Goal: Task Accomplishment & Management: Use online tool/utility

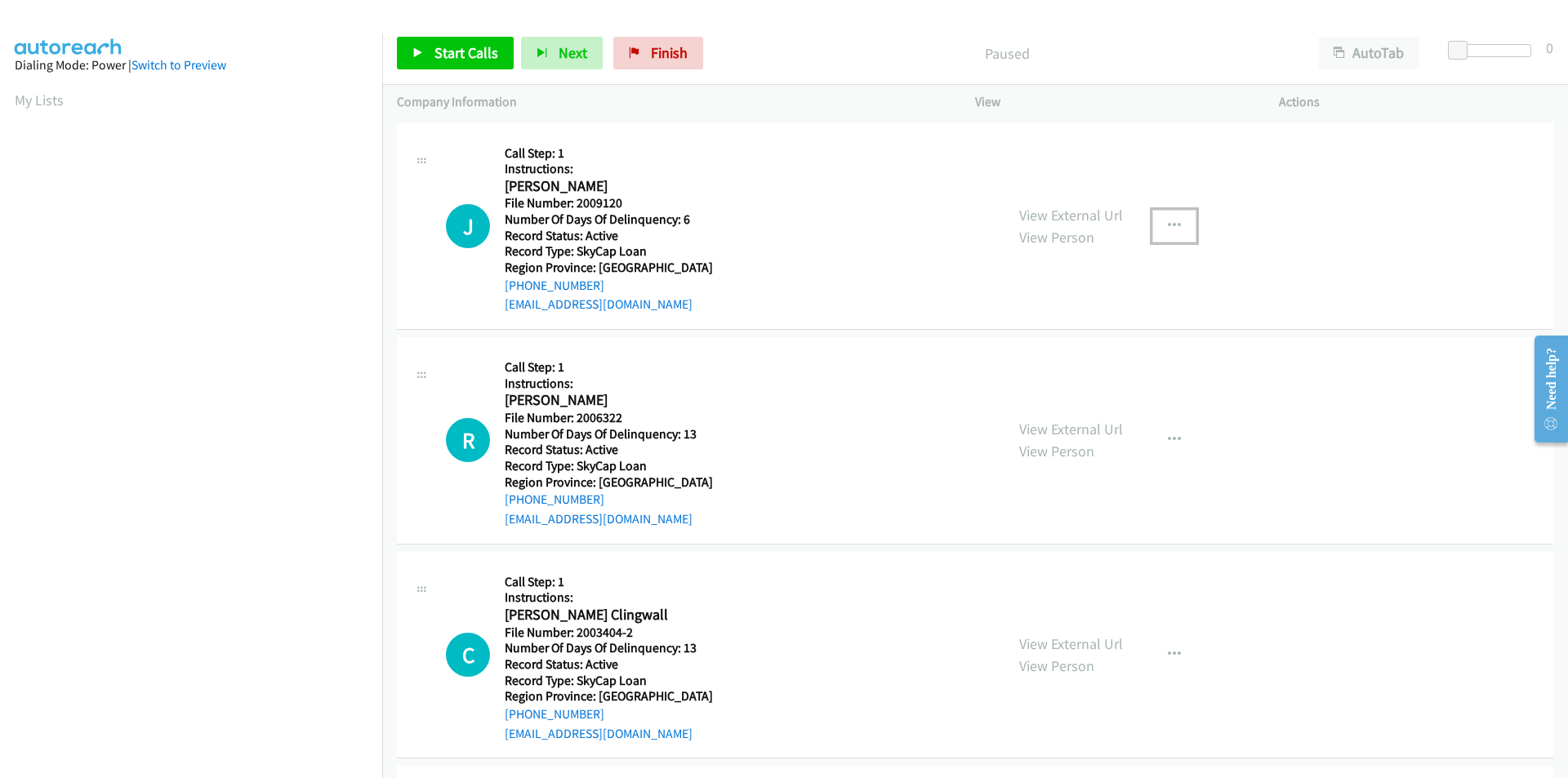
click at [1170, 222] on icon "button" at bounding box center [1175, 226] width 13 height 13
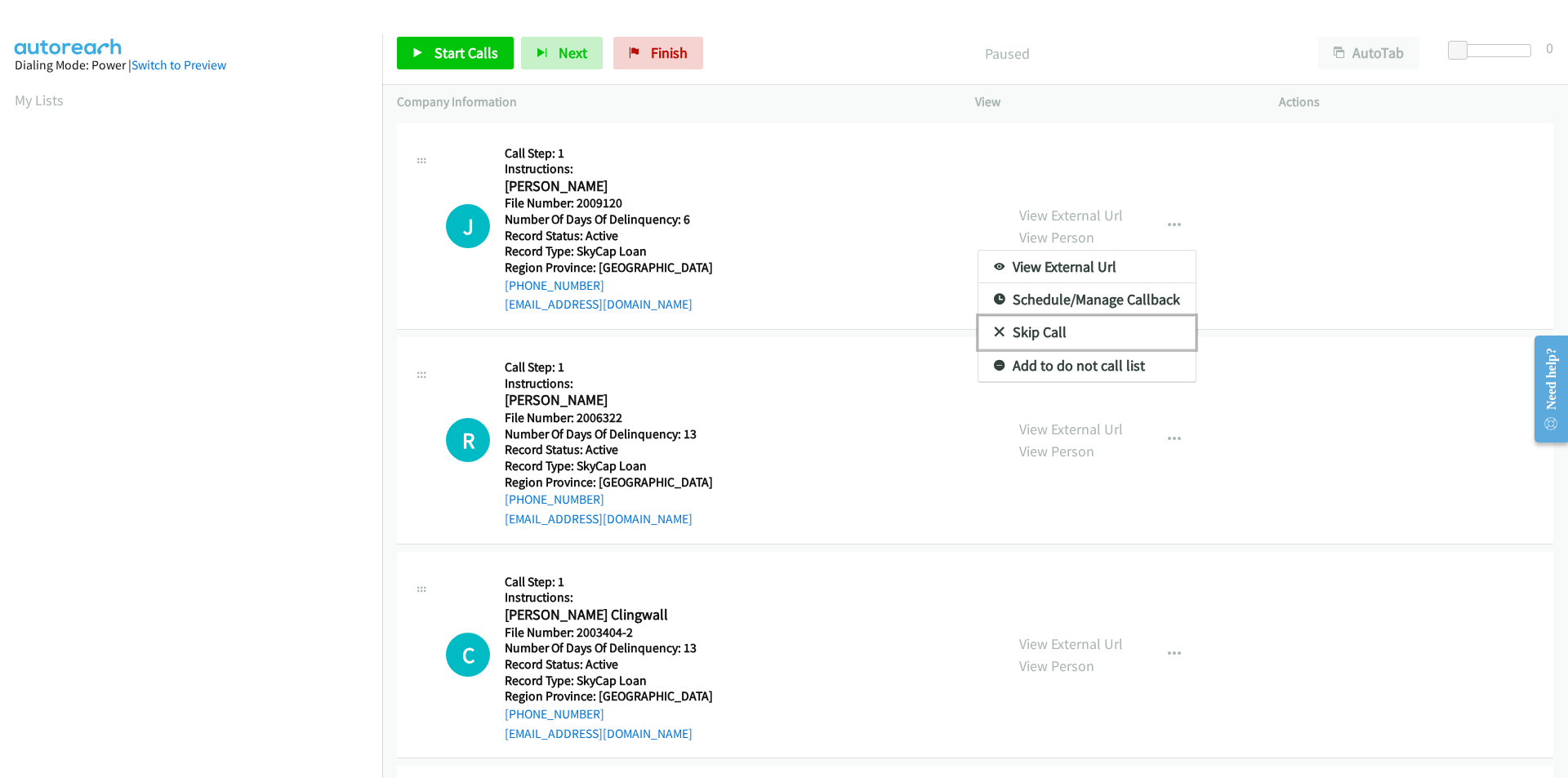
click at [1048, 337] on link "Skip Call" at bounding box center [1087, 332] width 218 height 33
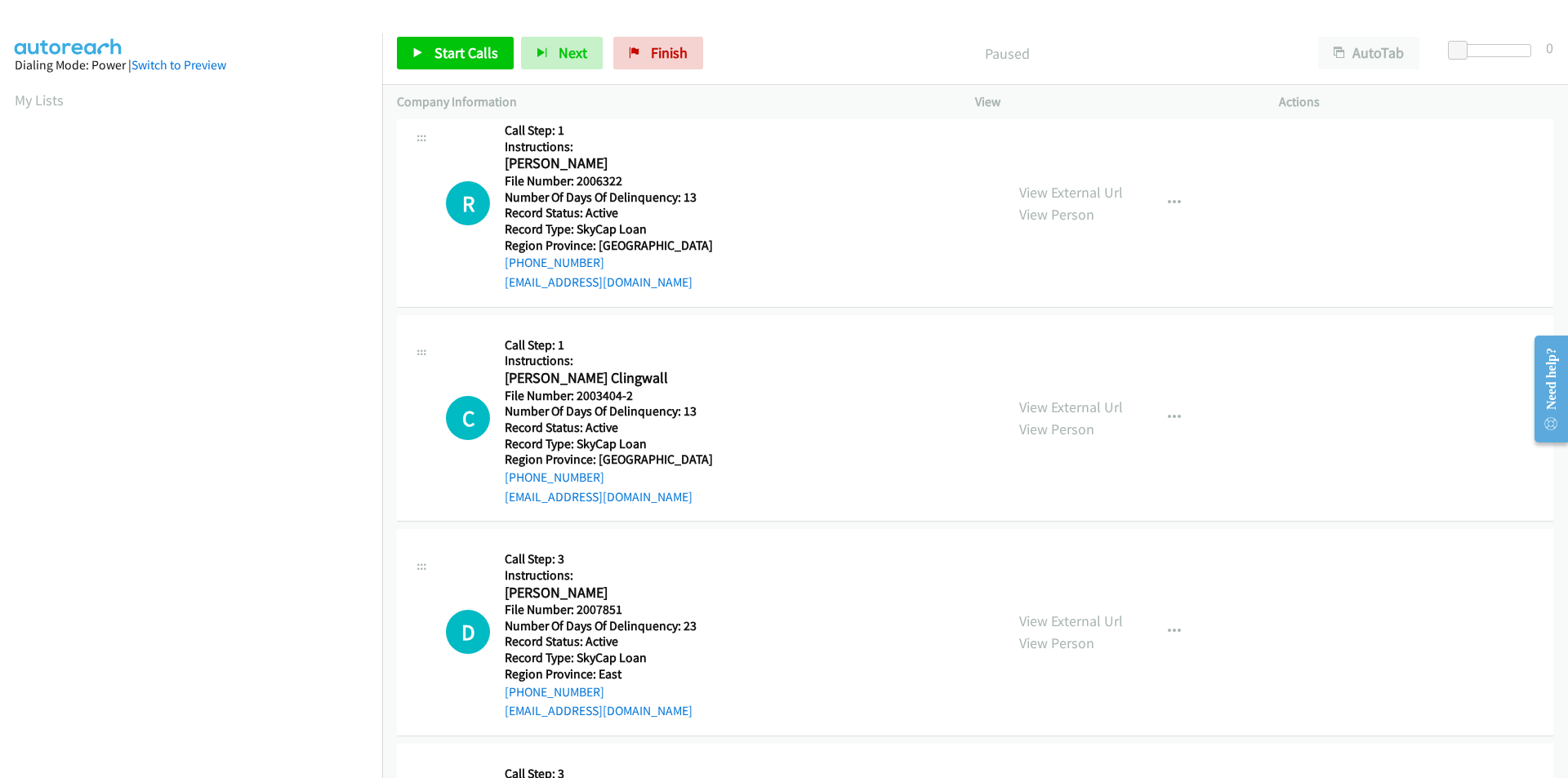
scroll to position [245, 0]
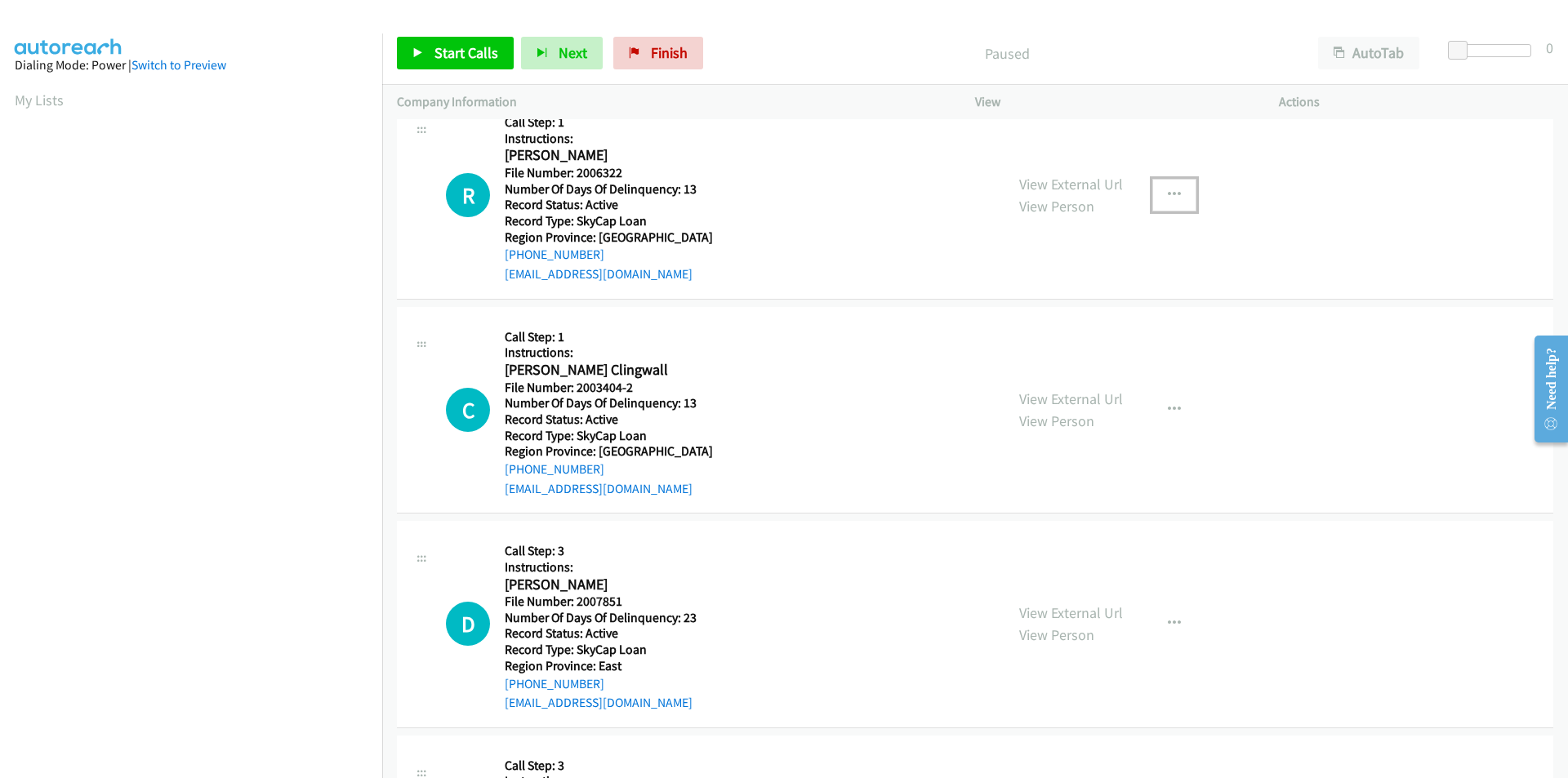
click at [1171, 191] on icon "button" at bounding box center [1175, 195] width 13 height 13
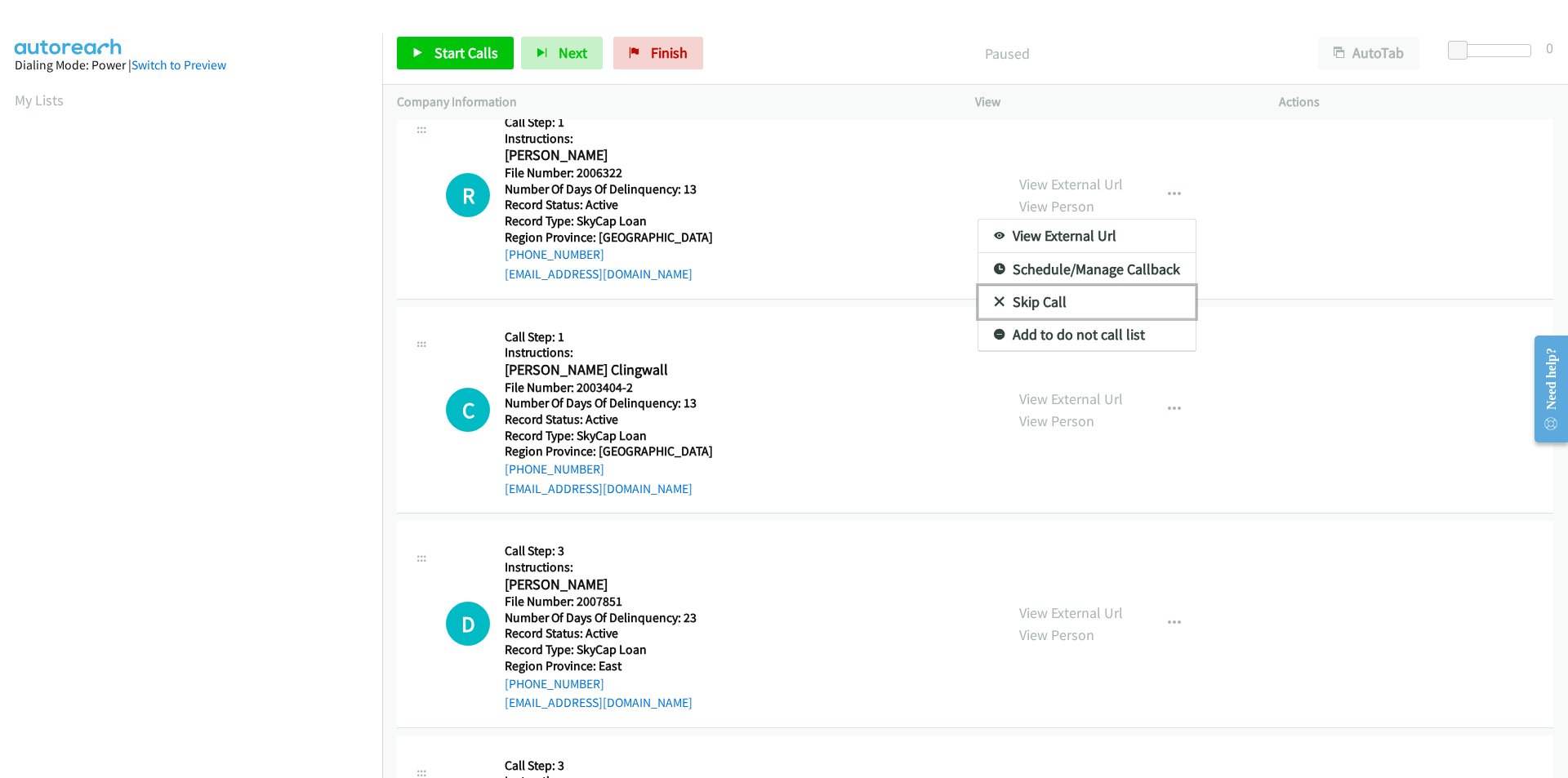
click at [1072, 303] on link "Skip Call" at bounding box center [1087, 301] width 218 height 33
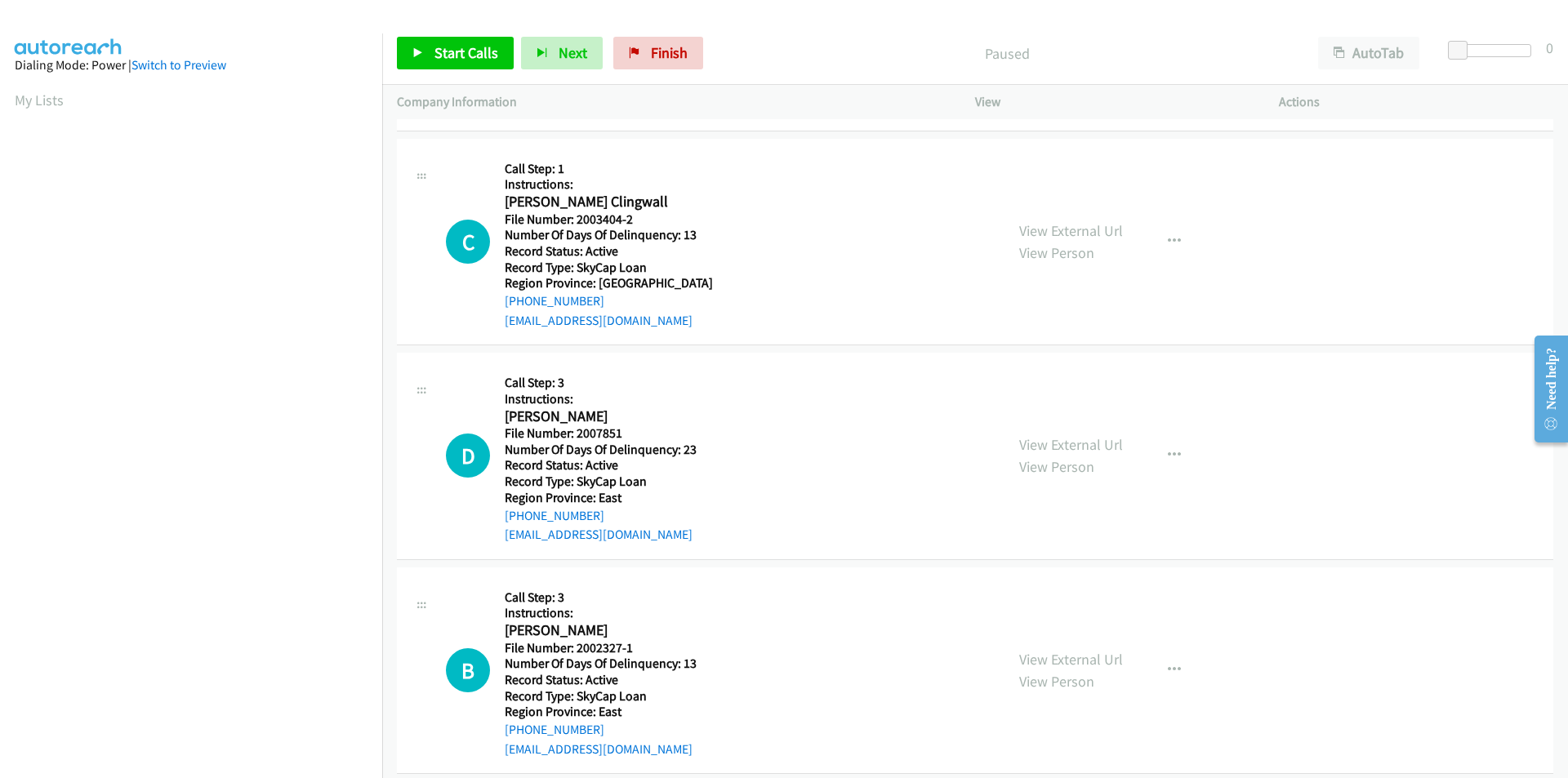
scroll to position [433, 0]
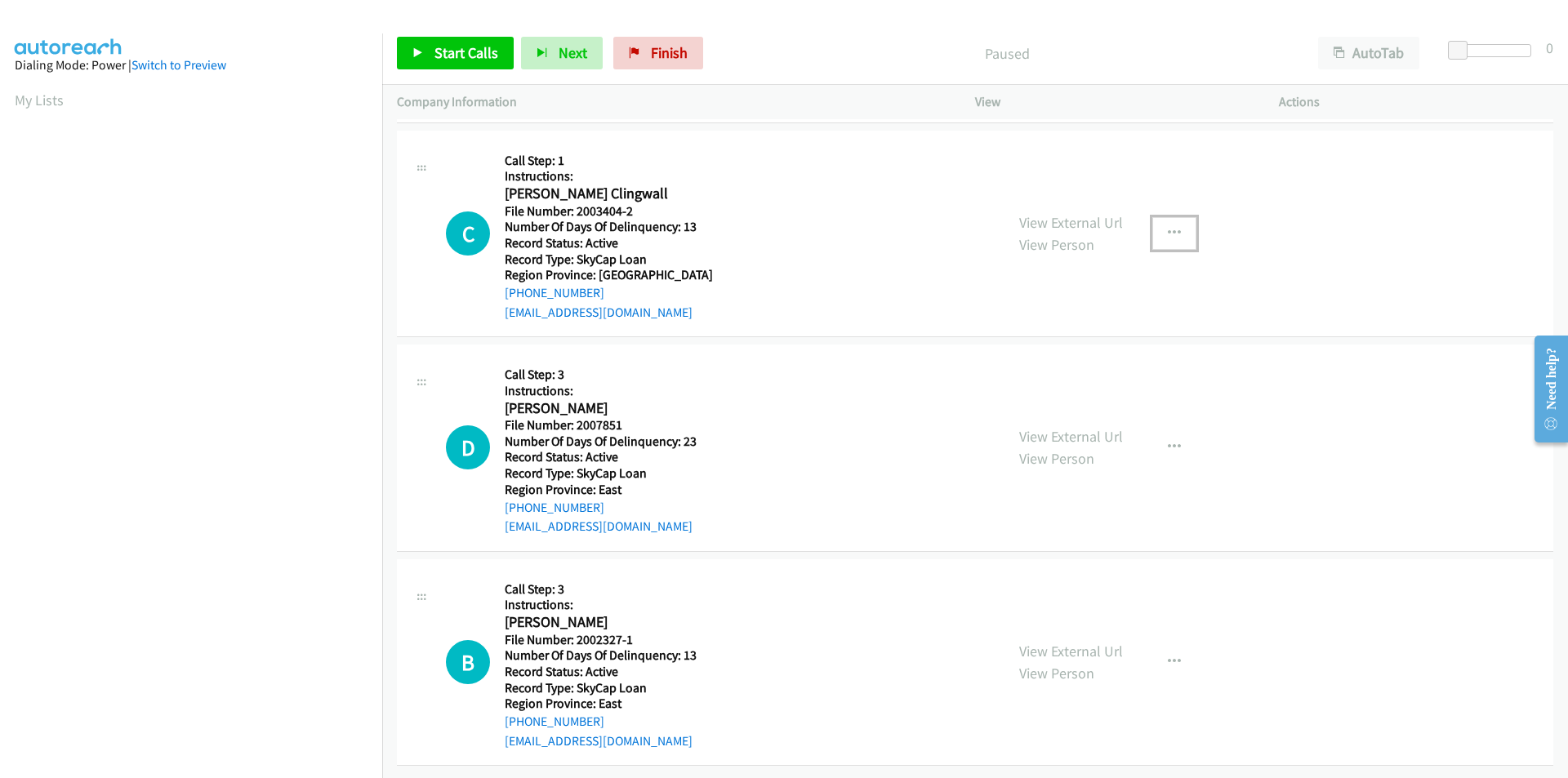
click at [1168, 227] on icon "button" at bounding box center [1175, 234] width 13 height 13
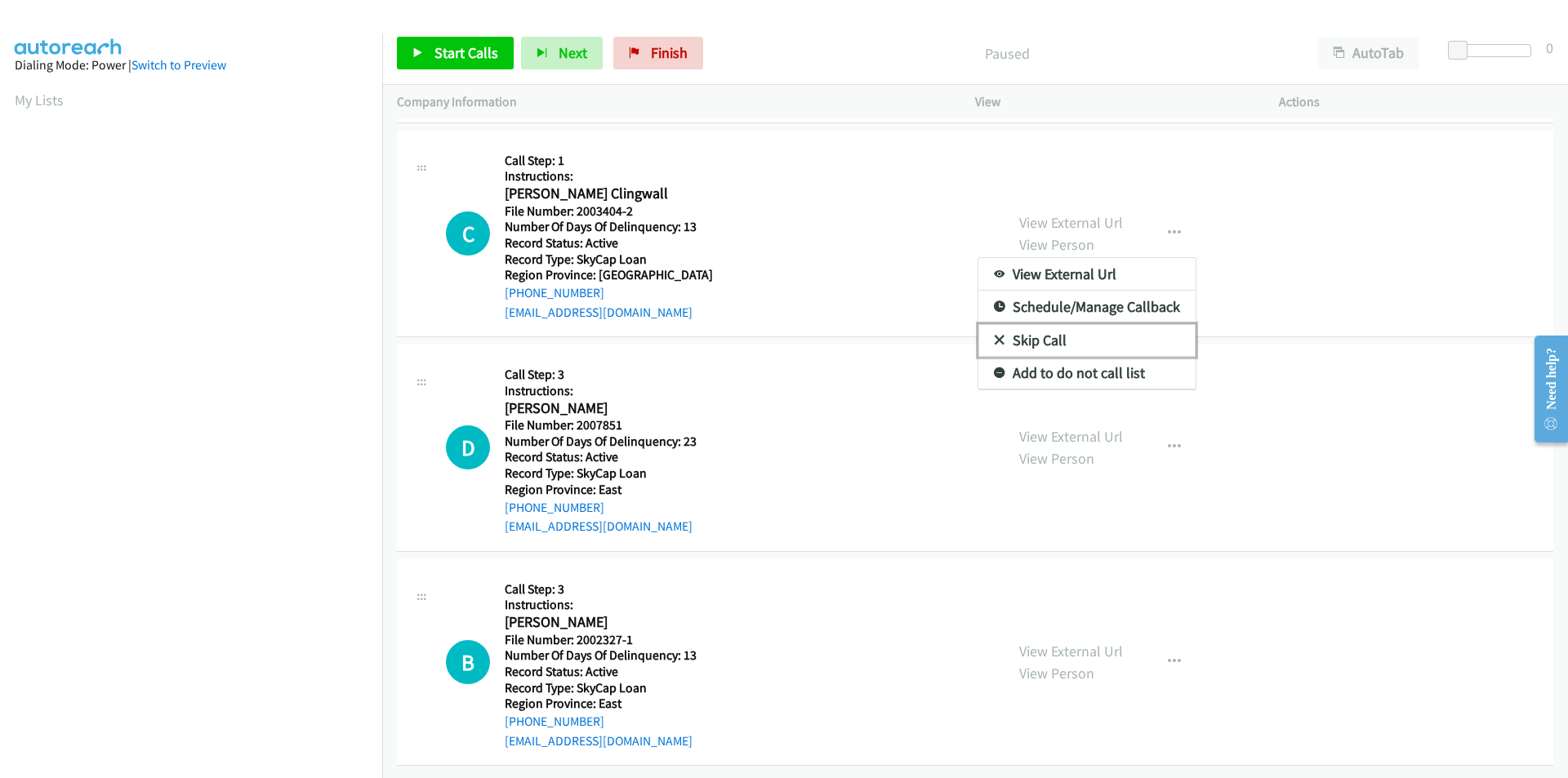
click at [1077, 328] on link "Skip Call" at bounding box center [1087, 340] width 218 height 33
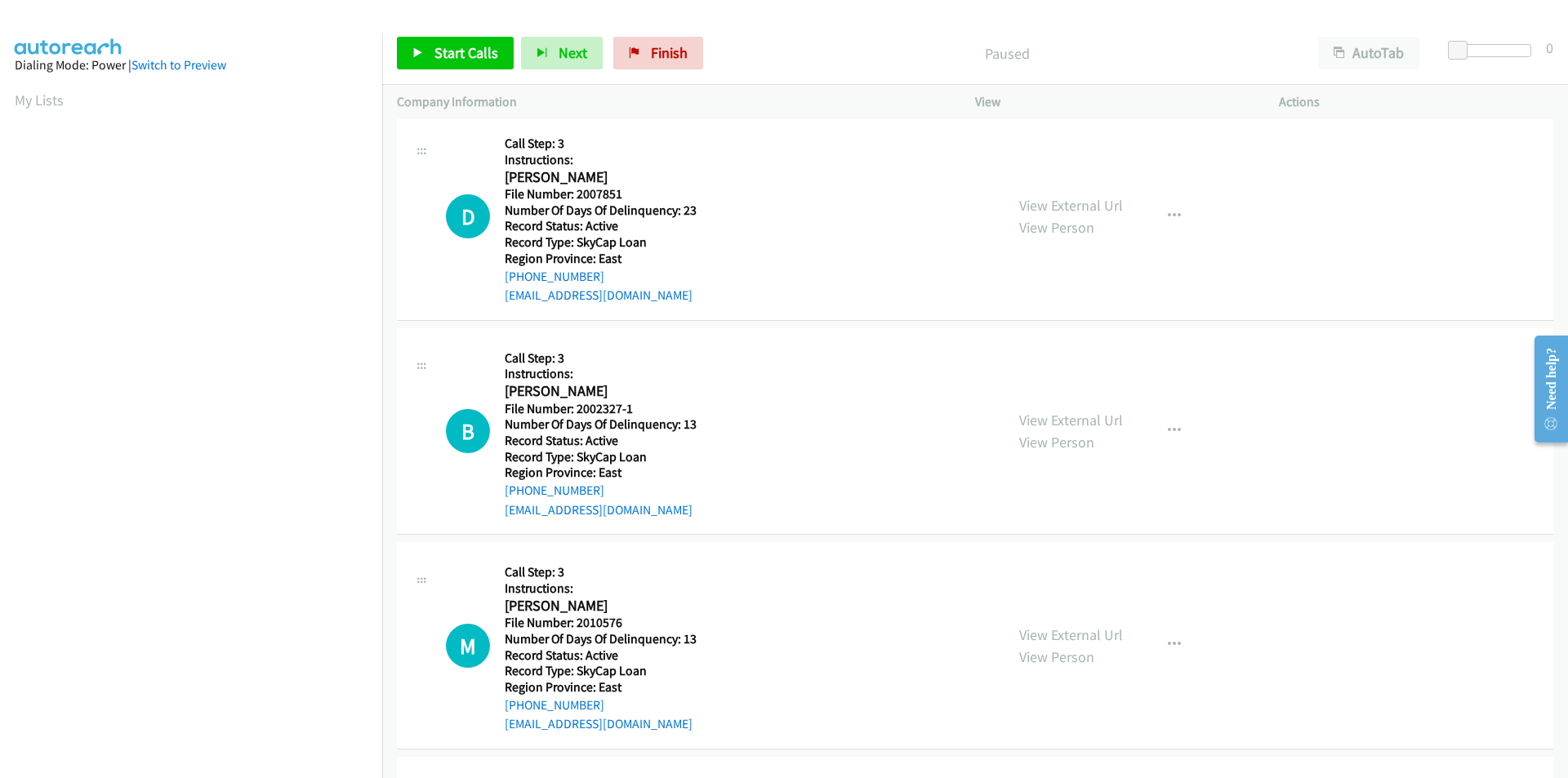
scroll to position [678, 0]
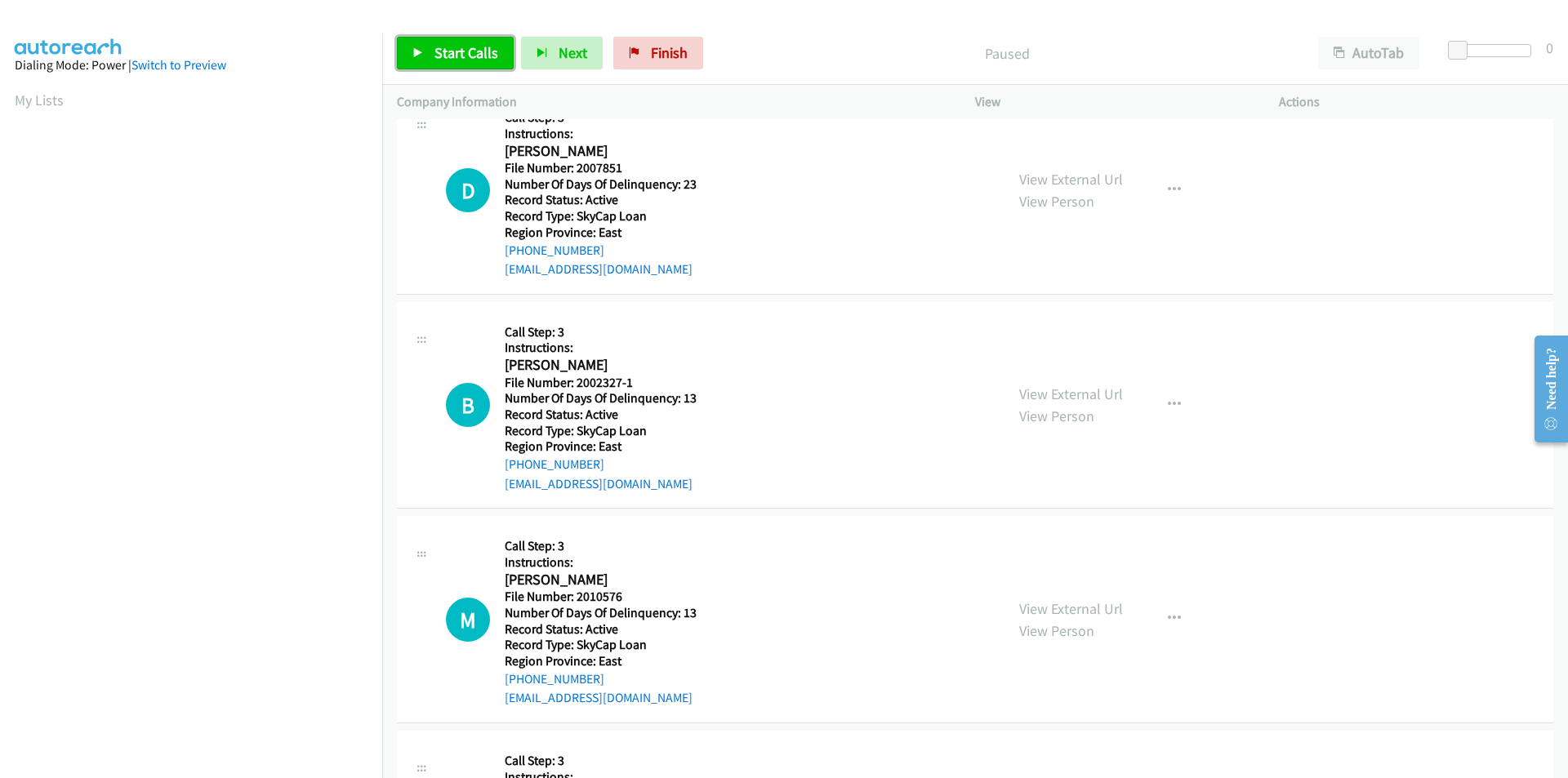
click at [473, 48] on span "Start Calls" at bounding box center [466, 53] width 64 height 19
click at [473, 48] on link "Pause" at bounding box center [441, 53] width 90 height 33
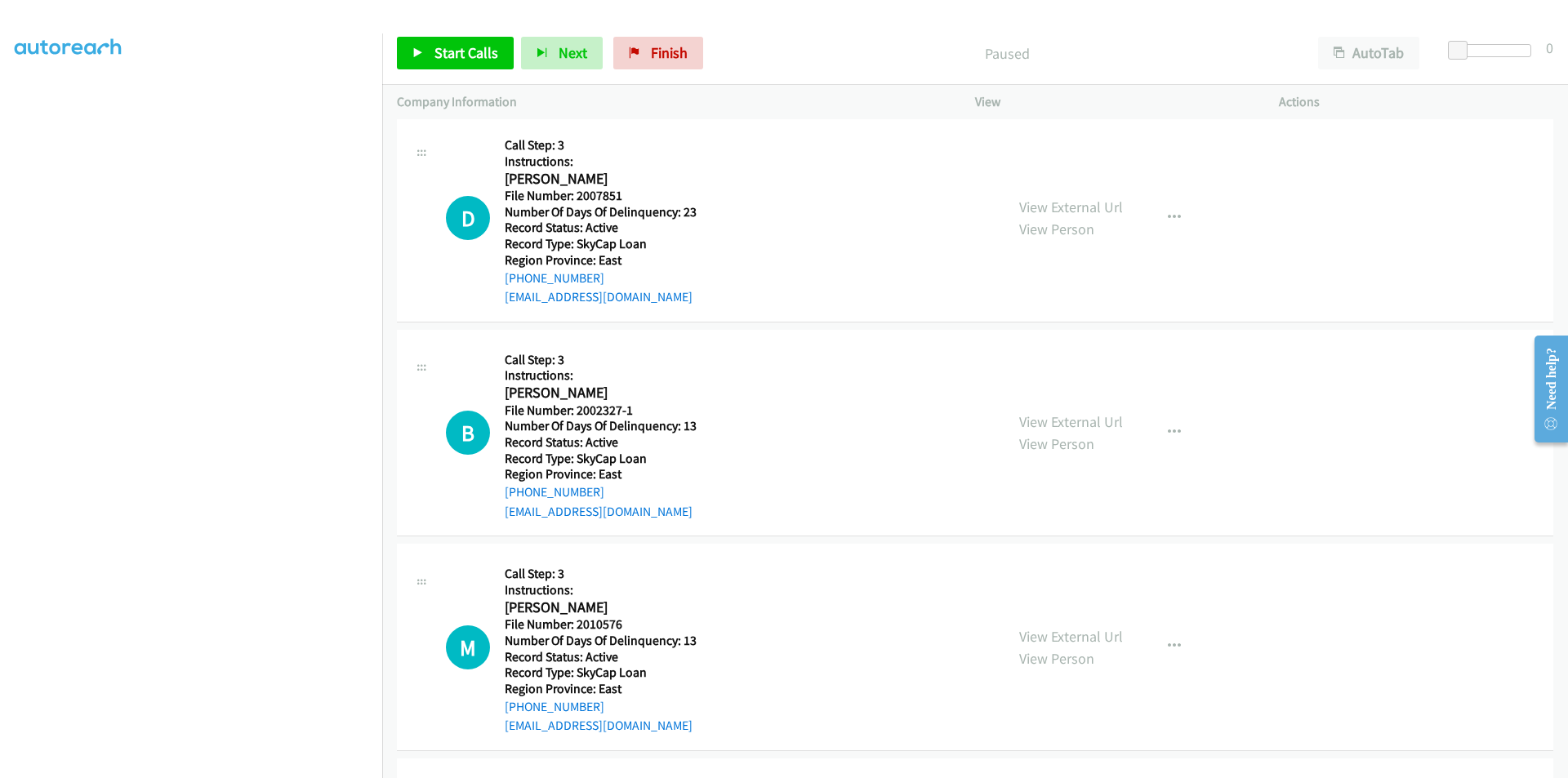
scroll to position [654, 0]
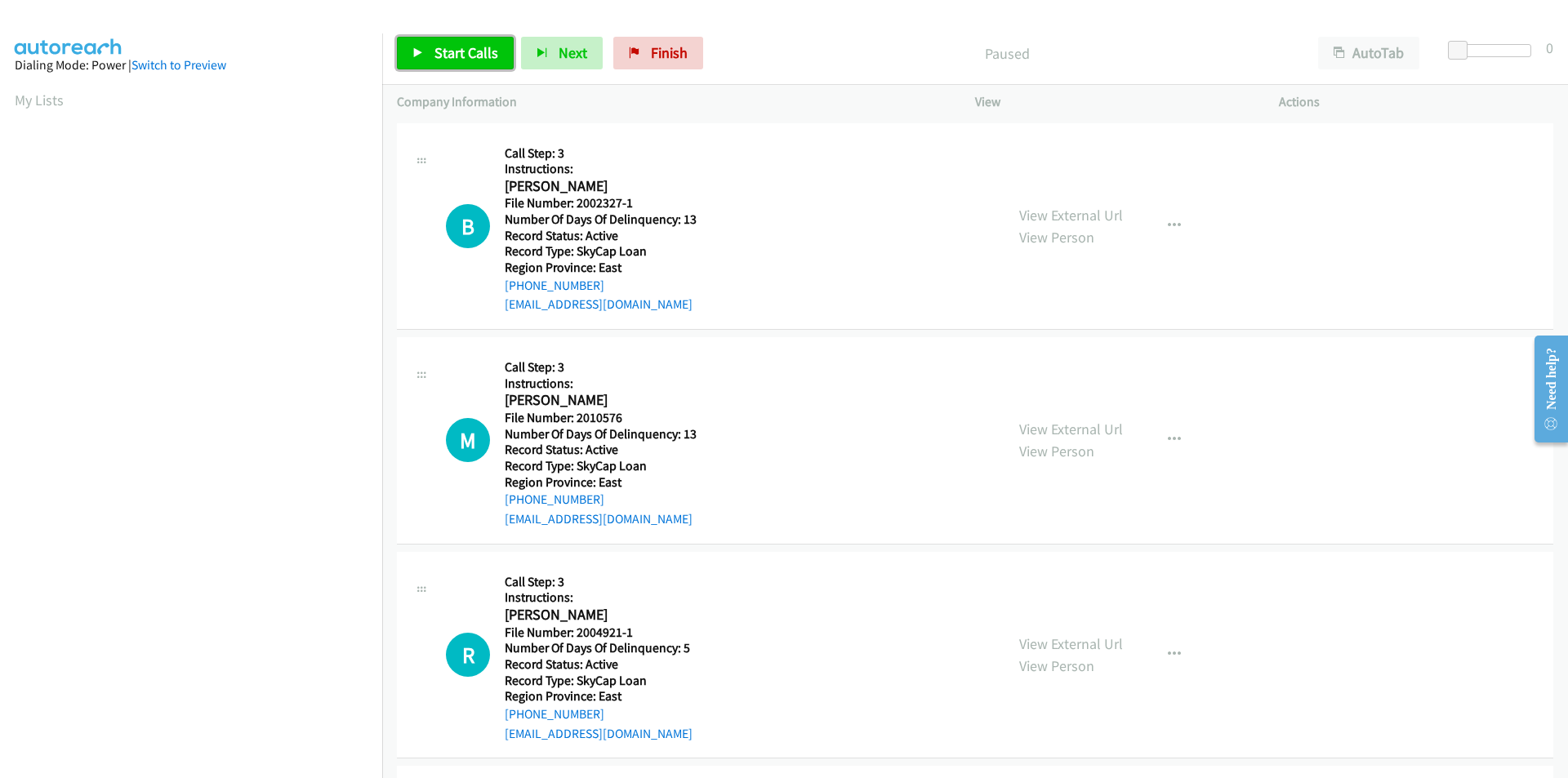
click at [466, 57] on span "Start Calls" at bounding box center [466, 53] width 64 height 19
click at [466, 57] on span "Pause" at bounding box center [452, 53] width 37 height 19
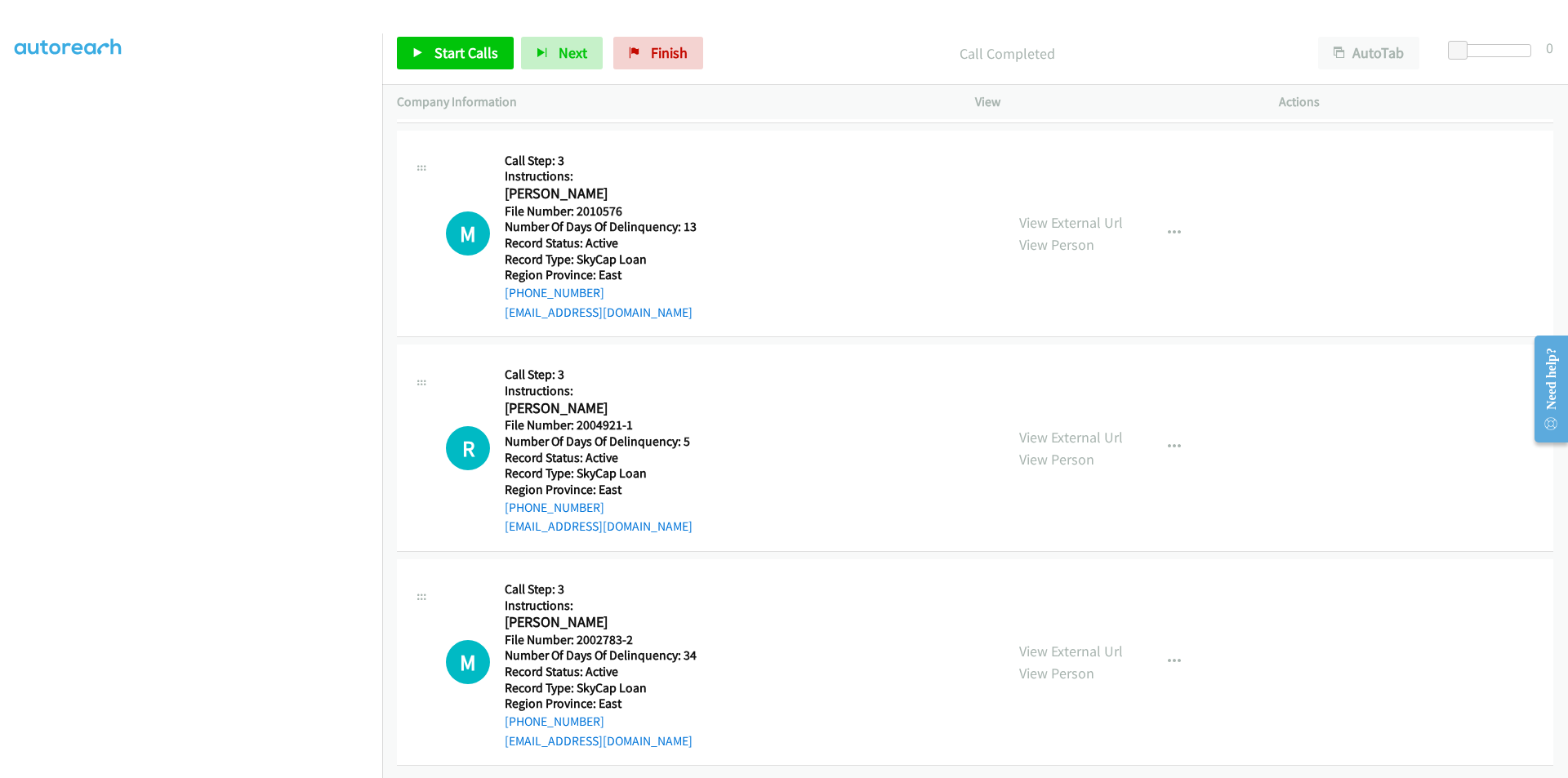
scroll to position [245, 0]
click at [451, 52] on span "Start Calls" at bounding box center [466, 53] width 64 height 19
click at [450, 52] on span "Pause" at bounding box center [452, 53] width 37 height 19
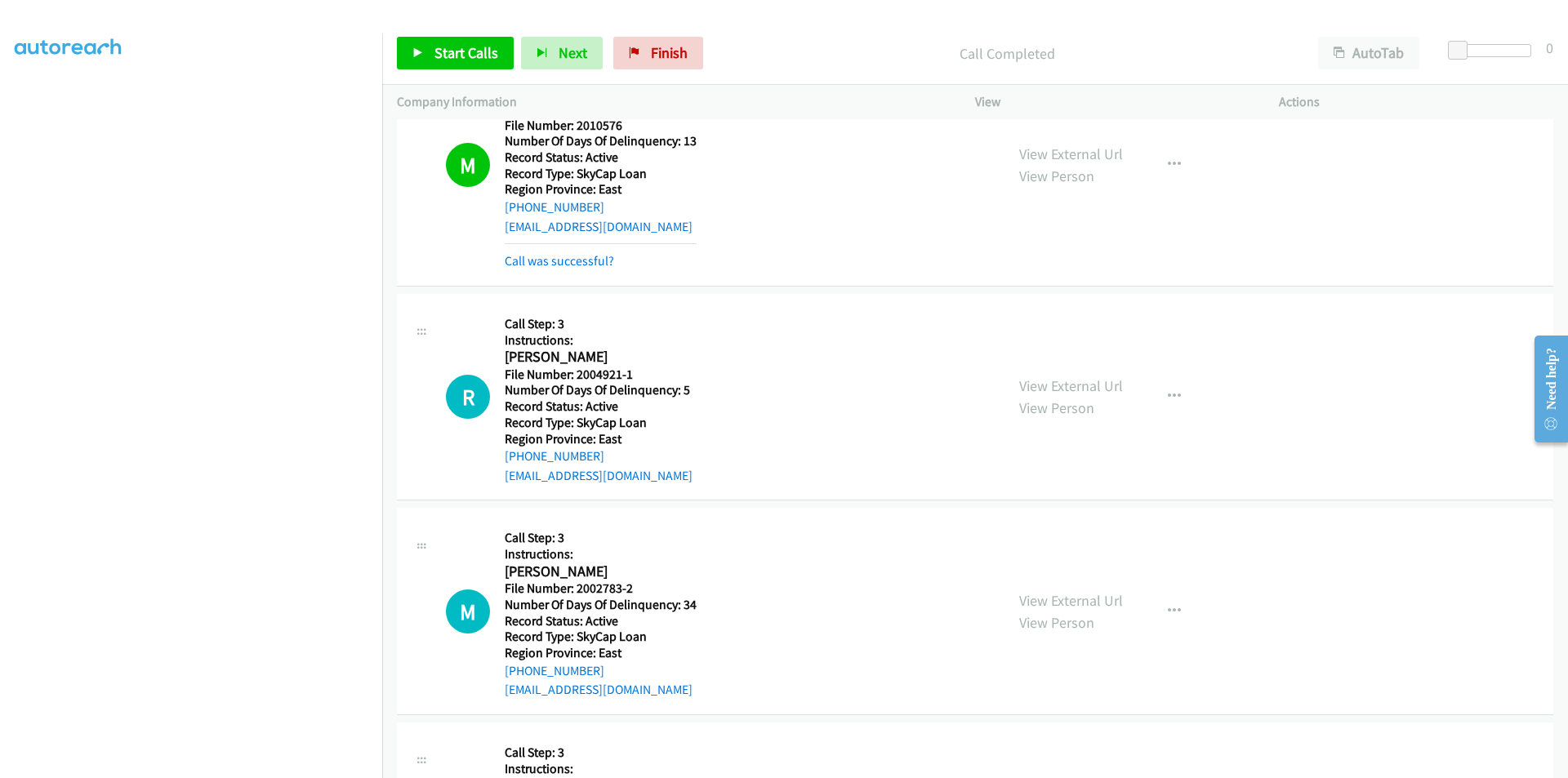
scroll to position [490, 0]
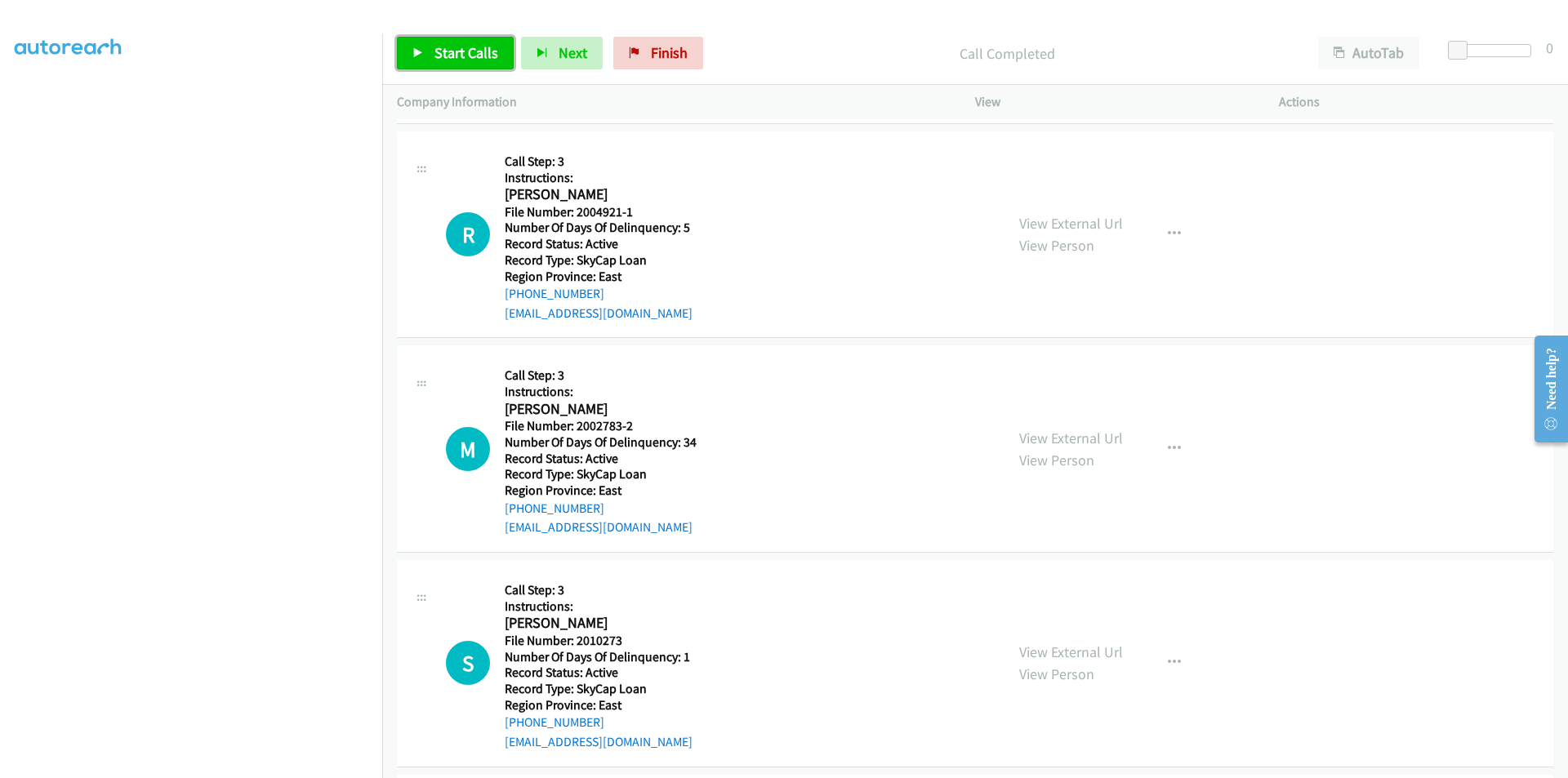
click at [465, 45] on span "Start Calls" at bounding box center [466, 53] width 64 height 19
click at [465, 45] on span "Pause" at bounding box center [452, 53] width 37 height 19
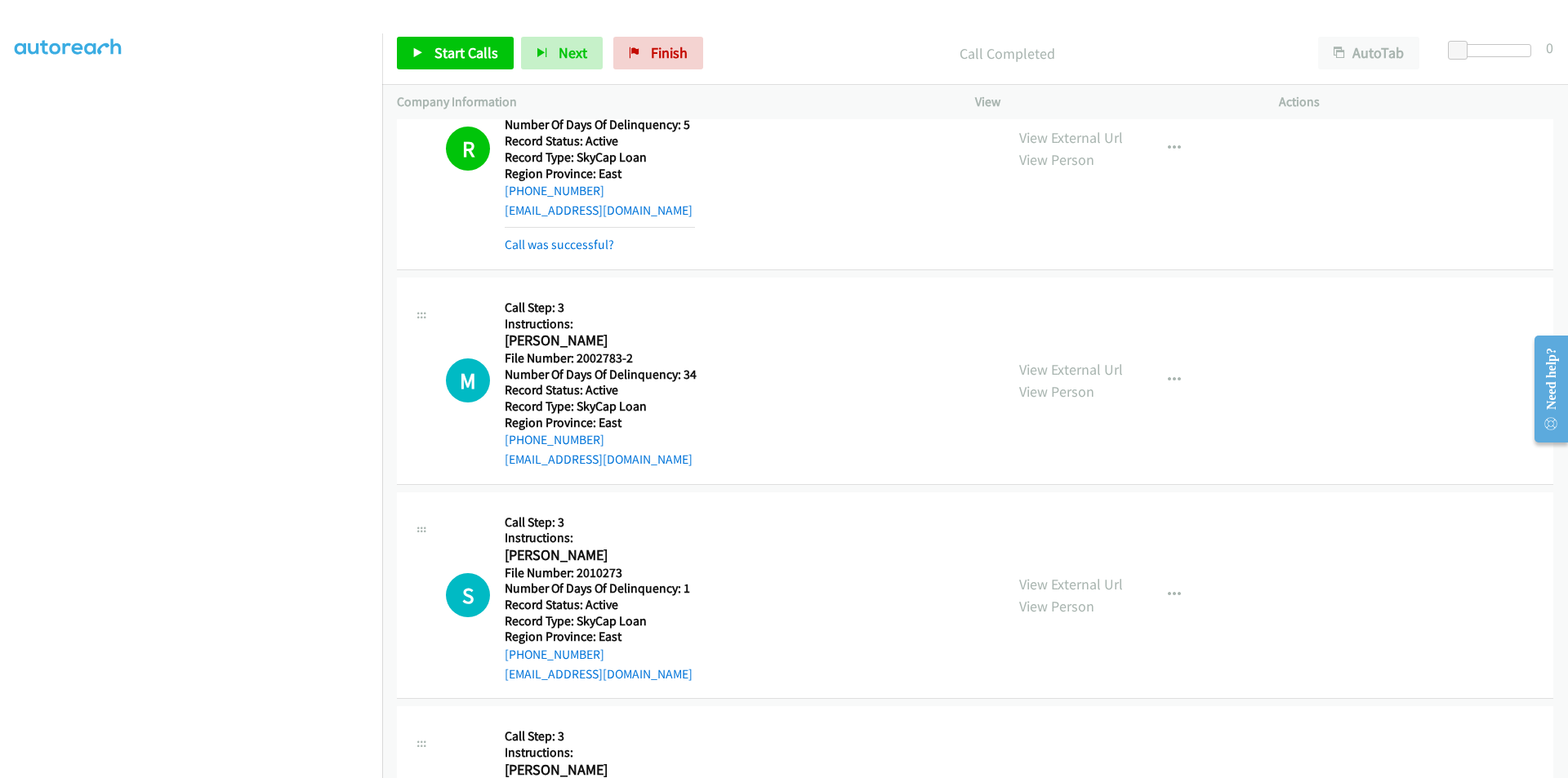
scroll to position [735, 0]
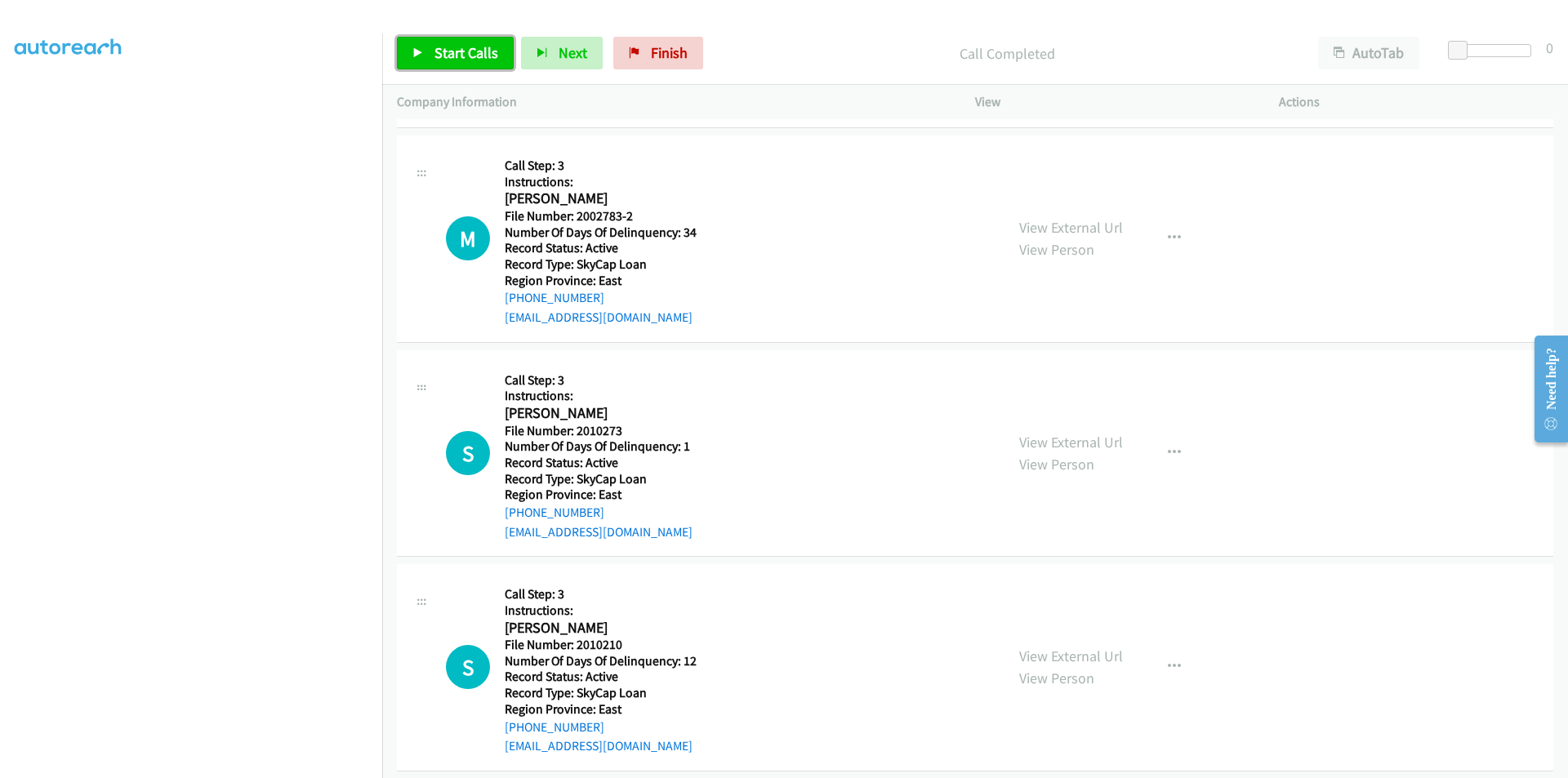
click at [466, 57] on span "Start Calls" at bounding box center [466, 53] width 64 height 19
click at [460, 56] on span "Pause" at bounding box center [452, 53] width 37 height 19
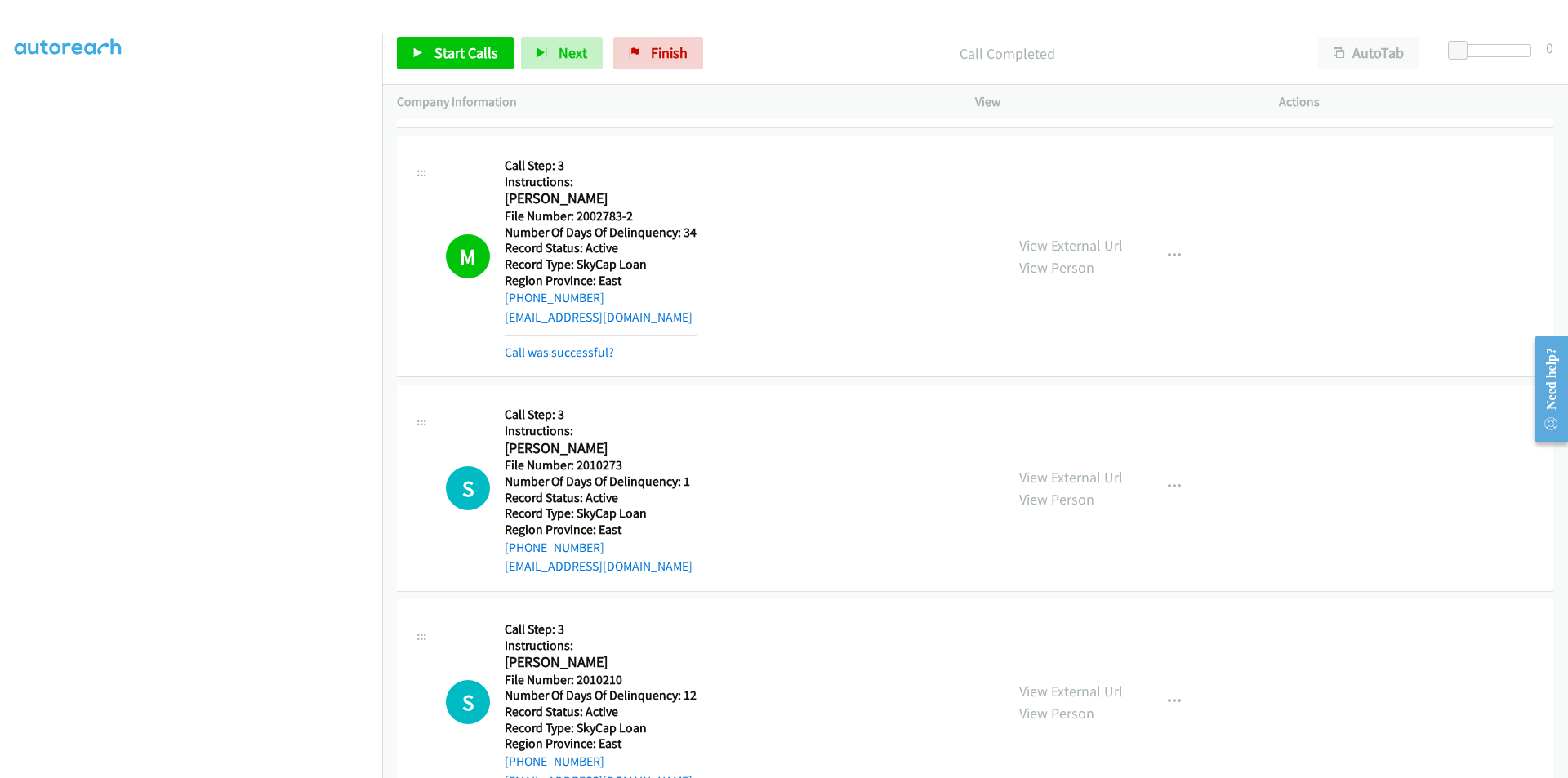
scroll to position [980, 0]
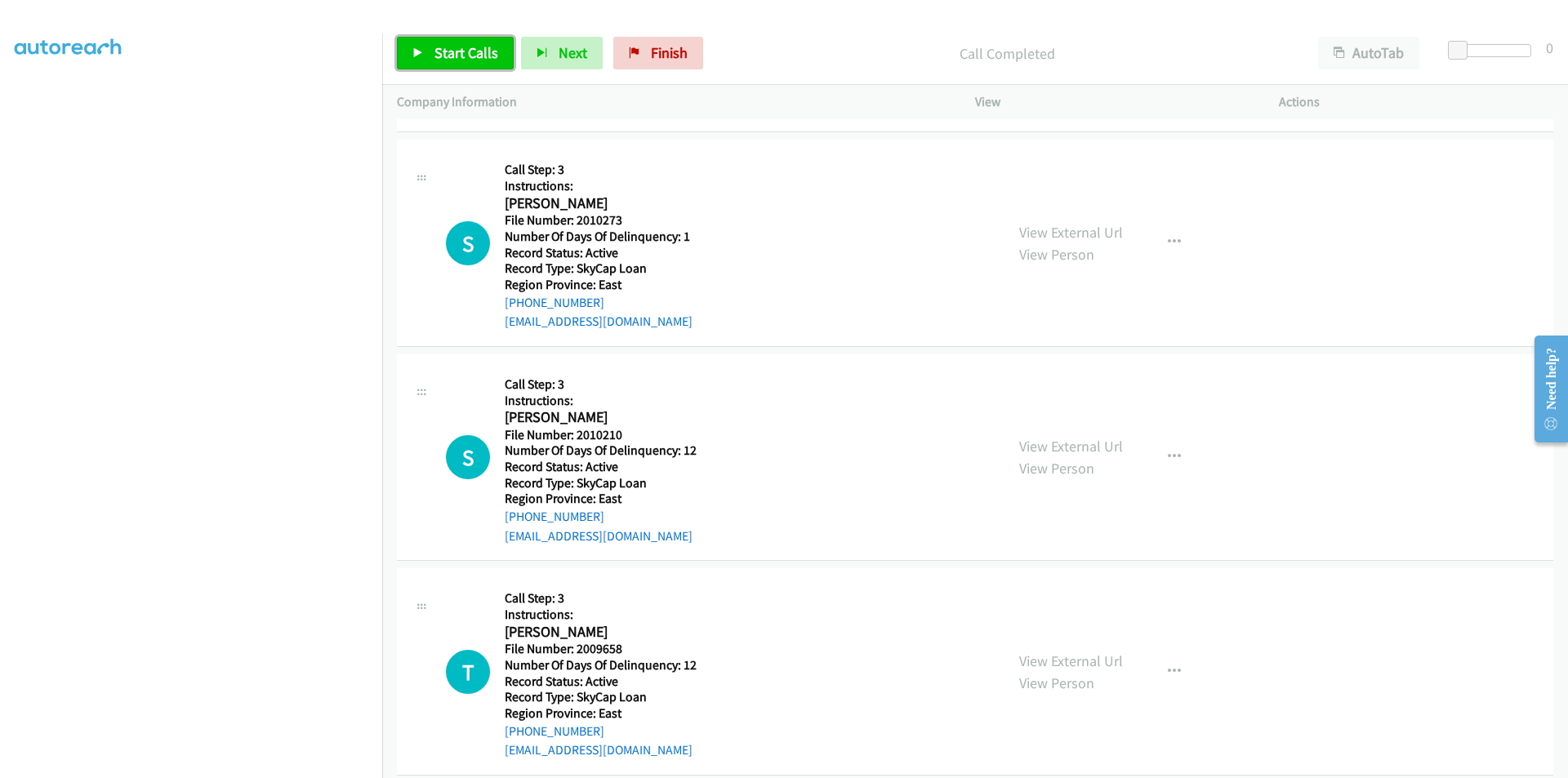
click at [441, 51] on span "Start Calls" at bounding box center [466, 53] width 64 height 19
click at [436, 51] on span "Pause" at bounding box center [452, 53] width 37 height 19
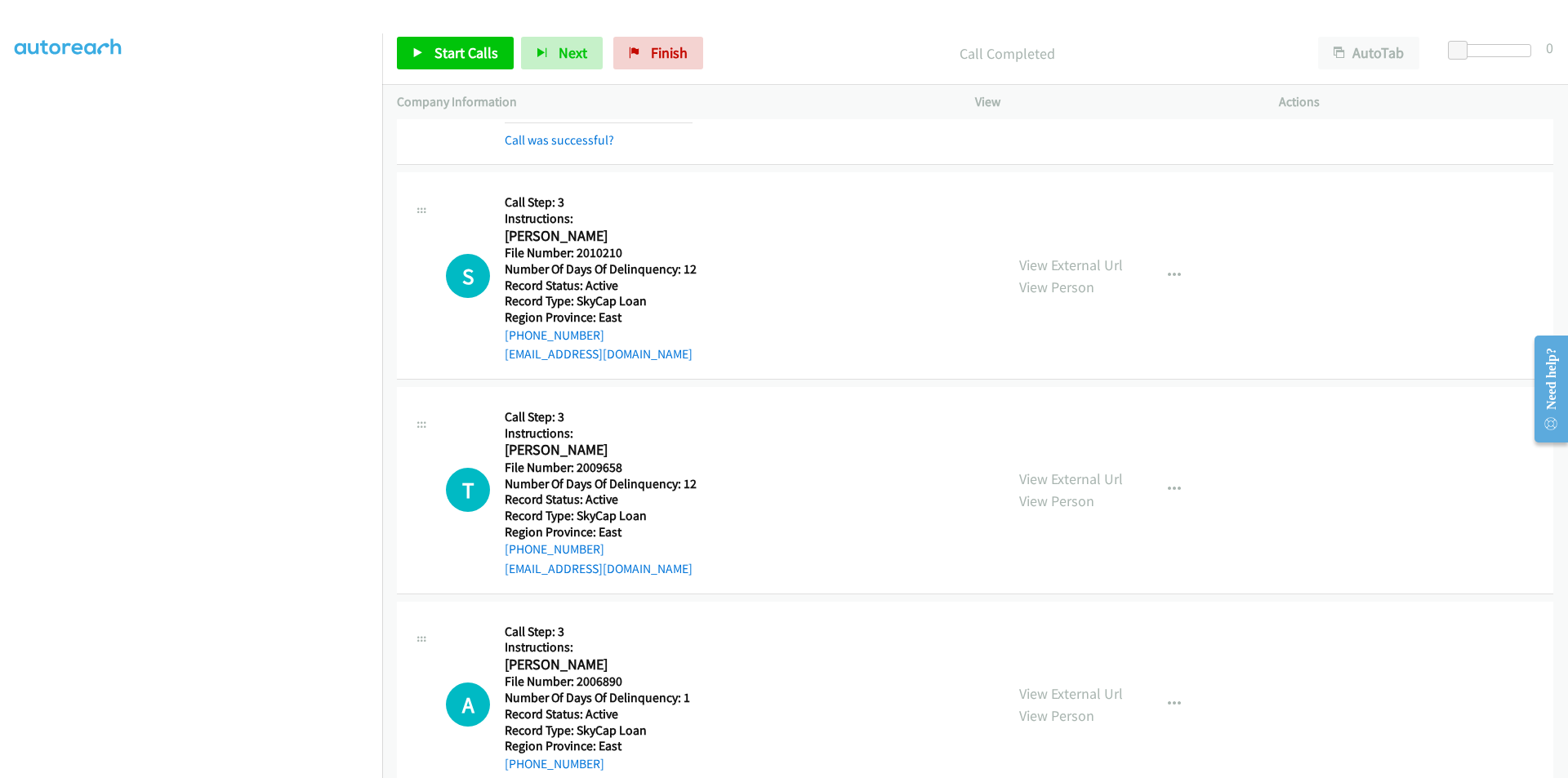
scroll to position [1224, 0]
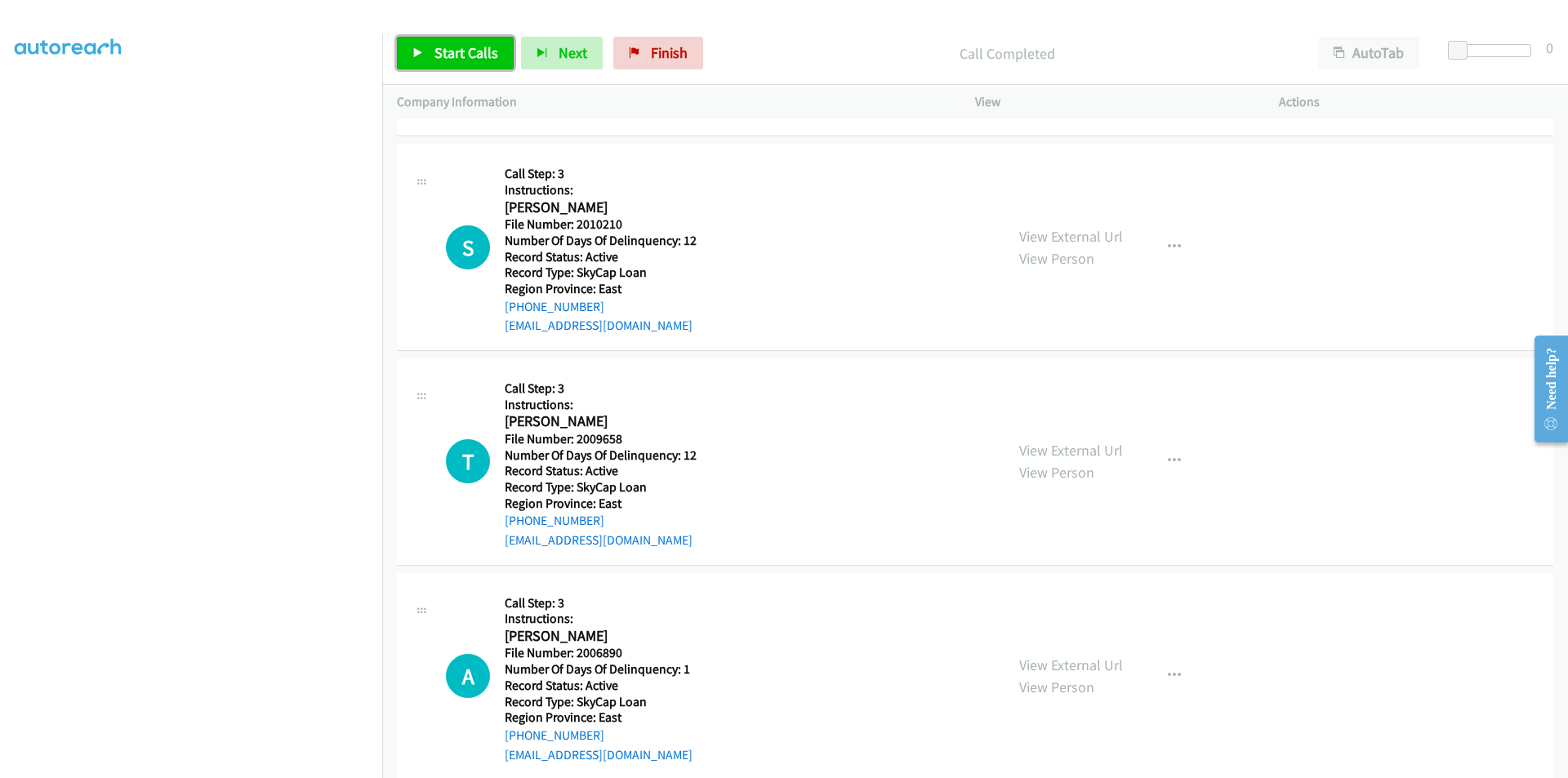
click at [470, 57] on span "Start Calls" at bounding box center [466, 53] width 64 height 19
click at [462, 54] on span "Pause" at bounding box center [452, 53] width 37 height 19
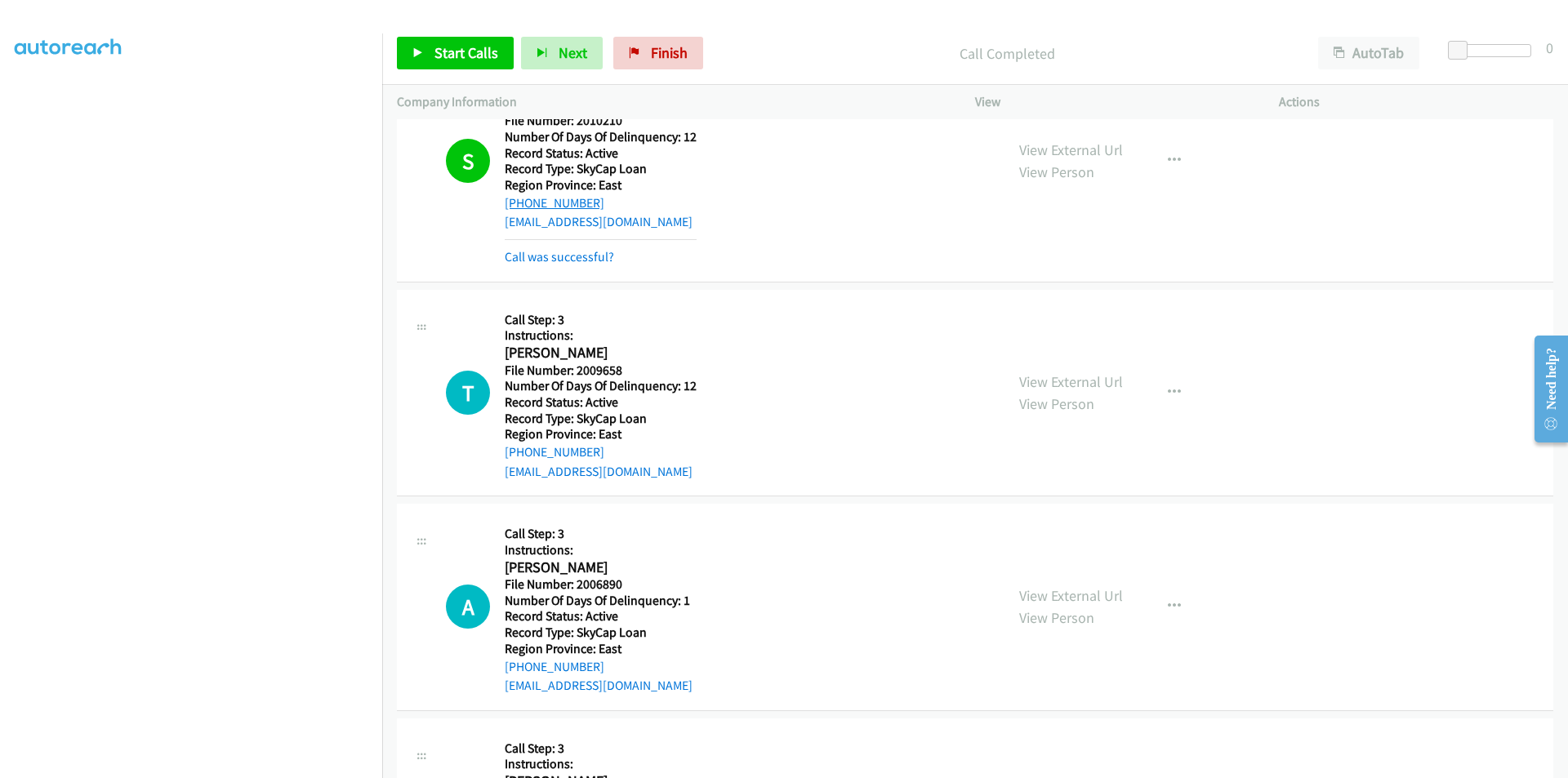
scroll to position [1469, 0]
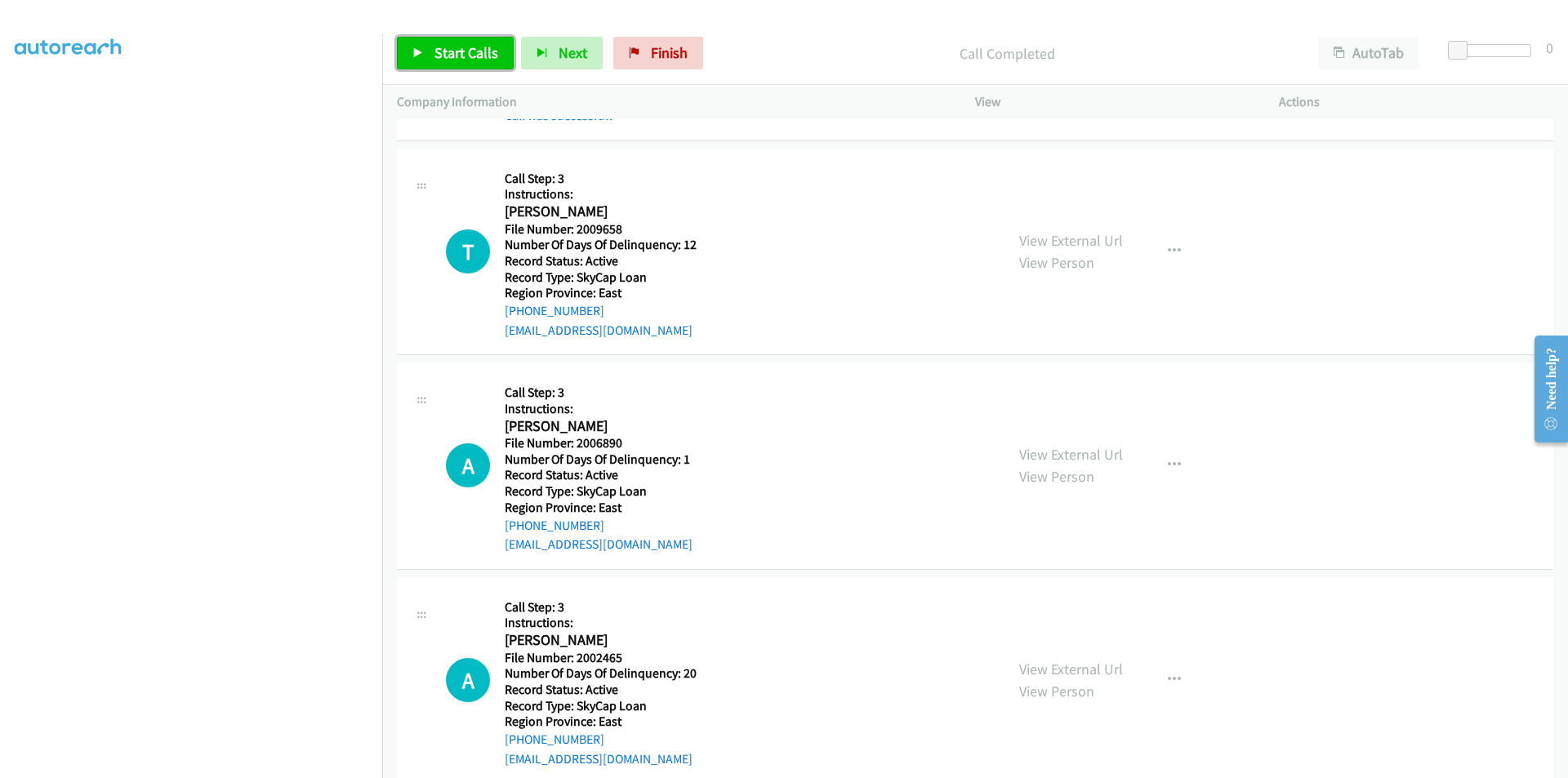
click at [466, 53] on span "Start Calls" at bounding box center [466, 53] width 64 height 19
click at [466, 53] on span "Pause" at bounding box center [452, 53] width 37 height 19
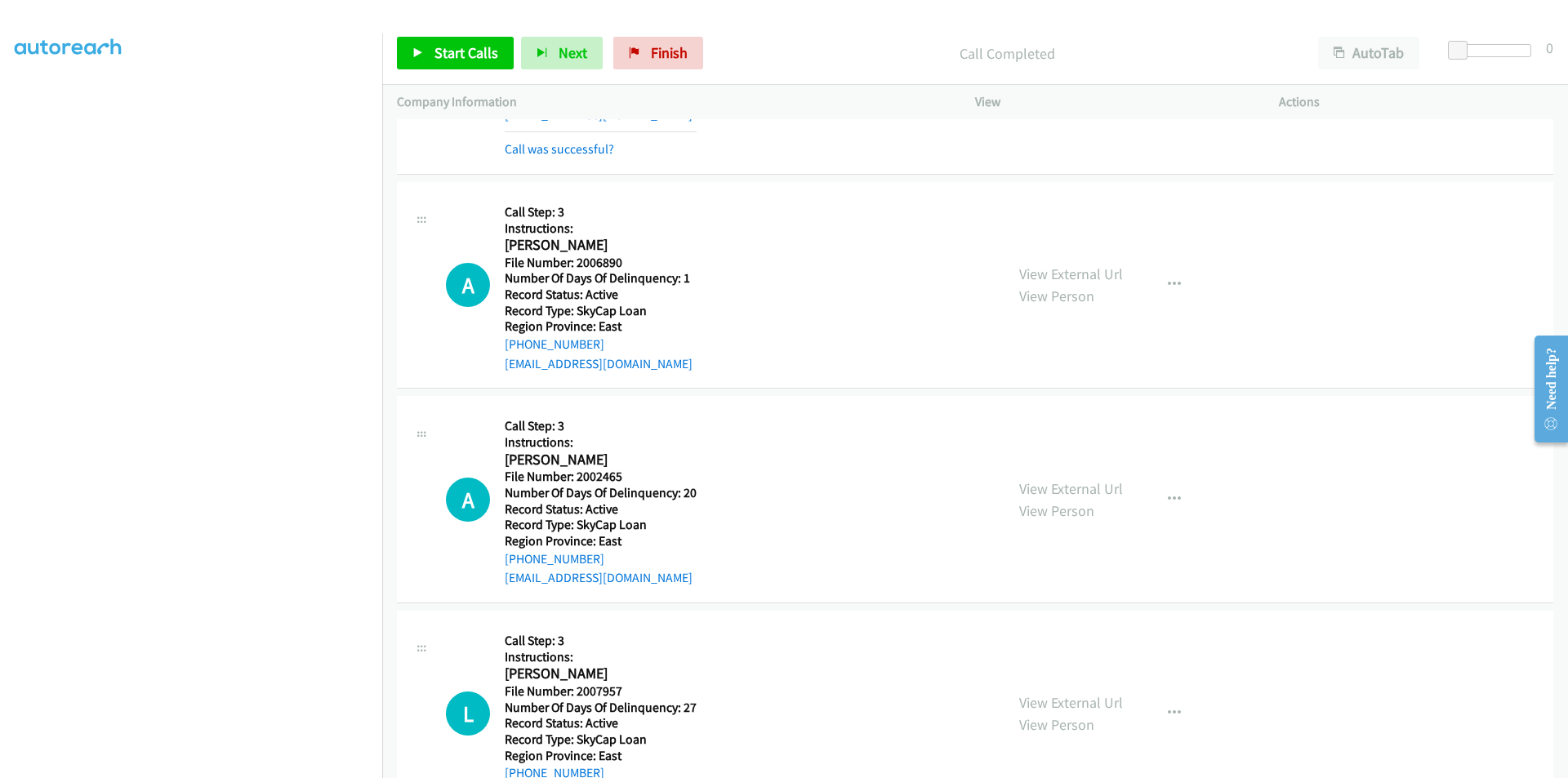
scroll to position [1715, 0]
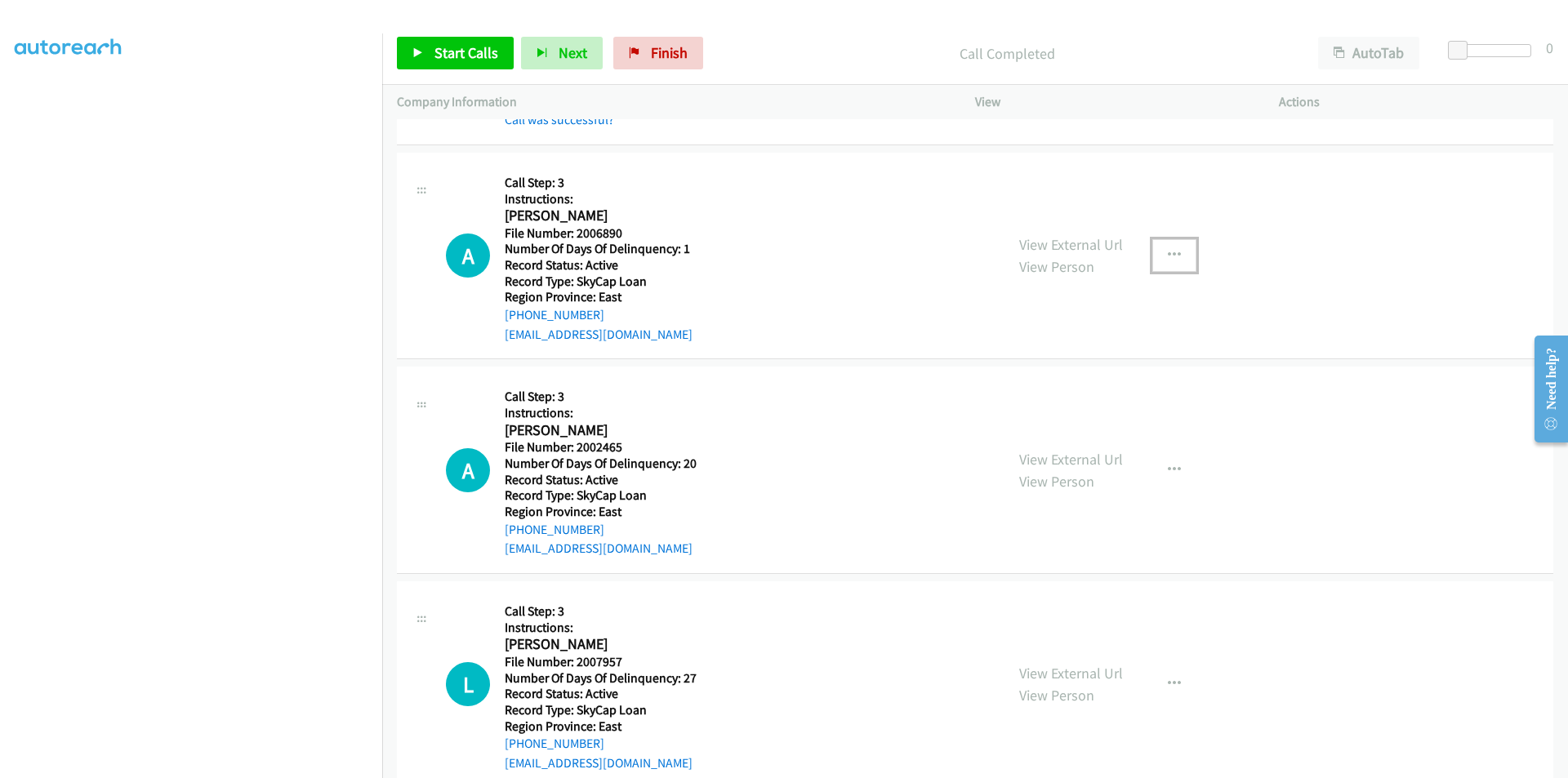
click at [1169, 249] on icon "button" at bounding box center [1175, 255] width 13 height 13
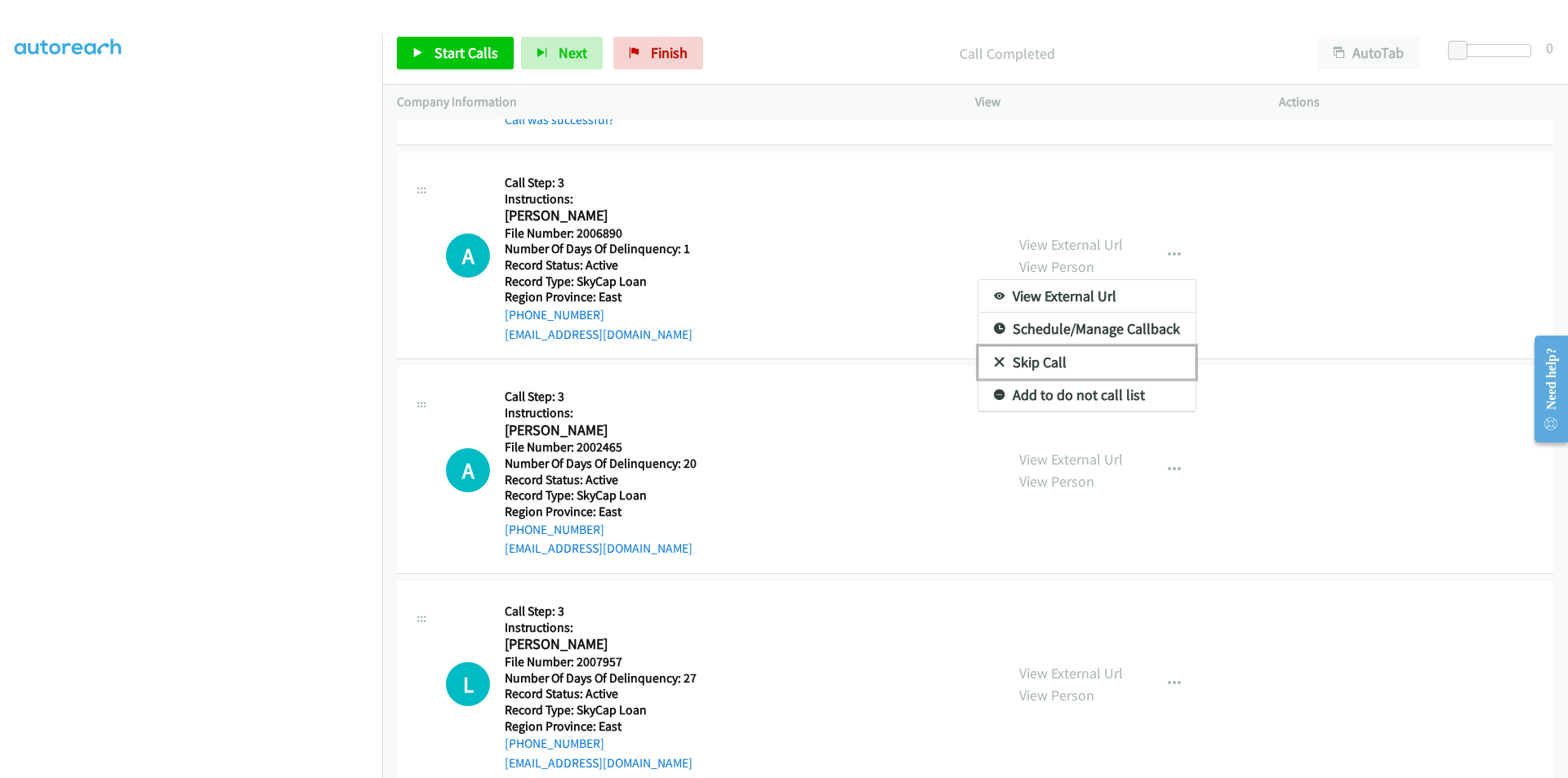
click at [1135, 366] on link "Skip Call" at bounding box center [1087, 363] width 218 height 33
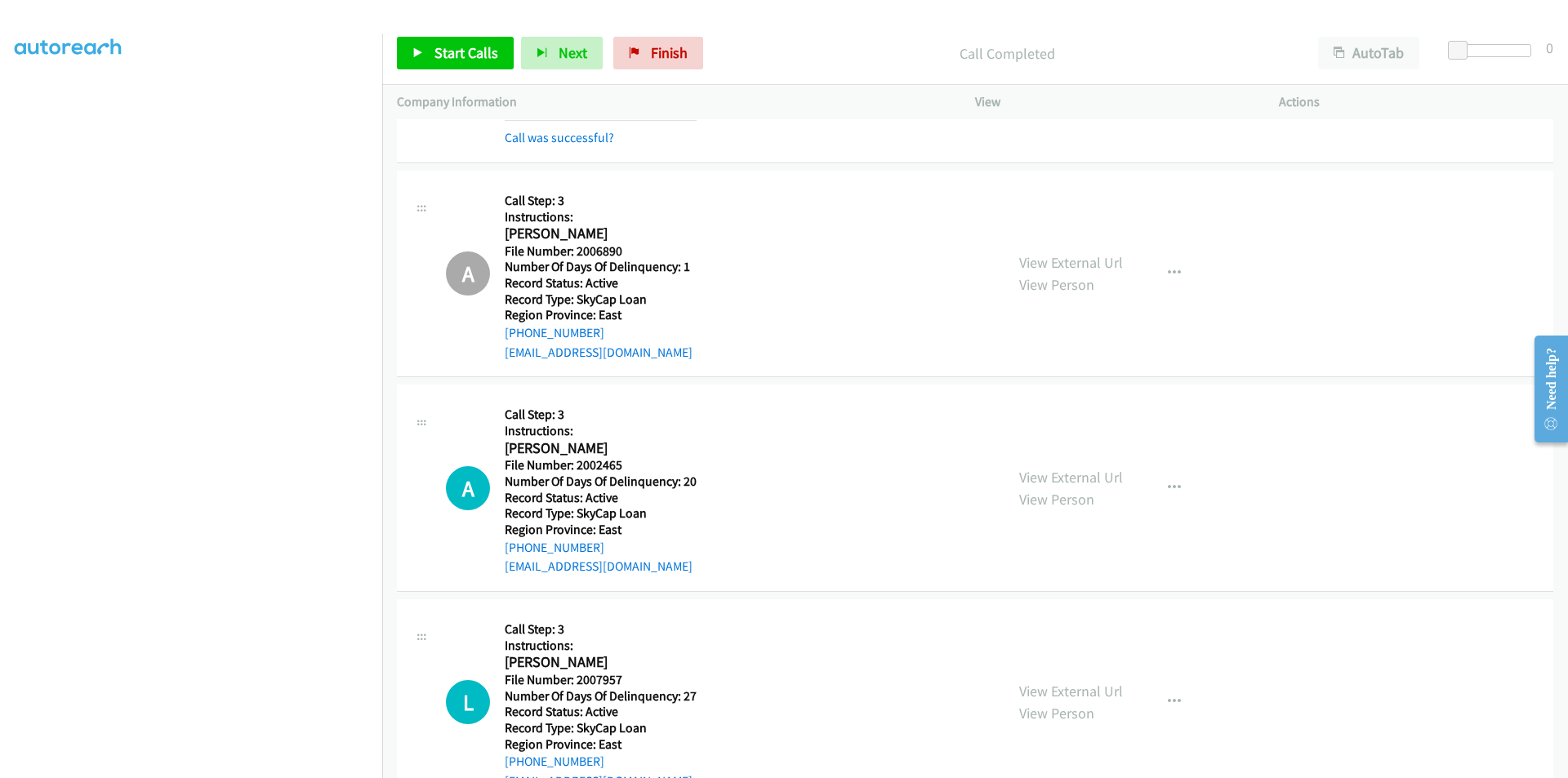
scroll to position [1912, 0]
click at [457, 48] on span "Start Calls" at bounding box center [466, 53] width 64 height 19
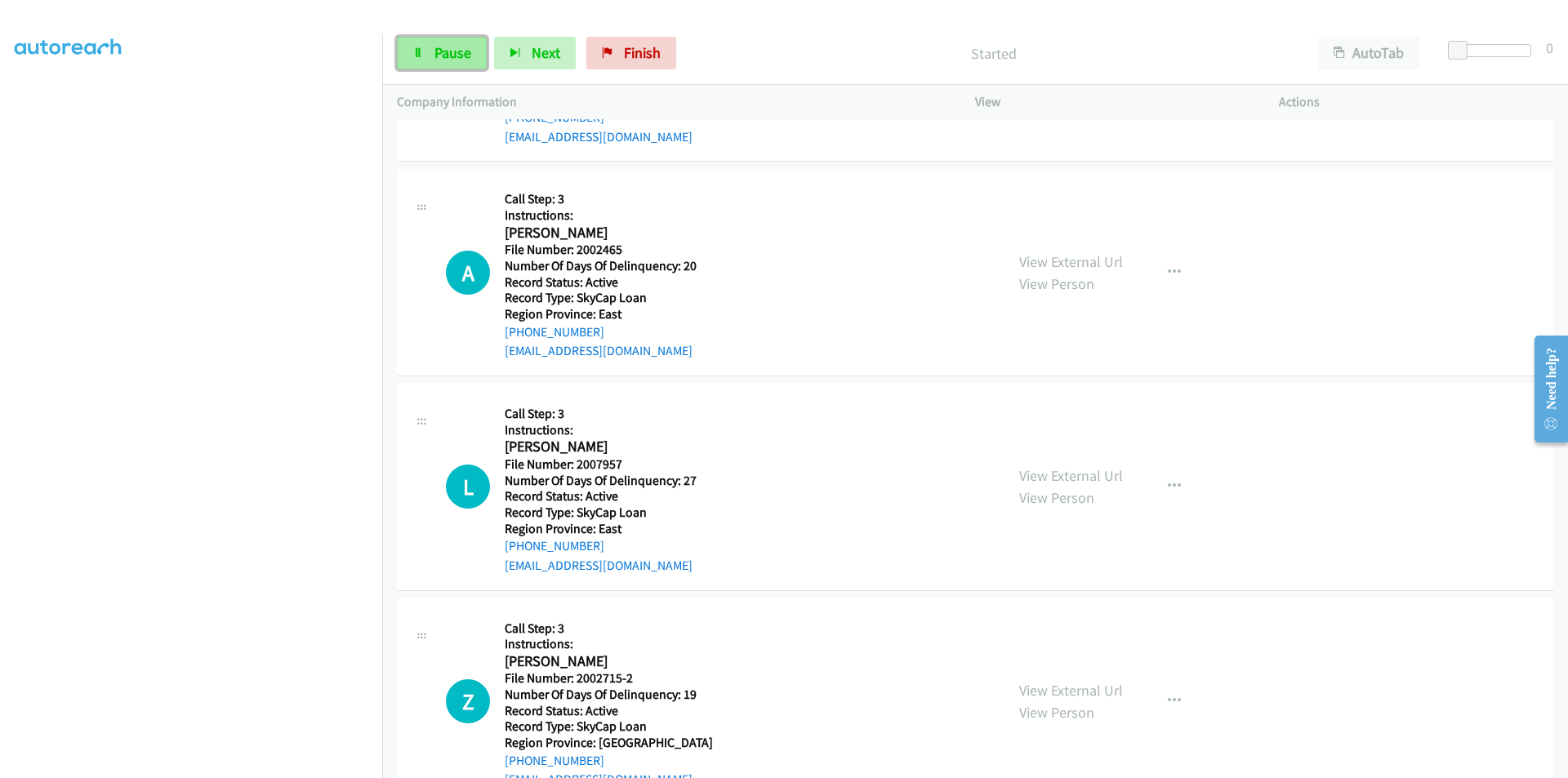
click at [455, 48] on span "Pause" at bounding box center [452, 53] width 37 height 19
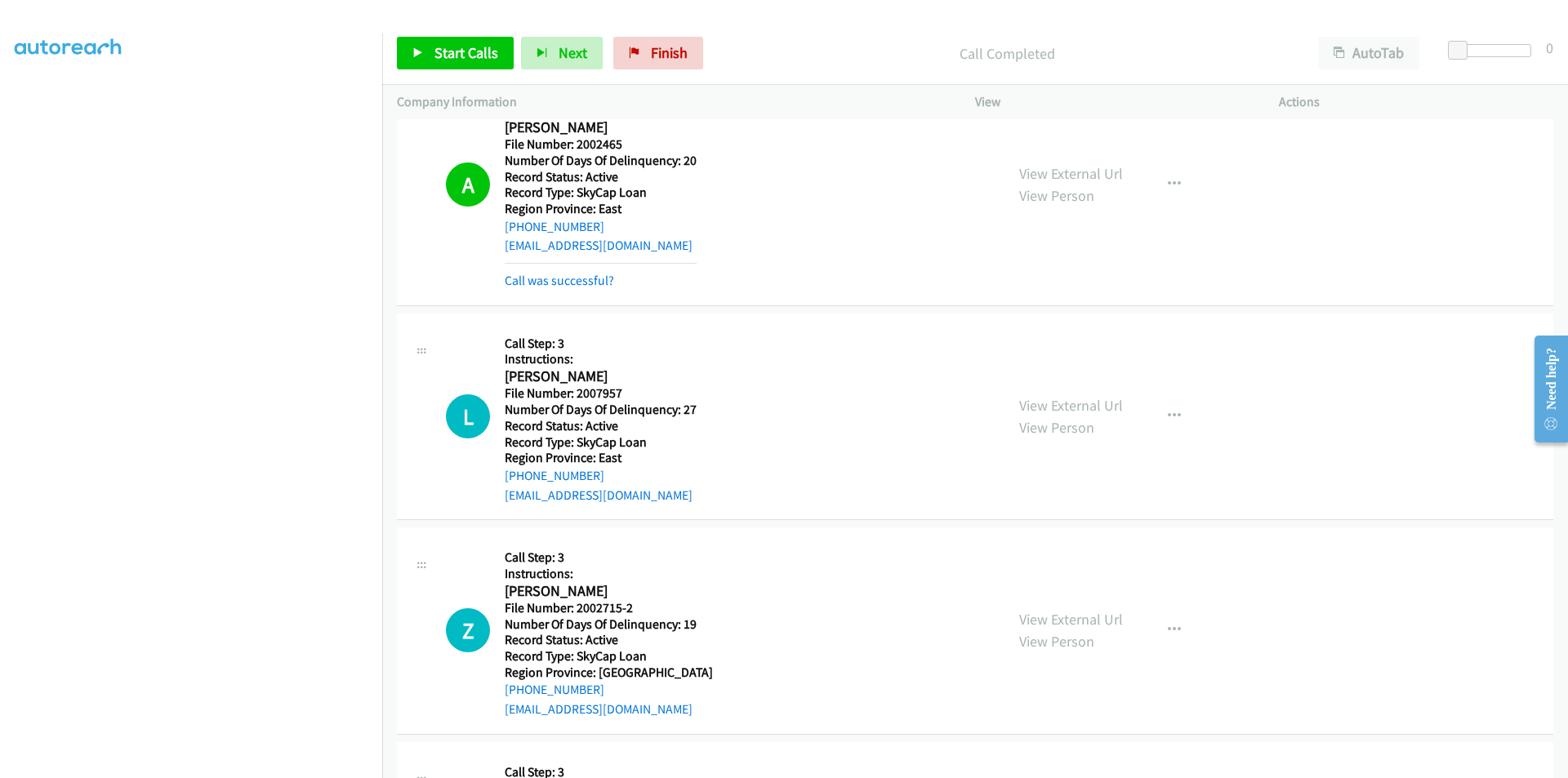
scroll to position [2157, 0]
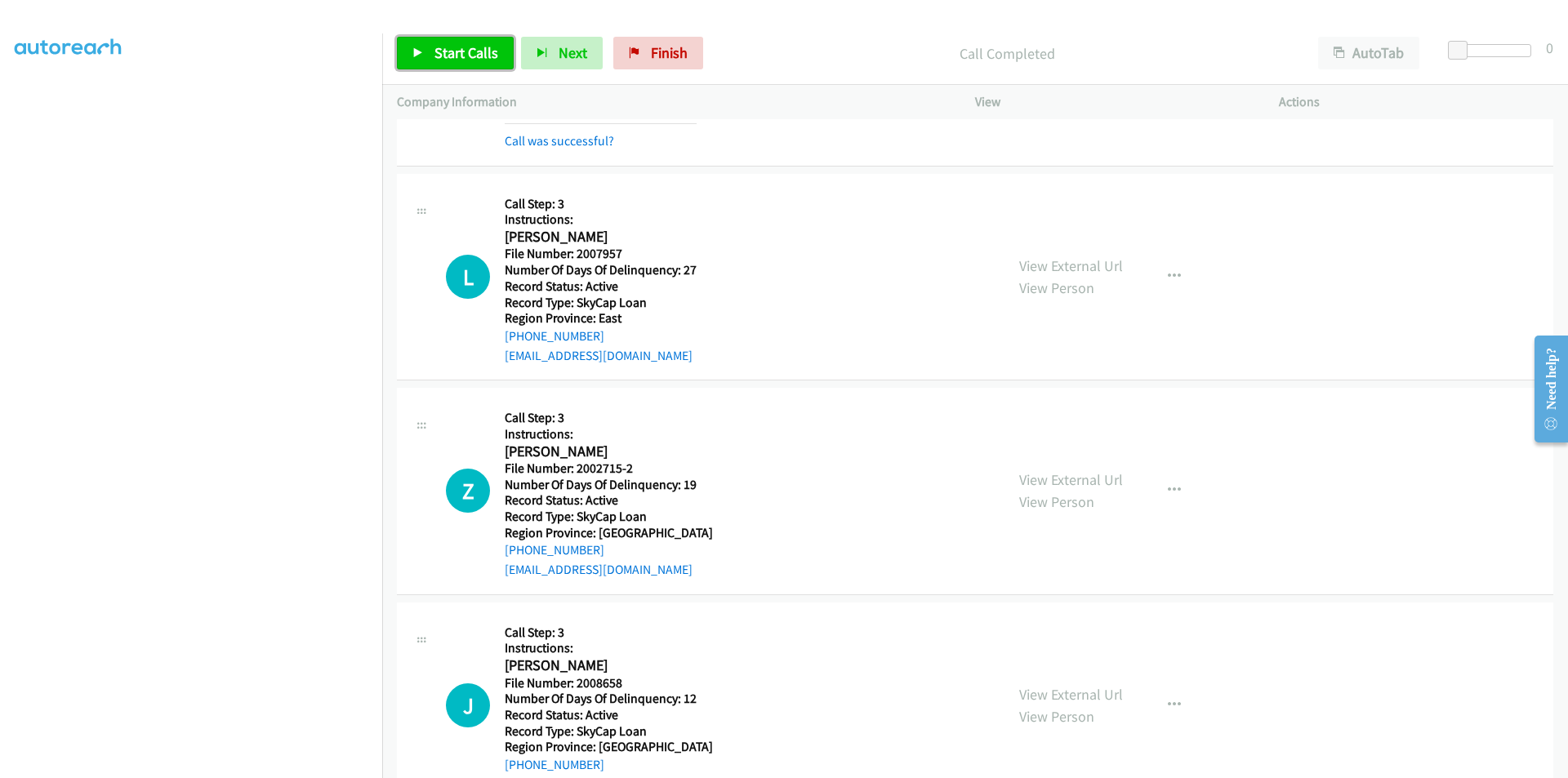
click at [463, 56] on span "Start Calls" at bounding box center [466, 53] width 64 height 19
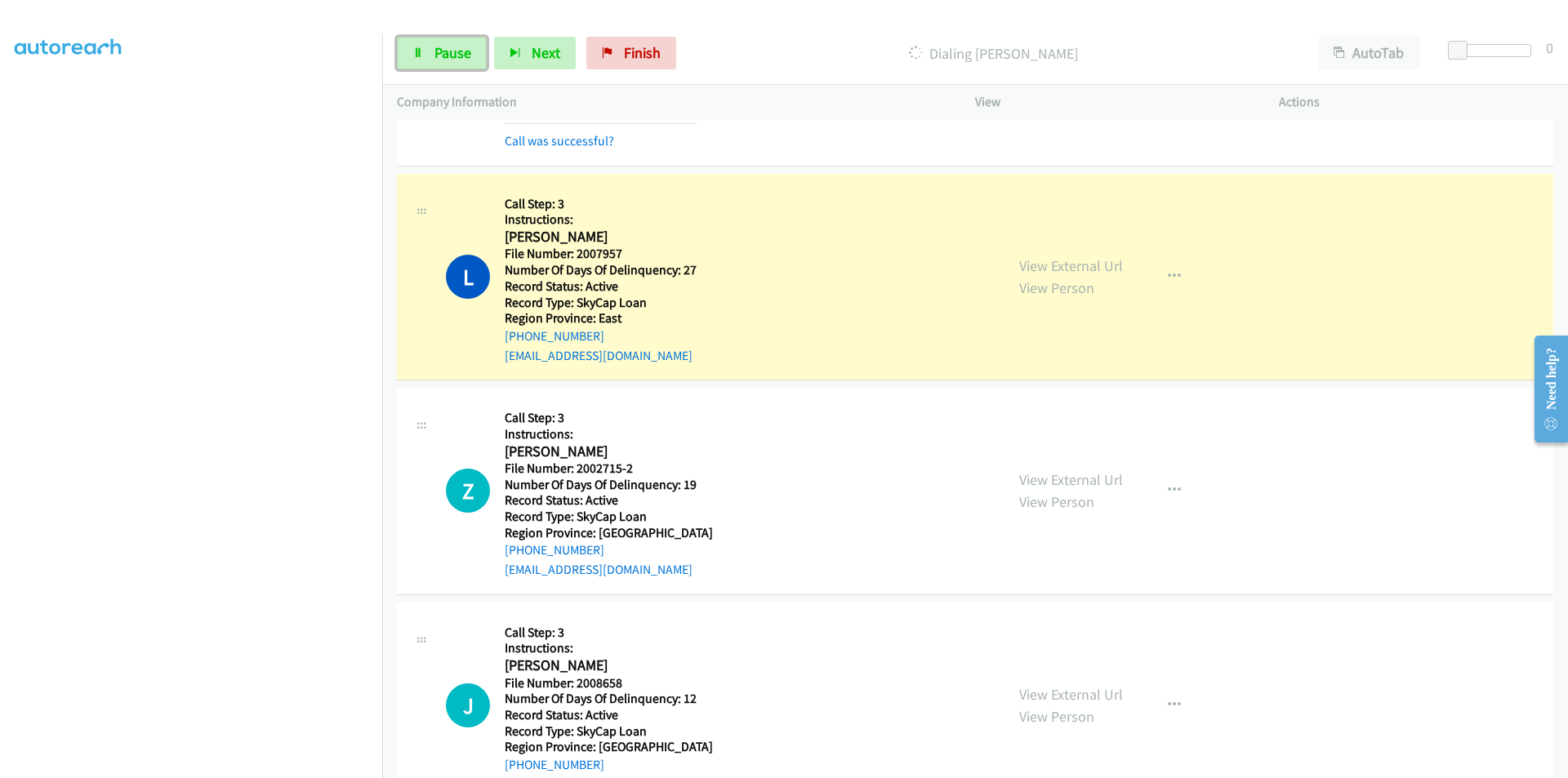
click at [463, 56] on span "Pause" at bounding box center [452, 53] width 37 height 19
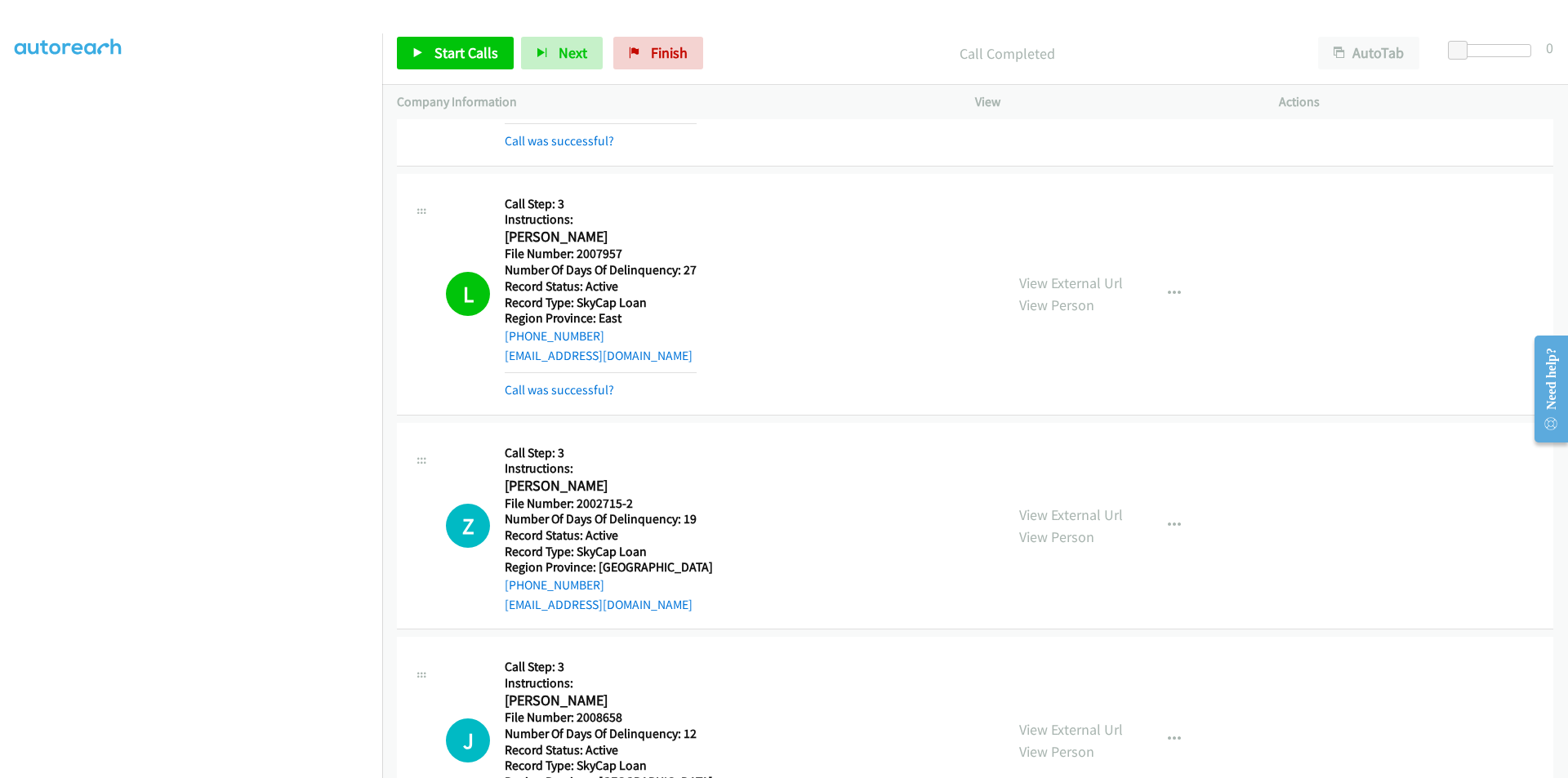
scroll to position [2402, 0]
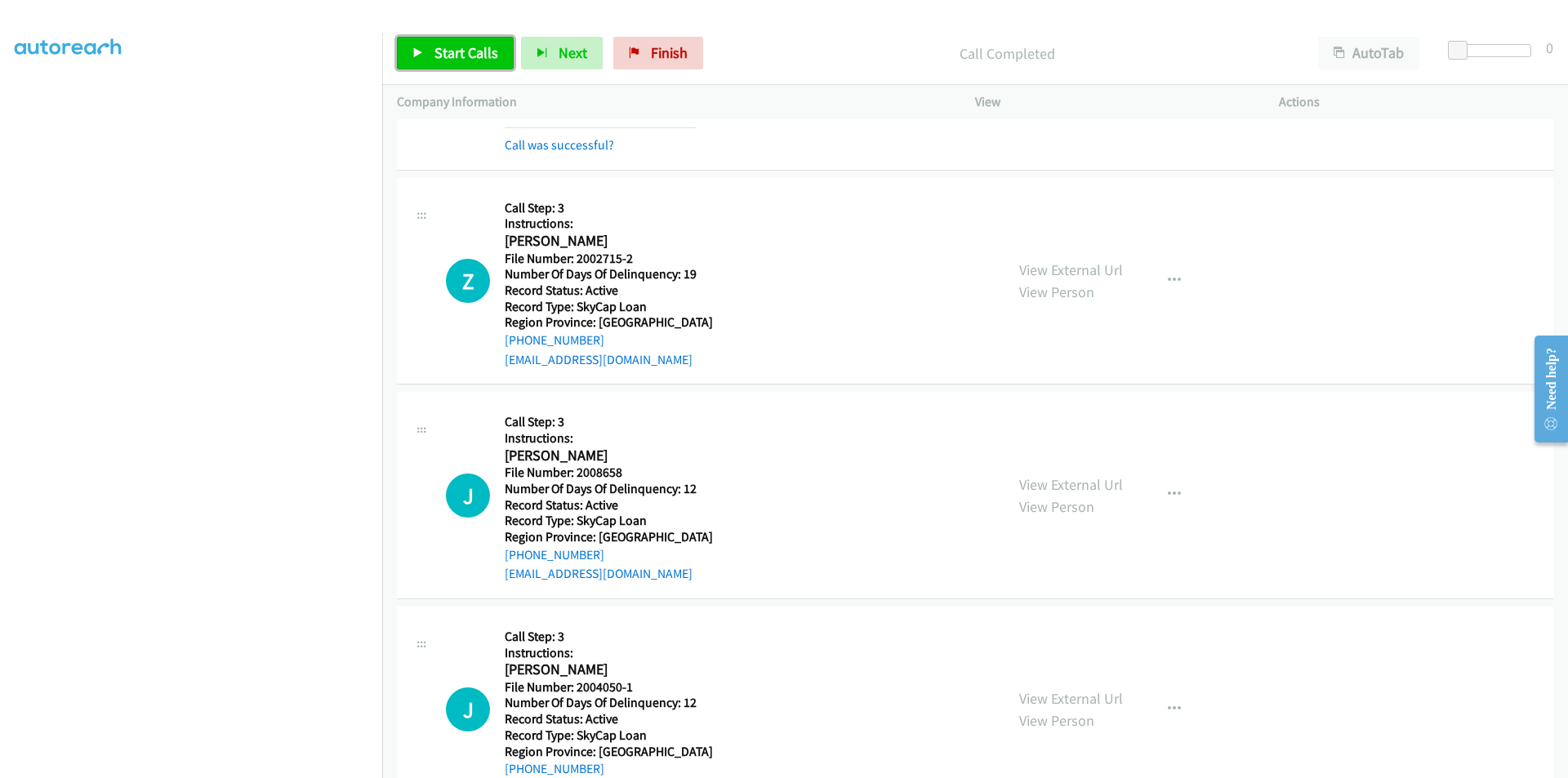
click at [451, 49] on span "Start Calls" at bounding box center [466, 53] width 64 height 19
click at [451, 49] on span "Pause" at bounding box center [452, 53] width 37 height 19
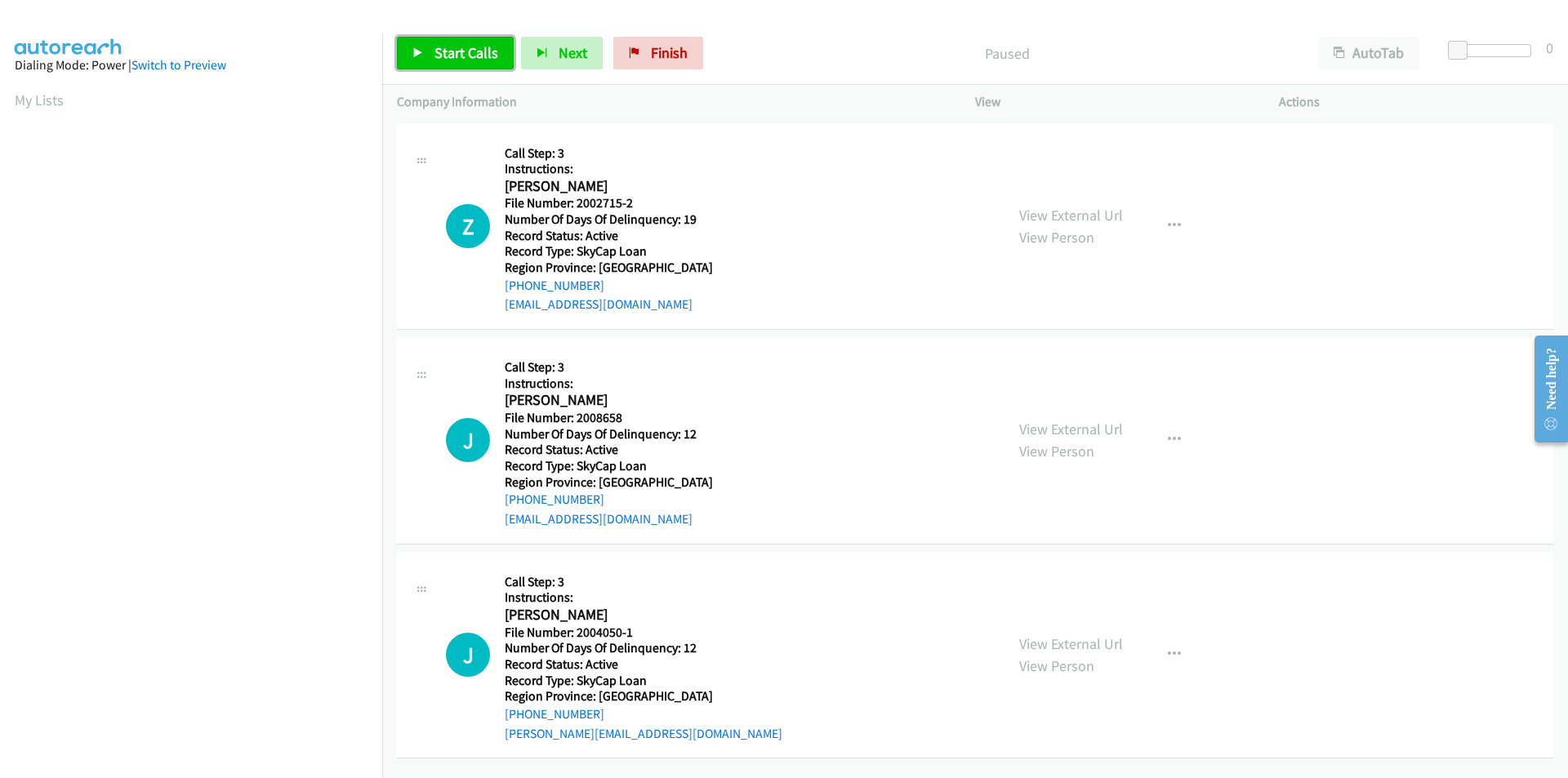
click at [456, 49] on span "Start Calls" at bounding box center [466, 53] width 64 height 19
click at [456, 48] on span "Pause" at bounding box center [452, 53] width 37 height 19
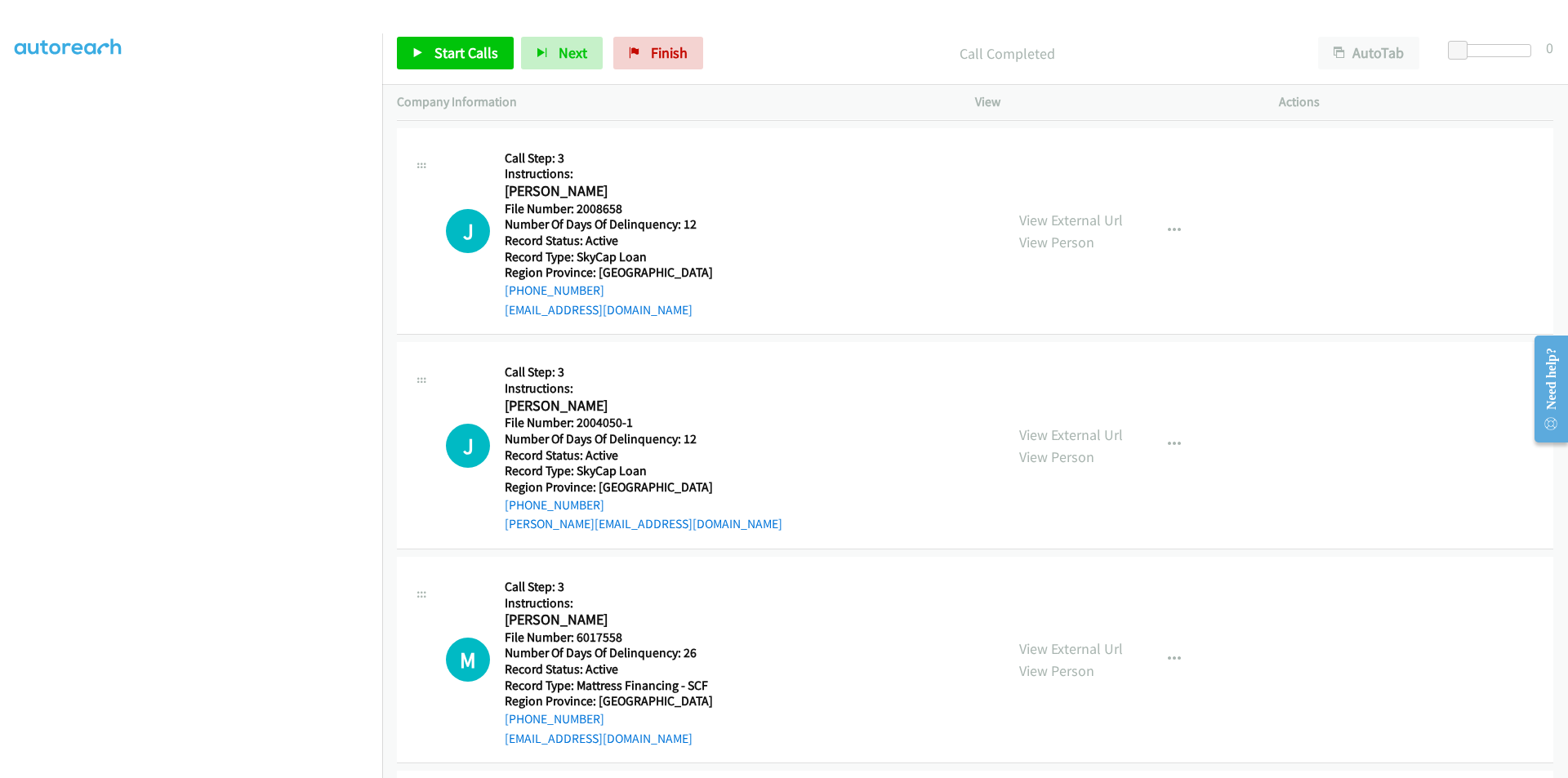
scroll to position [245, 0]
click at [466, 52] on span "Start Calls" at bounding box center [466, 53] width 64 height 19
click at [466, 52] on span "Pause" at bounding box center [452, 53] width 37 height 19
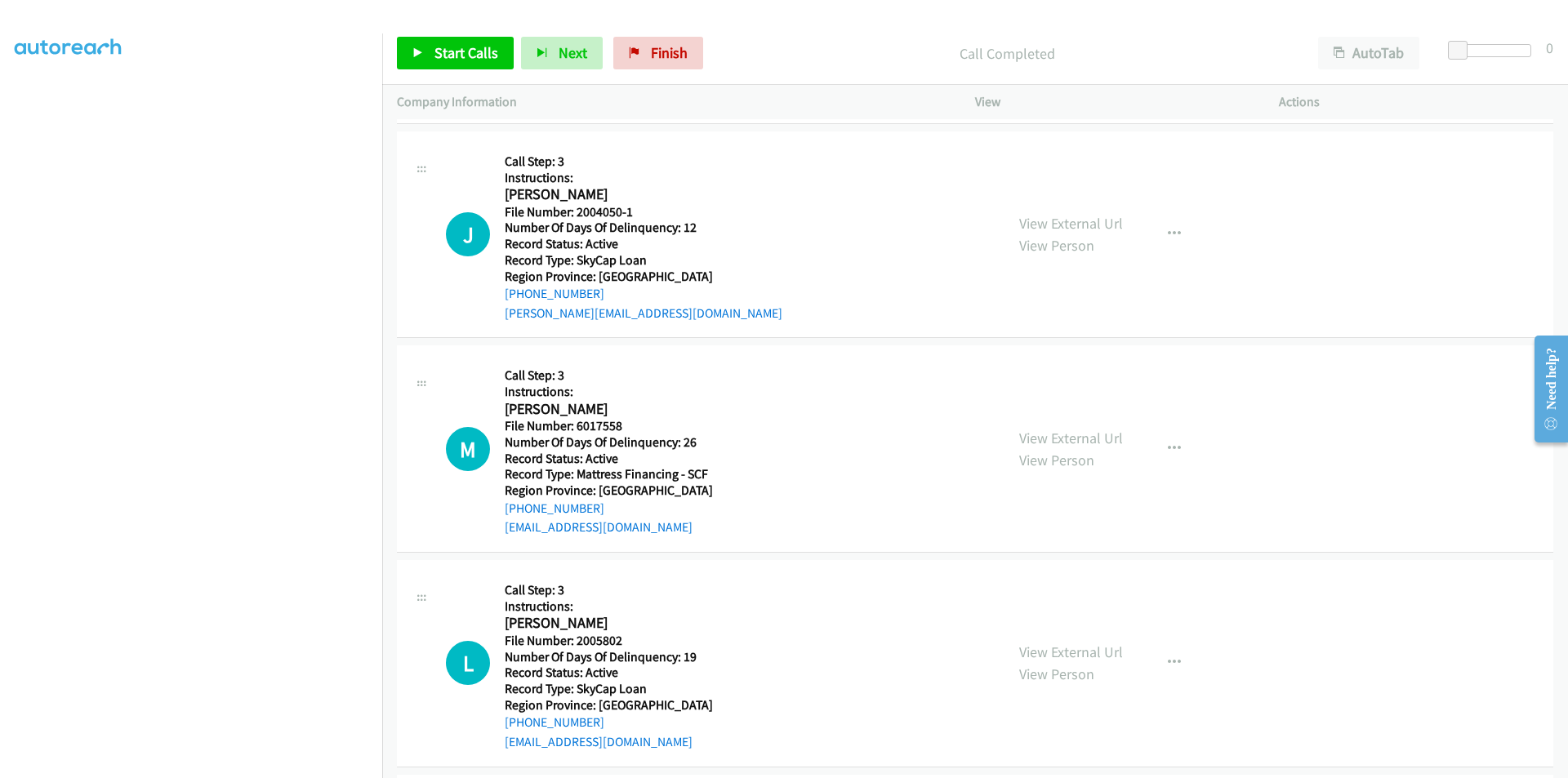
scroll to position [525, 0]
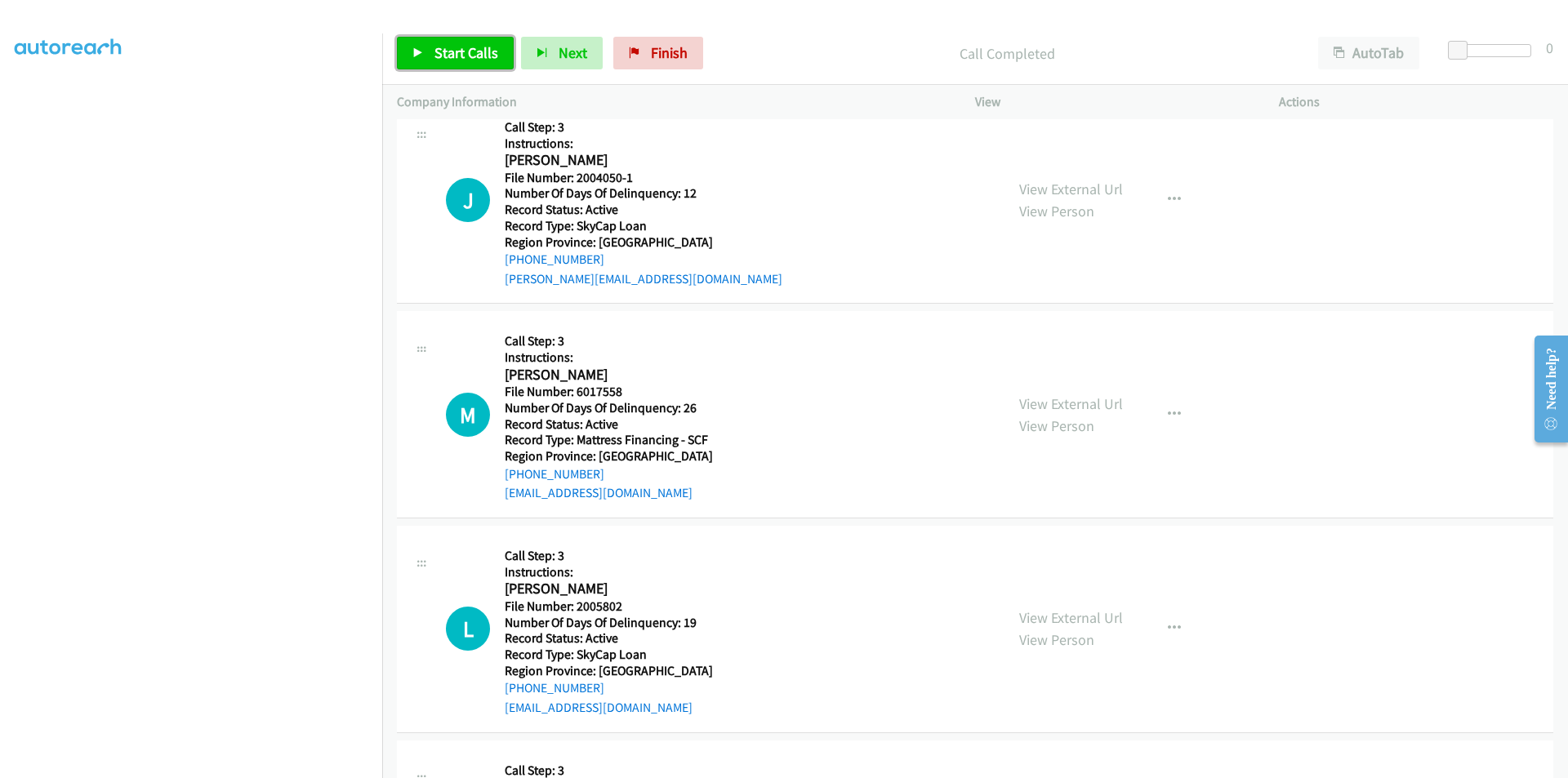
click at [442, 44] on span "Start Calls" at bounding box center [466, 53] width 64 height 19
click at [444, 57] on span "Pause" at bounding box center [452, 53] width 37 height 19
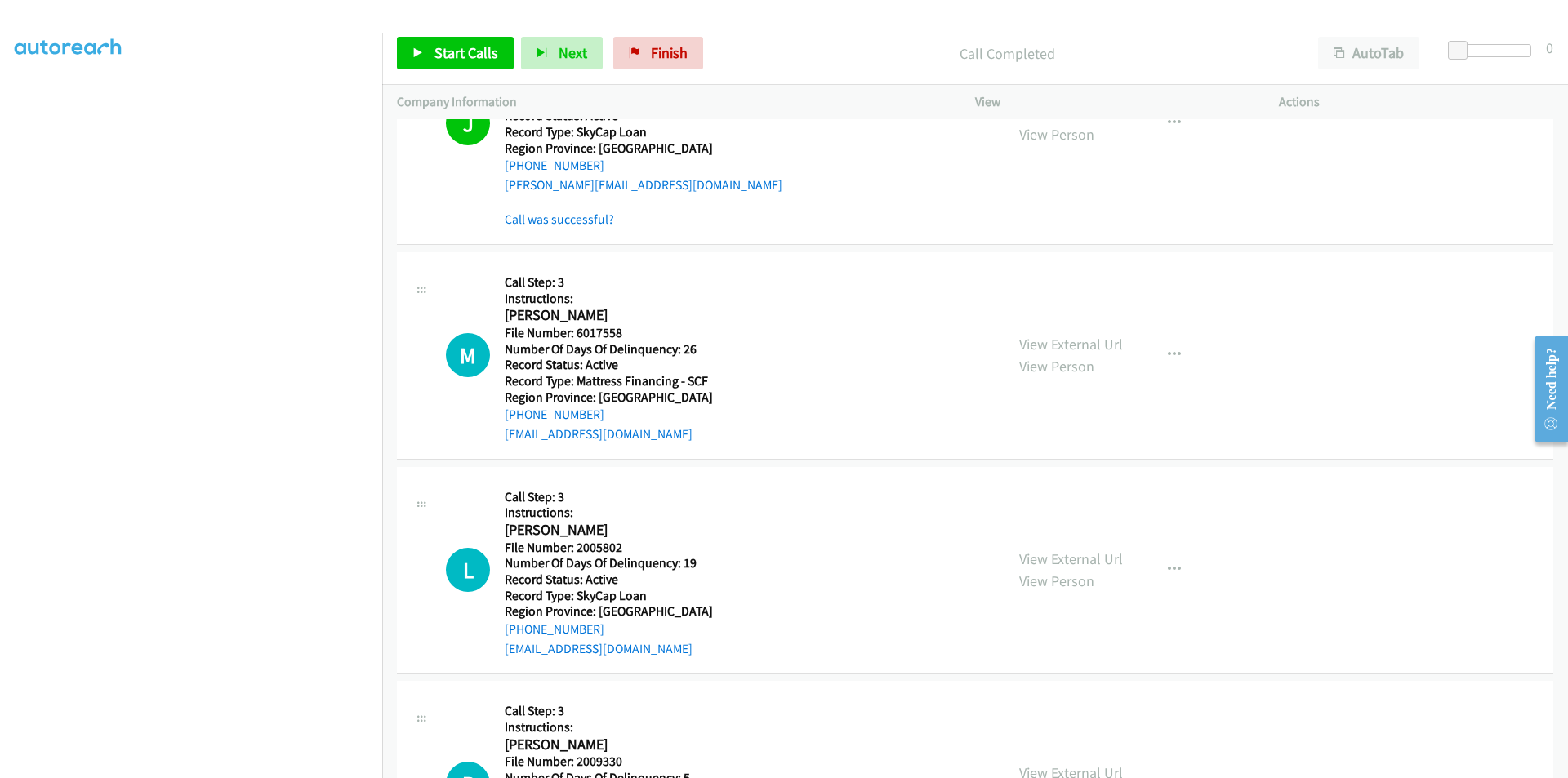
scroll to position [752, 0]
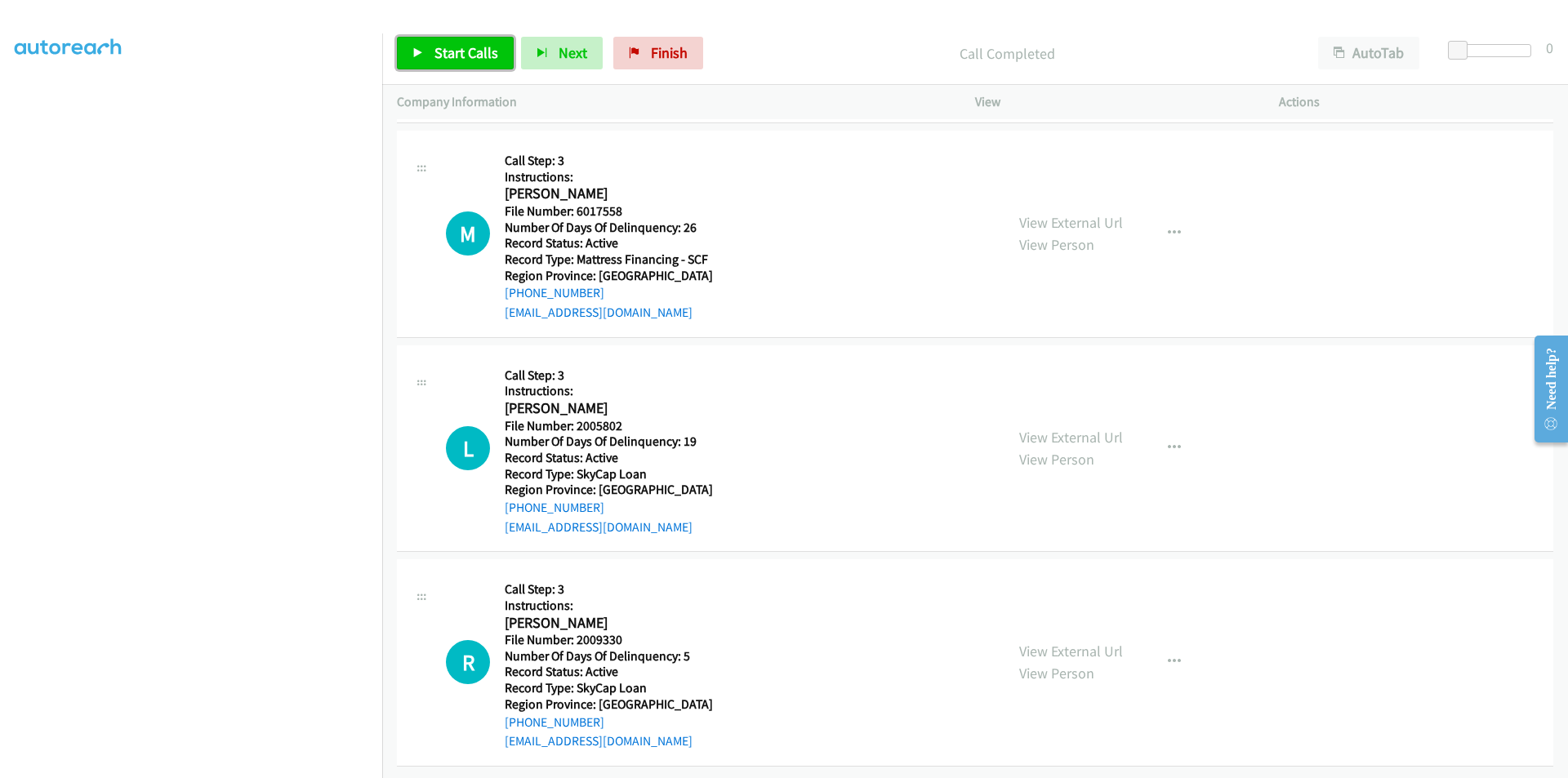
click at [476, 52] on span "Start Calls" at bounding box center [466, 53] width 64 height 19
click at [476, 52] on link "Pause" at bounding box center [441, 53] width 90 height 33
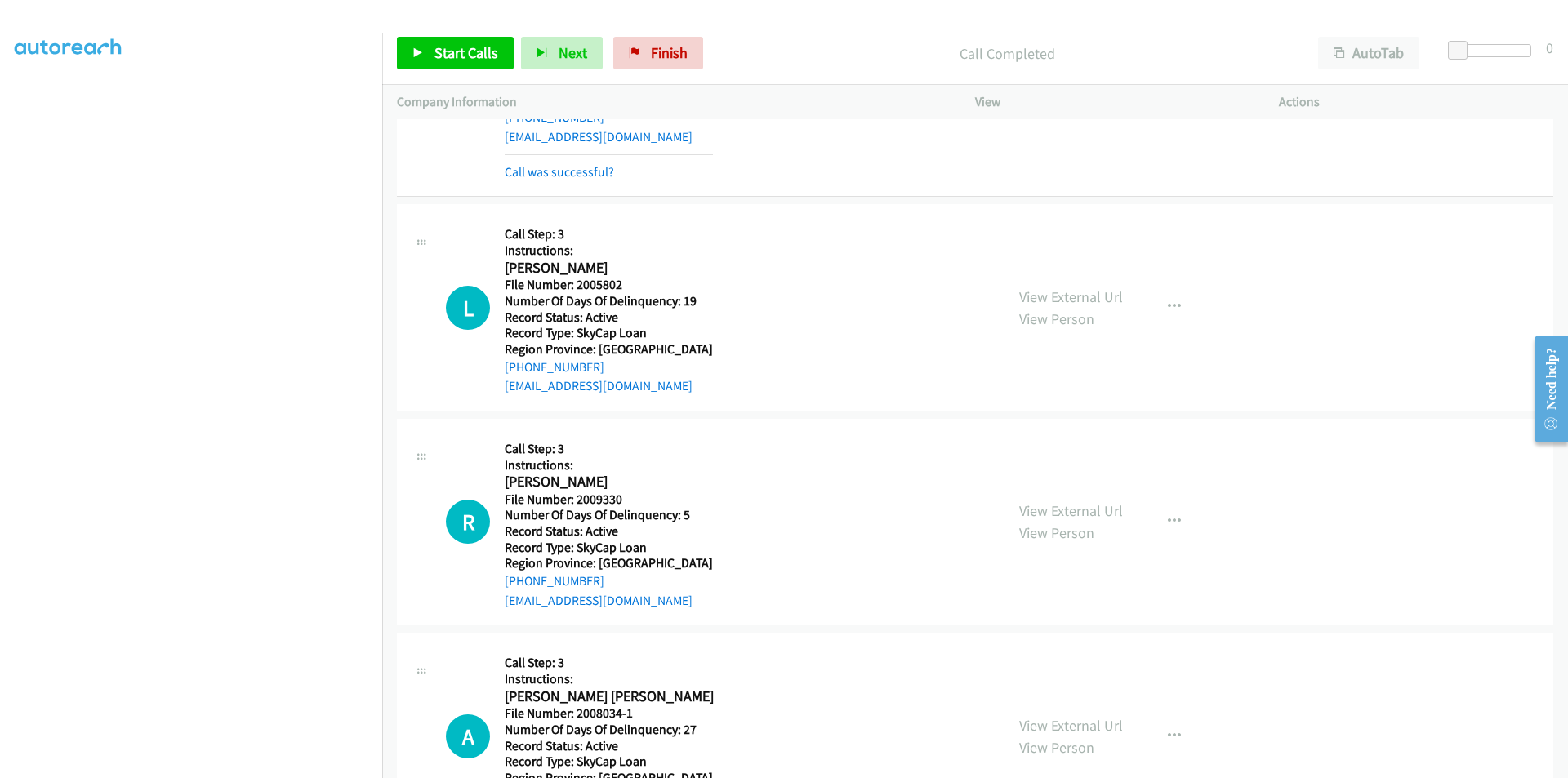
scroll to position [997, 0]
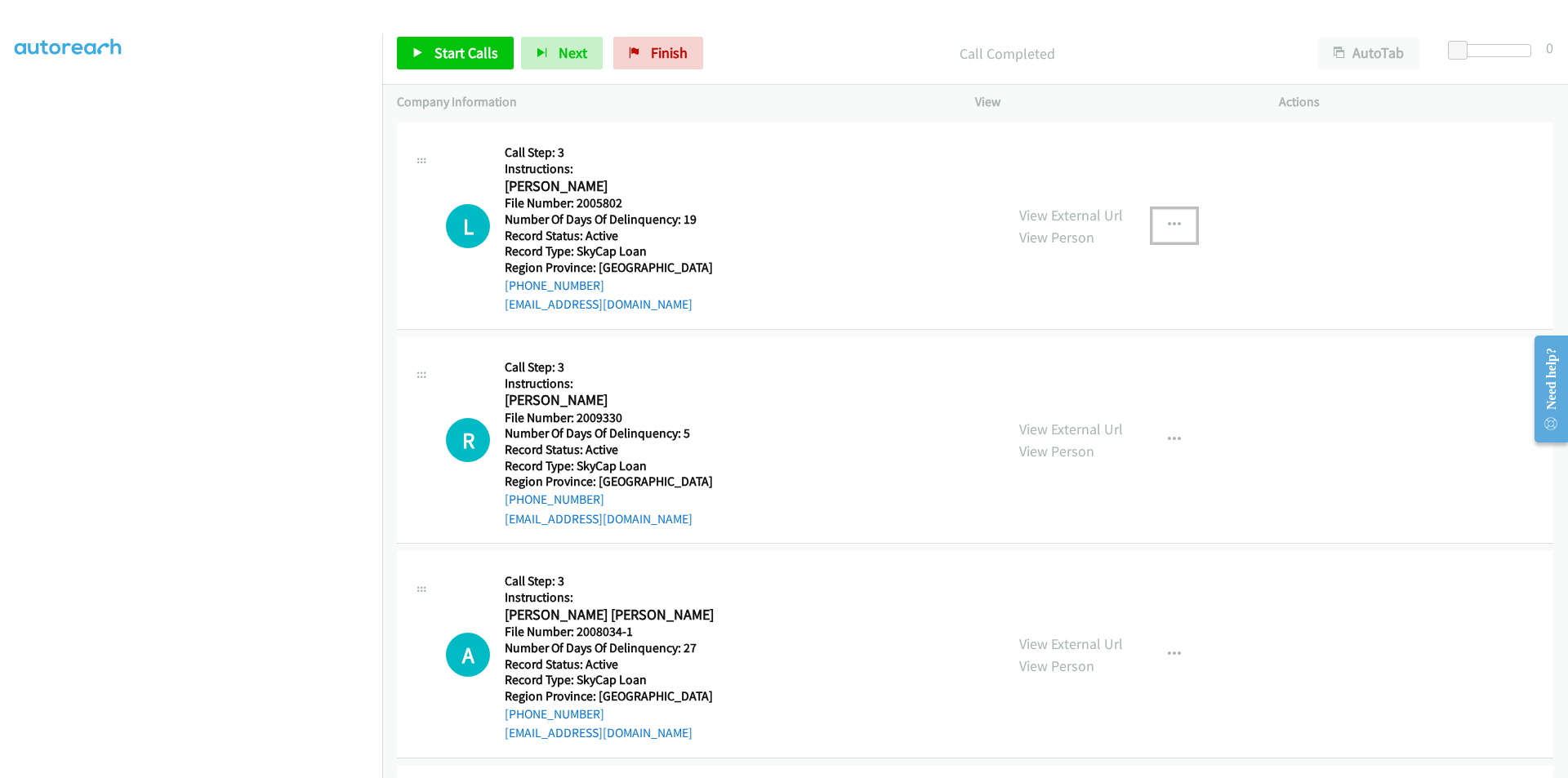
click at [1175, 224] on button "button" at bounding box center [1174, 225] width 44 height 33
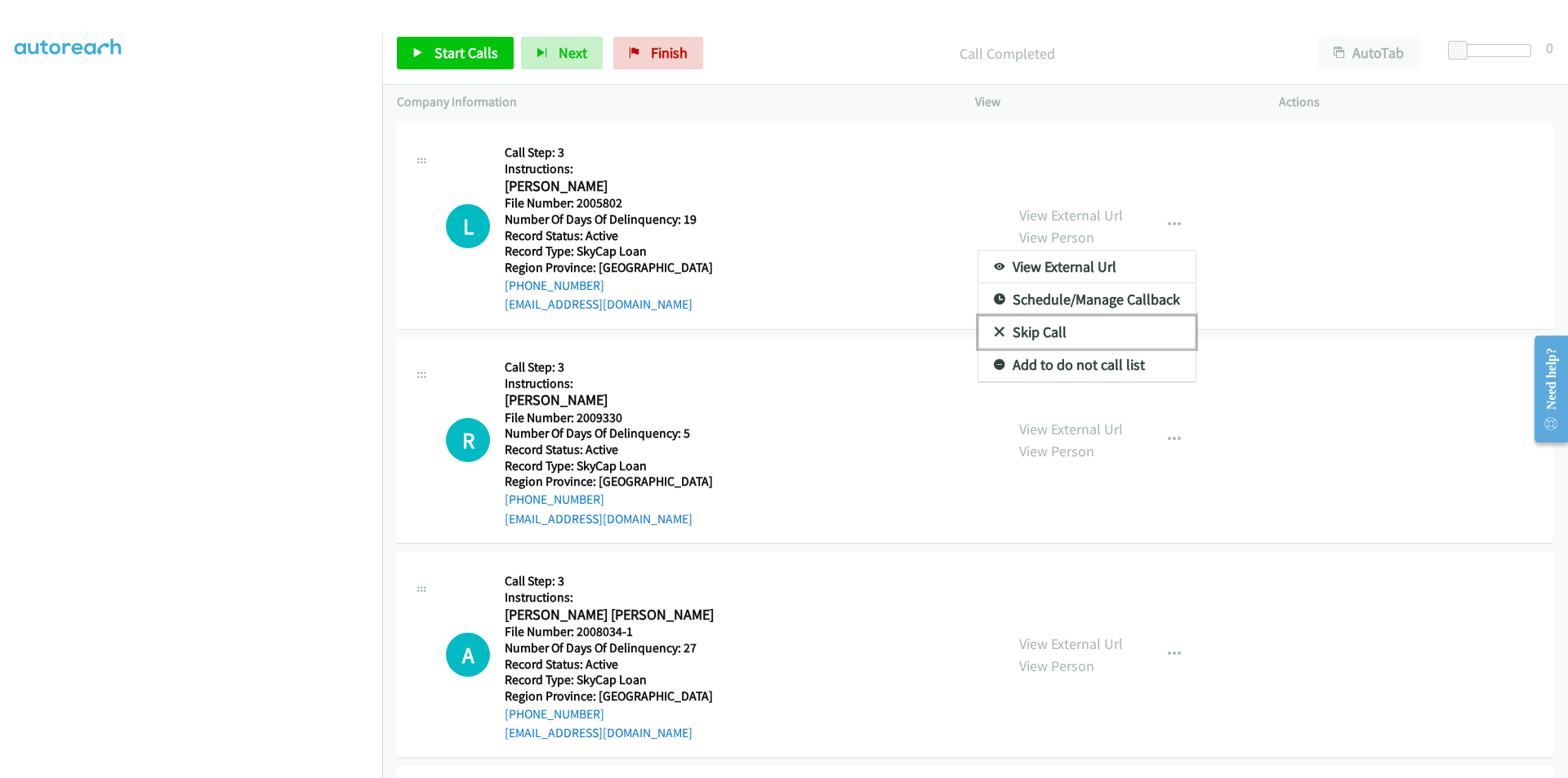
click at [1049, 322] on link "Skip Call" at bounding box center [1087, 332] width 218 height 33
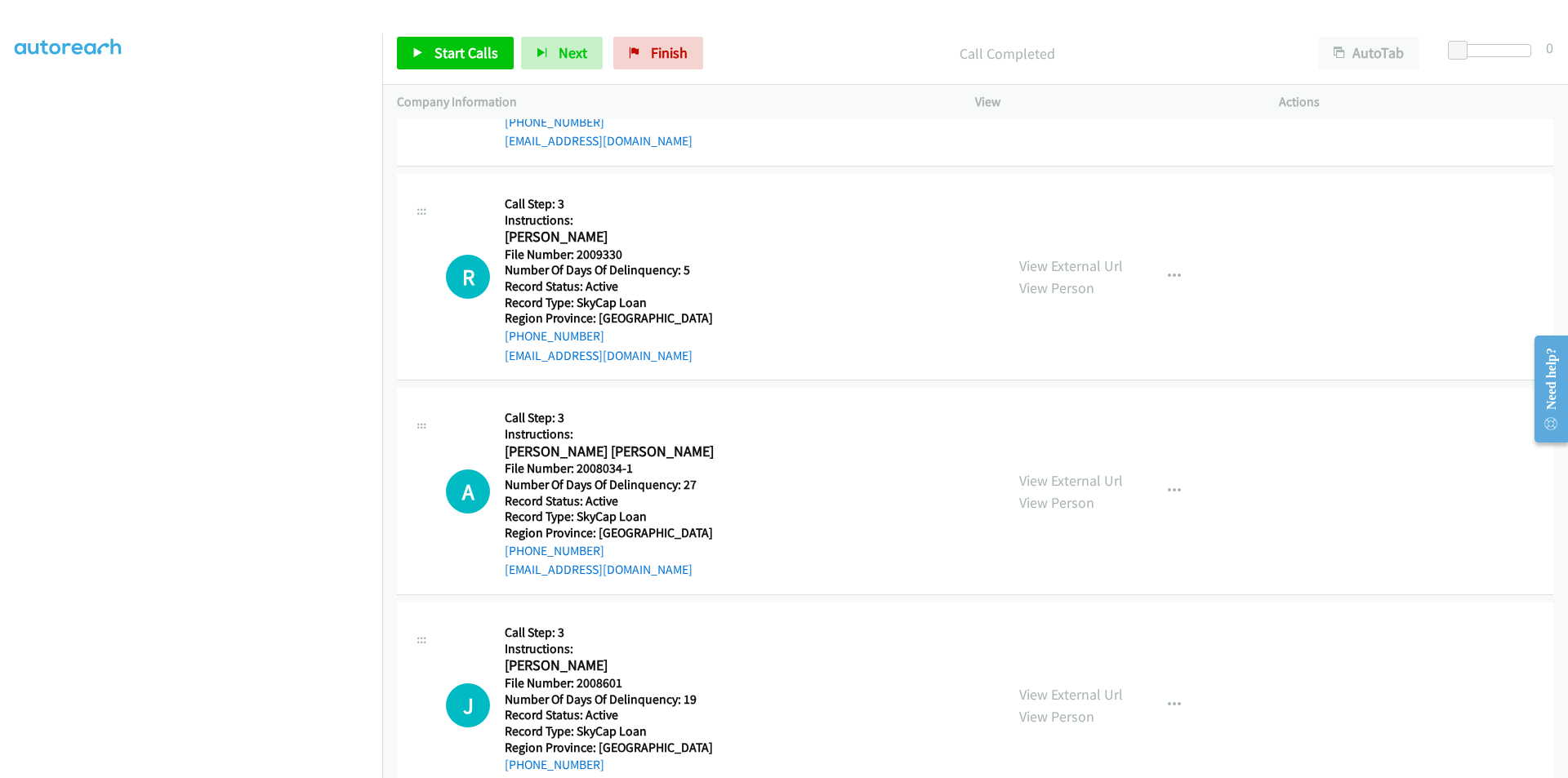
scroll to position [1242, 0]
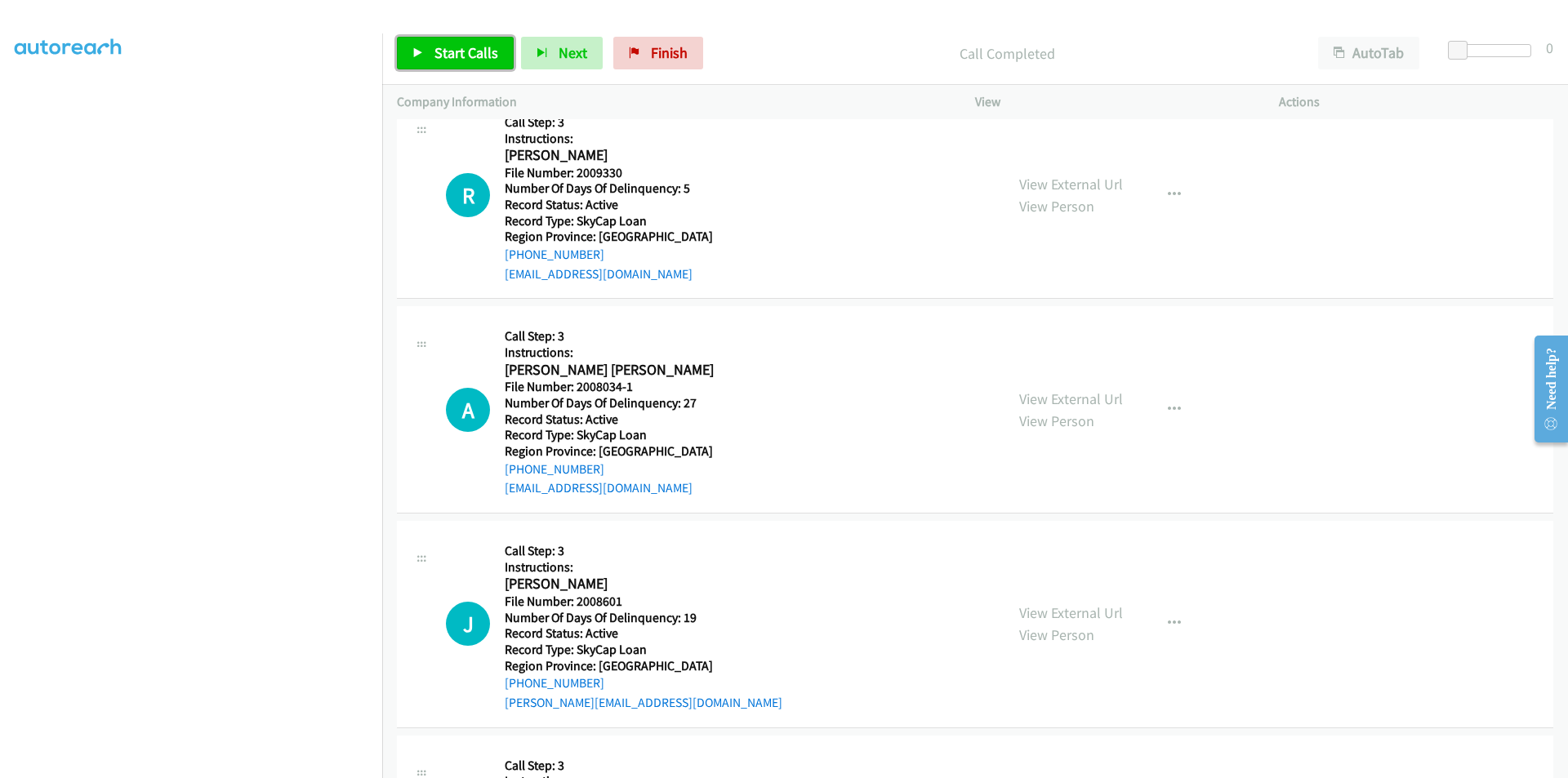
click at [466, 62] on link "Start Calls" at bounding box center [455, 53] width 117 height 33
click at [461, 48] on span "Pause" at bounding box center [452, 53] width 37 height 19
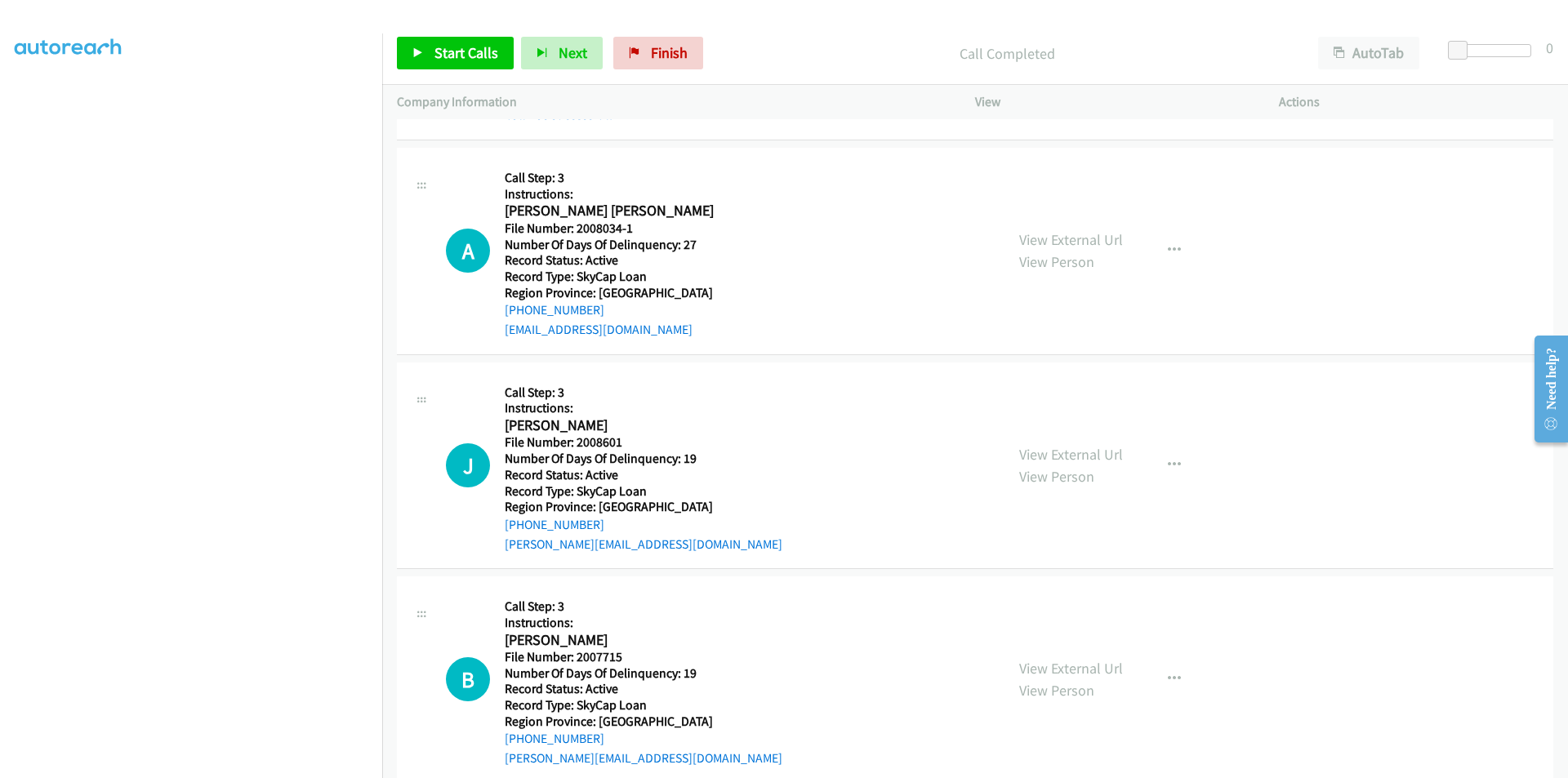
scroll to position [1465, 0]
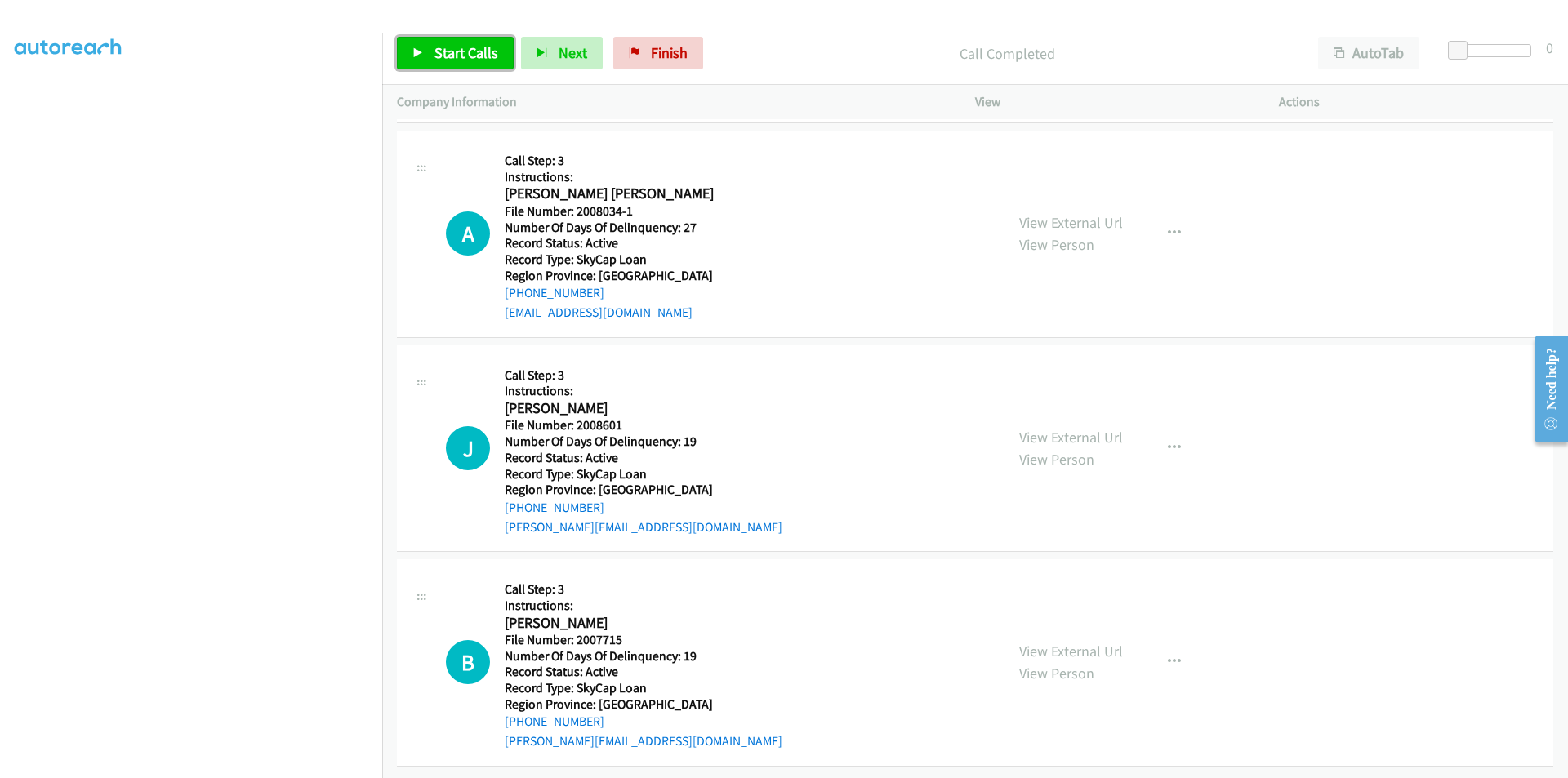
click at [461, 47] on span "Start Calls" at bounding box center [466, 53] width 64 height 19
click at [461, 47] on span "Pause" at bounding box center [452, 53] width 37 height 19
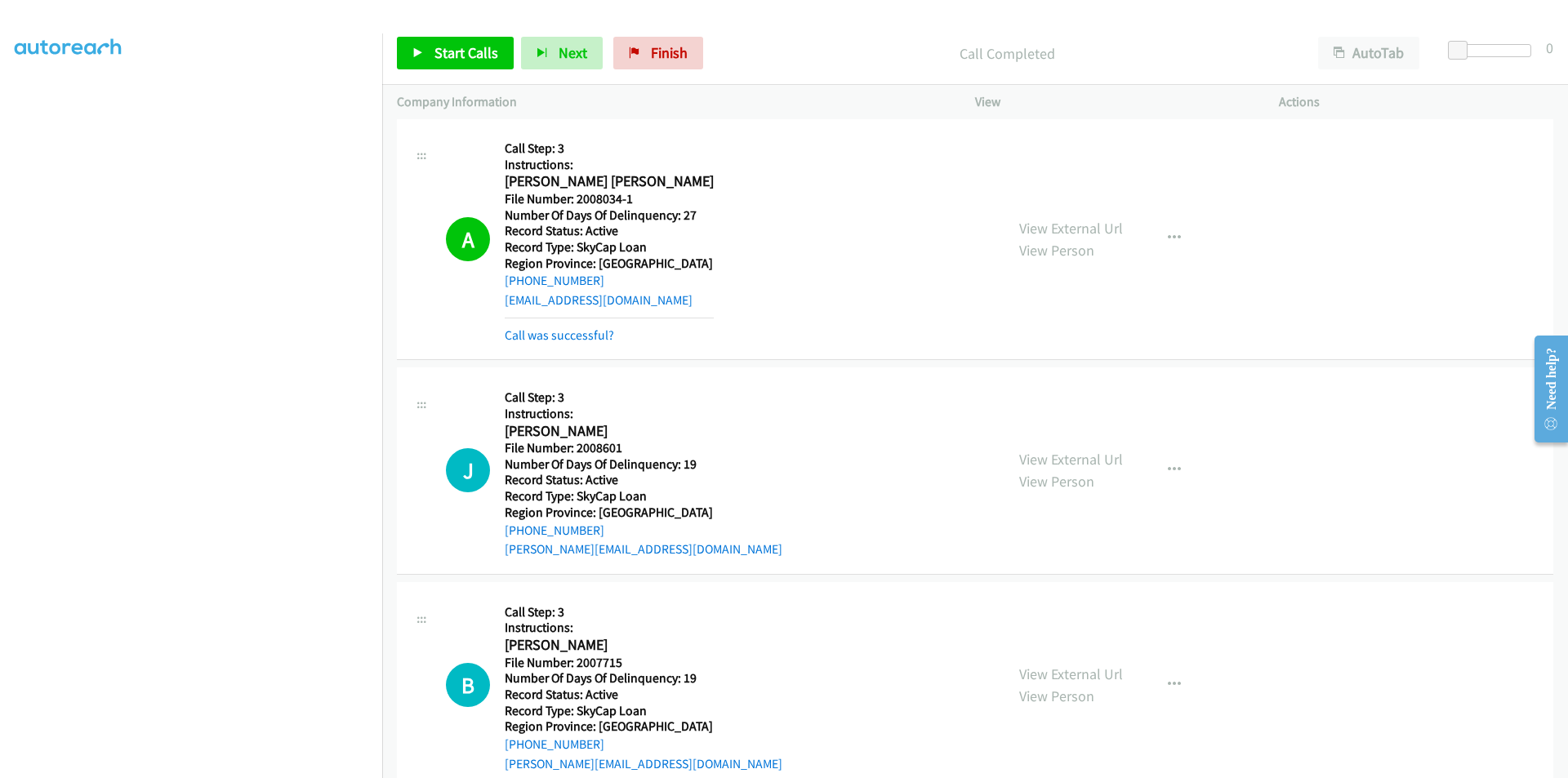
scroll to position [1710, 0]
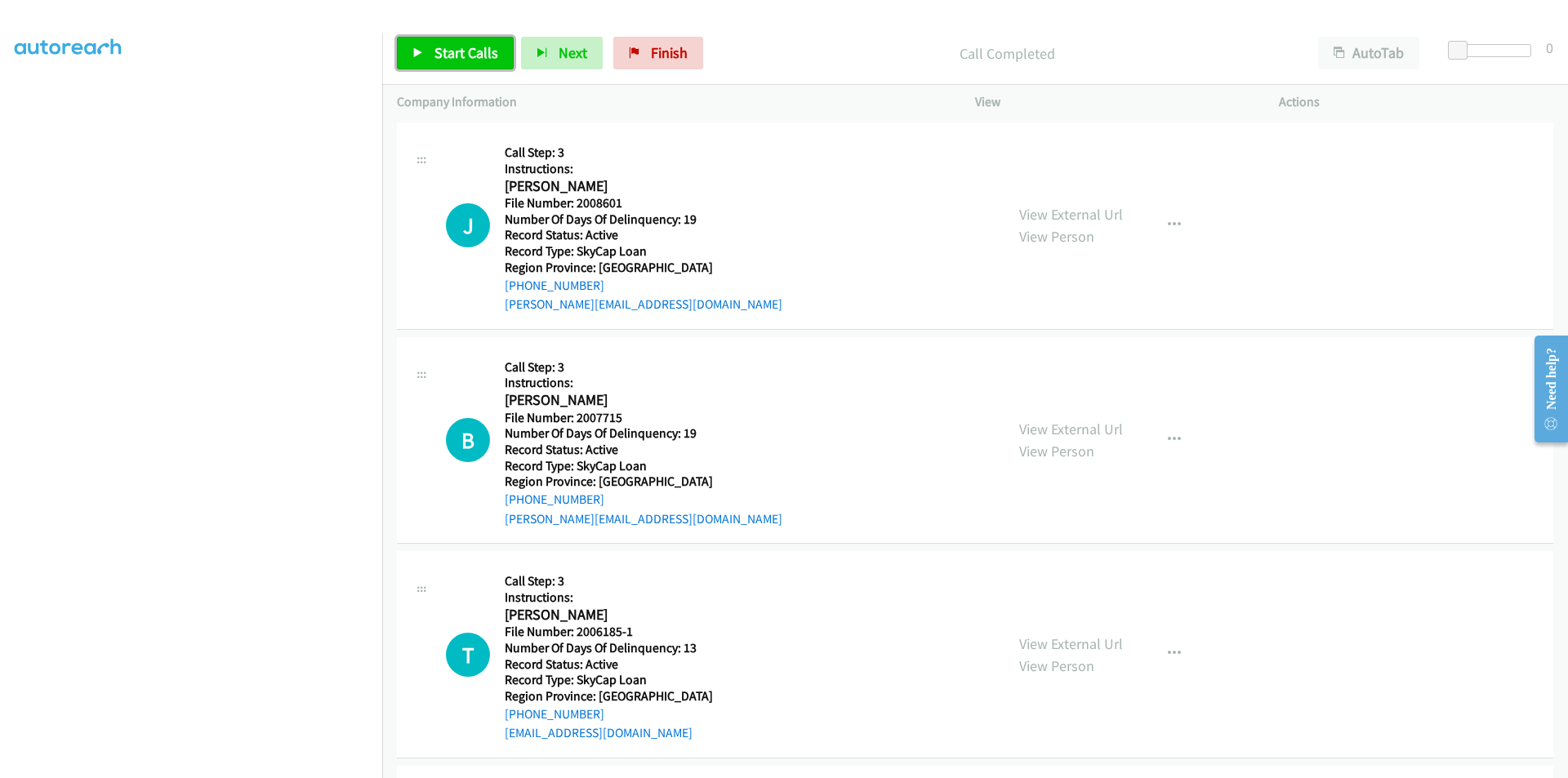
click at [461, 52] on span "Start Calls" at bounding box center [466, 53] width 64 height 19
click at [461, 52] on span "Pause" at bounding box center [452, 53] width 37 height 19
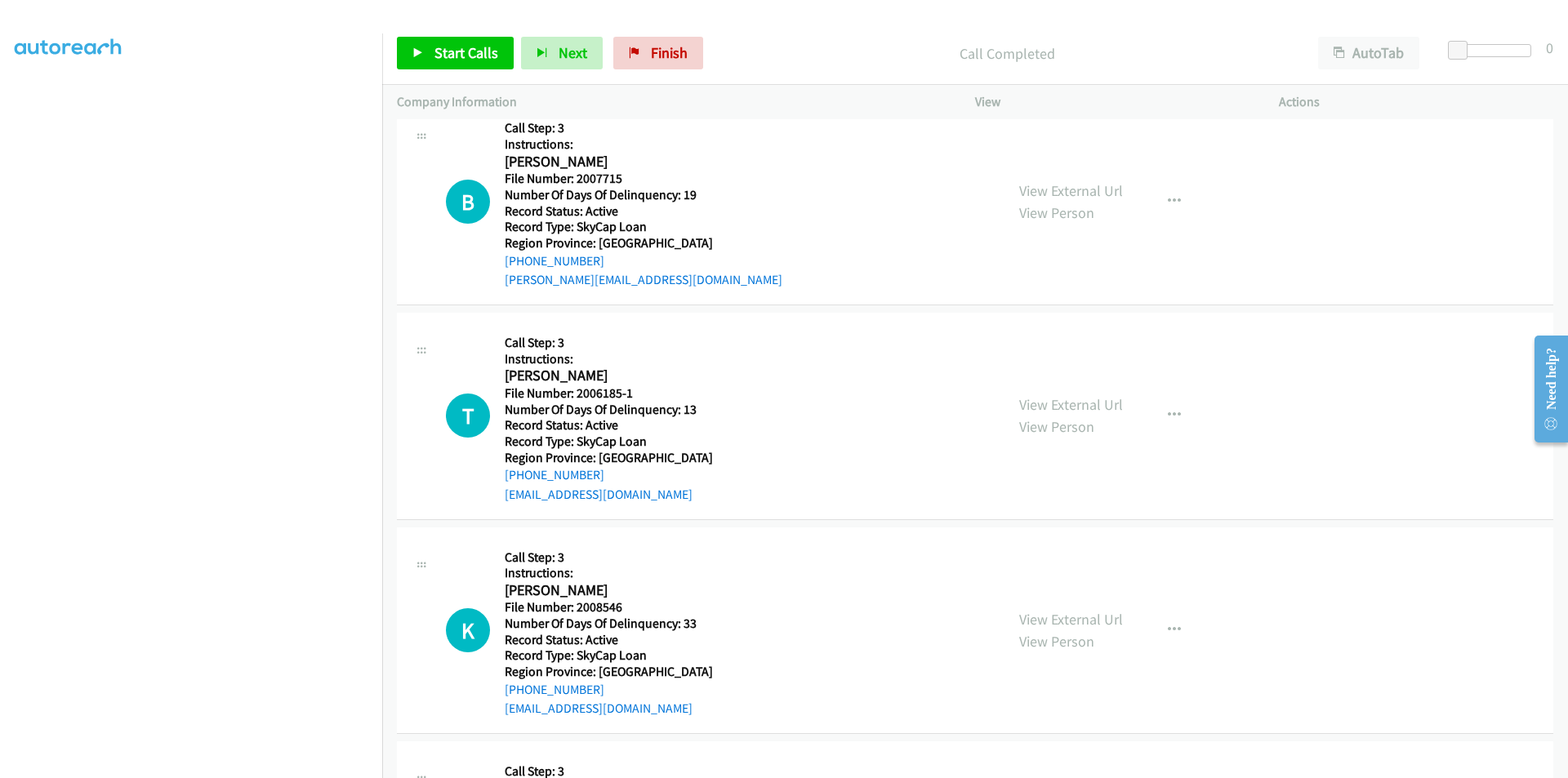
scroll to position [1990, 0]
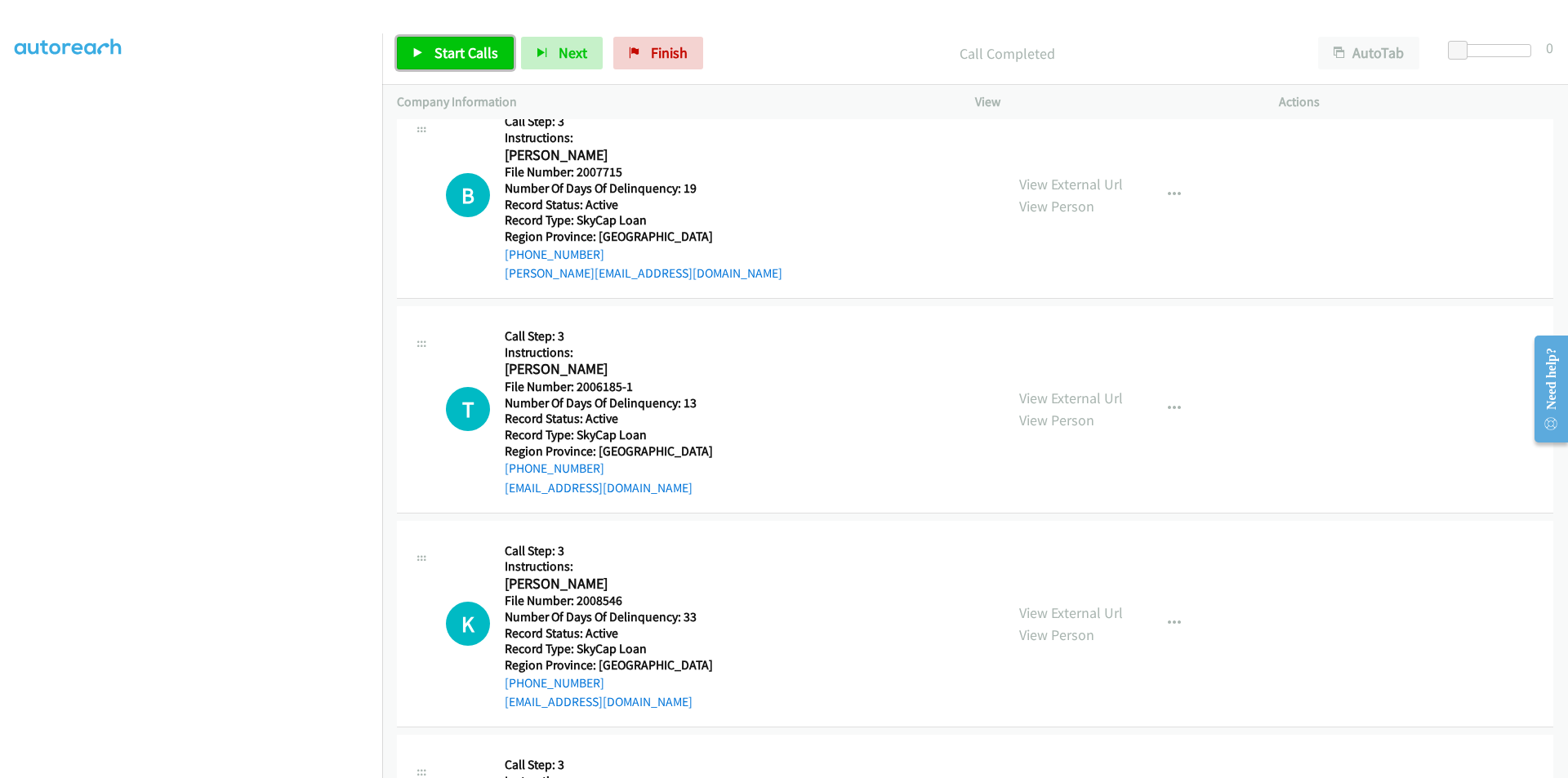
click at [443, 53] on span "Start Calls" at bounding box center [466, 53] width 64 height 19
click at [443, 53] on span "Pause" at bounding box center [452, 53] width 37 height 19
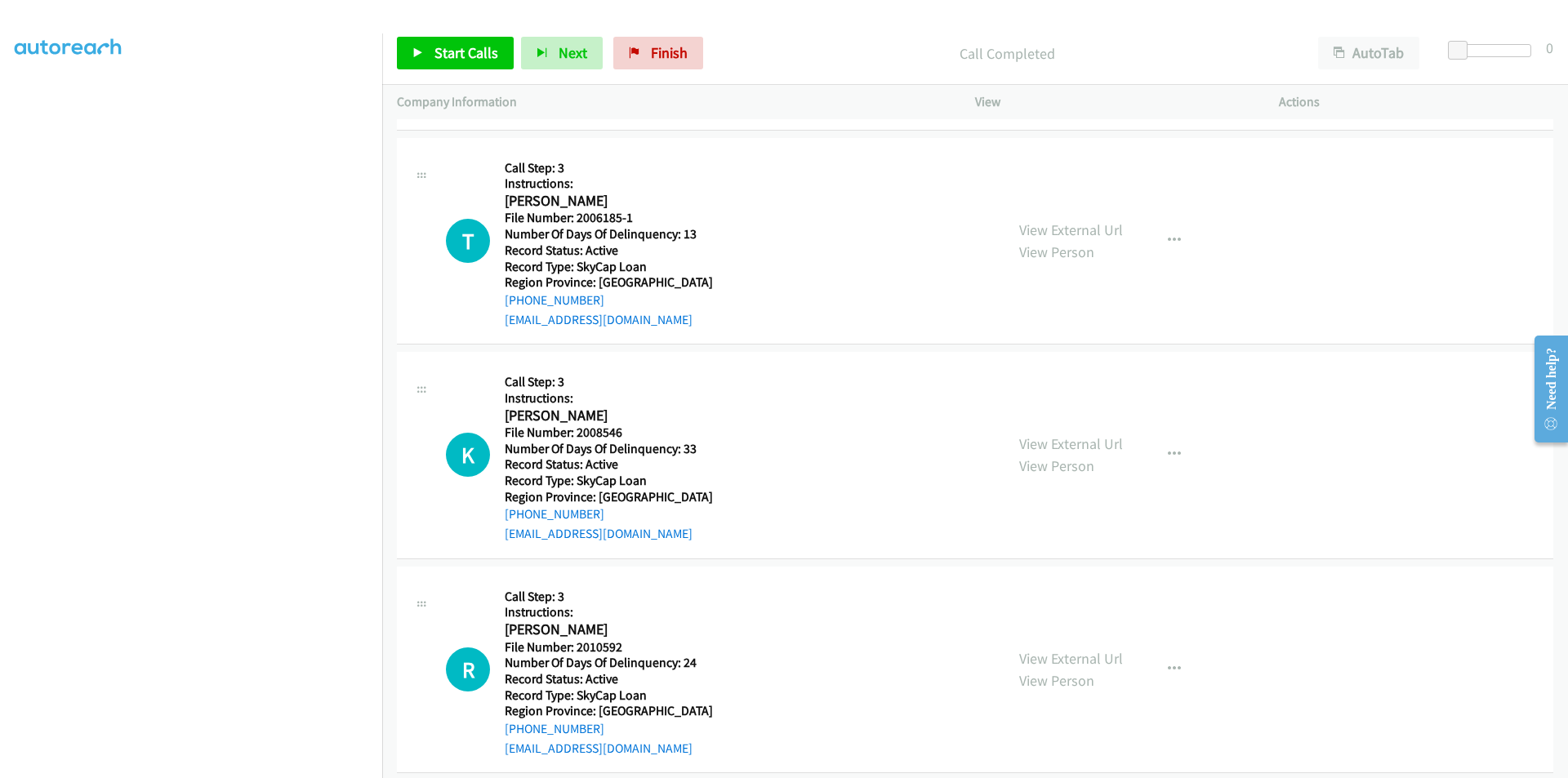
scroll to position [2212, 0]
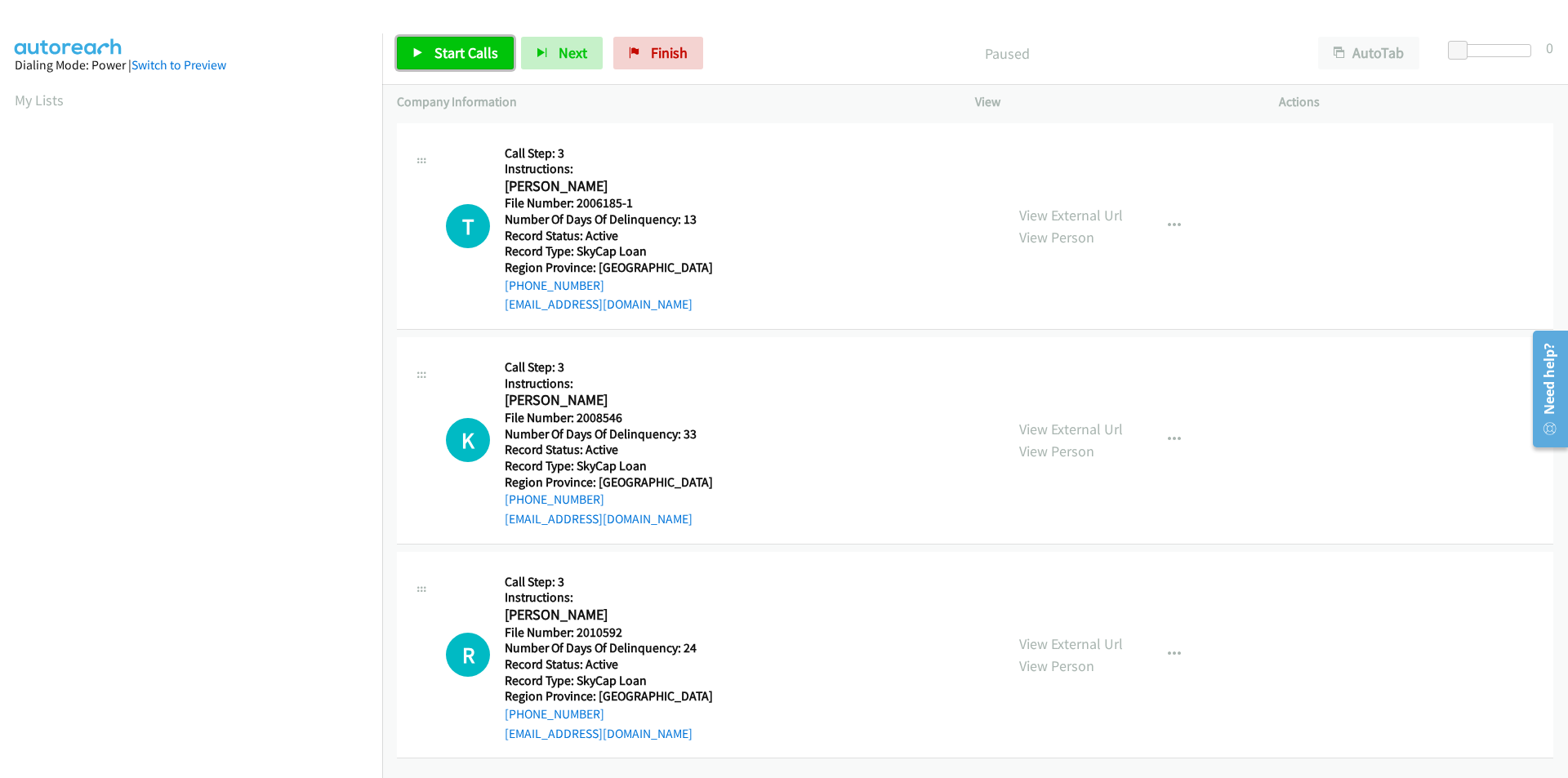
click at [483, 46] on span "Start Calls" at bounding box center [466, 53] width 64 height 19
click at [476, 46] on link "Pause" at bounding box center [441, 53] width 90 height 33
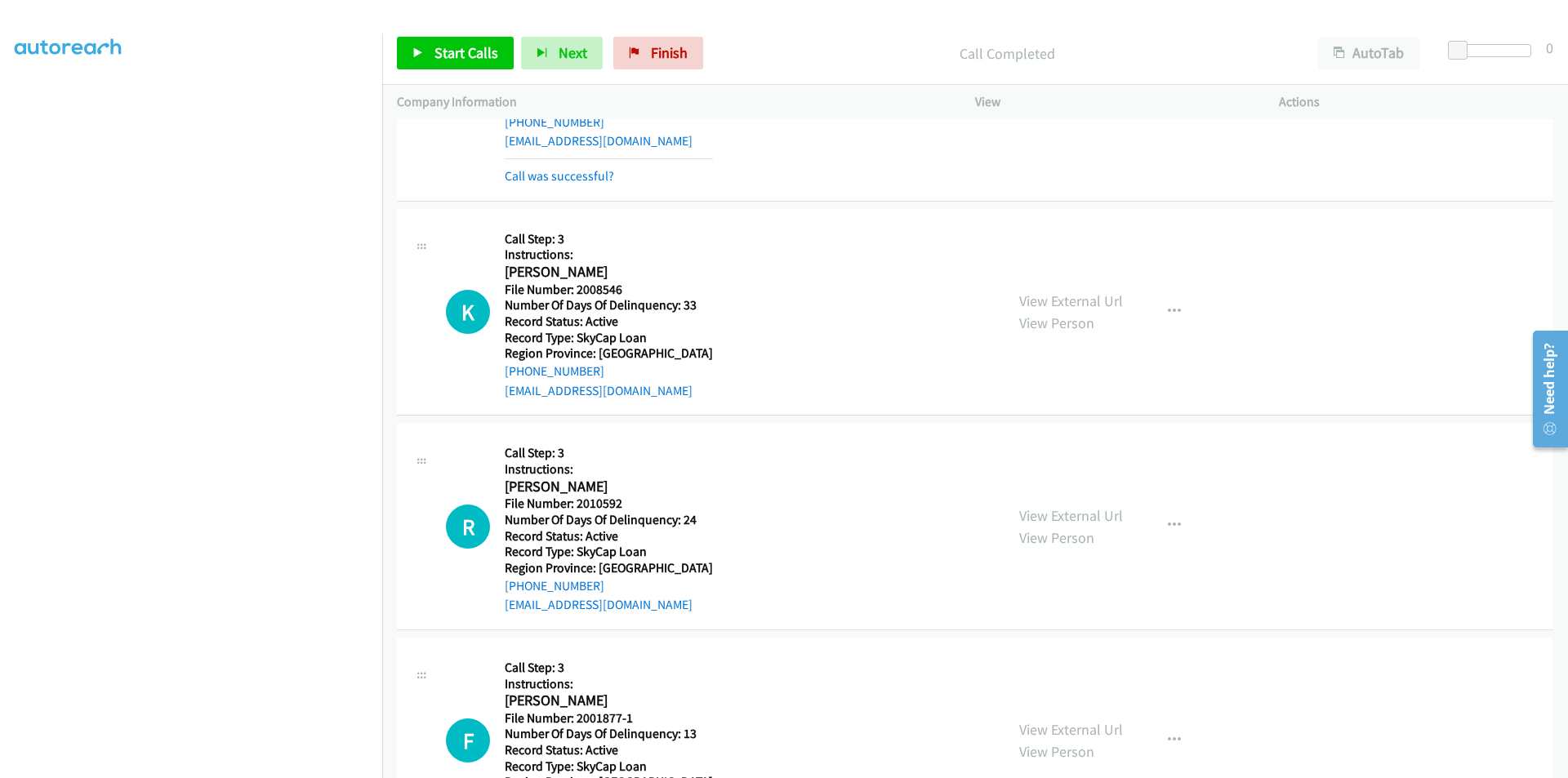
scroll to position [245, 0]
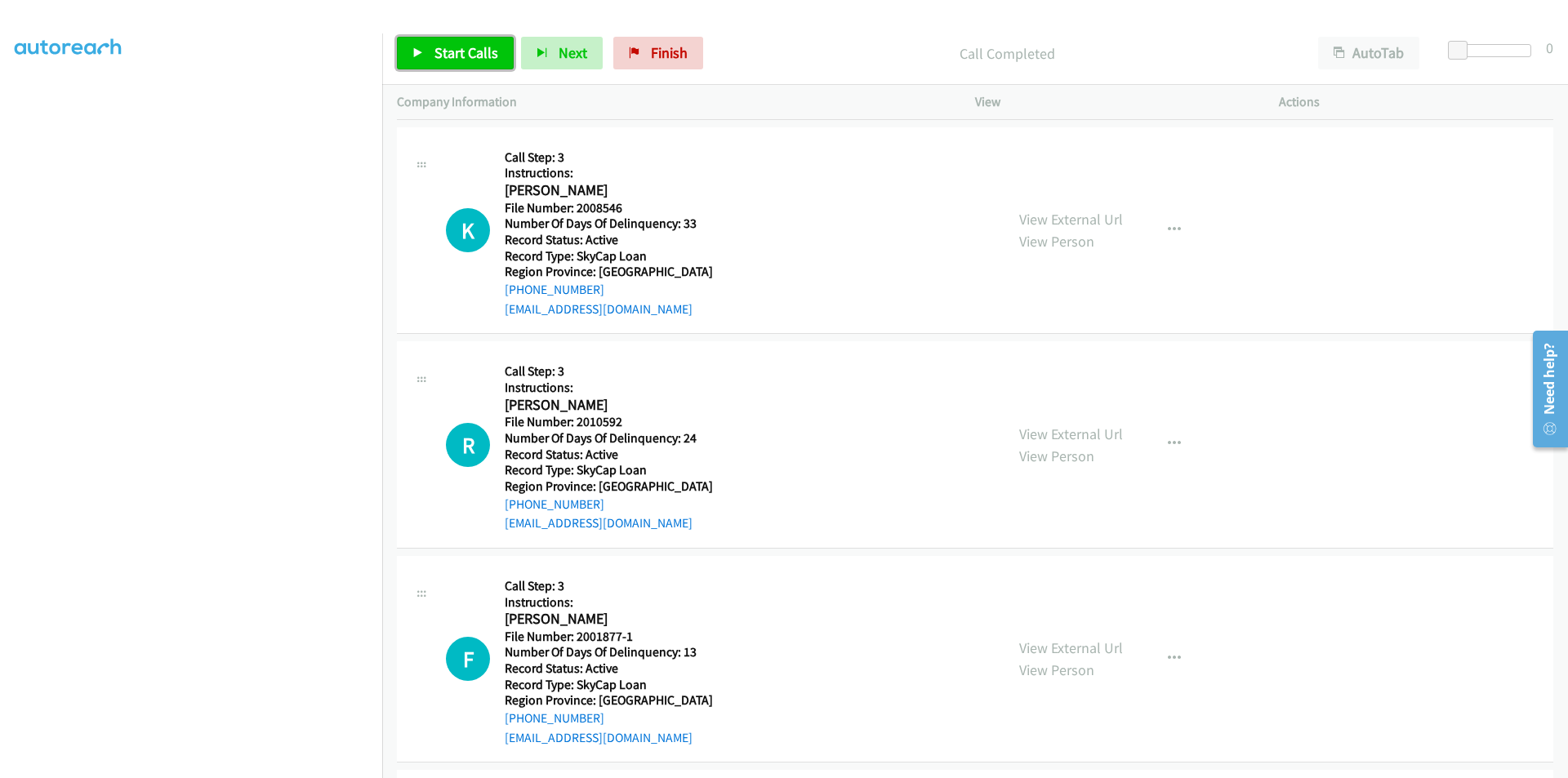
click at [451, 52] on span "Start Calls" at bounding box center [466, 53] width 64 height 19
click at [451, 52] on span "Pause" at bounding box center [452, 53] width 37 height 19
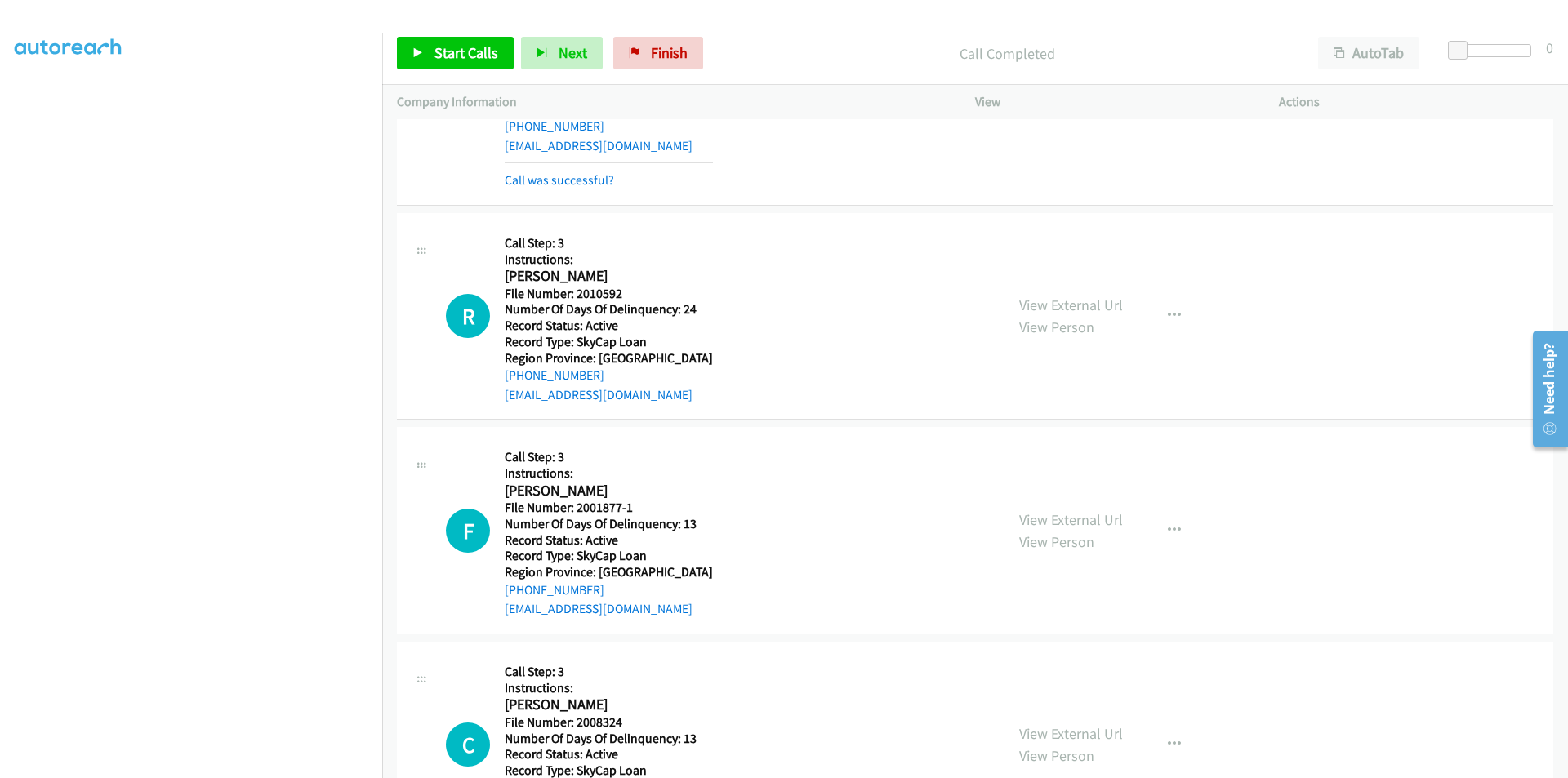
scroll to position [490, 0]
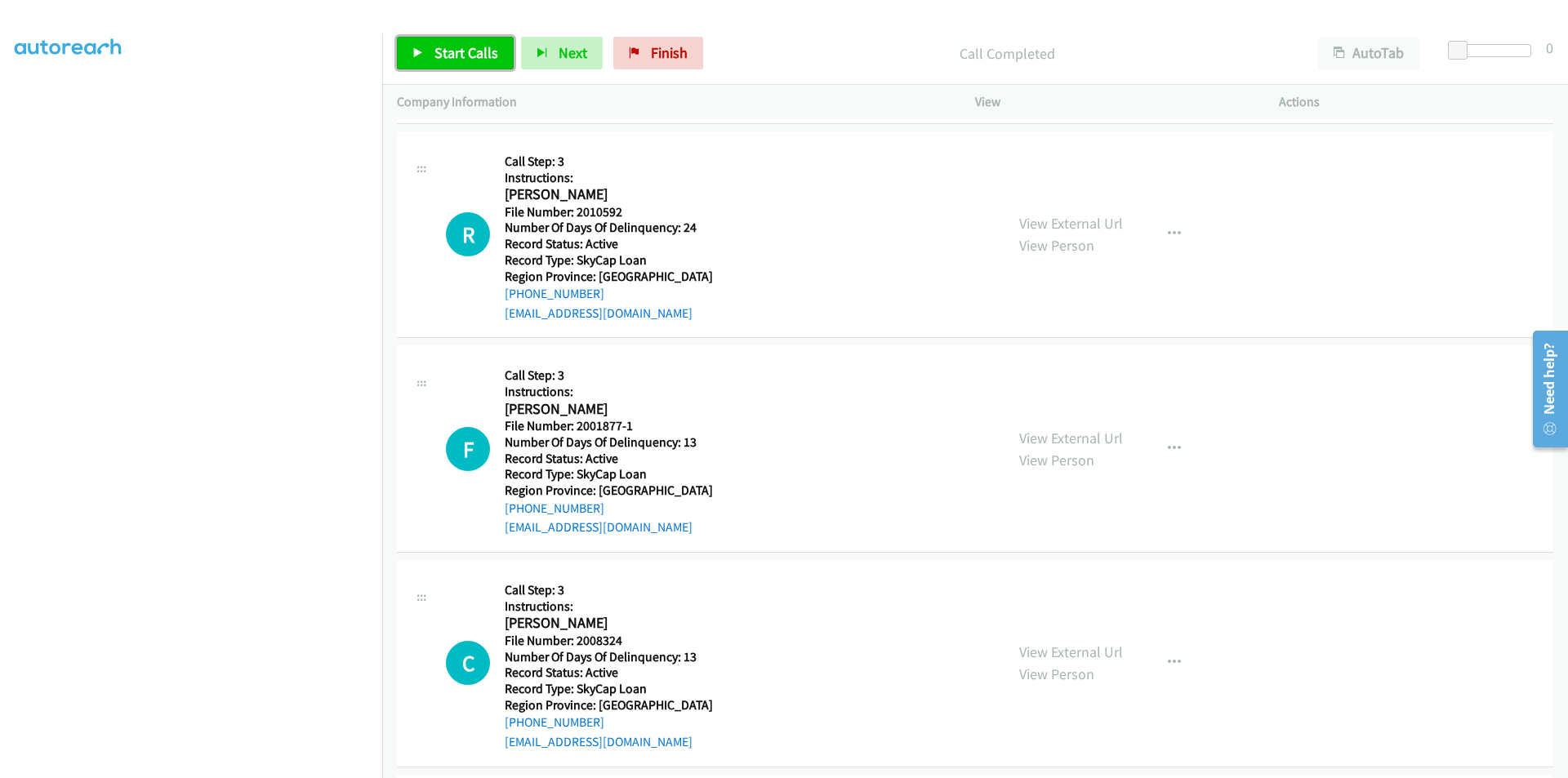
click at [452, 57] on span "Start Calls" at bounding box center [466, 53] width 64 height 19
click at [447, 47] on span "Pause" at bounding box center [452, 53] width 37 height 19
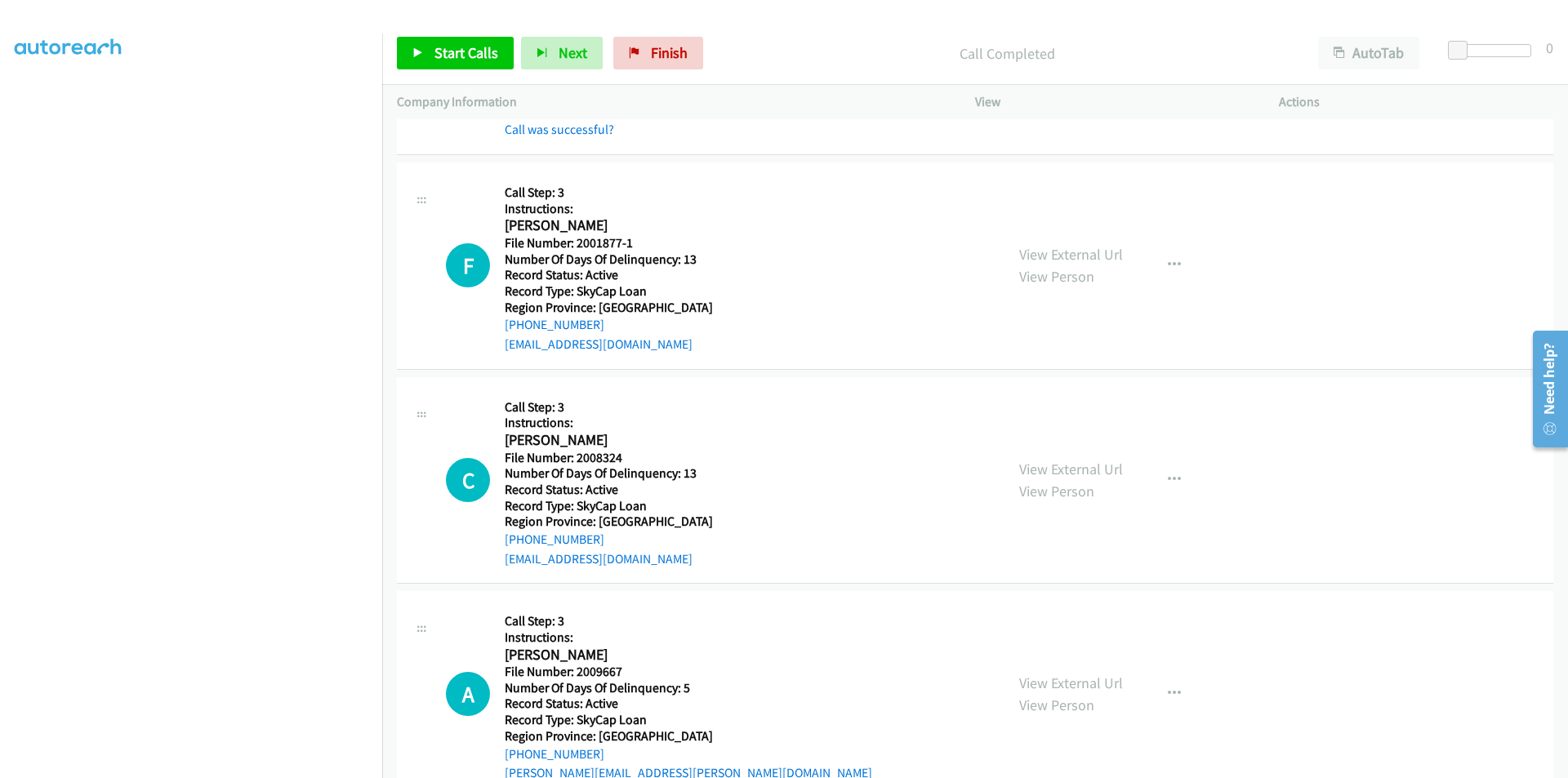
scroll to position [735, 0]
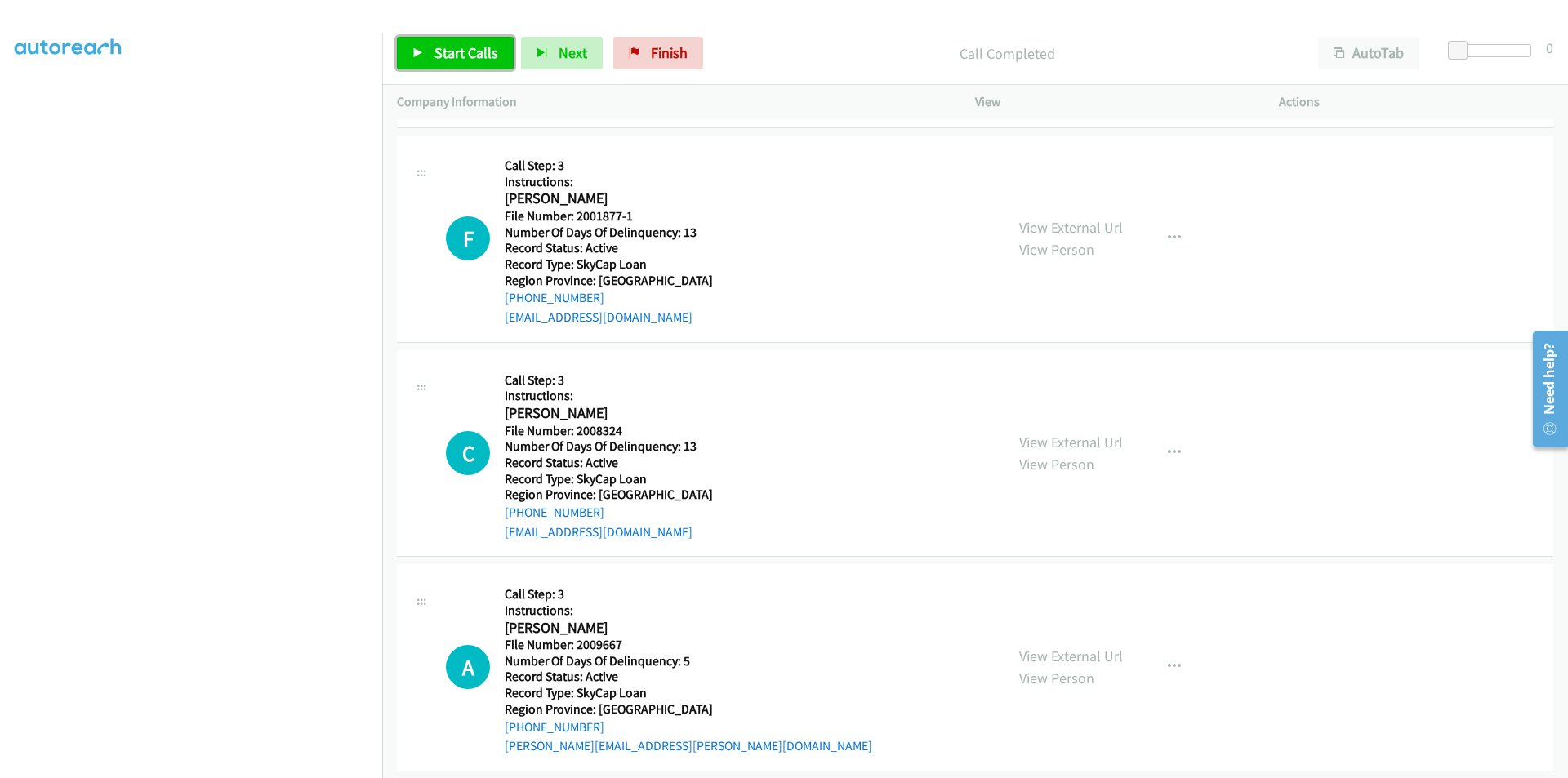
click at [453, 42] on link "Start Calls" at bounding box center [455, 53] width 117 height 33
click at [453, 43] on span "Pause" at bounding box center [452, 53] width 37 height 19
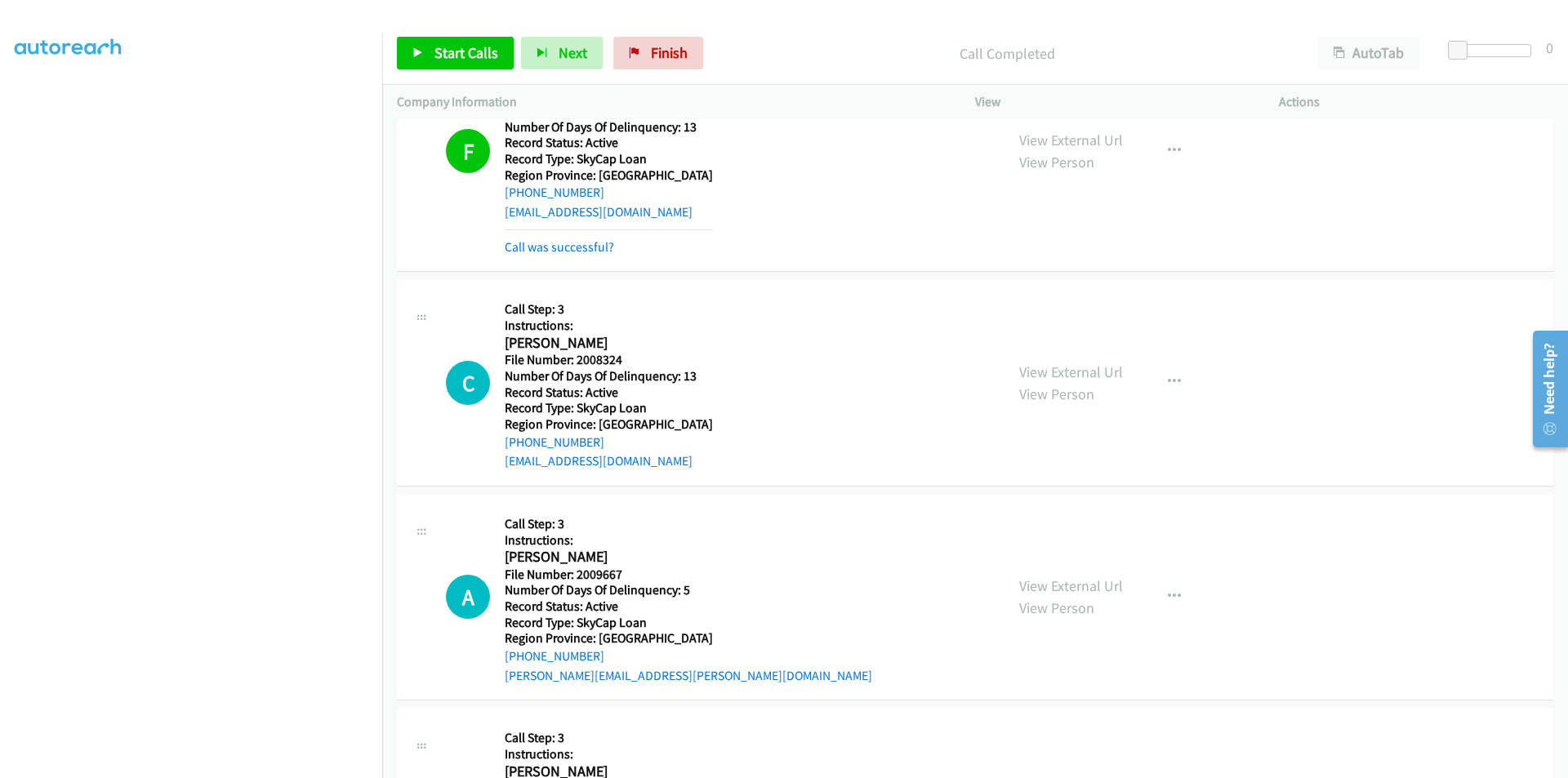
scroll to position [980, 0]
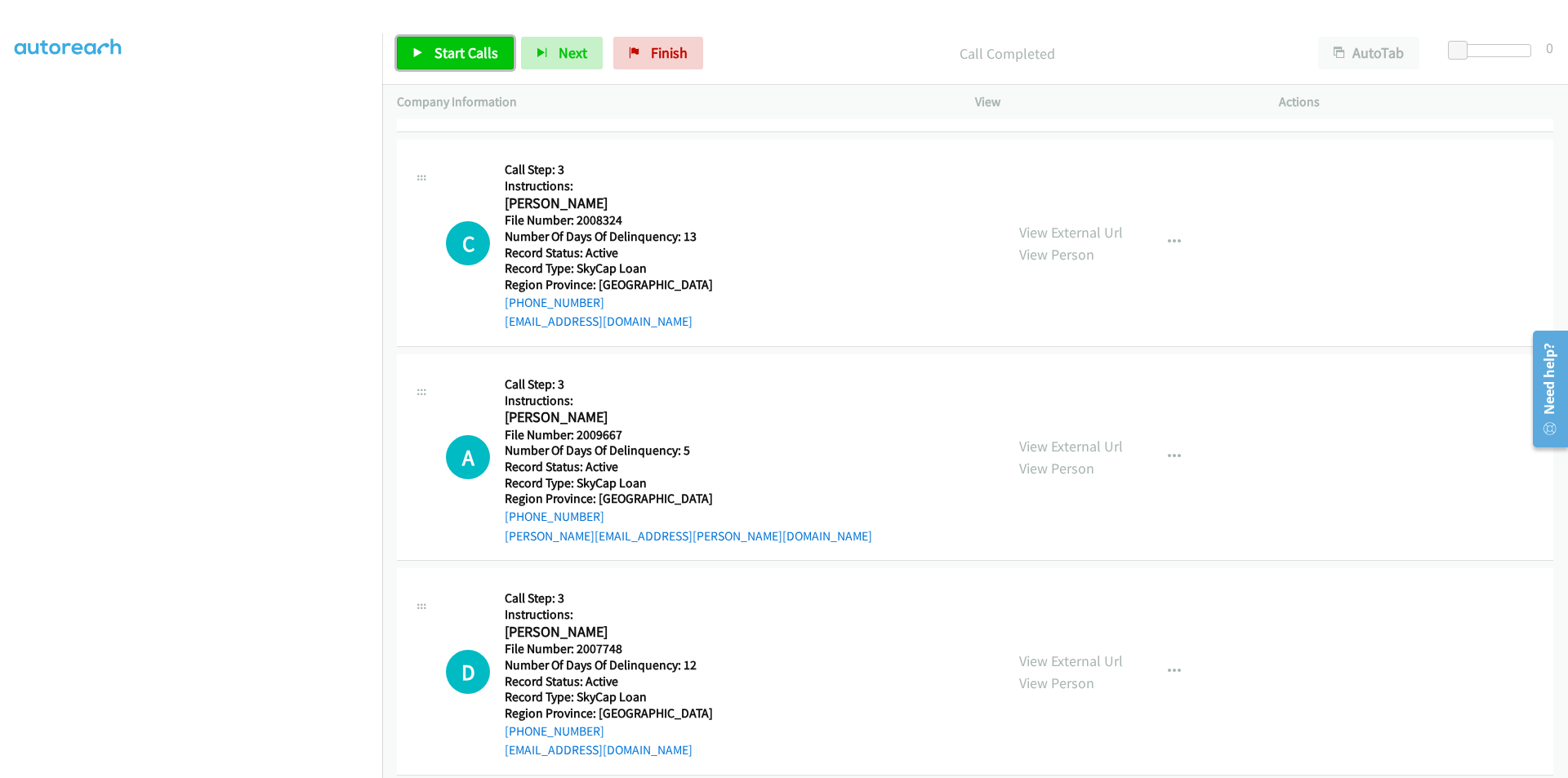
click at [453, 58] on span "Start Calls" at bounding box center [466, 53] width 64 height 19
click at [453, 55] on span "Pause" at bounding box center [452, 53] width 37 height 19
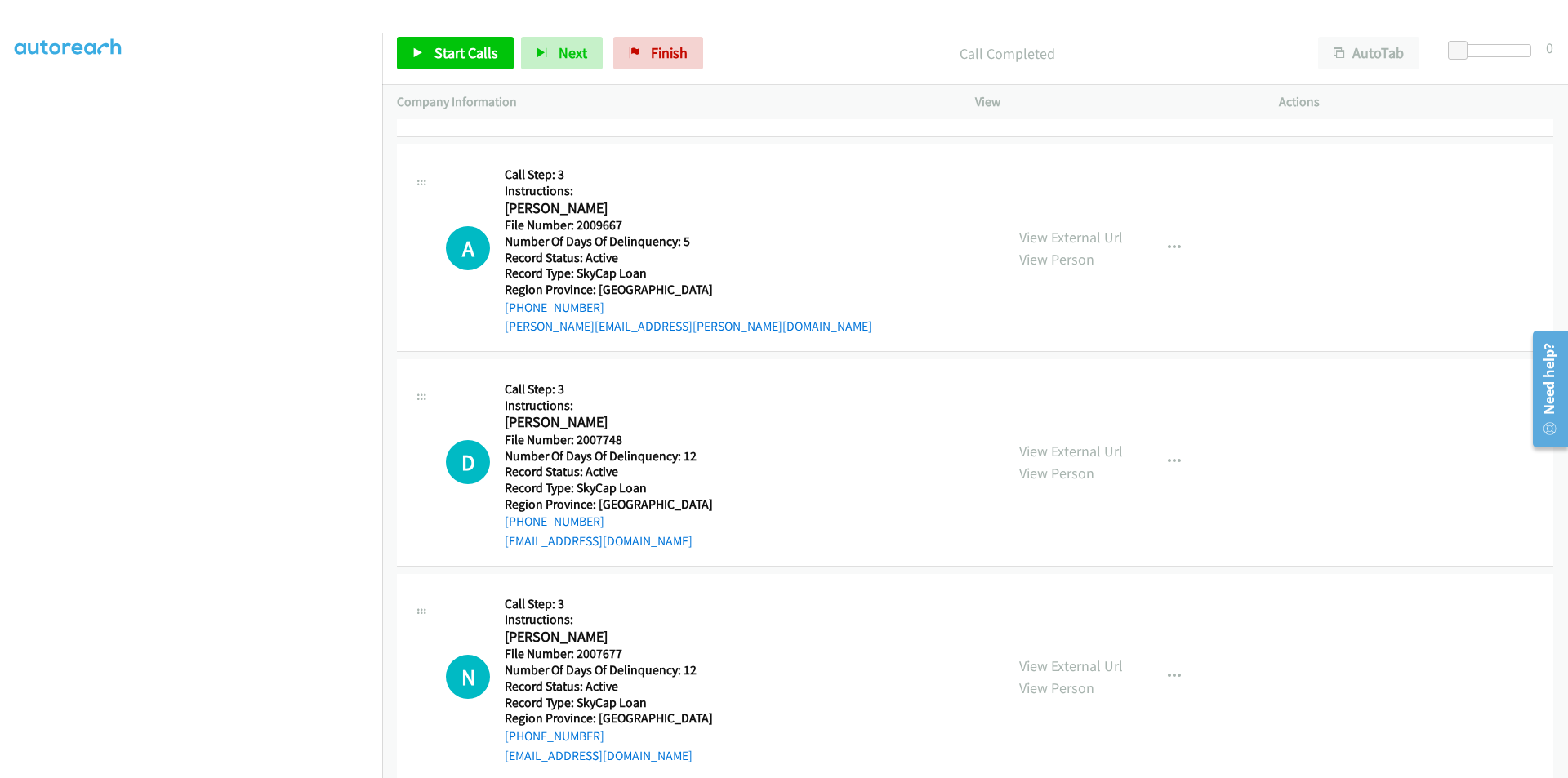
scroll to position [1224, 0]
click at [464, 48] on span "Start Calls" at bounding box center [466, 53] width 64 height 19
click at [464, 48] on span "Pause" at bounding box center [452, 53] width 37 height 19
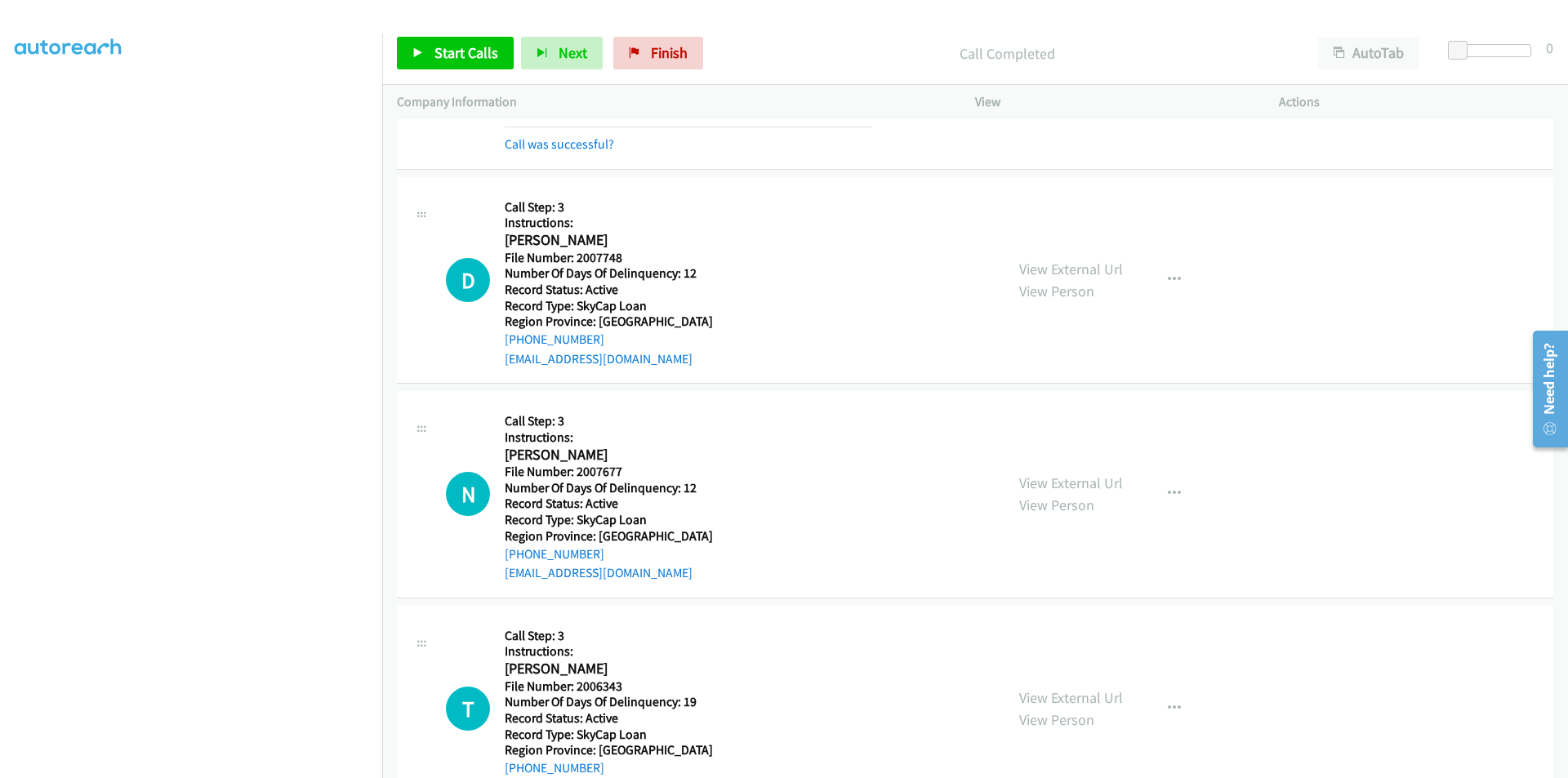
scroll to position [1469, 0]
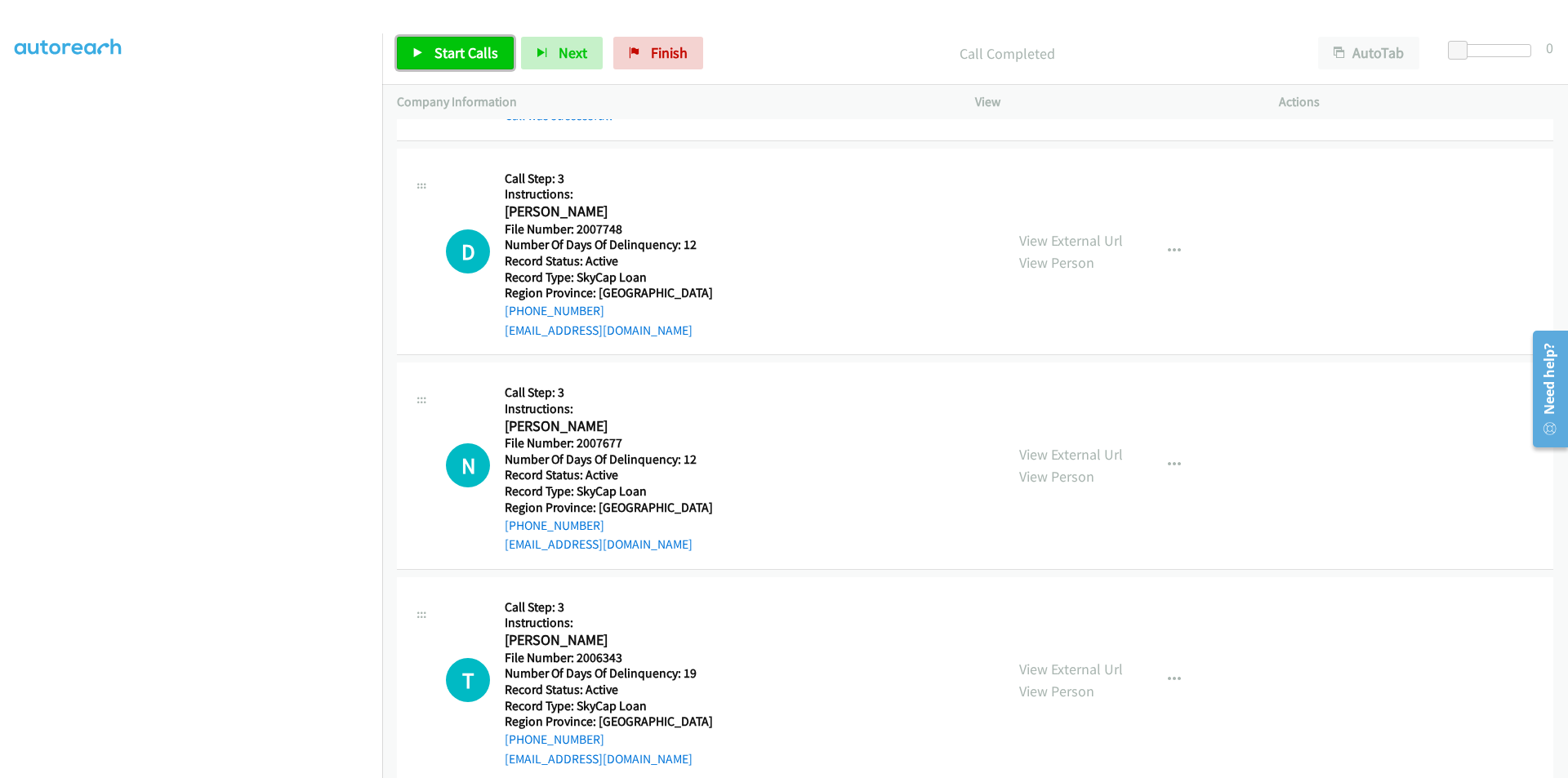
click at [480, 50] on span "Start Calls" at bounding box center [466, 53] width 64 height 19
click at [465, 52] on span "Pause" at bounding box center [452, 53] width 37 height 19
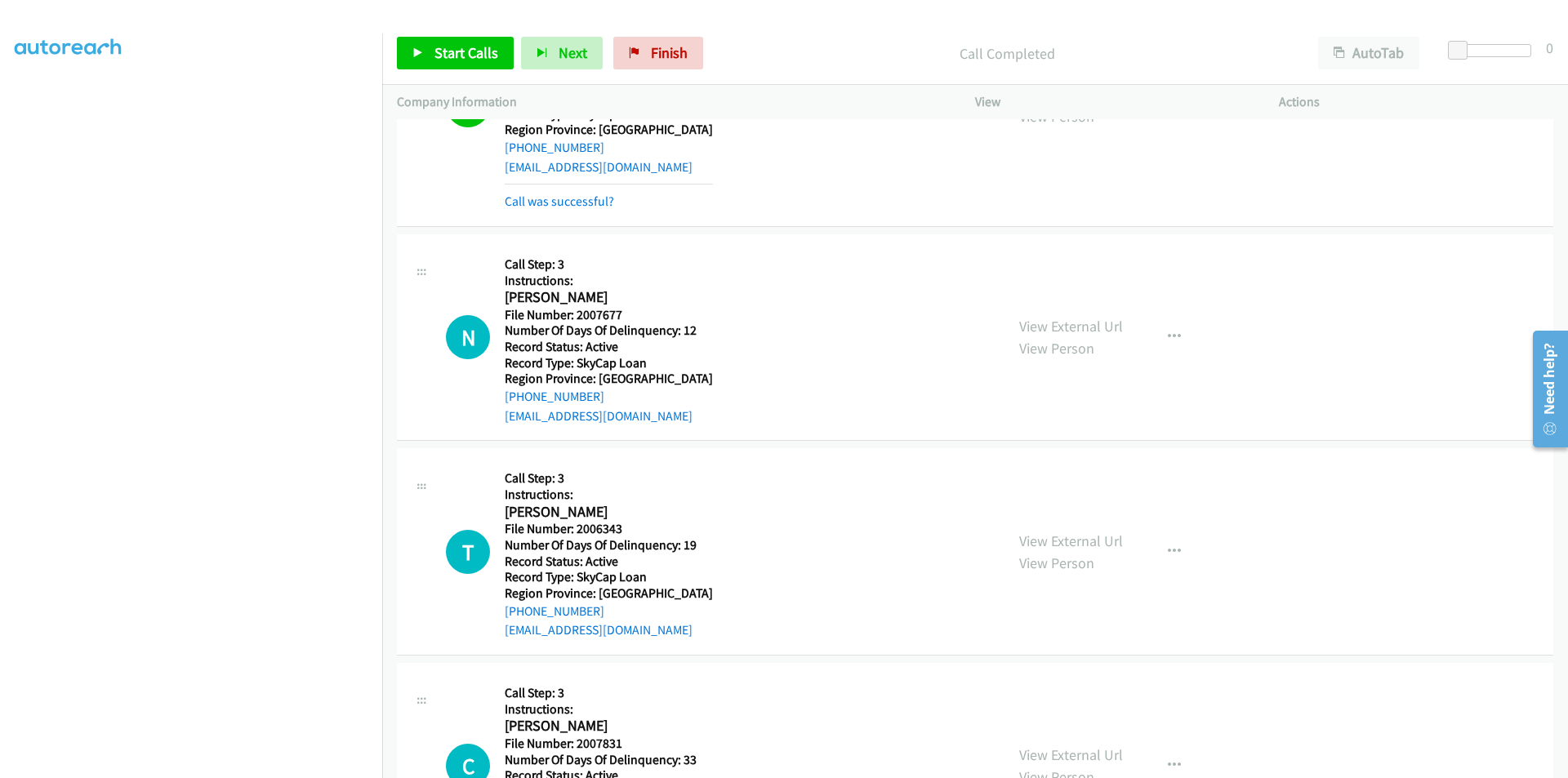
scroll to position [1715, 0]
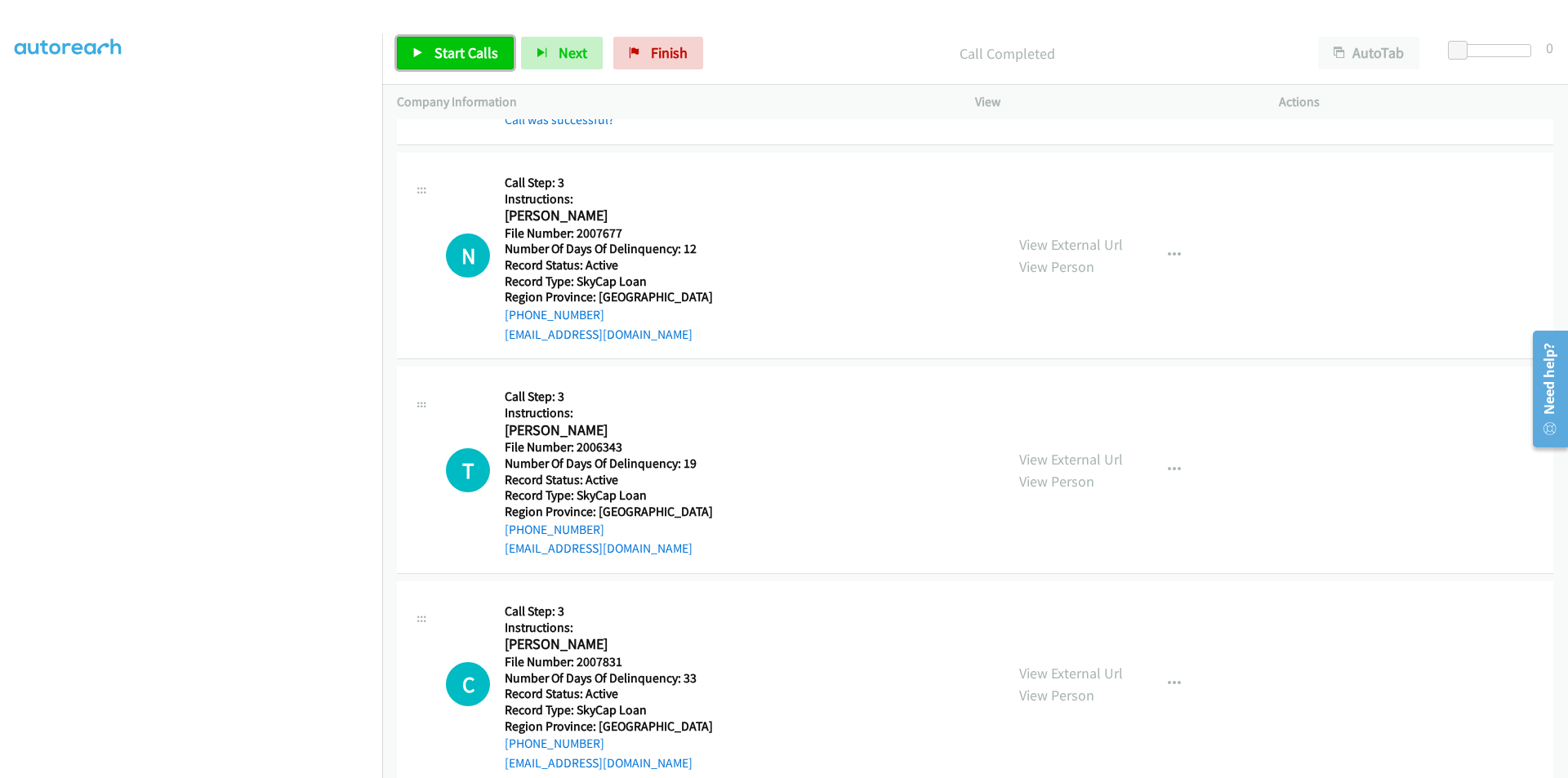
click at [461, 44] on span "Start Calls" at bounding box center [466, 53] width 64 height 19
click at [461, 44] on span "Pause" at bounding box center [452, 53] width 37 height 19
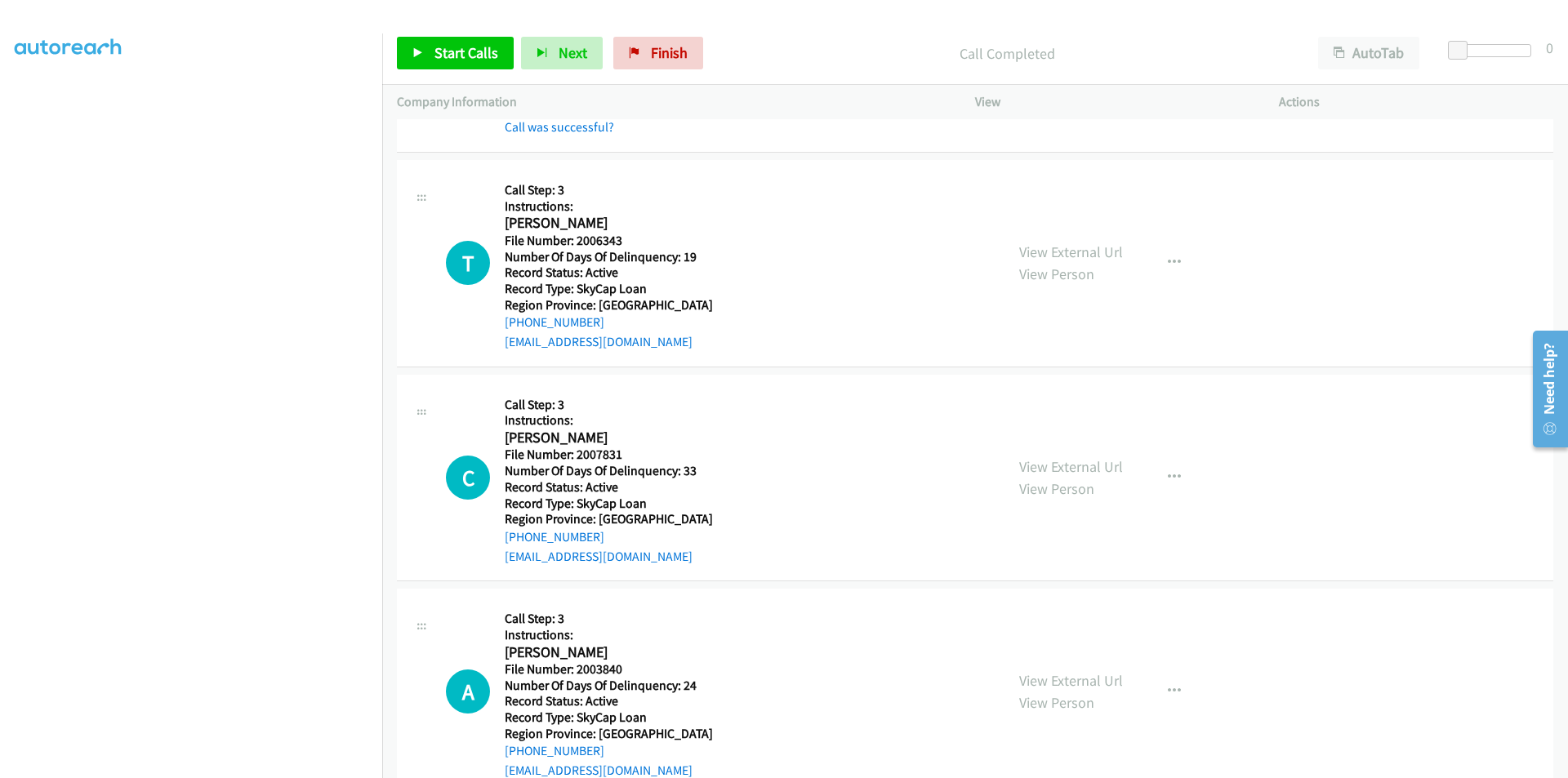
scroll to position [2041, 0]
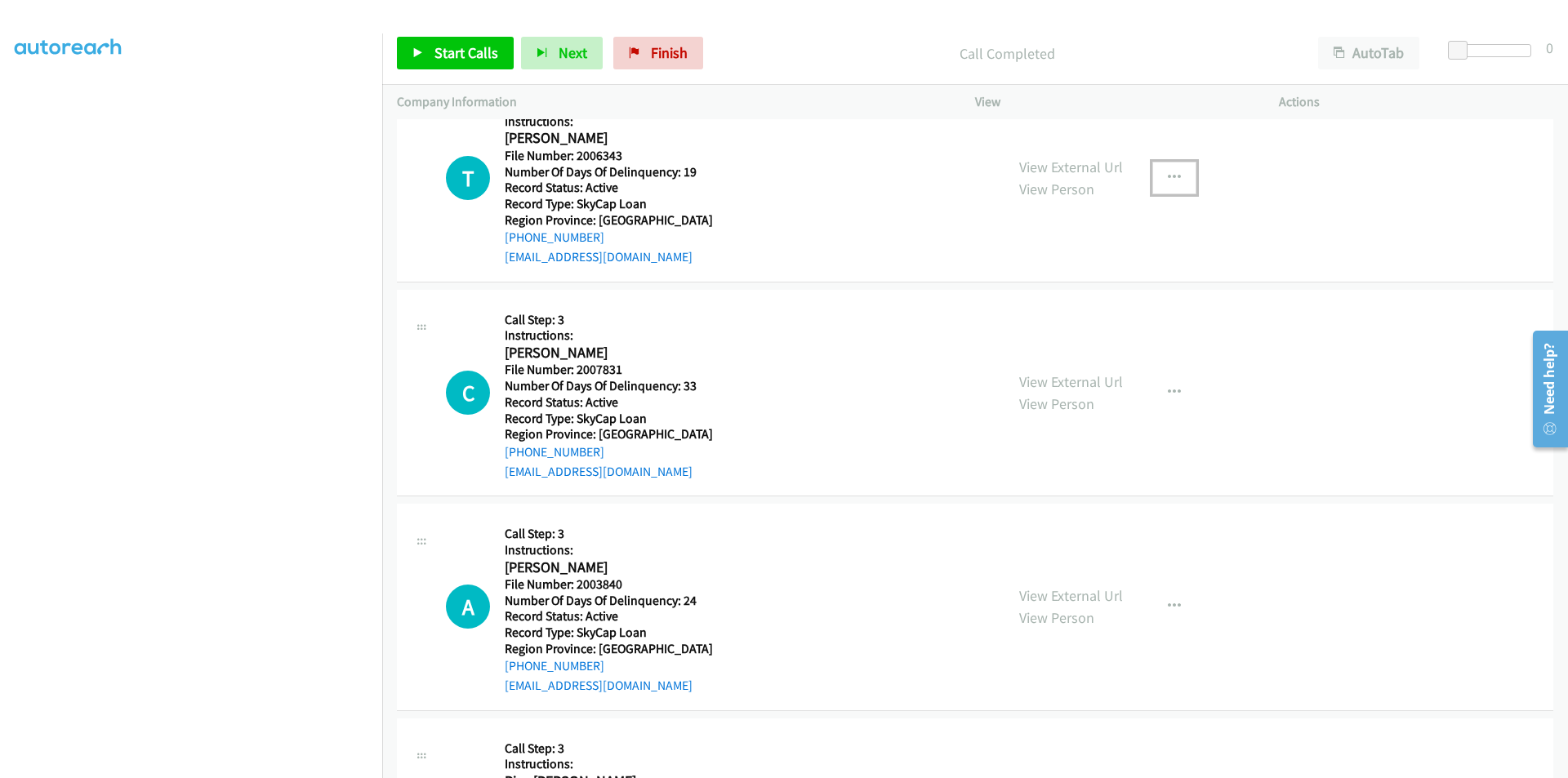
drag, startPoint x: 1170, startPoint y: 175, endPoint x: 1163, endPoint y: 180, distance: 8.6
click at [1170, 175] on icon "button" at bounding box center [1175, 178] width 13 height 13
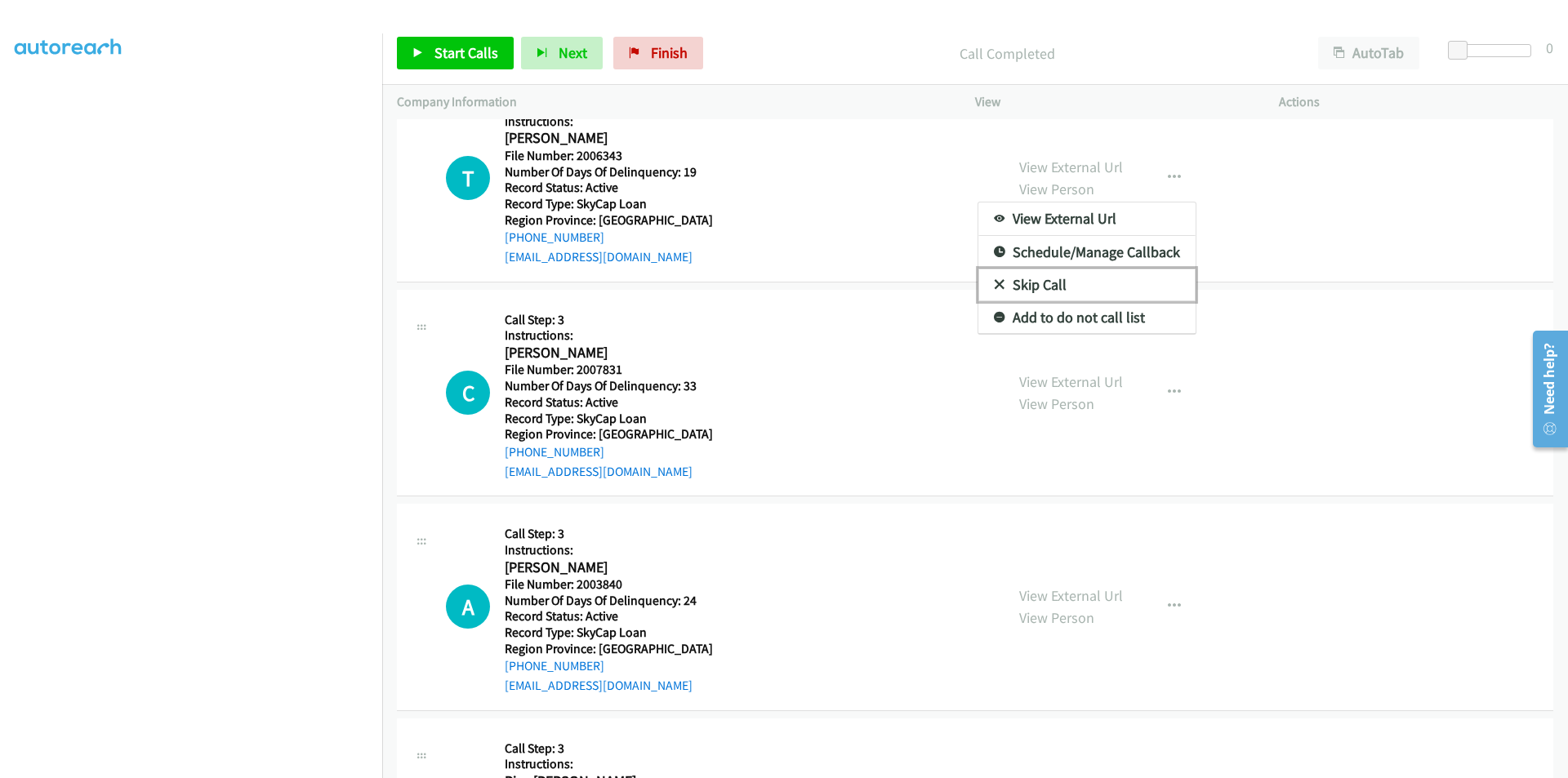
click at [1012, 280] on link "Skip Call" at bounding box center [1087, 284] width 218 height 33
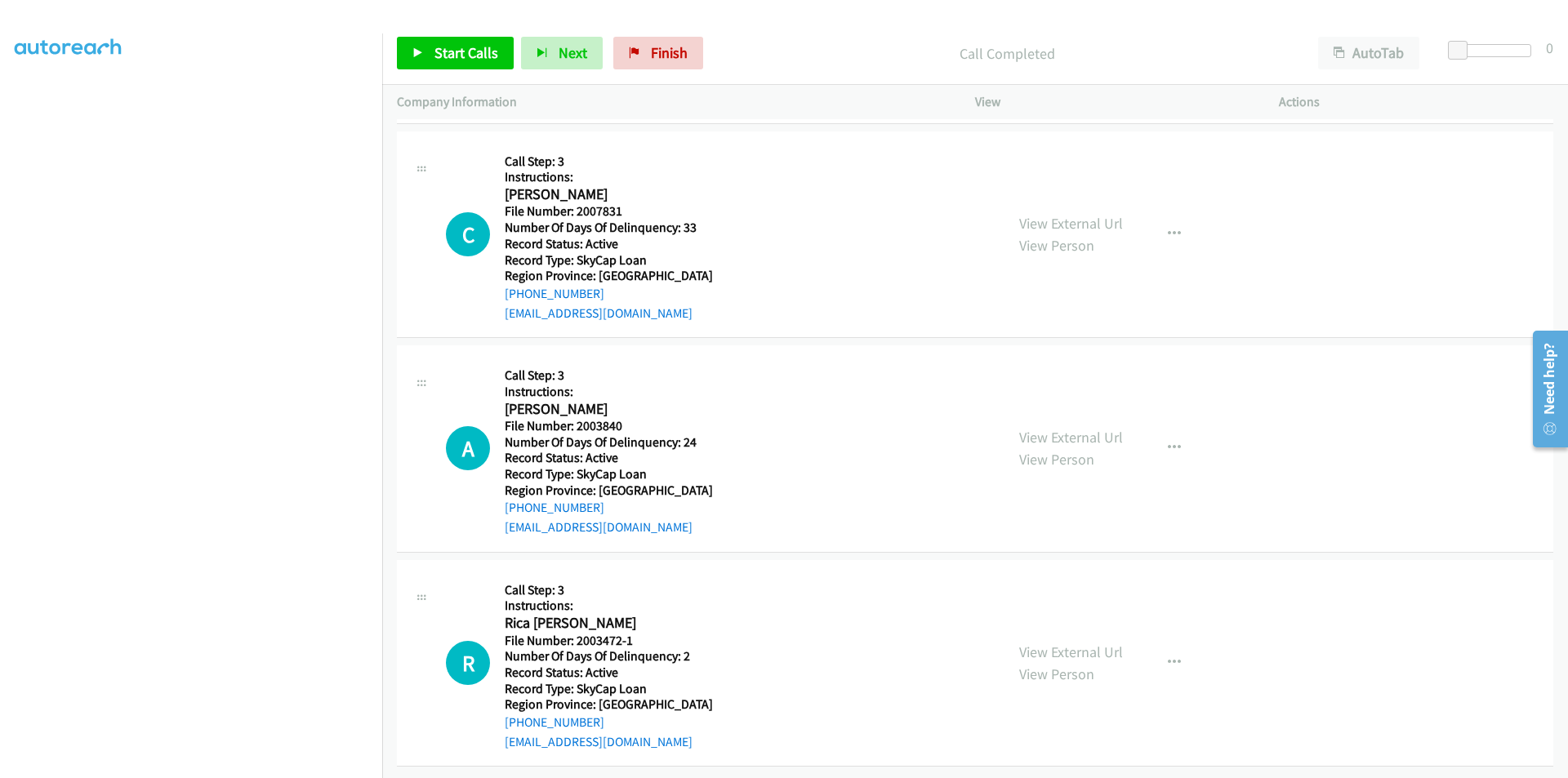
scroll to position [2205, 0]
click at [443, 46] on span "Start Calls" at bounding box center [466, 53] width 64 height 19
click at [447, 52] on span "Pause" at bounding box center [452, 53] width 37 height 19
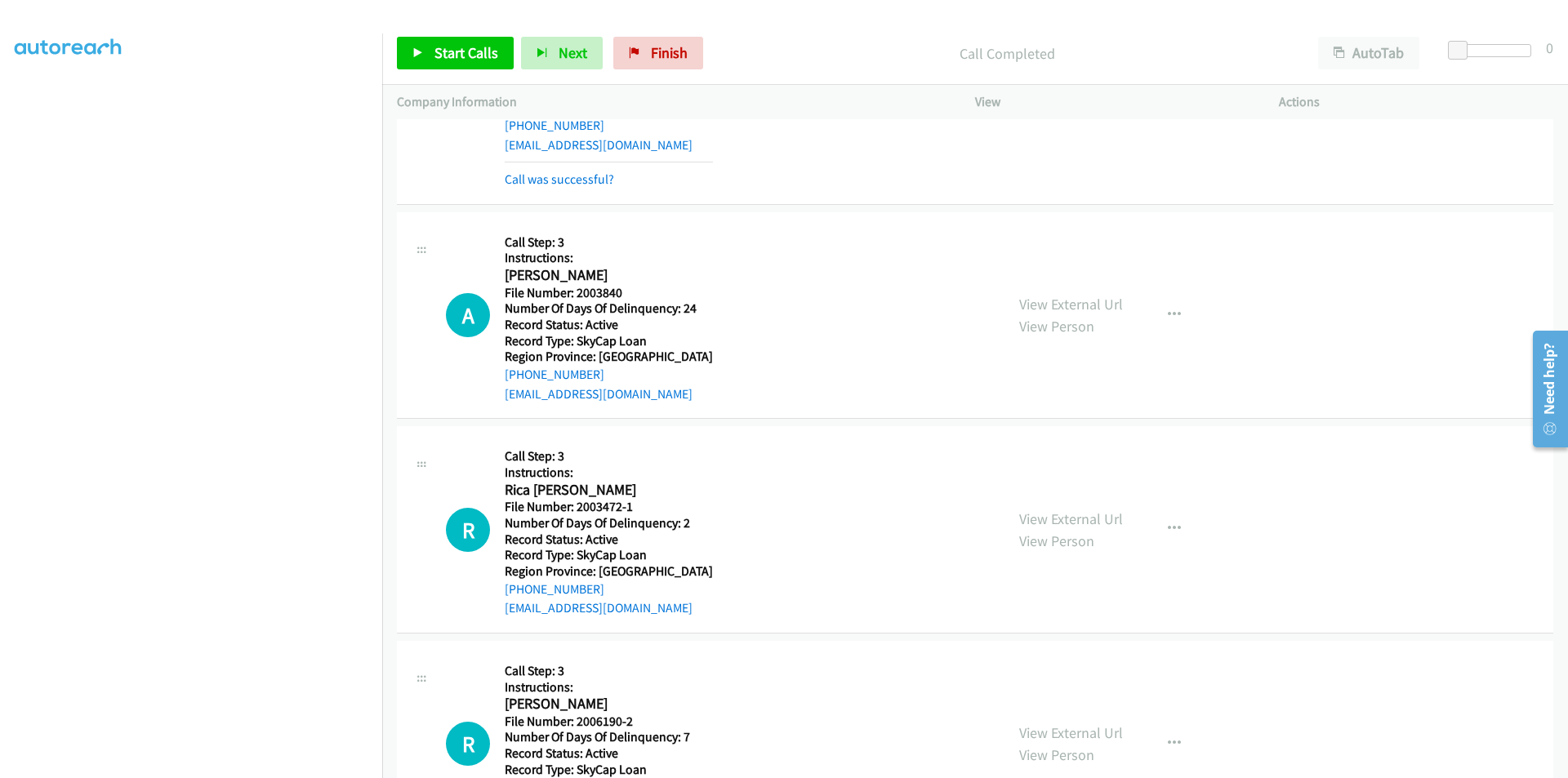
scroll to position [2450, 0]
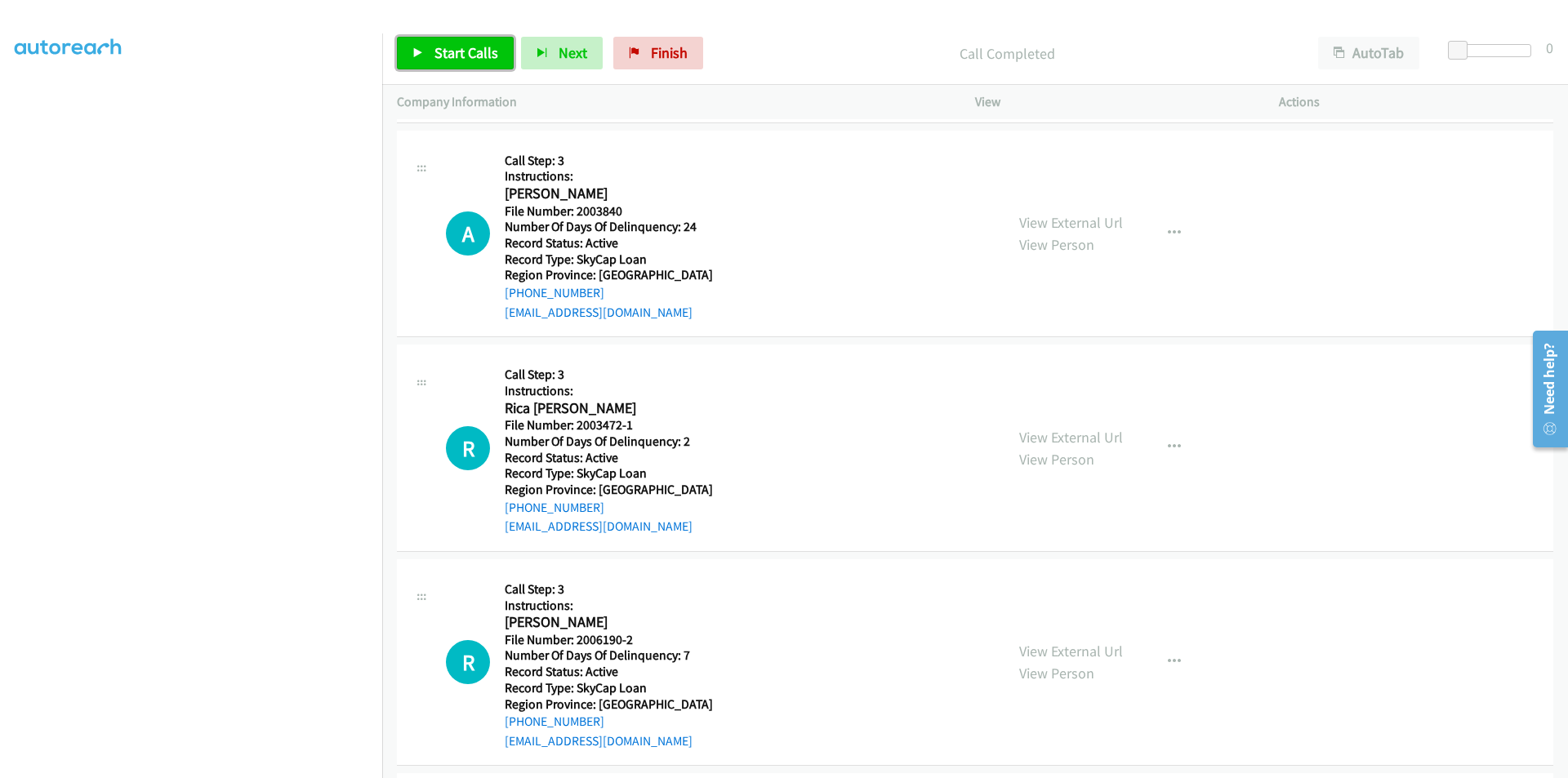
click at [466, 49] on span "Start Calls" at bounding box center [466, 53] width 64 height 19
click at [466, 49] on span "Pause" at bounding box center [452, 53] width 37 height 19
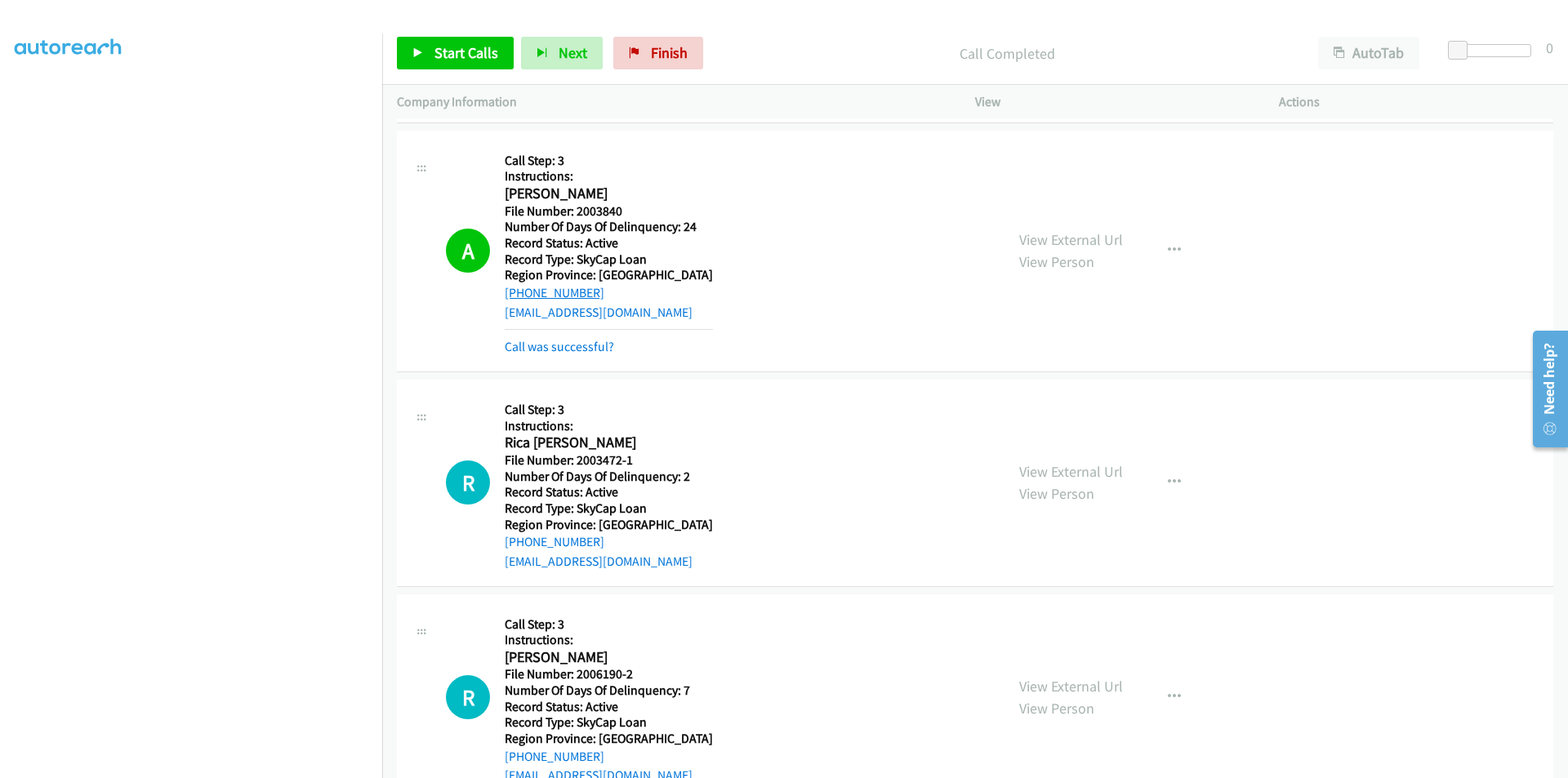
scroll to position [2695, 0]
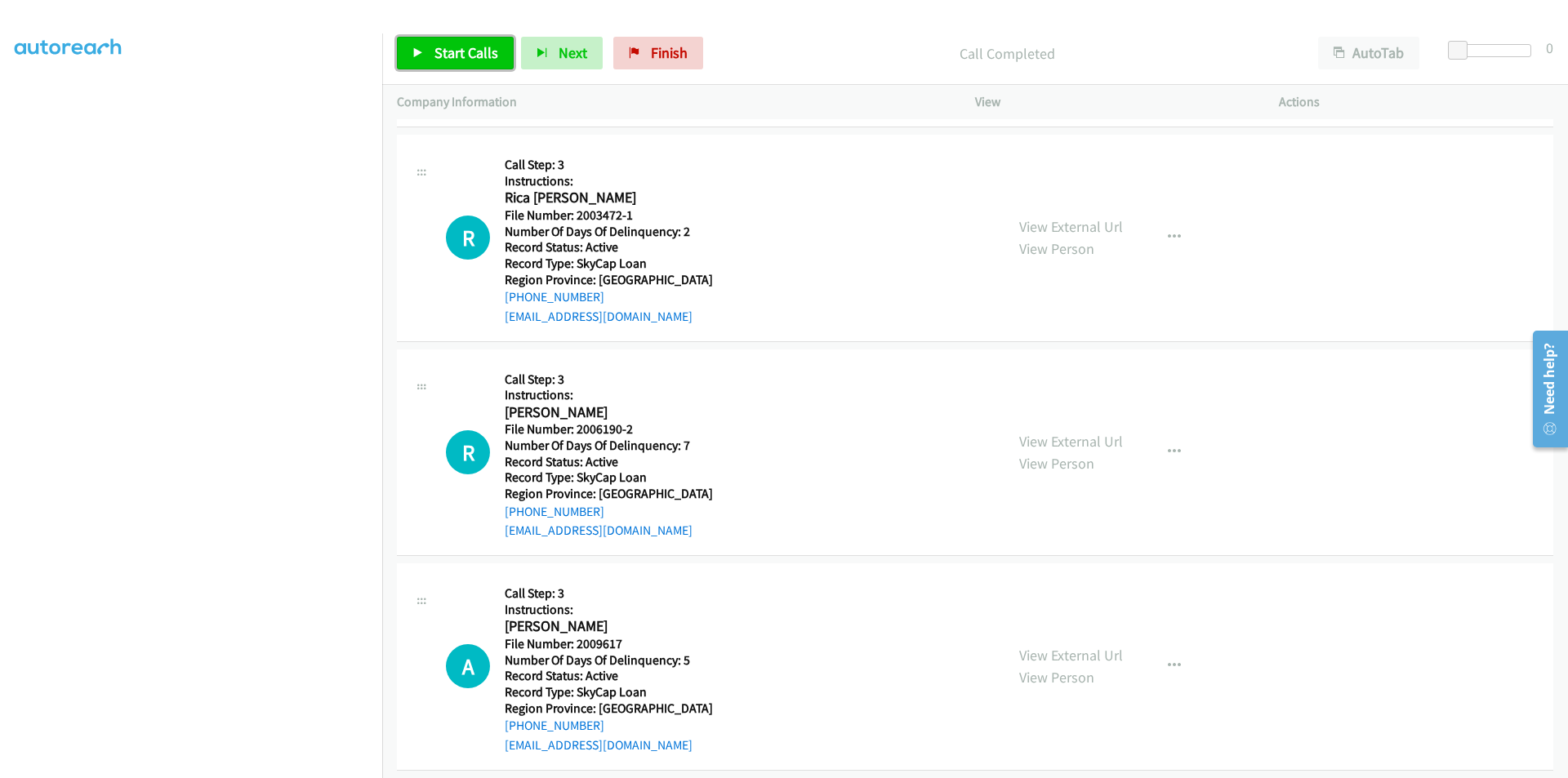
click at [448, 47] on span "Start Calls" at bounding box center [466, 53] width 64 height 19
click at [448, 47] on span "Pause" at bounding box center [452, 53] width 37 height 19
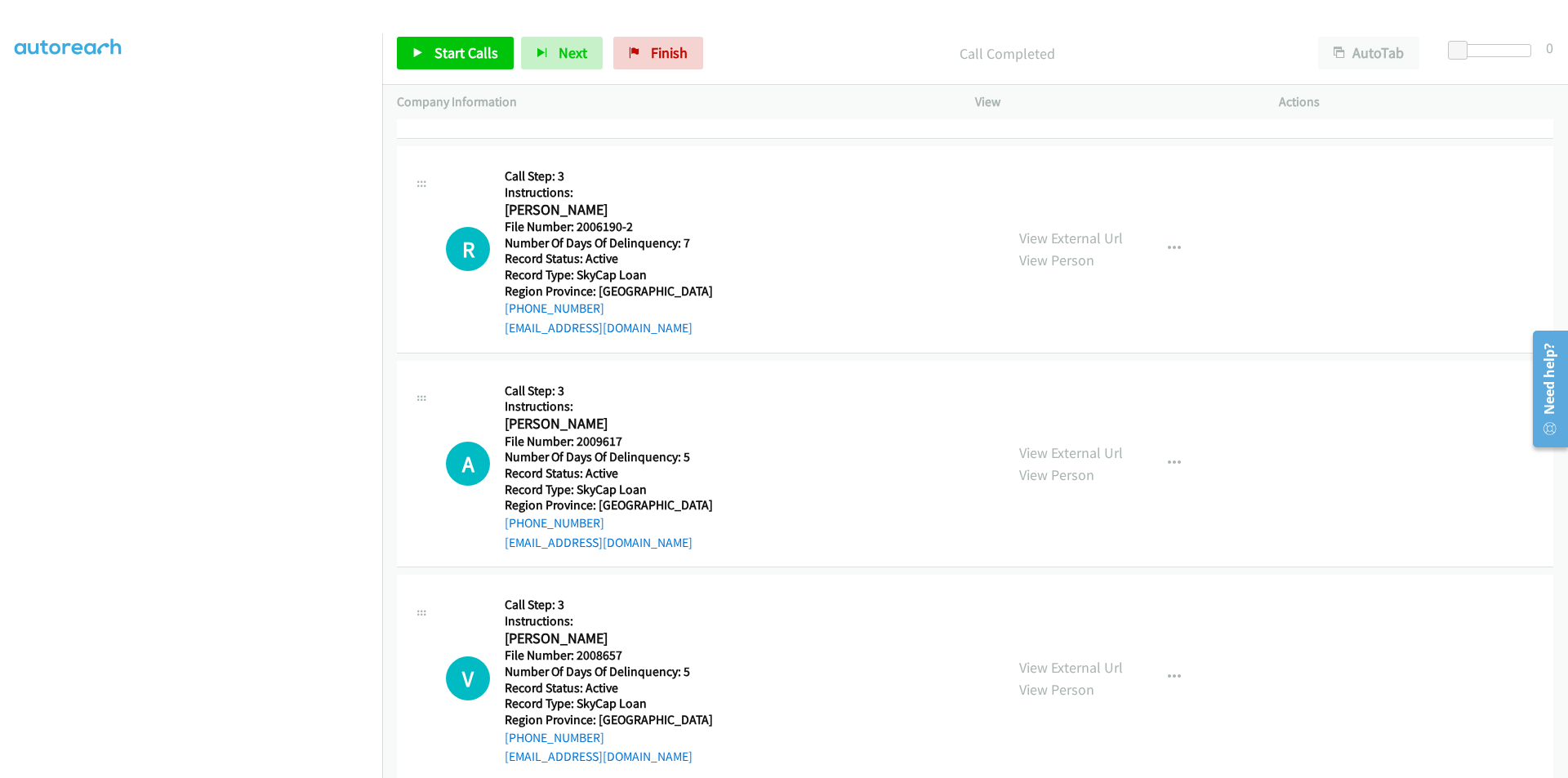
scroll to position [2940, 0]
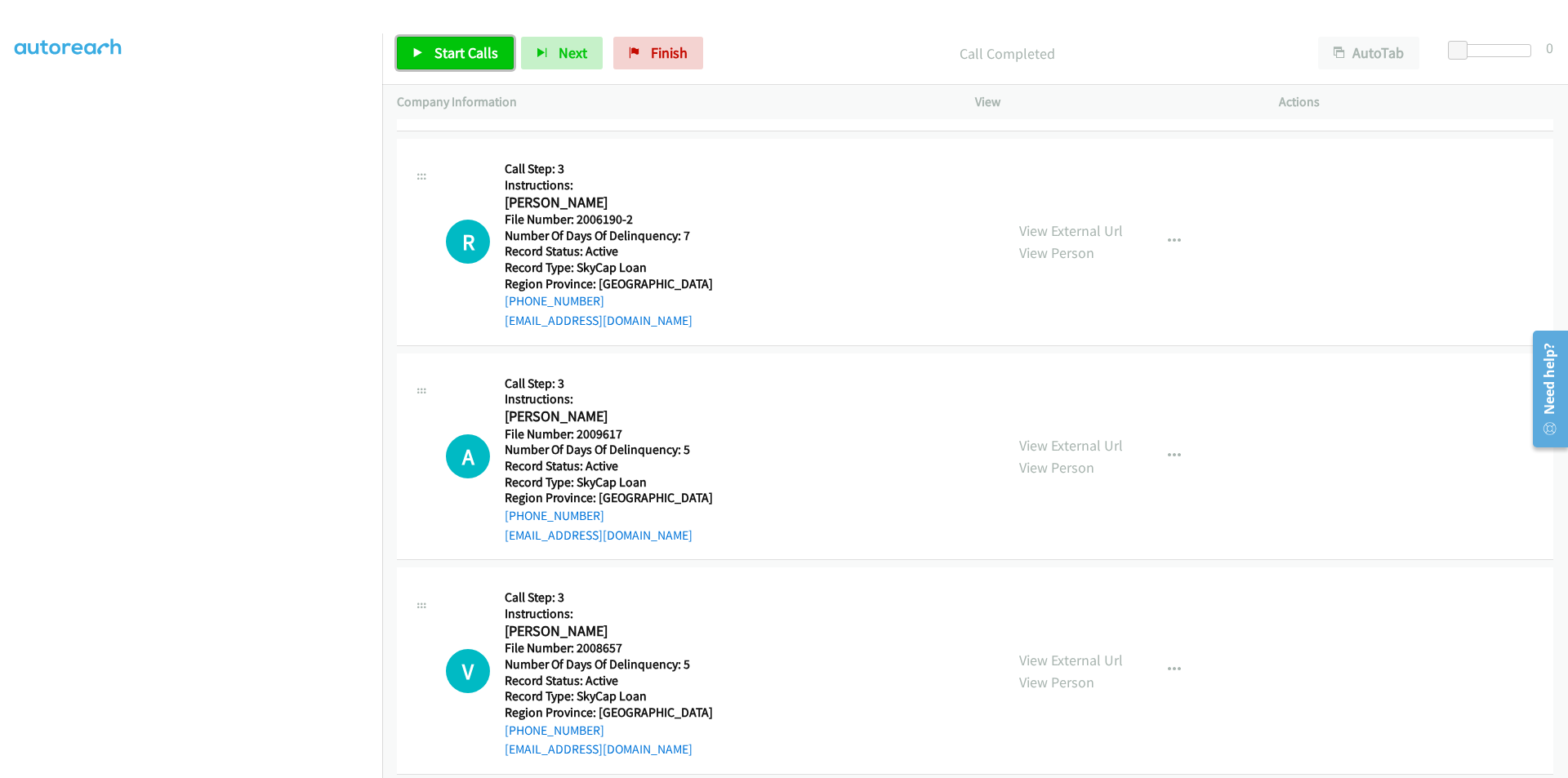
click at [471, 56] on span "Start Calls" at bounding box center [466, 53] width 64 height 19
click at [435, 57] on span "Pause" at bounding box center [452, 53] width 37 height 19
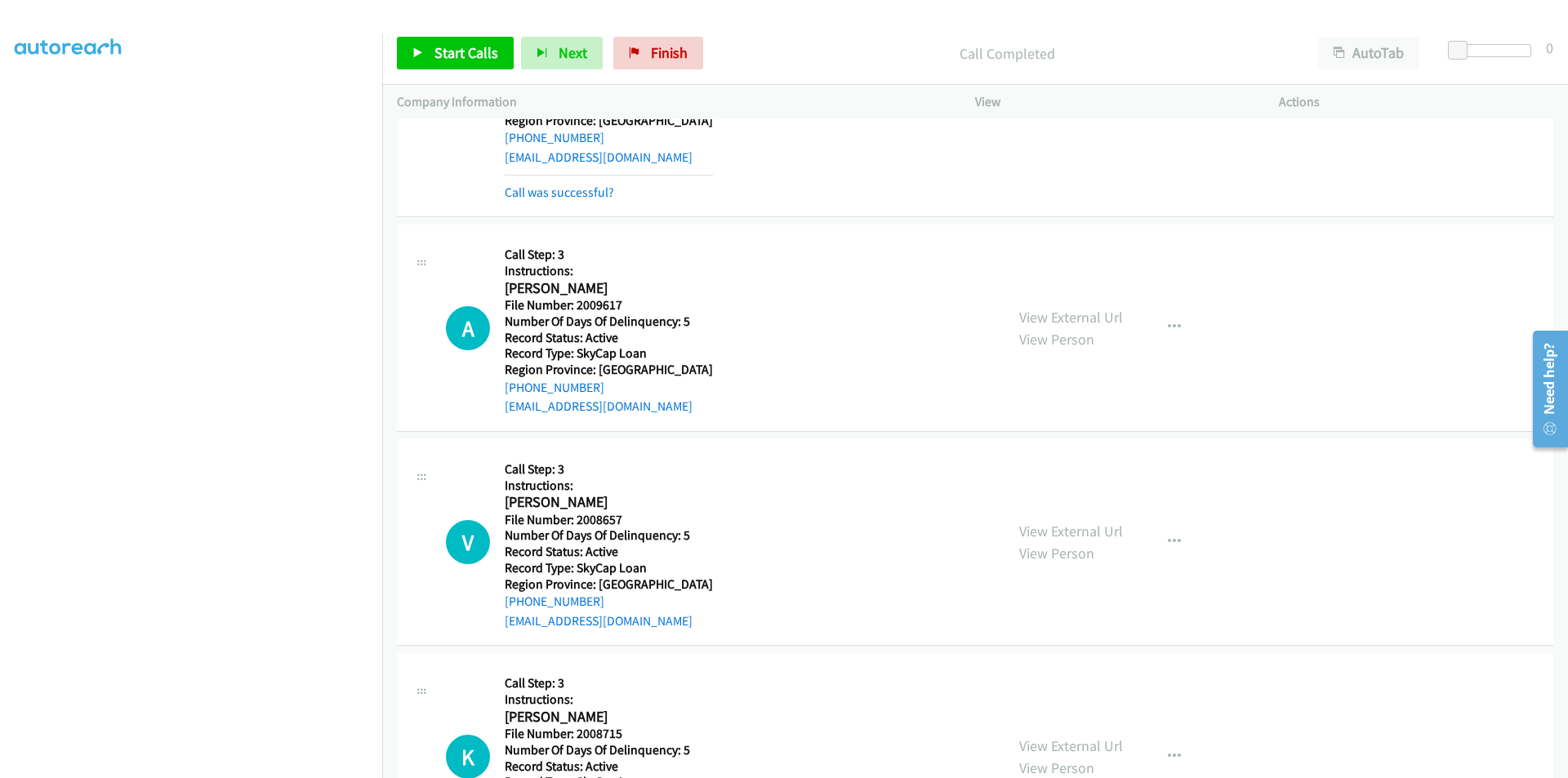
scroll to position [3185, 0]
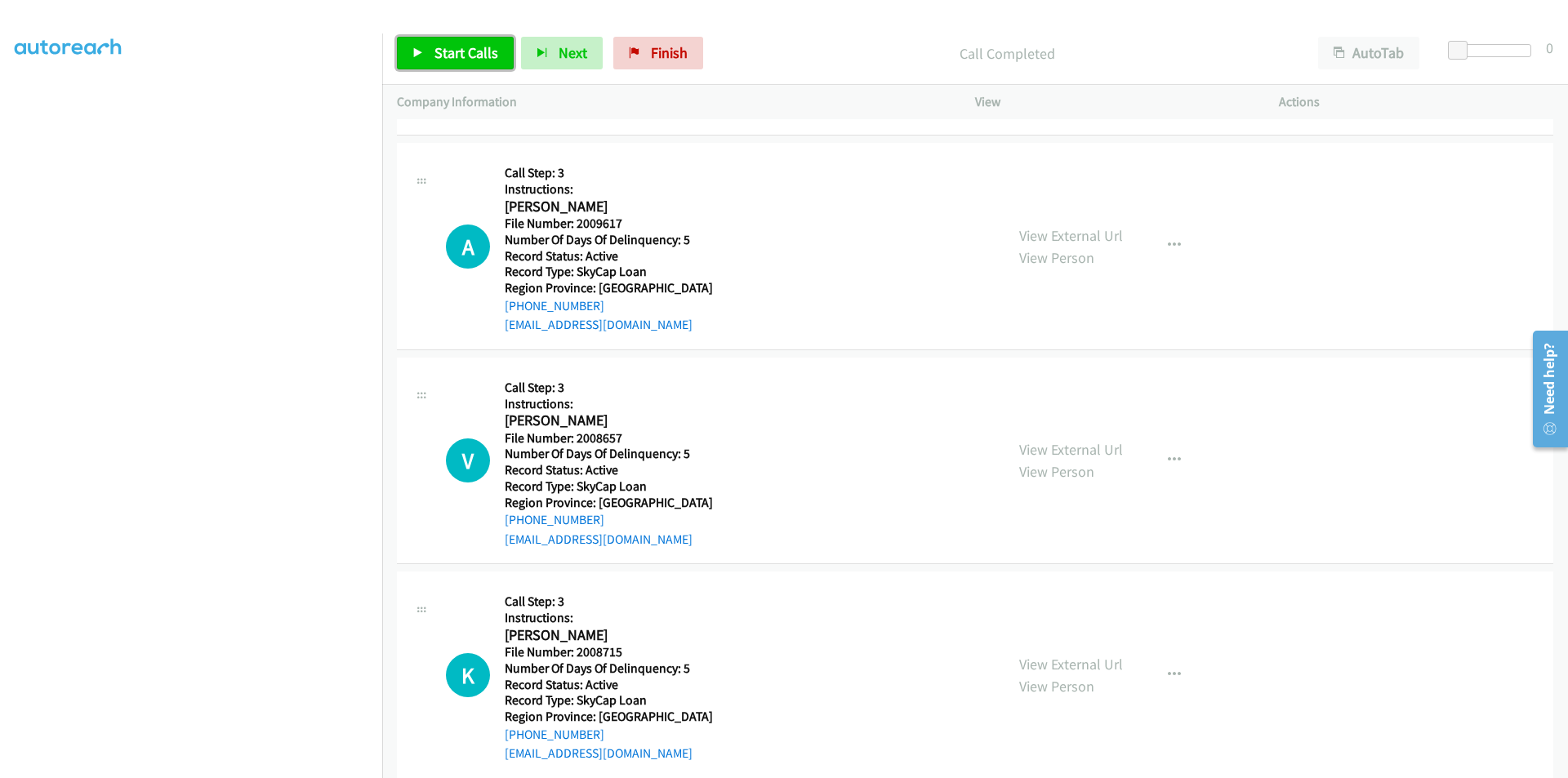
click at [452, 53] on span "Start Calls" at bounding box center [466, 53] width 64 height 19
click at [452, 53] on span "Pause" at bounding box center [452, 53] width 37 height 19
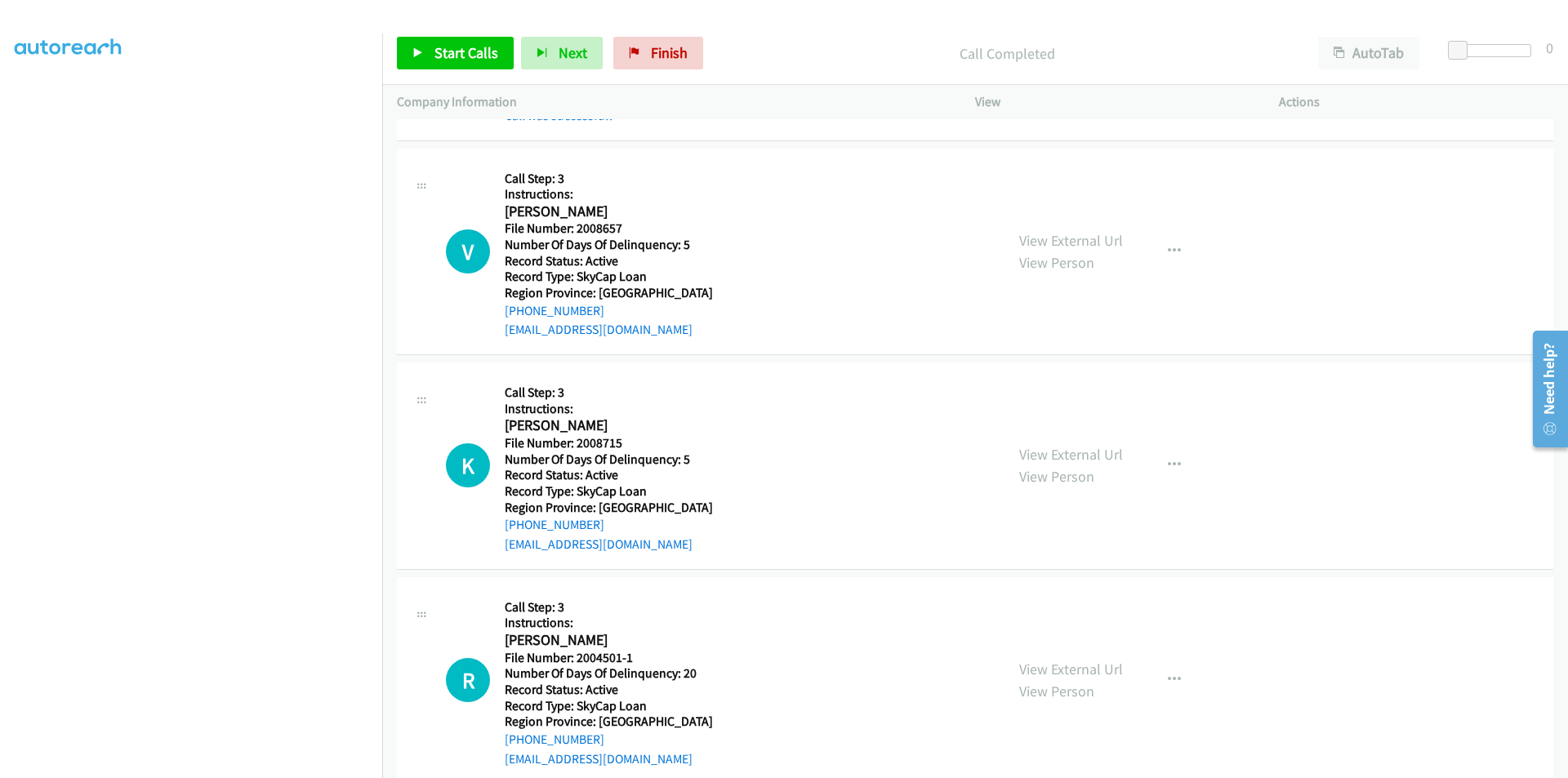
scroll to position [3429, 0]
click at [461, 54] on span "Start Calls" at bounding box center [466, 53] width 64 height 19
click at [461, 54] on span "Pause" at bounding box center [452, 53] width 37 height 19
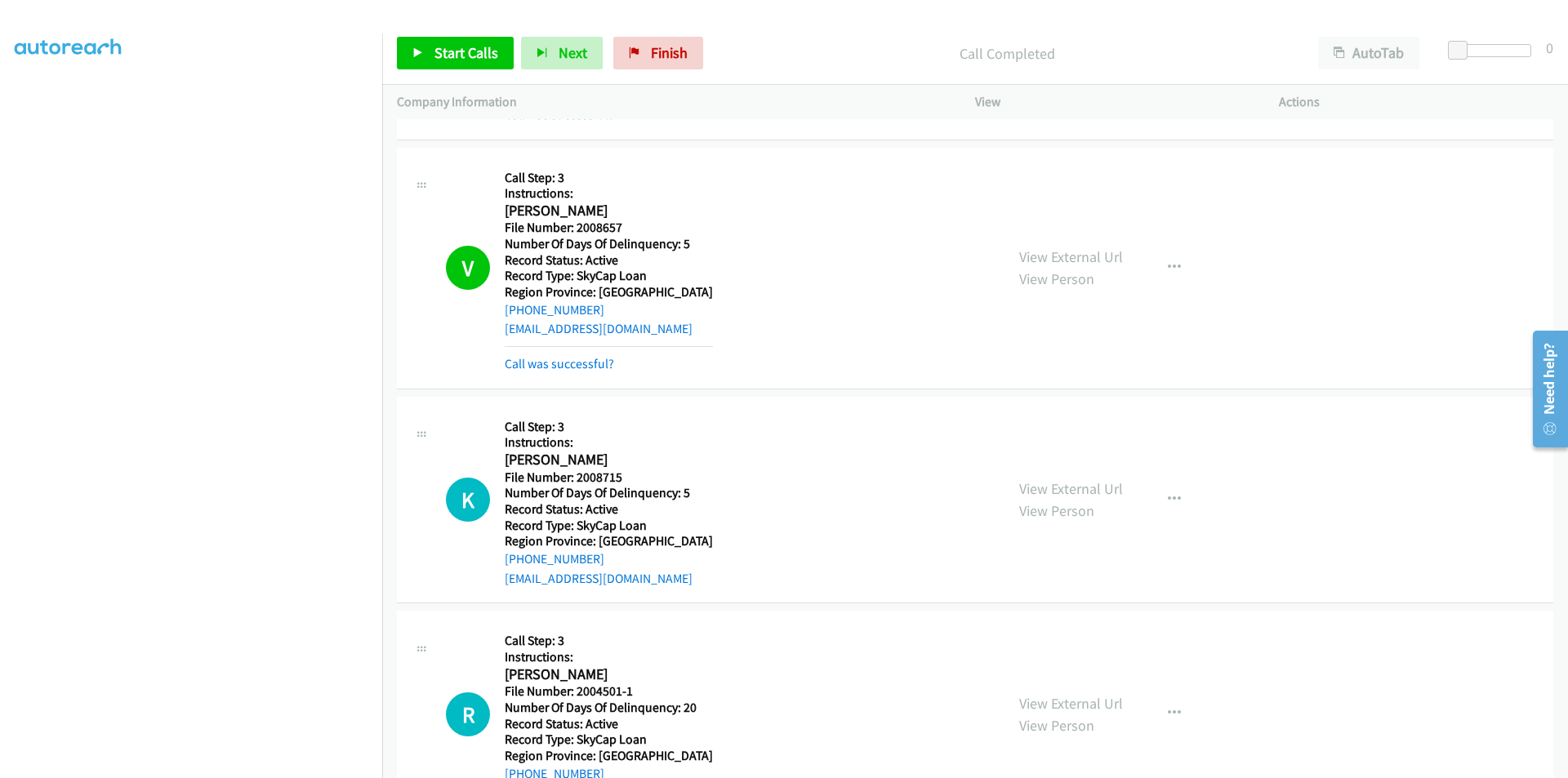
scroll to position [3674, 0]
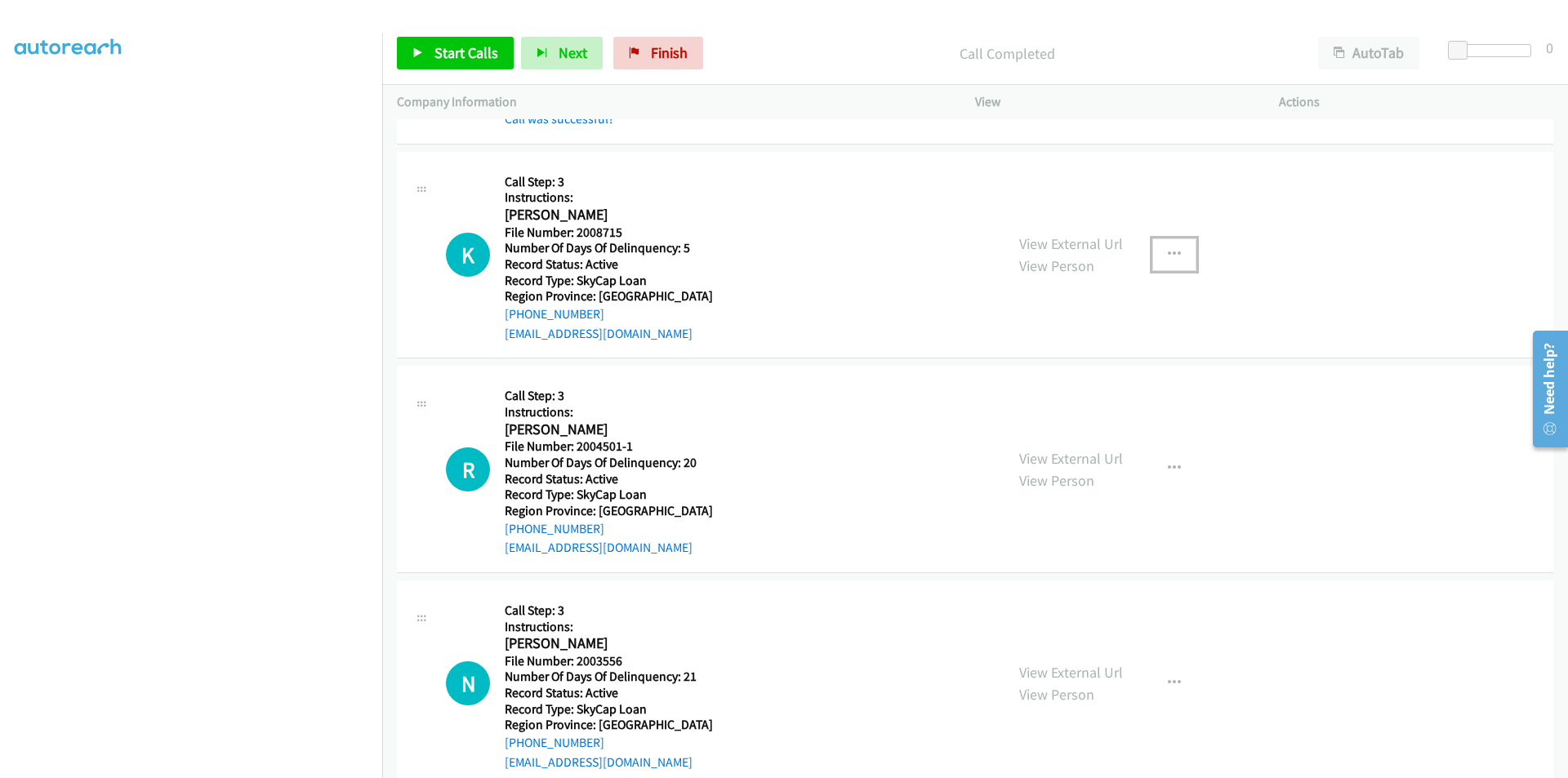
click at [1168, 249] on icon "button" at bounding box center [1175, 255] width 13 height 13
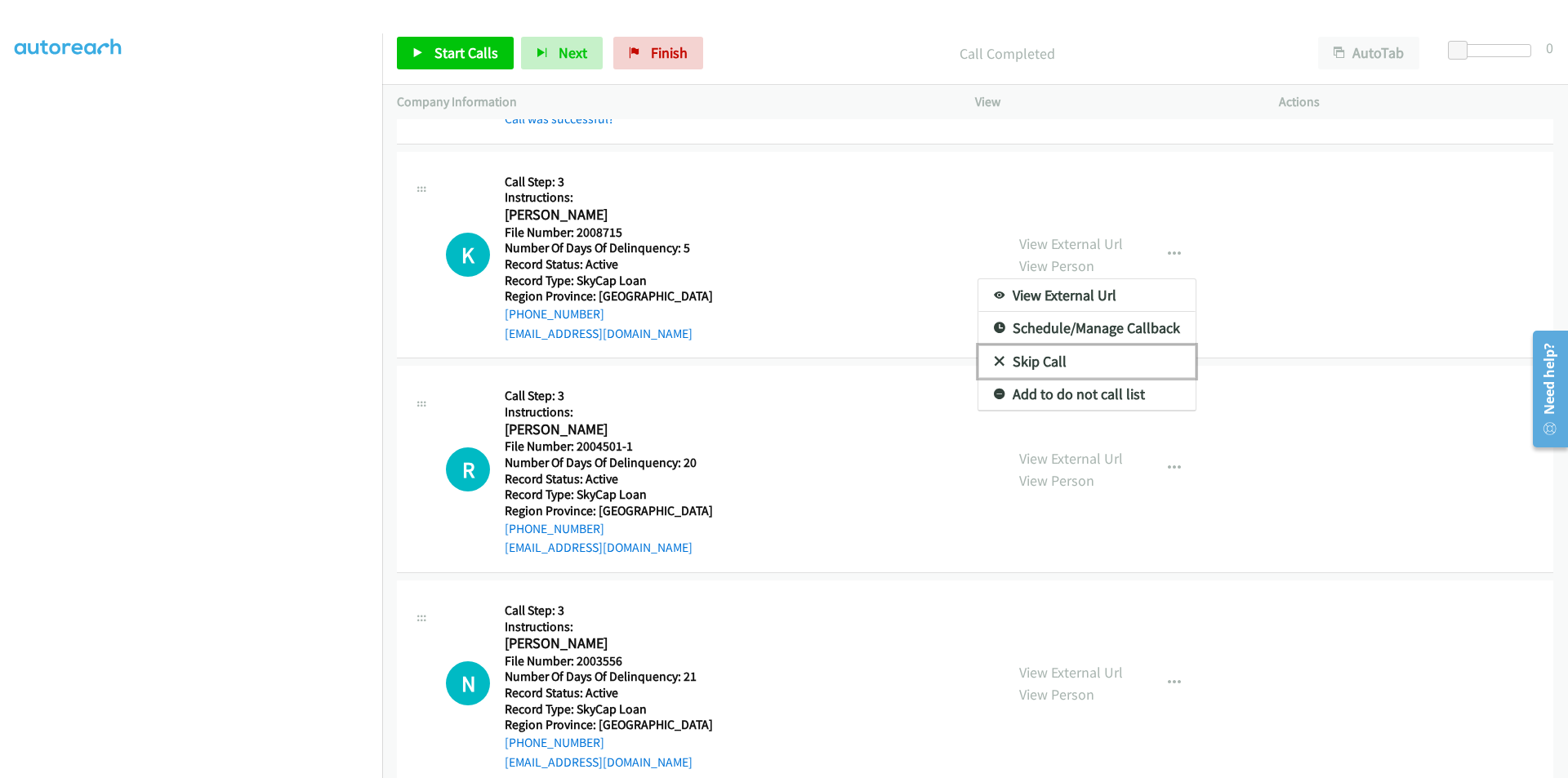
click at [1099, 359] on link "Skip Call" at bounding box center [1087, 362] width 218 height 33
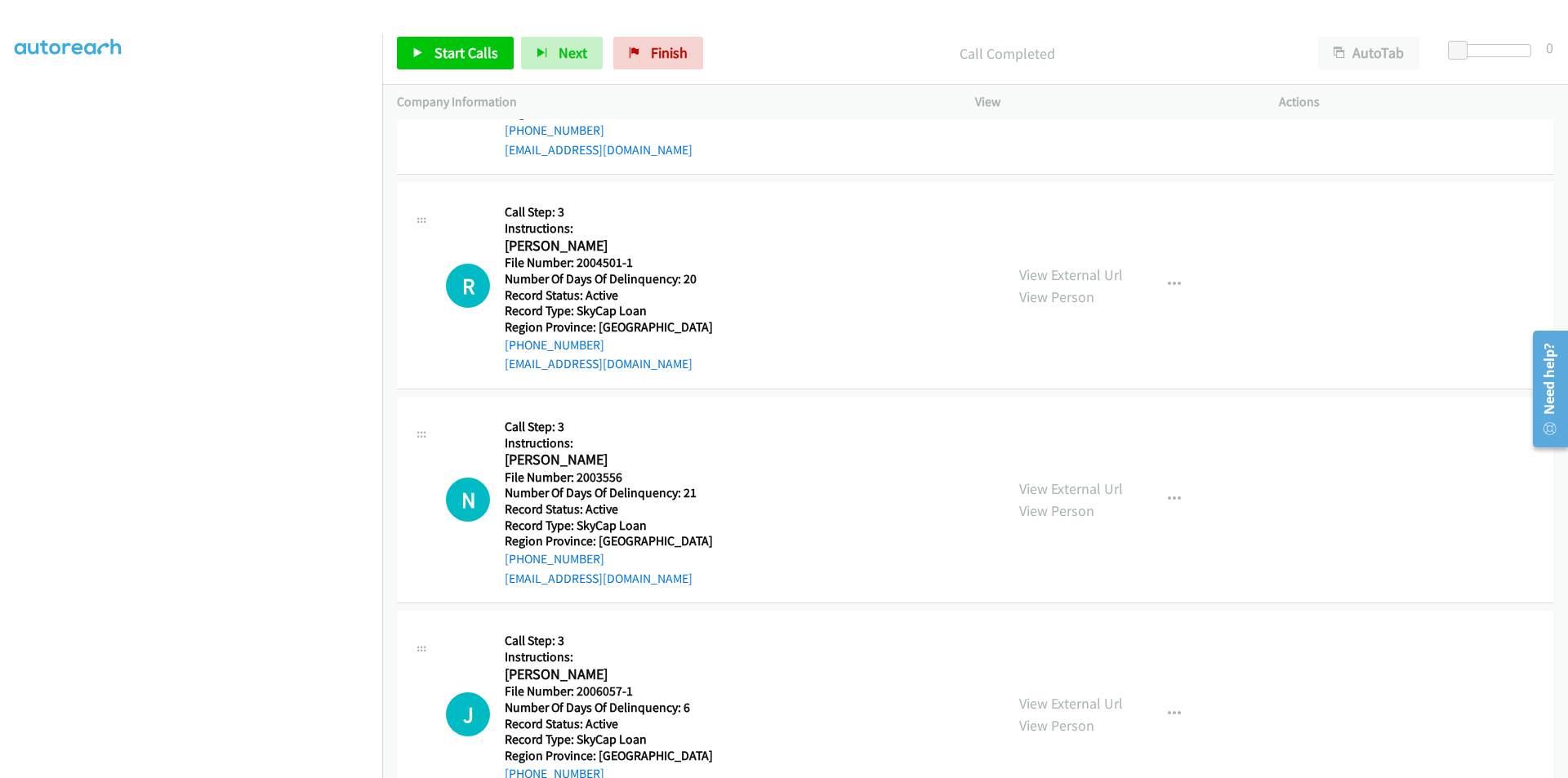
scroll to position [3919, 0]
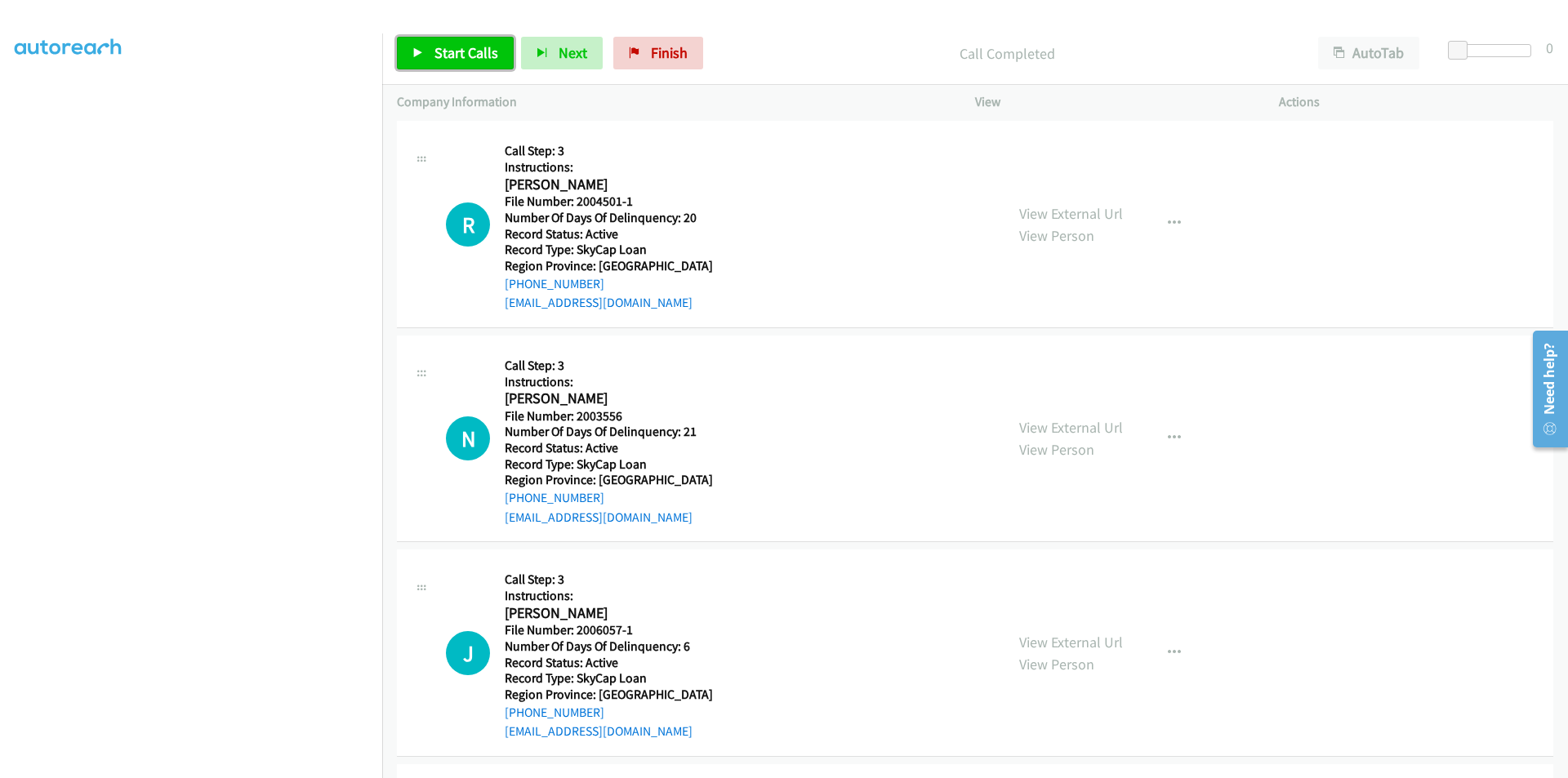
click at [444, 59] on span "Start Calls" at bounding box center [466, 53] width 64 height 19
click at [447, 58] on span "Pause" at bounding box center [452, 53] width 37 height 19
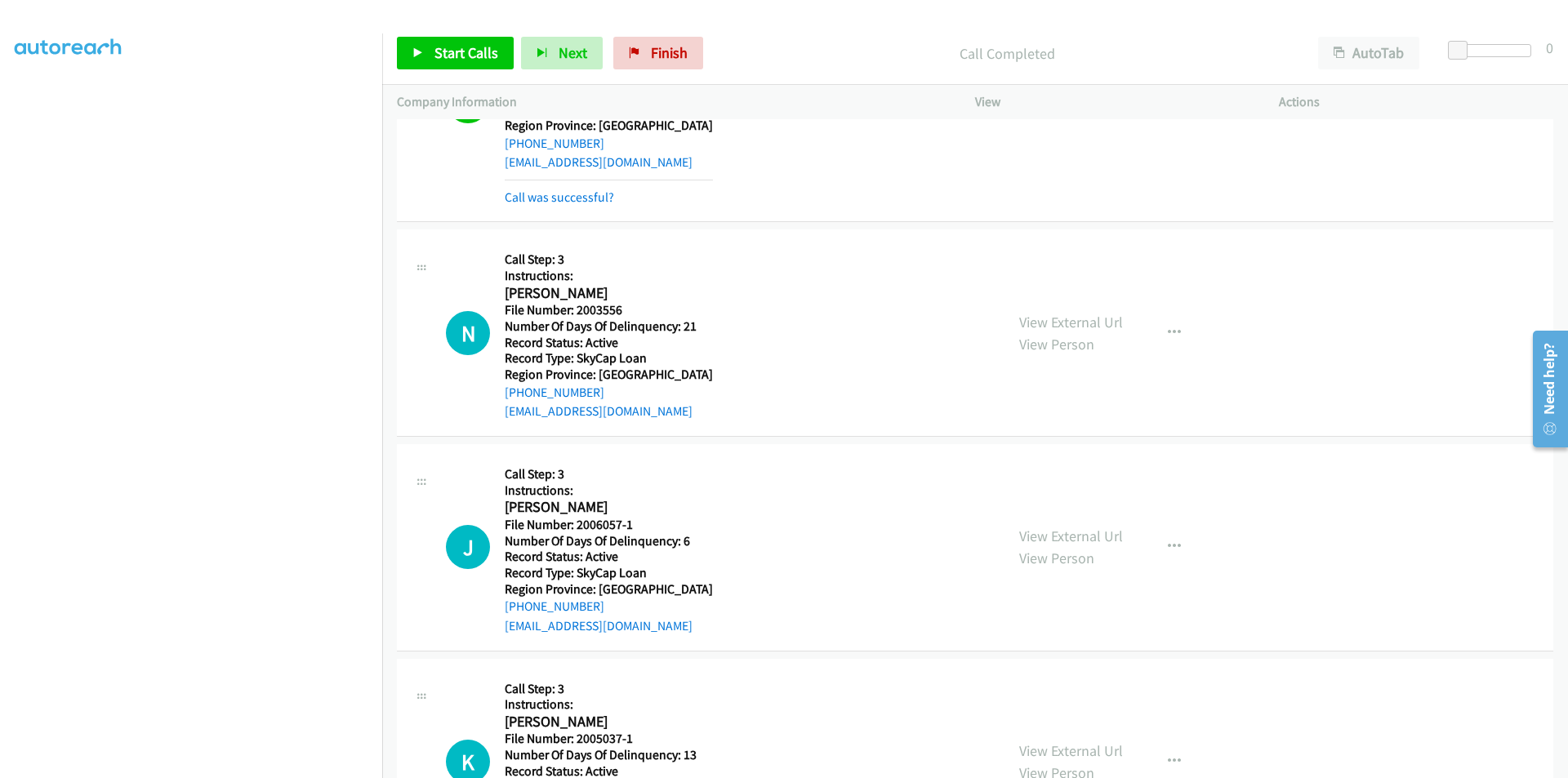
scroll to position [4164, 0]
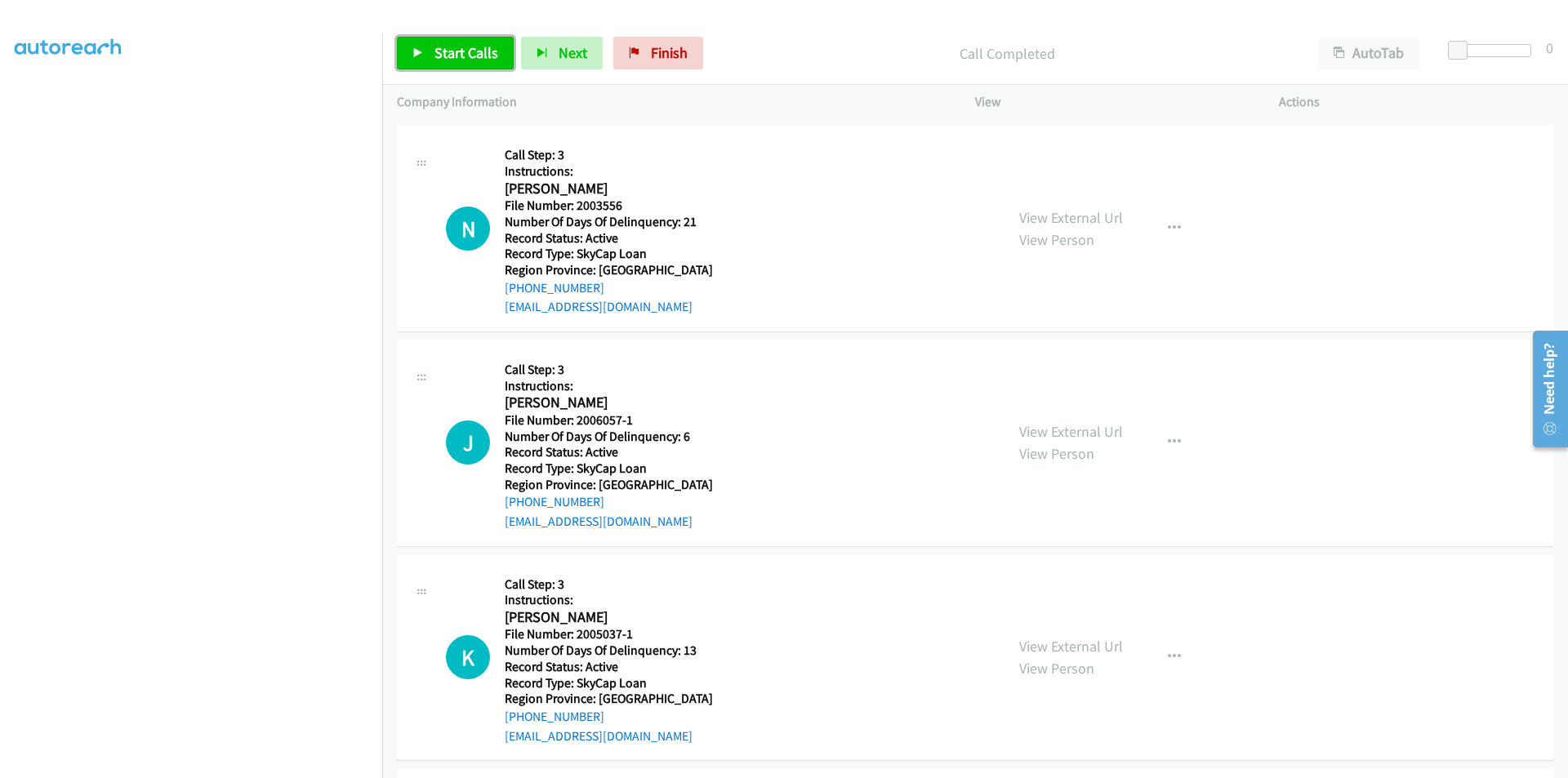
click at [473, 56] on span "Start Calls" at bounding box center [466, 53] width 64 height 19
click at [464, 48] on span "Pause" at bounding box center [452, 53] width 37 height 19
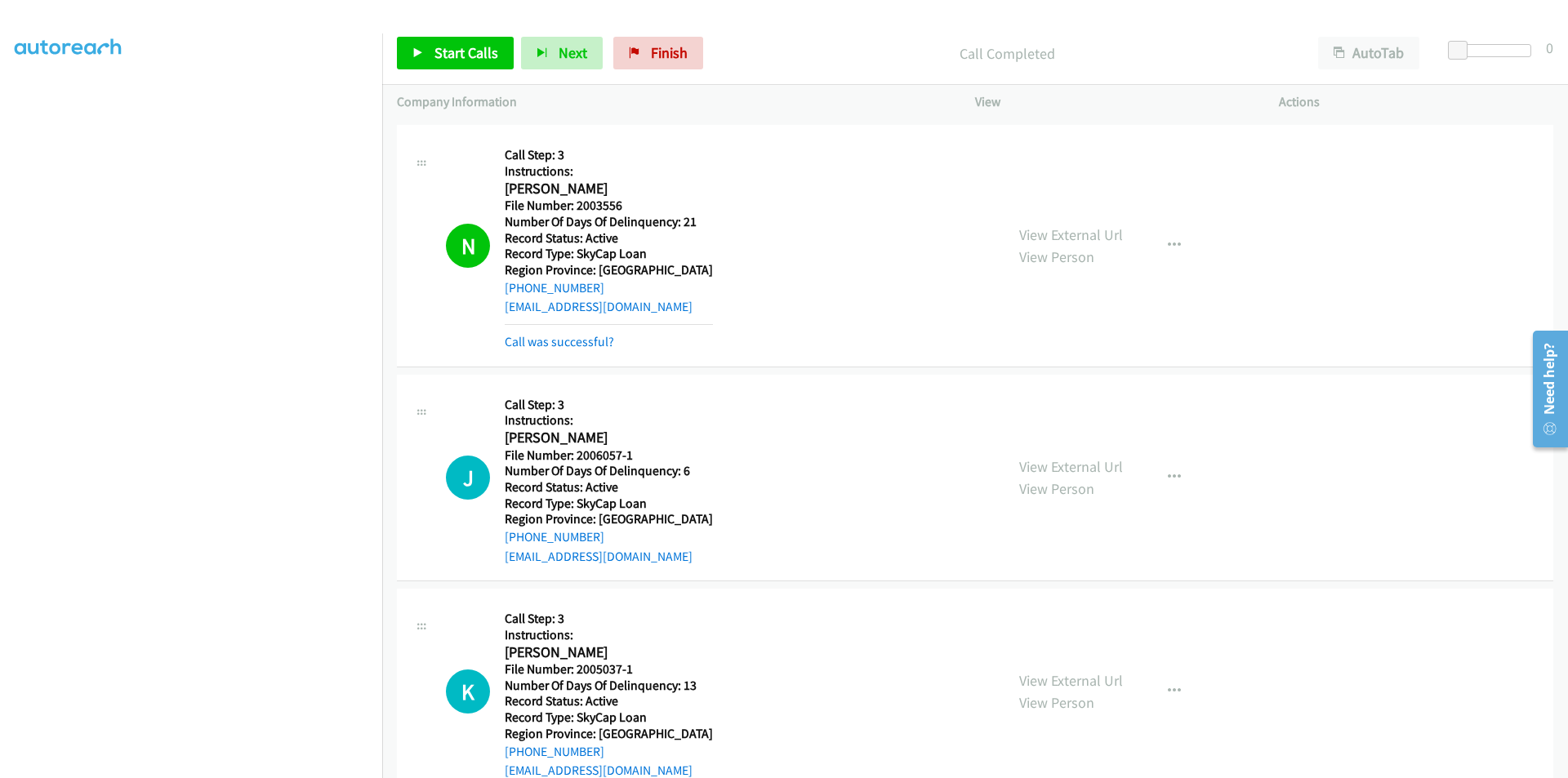
scroll to position [4409, 0]
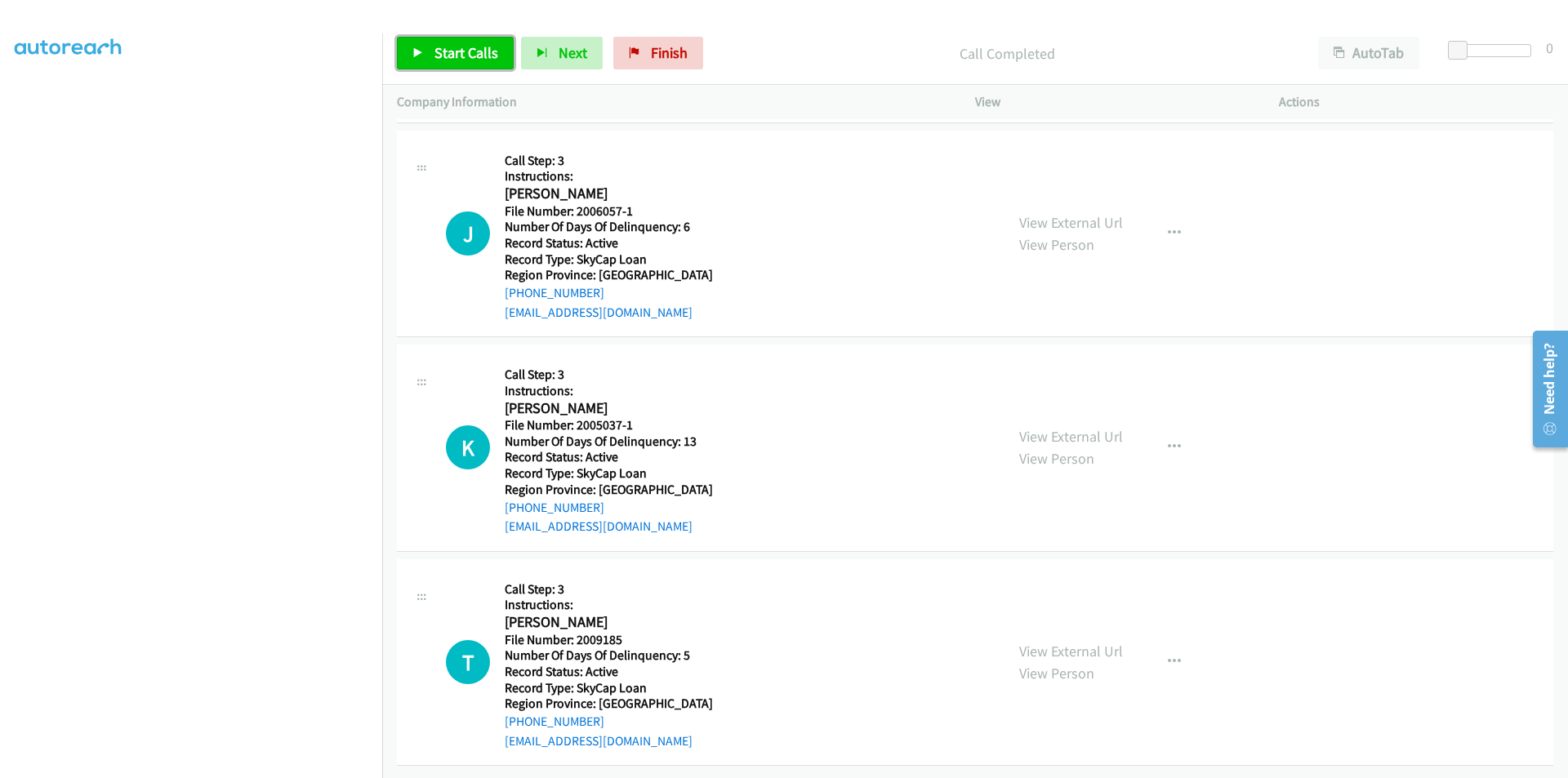
click at [451, 52] on span "Start Calls" at bounding box center [466, 53] width 64 height 19
click at [451, 52] on span "Pause" at bounding box center [452, 53] width 37 height 19
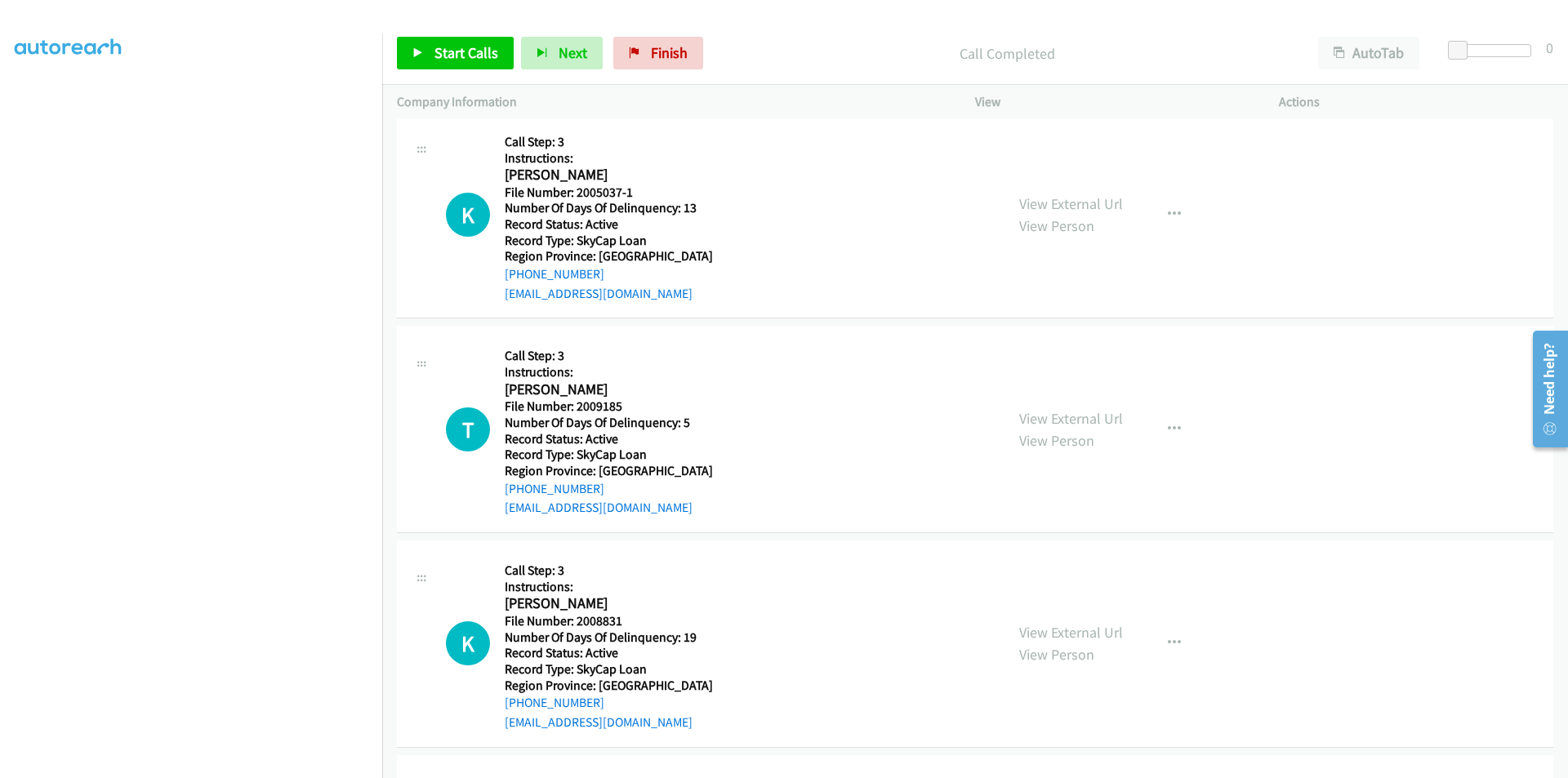
scroll to position [4700, 0]
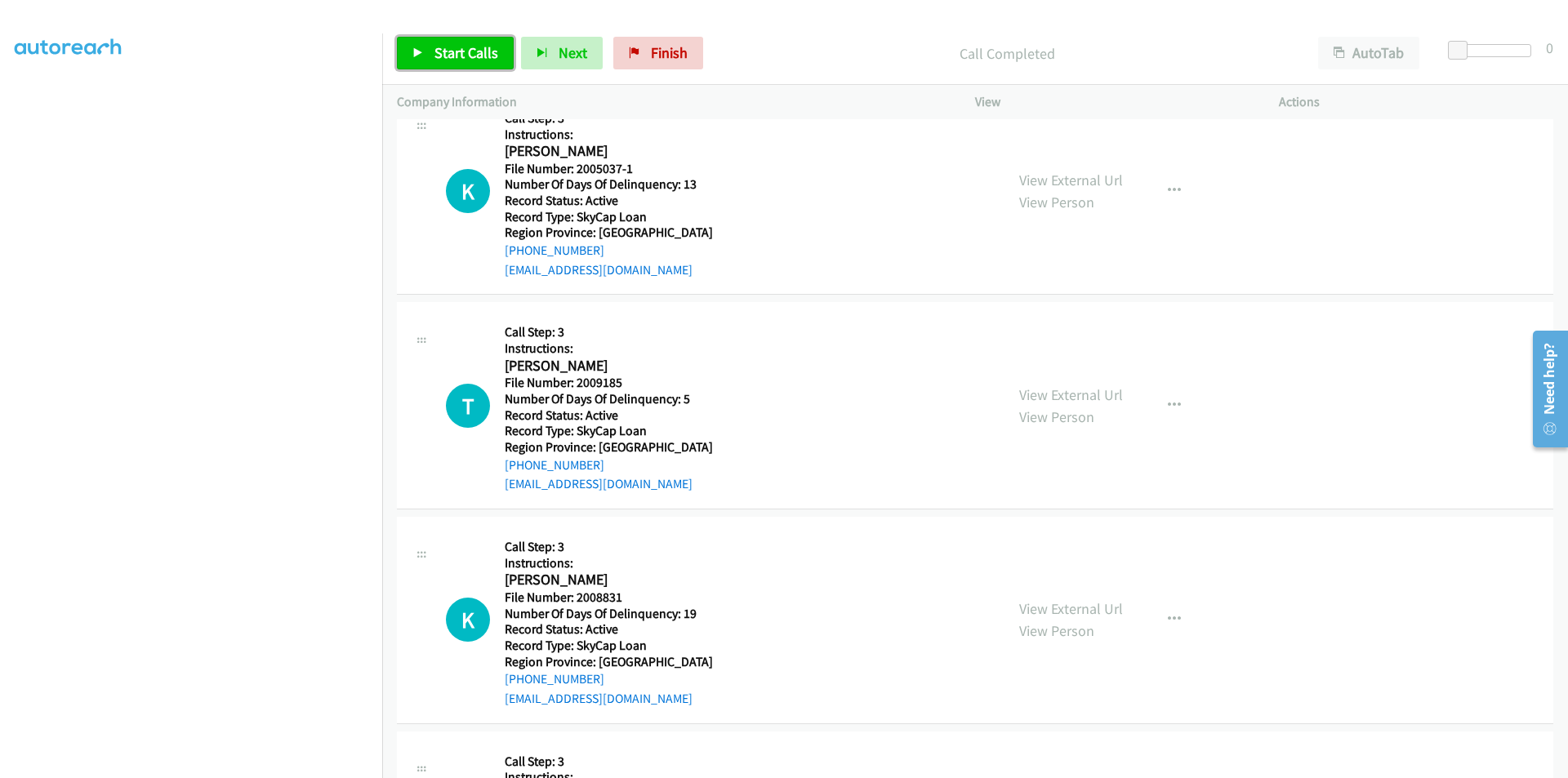
click at [457, 55] on span "Start Calls" at bounding box center [466, 53] width 64 height 19
click at [457, 55] on span "Pause" at bounding box center [452, 53] width 37 height 19
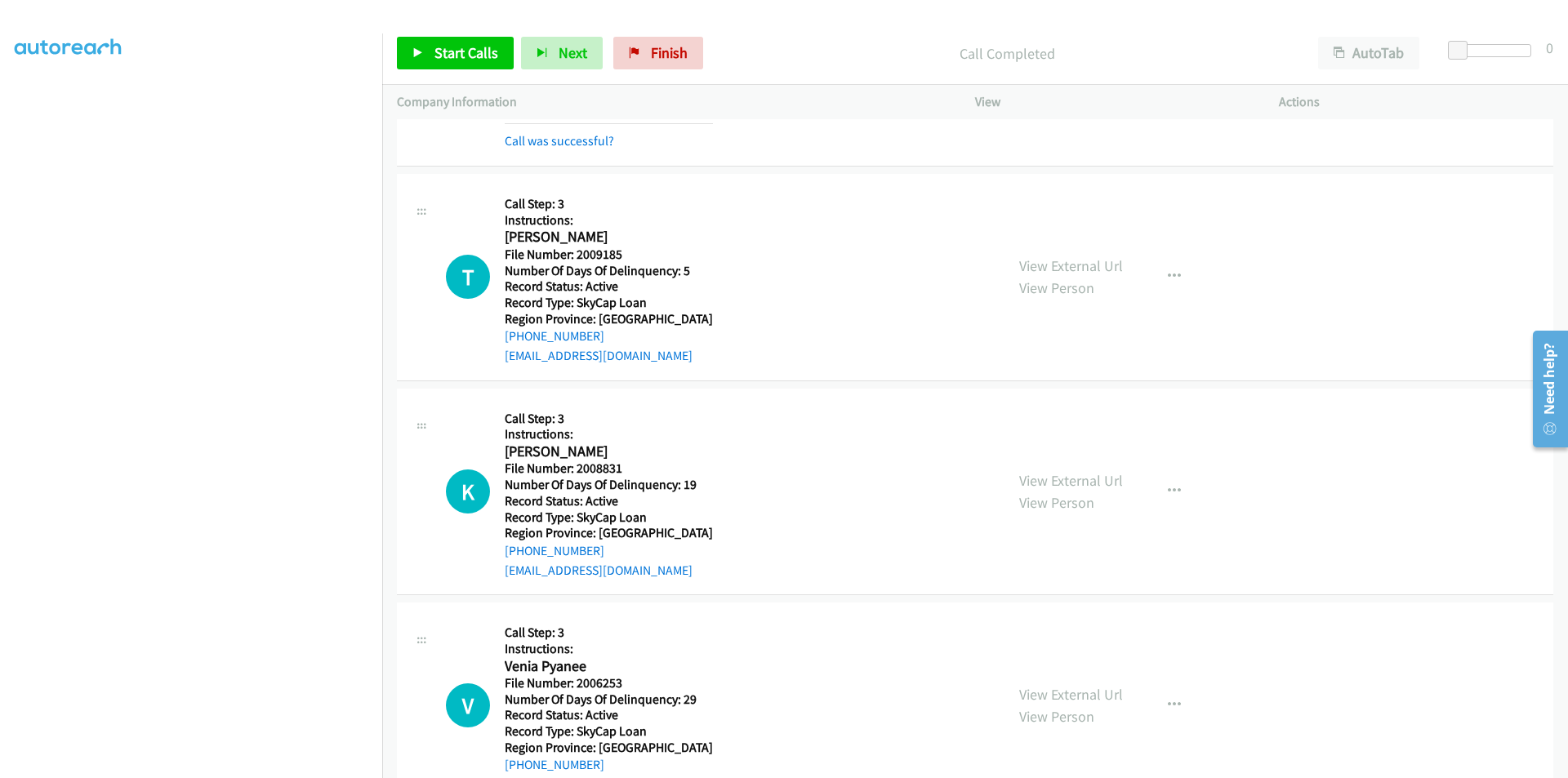
scroll to position [4945, 0]
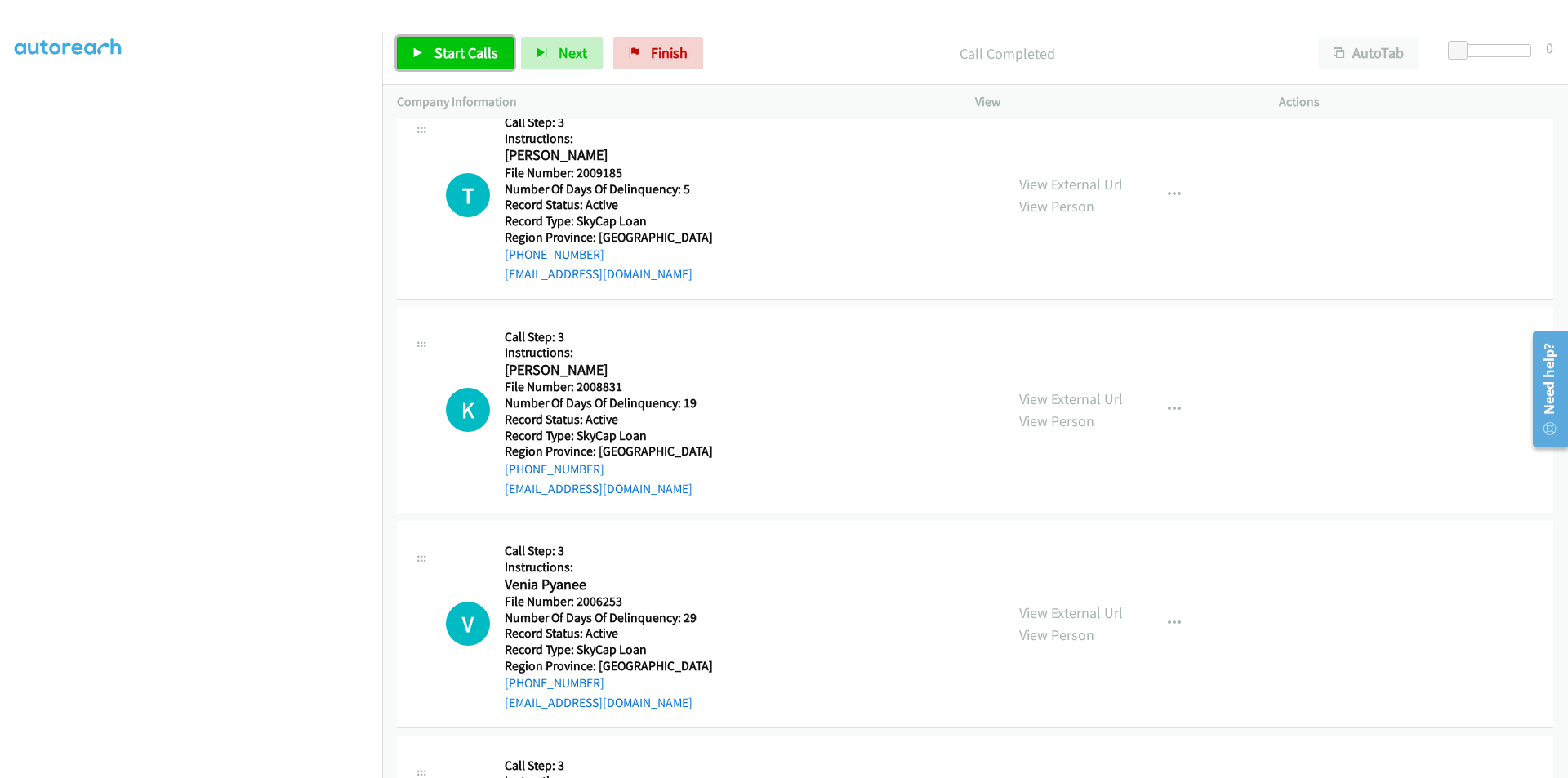
click at [449, 53] on span "Start Calls" at bounding box center [466, 53] width 64 height 19
click at [446, 53] on span "Pause" at bounding box center [452, 53] width 37 height 19
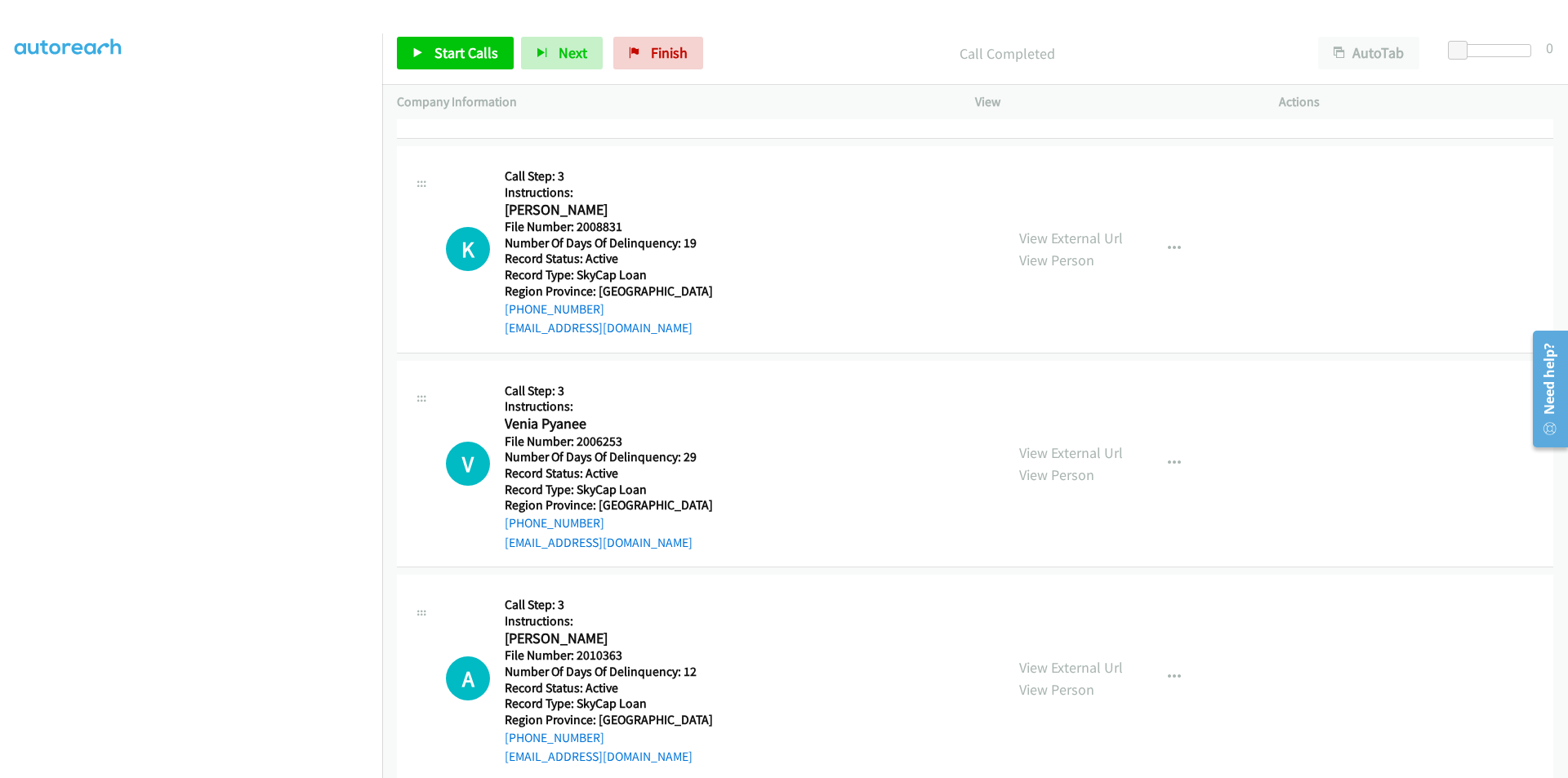
scroll to position [5168, 0]
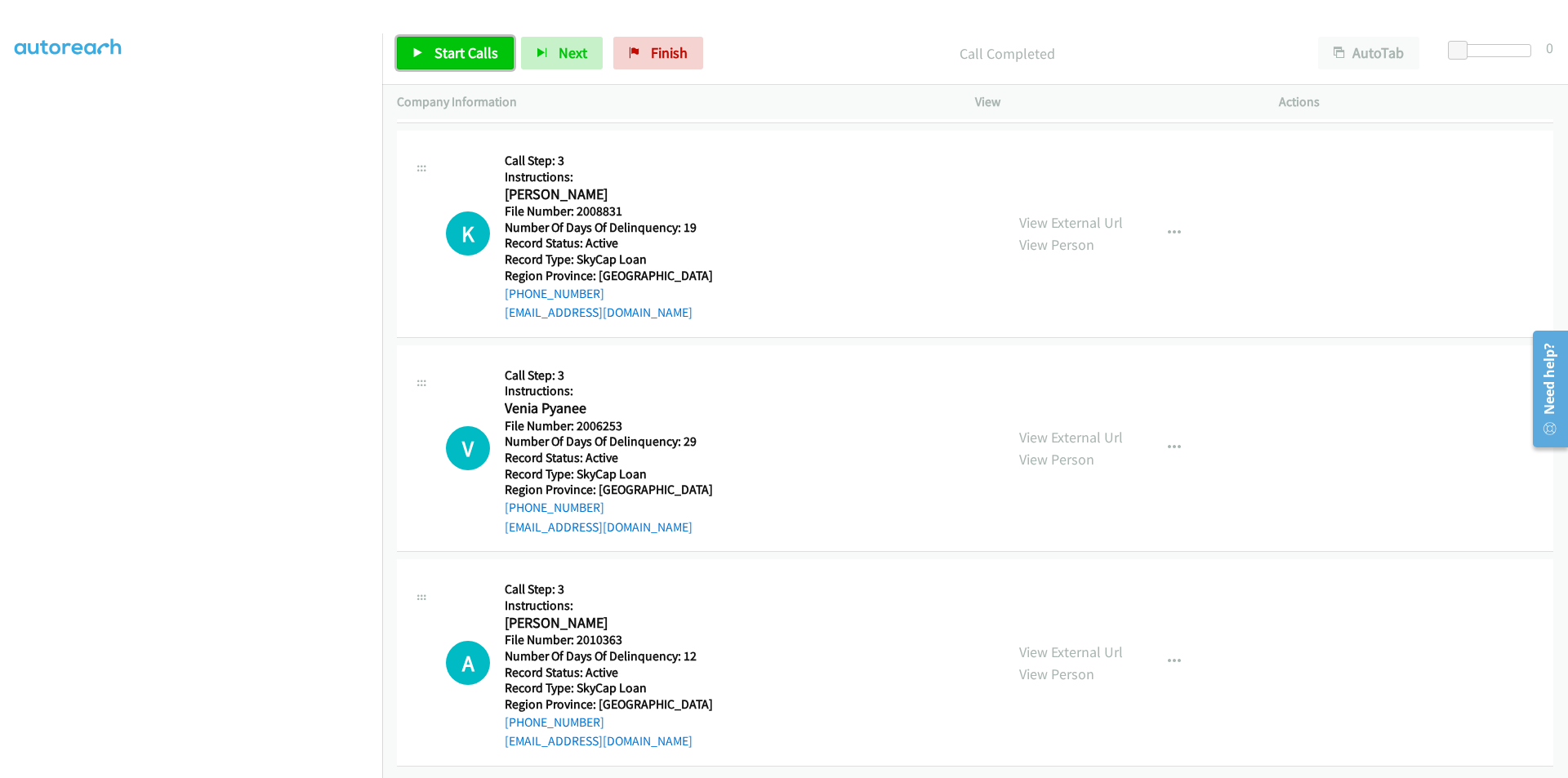
click at [461, 57] on span "Start Calls" at bounding box center [466, 53] width 64 height 19
click at [461, 57] on span "Pause" at bounding box center [452, 53] width 37 height 19
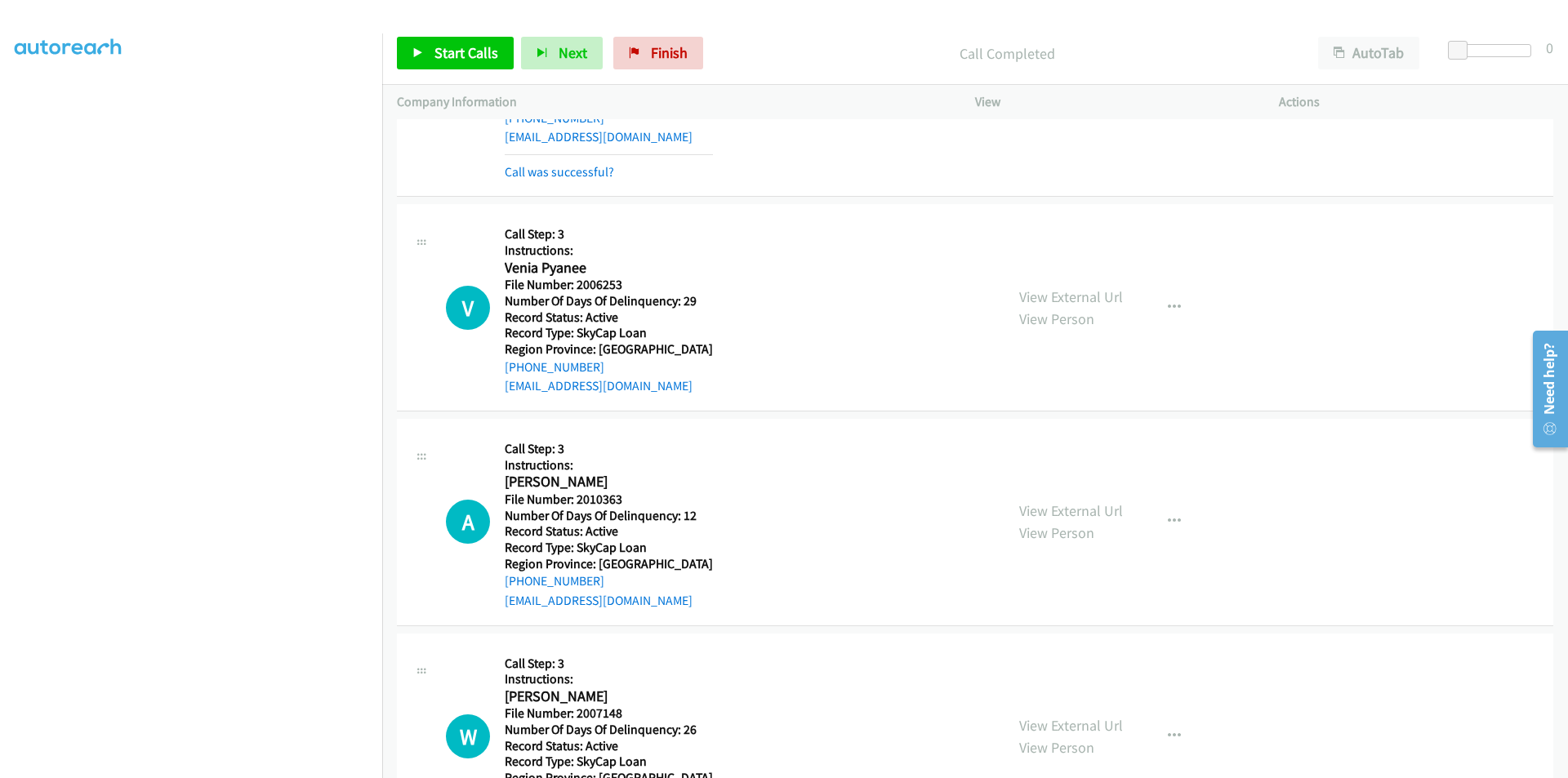
scroll to position [5413, 0]
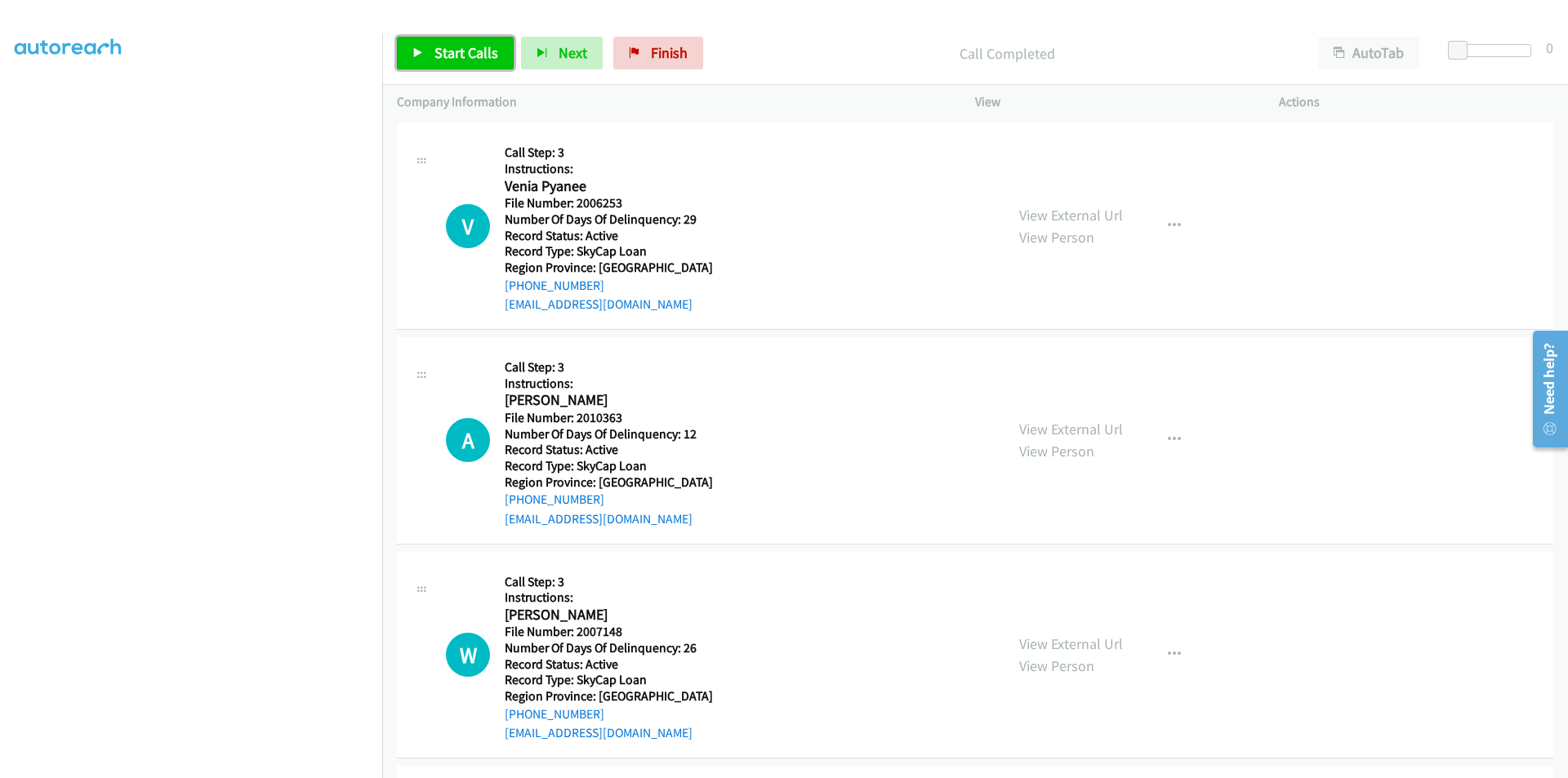
click at [430, 54] on link "Start Calls" at bounding box center [455, 53] width 117 height 33
click at [430, 54] on link "Pause" at bounding box center [441, 53] width 90 height 33
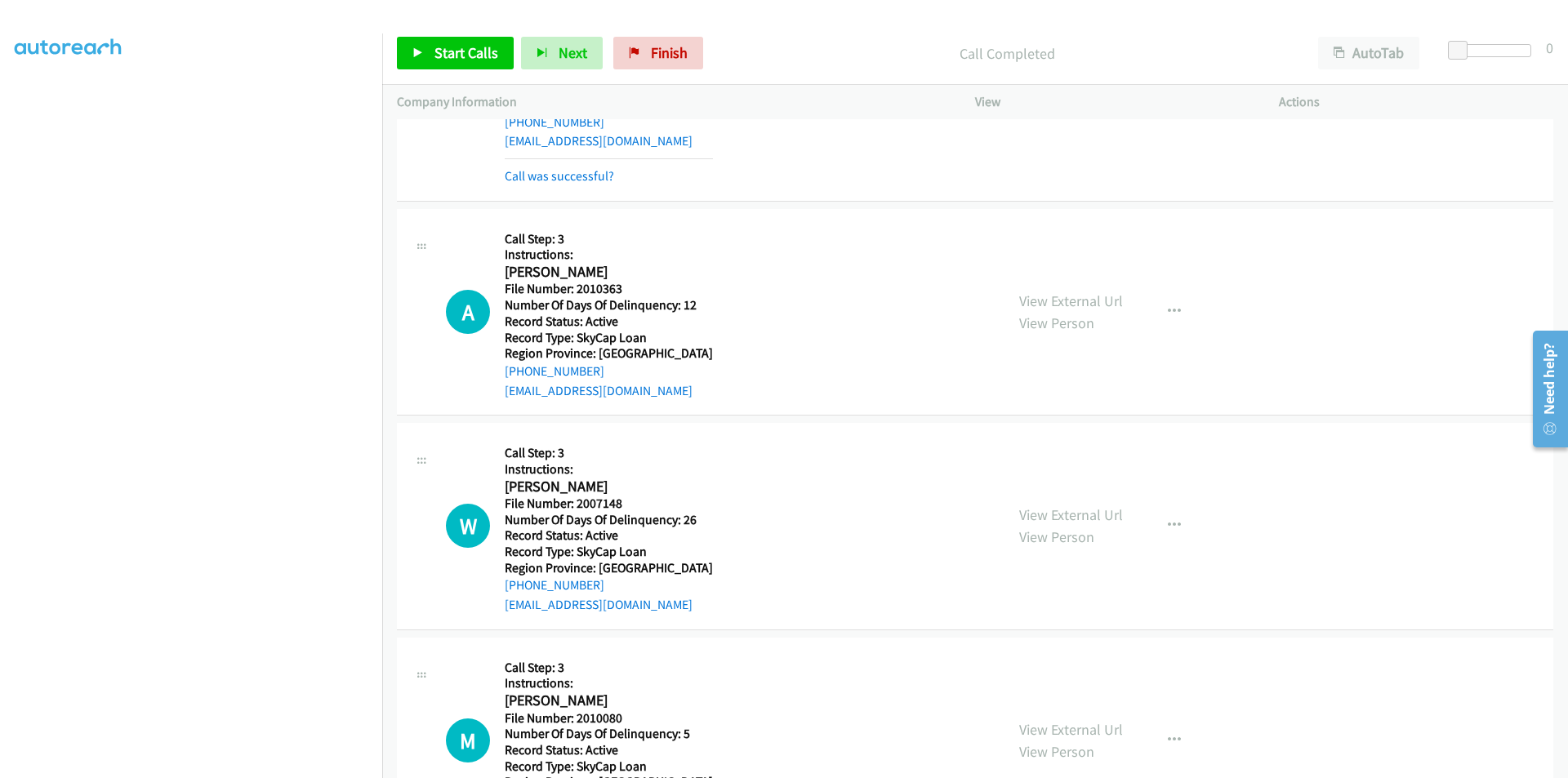
scroll to position [5658, 0]
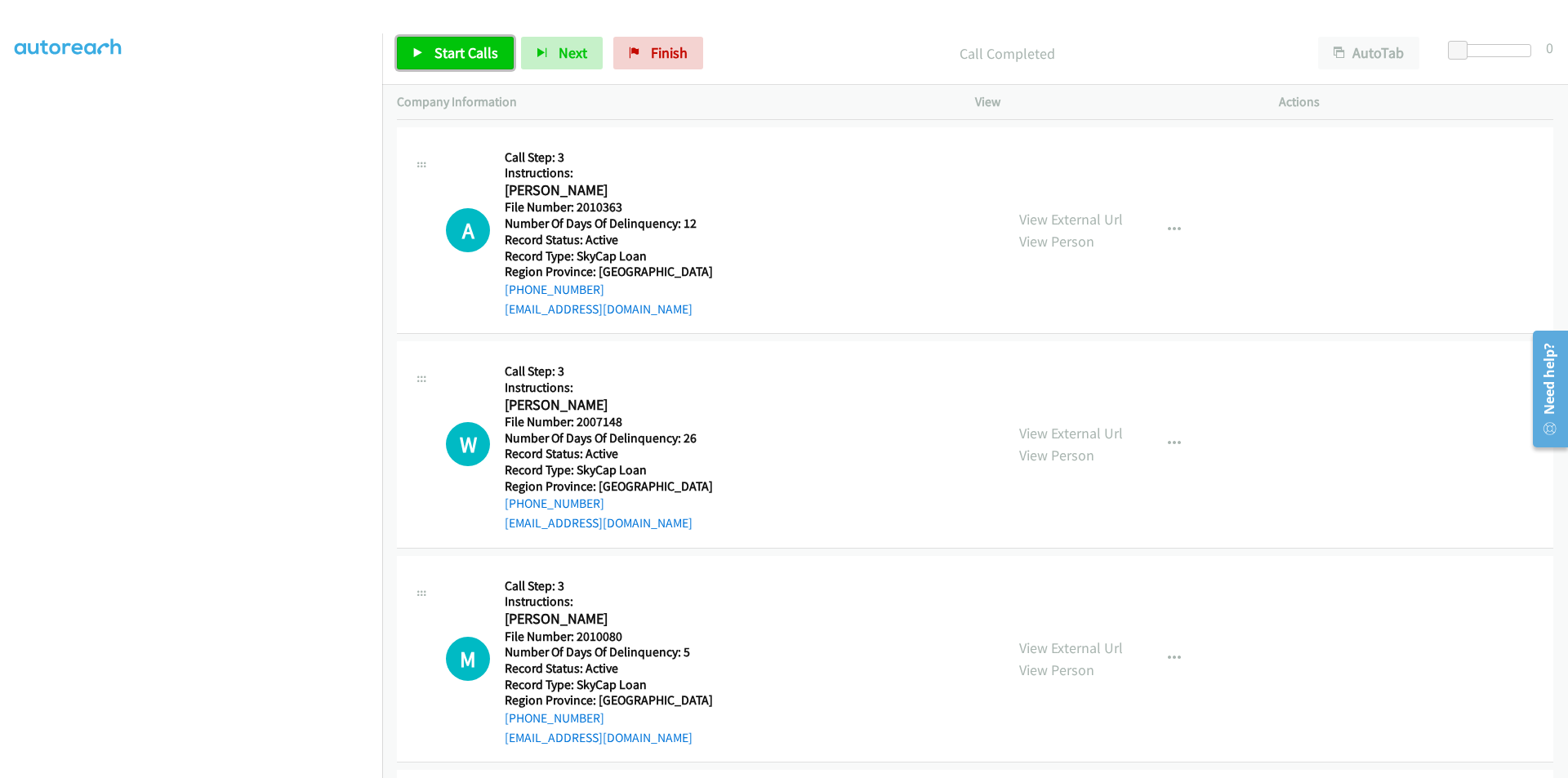
click at [451, 53] on span "Start Calls" at bounding box center [466, 53] width 64 height 19
click at [451, 53] on span "Pause" at bounding box center [452, 53] width 37 height 19
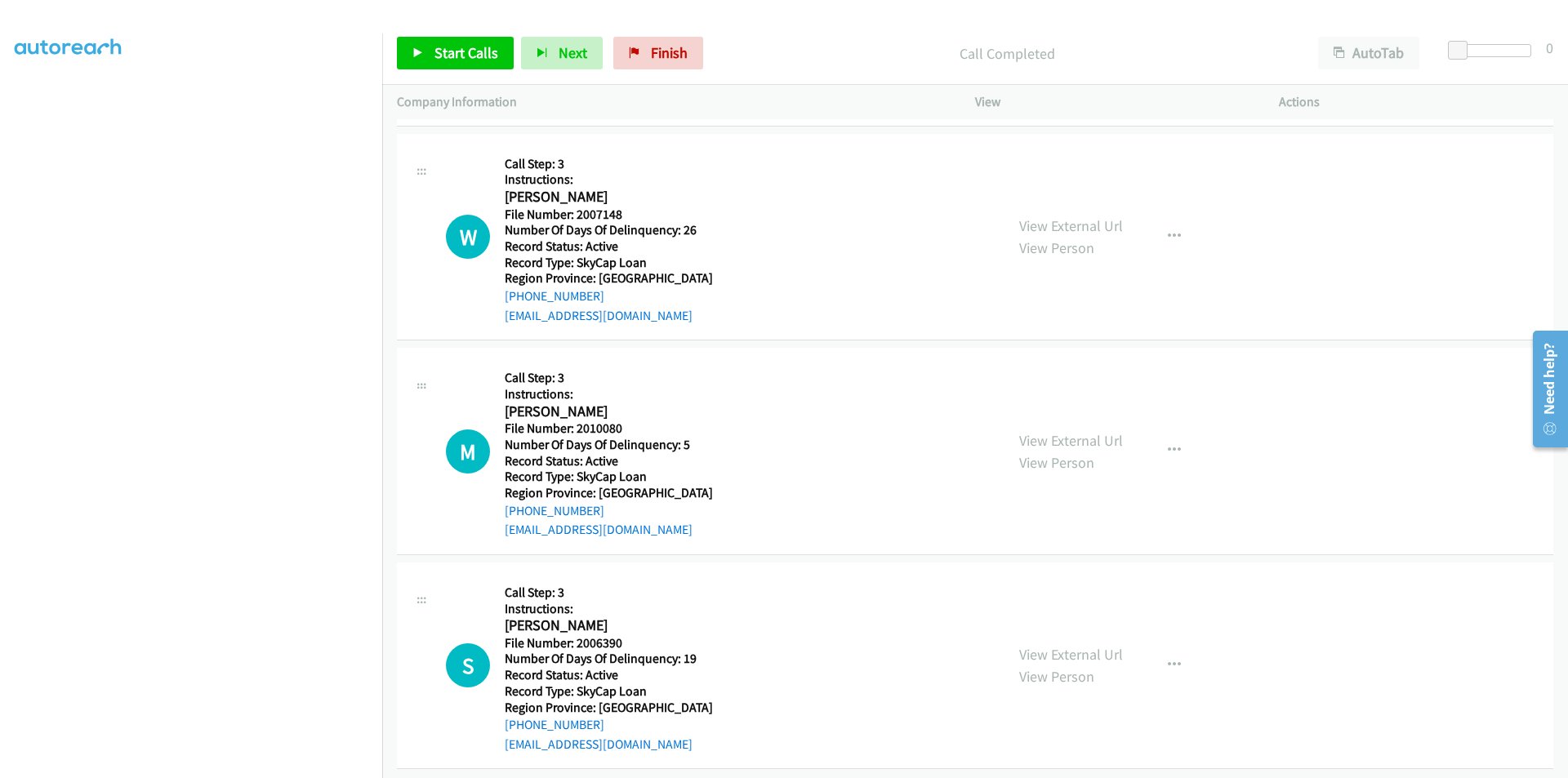
scroll to position [5903, 0]
click at [469, 56] on span "Start Calls" at bounding box center [466, 53] width 64 height 19
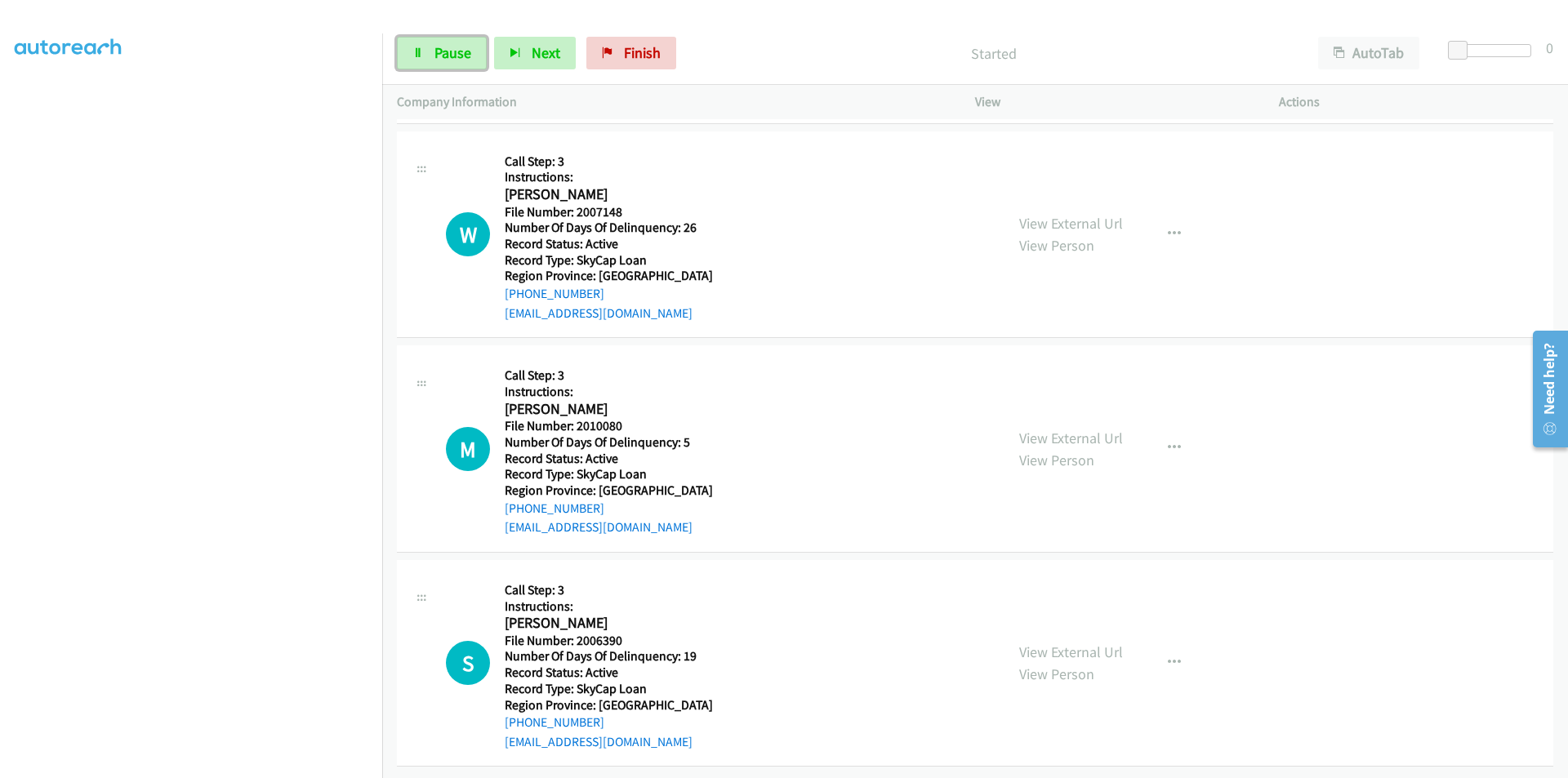
click at [469, 56] on span "Pause" at bounding box center [452, 53] width 37 height 19
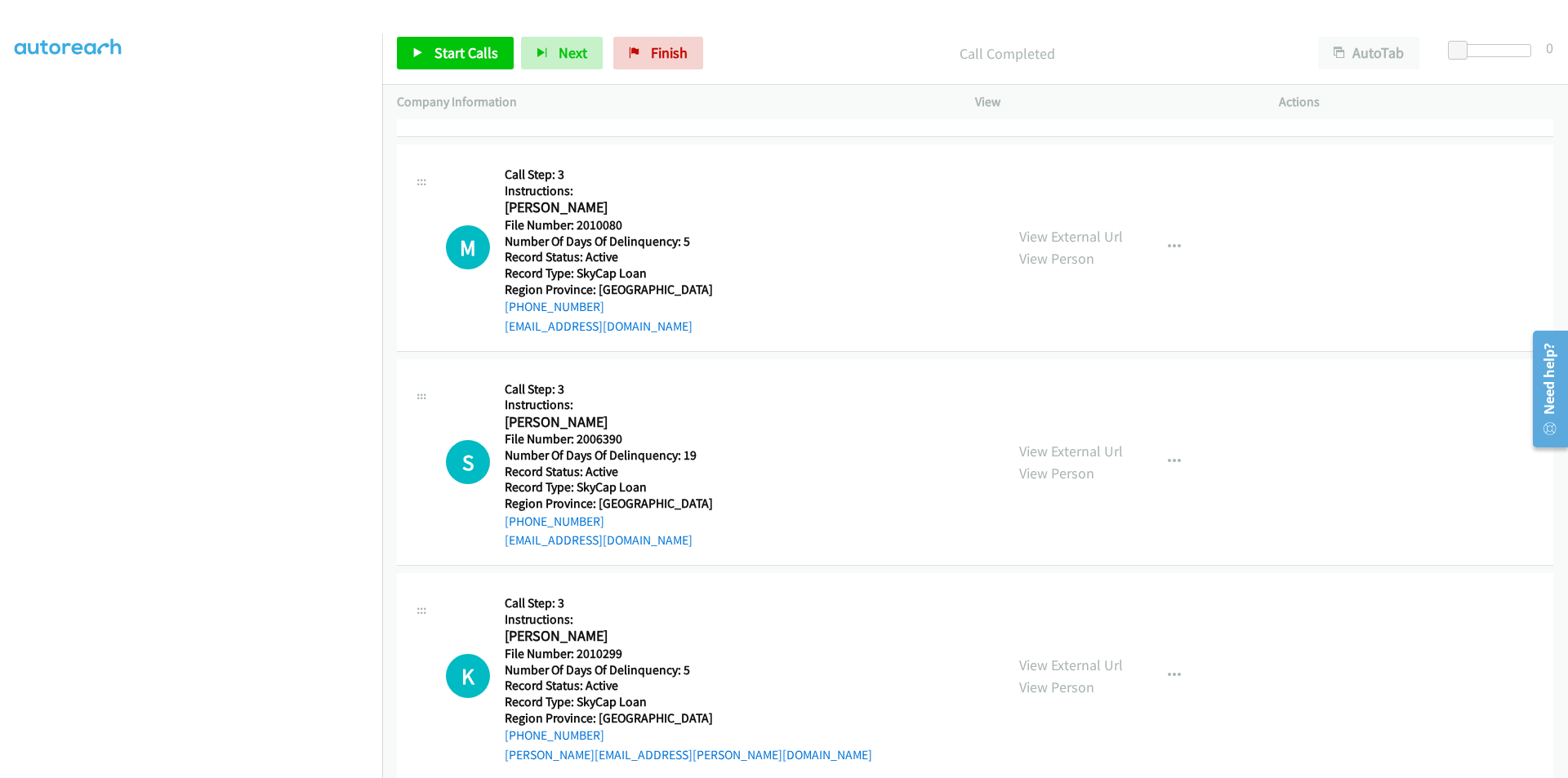
scroll to position [6148, 0]
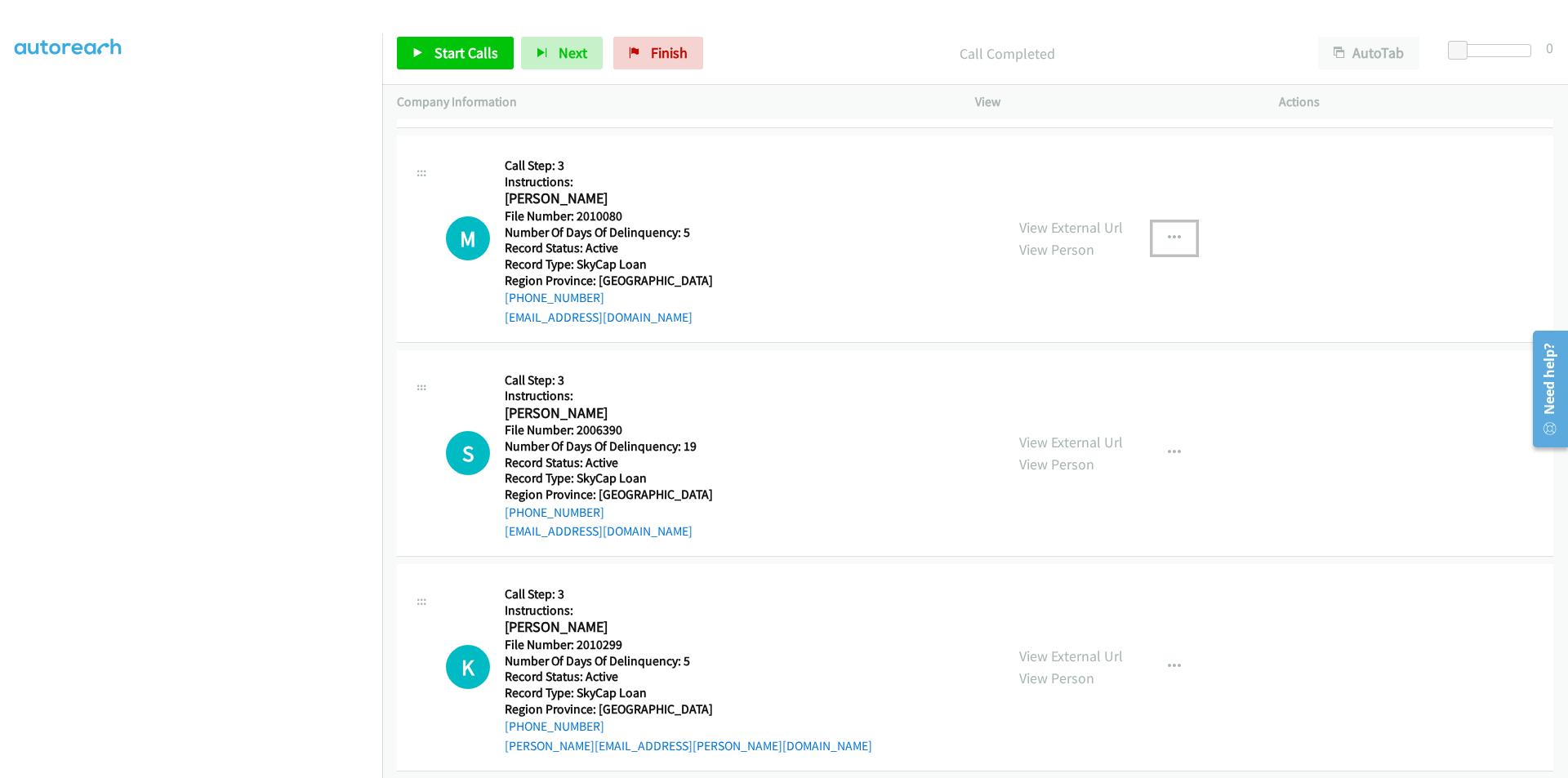
click at [1174, 235] on icon "button" at bounding box center [1175, 238] width 13 height 13
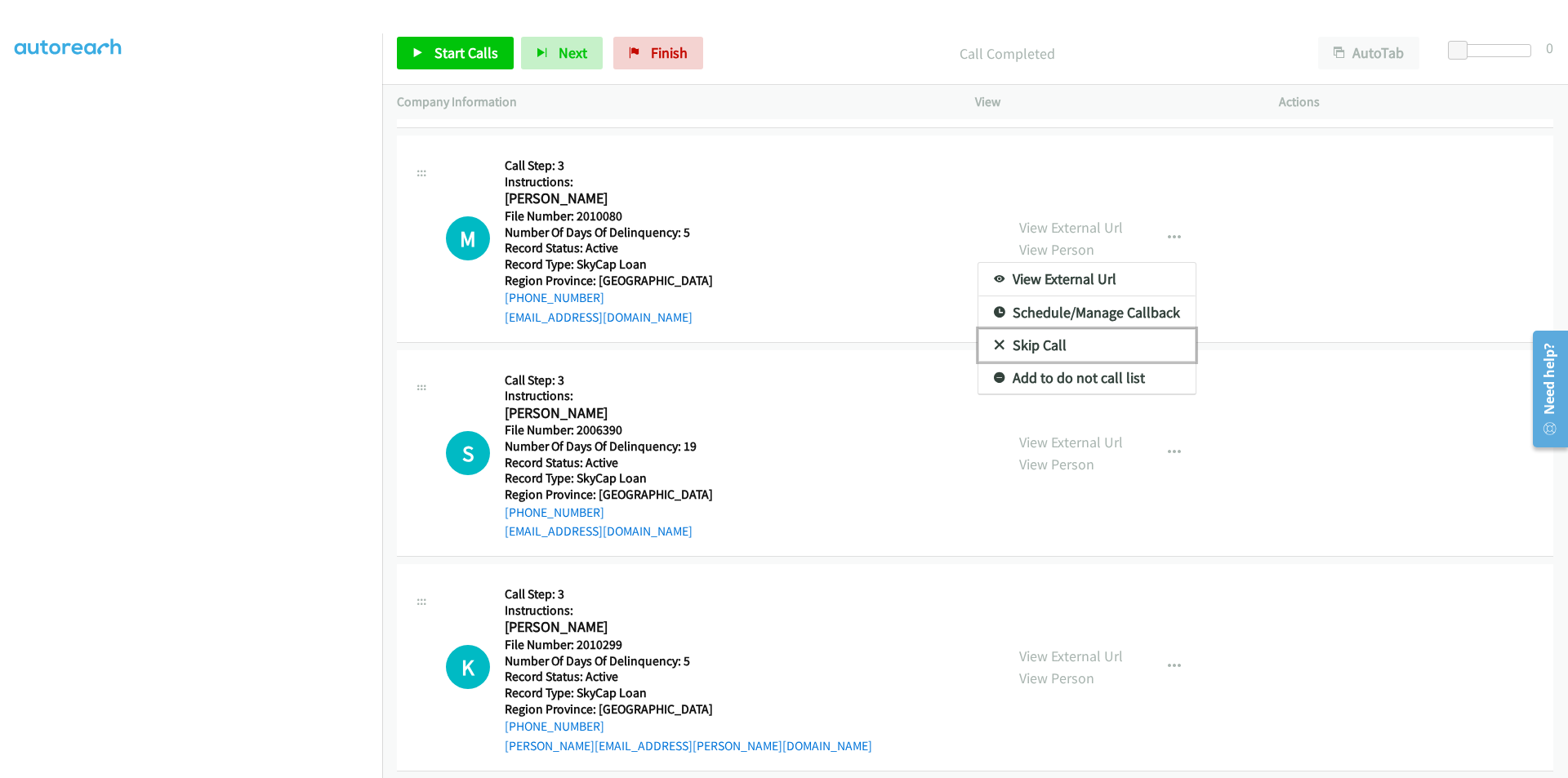
click at [1063, 351] on link "Skip Call" at bounding box center [1087, 345] width 218 height 33
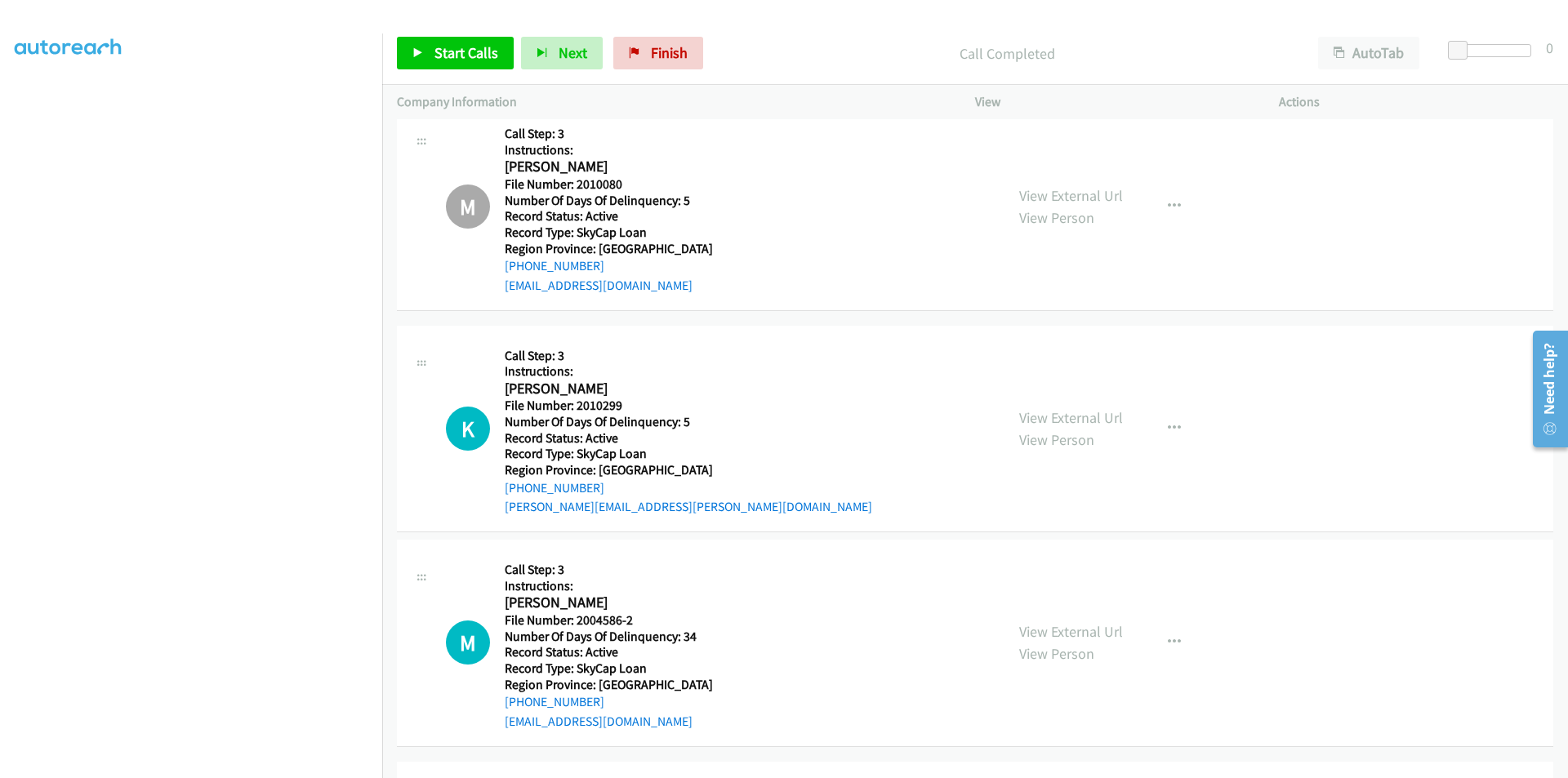
scroll to position [6387, 0]
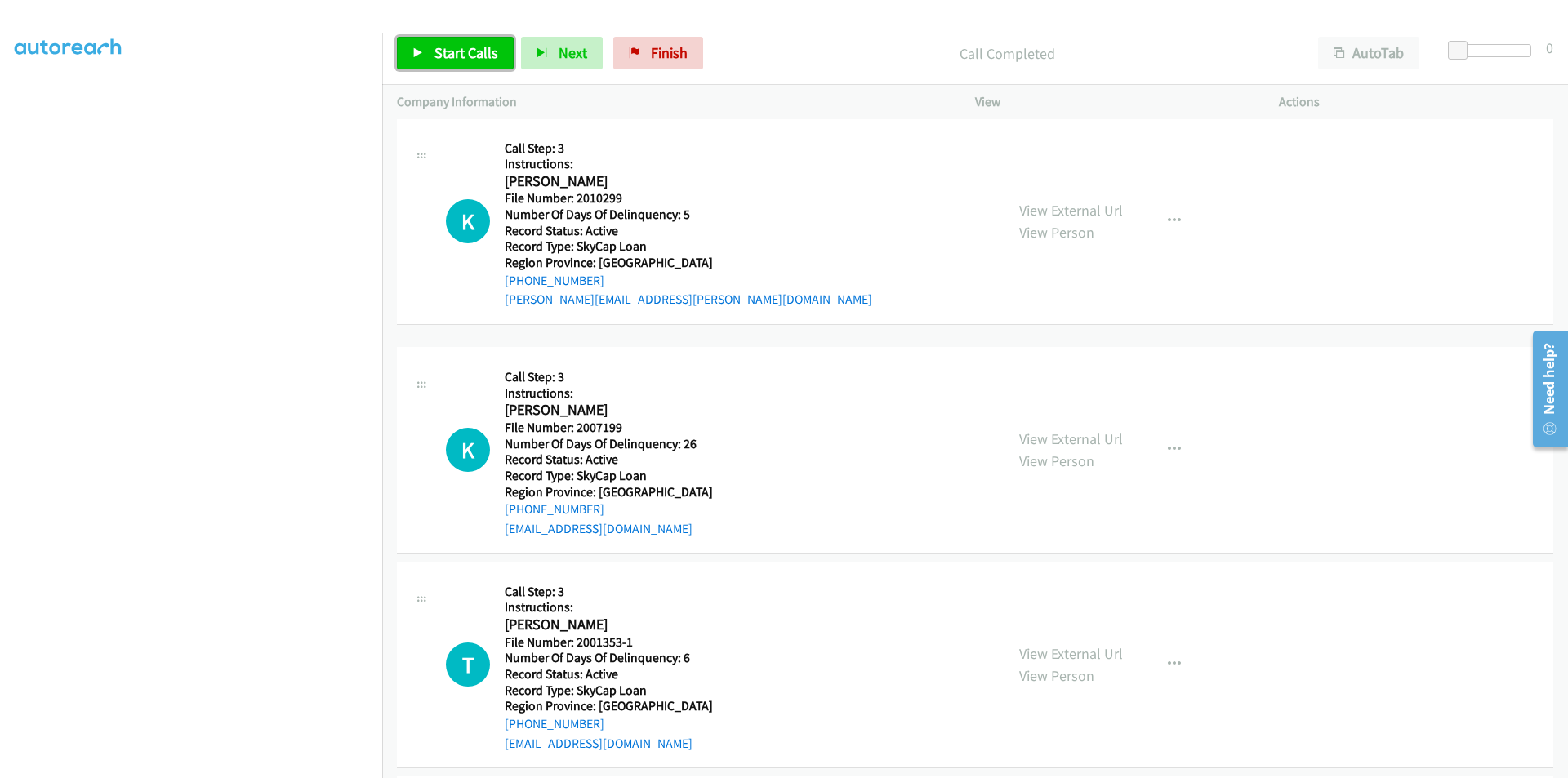
click at [454, 47] on span "Start Calls" at bounding box center [466, 53] width 64 height 19
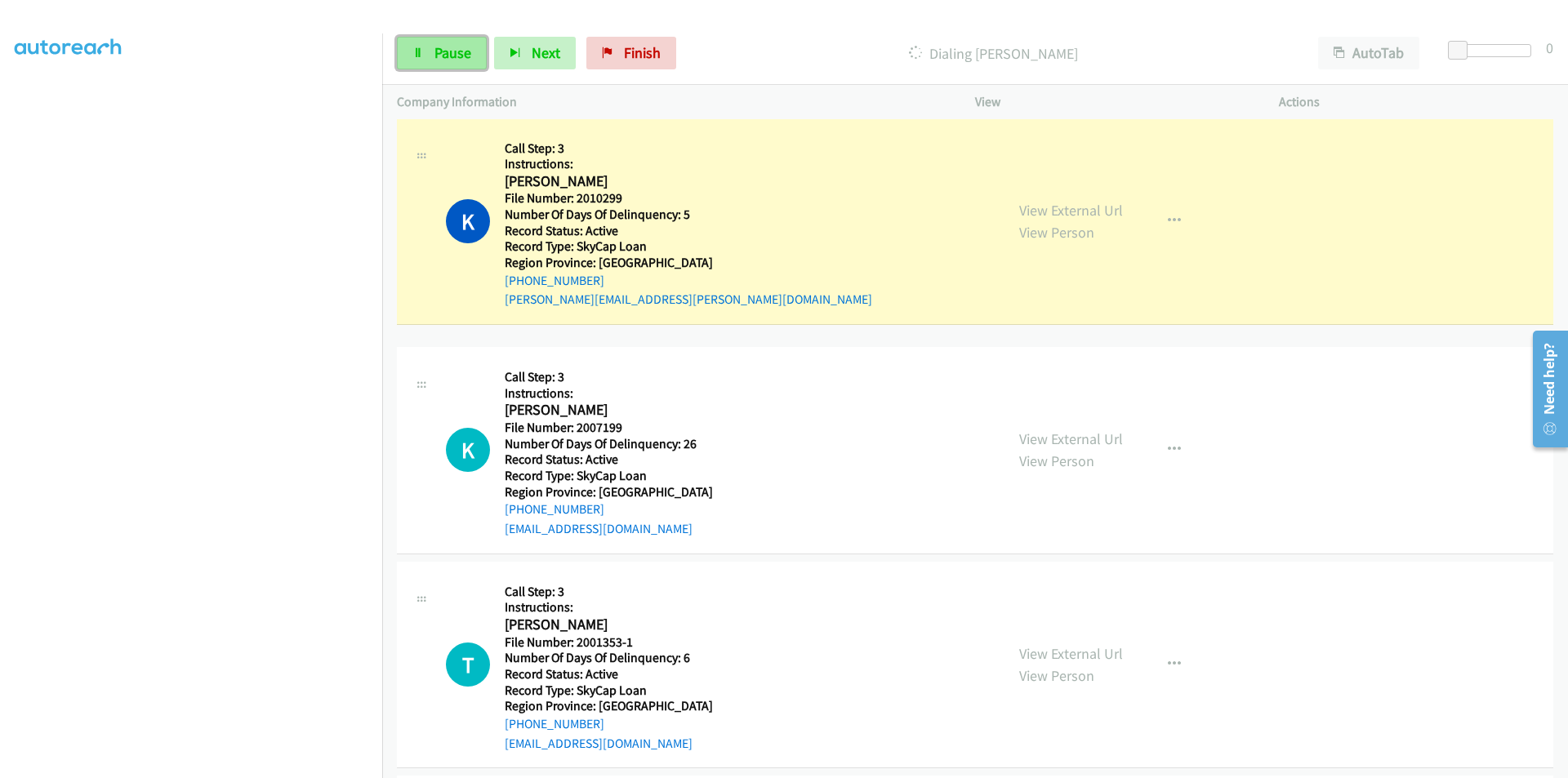
click at [441, 46] on span "Pause" at bounding box center [452, 53] width 37 height 19
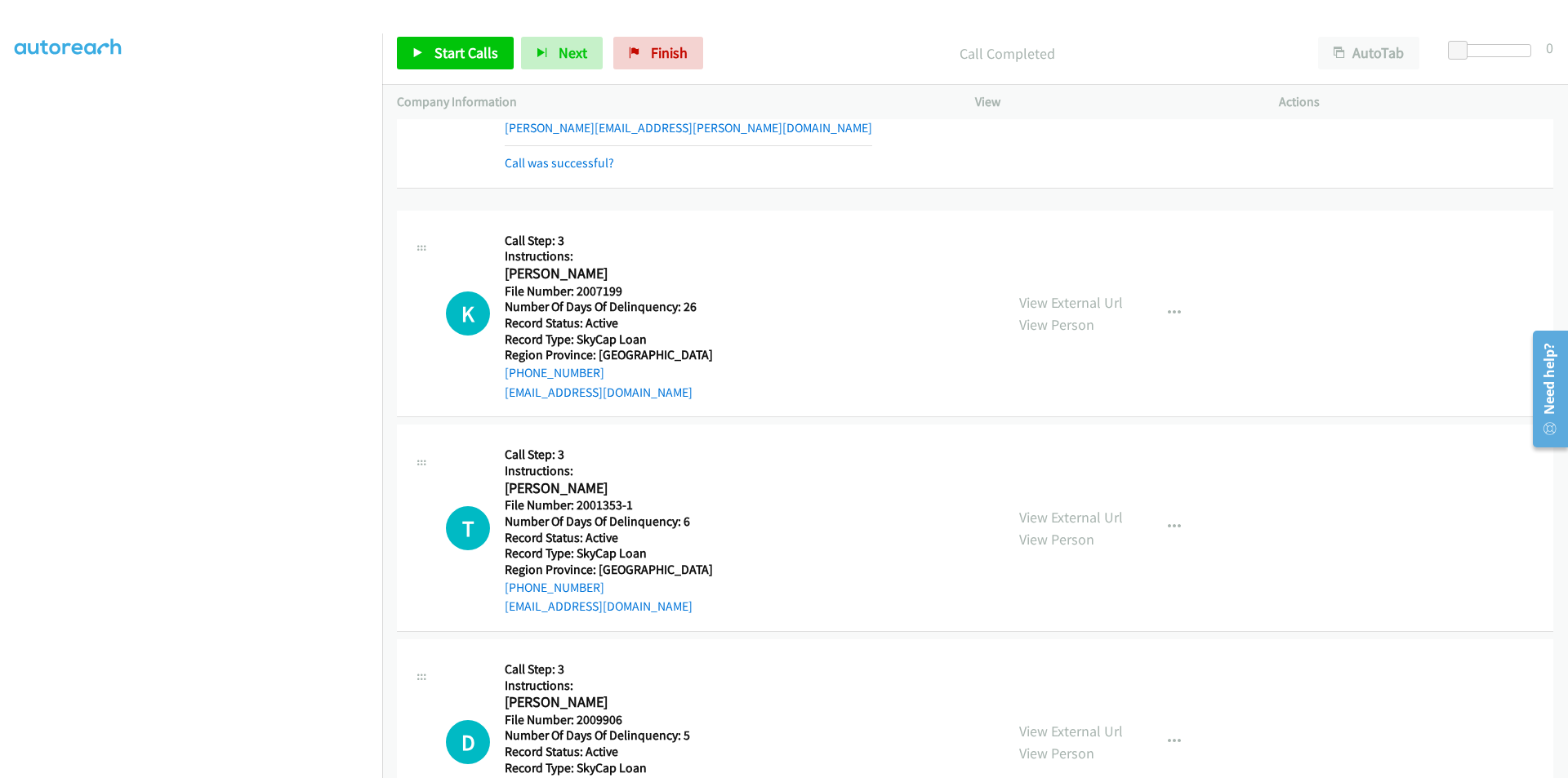
scroll to position [6632, 0]
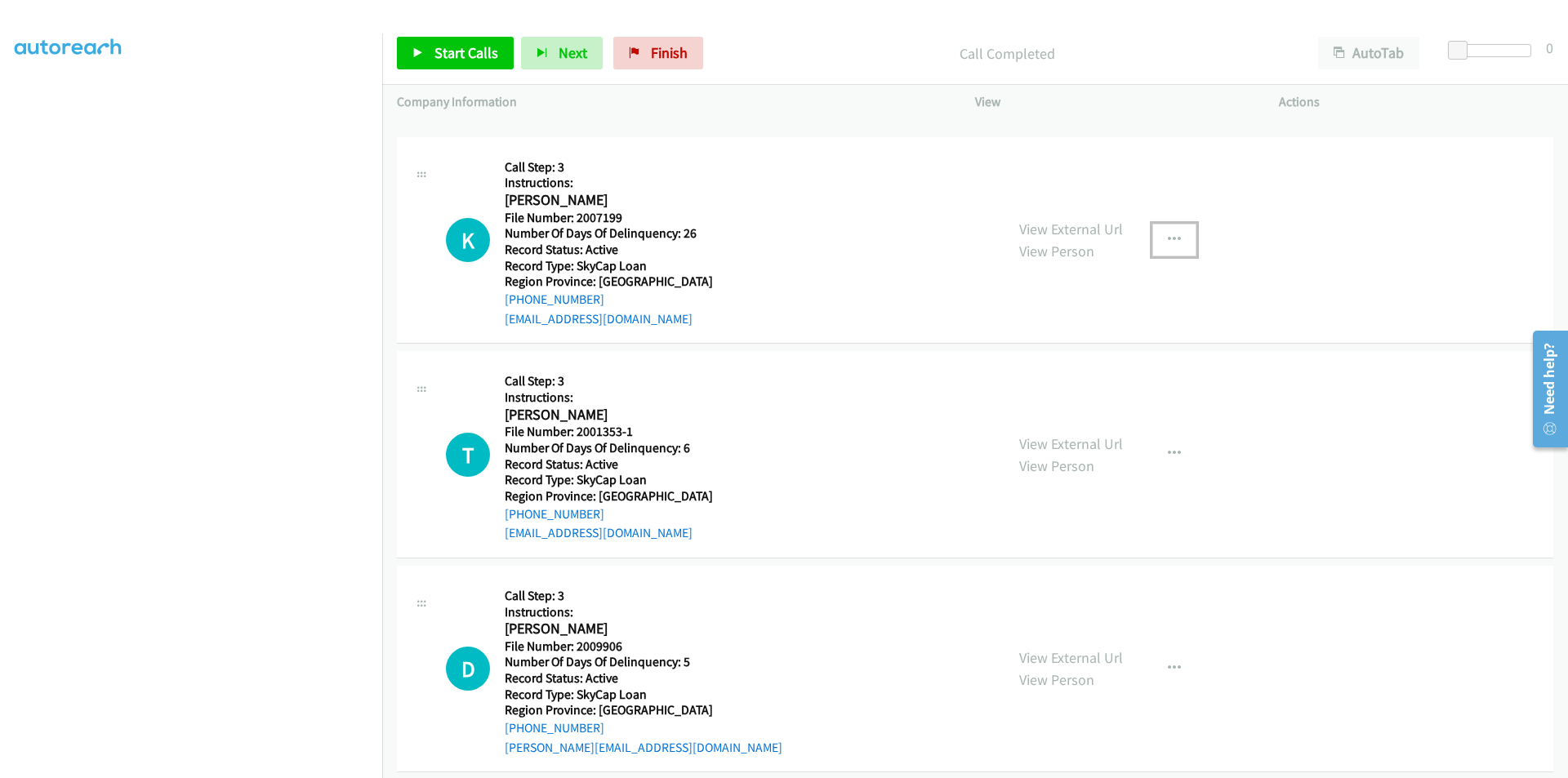
click at [1168, 237] on icon "button" at bounding box center [1175, 240] width 13 height 13
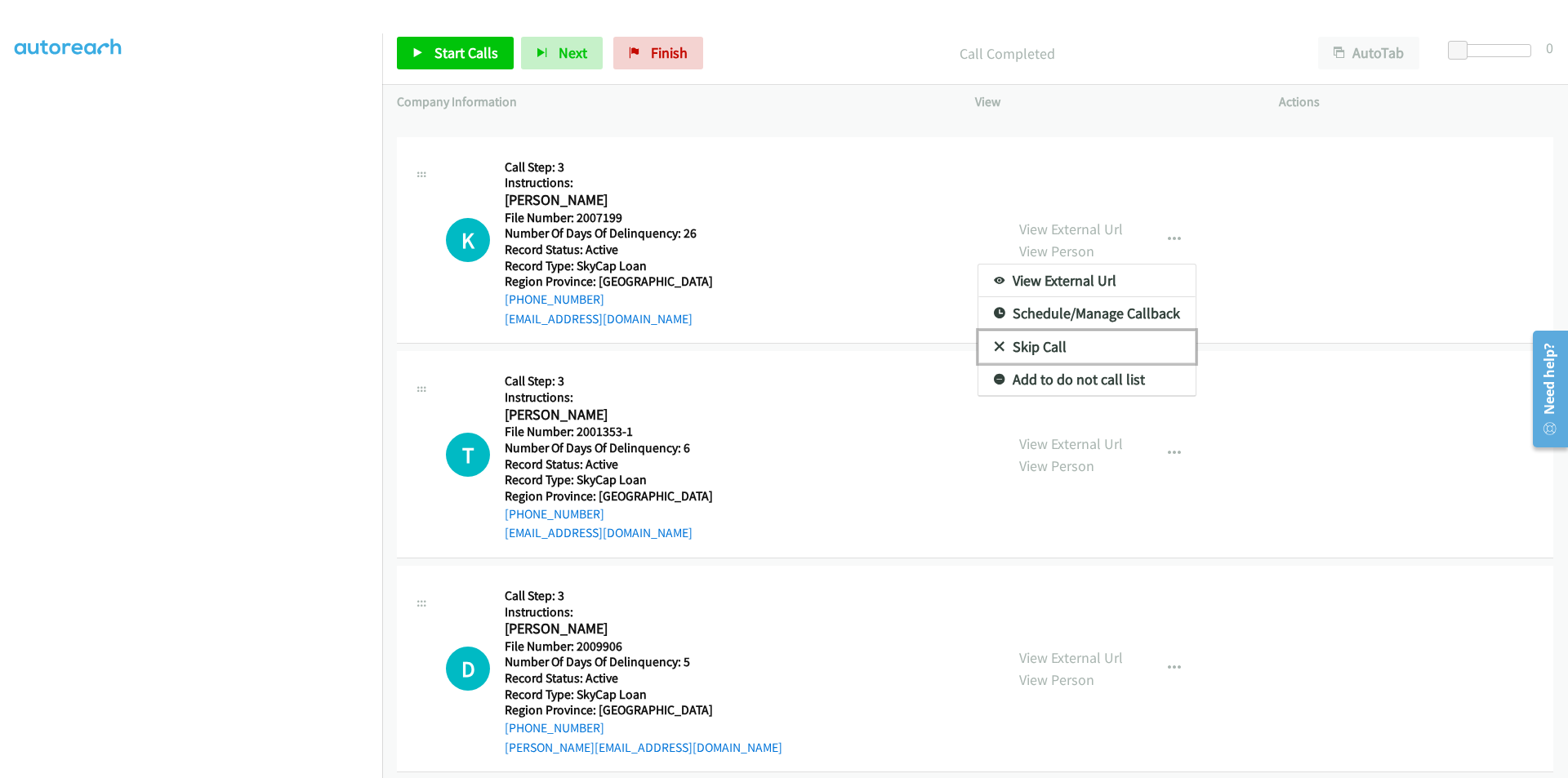
click at [1053, 345] on link "Skip Call" at bounding box center [1087, 347] width 218 height 33
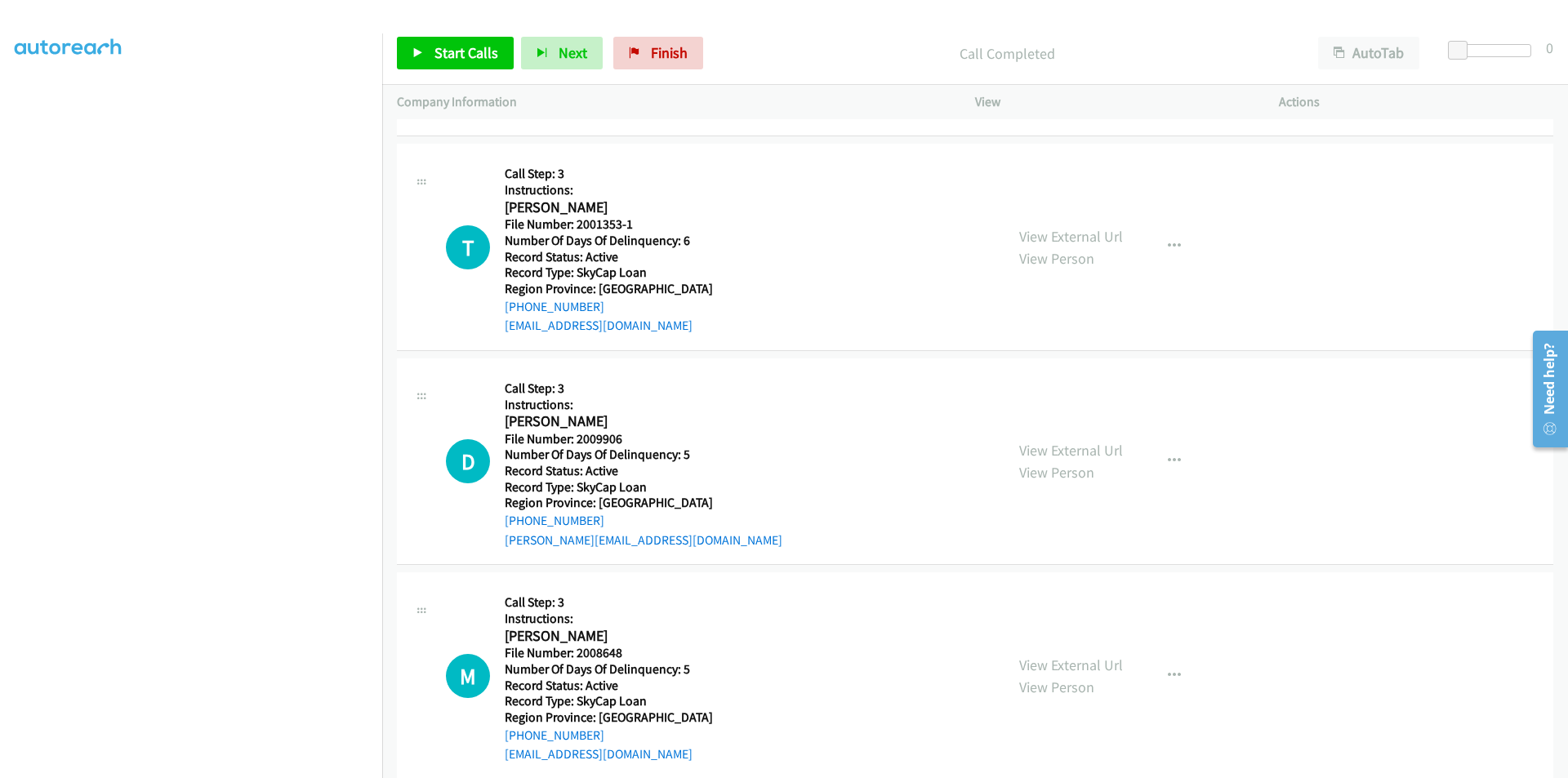
scroll to position [6877, 0]
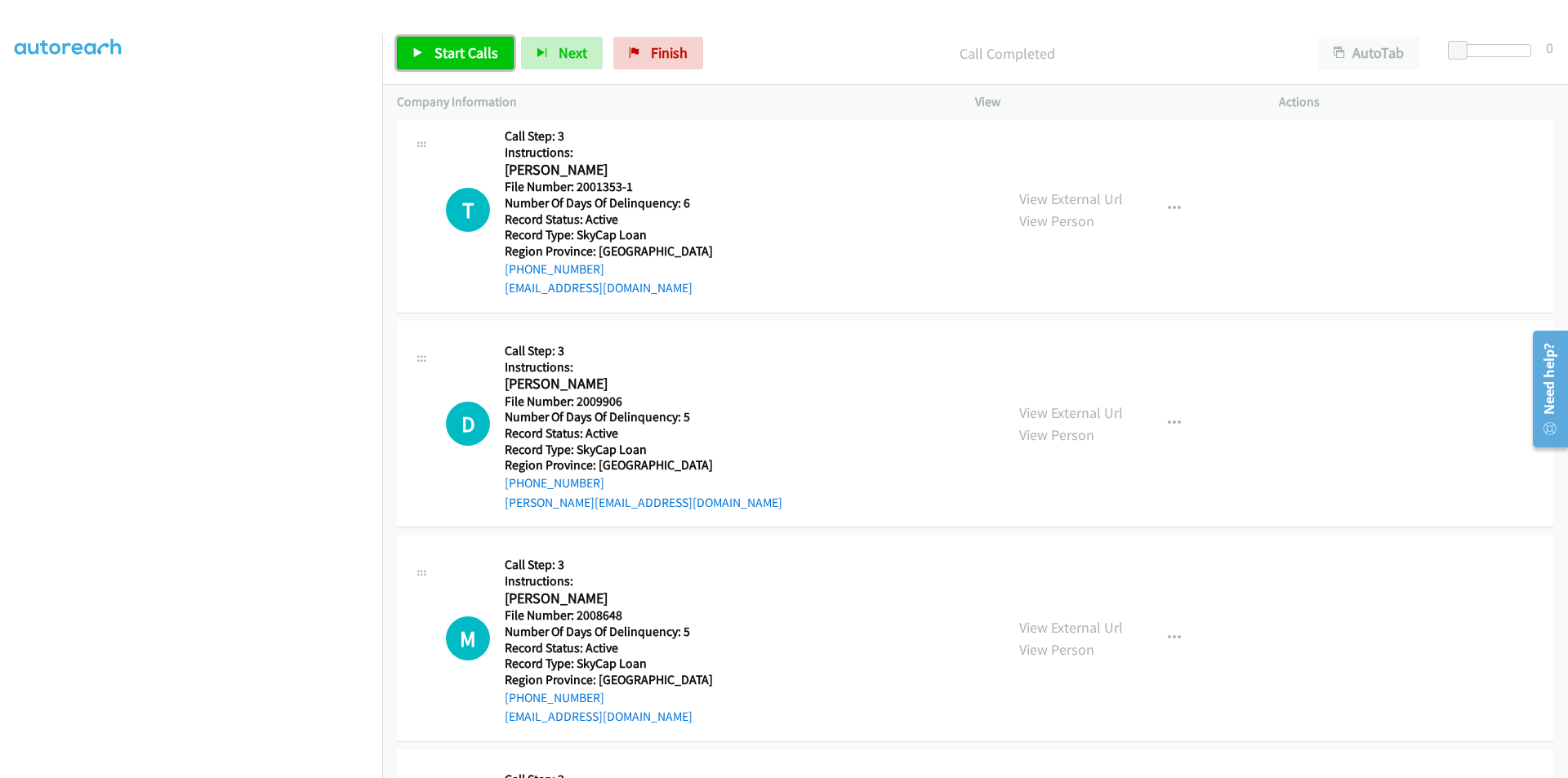
click at [472, 57] on span "Start Calls" at bounding box center [466, 53] width 64 height 19
click at [459, 57] on span "Pause" at bounding box center [452, 53] width 37 height 19
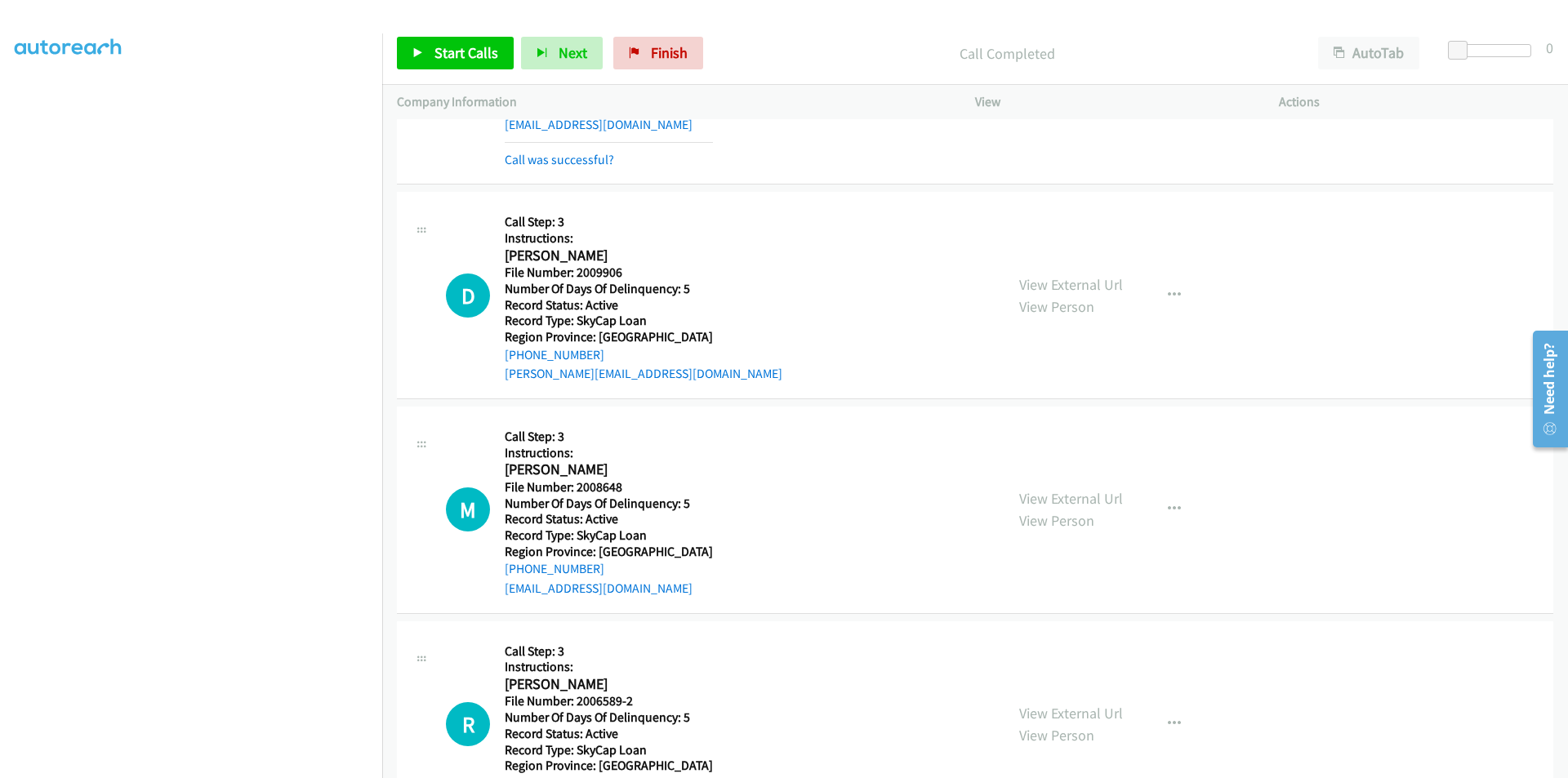
scroll to position [7114, 0]
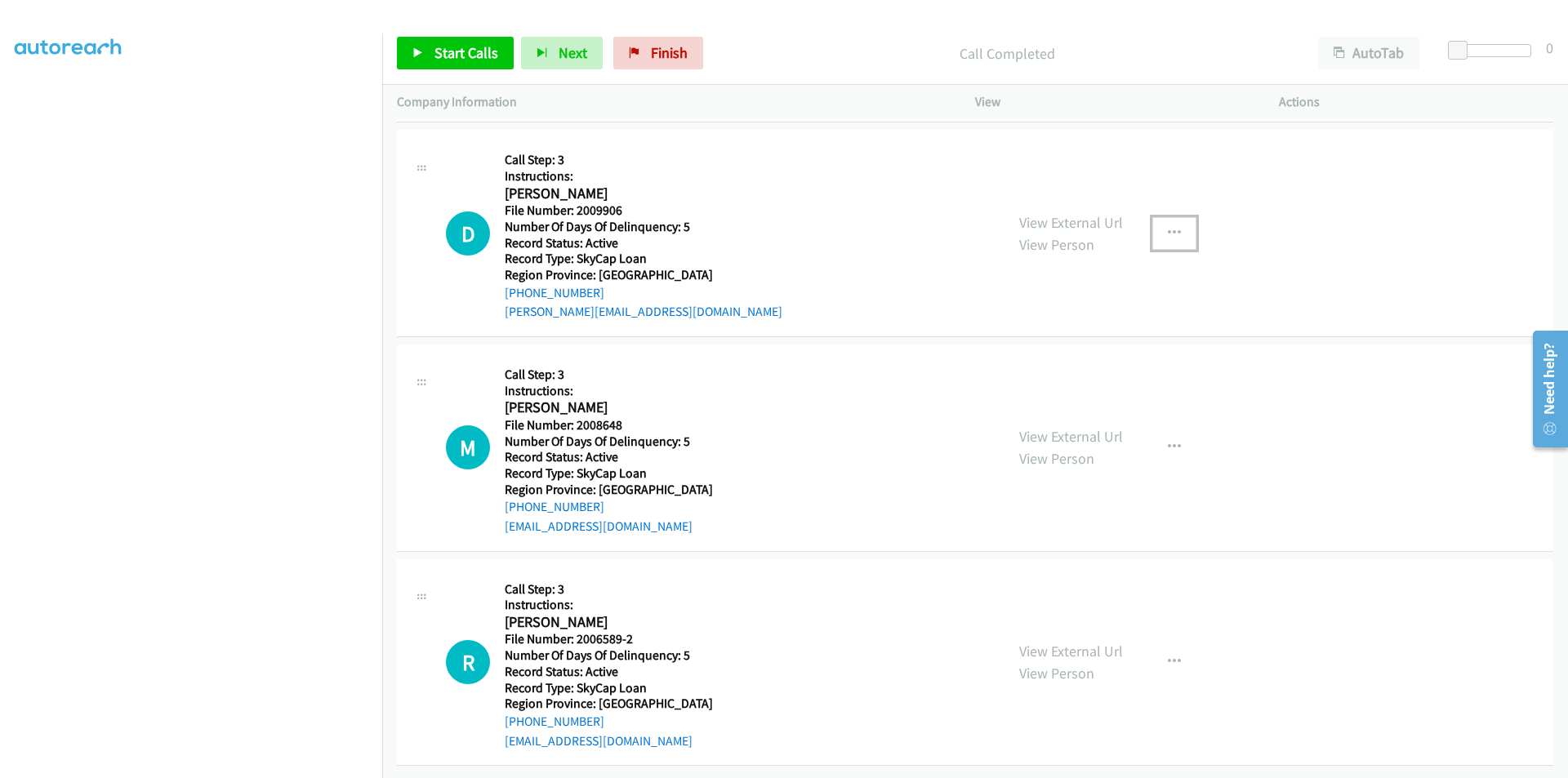
click at [1168, 227] on icon "button" at bounding box center [1175, 234] width 13 height 13
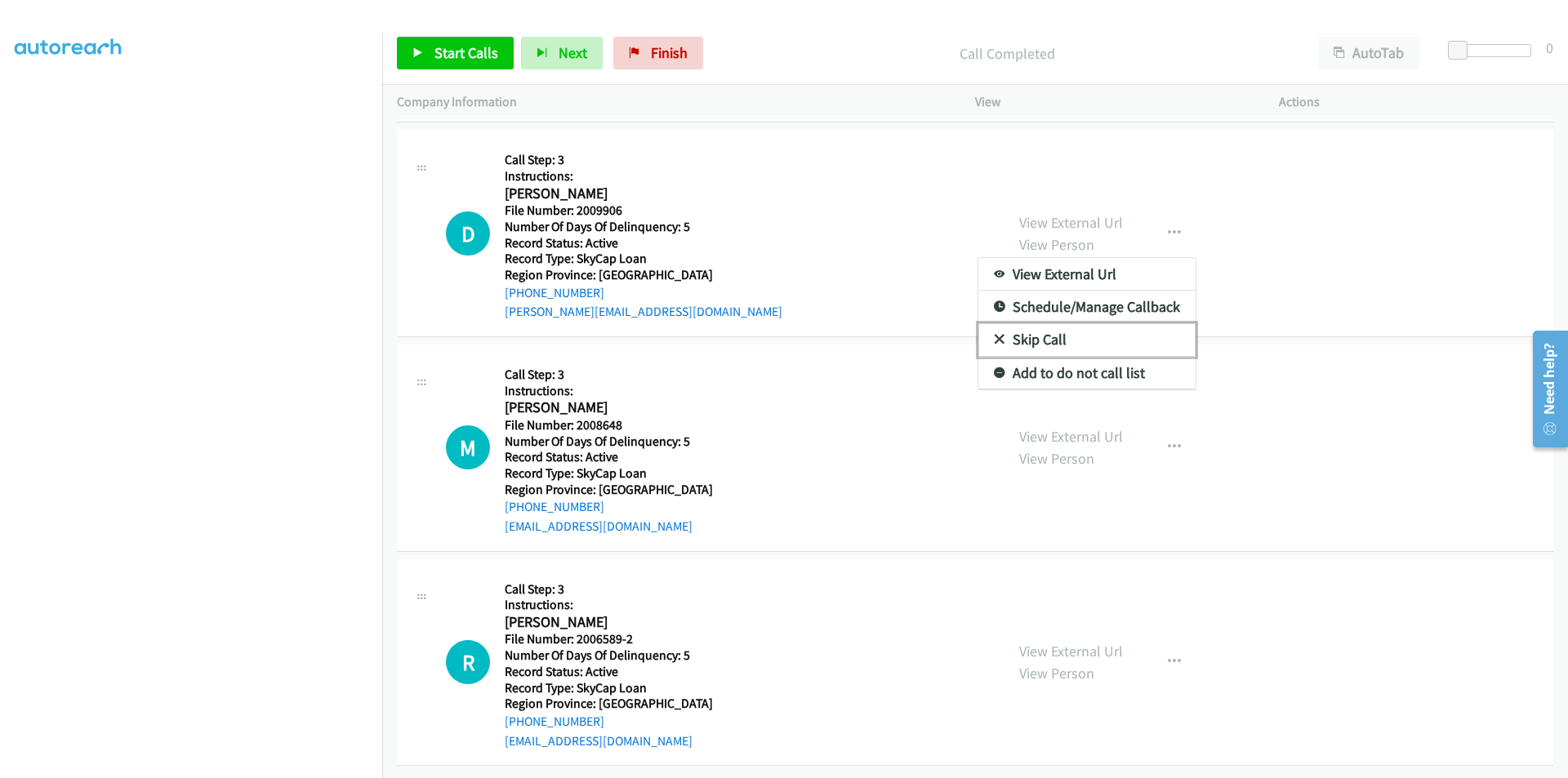
click at [1094, 333] on link "Skip Call" at bounding box center [1087, 339] width 218 height 33
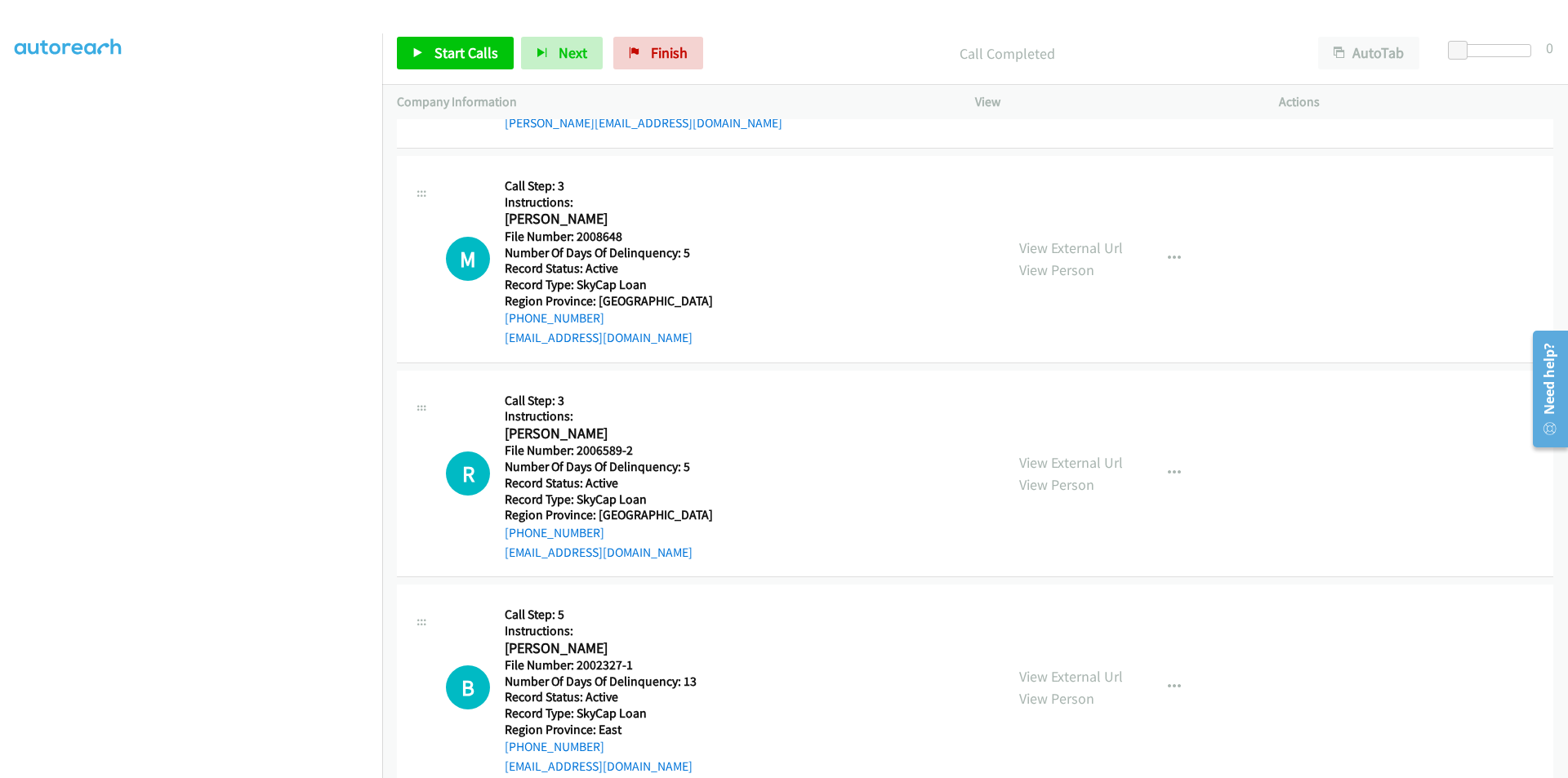
scroll to position [7359, 0]
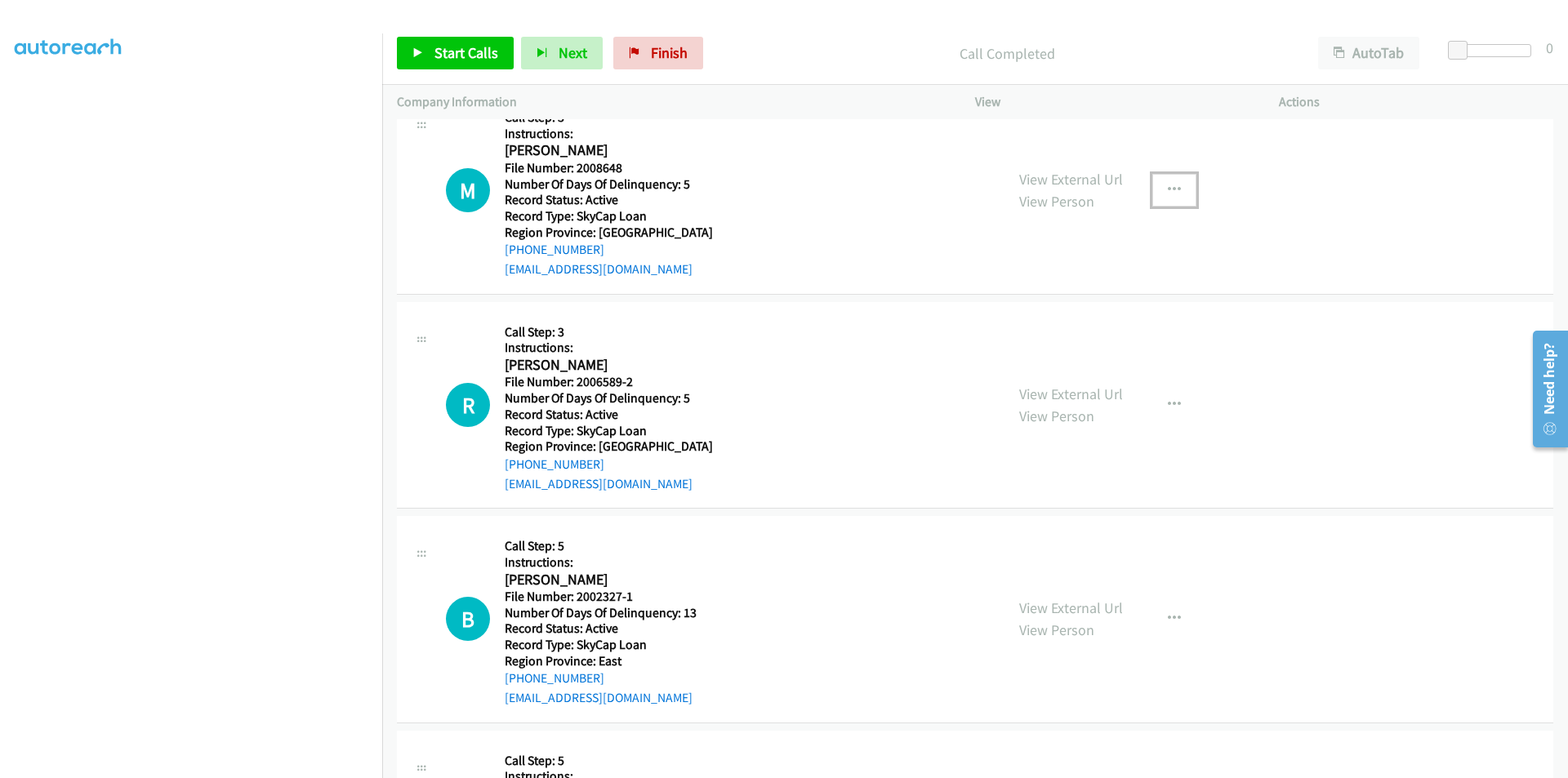
click at [1169, 187] on icon "button" at bounding box center [1175, 190] width 13 height 13
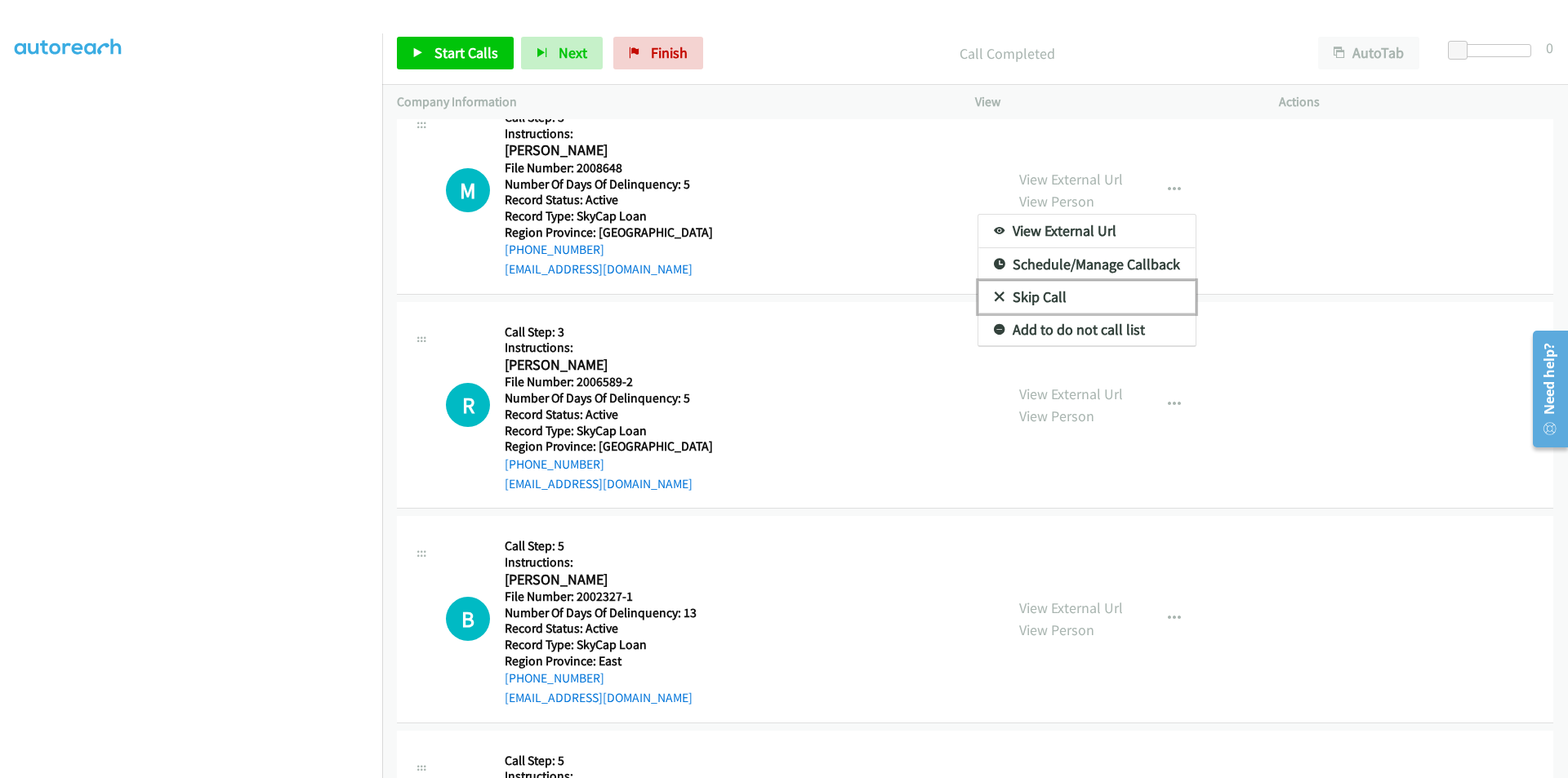
click at [1082, 298] on link "Skip Call" at bounding box center [1087, 297] width 218 height 33
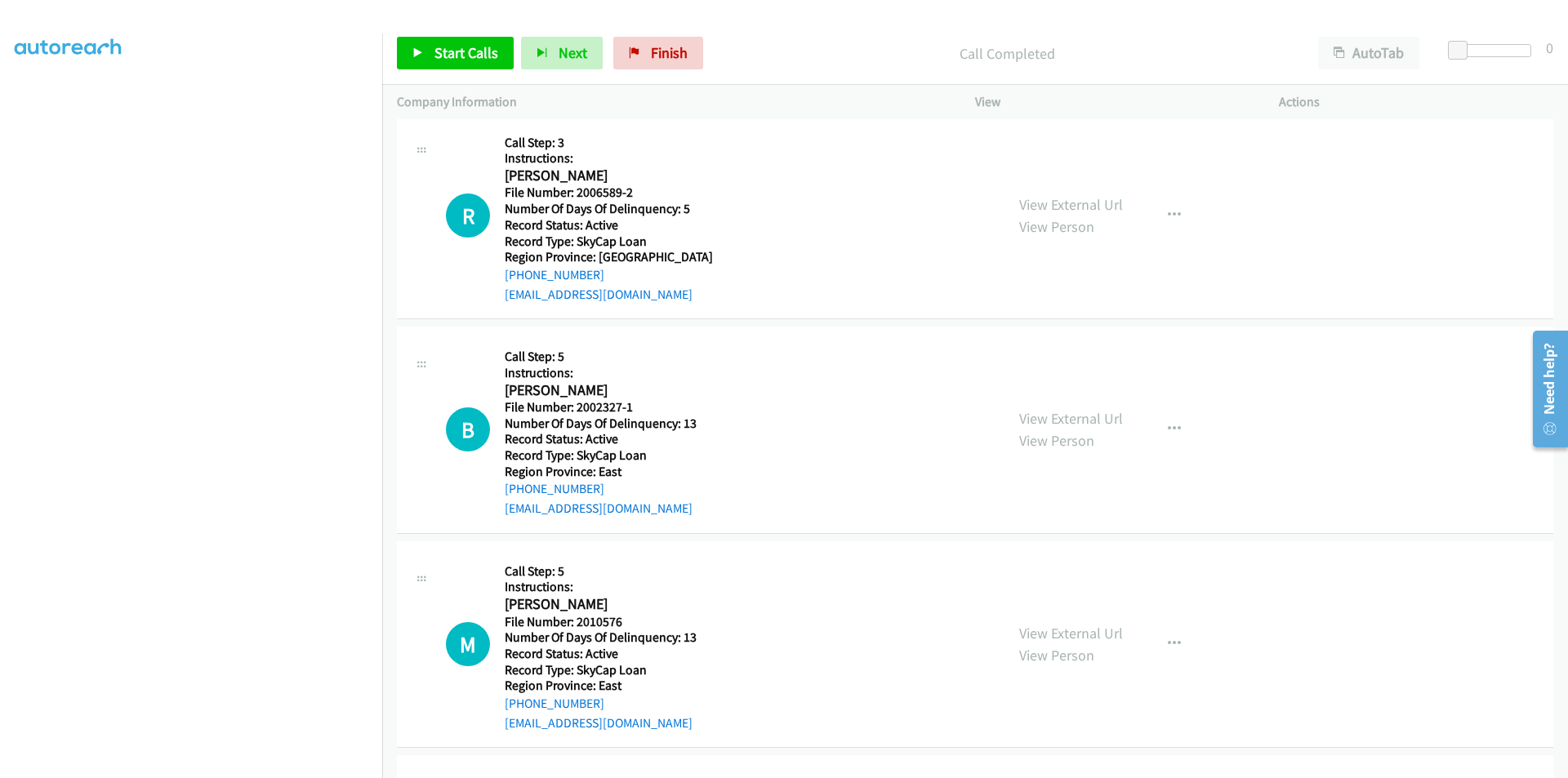
scroll to position [7523, 0]
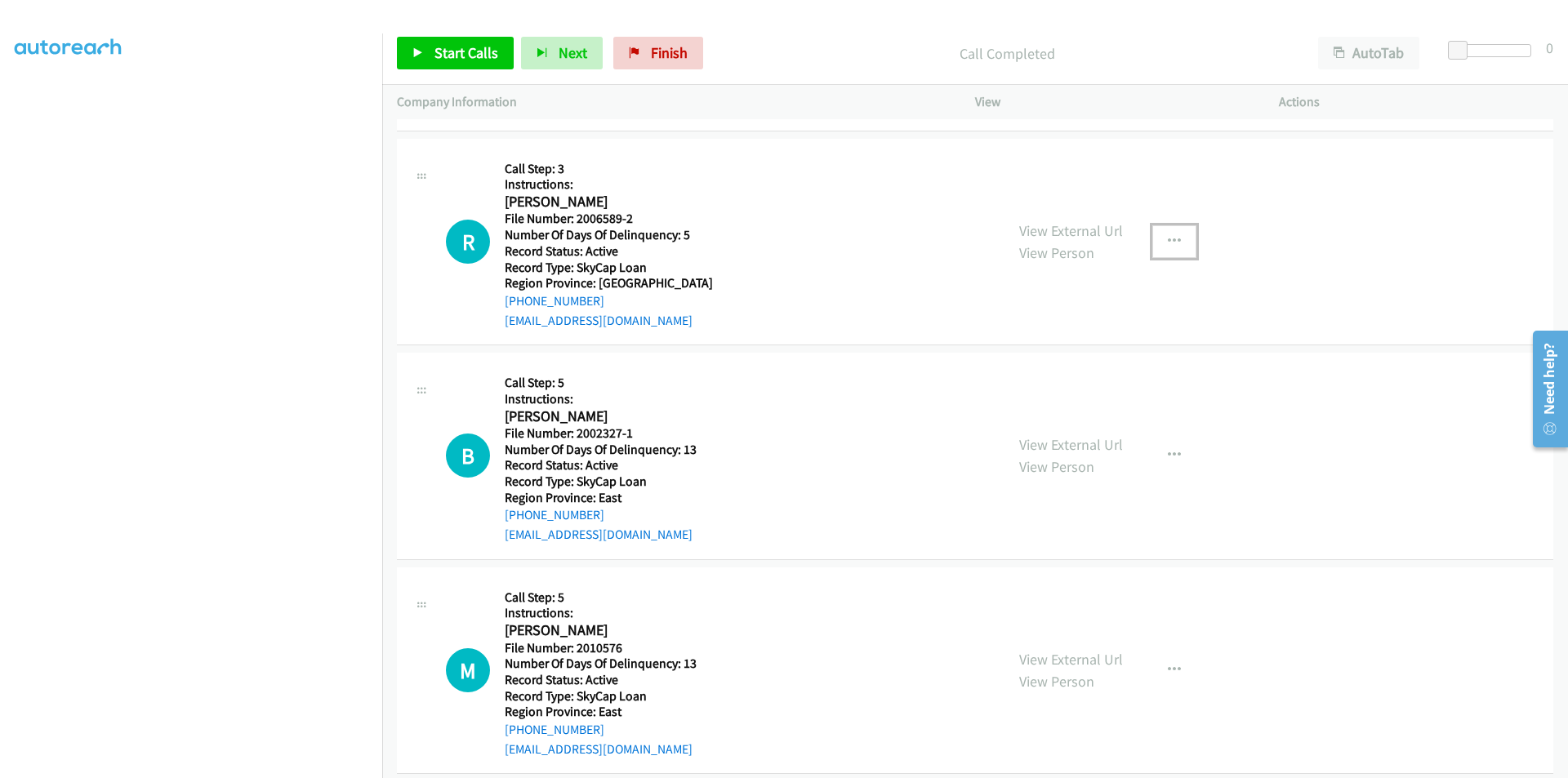
click at [1169, 242] on icon "button" at bounding box center [1175, 242] width 13 height 13
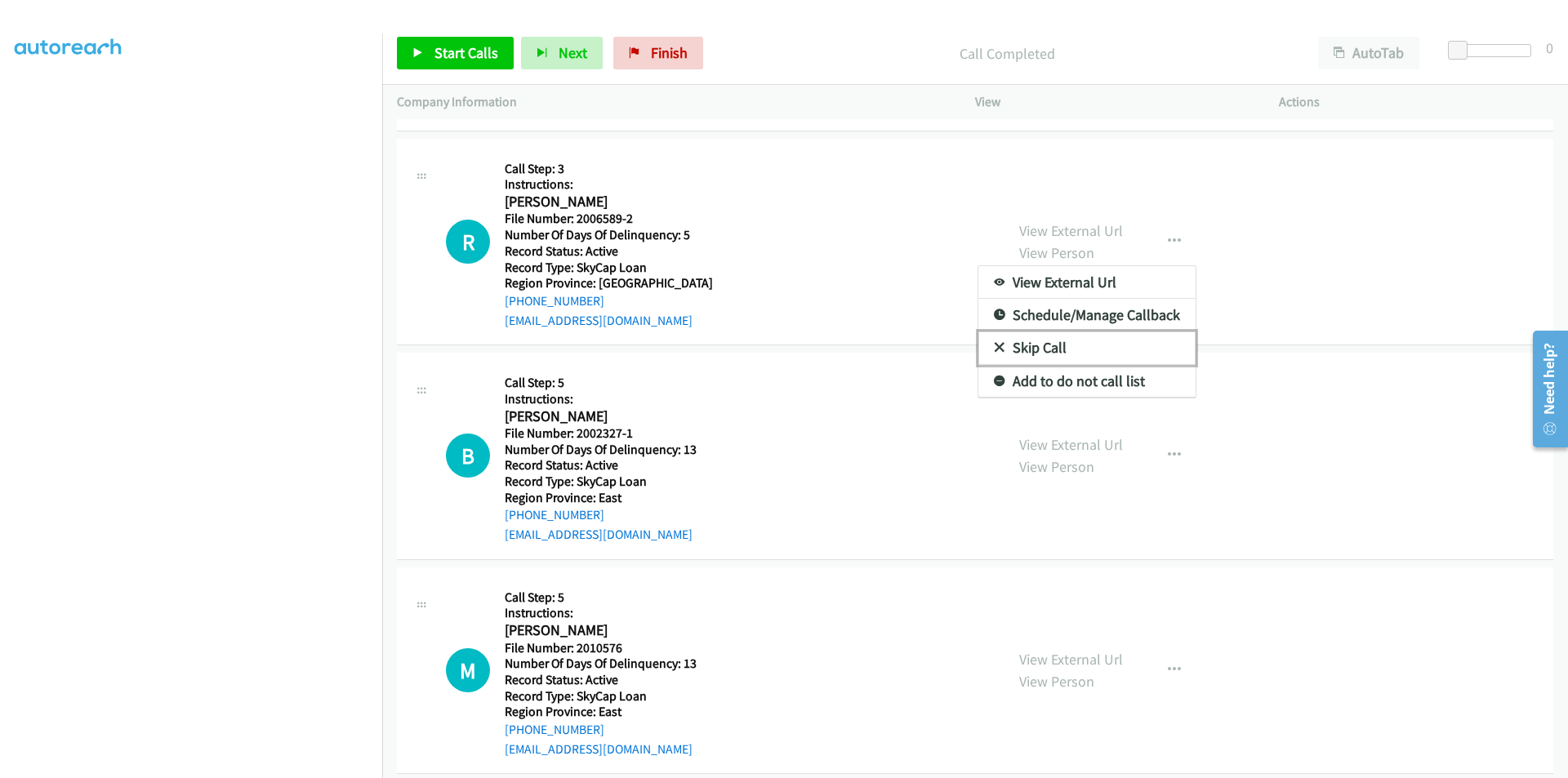
click at [1052, 344] on link "Skip Call" at bounding box center [1087, 348] width 218 height 33
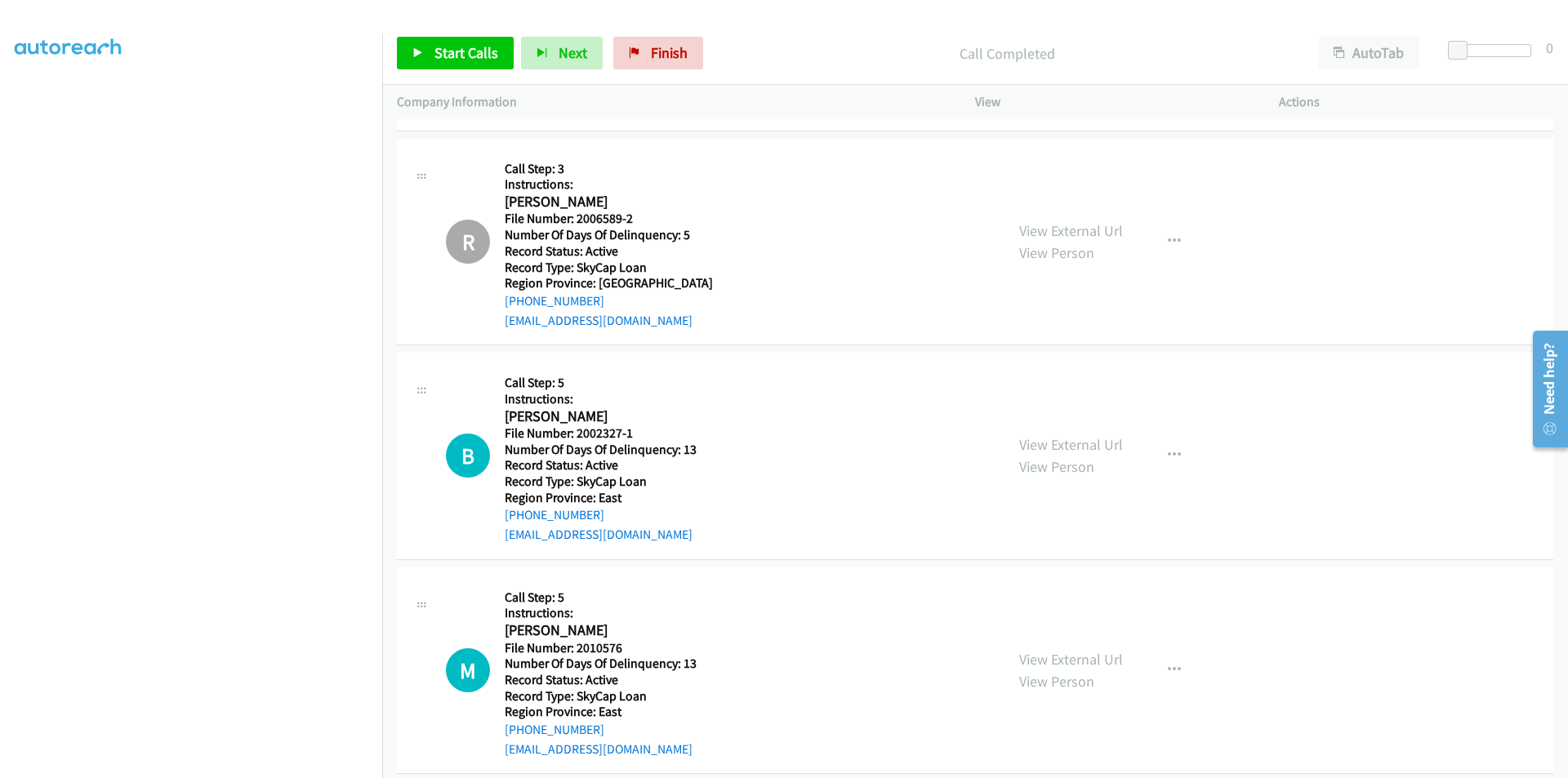
scroll to position [7757, 0]
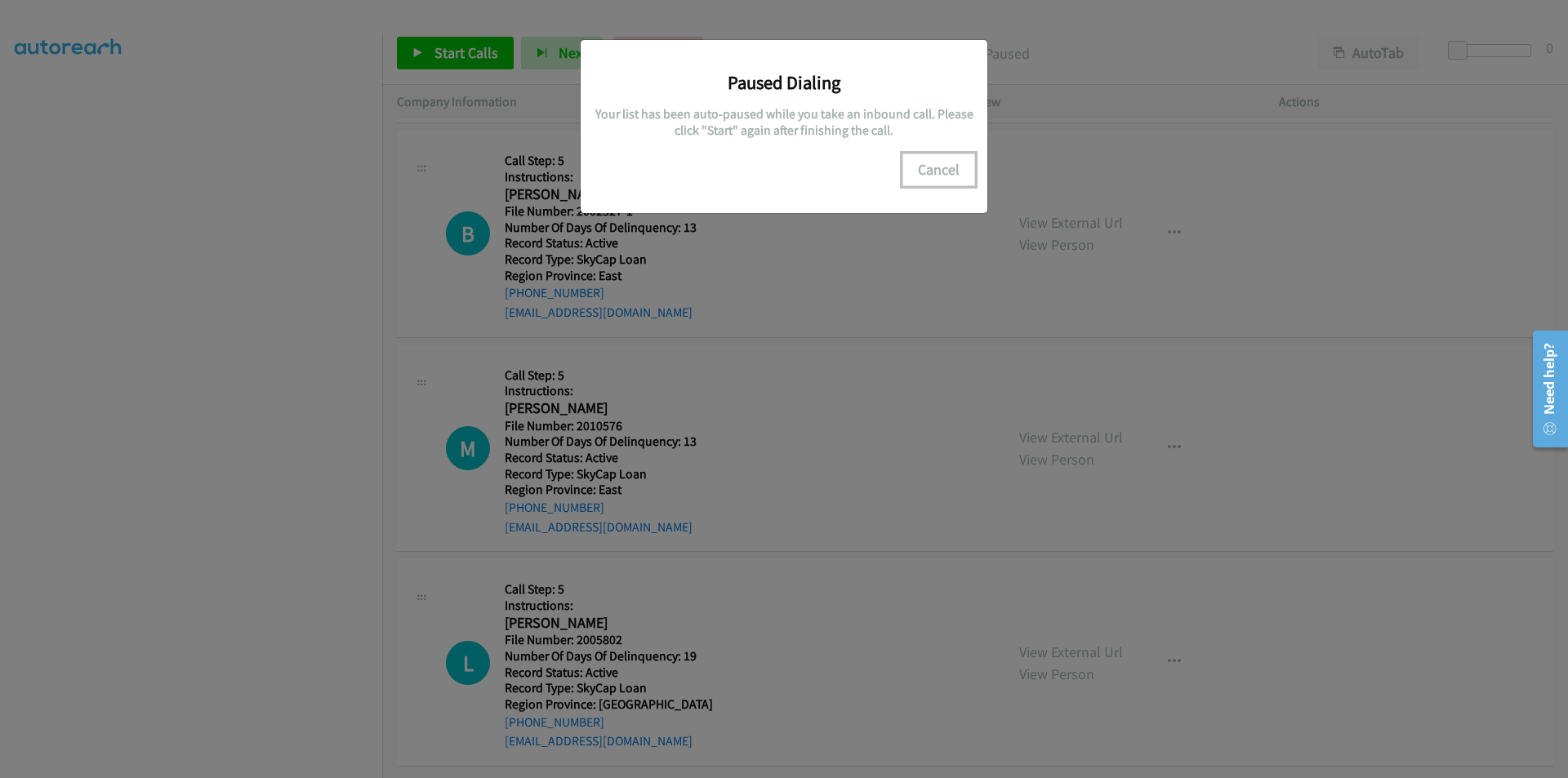
click at [940, 173] on button "Cancel" at bounding box center [939, 170] width 73 height 33
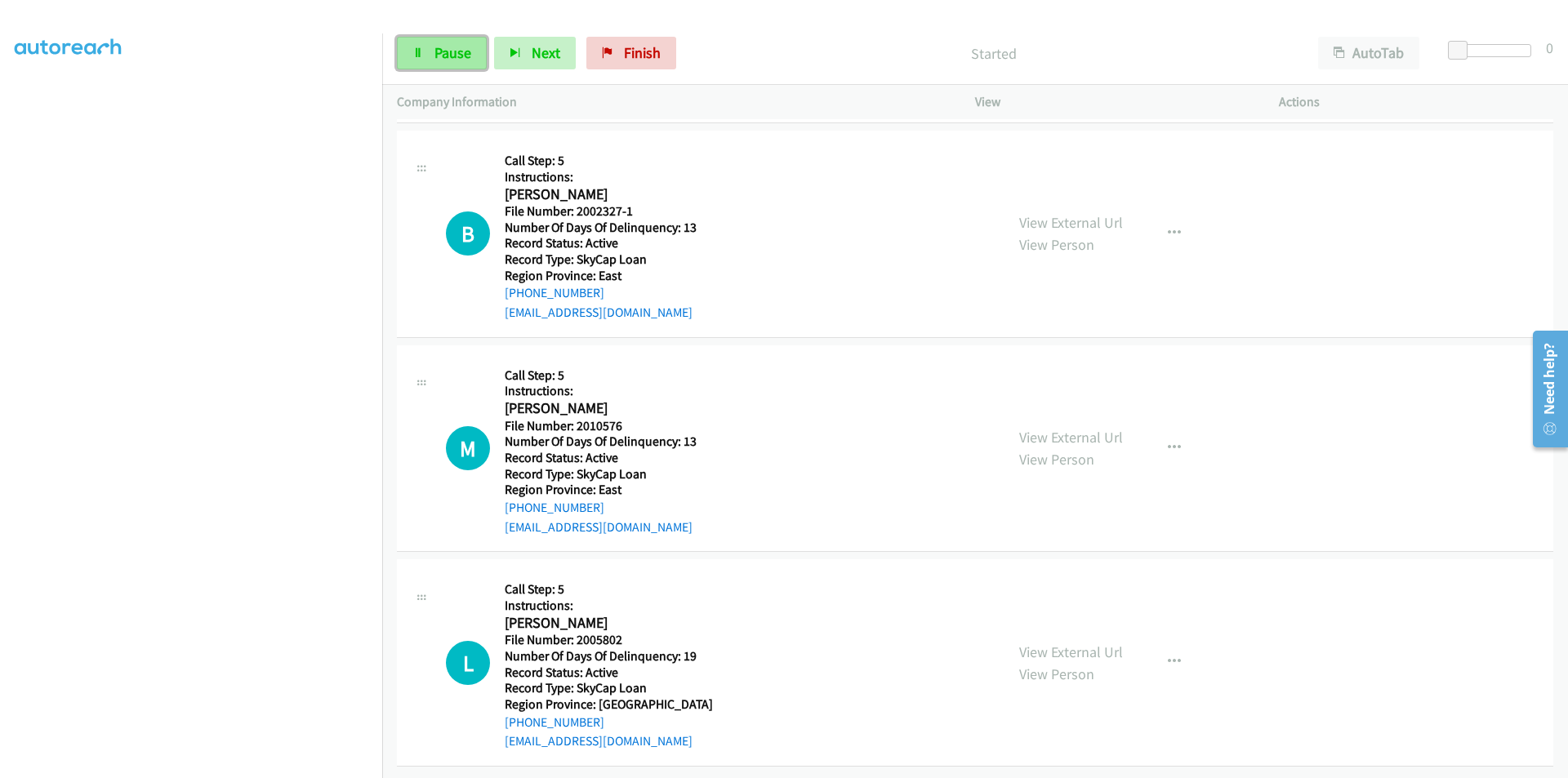
click at [461, 43] on span "Pause" at bounding box center [452, 53] width 37 height 19
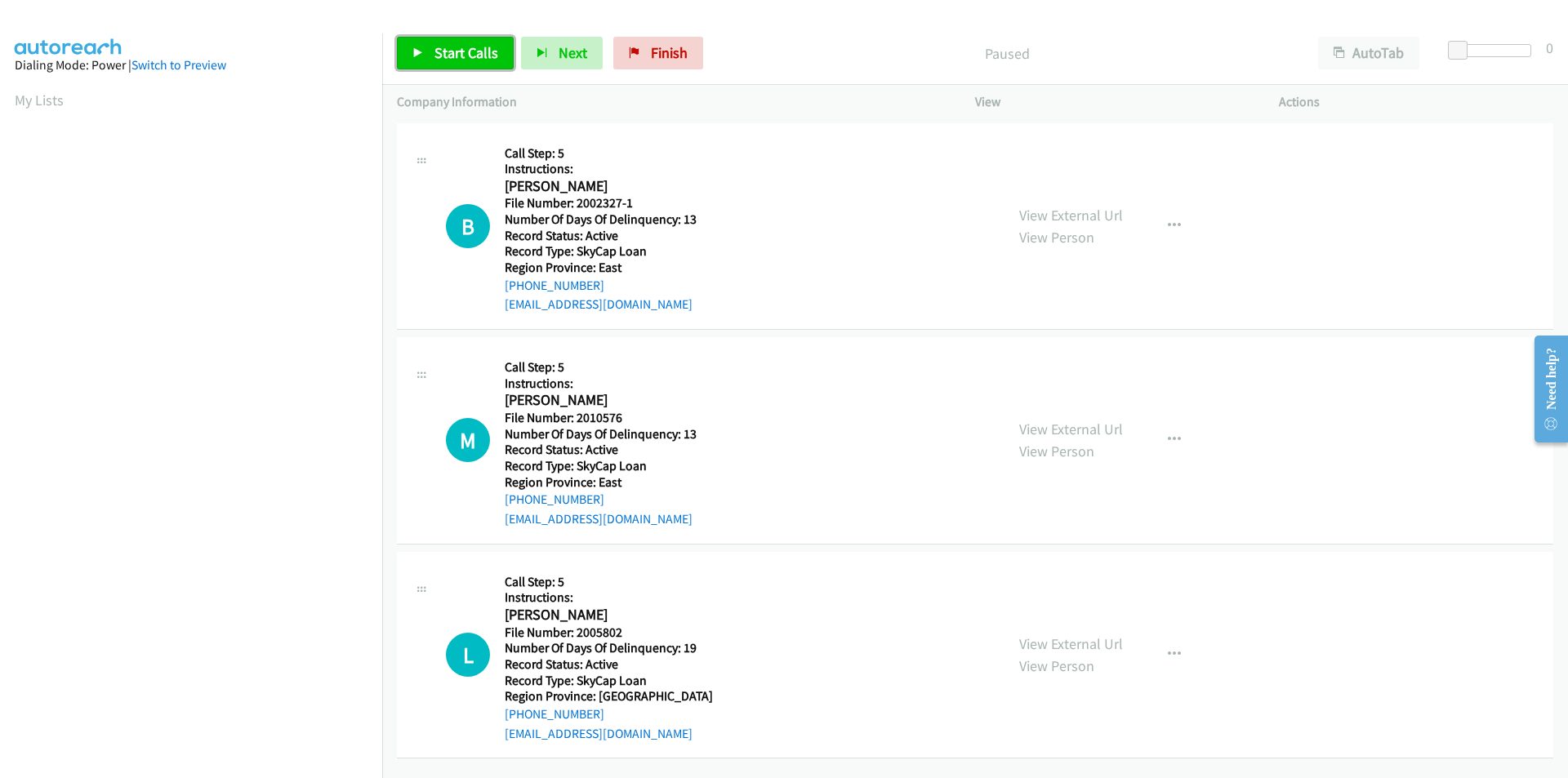
click at [476, 55] on span "Start Calls" at bounding box center [466, 53] width 64 height 19
click at [458, 54] on span "Pause" at bounding box center [452, 53] width 37 height 19
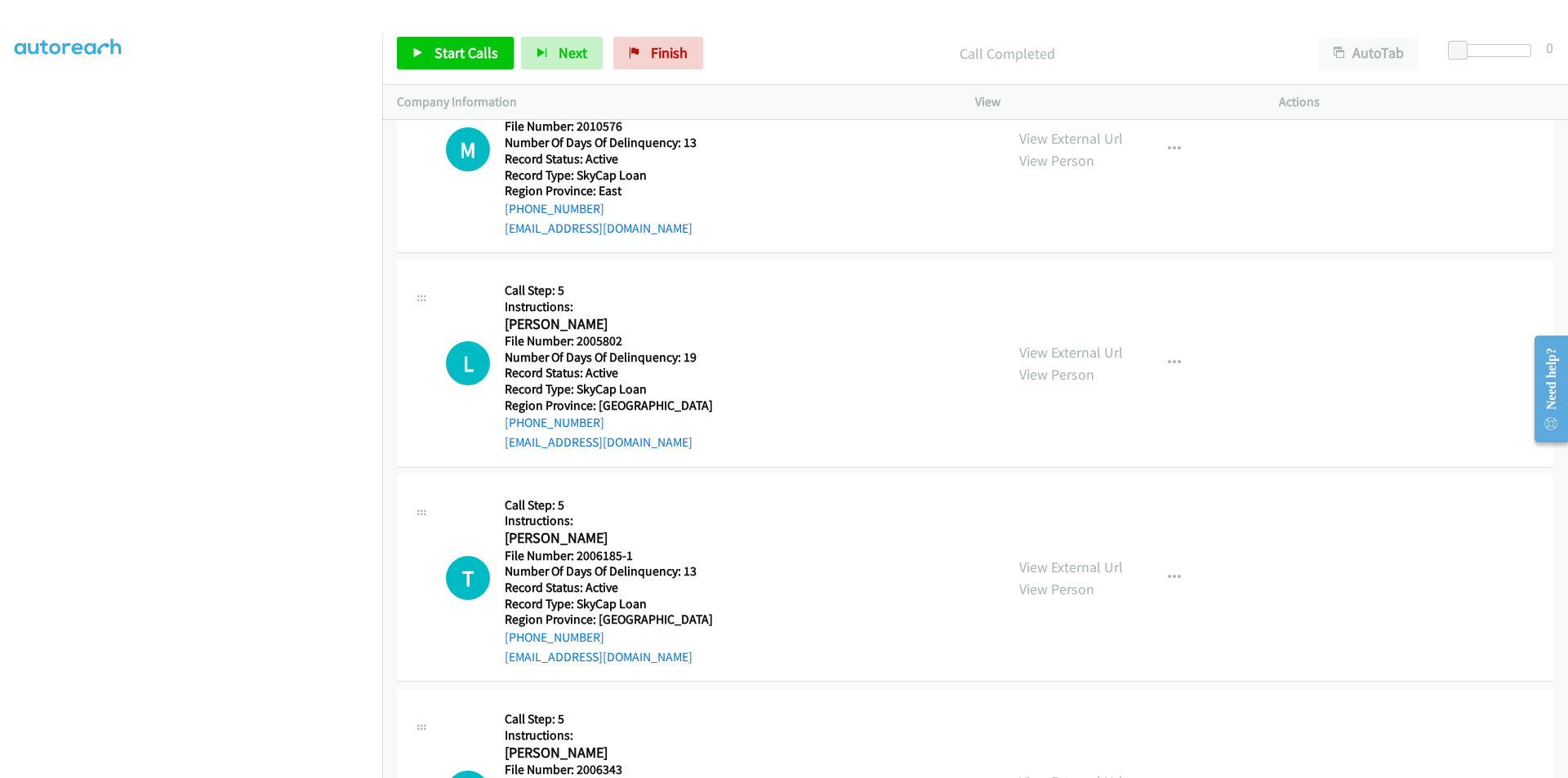
scroll to position [245, 0]
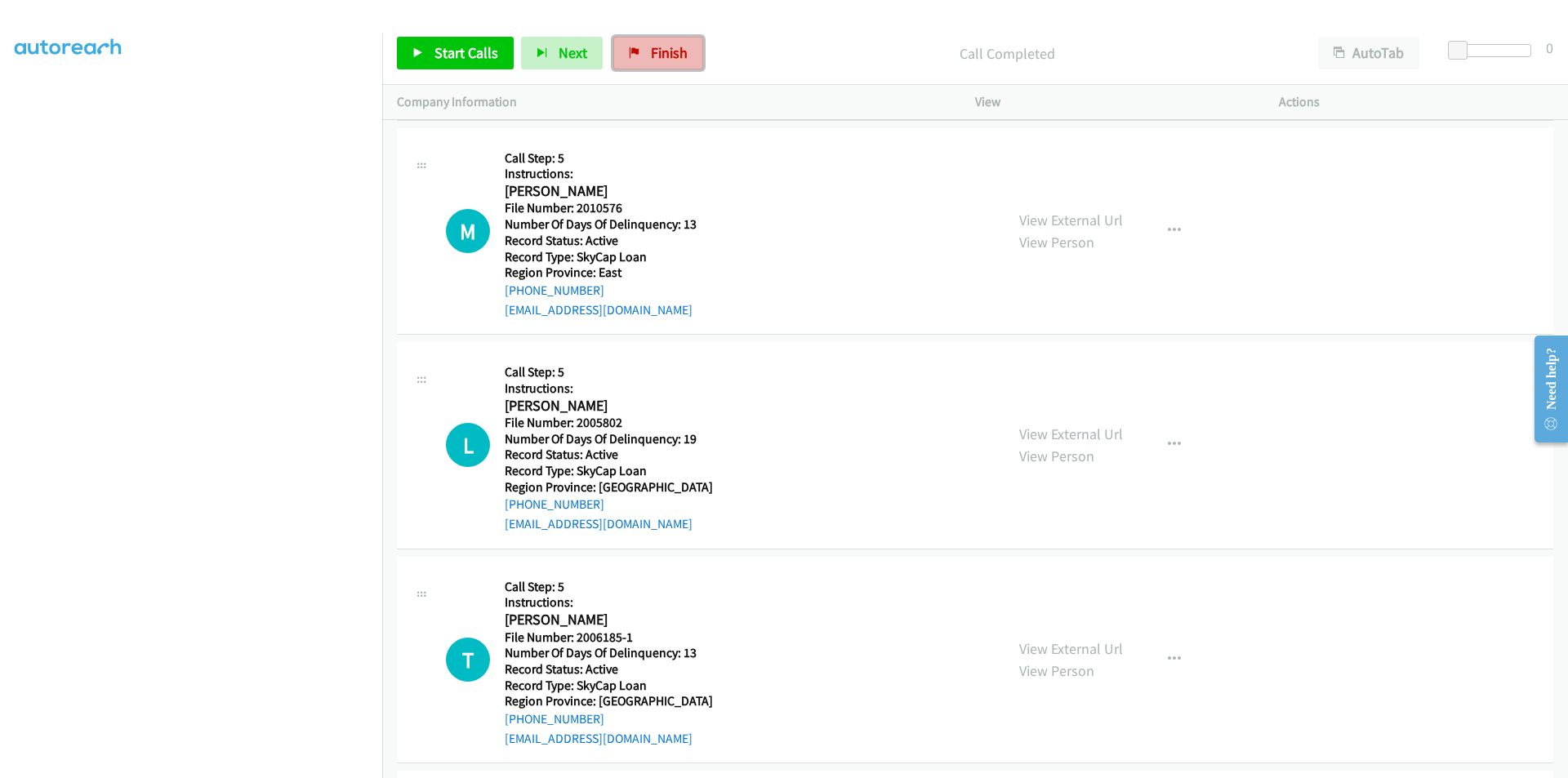
click at [640, 50] on link "Finish" at bounding box center [658, 53] width 90 height 33
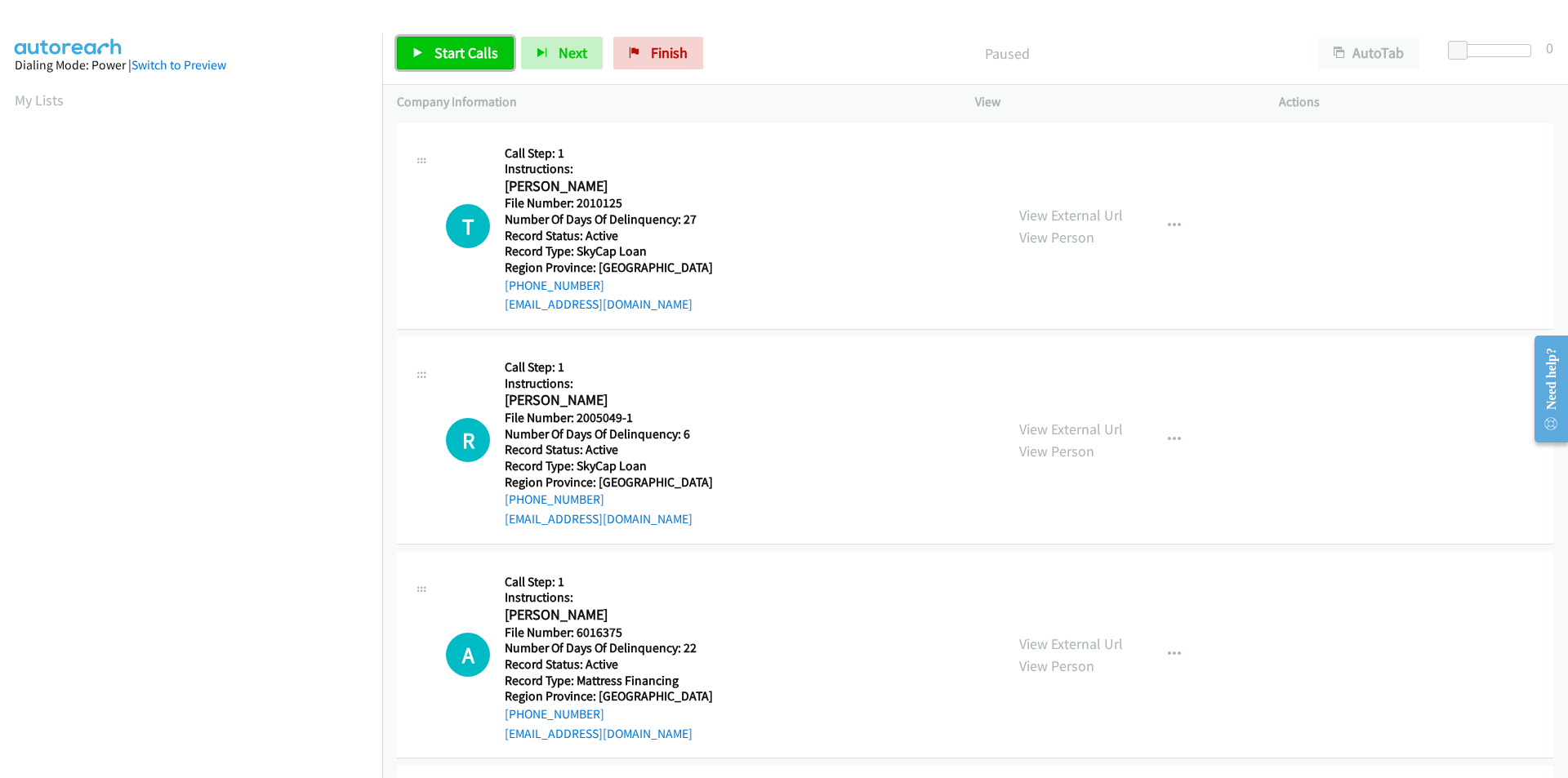
click at [467, 54] on span "Start Calls" at bounding box center [466, 53] width 64 height 19
click at [467, 54] on span "Pause" at bounding box center [452, 53] width 37 height 19
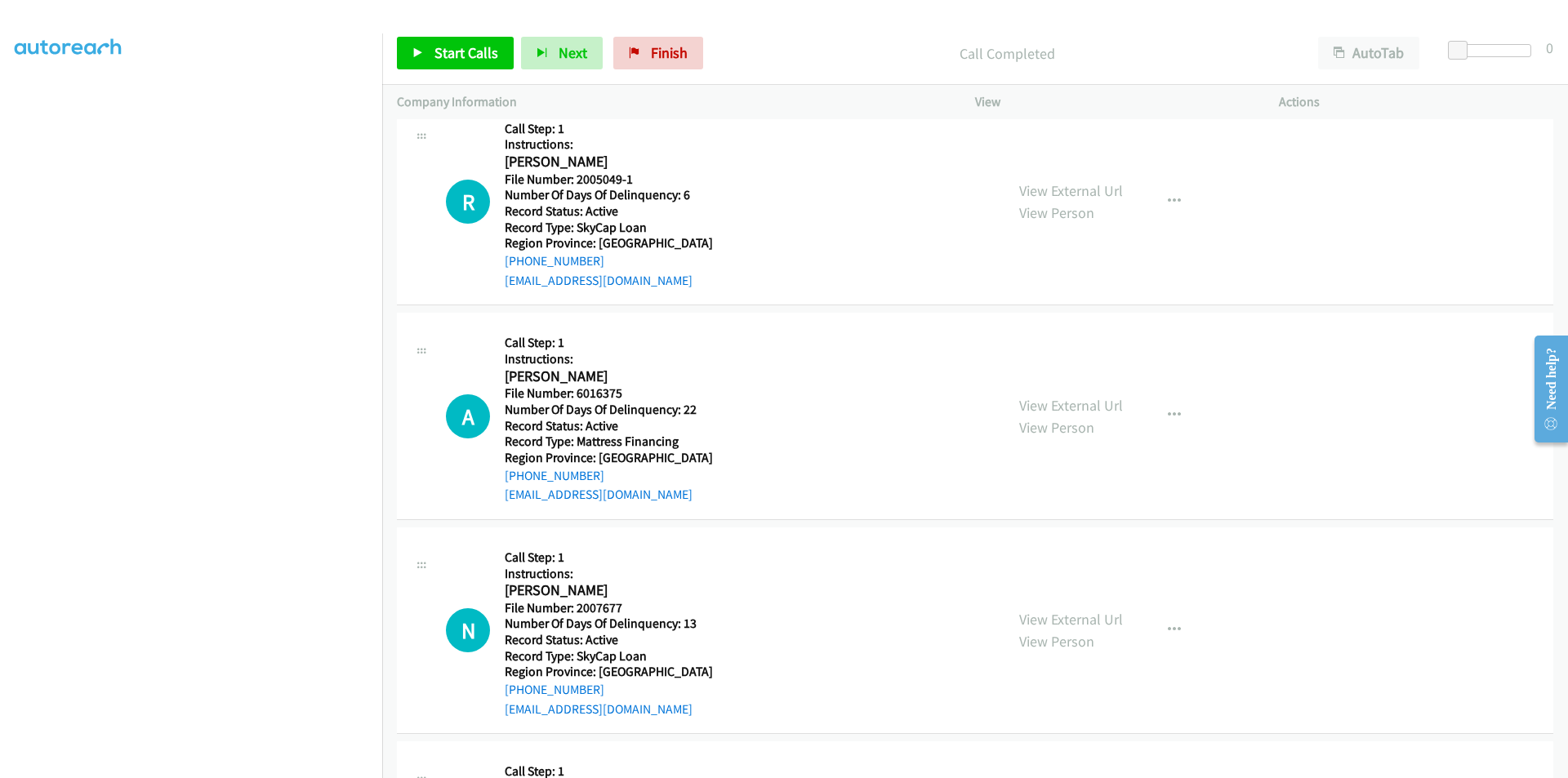
scroll to position [245, 0]
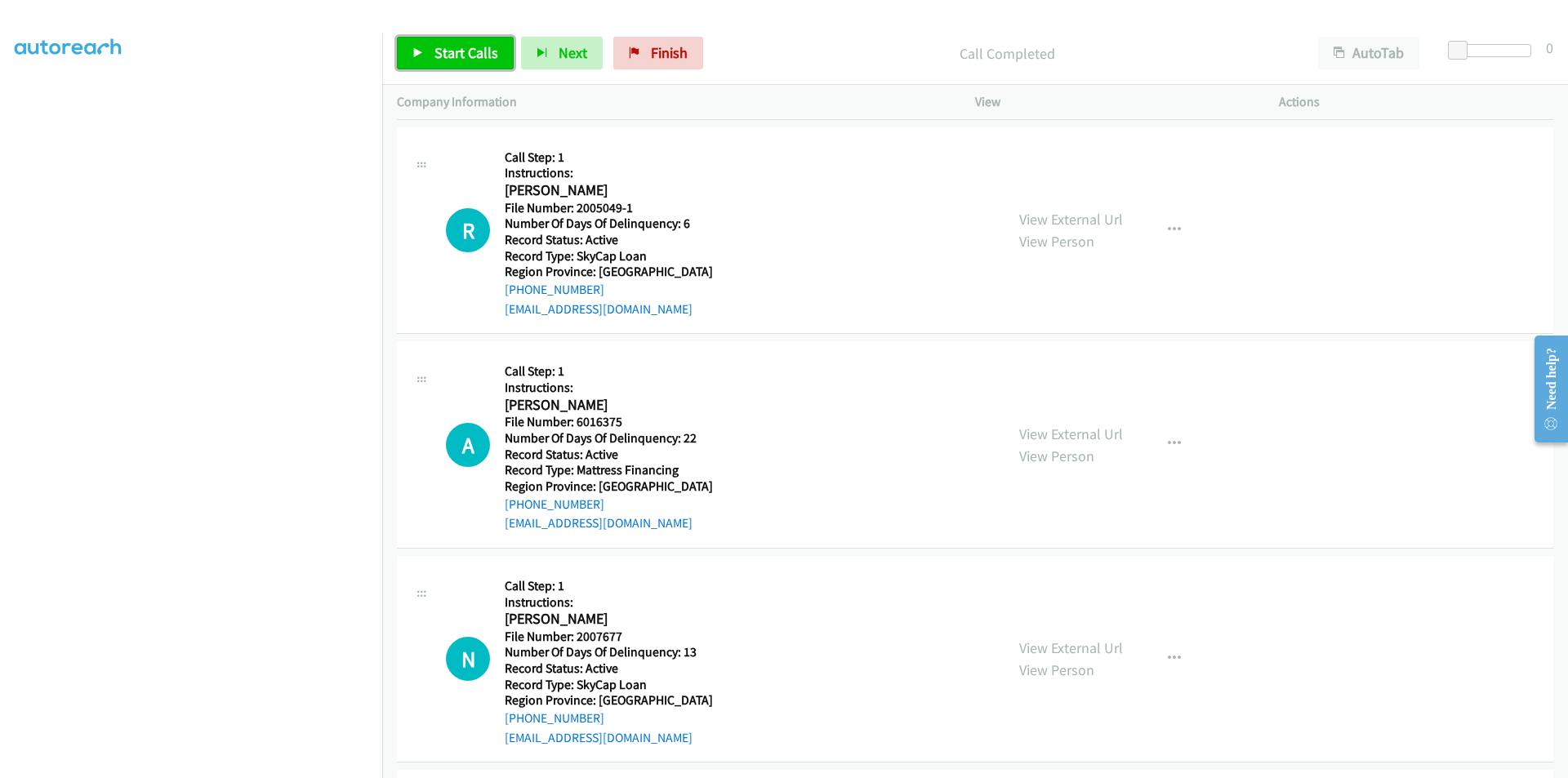
click at [475, 50] on span "Start Calls" at bounding box center [466, 53] width 64 height 19
click at [475, 50] on link "Pause" at bounding box center [441, 53] width 90 height 33
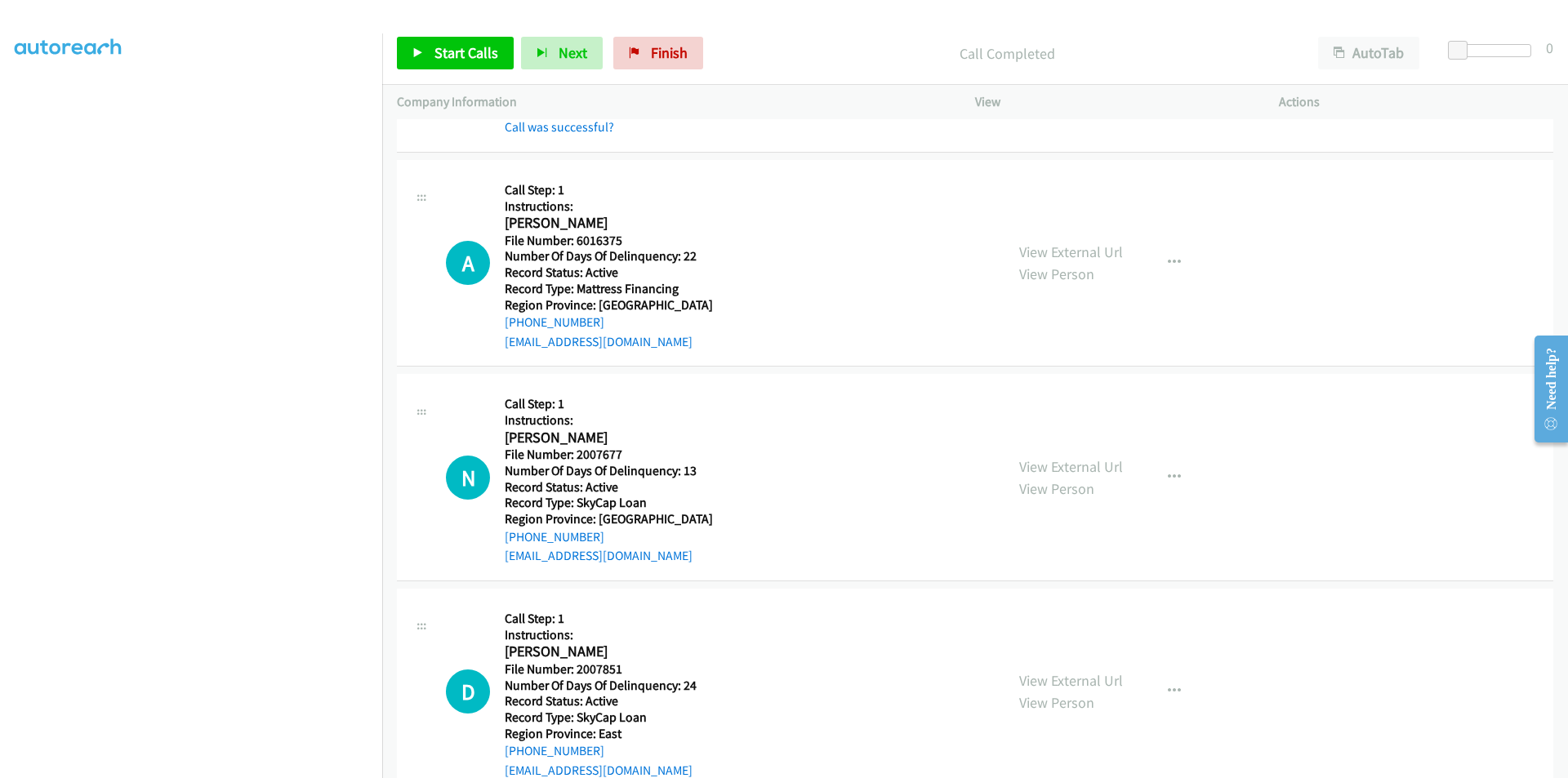
scroll to position [490, 0]
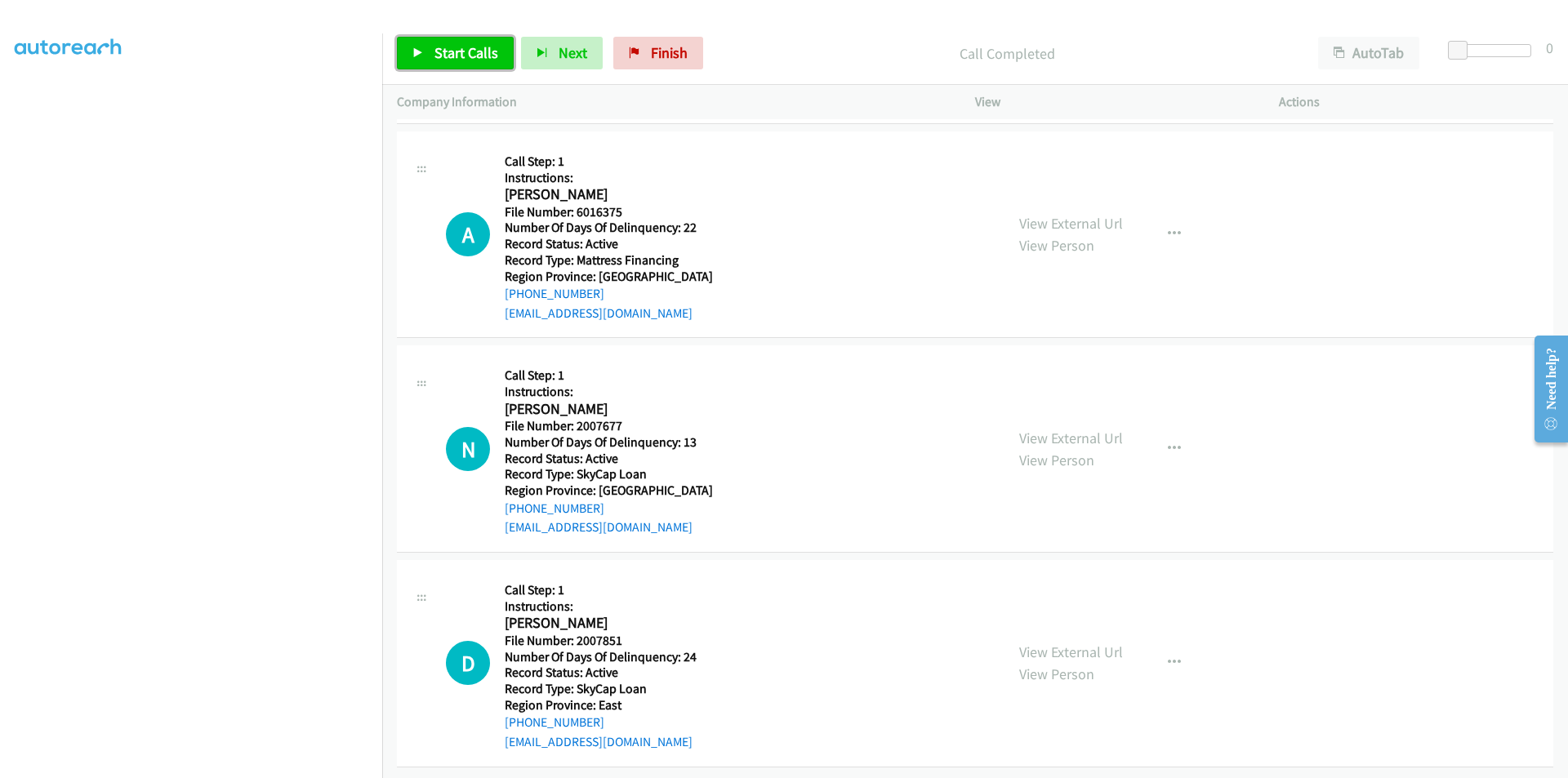
click at [466, 59] on span "Start Calls" at bounding box center [466, 53] width 64 height 19
click at [444, 52] on span "Pause" at bounding box center [452, 53] width 37 height 19
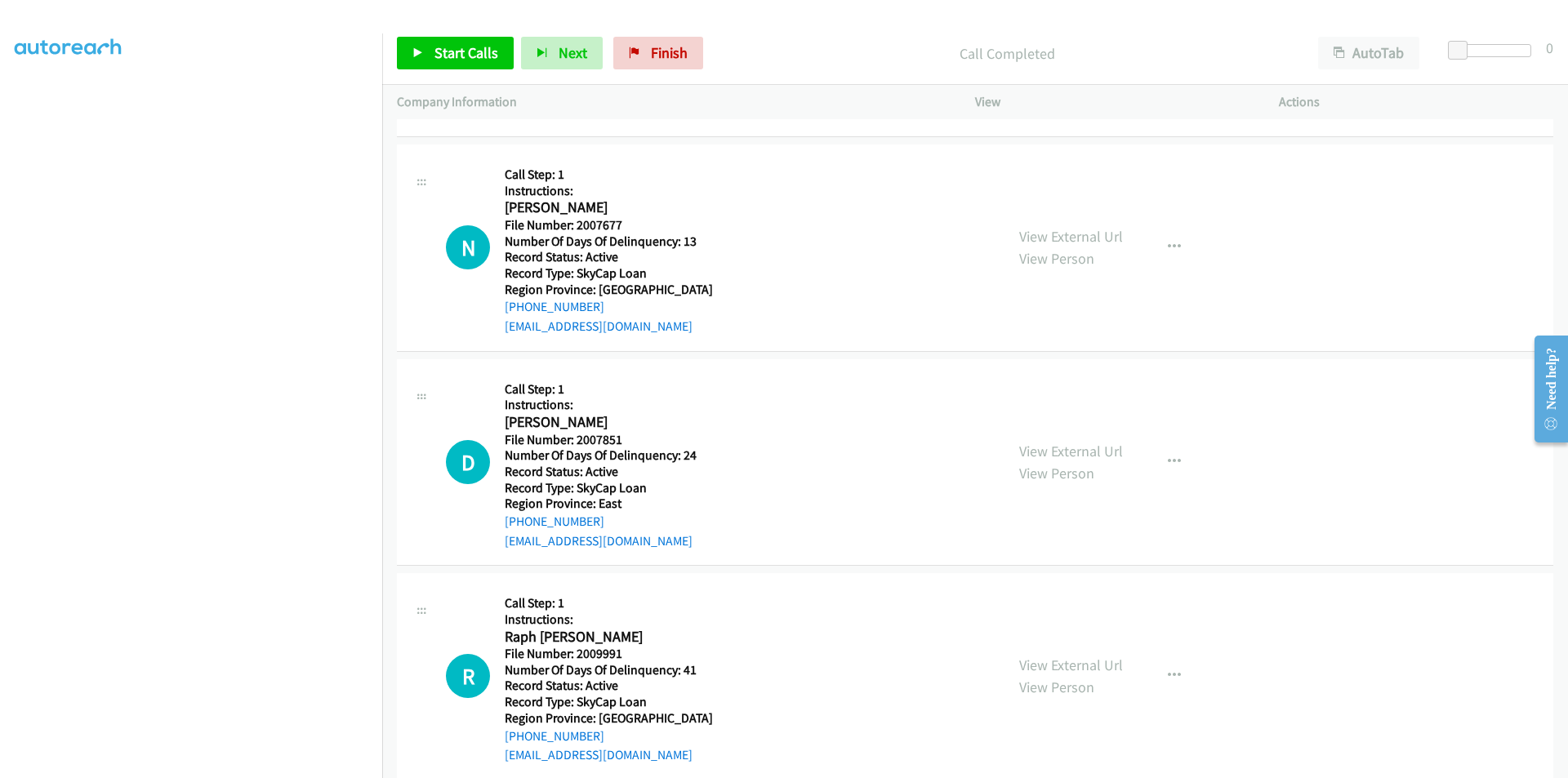
scroll to position [735, 0]
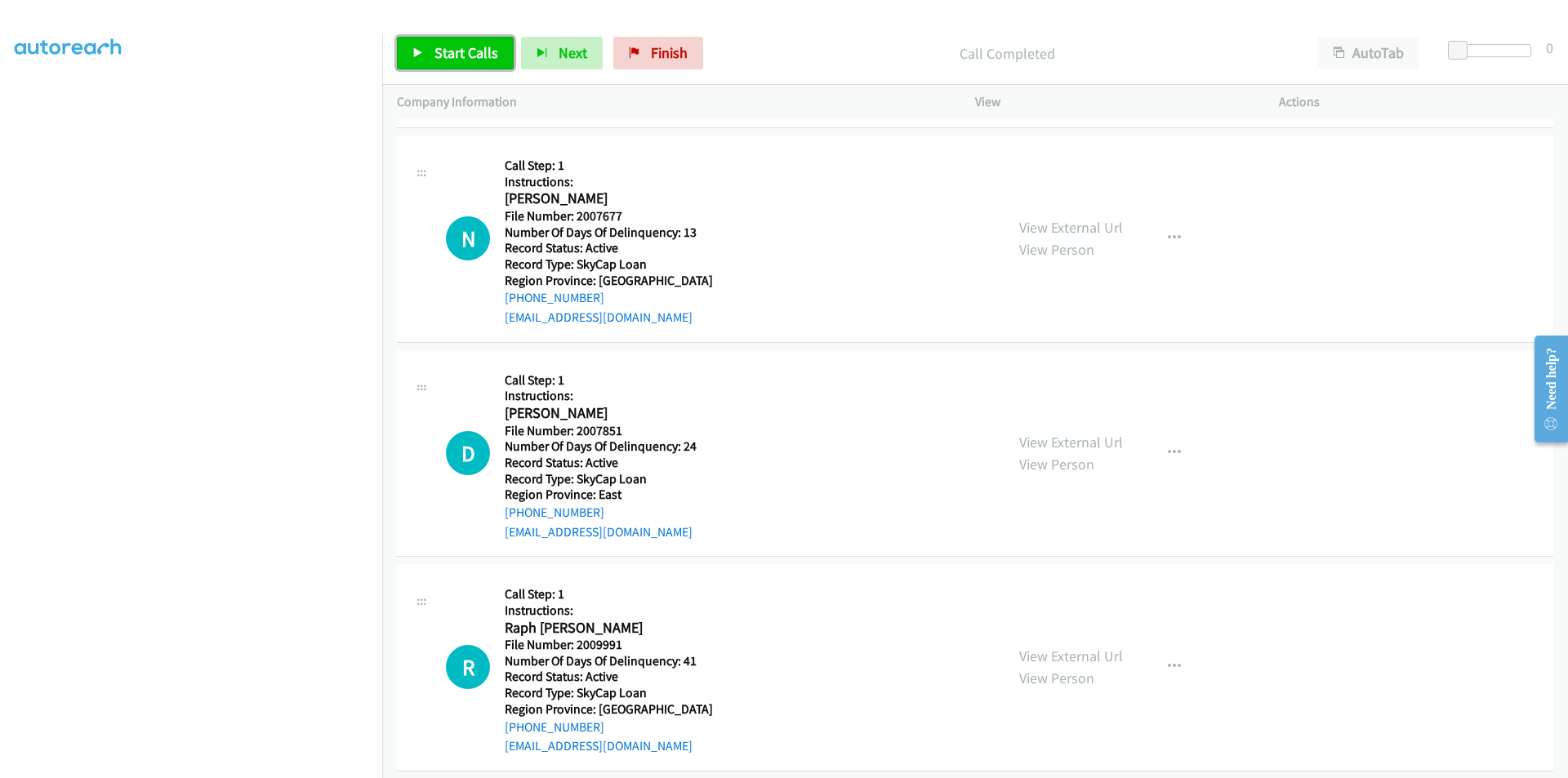
click at [477, 52] on span "Start Calls" at bounding box center [466, 53] width 64 height 19
click at [446, 52] on span "Pause" at bounding box center [452, 53] width 37 height 19
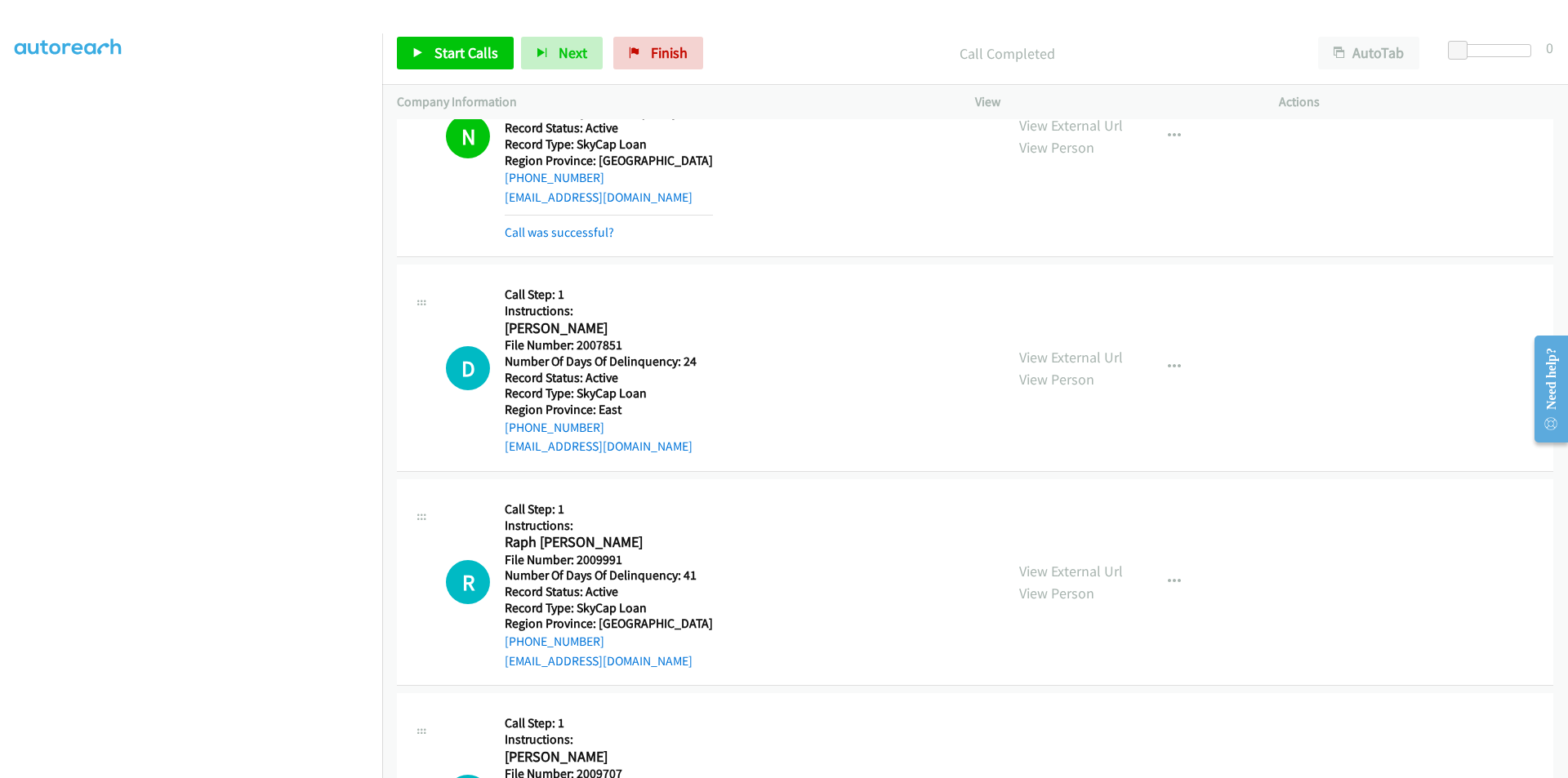
scroll to position [980, 0]
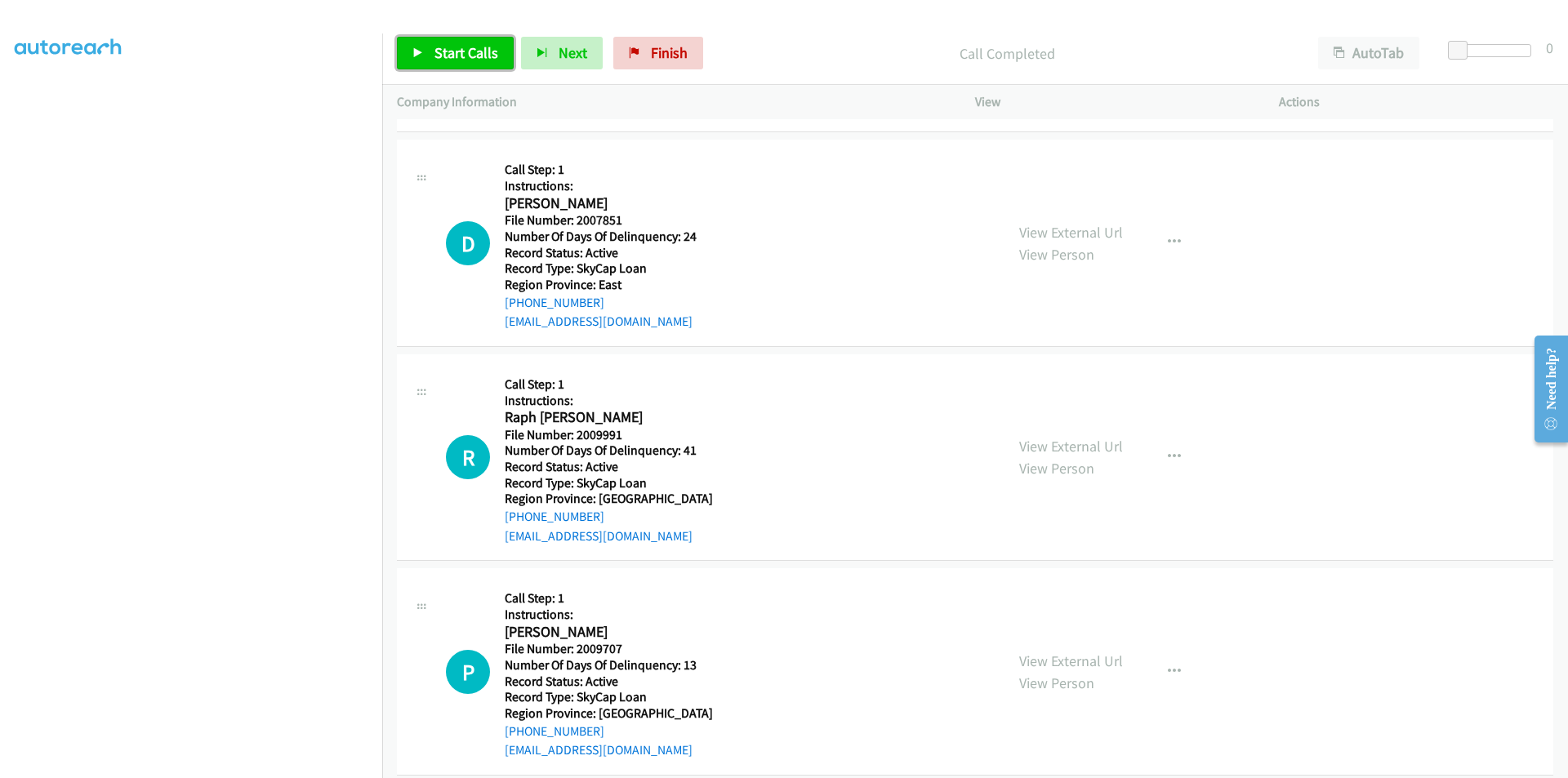
click at [452, 58] on span "Start Calls" at bounding box center [466, 53] width 64 height 19
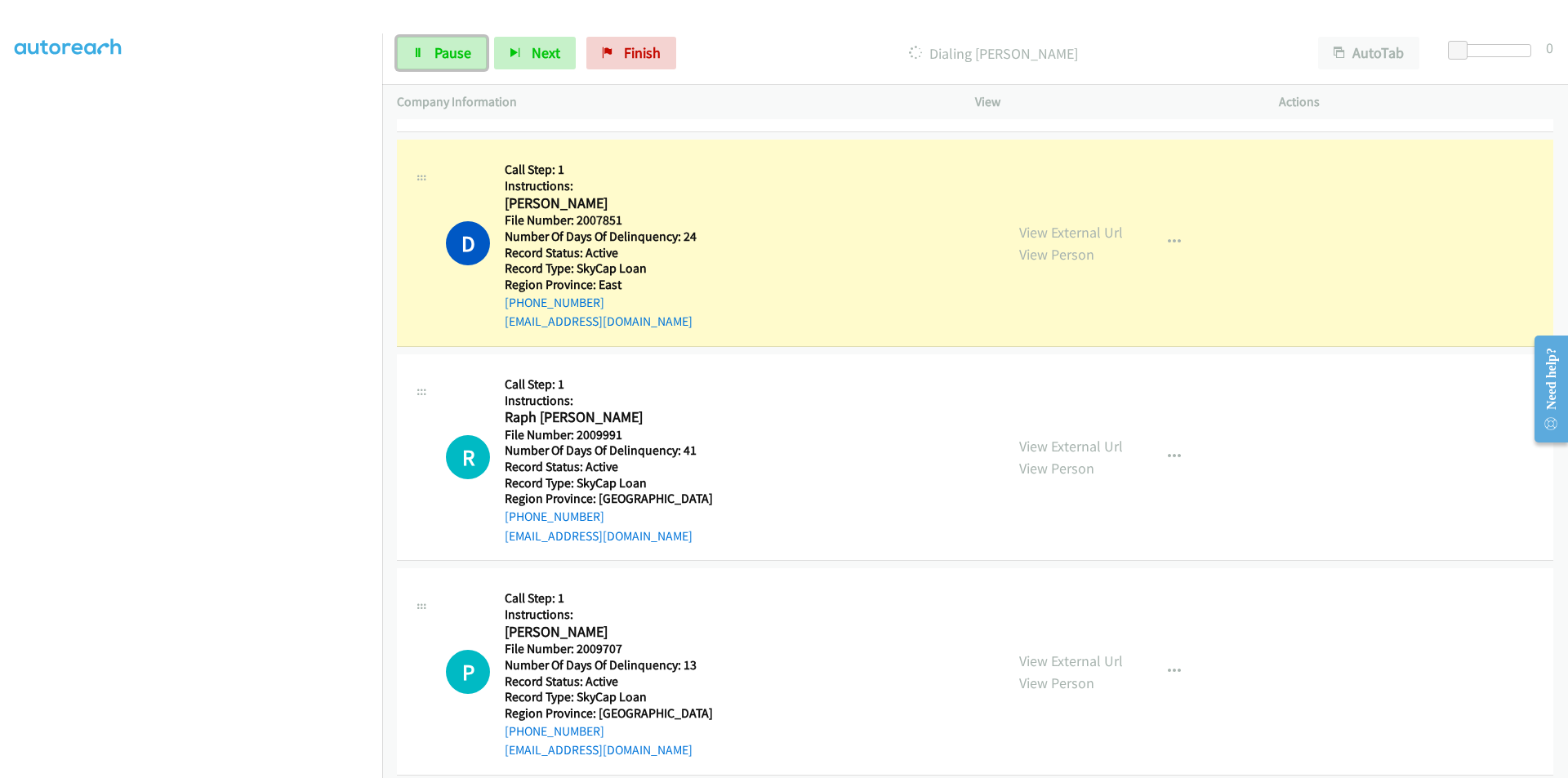
click at [452, 58] on span "Pause" at bounding box center [452, 53] width 37 height 19
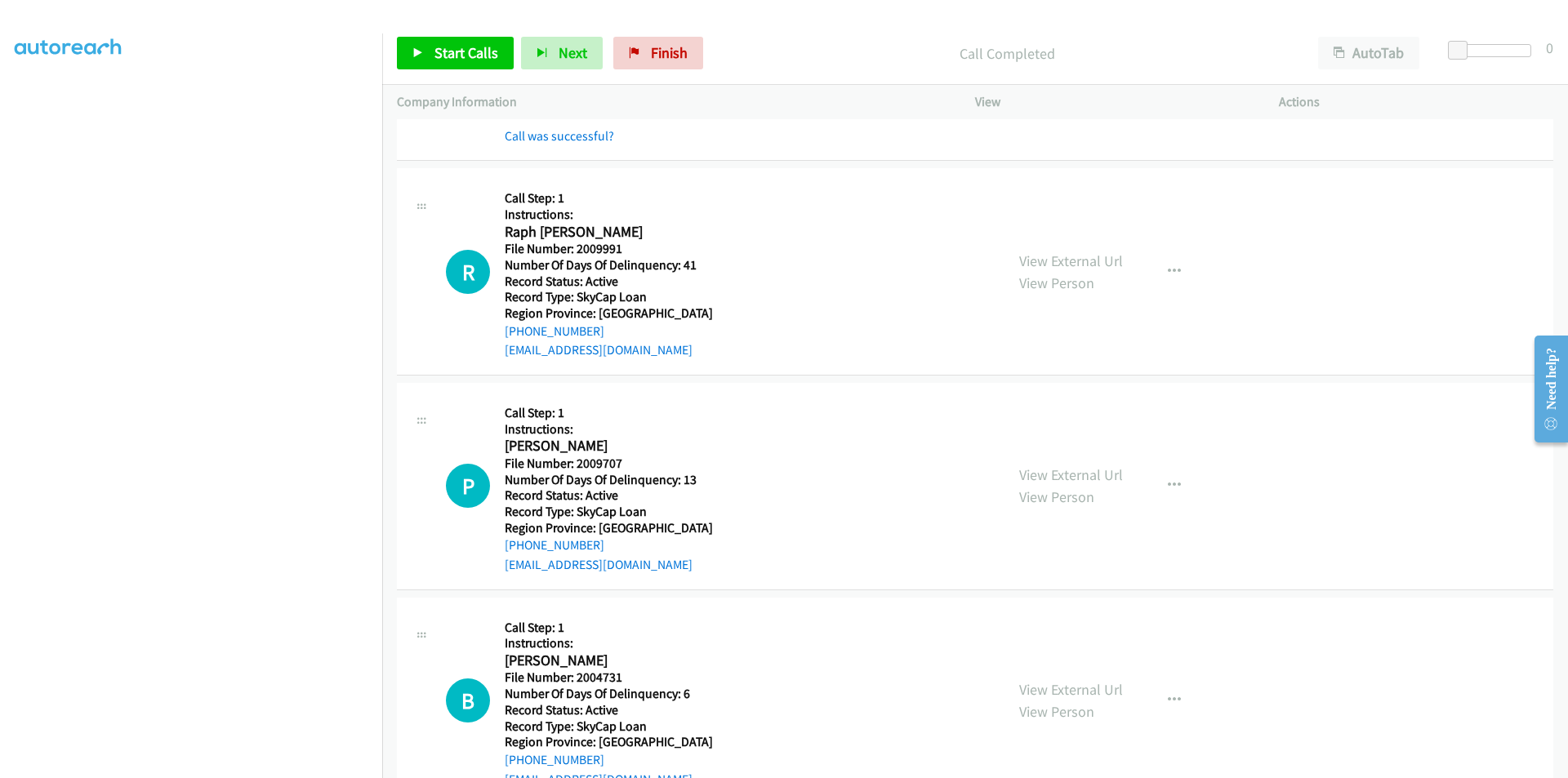
scroll to position [1224, 0]
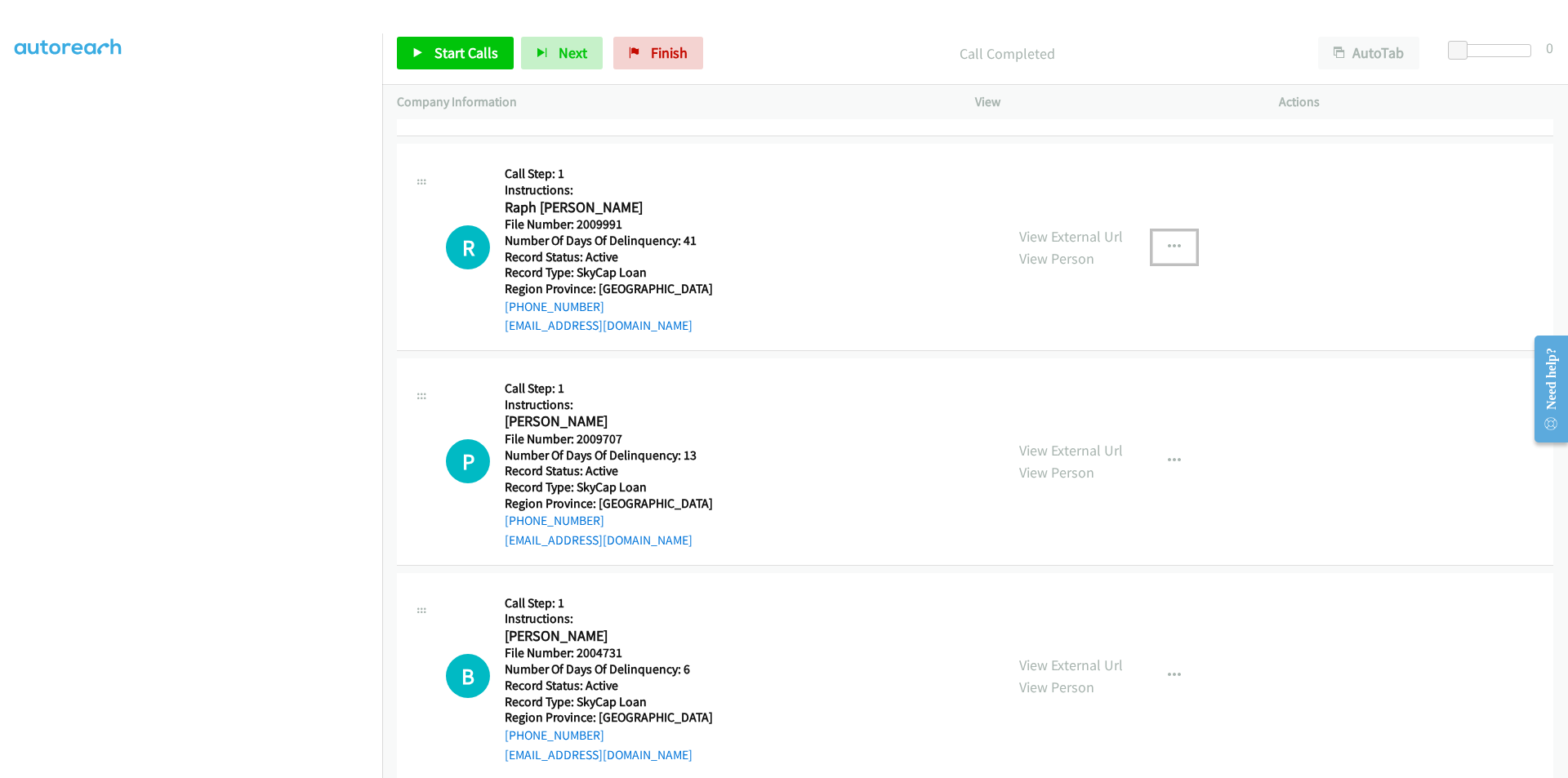
click at [1170, 249] on icon "button" at bounding box center [1175, 248] width 13 height 13
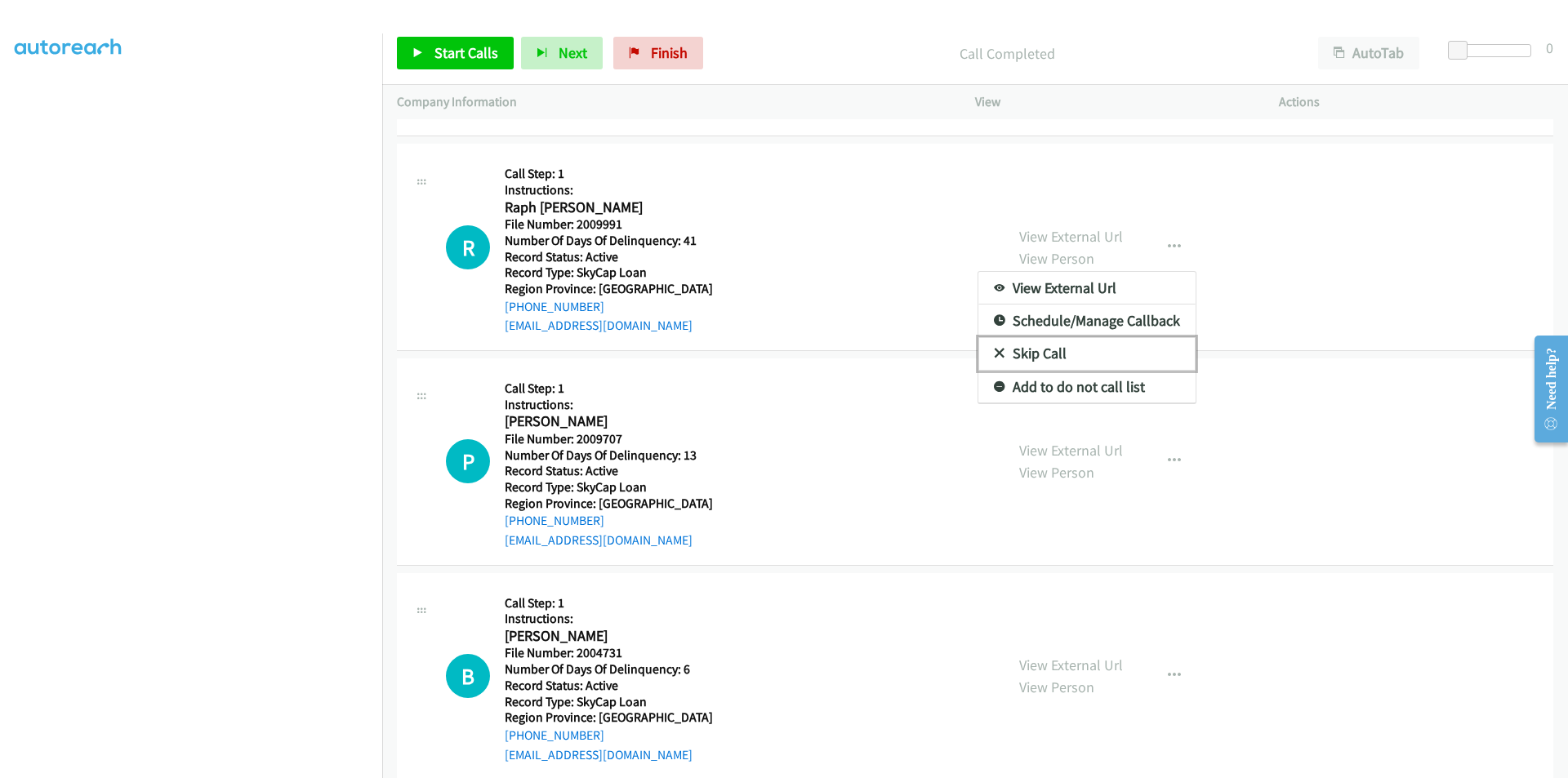
click at [1117, 362] on link "Skip Call" at bounding box center [1087, 353] width 218 height 33
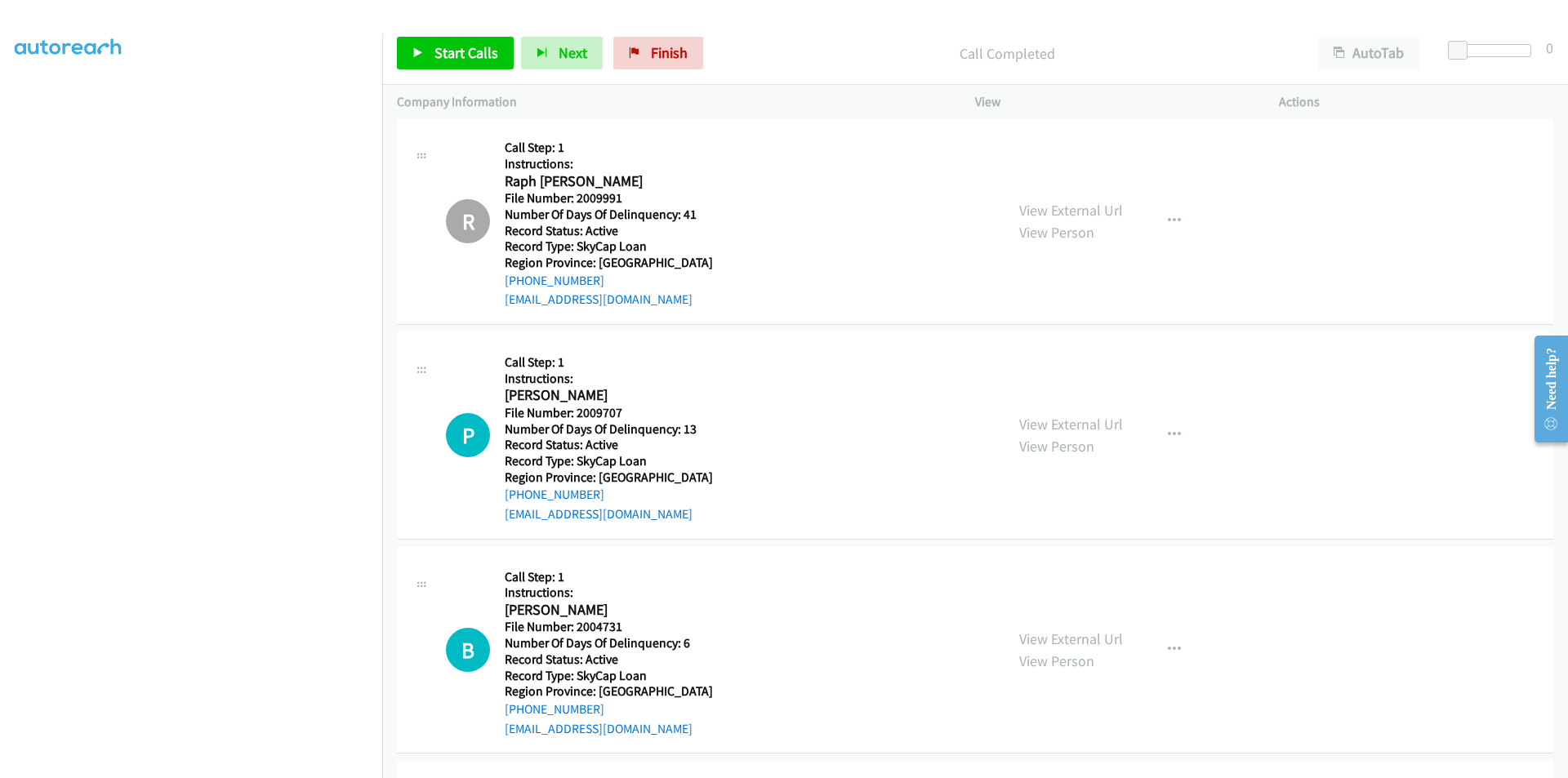
scroll to position [1496, 0]
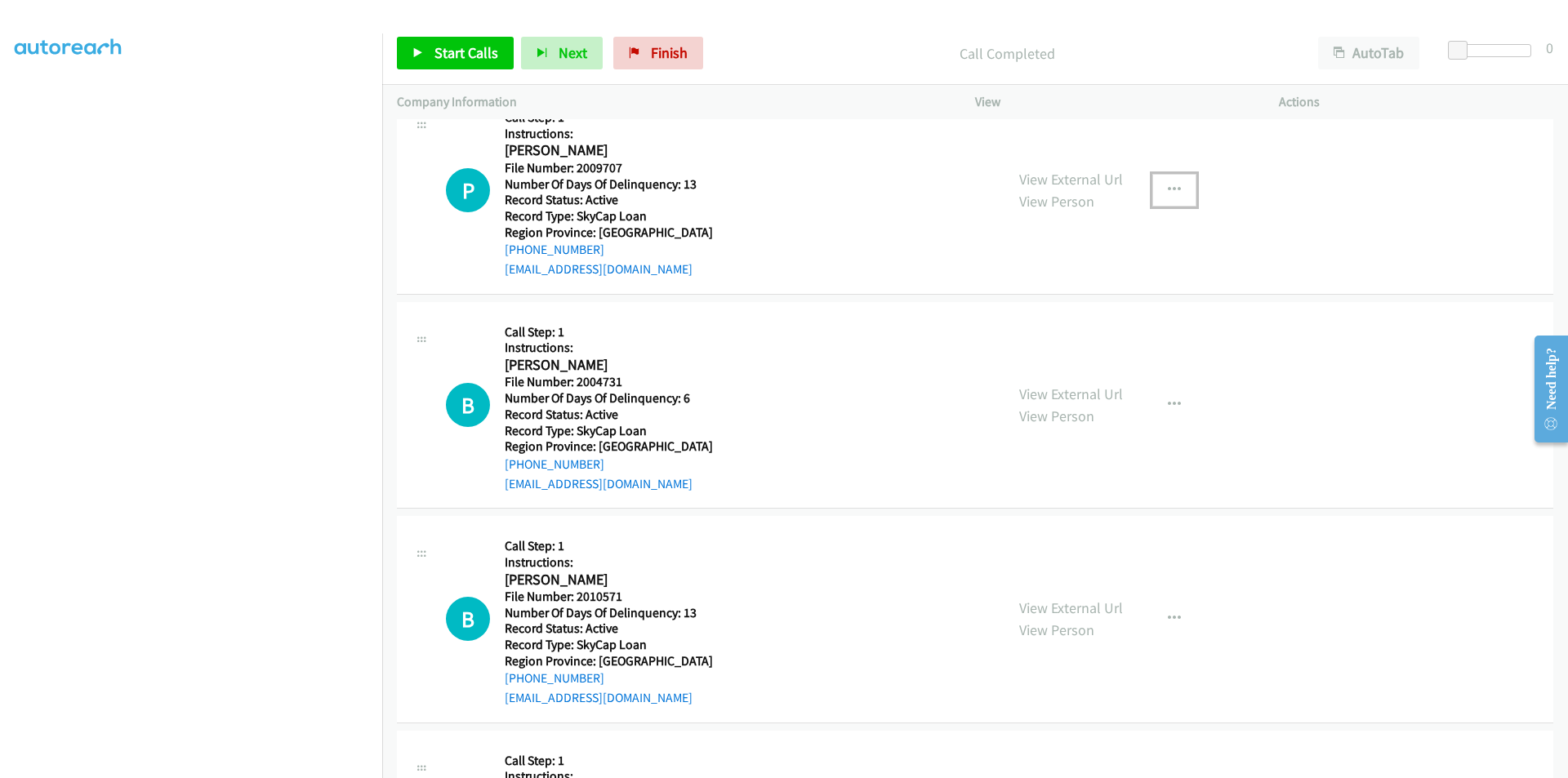
click at [1168, 184] on icon "button" at bounding box center [1175, 190] width 13 height 13
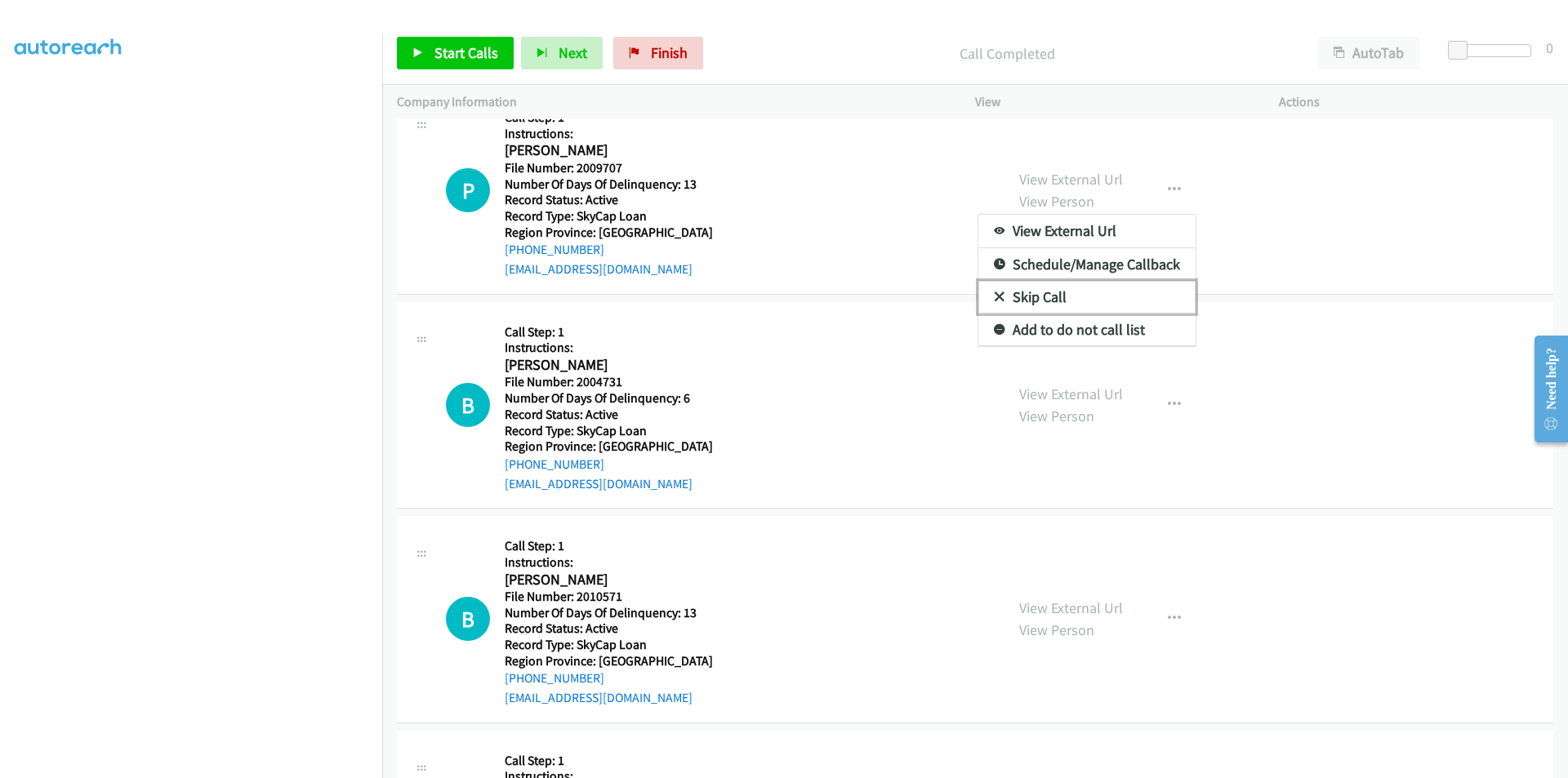
click at [1075, 292] on link "Skip Call" at bounding box center [1087, 297] width 218 height 33
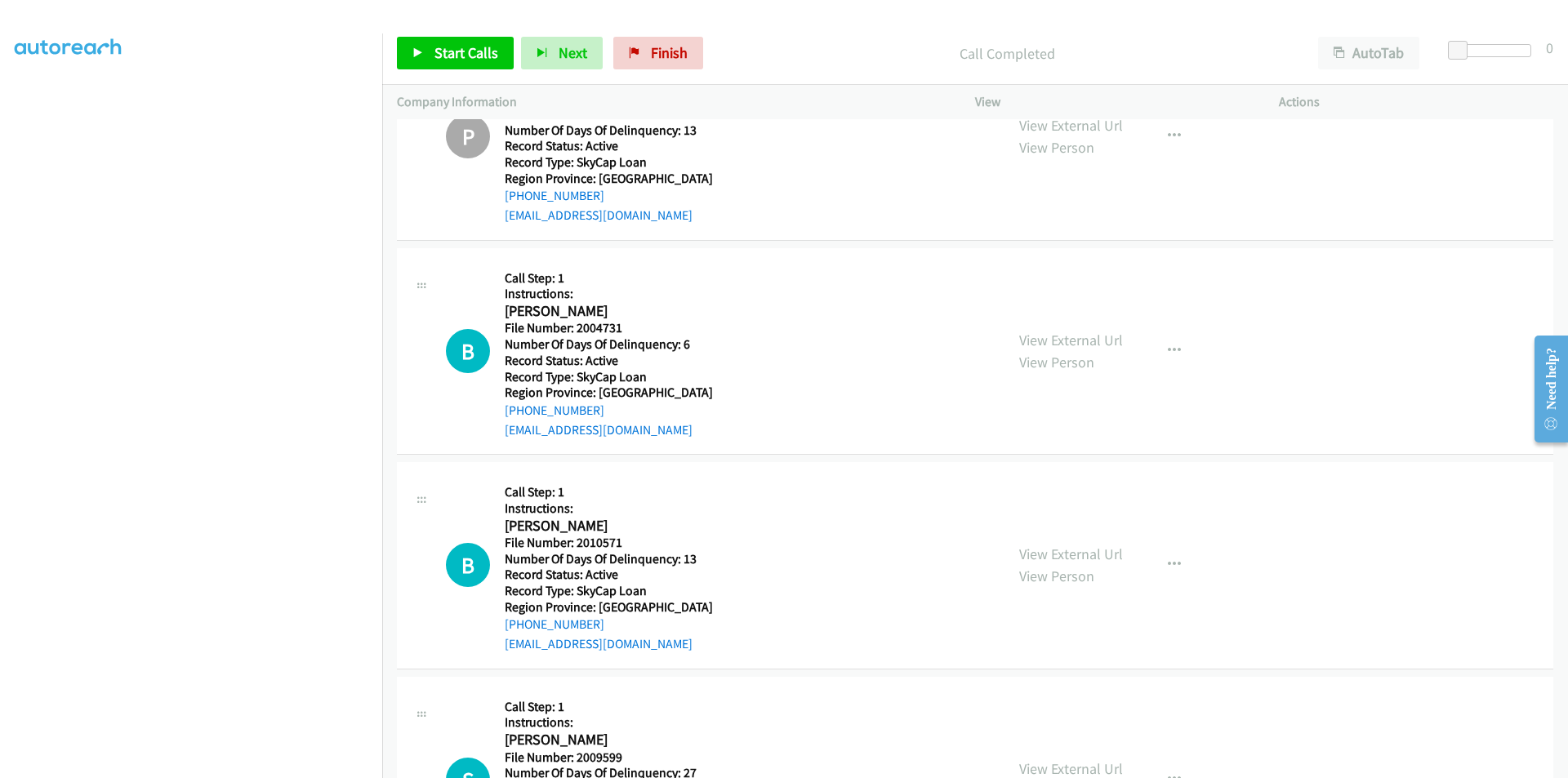
scroll to position [1578, 0]
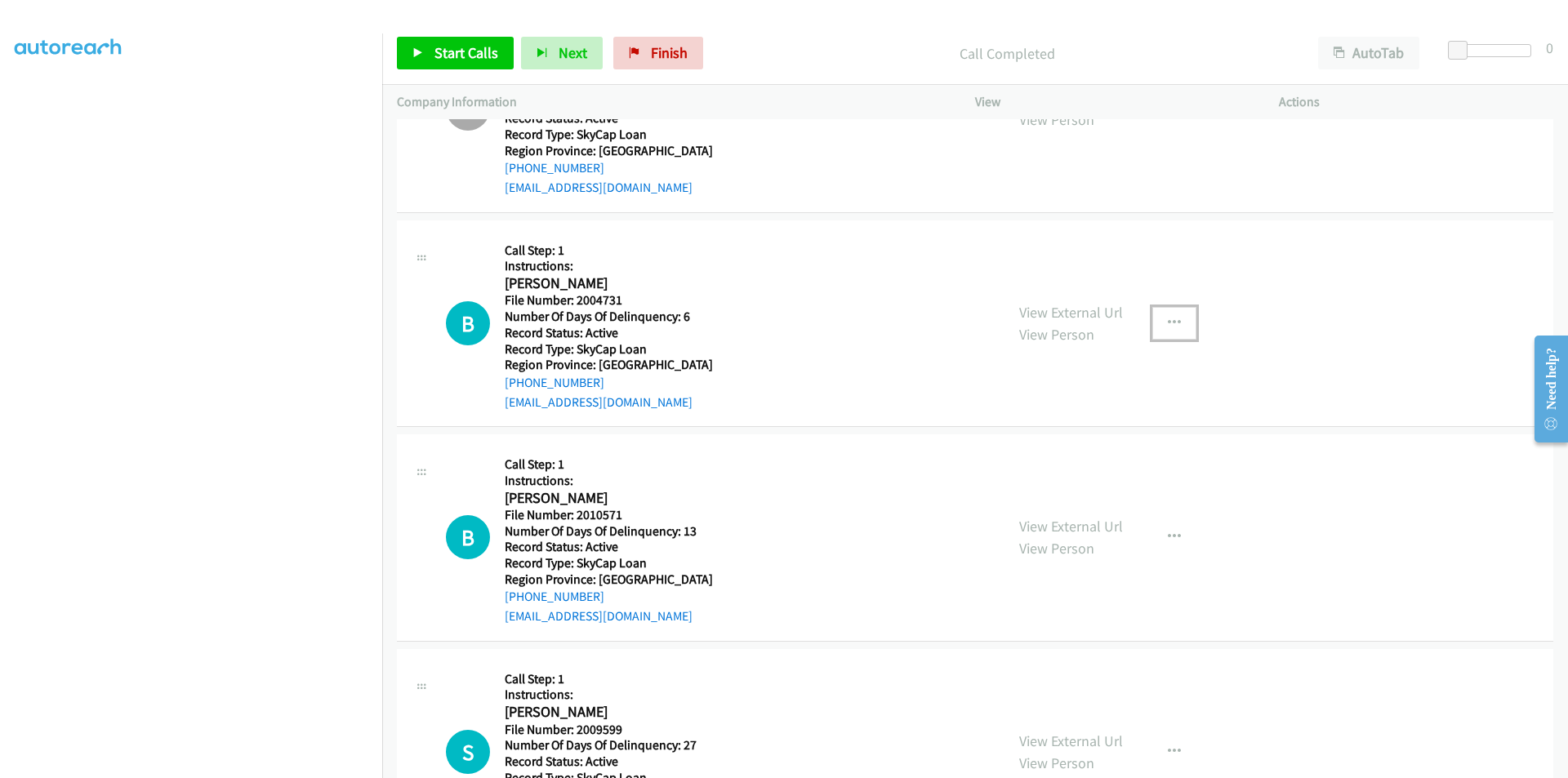
click at [1169, 319] on icon "button" at bounding box center [1175, 323] width 13 height 13
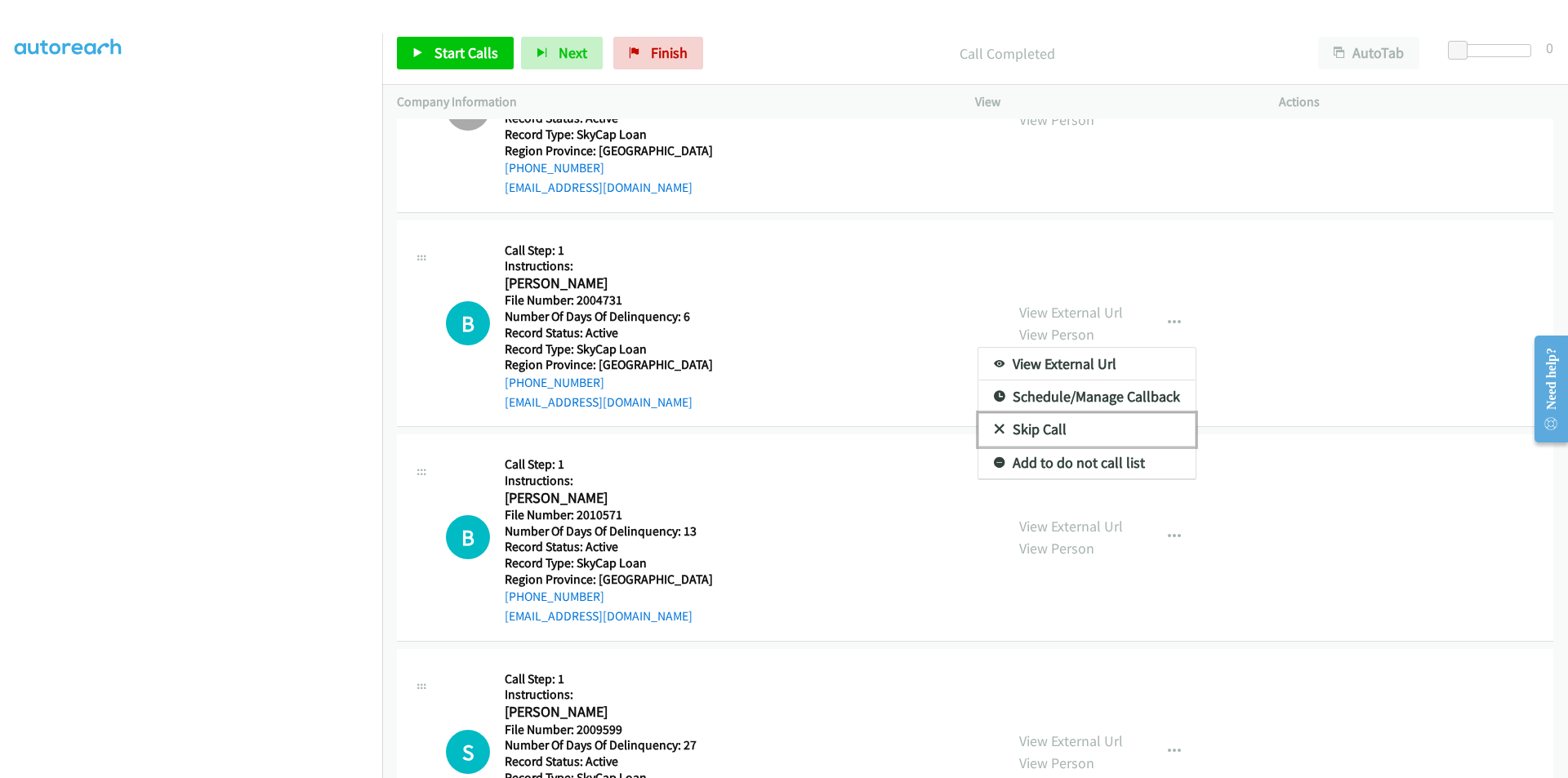
click at [1037, 430] on link "Skip Call" at bounding box center [1087, 430] width 218 height 33
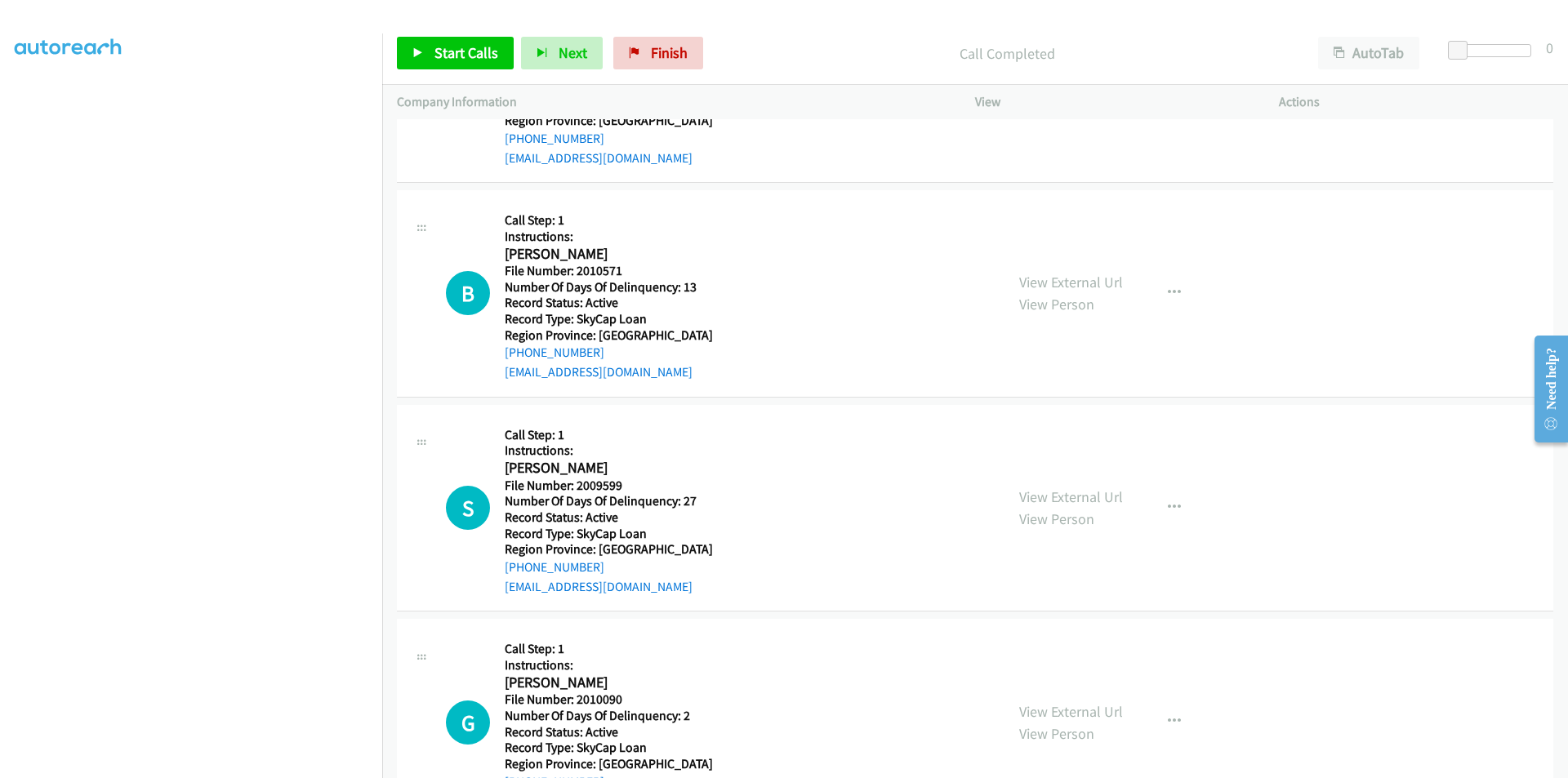
scroll to position [1823, 0]
click at [1168, 295] on icon "button" at bounding box center [1175, 292] width 13 height 13
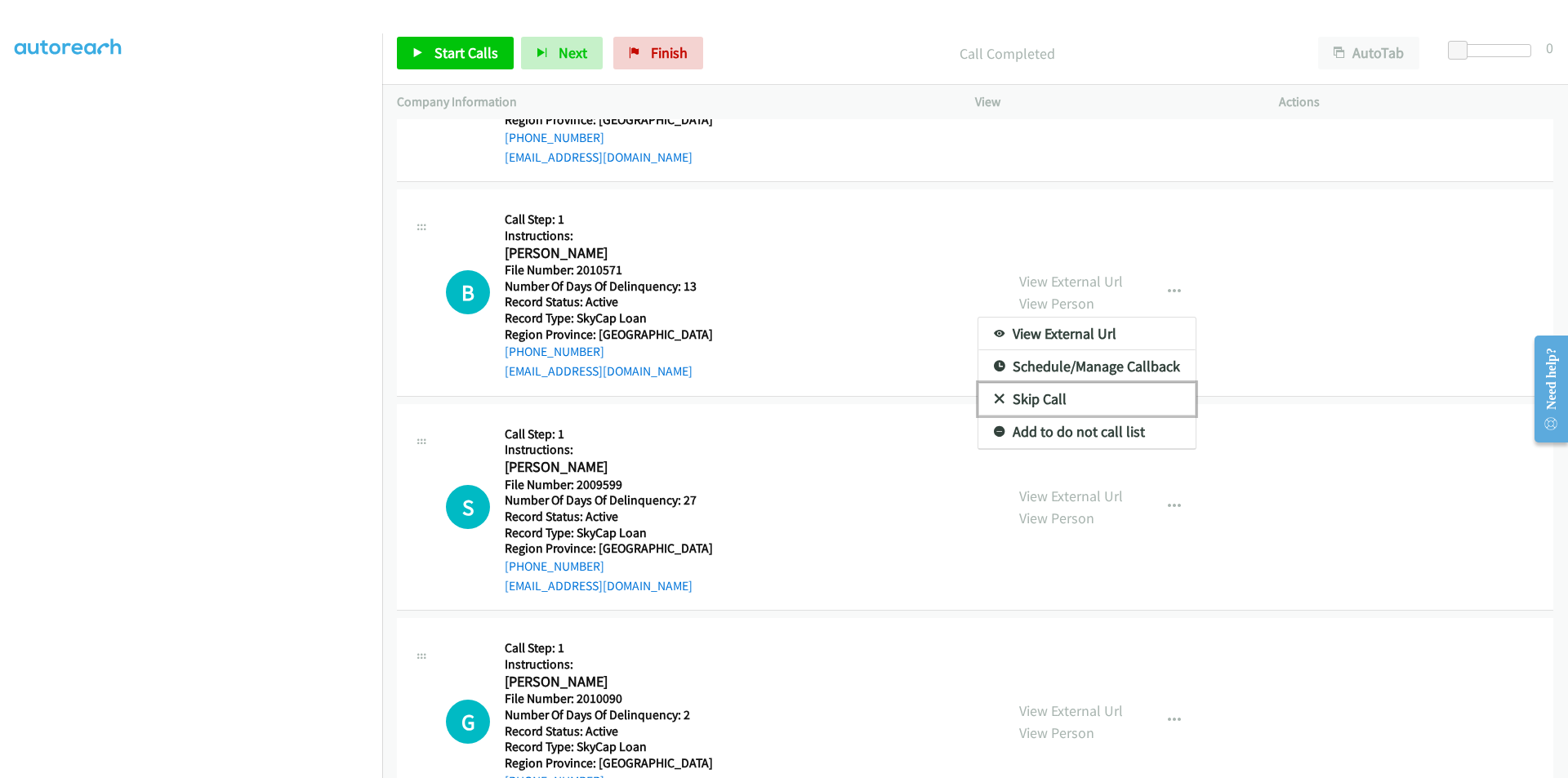
click at [1059, 400] on link "Skip Call" at bounding box center [1087, 399] width 218 height 33
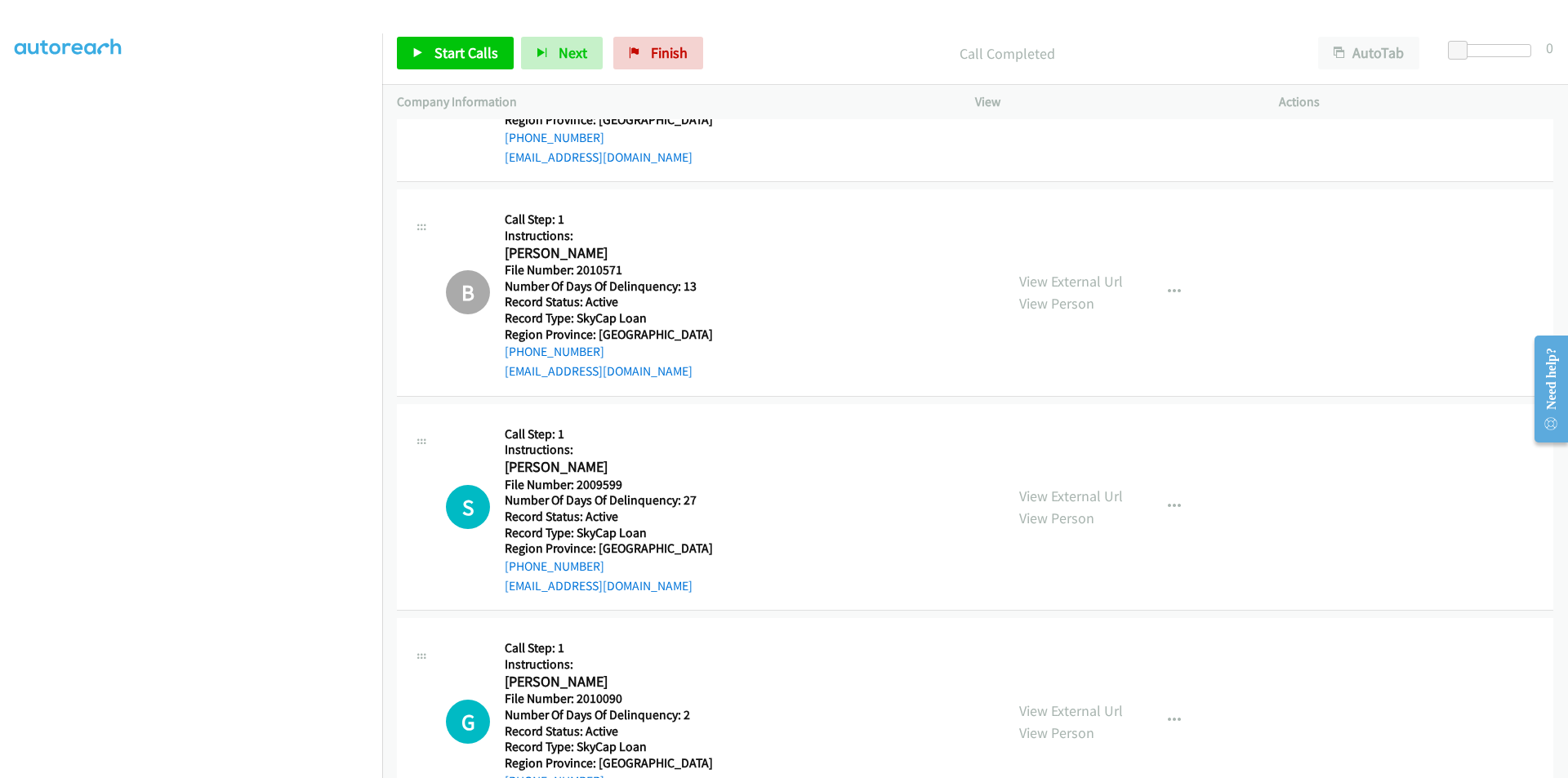
scroll to position [2067, 0]
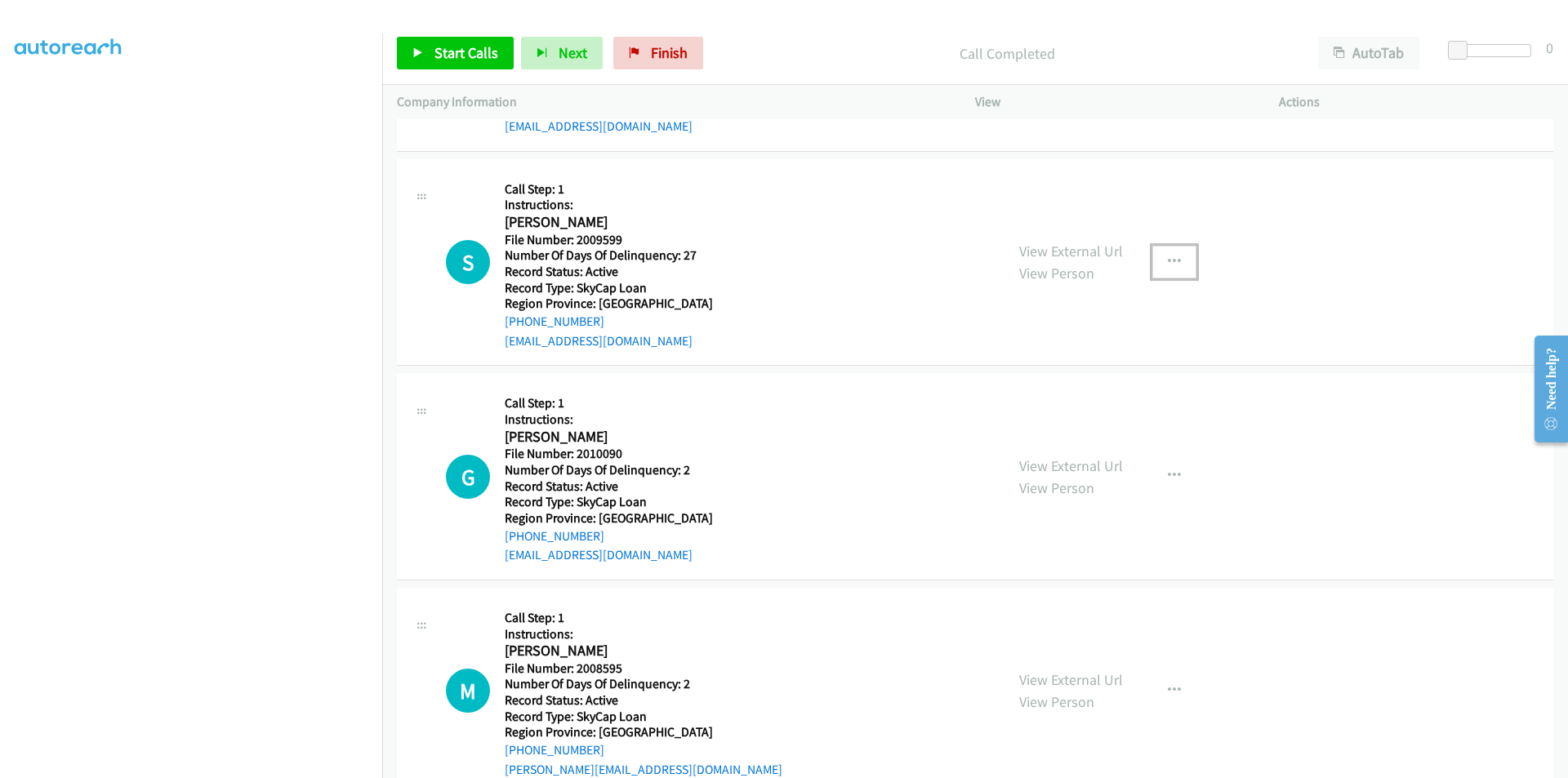
click at [1168, 261] on icon "button" at bounding box center [1175, 262] width 13 height 13
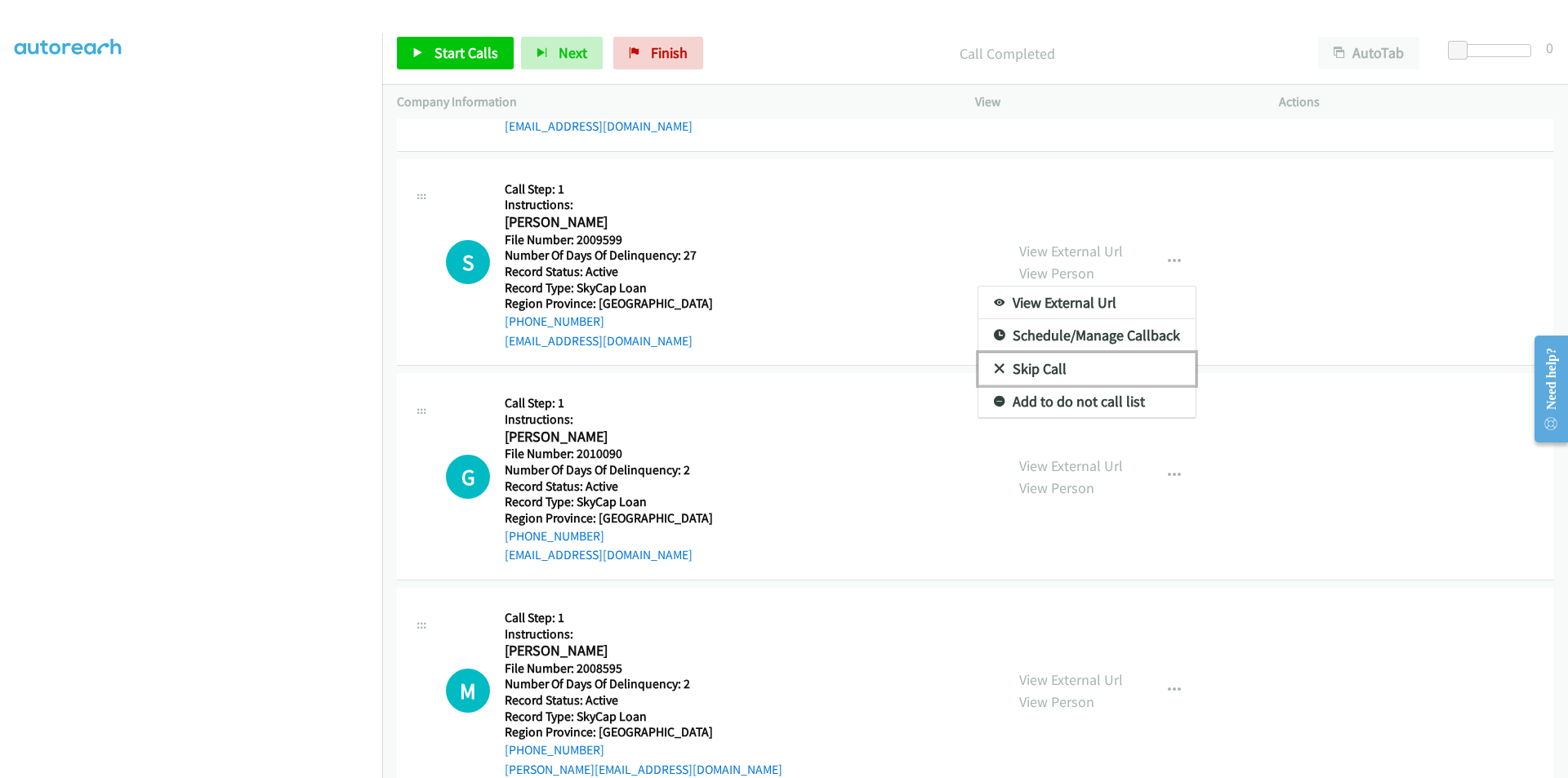
click at [1099, 363] on link "Skip Call" at bounding box center [1087, 369] width 218 height 33
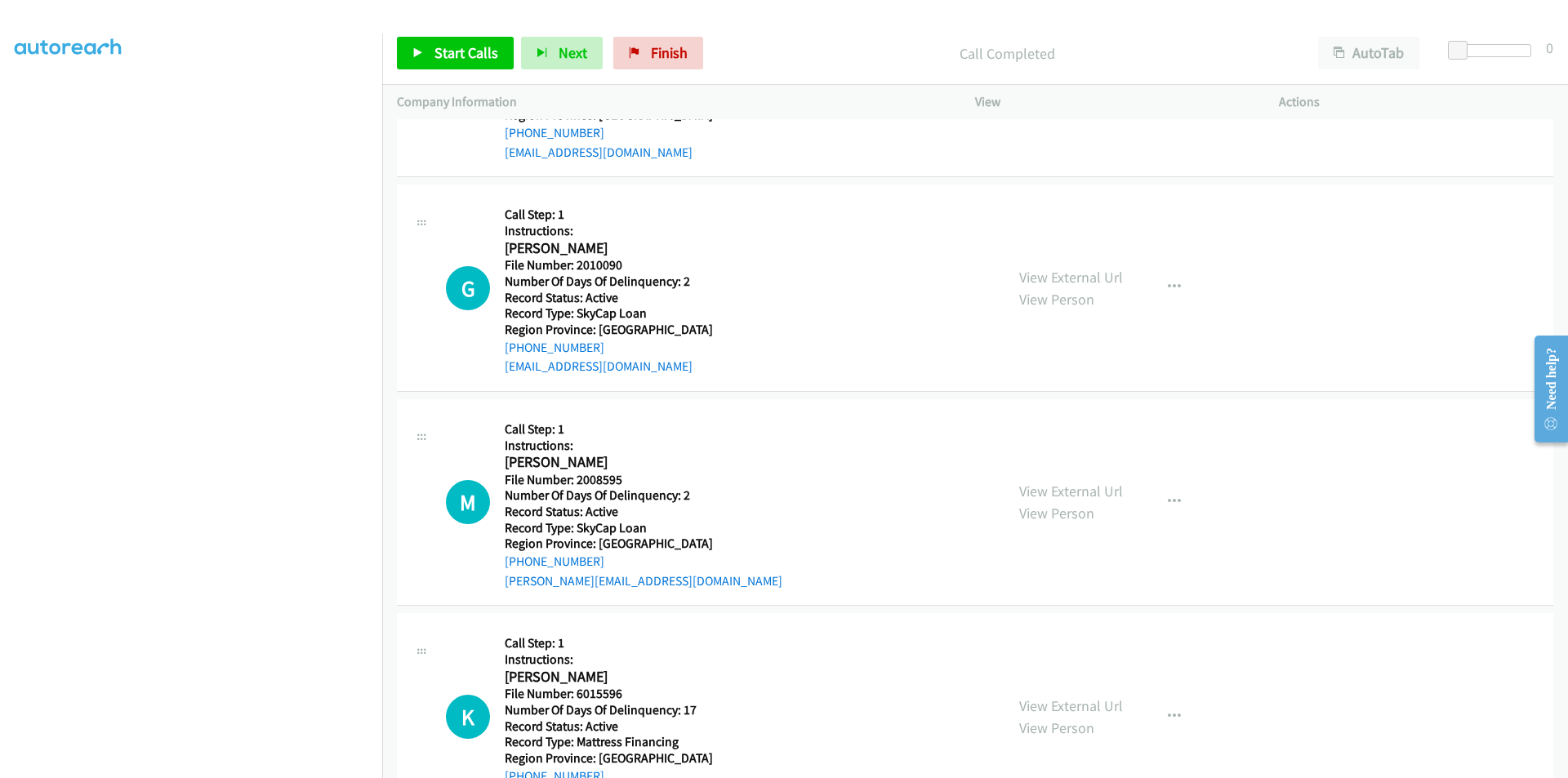
scroll to position [2353, 0]
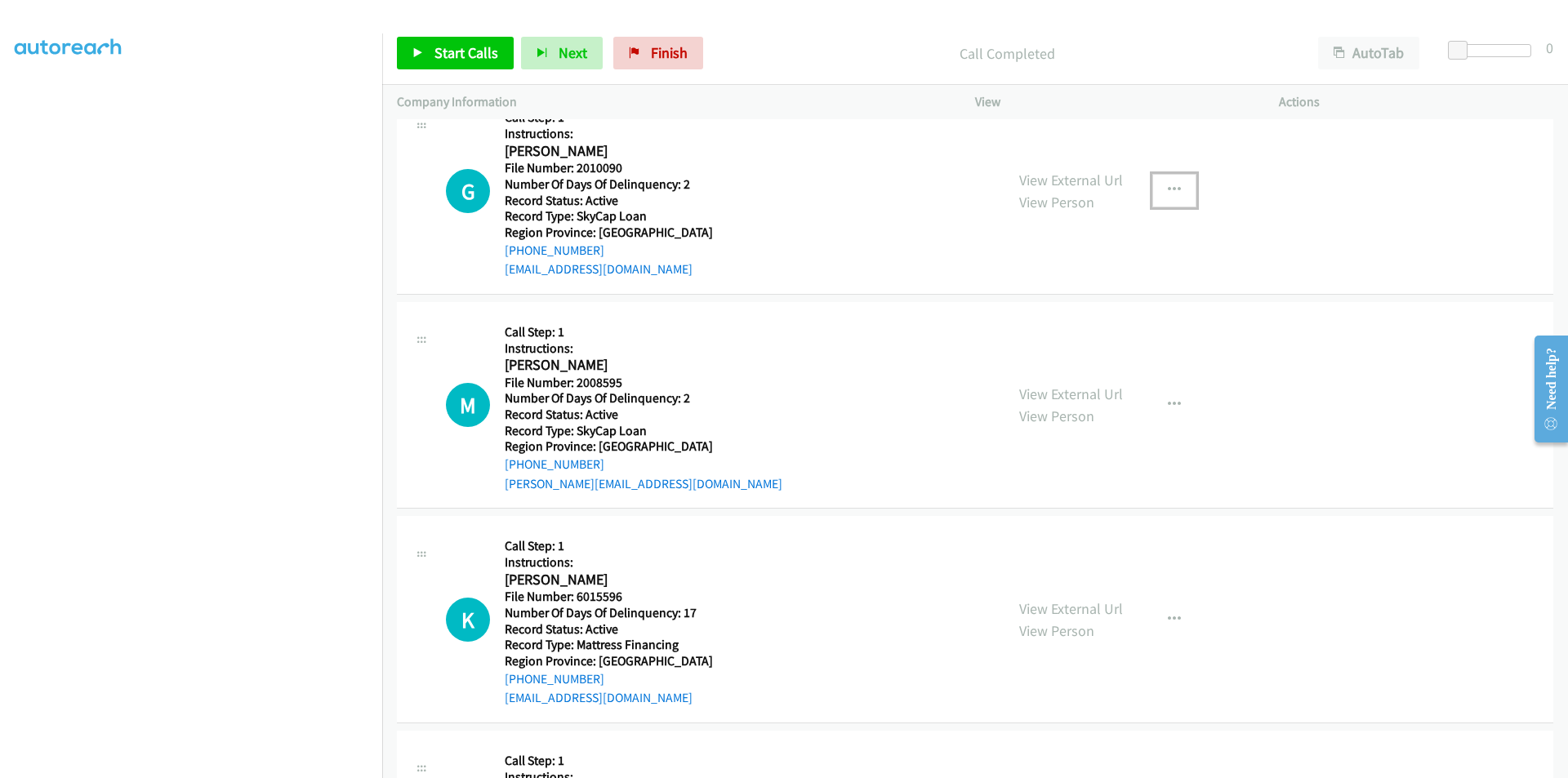
click at [1174, 188] on icon "button" at bounding box center [1175, 190] width 13 height 13
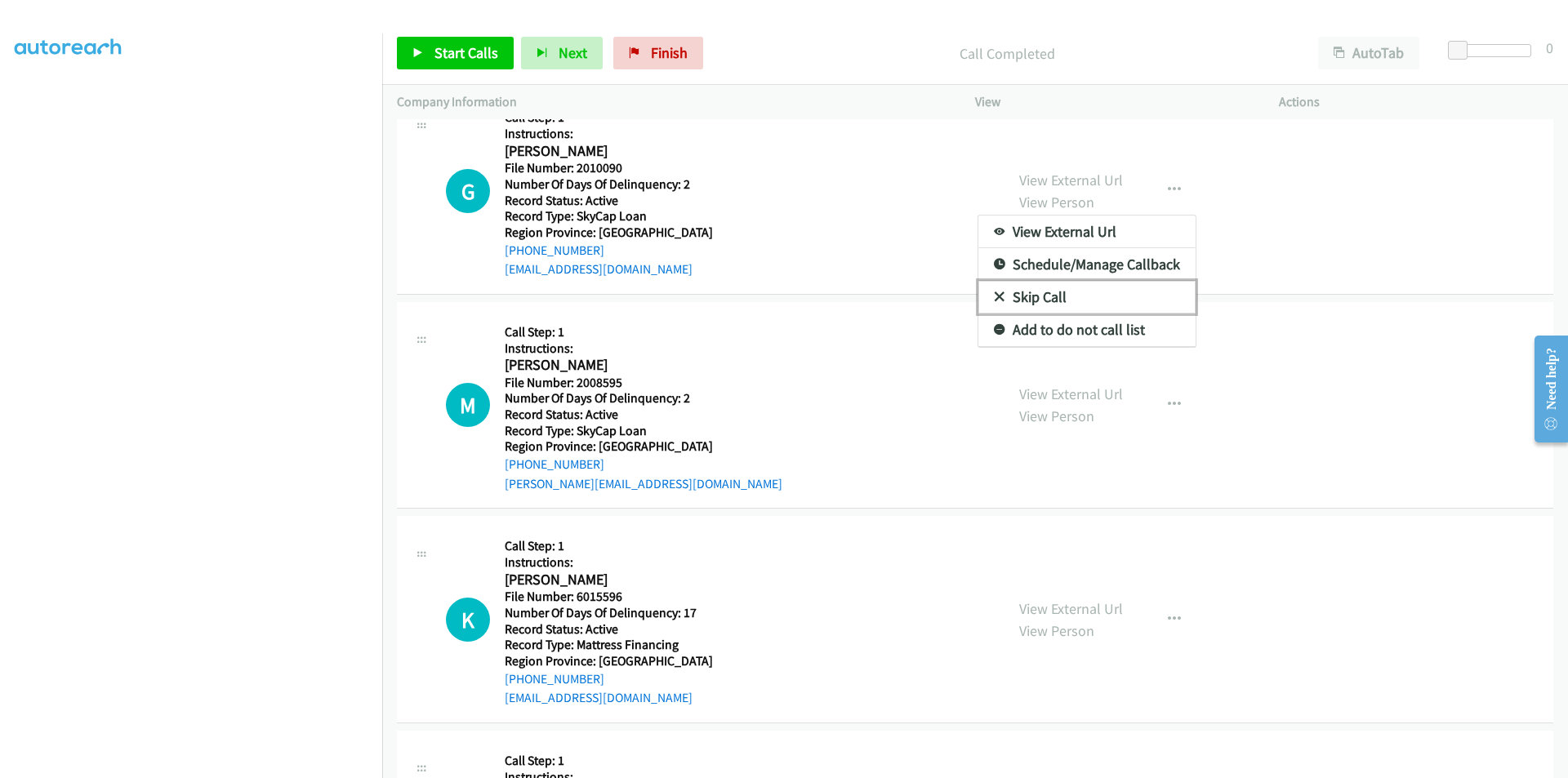
click at [1086, 303] on link "Skip Call" at bounding box center [1087, 297] width 218 height 33
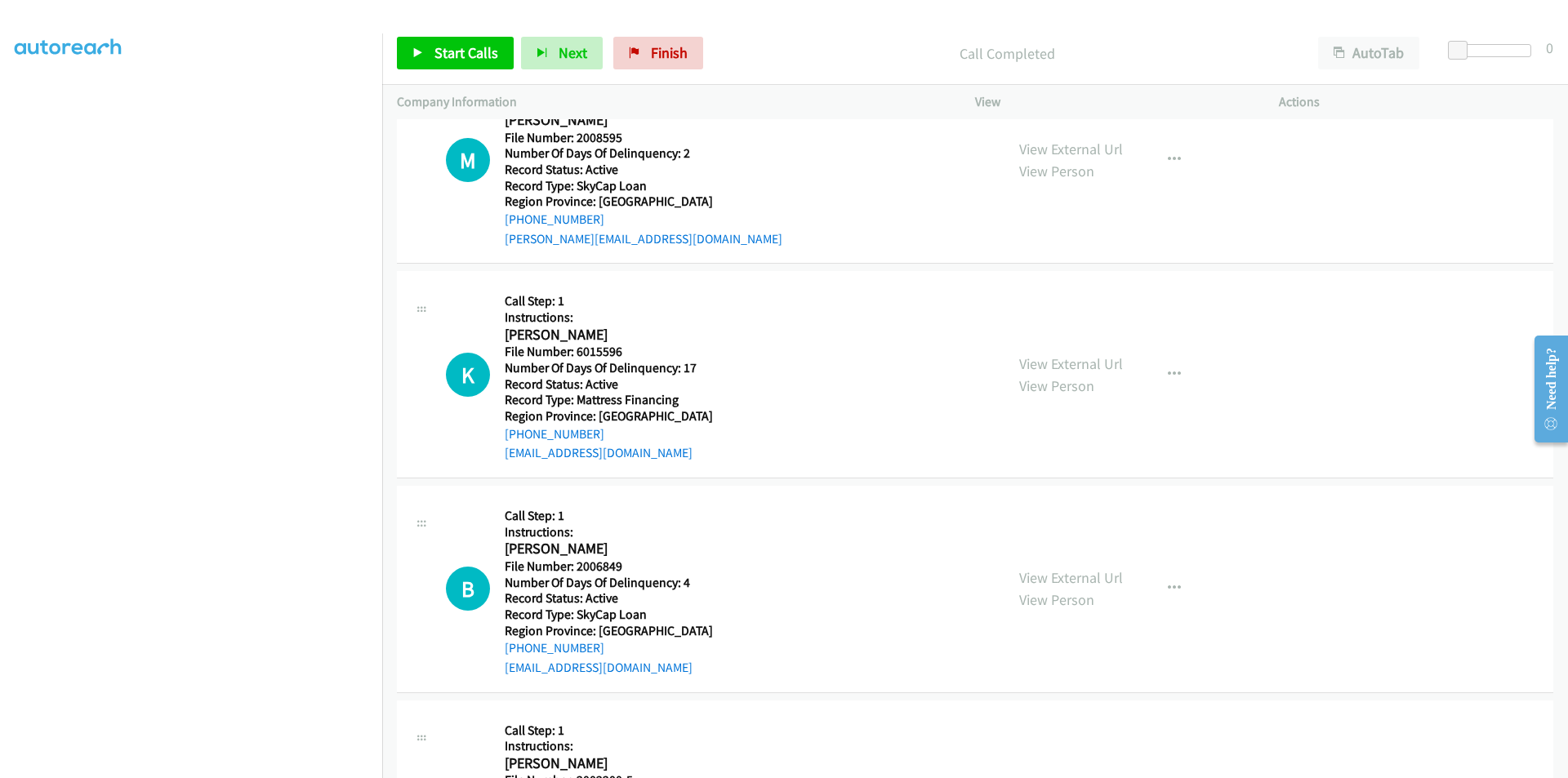
scroll to position [2517, 0]
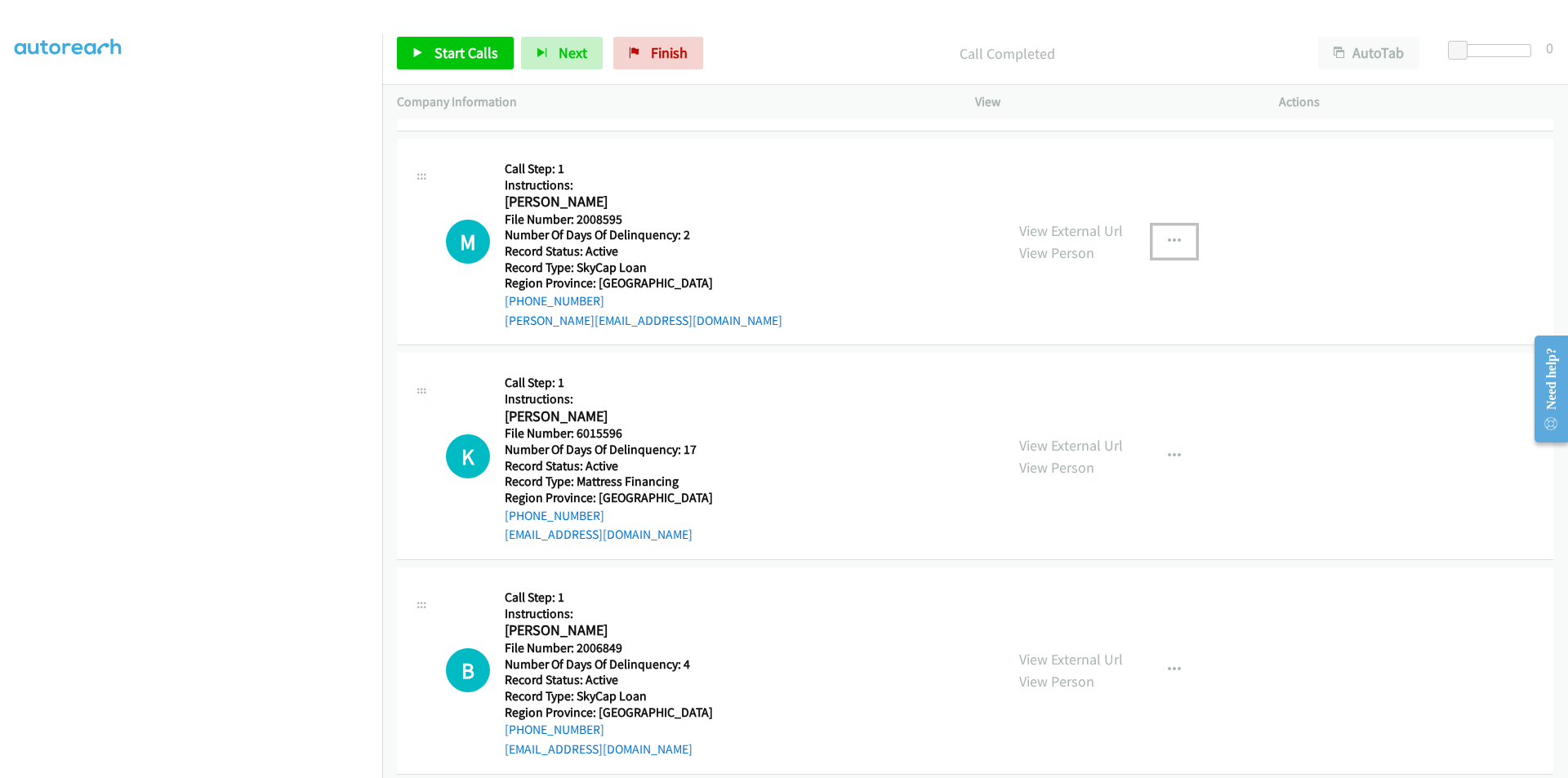
click at [1169, 242] on icon "button" at bounding box center [1175, 242] width 13 height 13
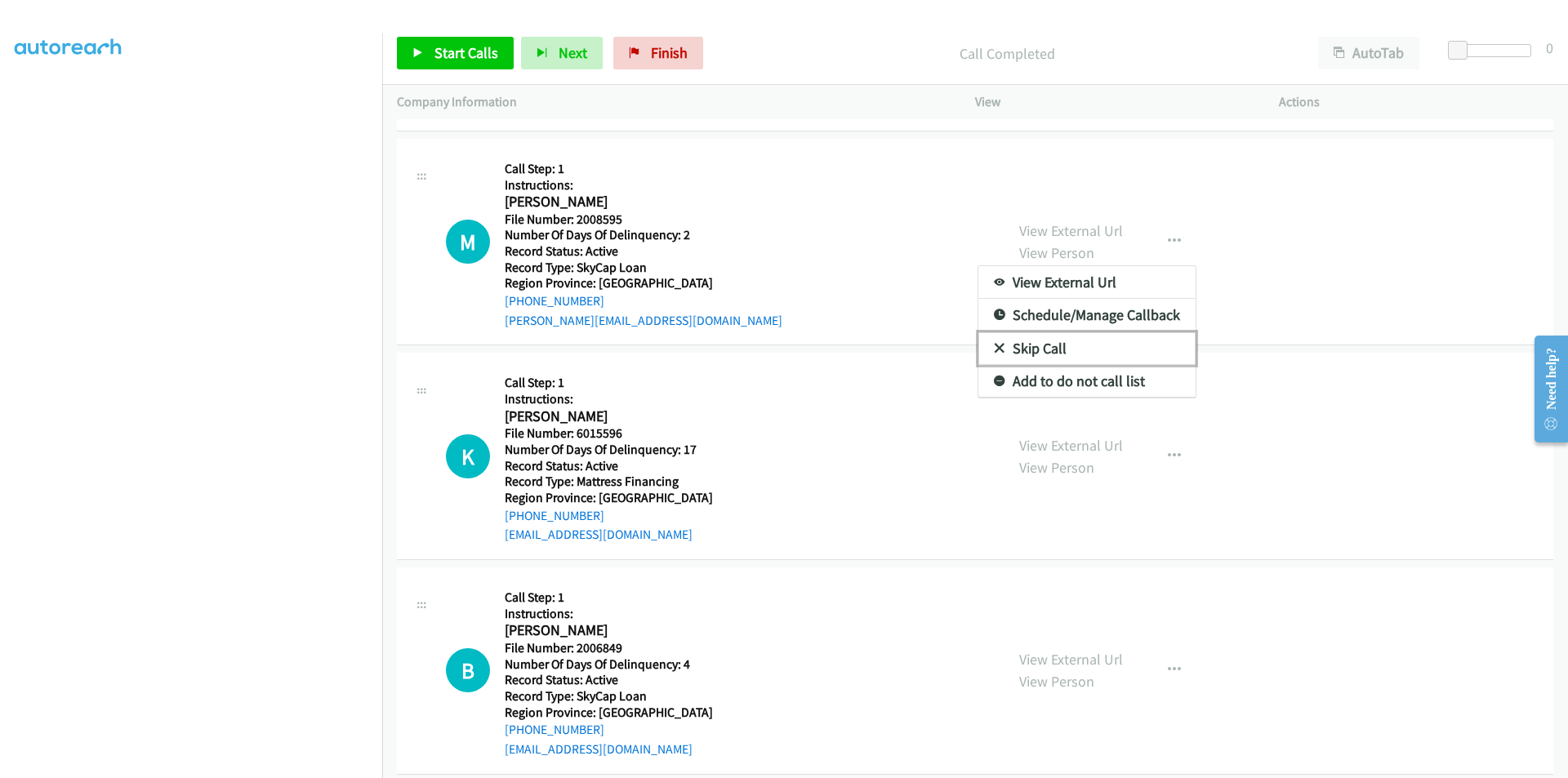
click at [1104, 354] on link "Skip Call" at bounding box center [1087, 348] width 218 height 33
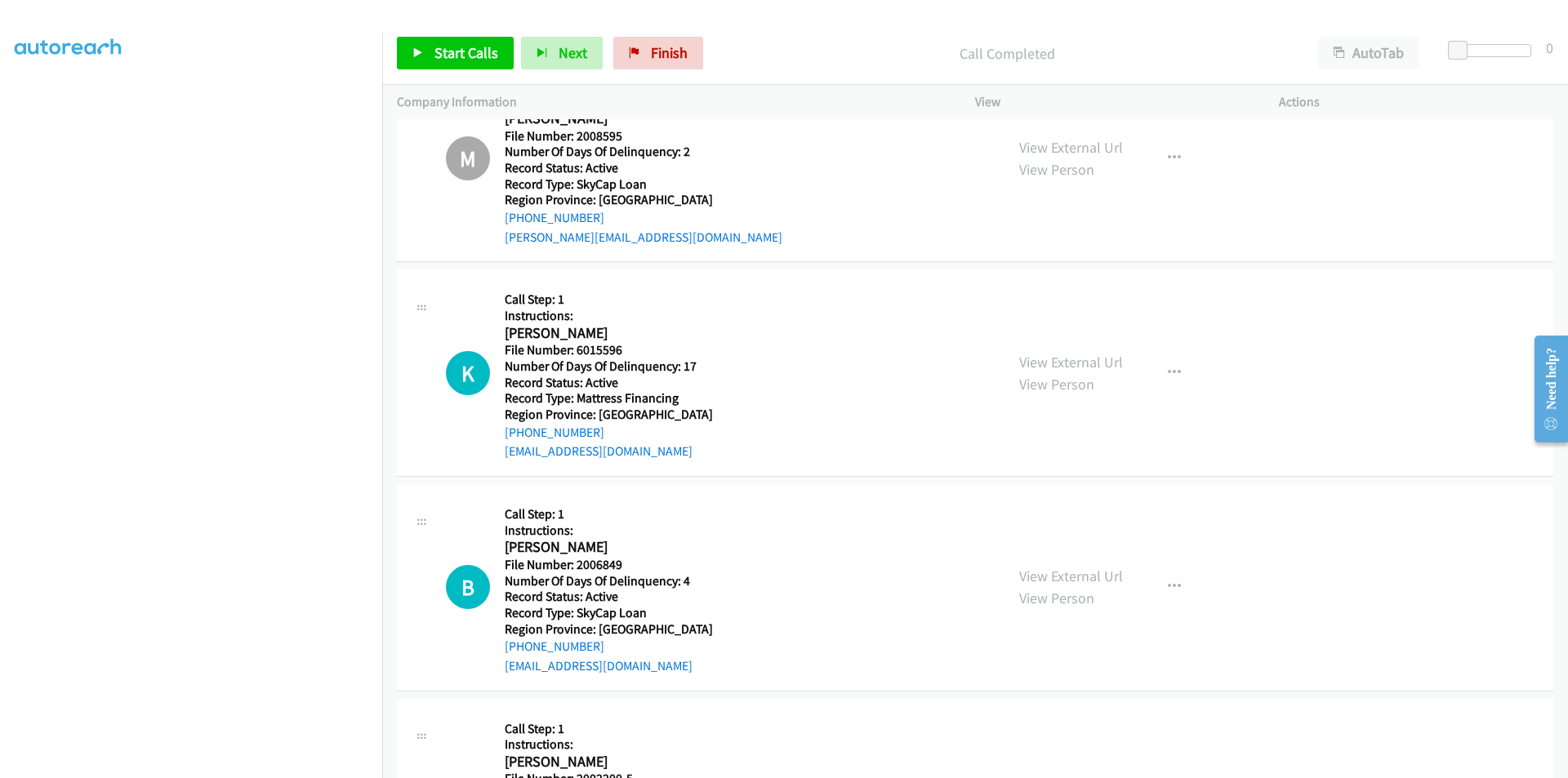
scroll to position [2762, 0]
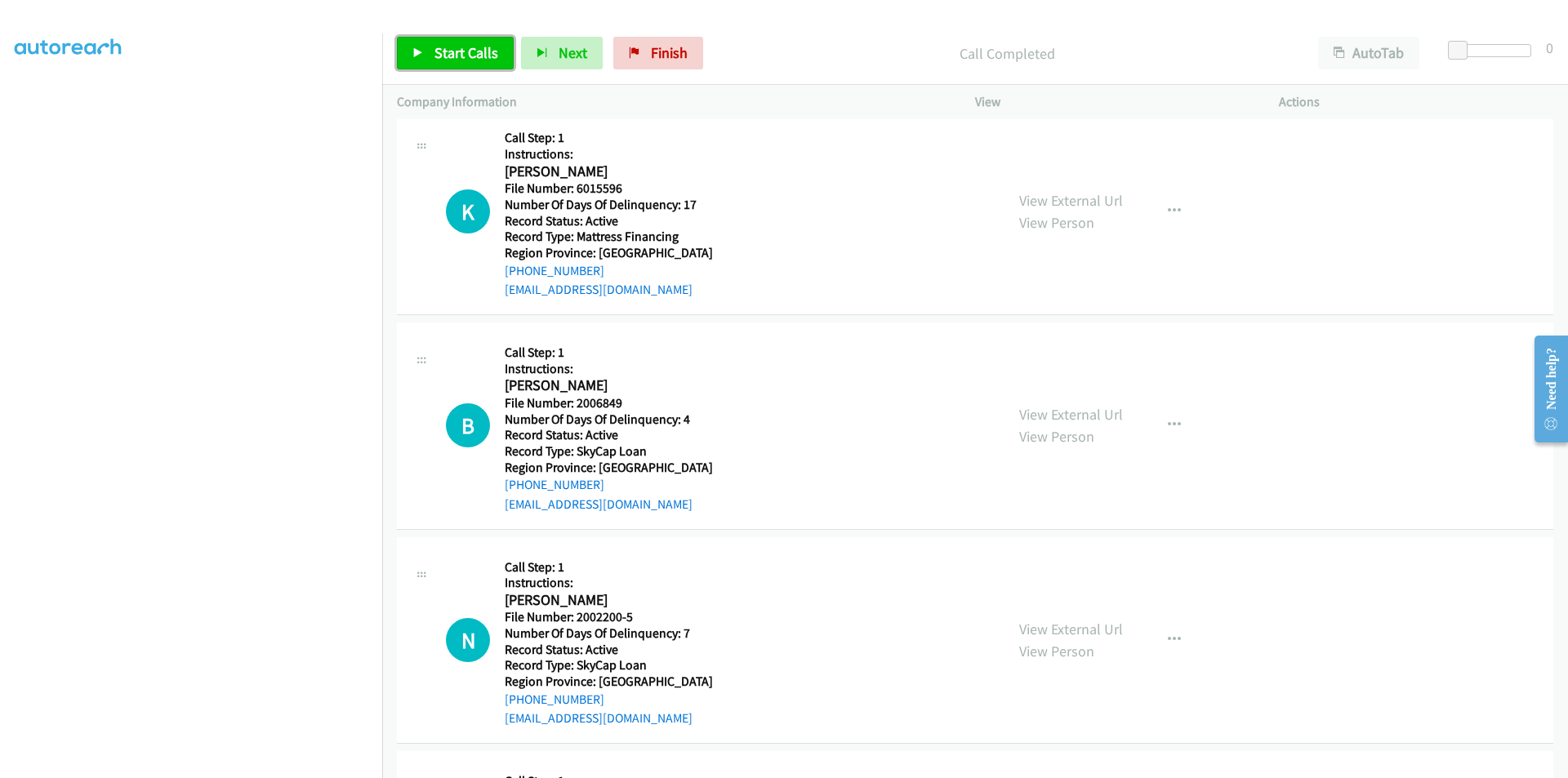
click at [476, 55] on span "Start Calls" at bounding box center [466, 53] width 64 height 19
click at [457, 55] on span "Pause" at bounding box center [452, 53] width 37 height 19
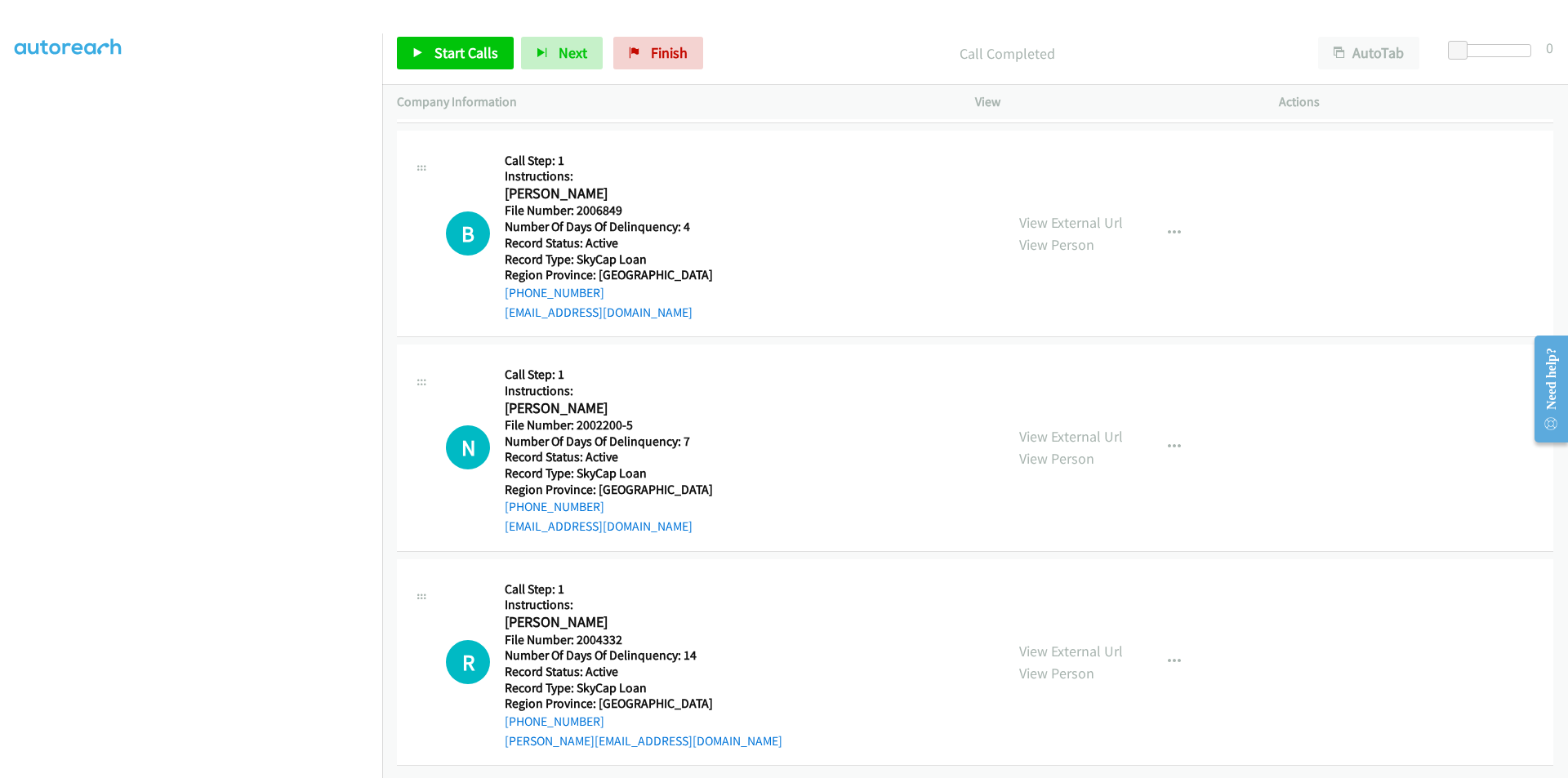
scroll to position [3001, 0]
click at [469, 40] on link "Start Calls" at bounding box center [455, 53] width 117 height 33
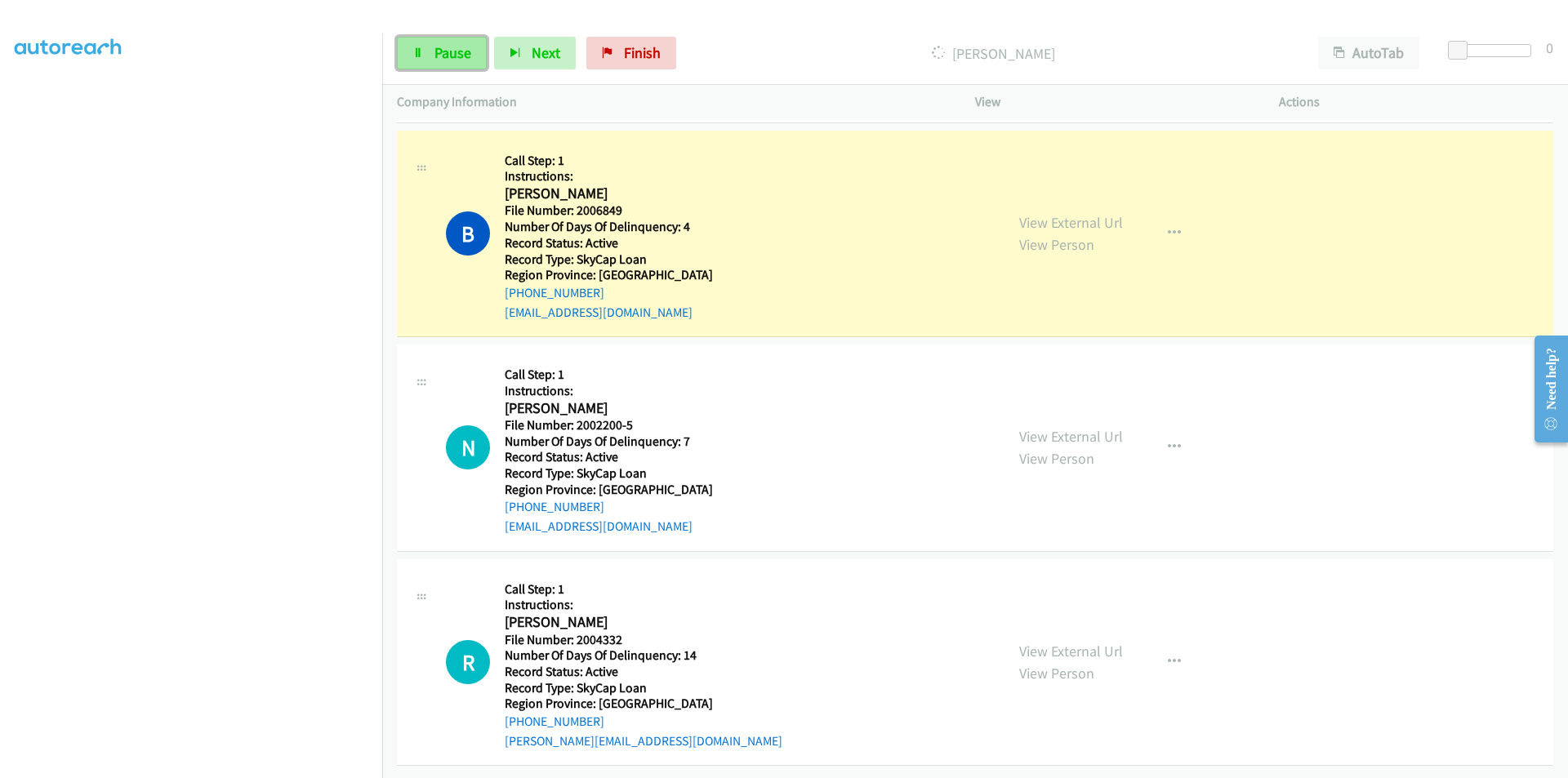
click at [458, 52] on span "Pause" at bounding box center [452, 53] width 37 height 19
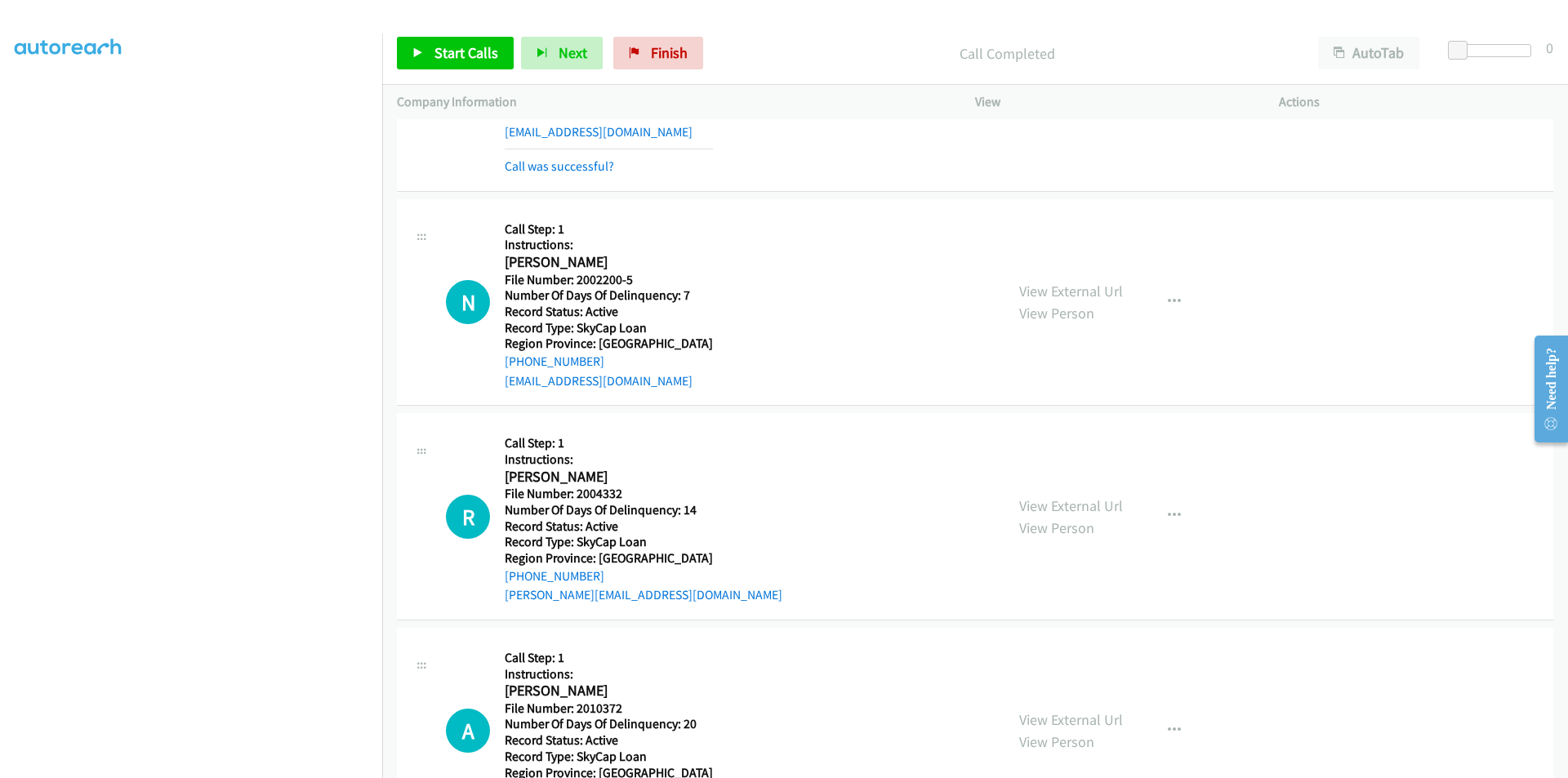
scroll to position [3199, 0]
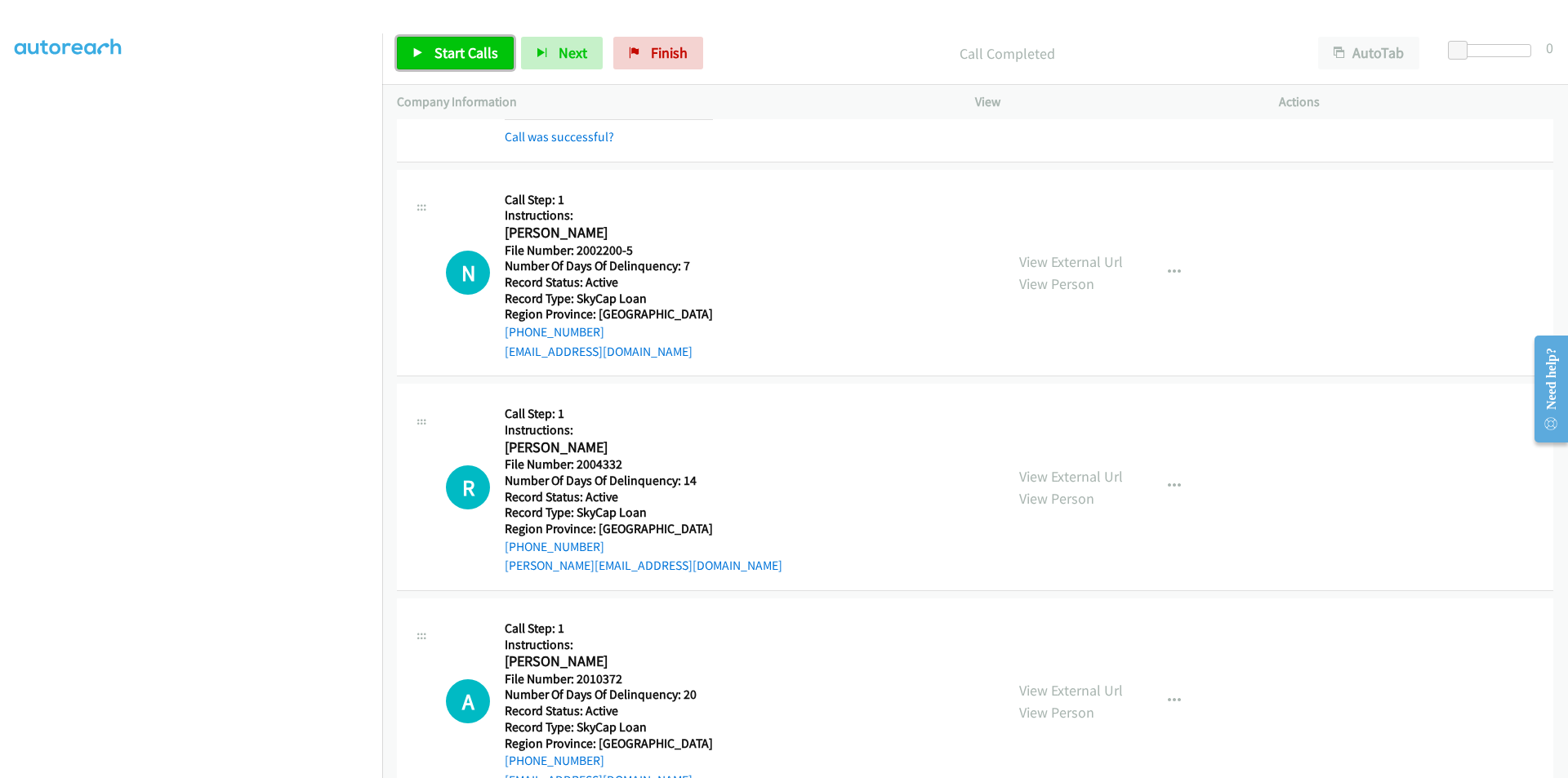
click at [465, 56] on span "Start Calls" at bounding box center [466, 53] width 64 height 19
click at [465, 56] on span "Pause" at bounding box center [452, 53] width 37 height 19
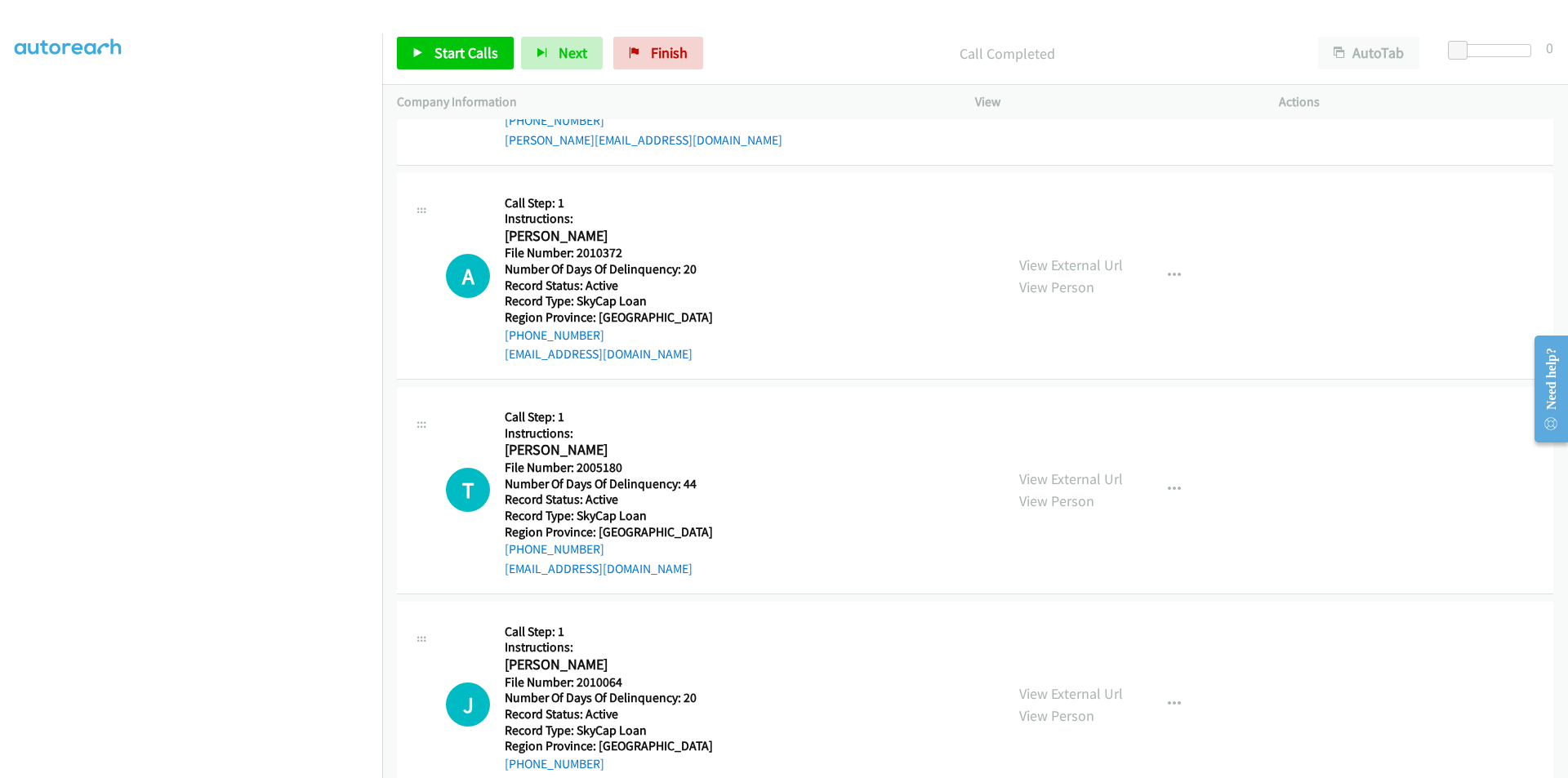
scroll to position [3688, 0]
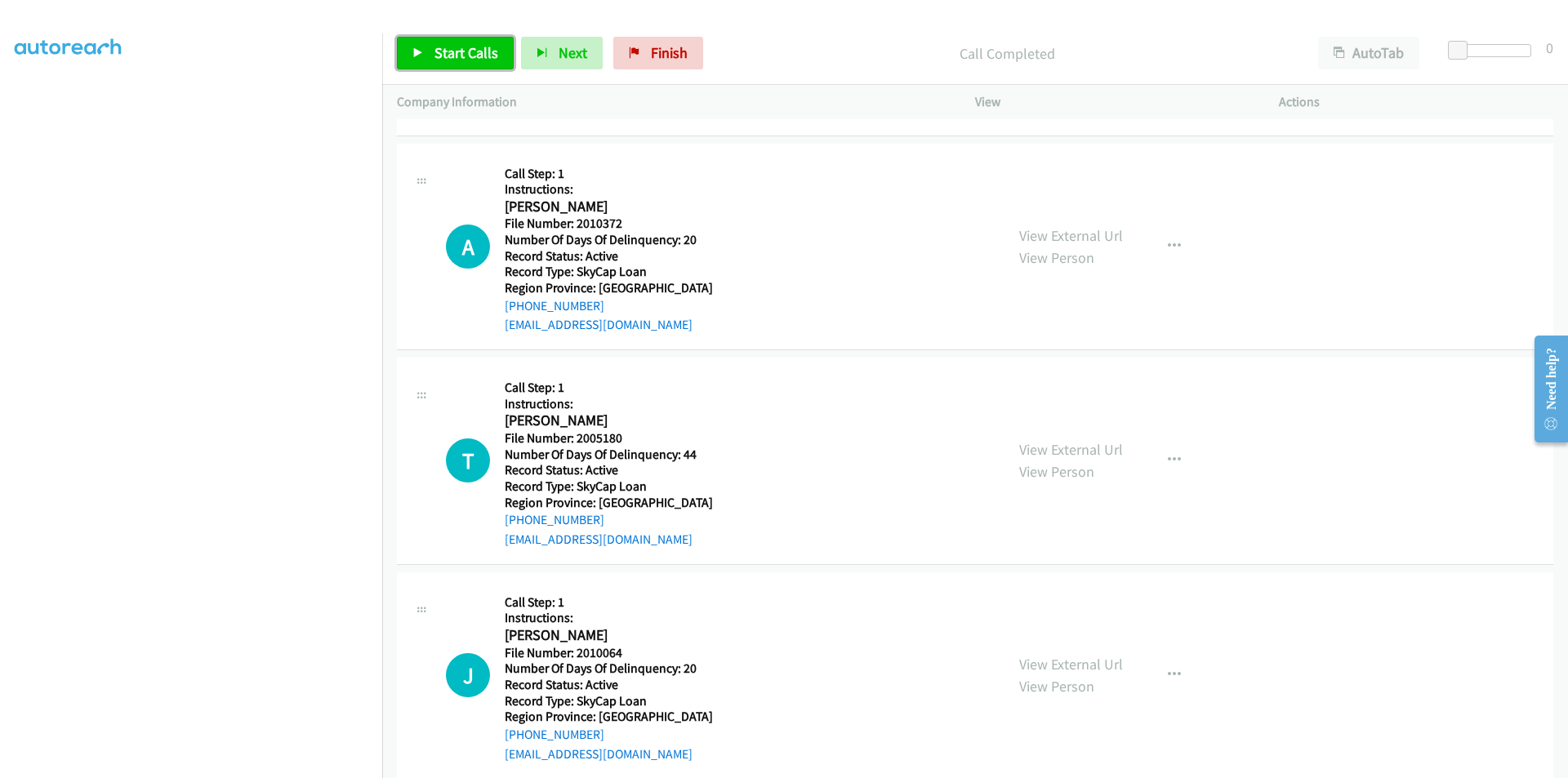
click at [466, 55] on span "Start Calls" at bounding box center [466, 53] width 64 height 19
click at [466, 55] on span "Pause" at bounding box center [452, 53] width 37 height 19
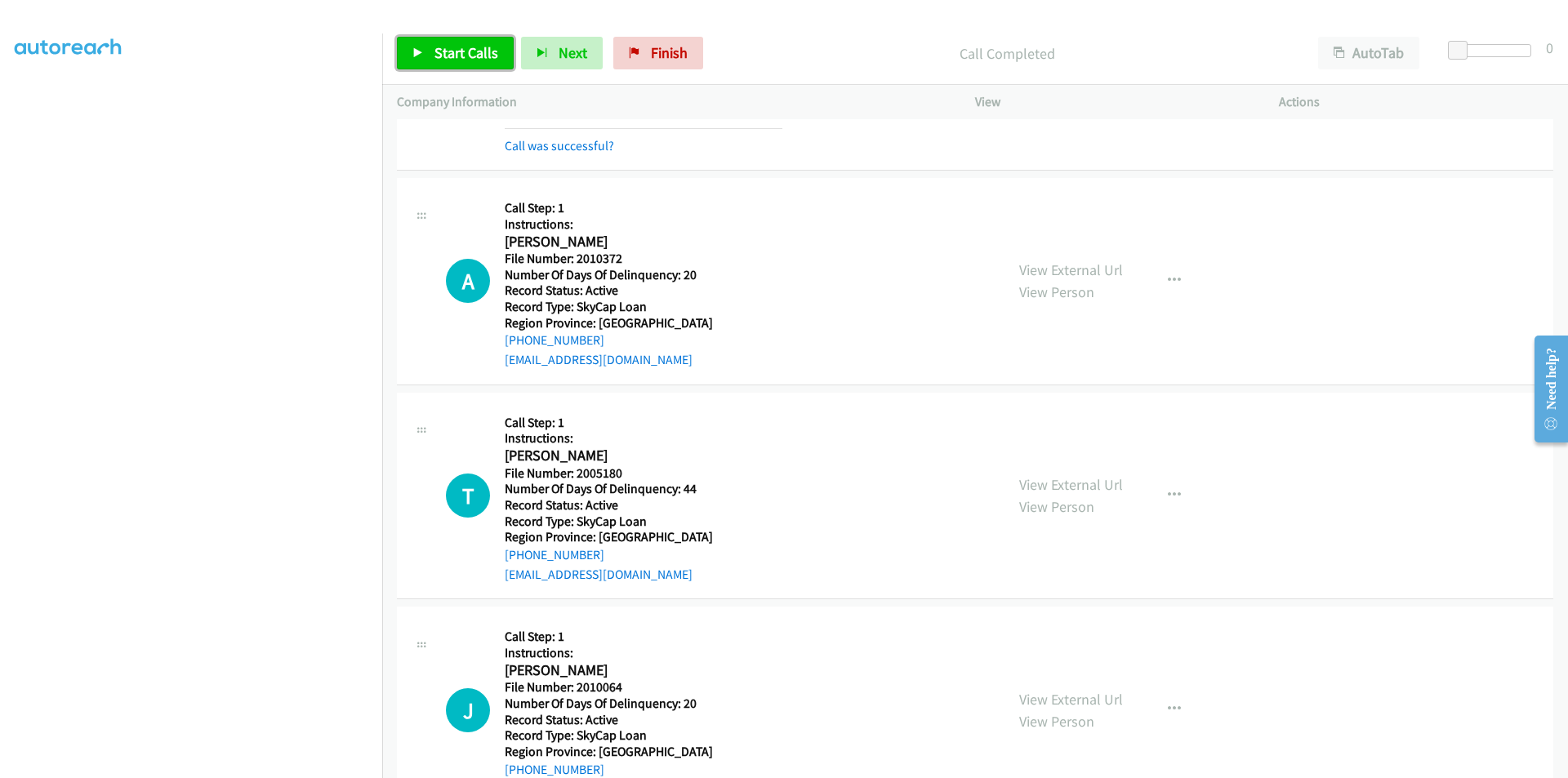
click at [442, 43] on span "Start Calls" at bounding box center [466, 53] width 64 height 19
click at [442, 43] on span "Pause" at bounding box center [452, 53] width 37 height 19
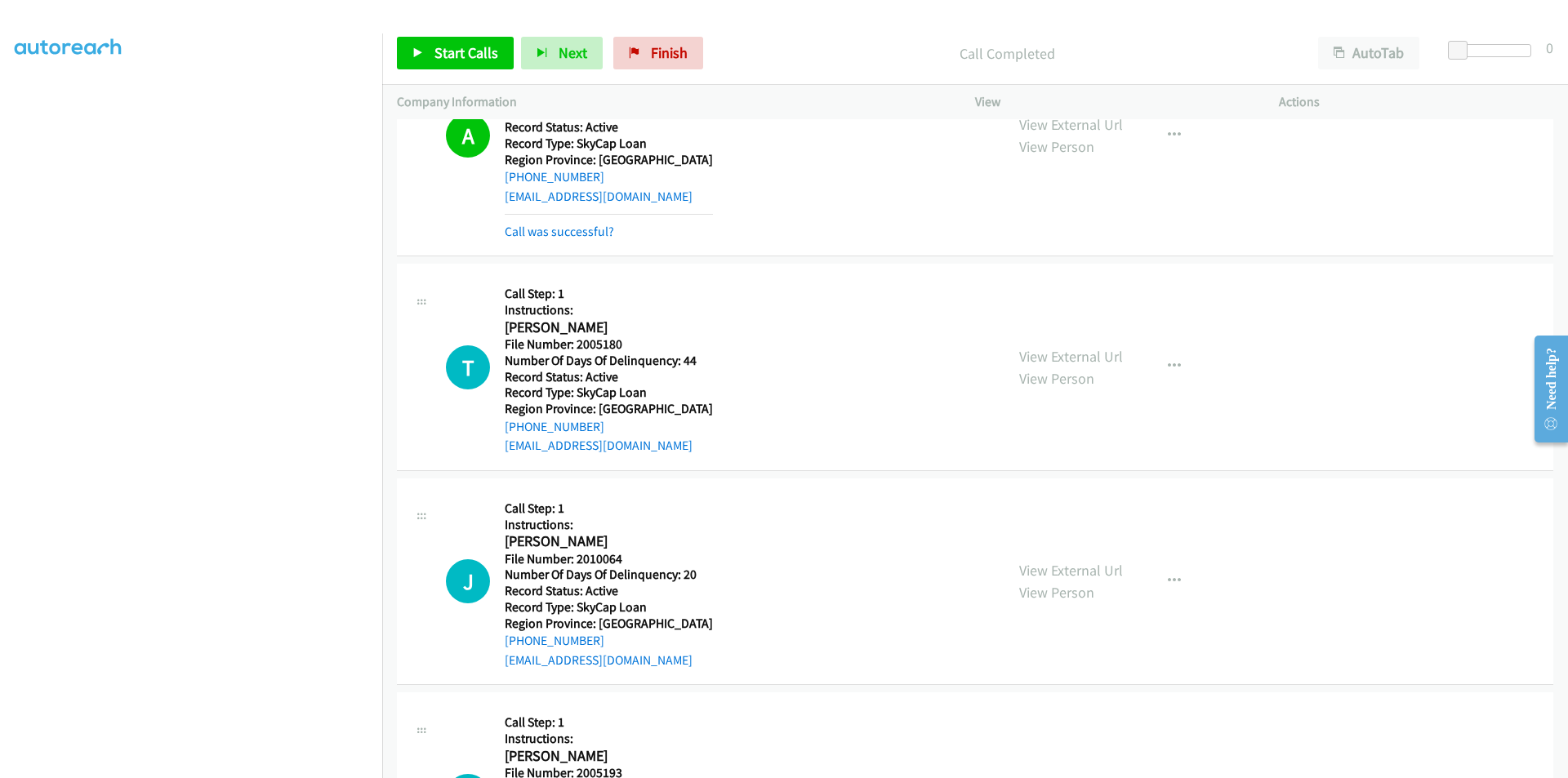
scroll to position [3933, 0]
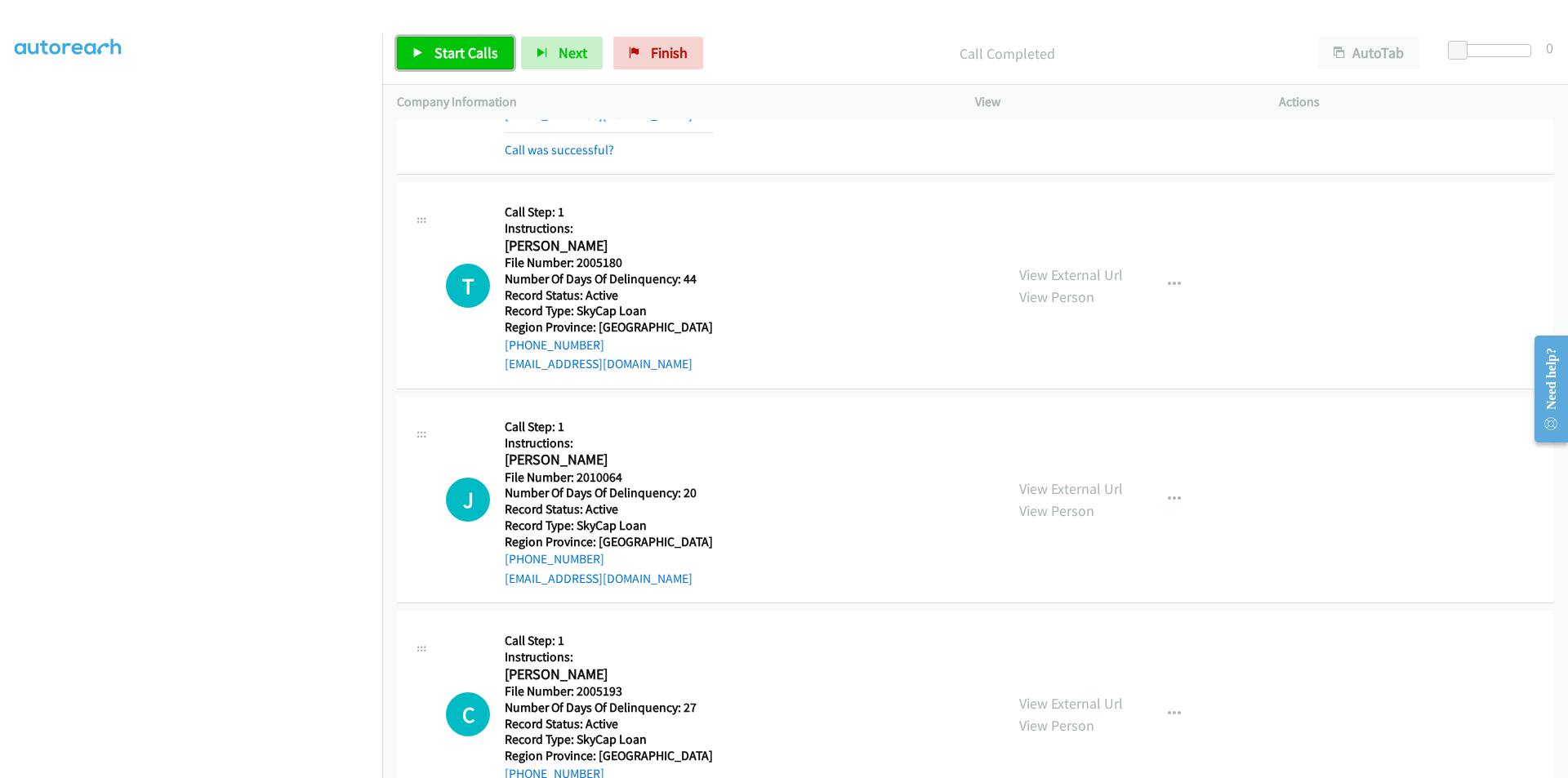
click at [460, 55] on span "Start Calls" at bounding box center [466, 53] width 64 height 19
click at [460, 55] on span "Pause" at bounding box center [452, 53] width 37 height 19
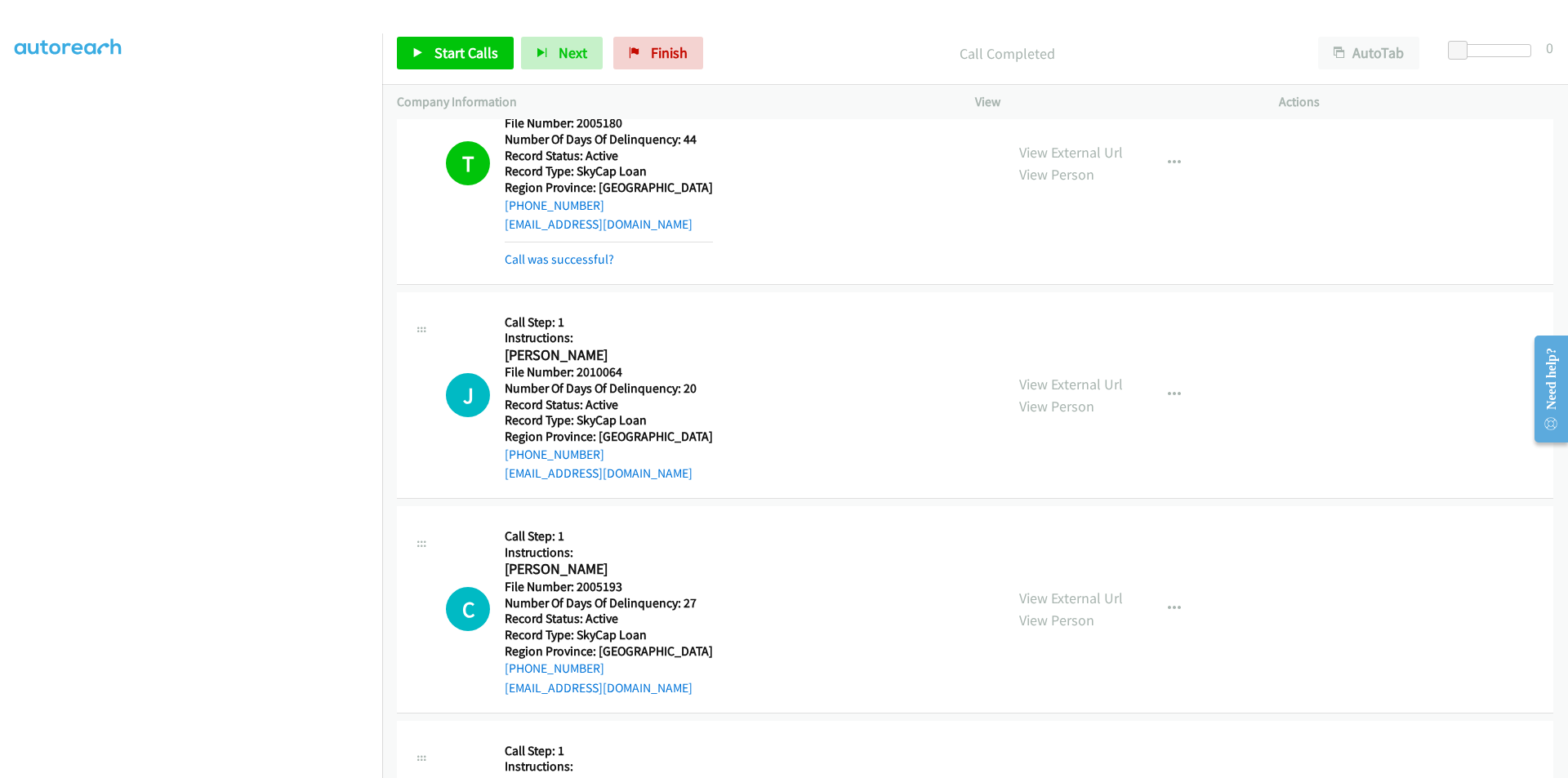
scroll to position [4178, 0]
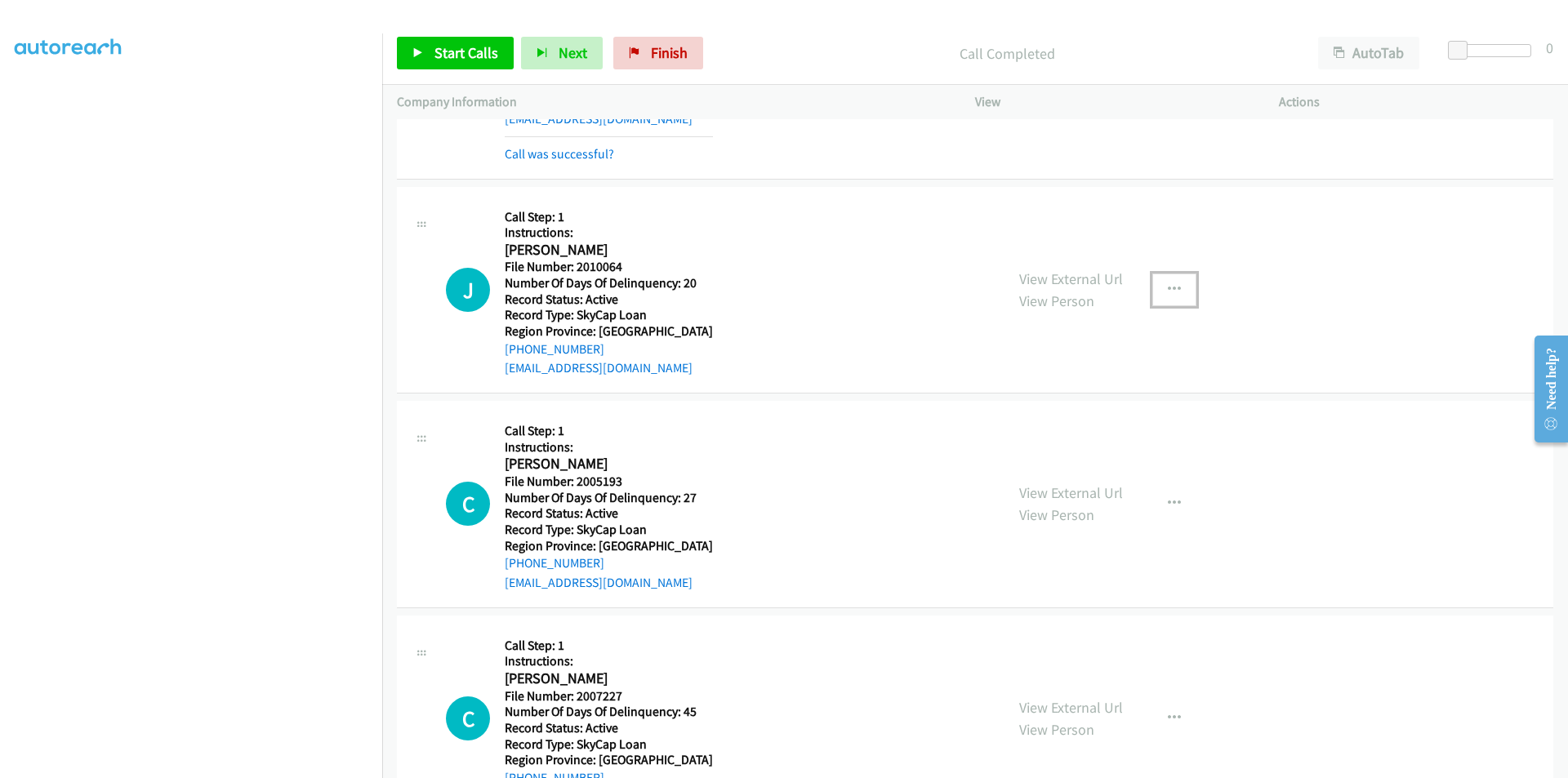
click at [1177, 287] on button "button" at bounding box center [1174, 289] width 44 height 33
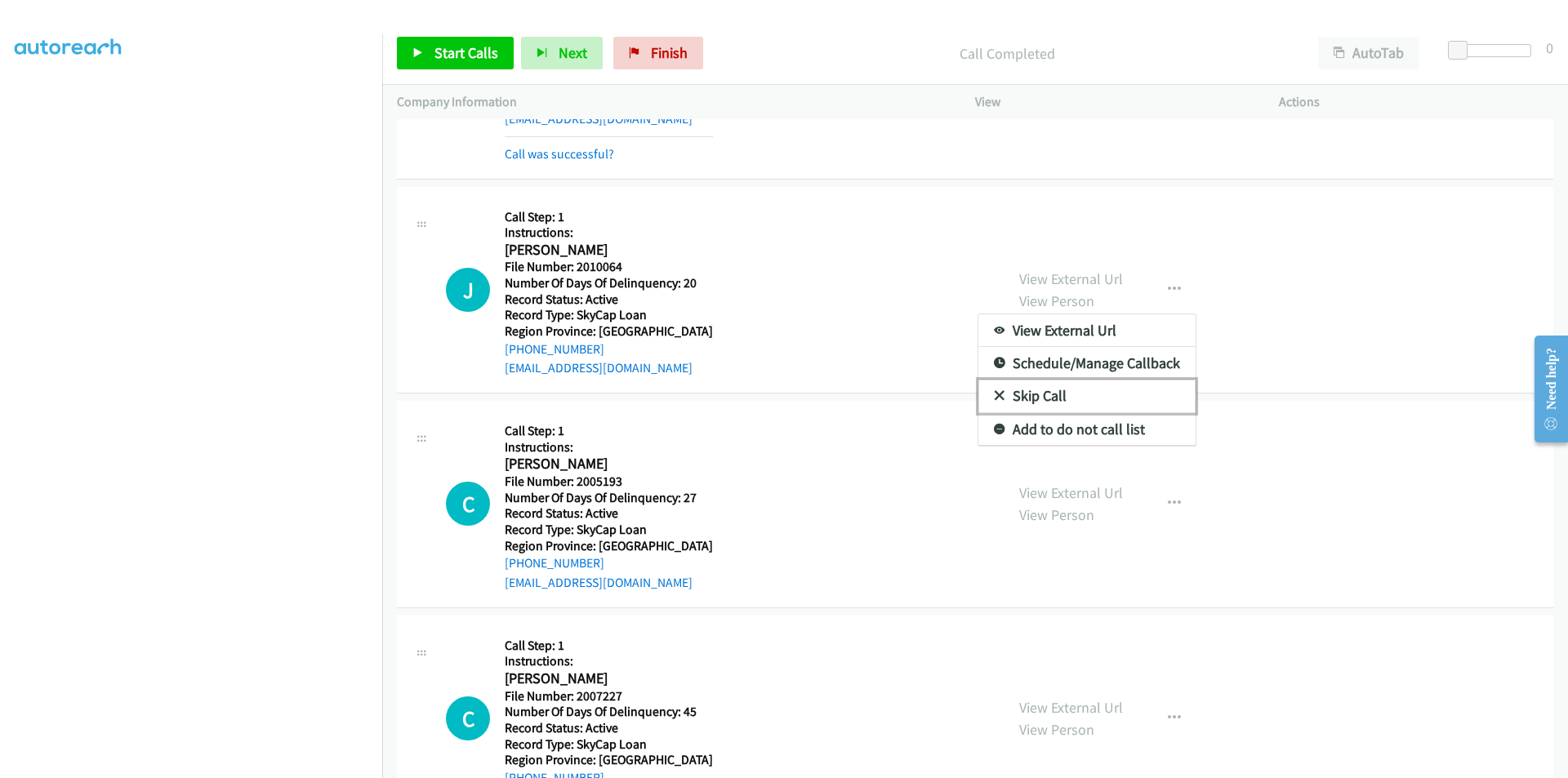
click at [1079, 391] on link "Skip Call" at bounding box center [1087, 396] width 218 height 33
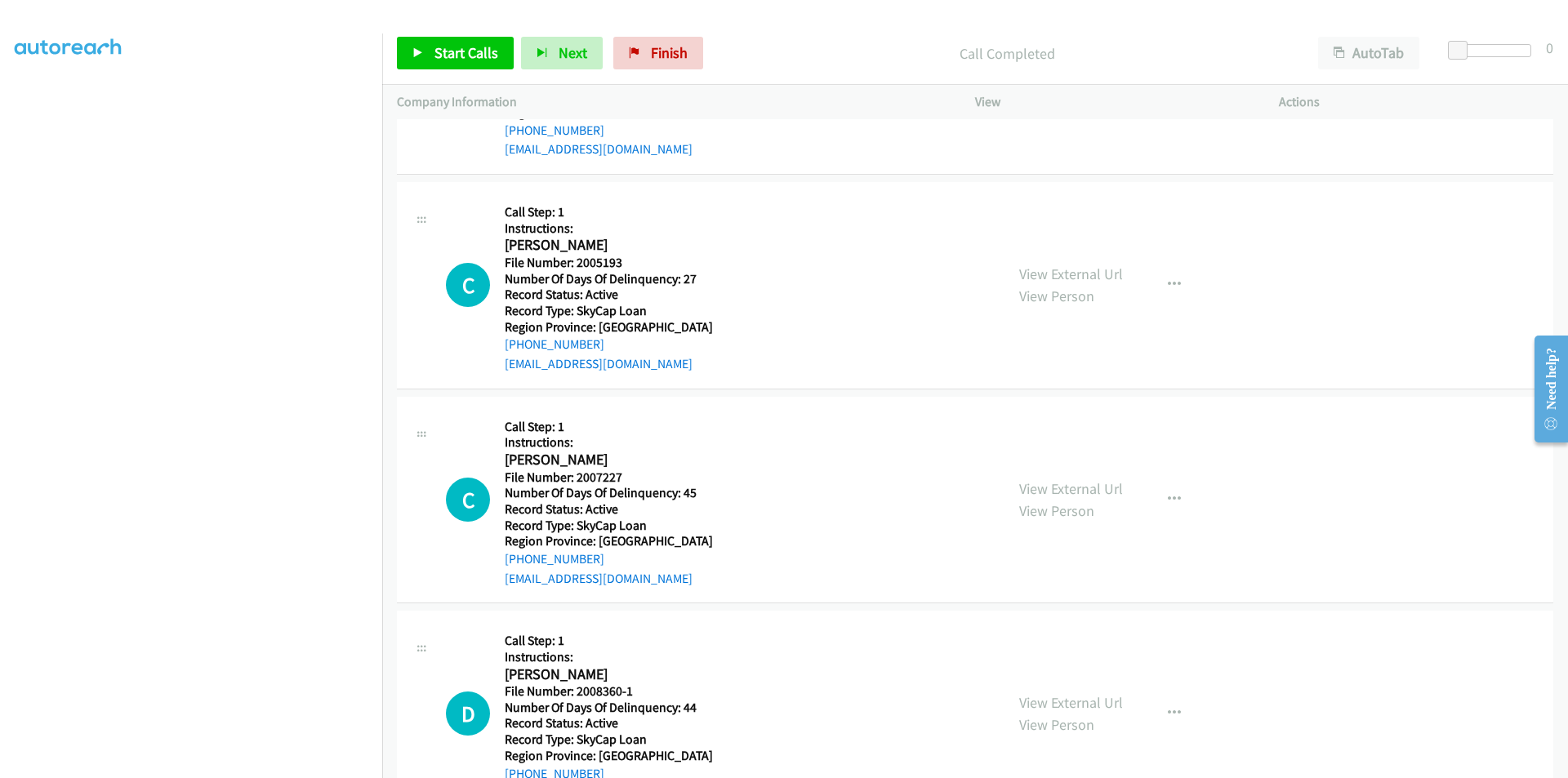
scroll to position [4423, 0]
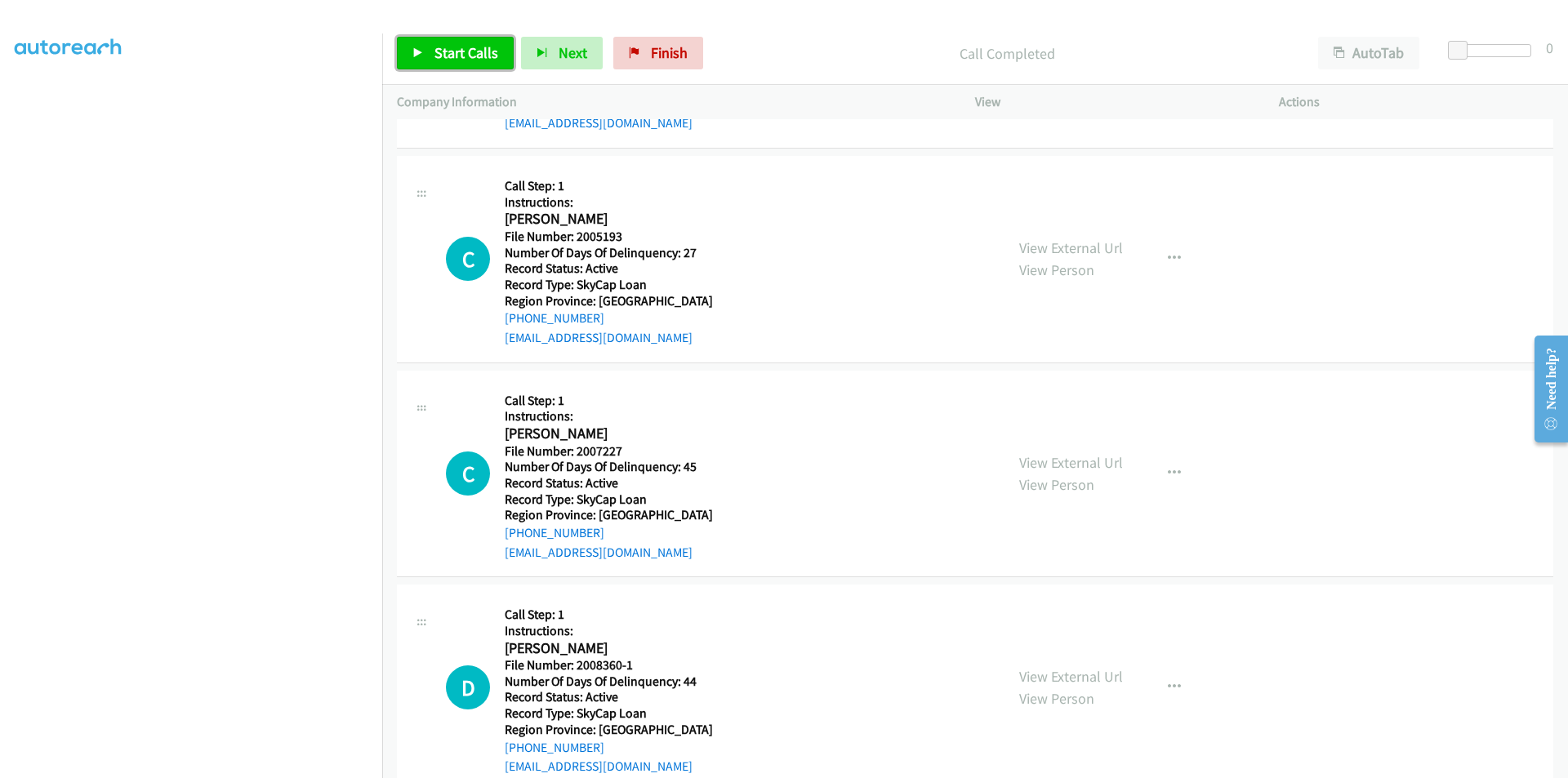
click at [466, 57] on span "Start Calls" at bounding box center [466, 53] width 64 height 19
click at [466, 57] on span "Pause" at bounding box center [452, 53] width 37 height 19
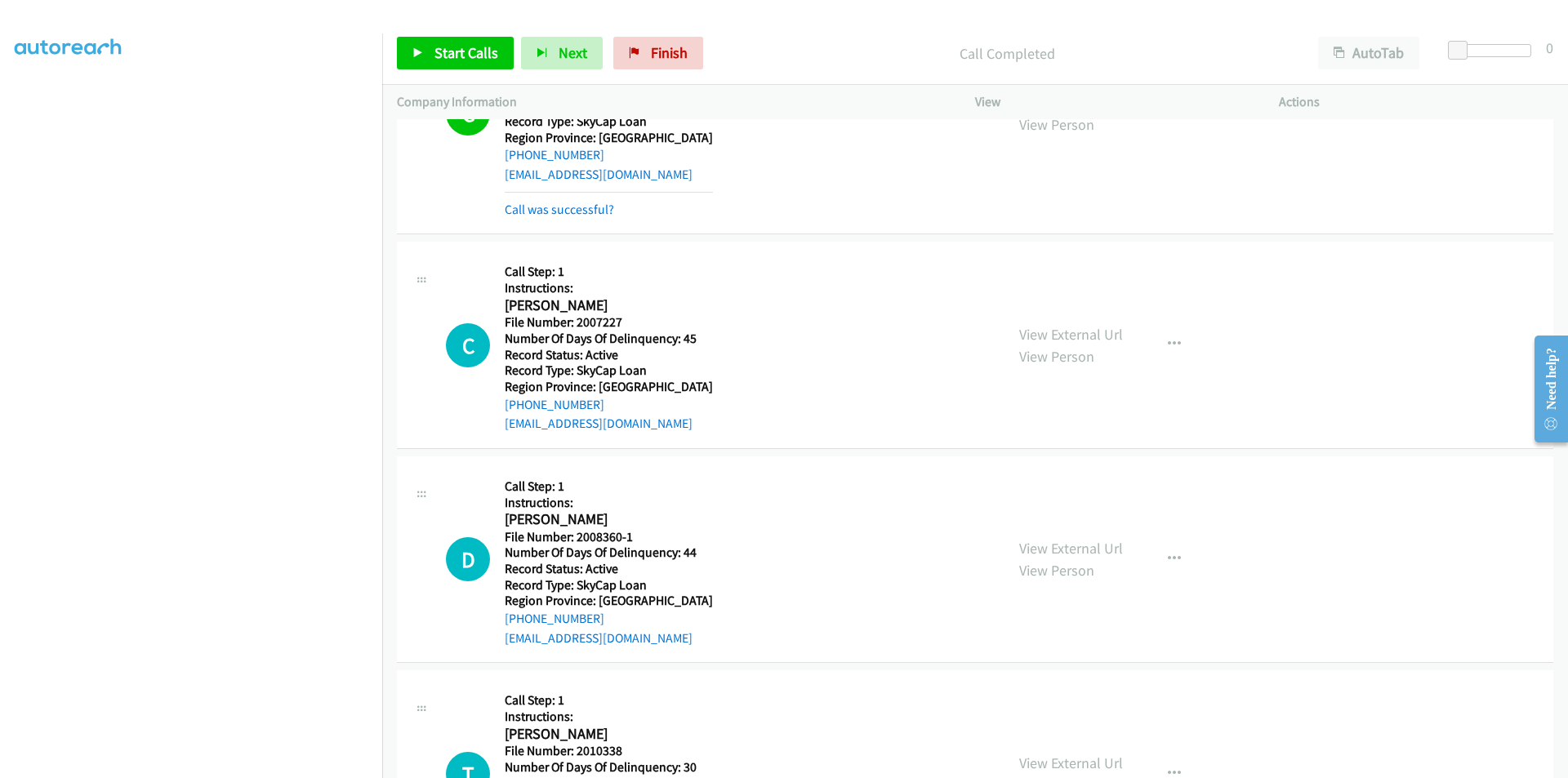
scroll to position [4668, 0]
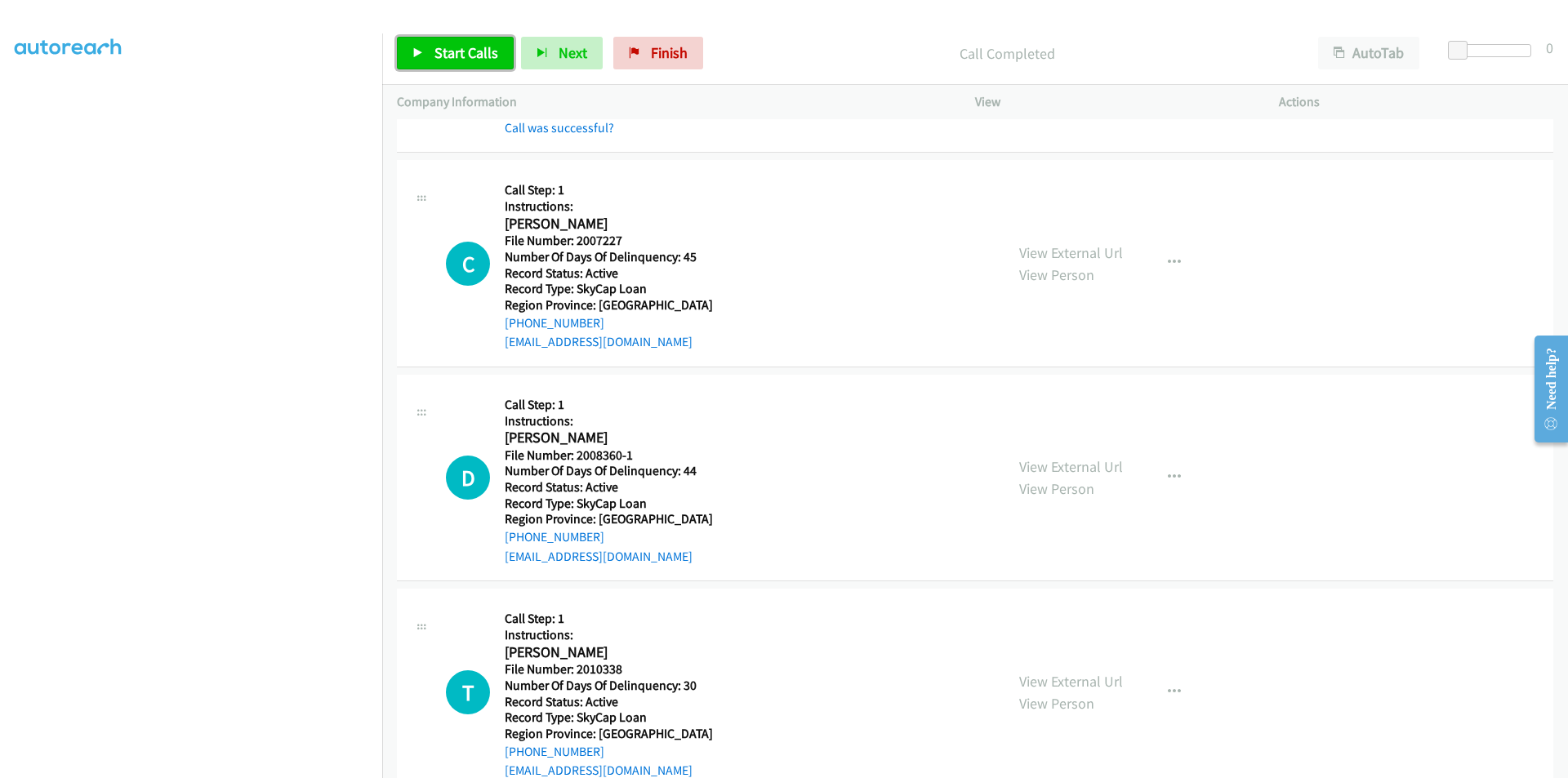
click at [471, 47] on span "Start Calls" at bounding box center [466, 53] width 64 height 19
click at [471, 47] on link "Pause" at bounding box center [441, 53] width 90 height 33
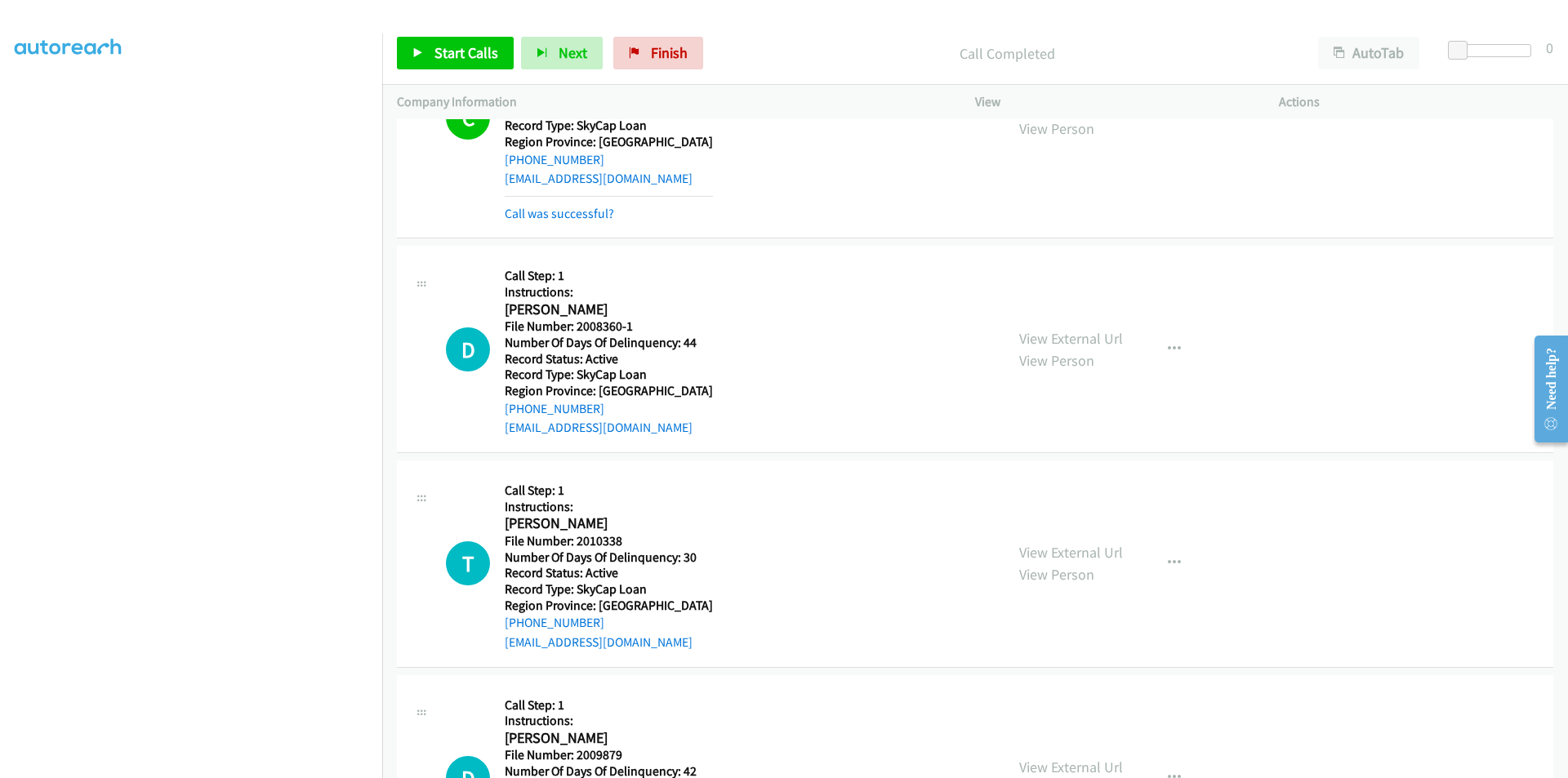
scroll to position [4913, 0]
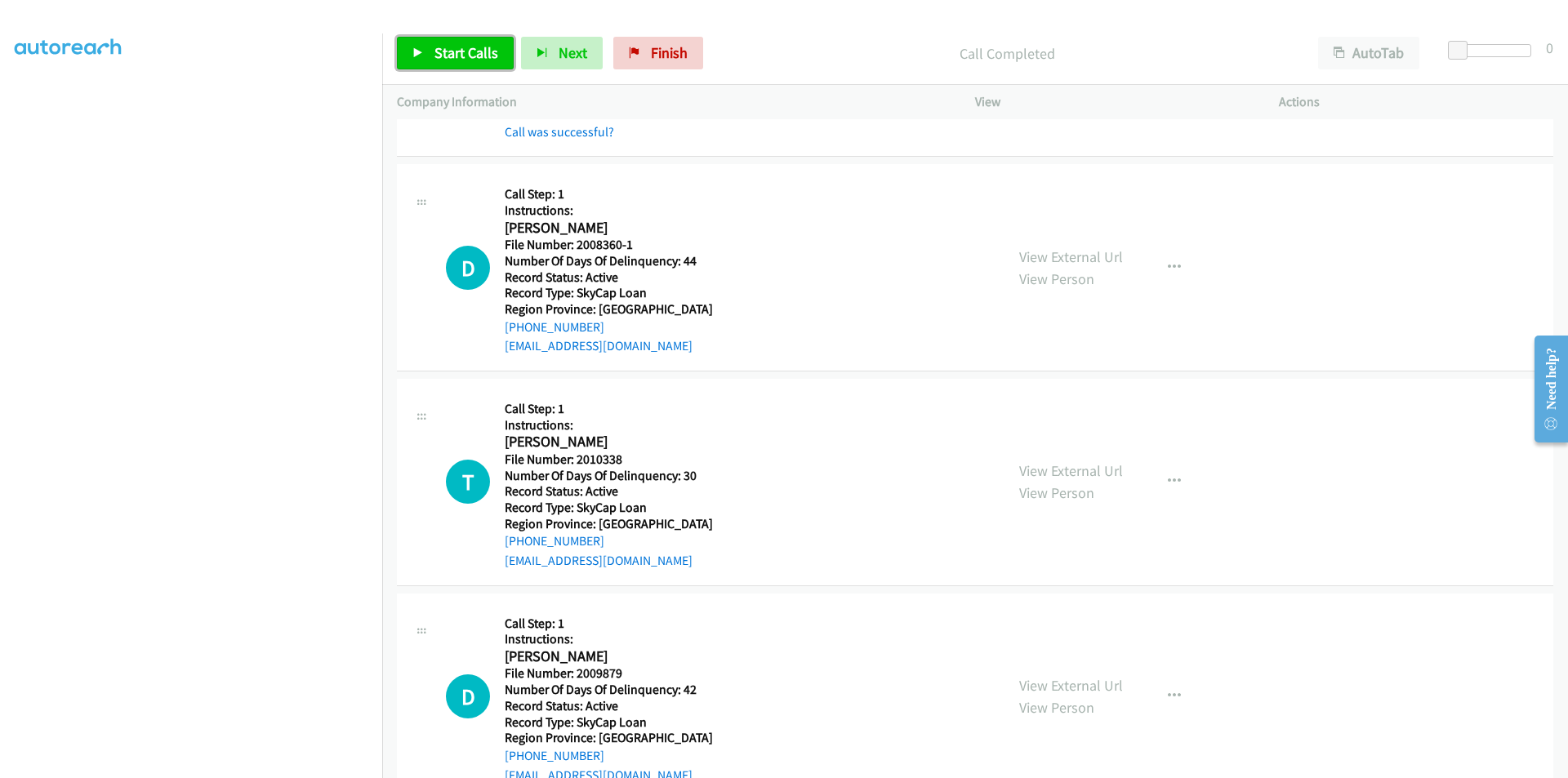
click at [452, 43] on span "Start Calls" at bounding box center [466, 53] width 64 height 19
click at [451, 54] on span "Pause" at bounding box center [452, 53] width 37 height 19
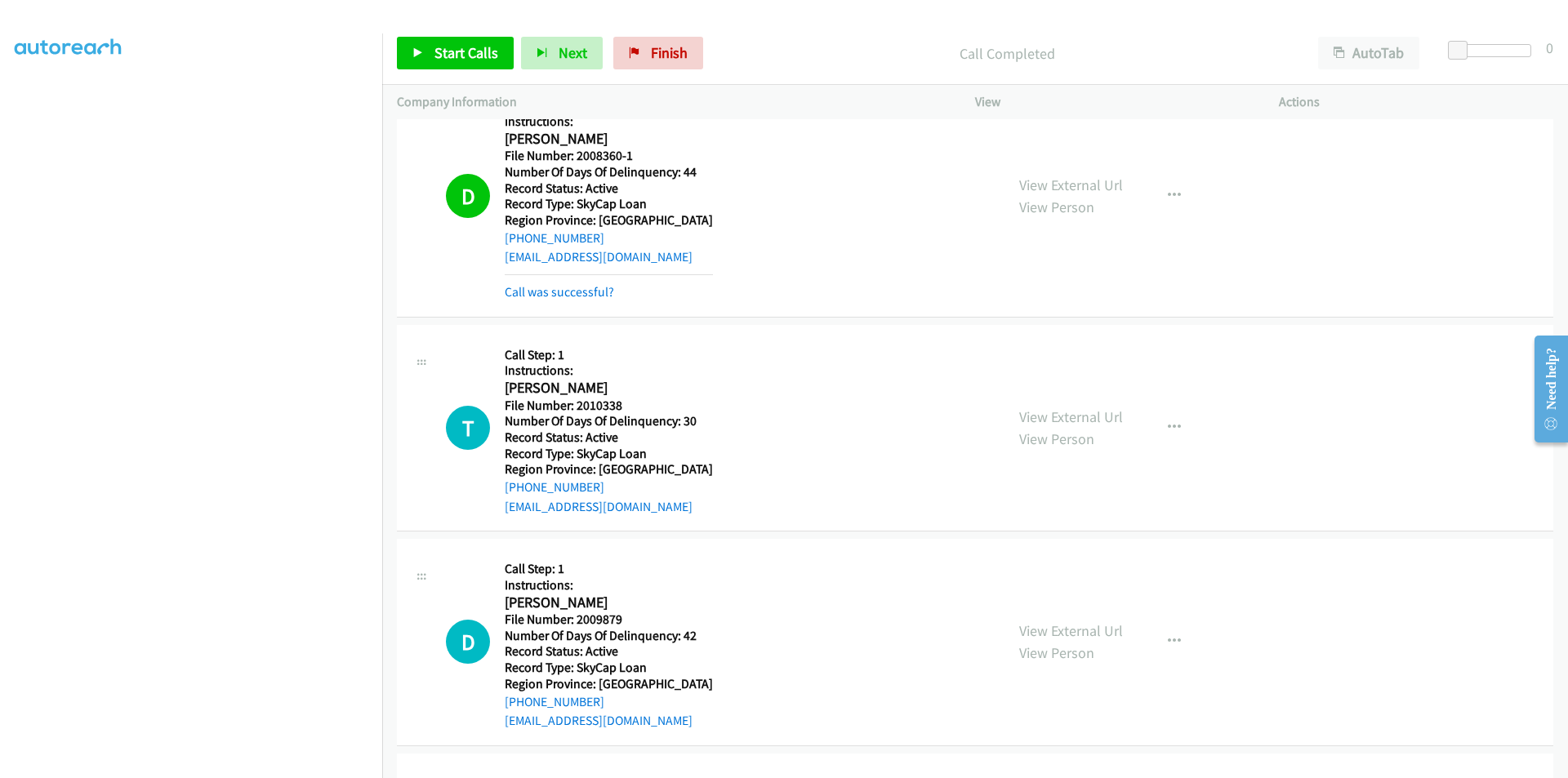
scroll to position [5158, 0]
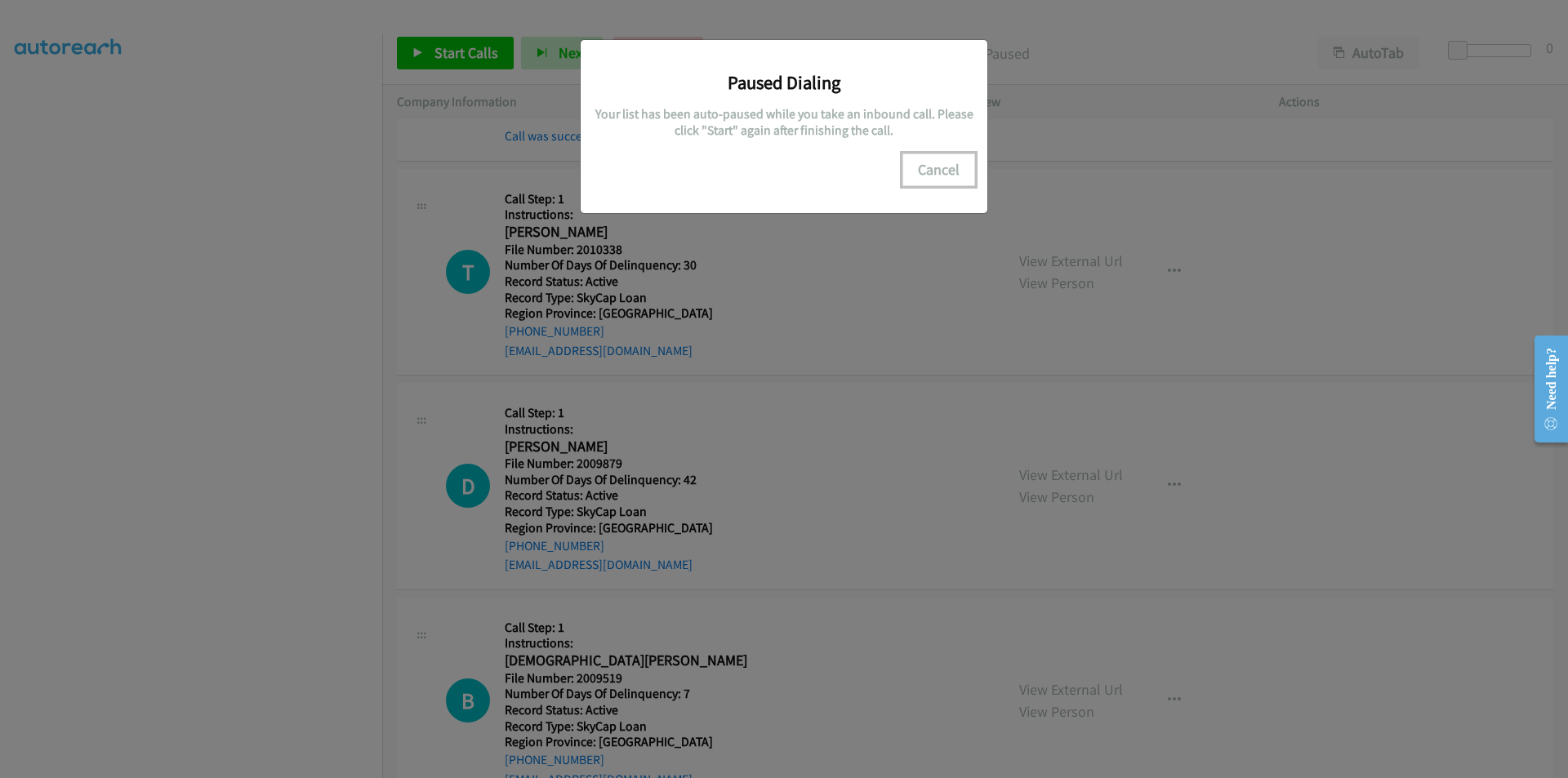
click at [931, 166] on button "Cancel" at bounding box center [939, 170] width 73 height 33
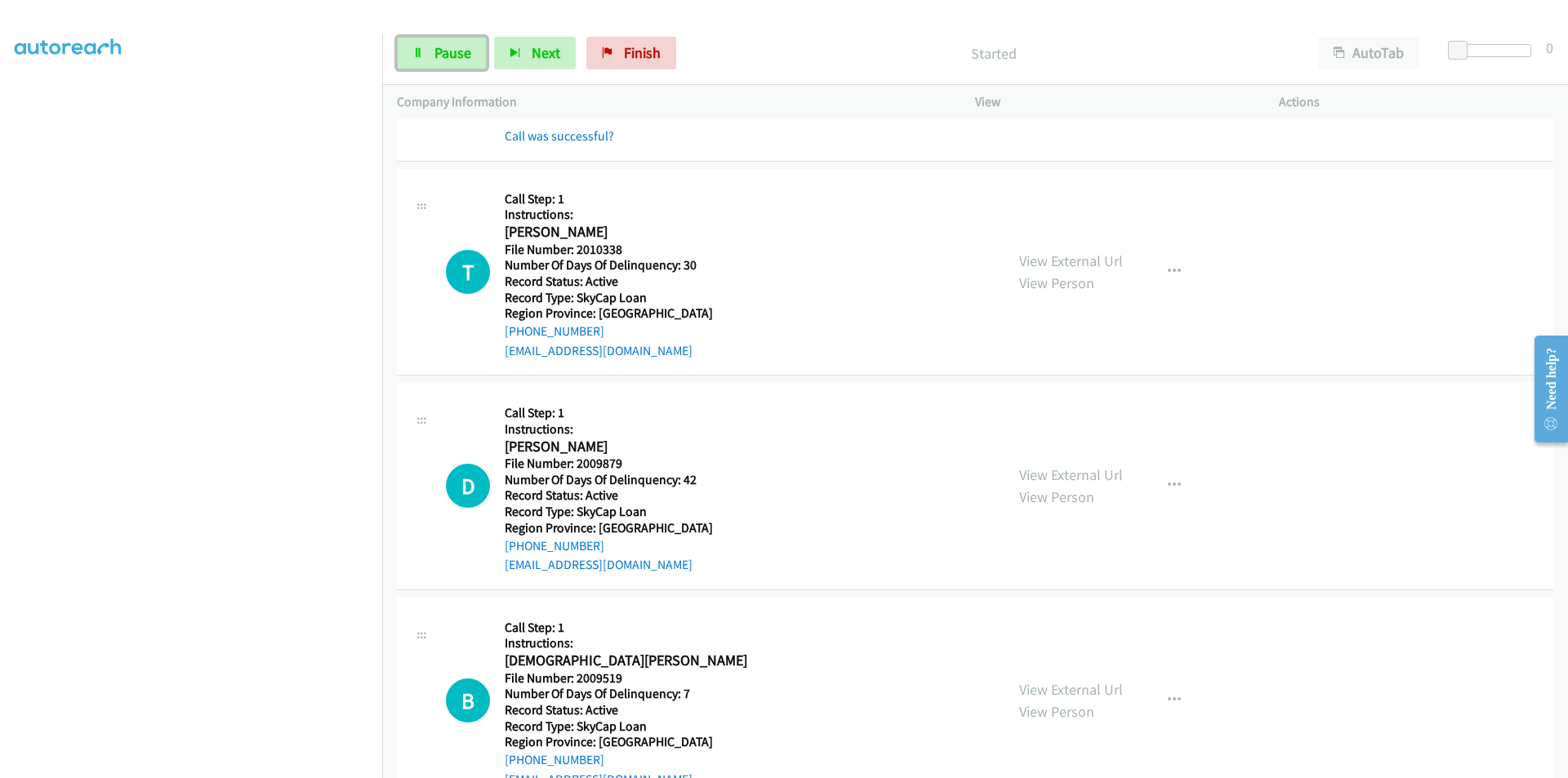
click at [432, 49] on link "Pause" at bounding box center [441, 53] width 90 height 33
click at [428, 45] on link "Start Calls" at bounding box center [455, 53] width 117 height 33
click at [439, 53] on span "Pause" at bounding box center [452, 53] width 37 height 19
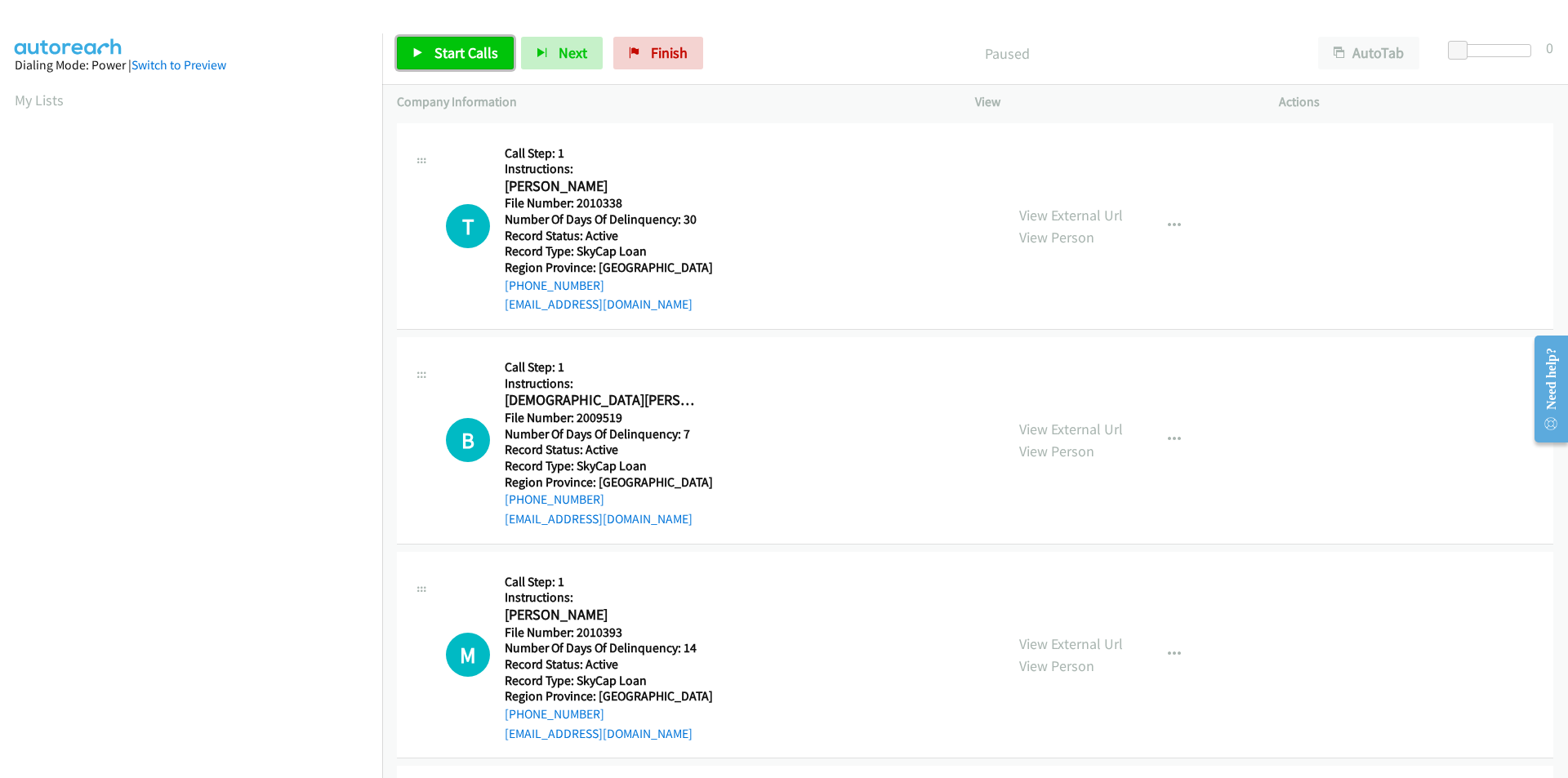
click at [464, 62] on link "Start Calls" at bounding box center [455, 53] width 117 height 33
click at [461, 56] on span "Pause" at bounding box center [452, 53] width 37 height 19
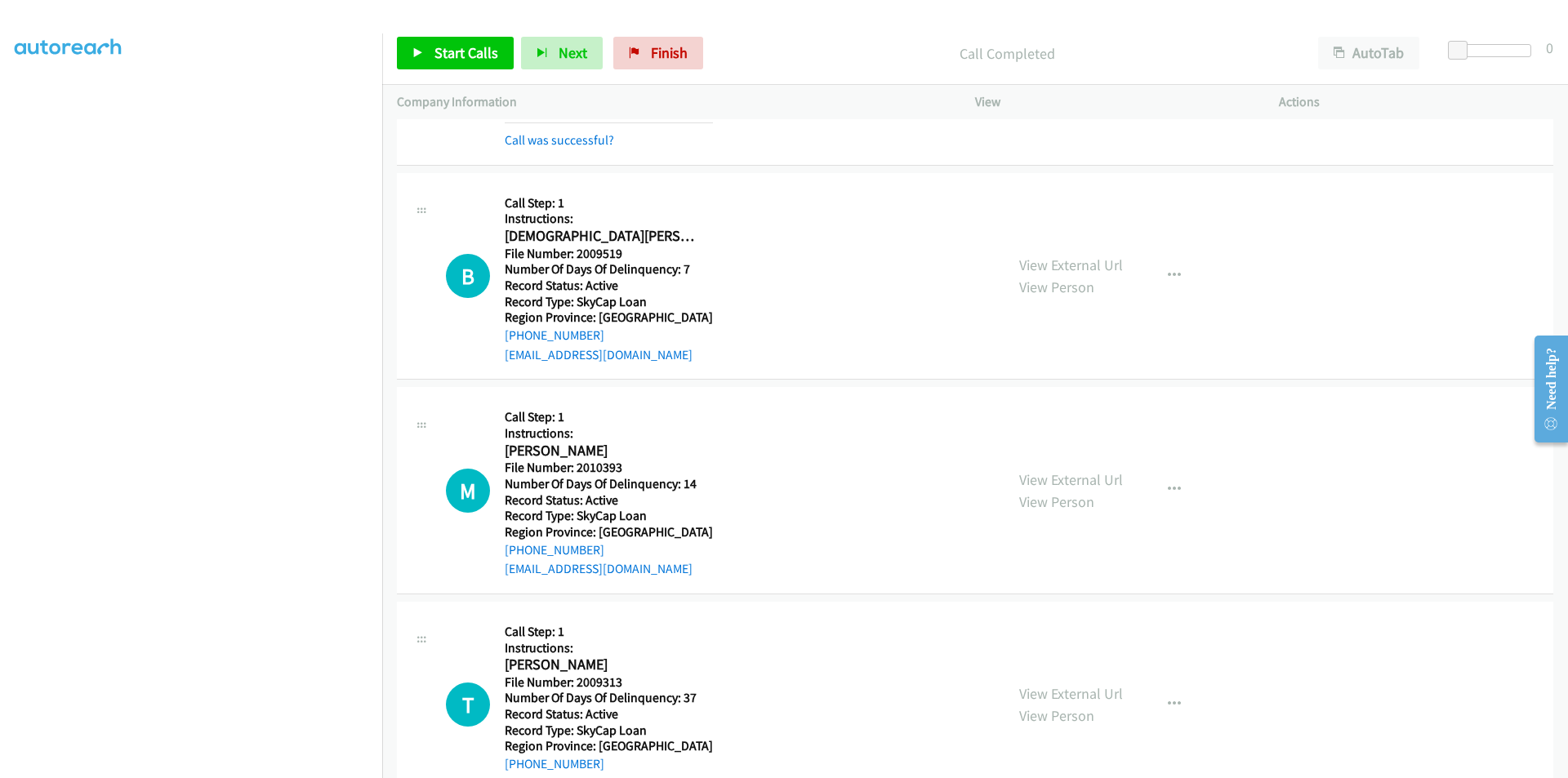
scroll to position [245, 0]
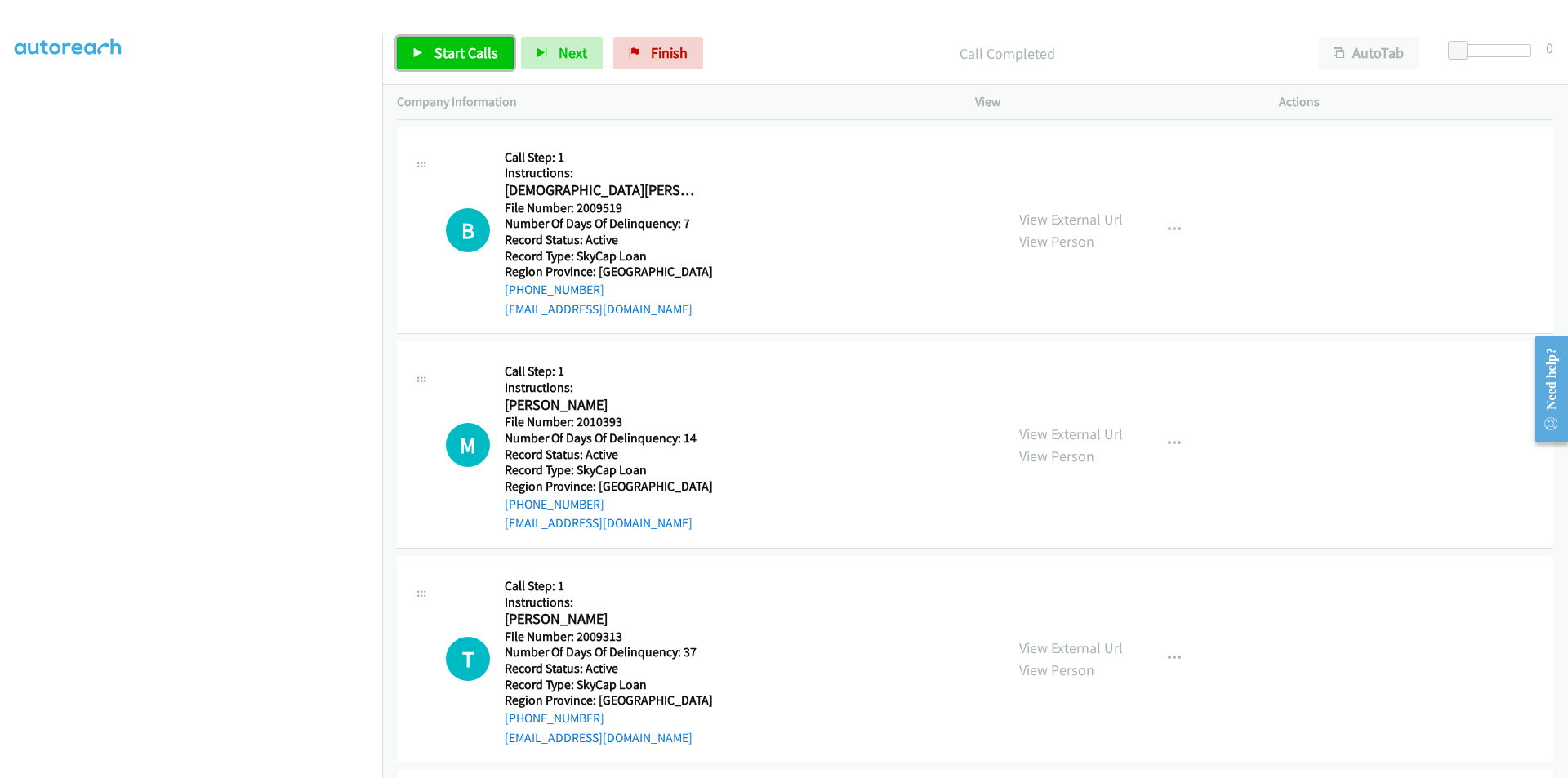
click at [485, 58] on span "Start Calls" at bounding box center [466, 53] width 64 height 19
click at [468, 54] on span "Pause" at bounding box center [452, 53] width 37 height 19
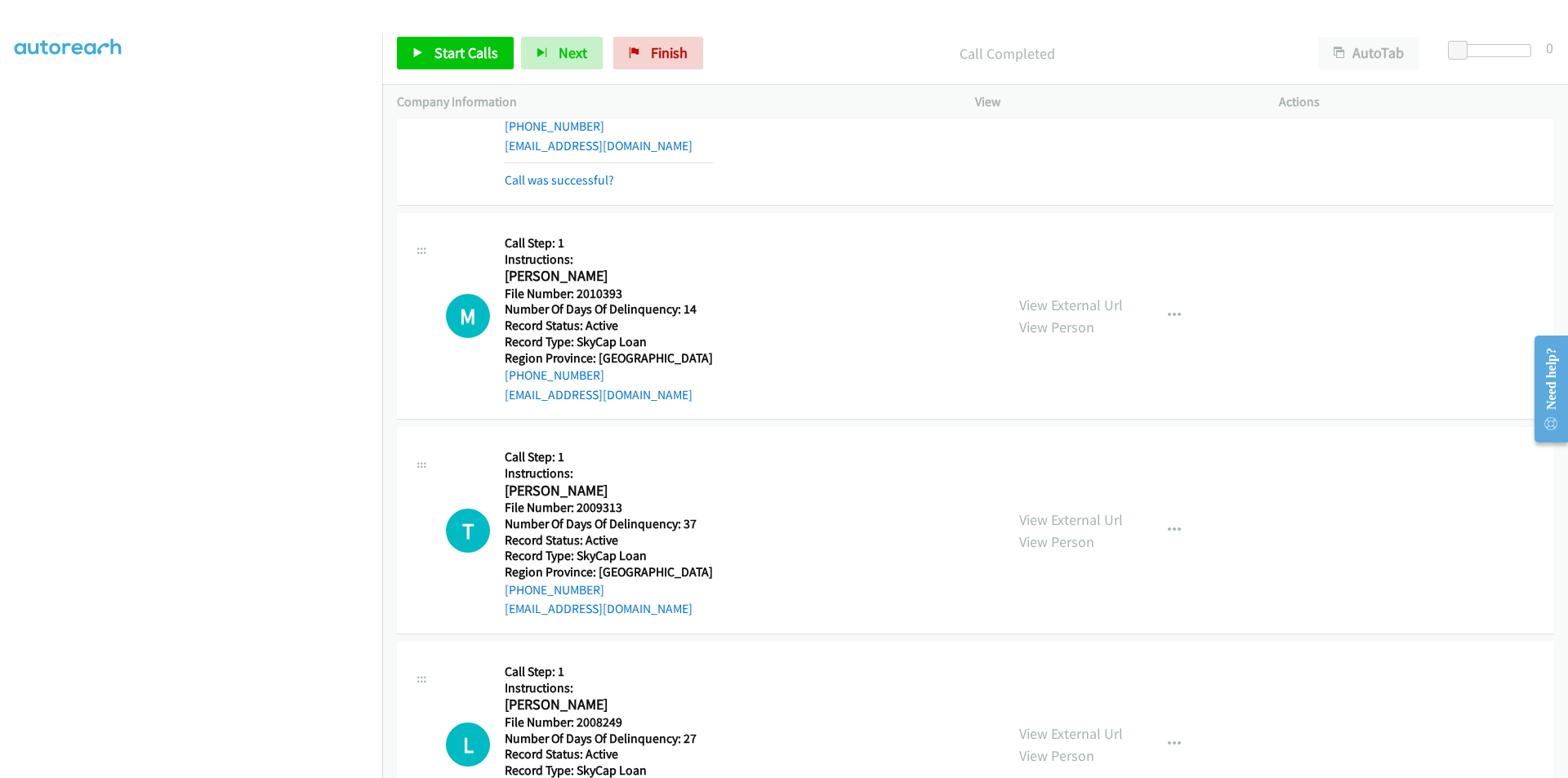
scroll to position [490, 0]
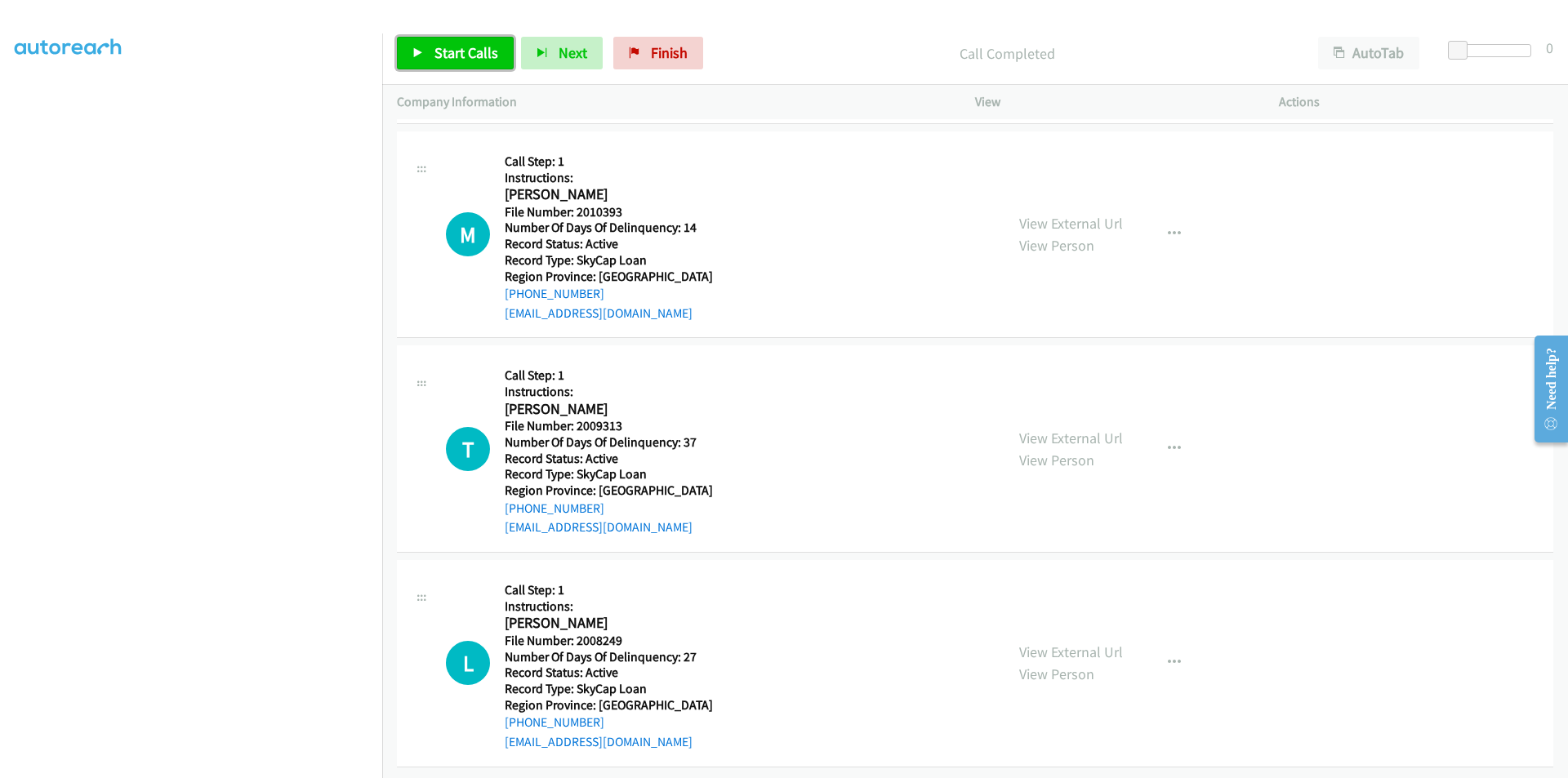
click at [450, 50] on span "Start Calls" at bounding box center [466, 53] width 64 height 19
click at [450, 50] on span "Pause" at bounding box center [452, 53] width 37 height 19
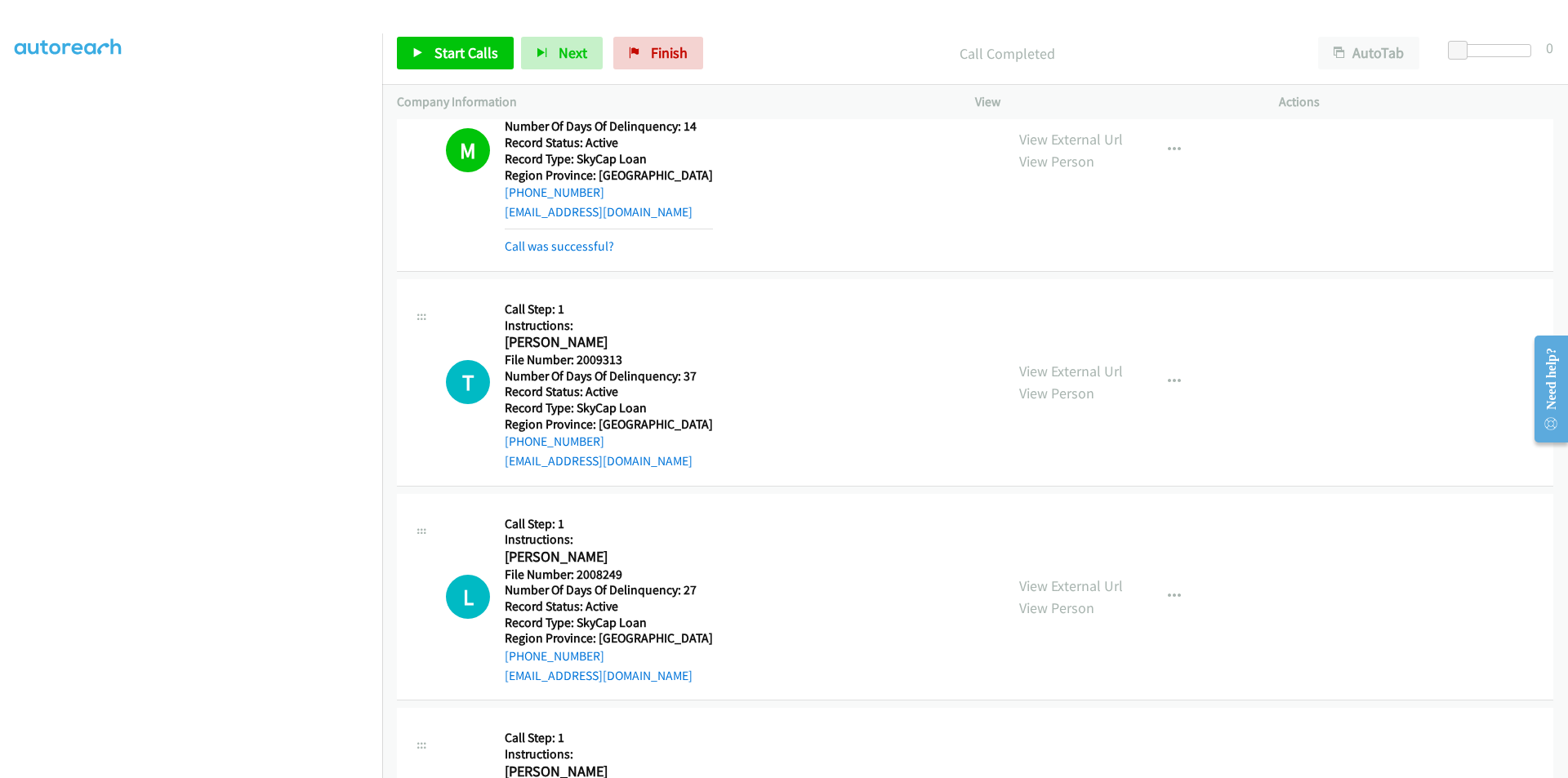
scroll to position [735, 0]
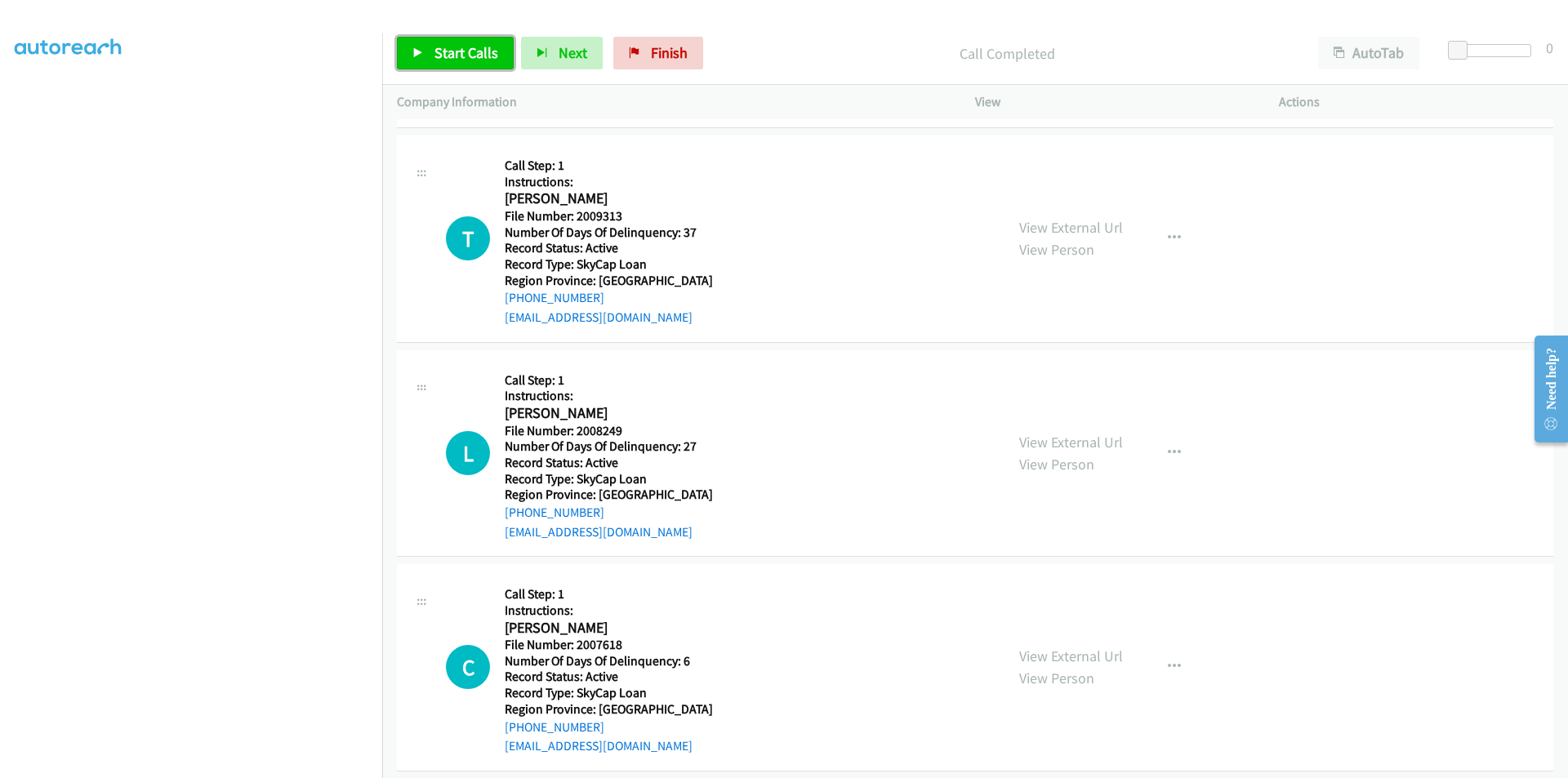
click at [429, 42] on link "Start Calls" at bounding box center [455, 53] width 117 height 33
click at [449, 48] on span "Pause" at bounding box center [452, 53] width 37 height 19
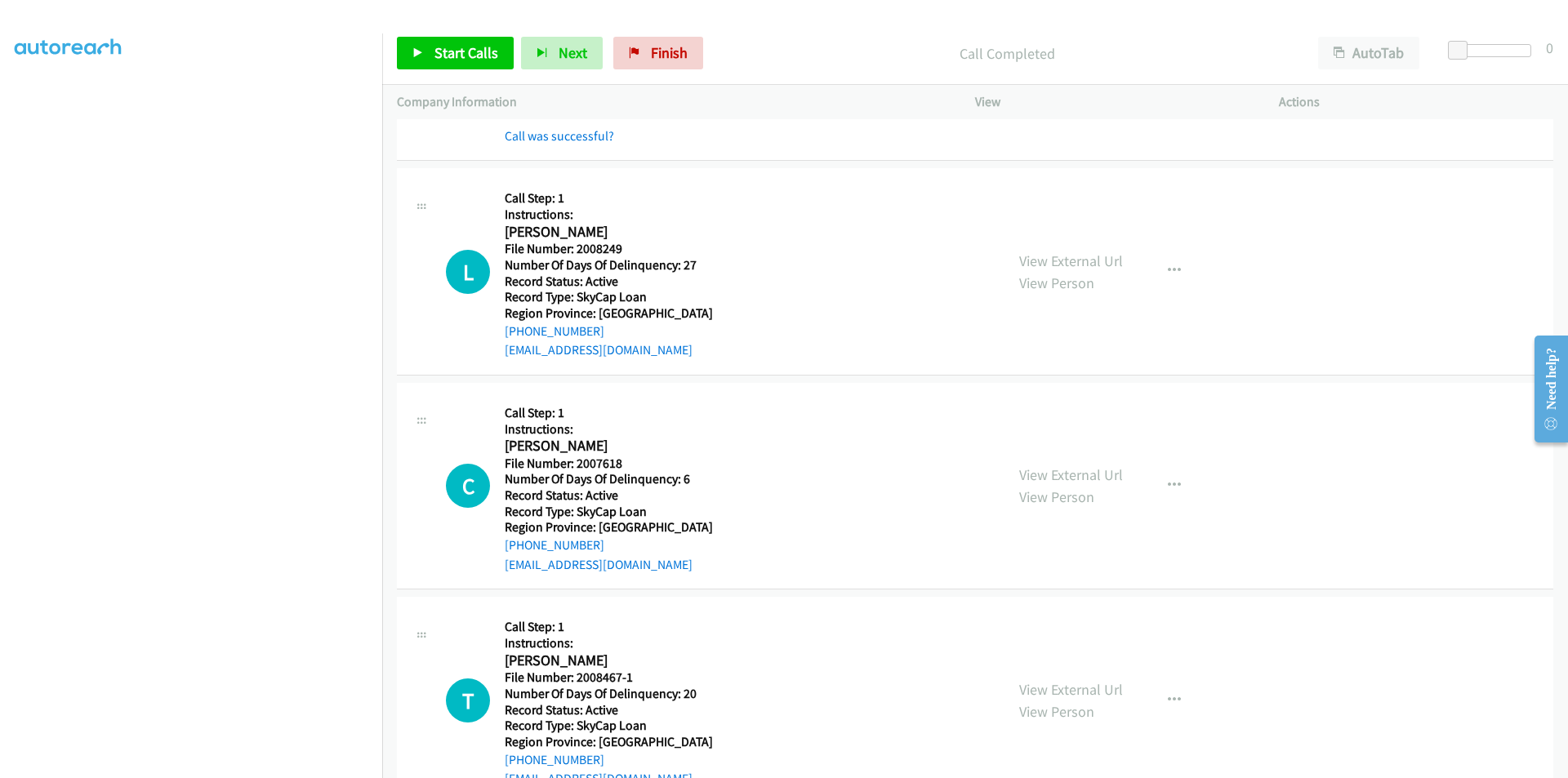
scroll to position [980, 0]
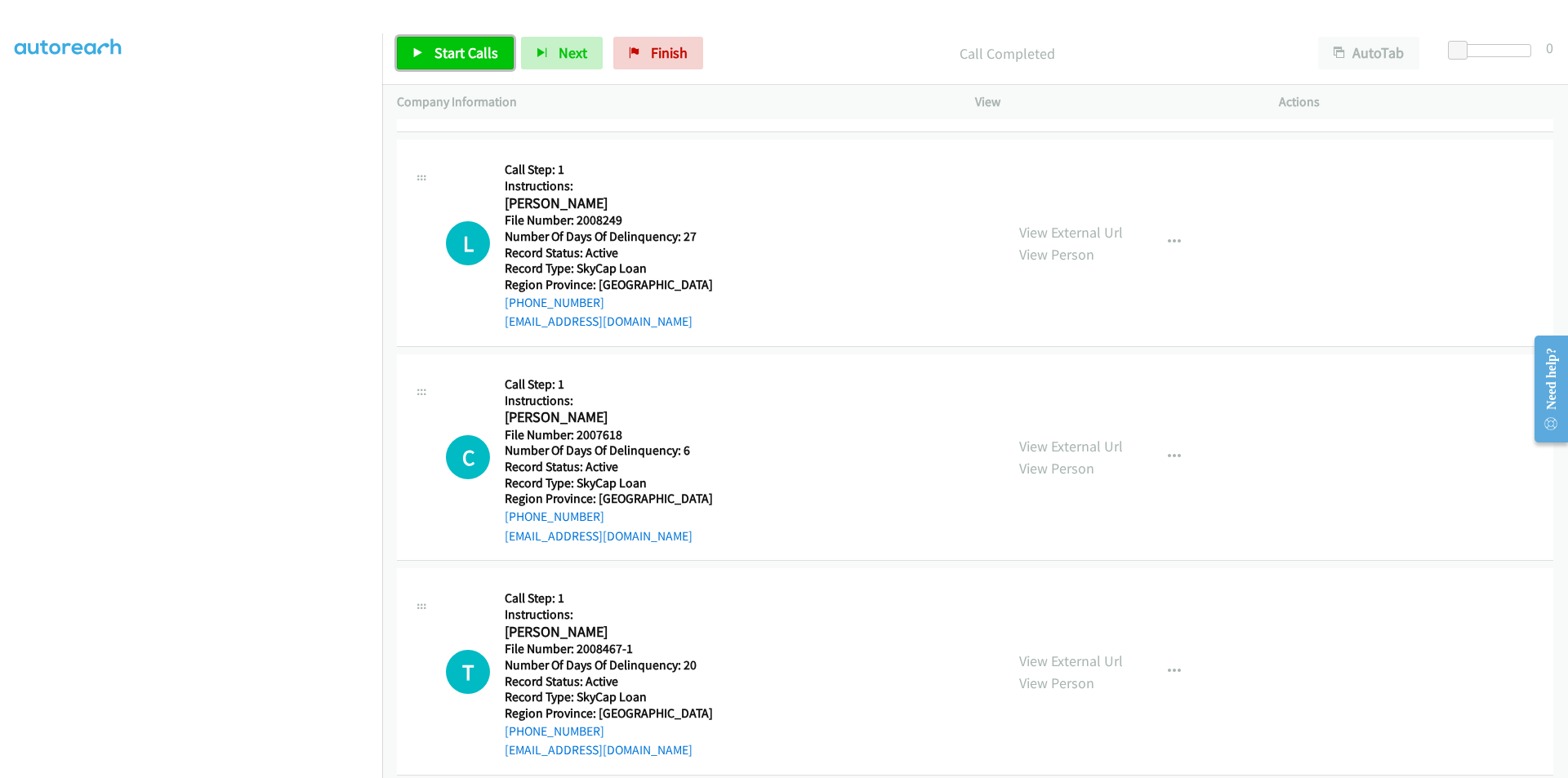
click at [463, 57] on span "Start Calls" at bounding box center [466, 53] width 64 height 19
click at [463, 57] on span "Pause" at bounding box center [452, 53] width 37 height 19
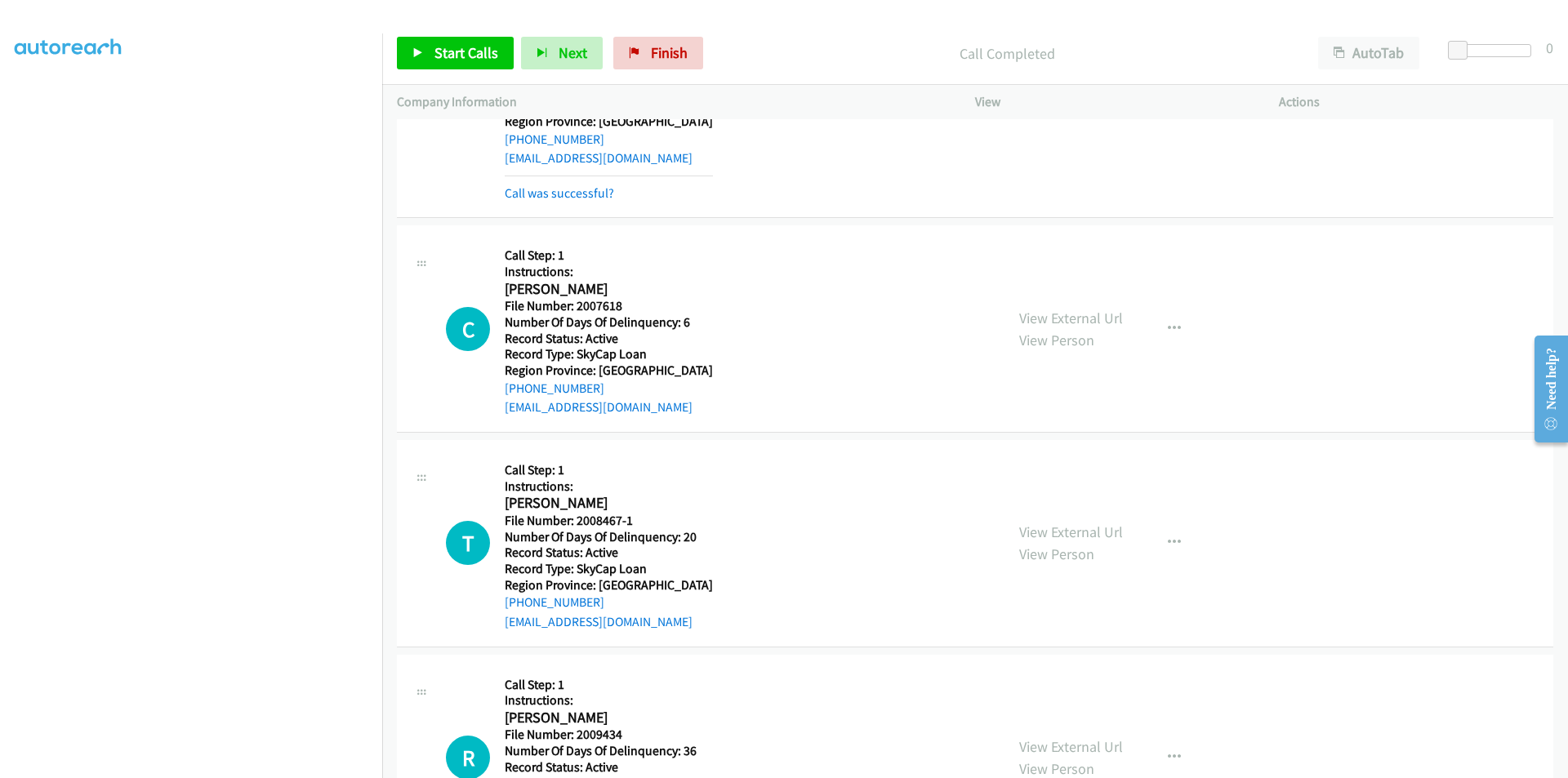
scroll to position [1224, 0]
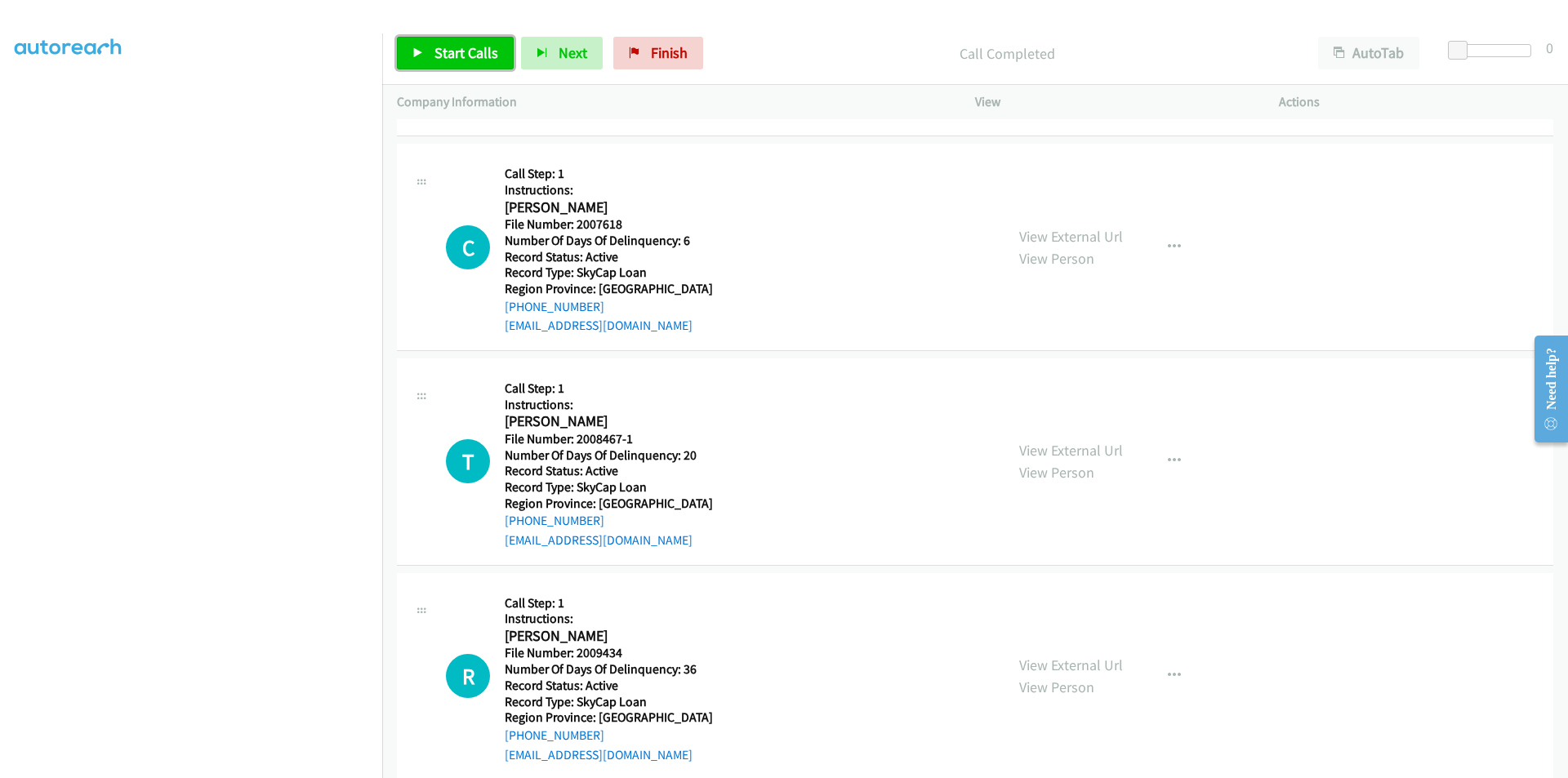
click at [466, 46] on span "Start Calls" at bounding box center [466, 53] width 64 height 19
click at [466, 46] on span "Pause" at bounding box center [452, 53] width 37 height 19
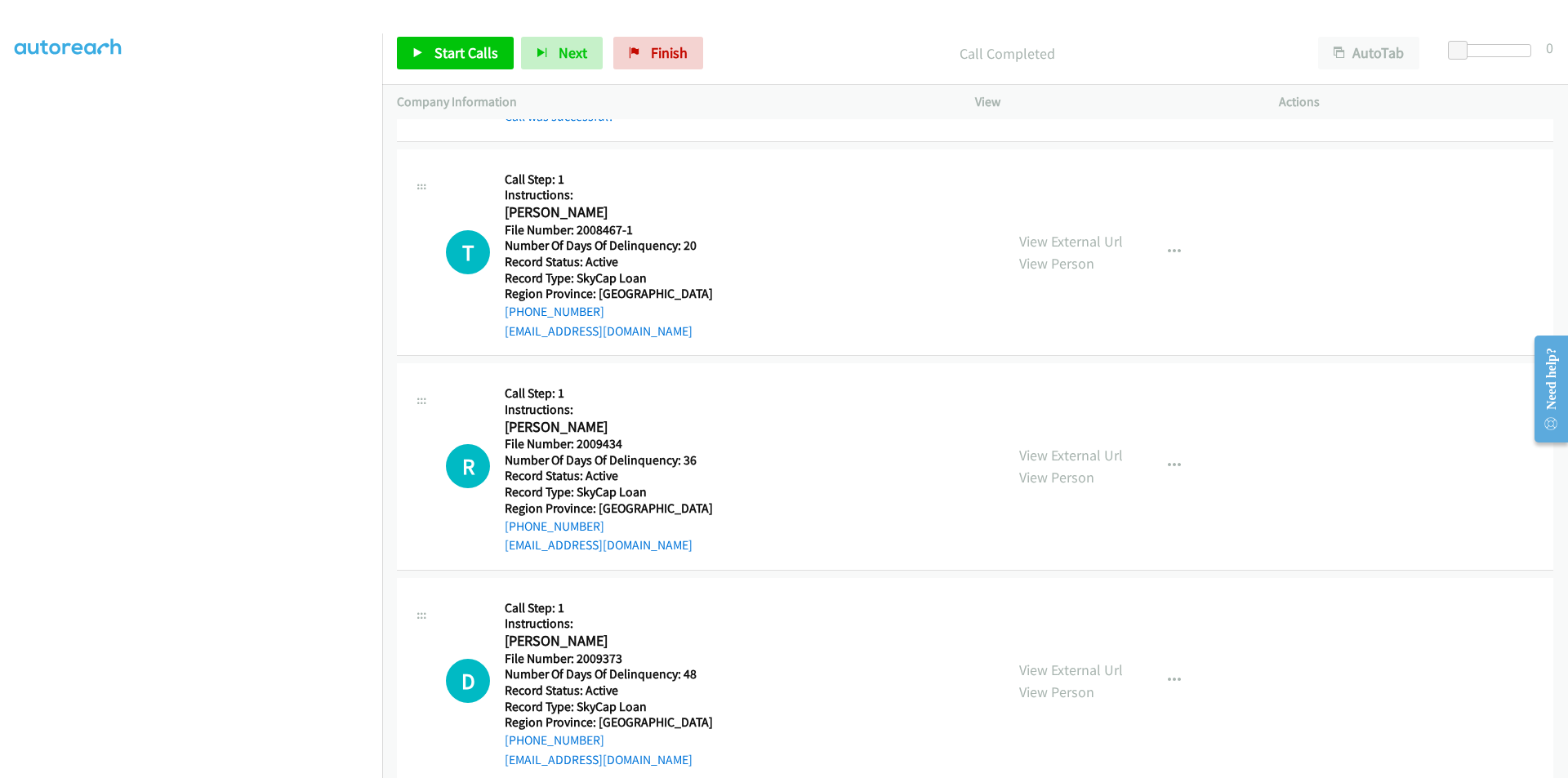
scroll to position [1469, 0]
click at [440, 48] on span "Start Calls" at bounding box center [466, 53] width 64 height 19
click at [441, 48] on span "Pause" at bounding box center [452, 53] width 37 height 19
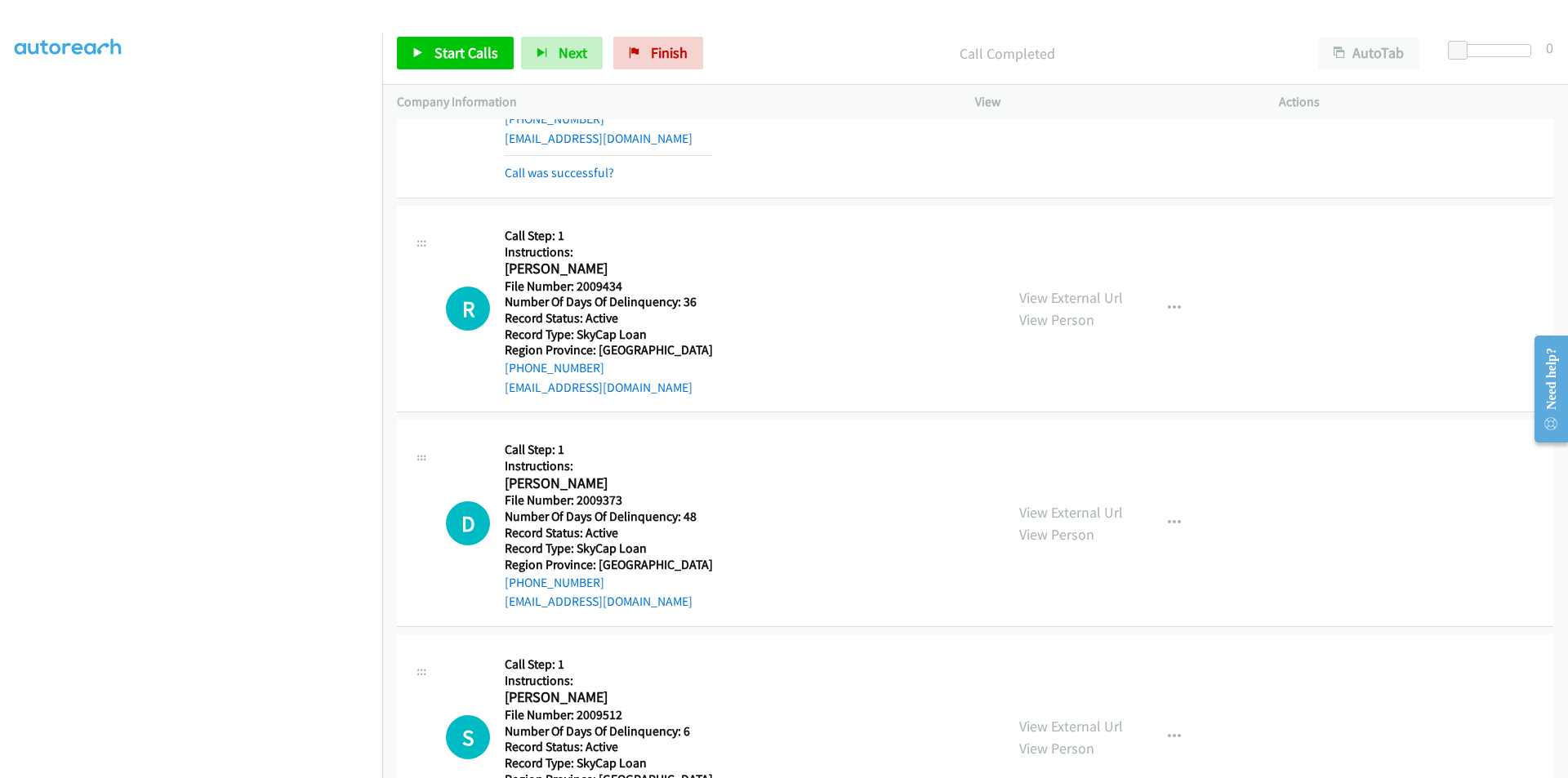
scroll to position [1715, 0]
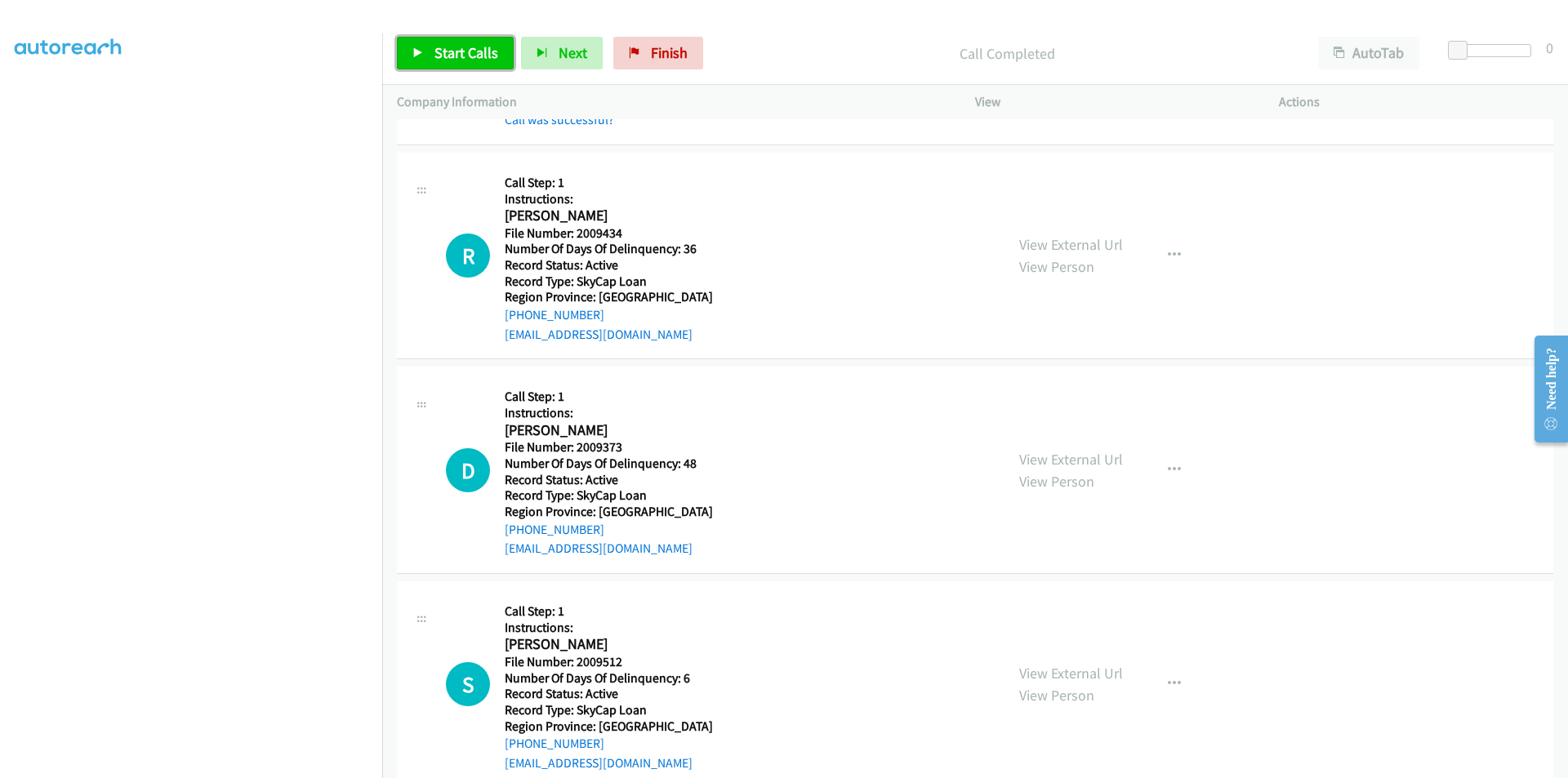
click at [469, 55] on span "Start Calls" at bounding box center [466, 53] width 64 height 19
click at [443, 60] on span "Pause" at bounding box center [452, 53] width 37 height 19
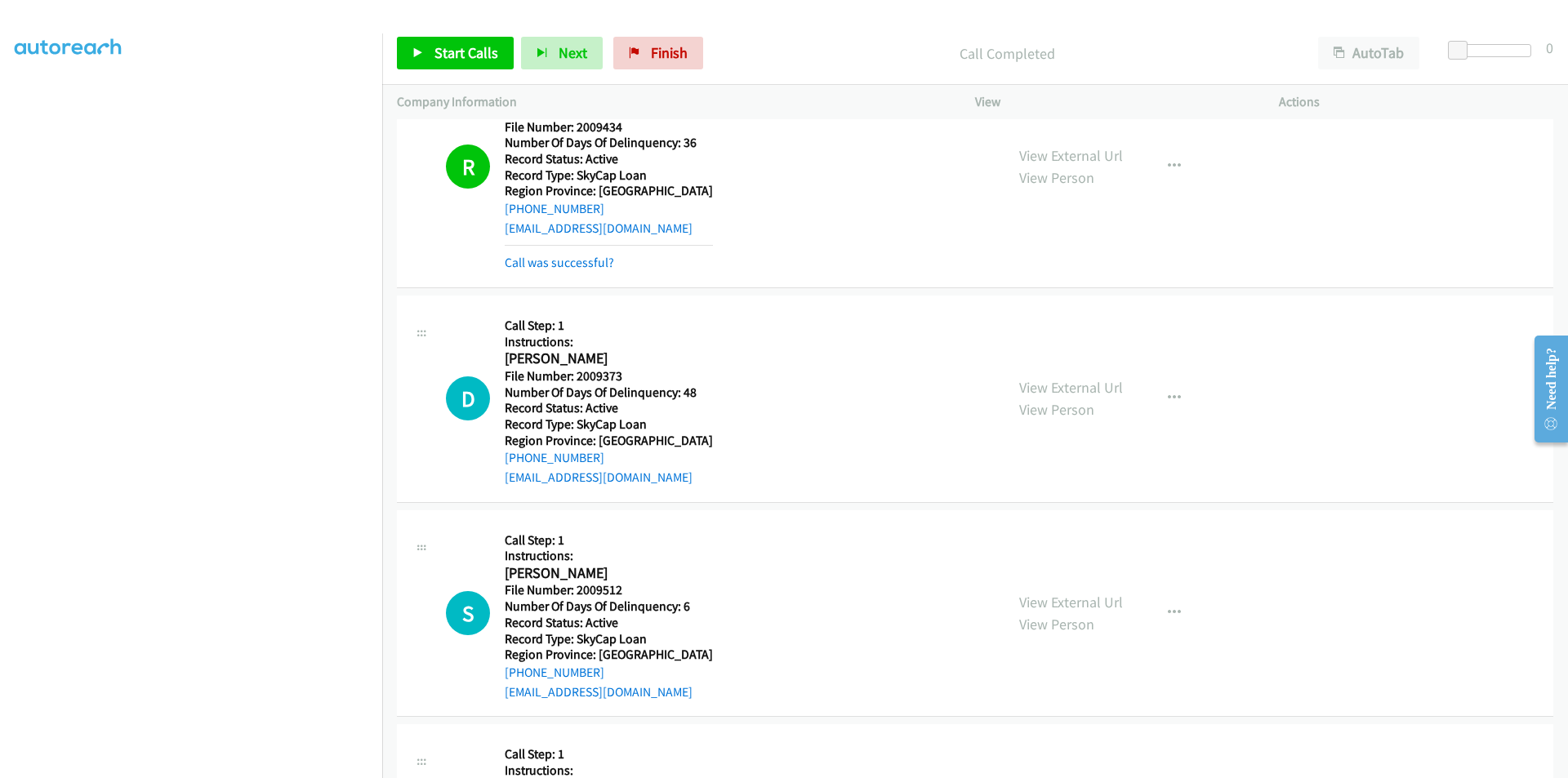
scroll to position [1960, 0]
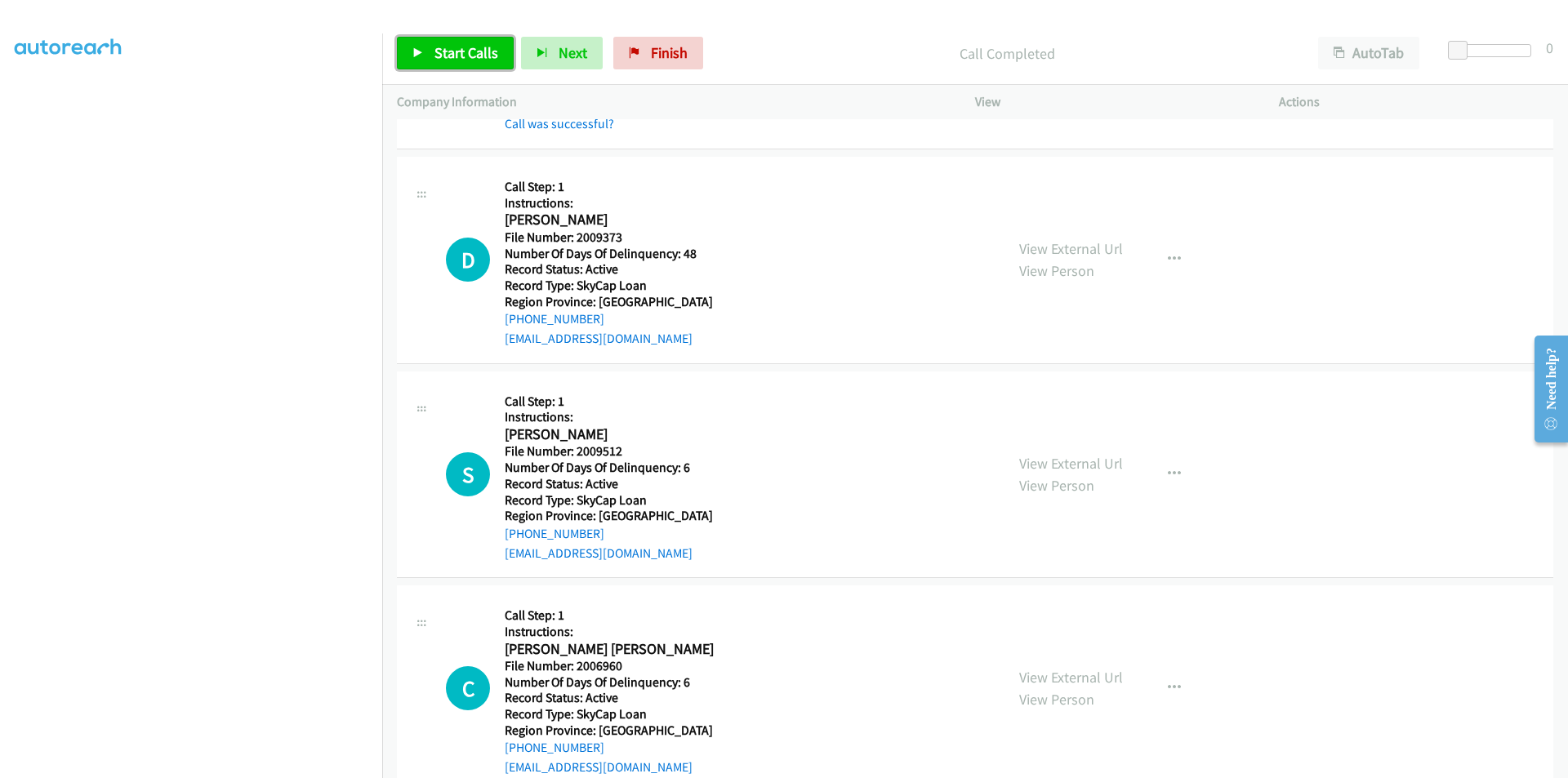
click at [463, 48] on span "Start Calls" at bounding box center [466, 53] width 64 height 19
click at [442, 49] on span "Pause" at bounding box center [452, 53] width 37 height 19
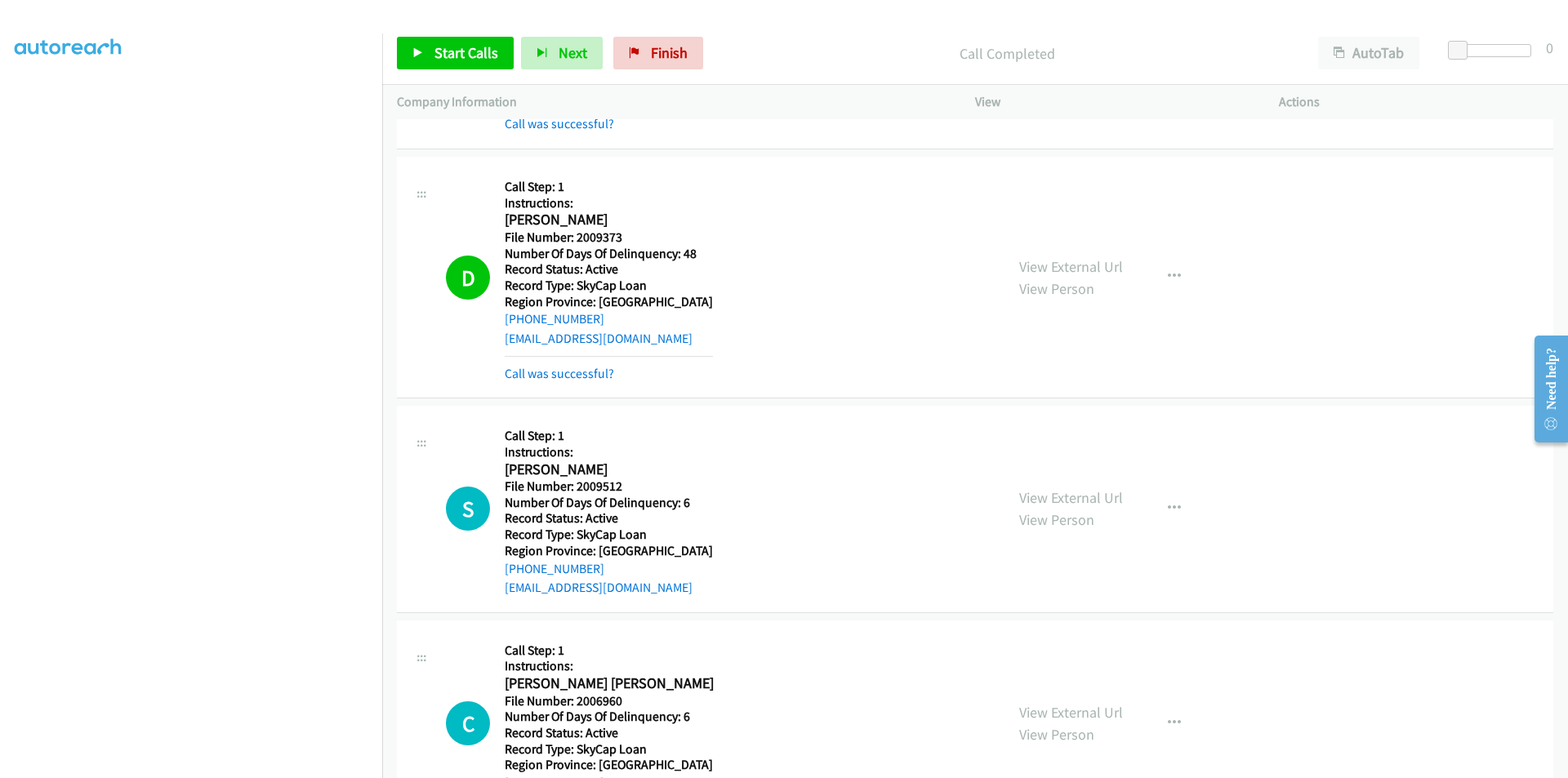
scroll to position [2205, 0]
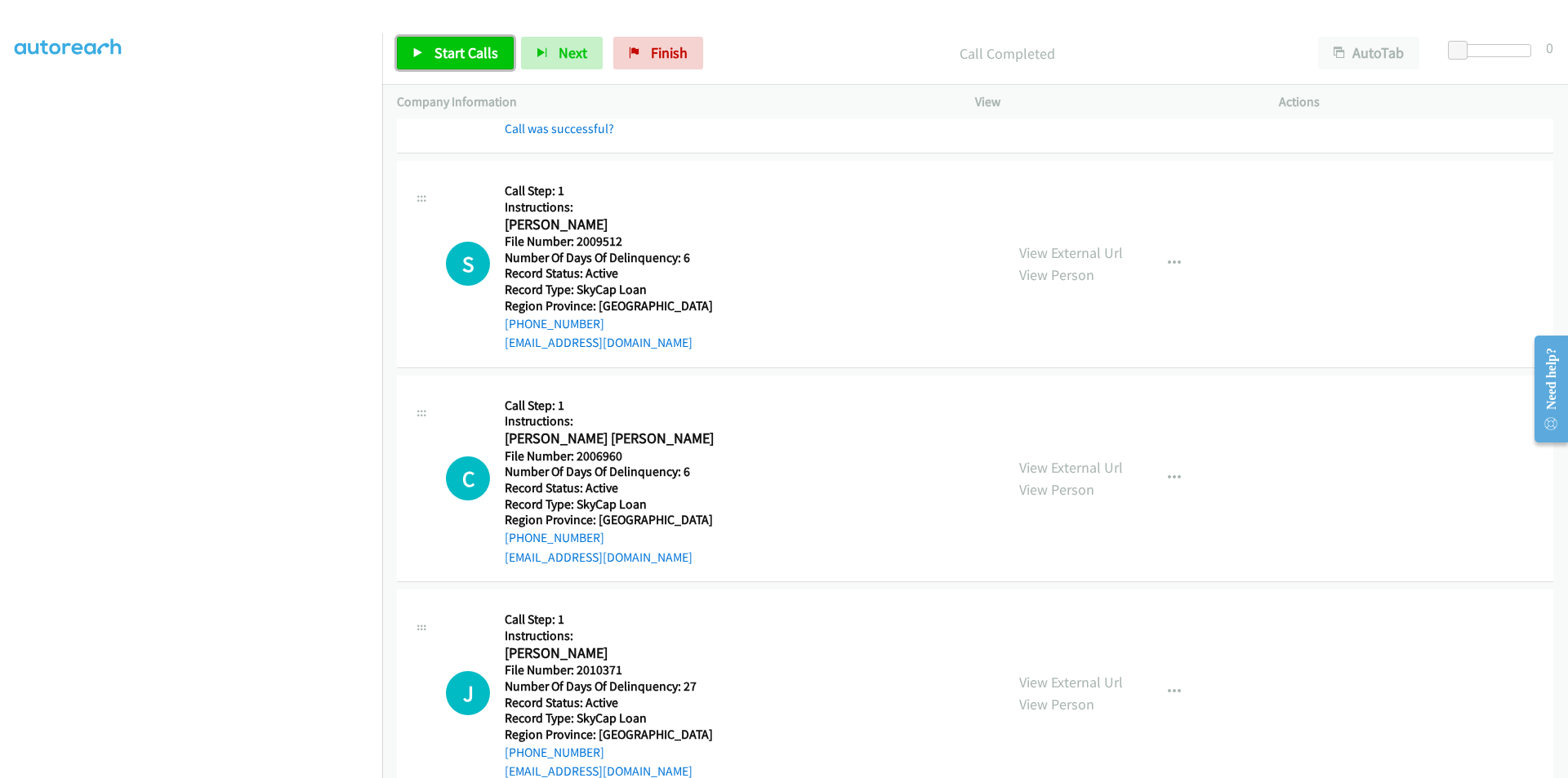
click at [457, 53] on span "Start Calls" at bounding box center [466, 53] width 64 height 19
click at [430, 44] on link "Pause" at bounding box center [441, 53] width 90 height 33
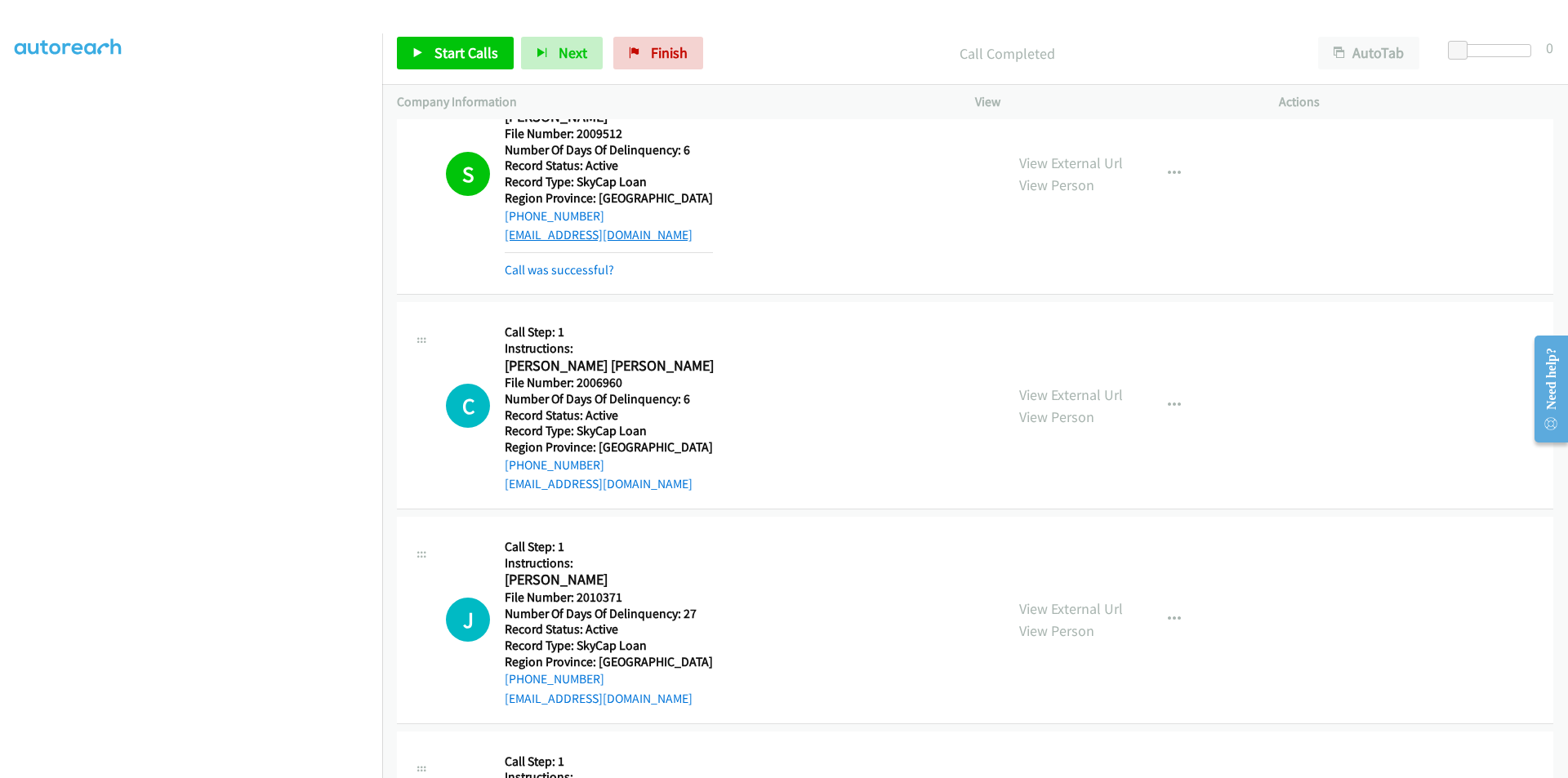
scroll to position [2450, 0]
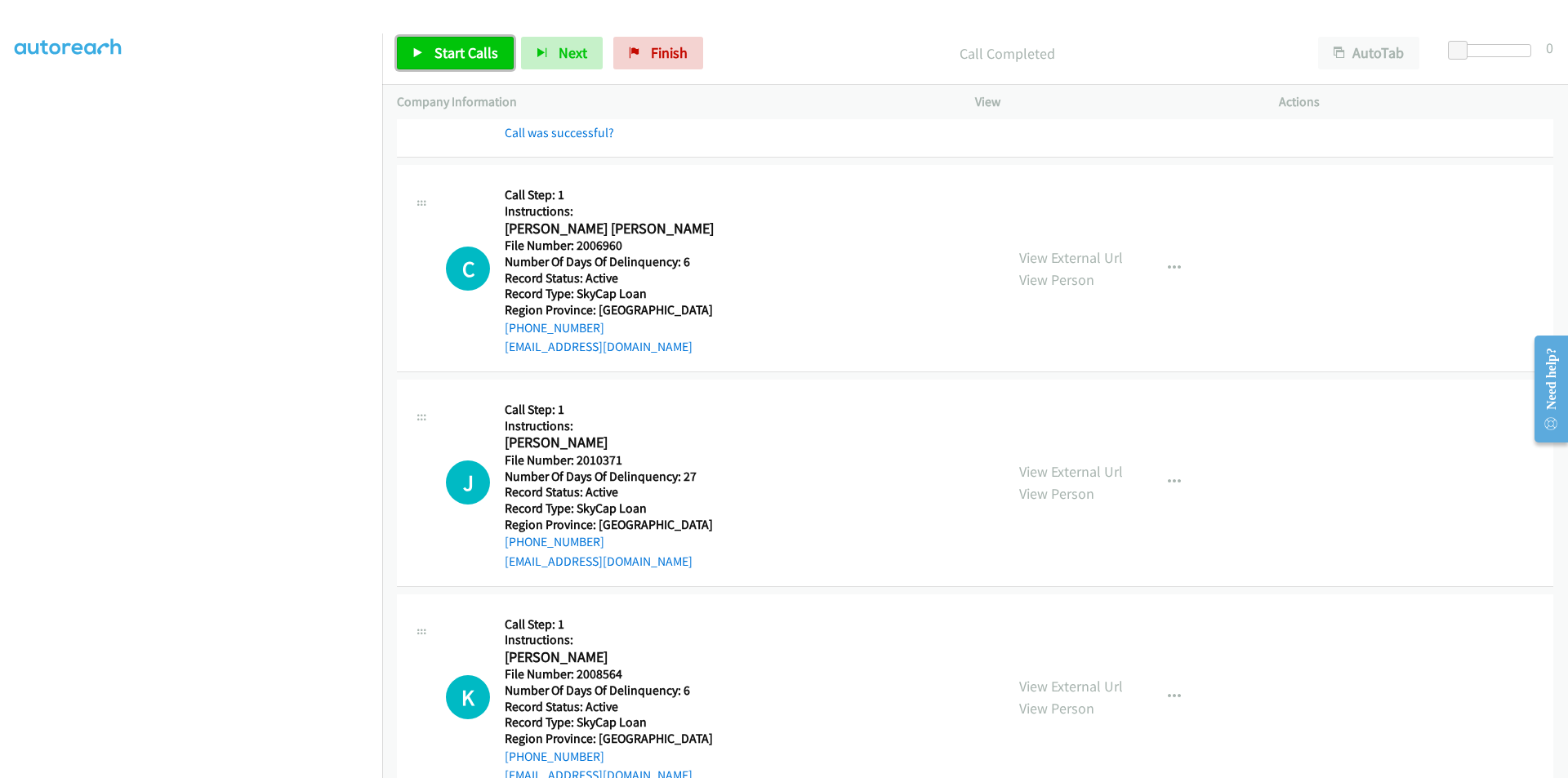
click at [436, 46] on span "Start Calls" at bounding box center [466, 53] width 64 height 19
click at [446, 46] on span "Pause" at bounding box center [452, 53] width 37 height 19
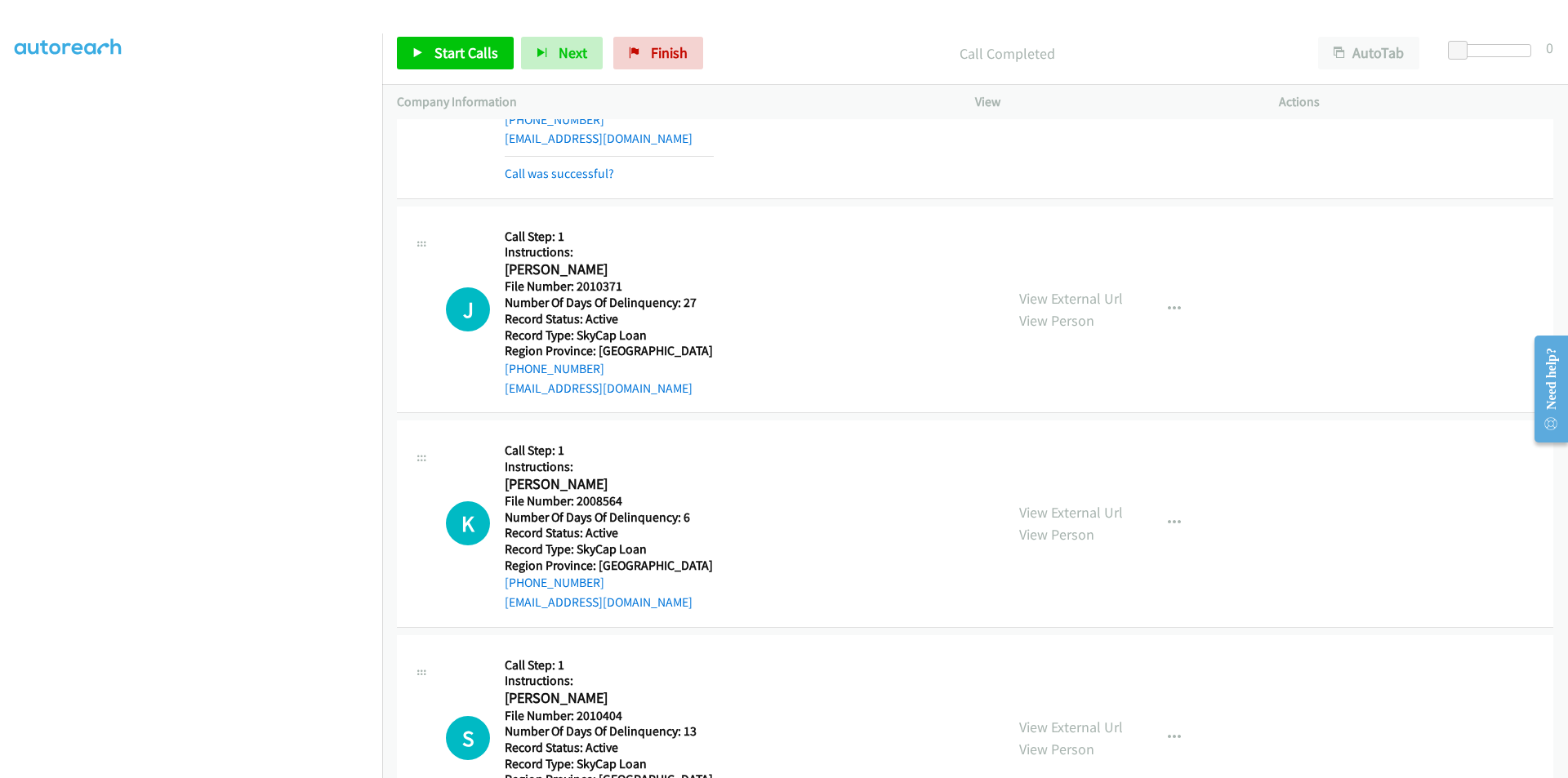
scroll to position [2695, 0]
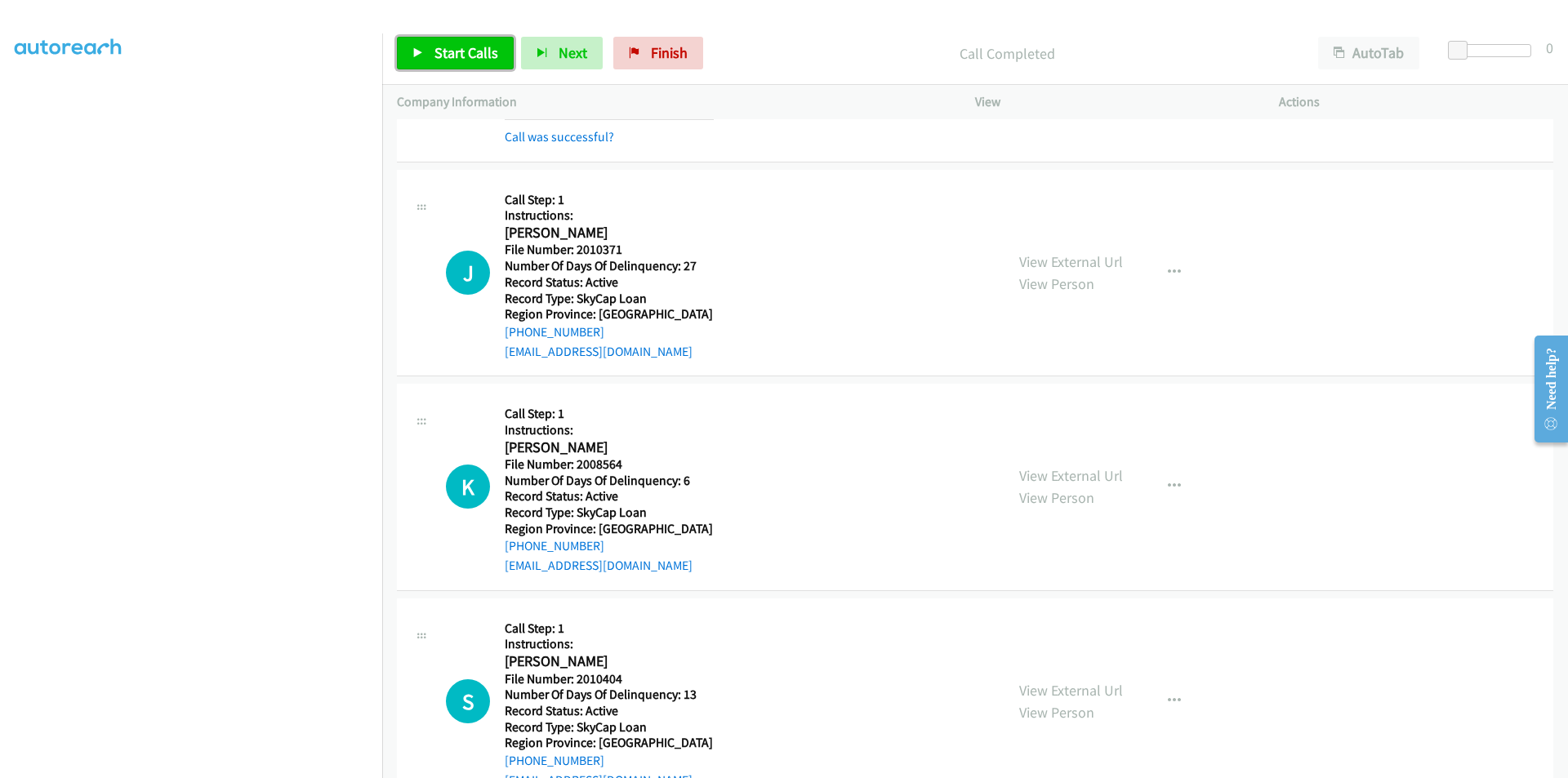
click at [448, 41] on link "Start Calls" at bounding box center [455, 53] width 117 height 33
click at [453, 44] on span "Pause" at bounding box center [452, 53] width 37 height 19
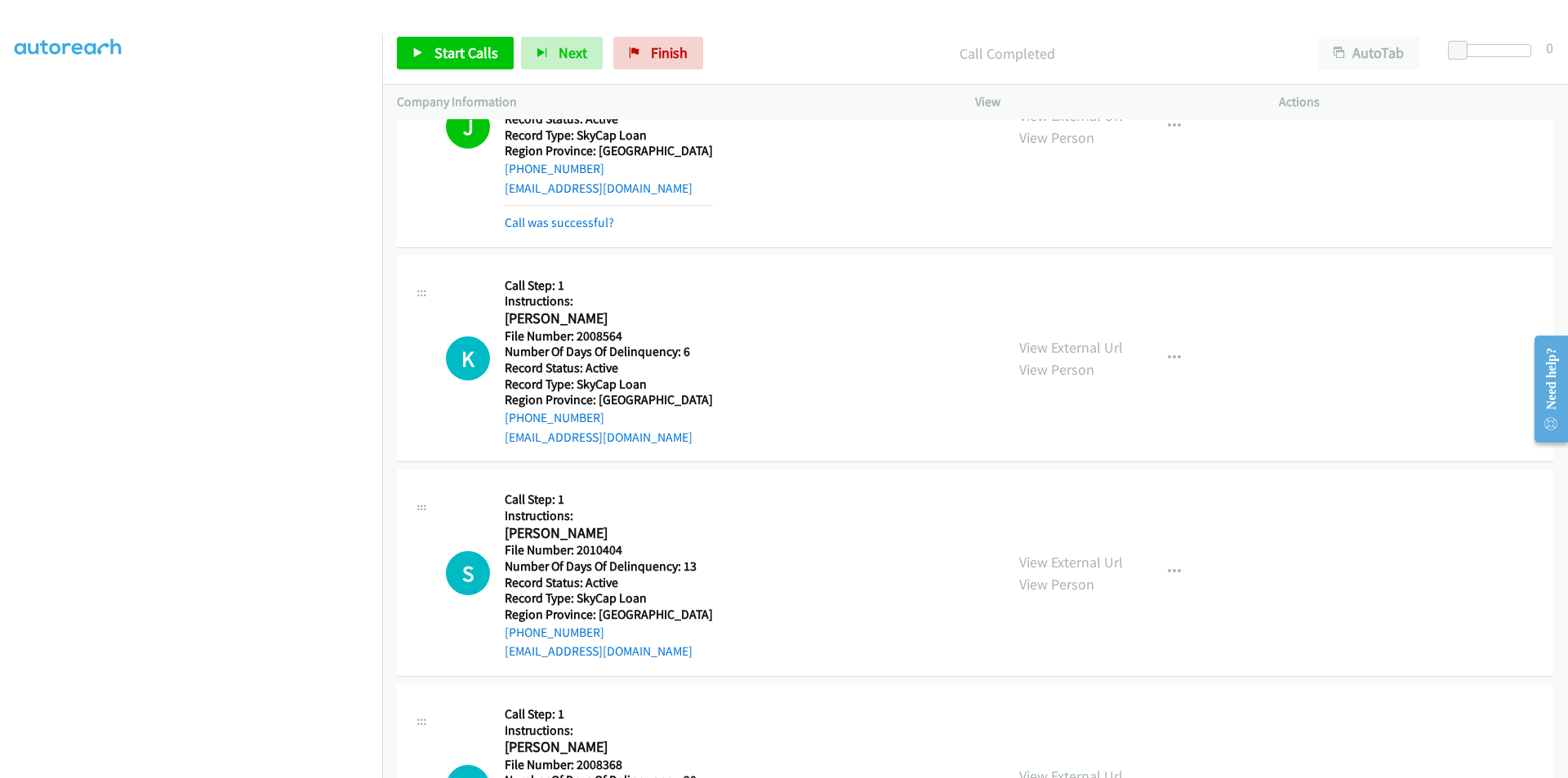
scroll to position [2940, 0]
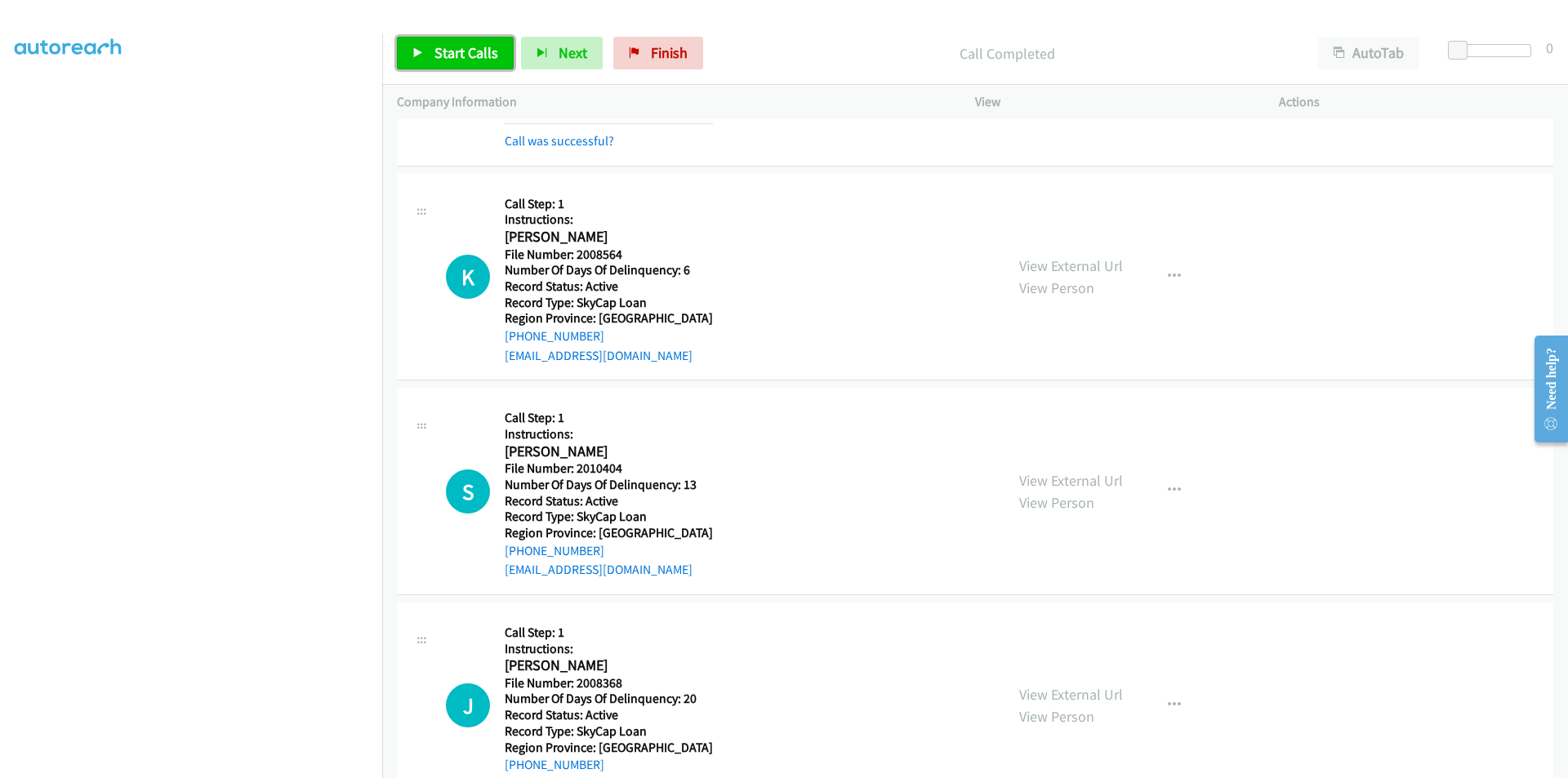
click at [445, 52] on span "Start Calls" at bounding box center [466, 53] width 64 height 19
click at [445, 52] on span "Pause" at bounding box center [452, 53] width 37 height 19
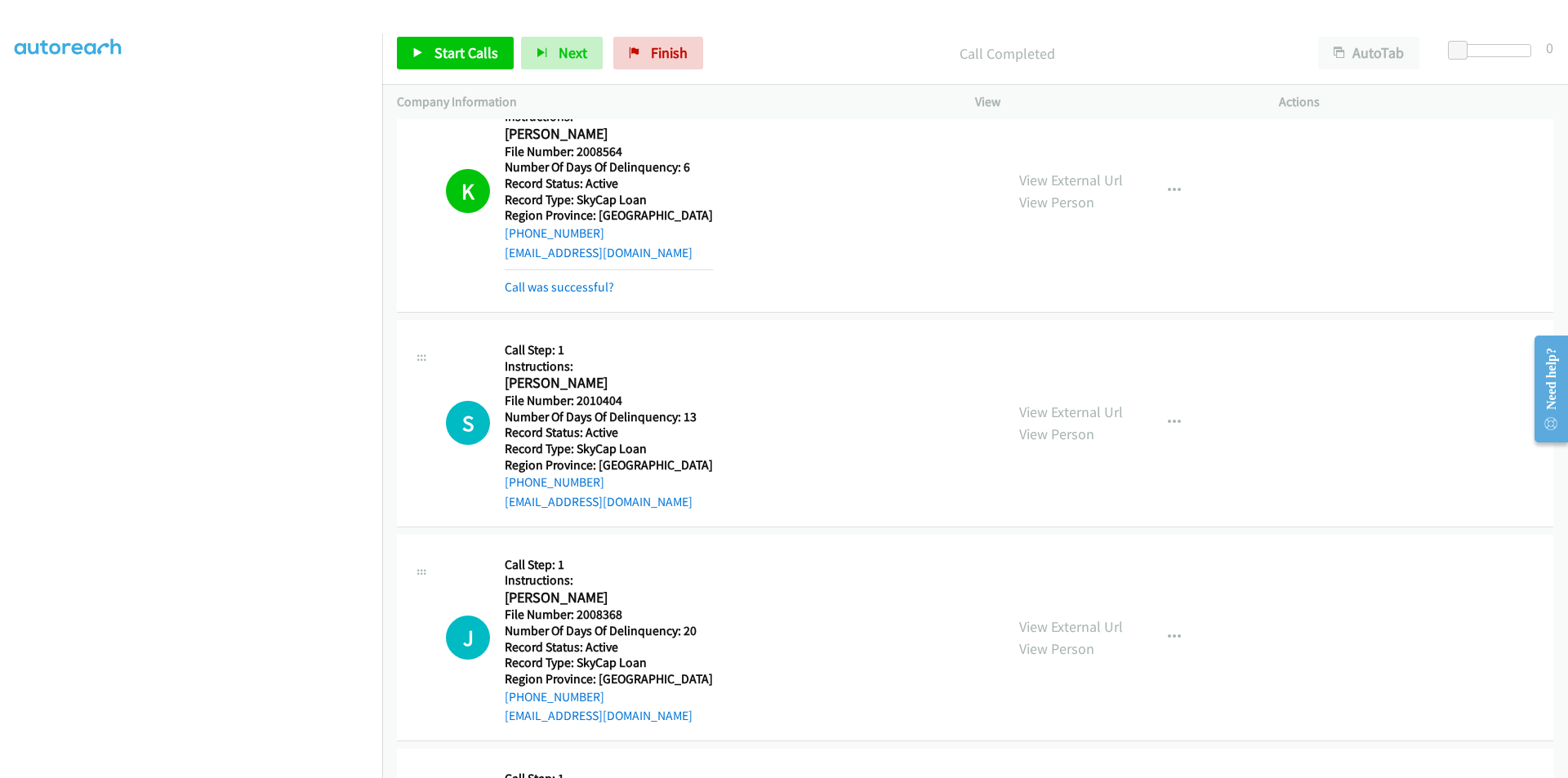
scroll to position [3185, 0]
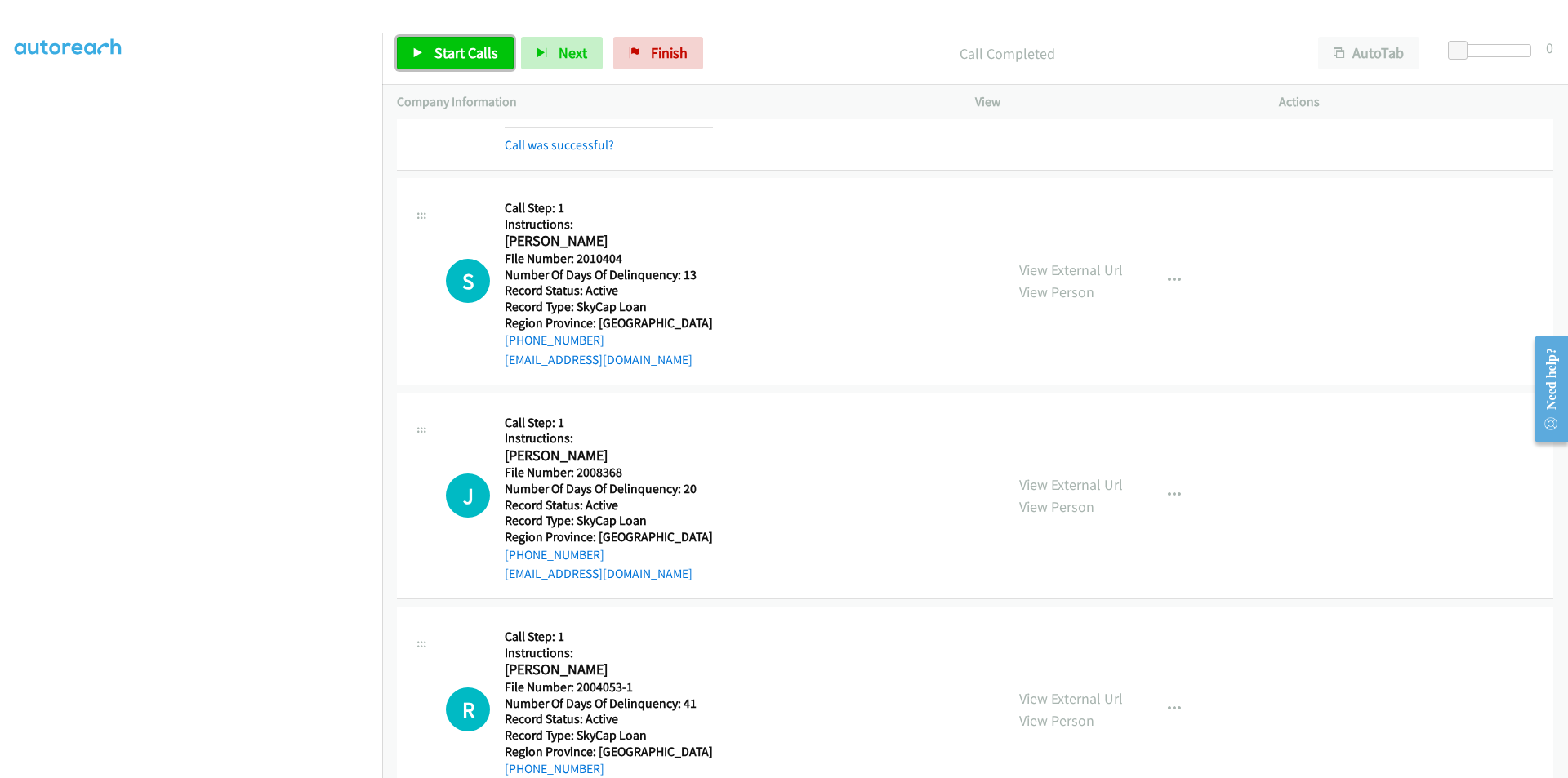
click at [449, 56] on span "Start Calls" at bounding box center [466, 53] width 64 height 19
click at [449, 56] on span "Pause" at bounding box center [452, 53] width 37 height 19
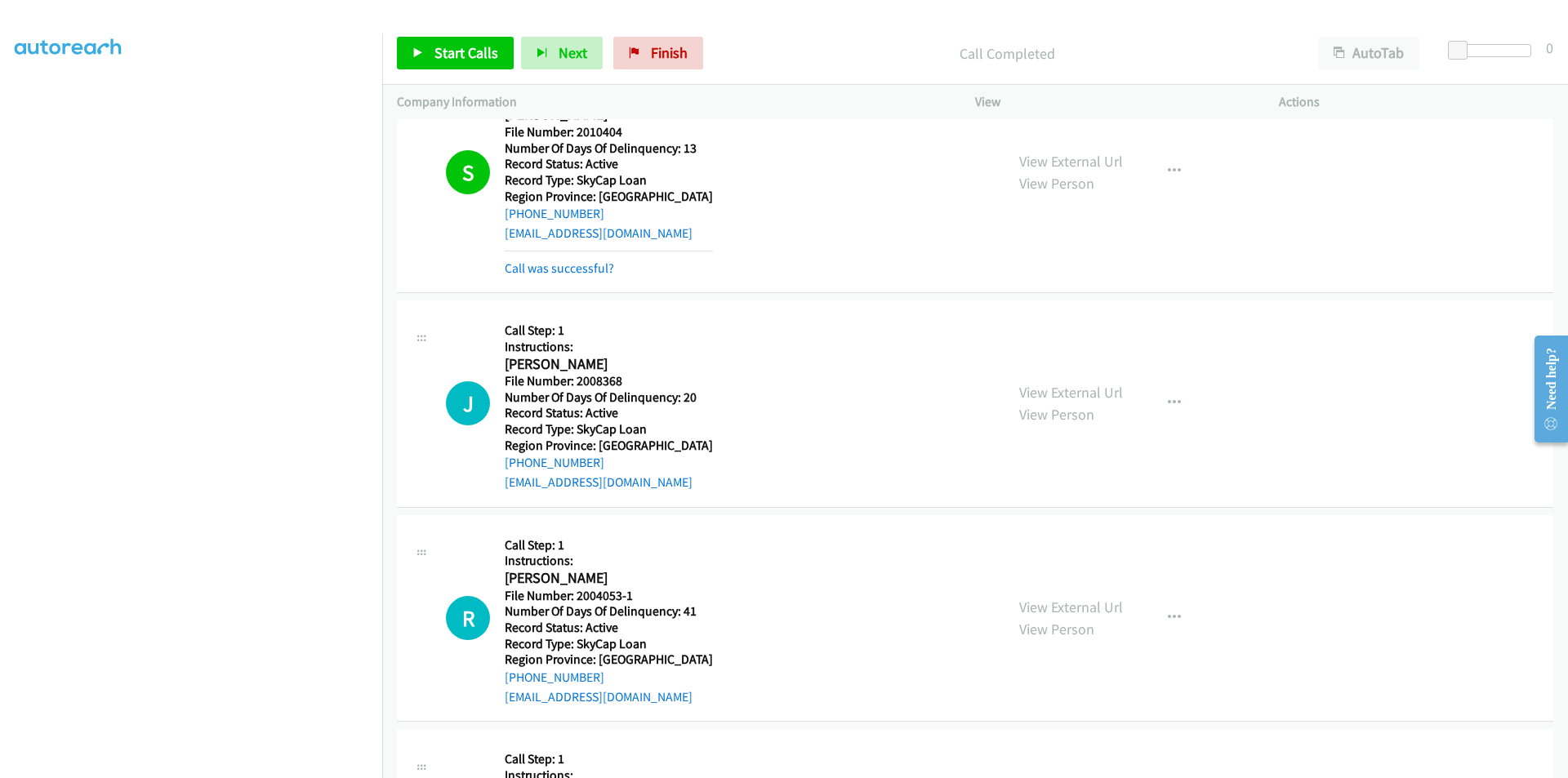
scroll to position [3429, 0]
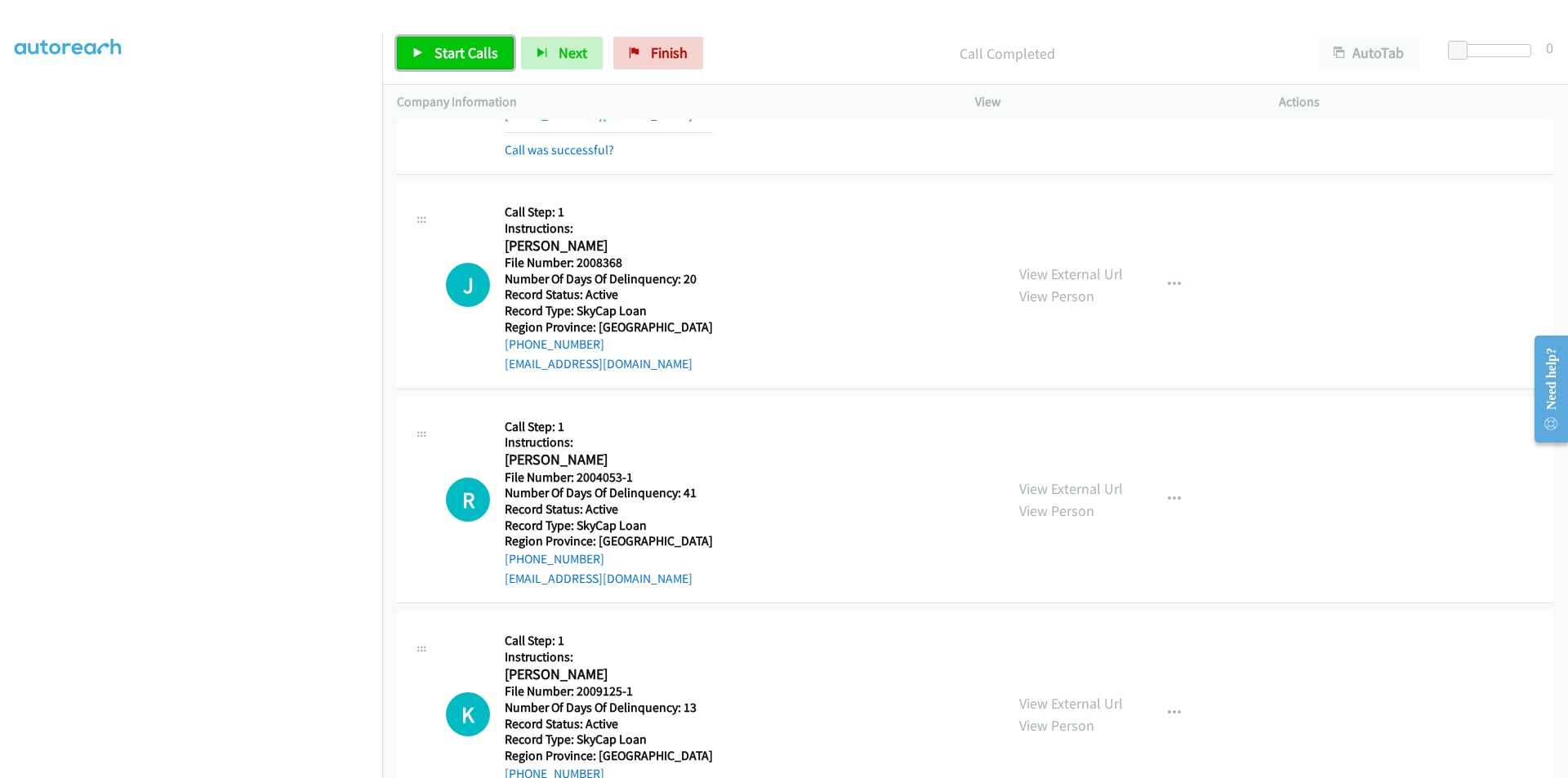
click at [448, 53] on span "Start Calls" at bounding box center [466, 53] width 64 height 19
click at [448, 53] on span "Pause" at bounding box center [452, 53] width 37 height 19
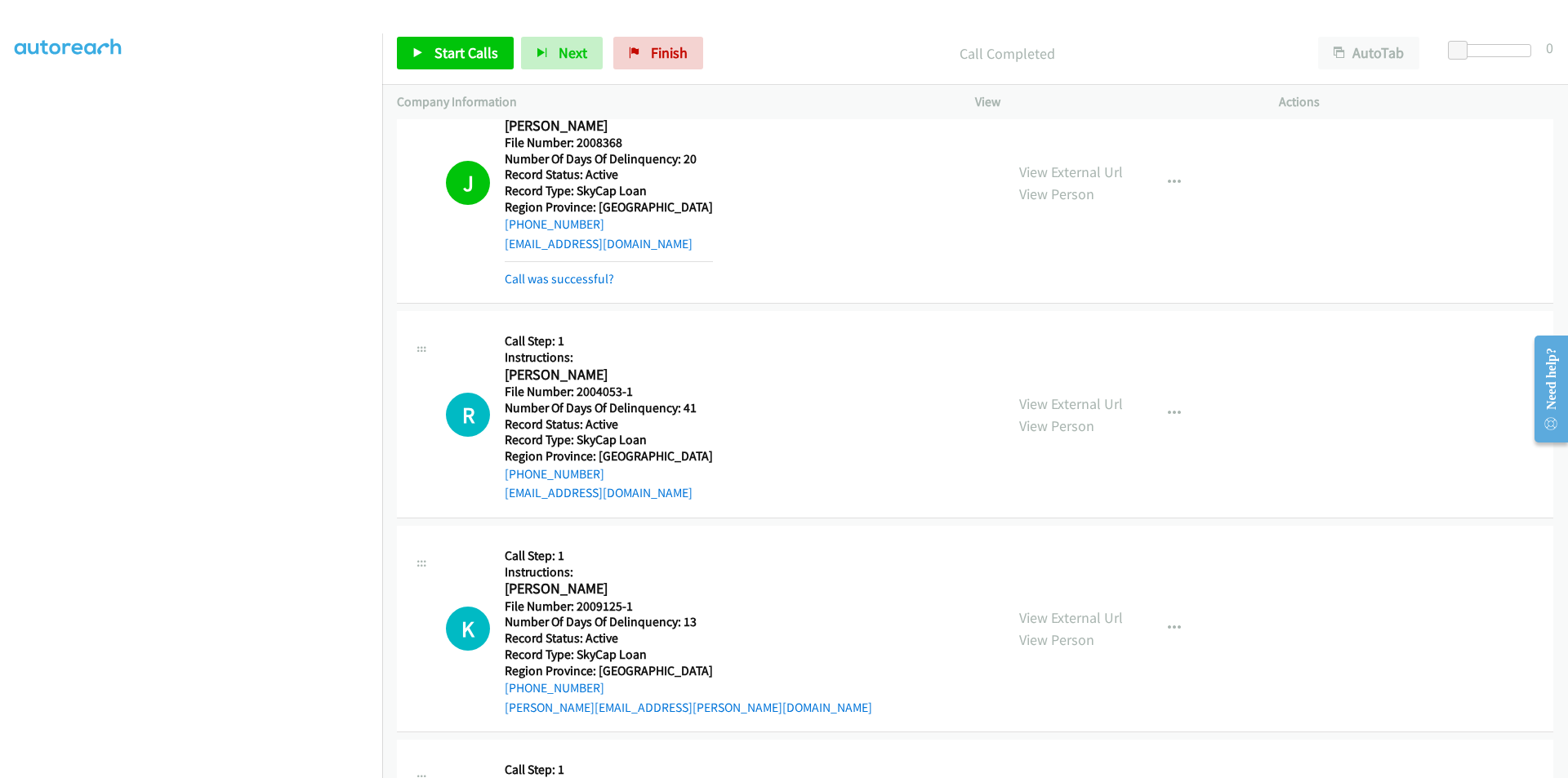
scroll to position [3674, 0]
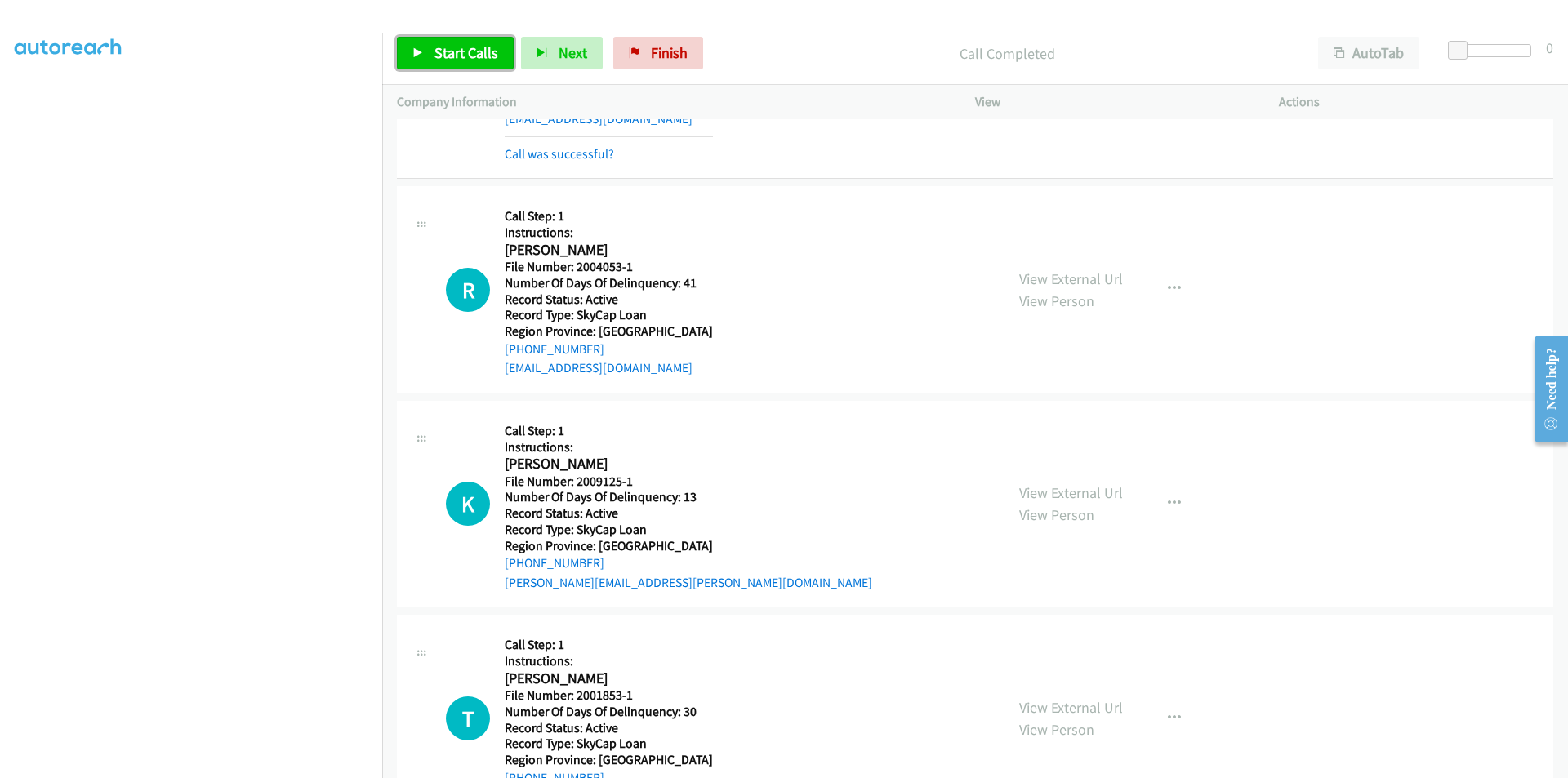
click at [480, 54] on span "Start Calls" at bounding box center [466, 53] width 64 height 19
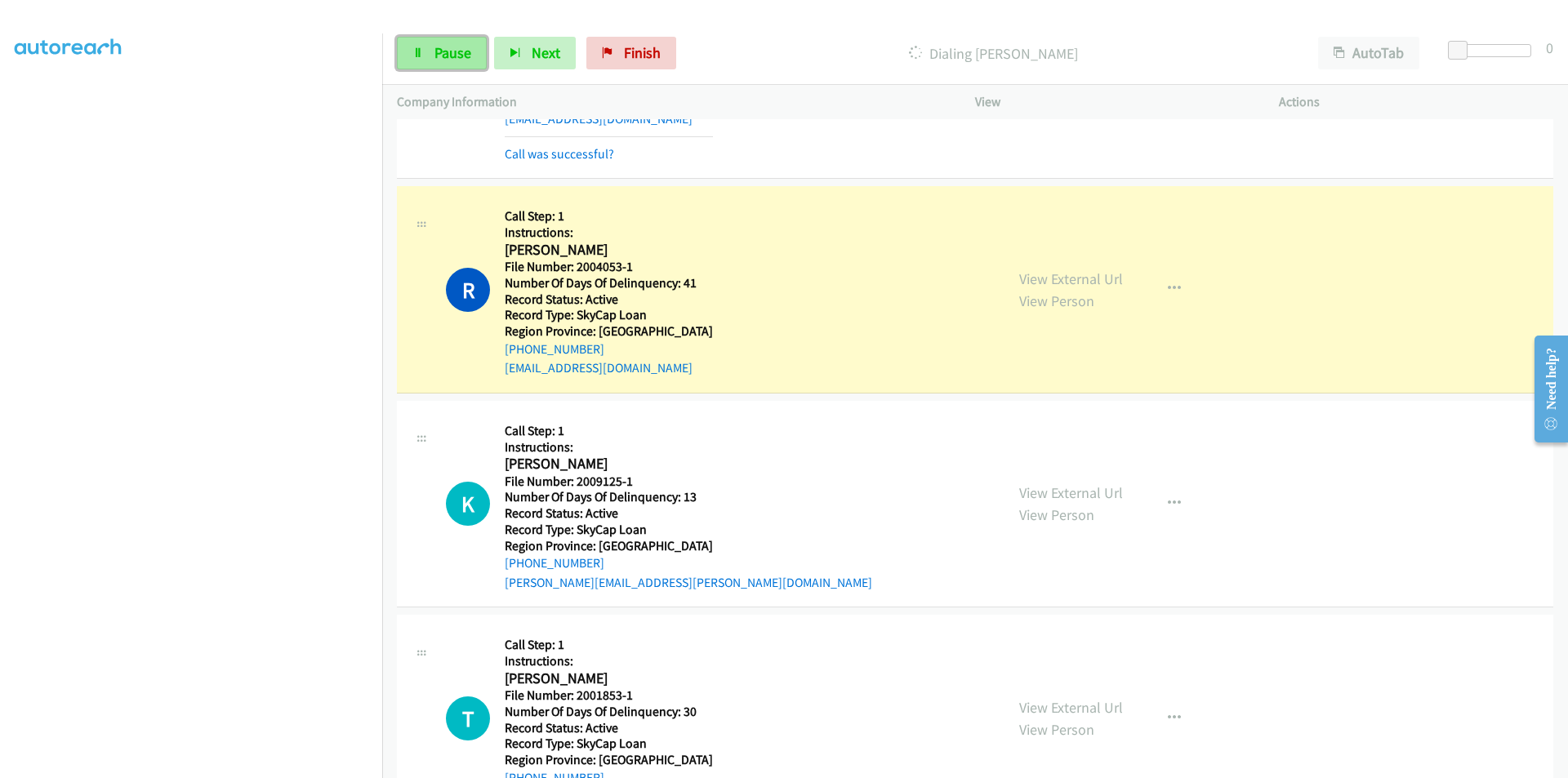
click at [433, 52] on link "Pause" at bounding box center [441, 53] width 90 height 33
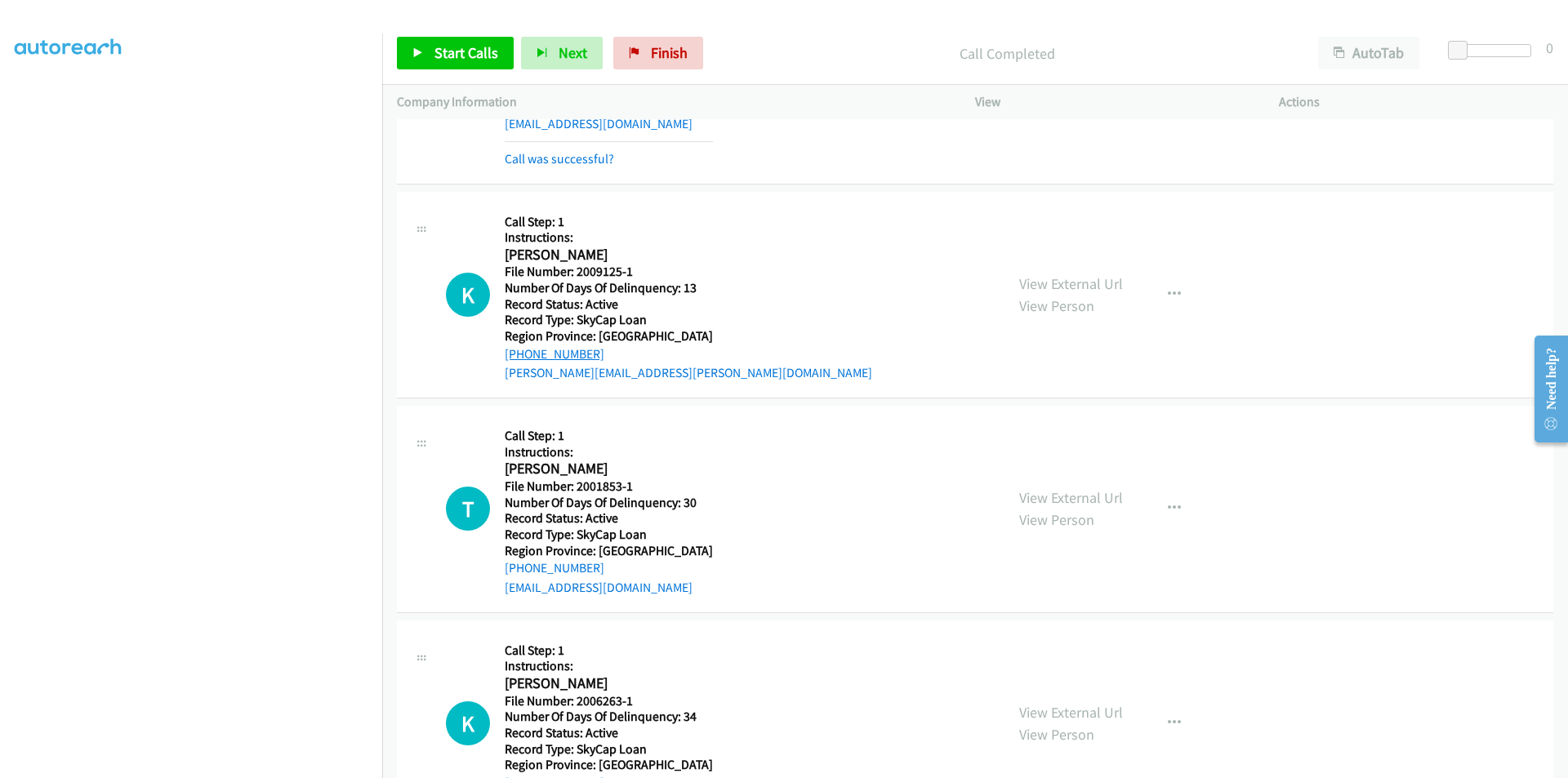
scroll to position [3919, 0]
click at [466, 42] on link "Start Calls" at bounding box center [455, 53] width 117 height 33
click at [466, 42] on link "Pause" at bounding box center [441, 53] width 90 height 33
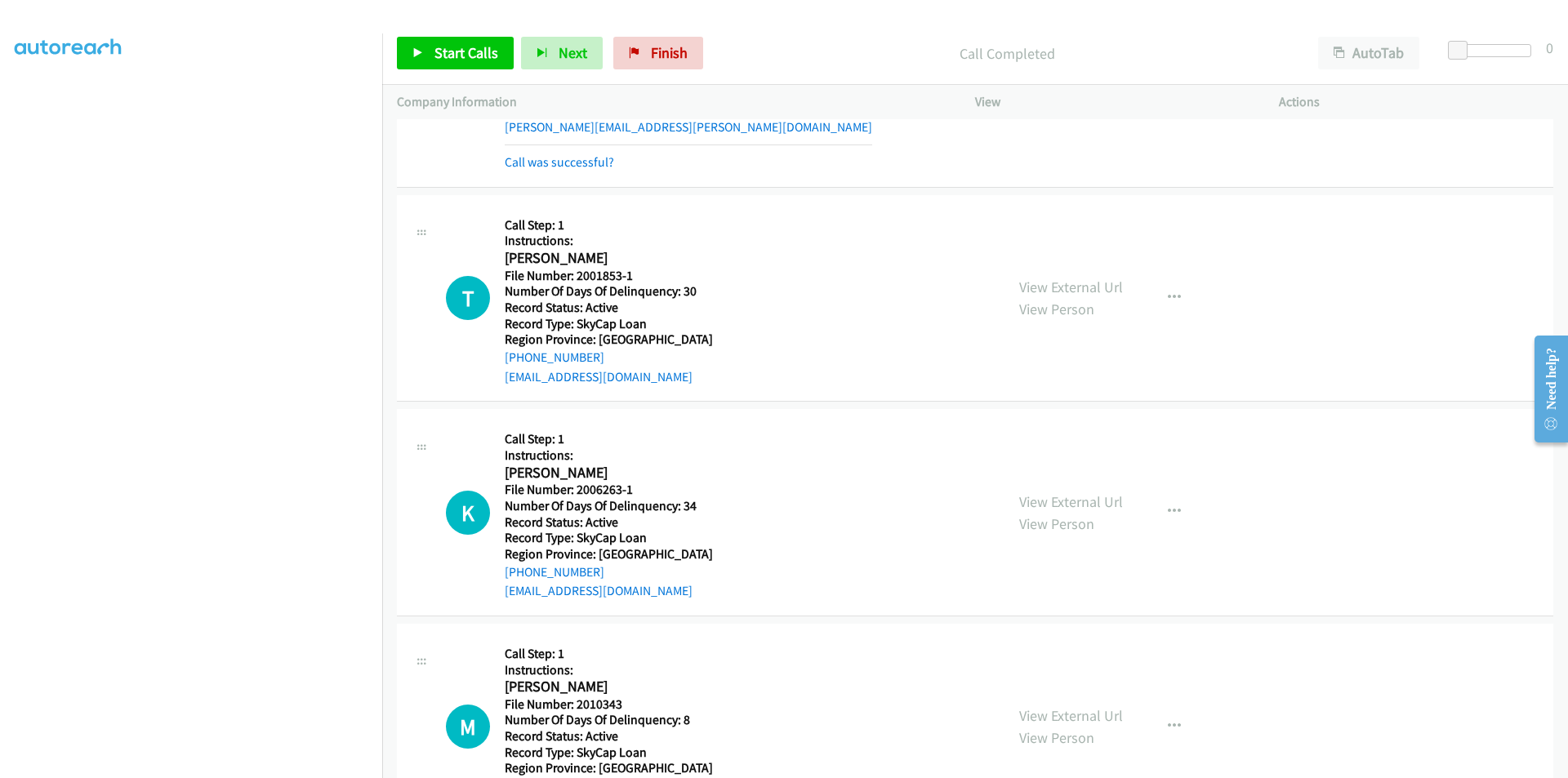
scroll to position [4241, 0]
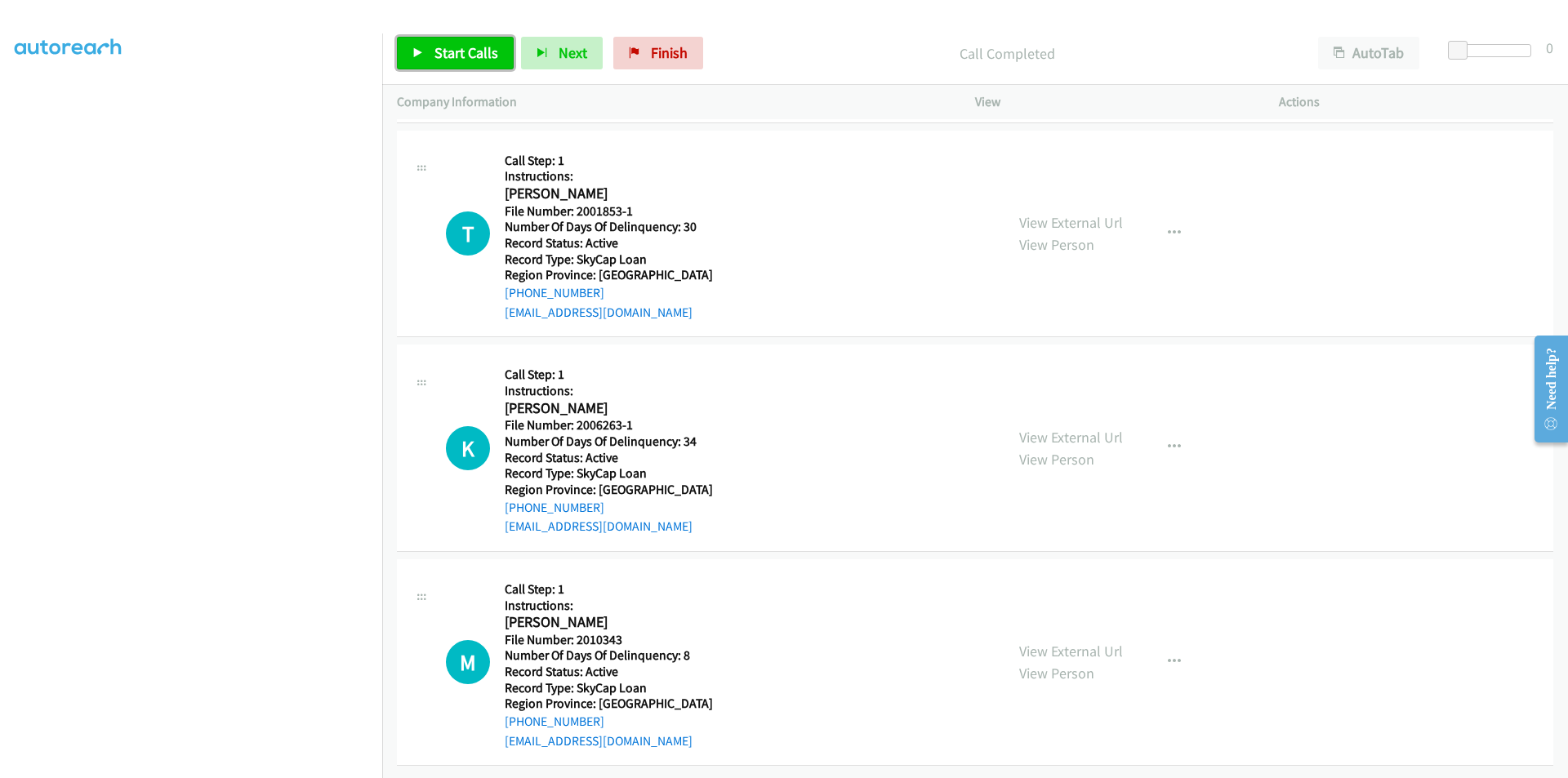
click at [465, 52] on span "Start Calls" at bounding box center [466, 53] width 64 height 19
click at [455, 46] on span "Pause" at bounding box center [452, 53] width 37 height 19
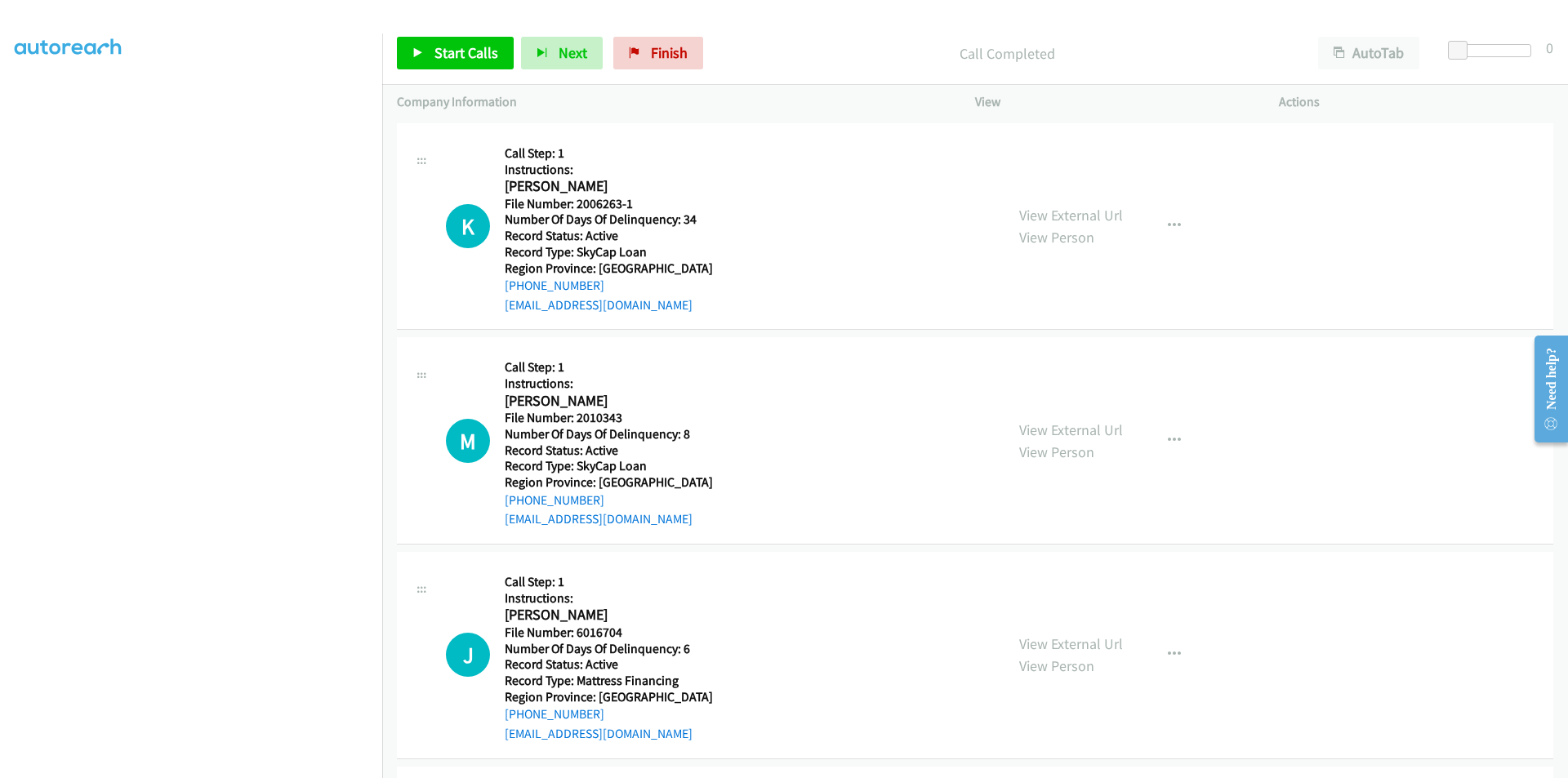
scroll to position [4486, 0]
click at [430, 45] on link "Start Calls" at bounding box center [455, 53] width 117 height 33
click at [443, 55] on span "Pause" at bounding box center [452, 53] width 37 height 19
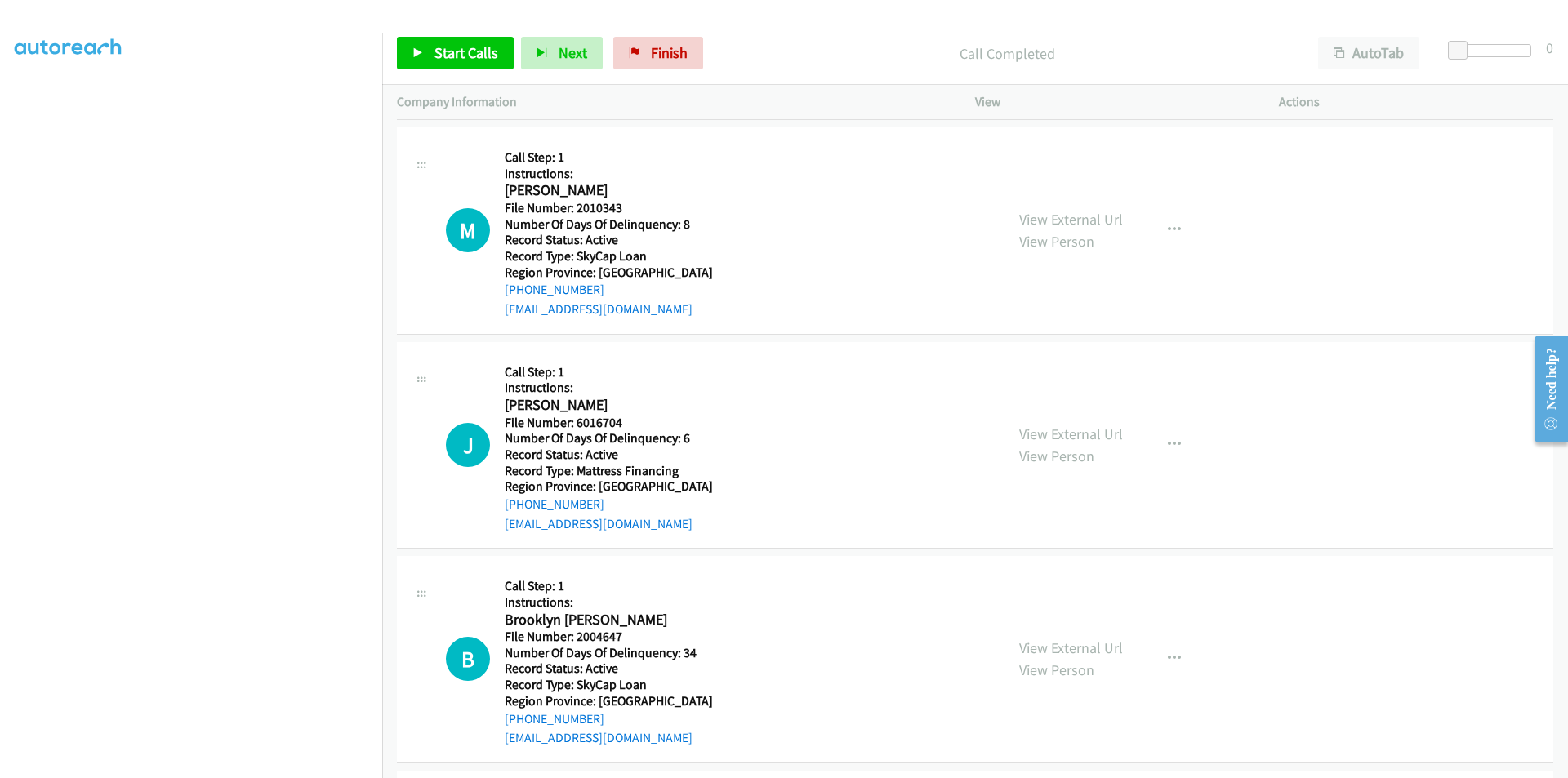
scroll to position [4731, 0]
click at [466, 45] on span "Start Calls" at bounding box center [466, 53] width 64 height 19
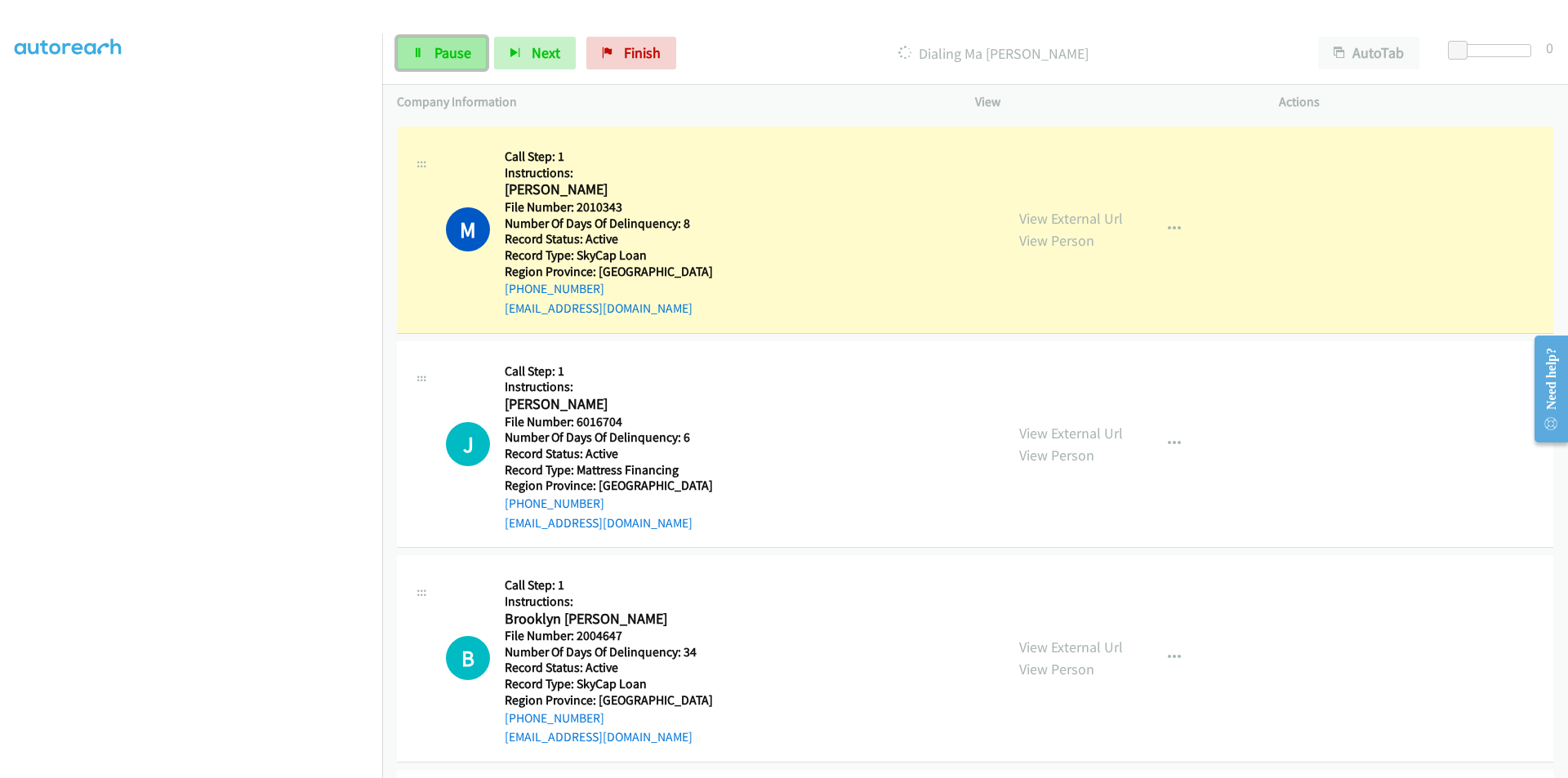
click at [445, 61] on span "Pause" at bounding box center [452, 53] width 37 height 19
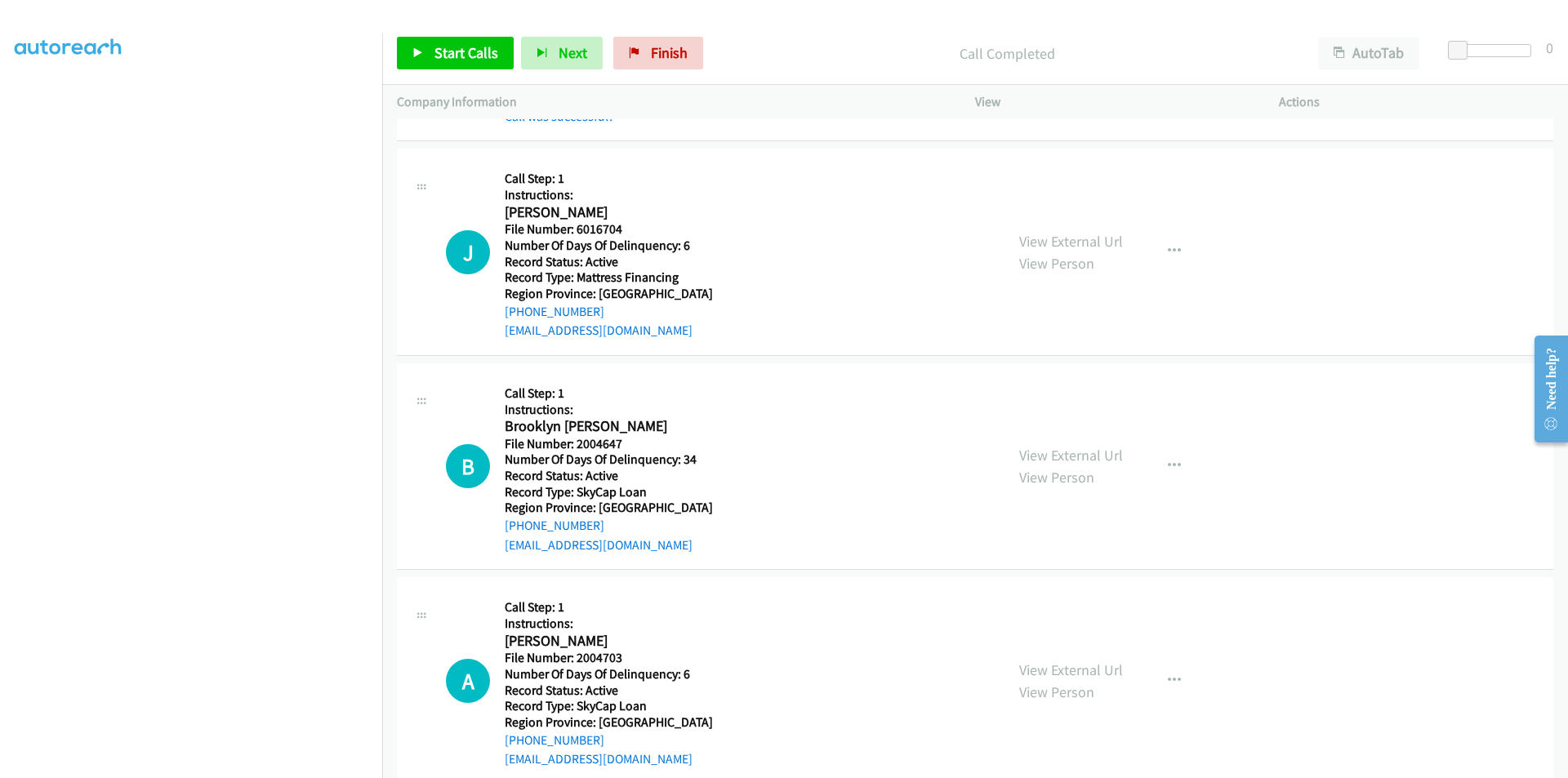
scroll to position [4976, 0]
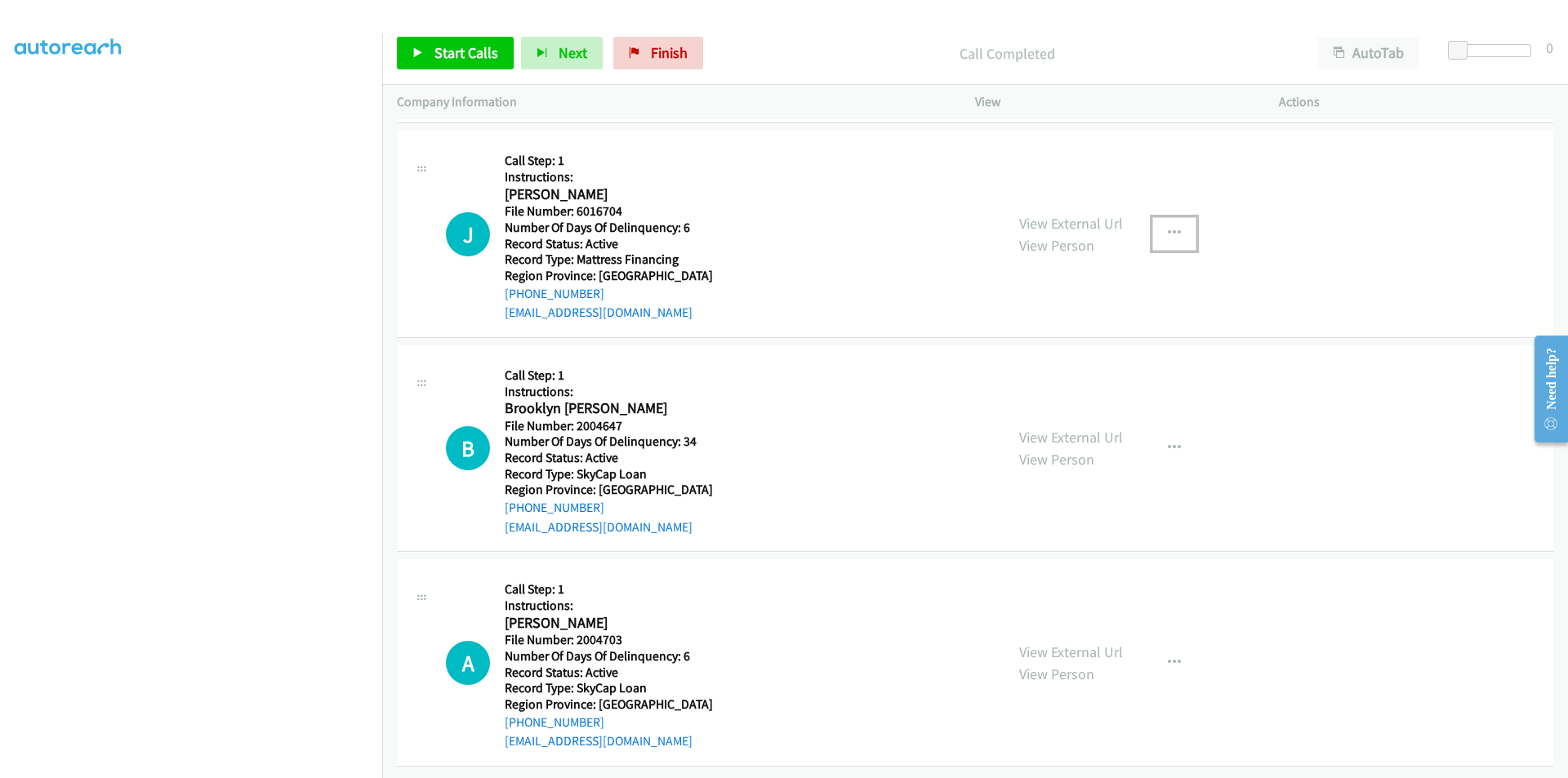
click at [1178, 228] on button "button" at bounding box center [1174, 234] width 44 height 33
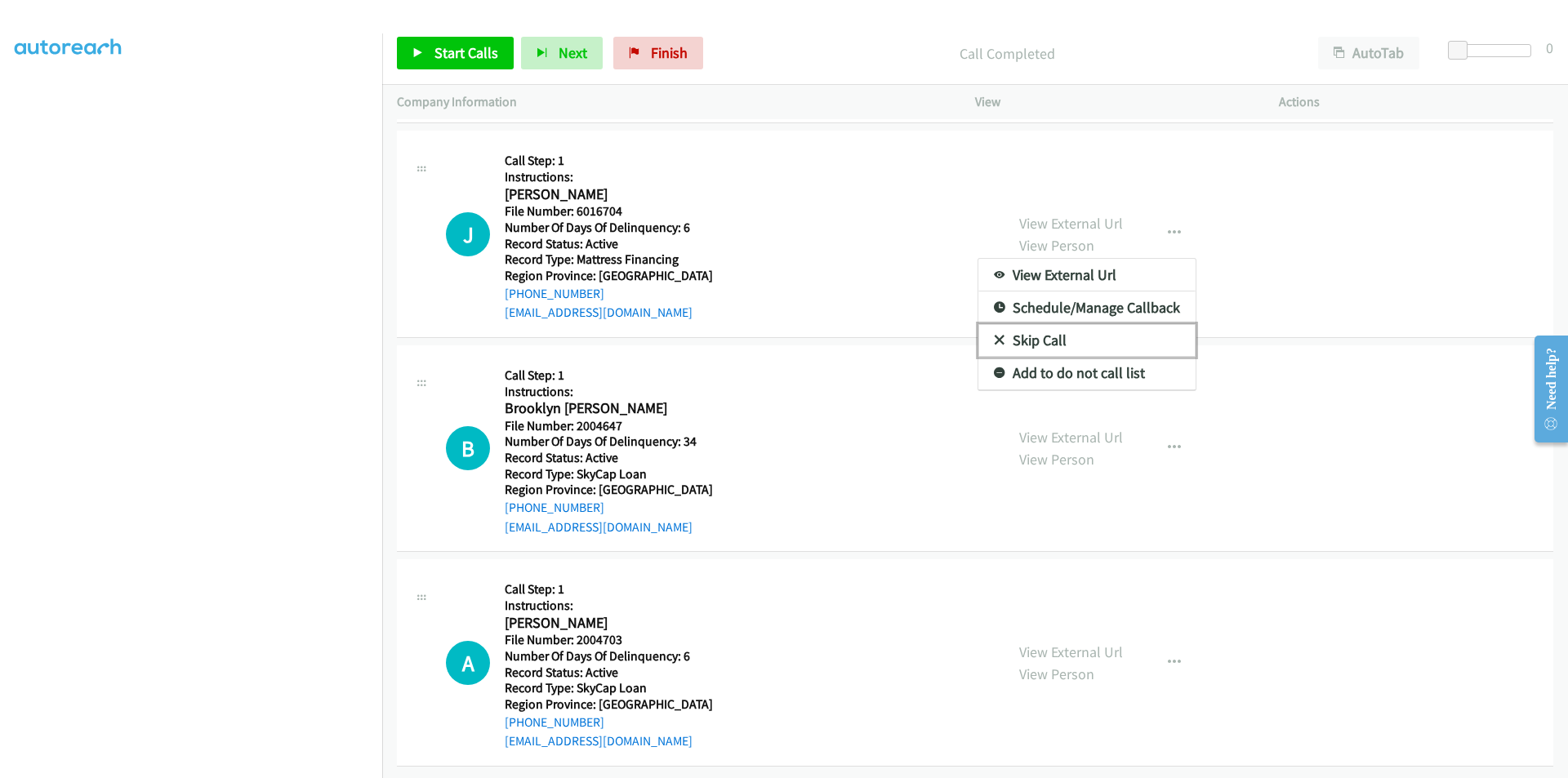
click at [1031, 347] on link "Skip Call" at bounding box center [1087, 340] width 218 height 33
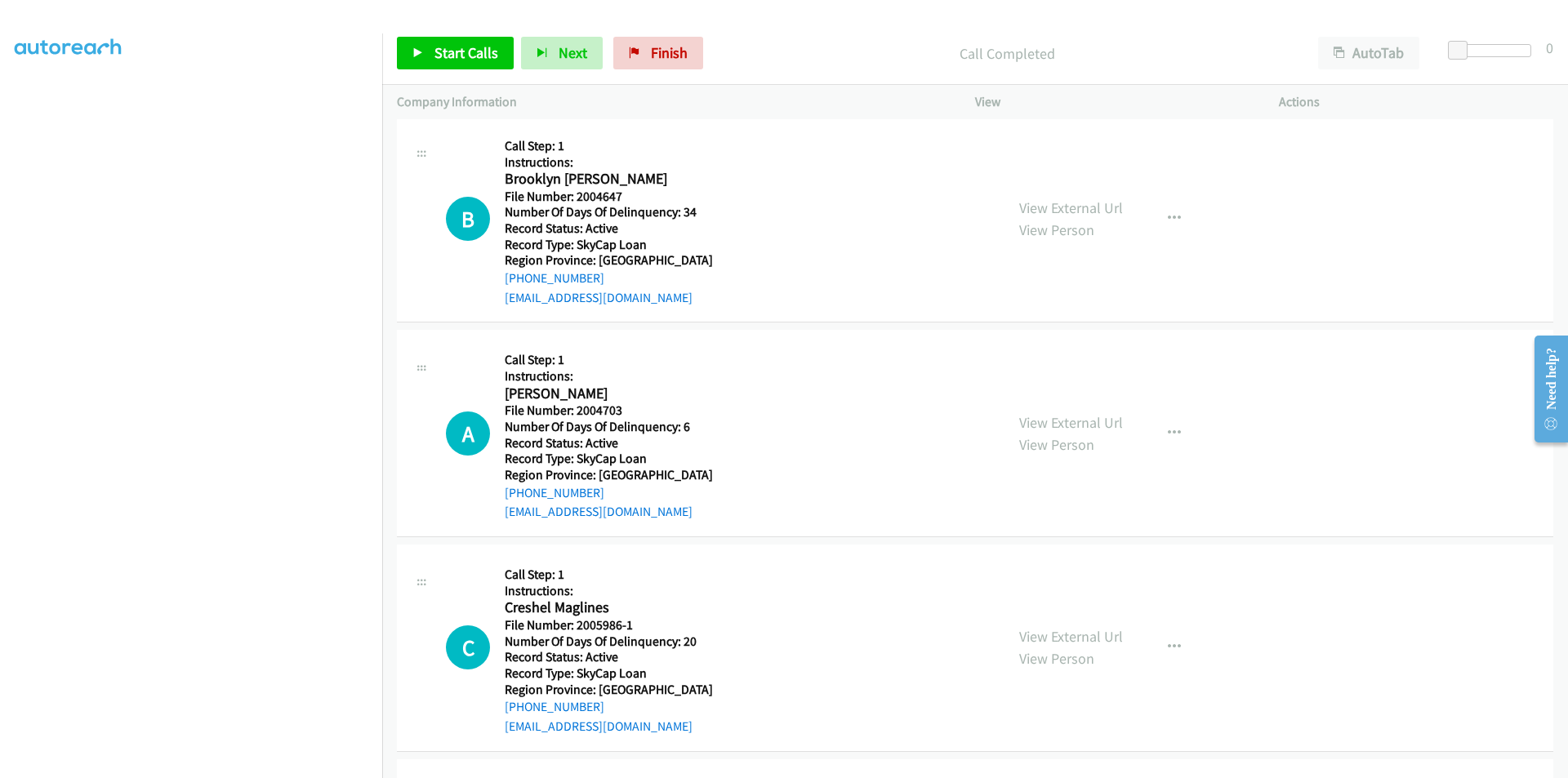
scroll to position [5233, 0]
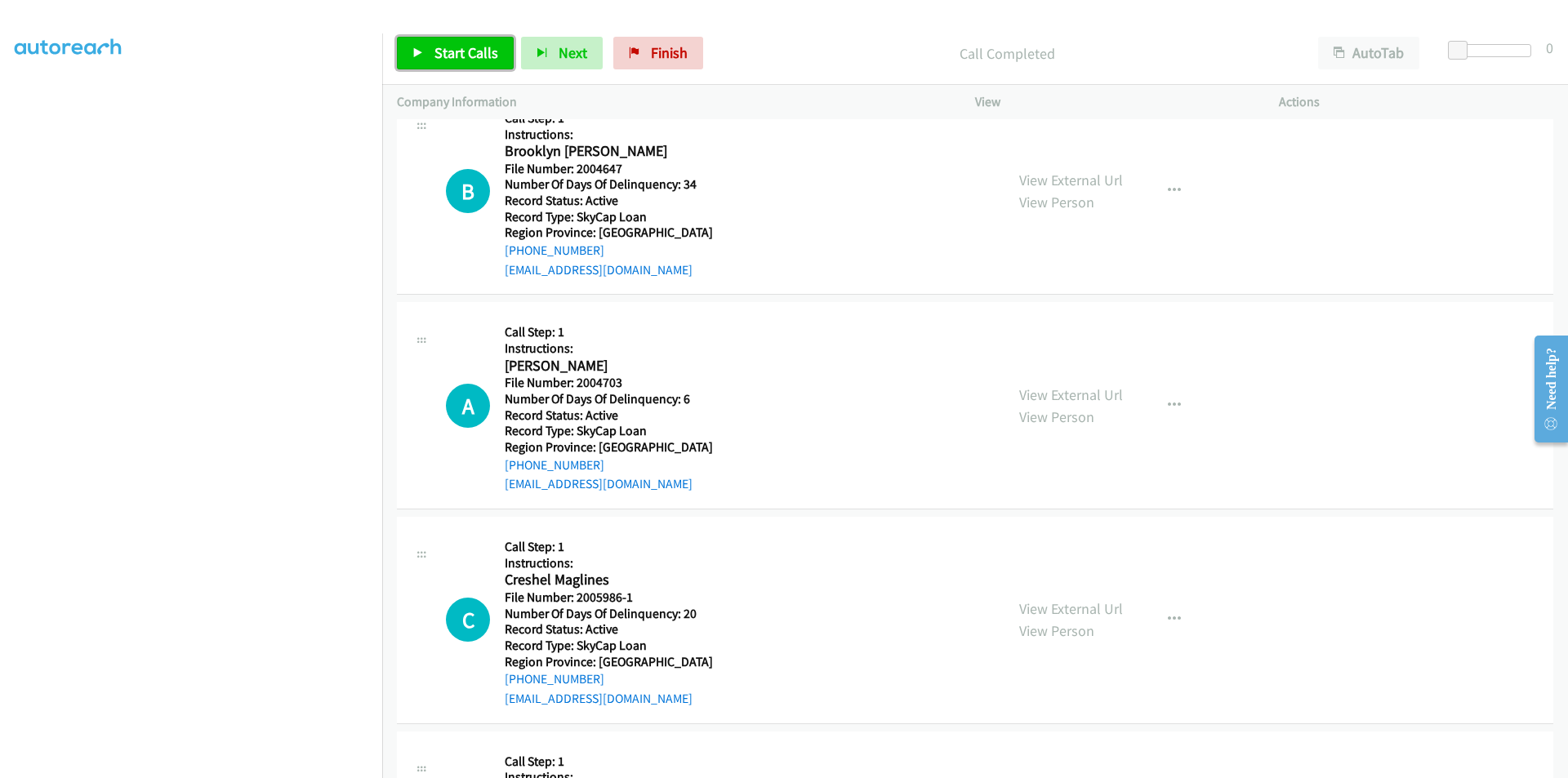
click at [451, 58] on span "Start Calls" at bounding box center [466, 53] width 64 height 19
click at [447, 52] on span "Pause" at bounding box center [452, 53] width 37 height 19
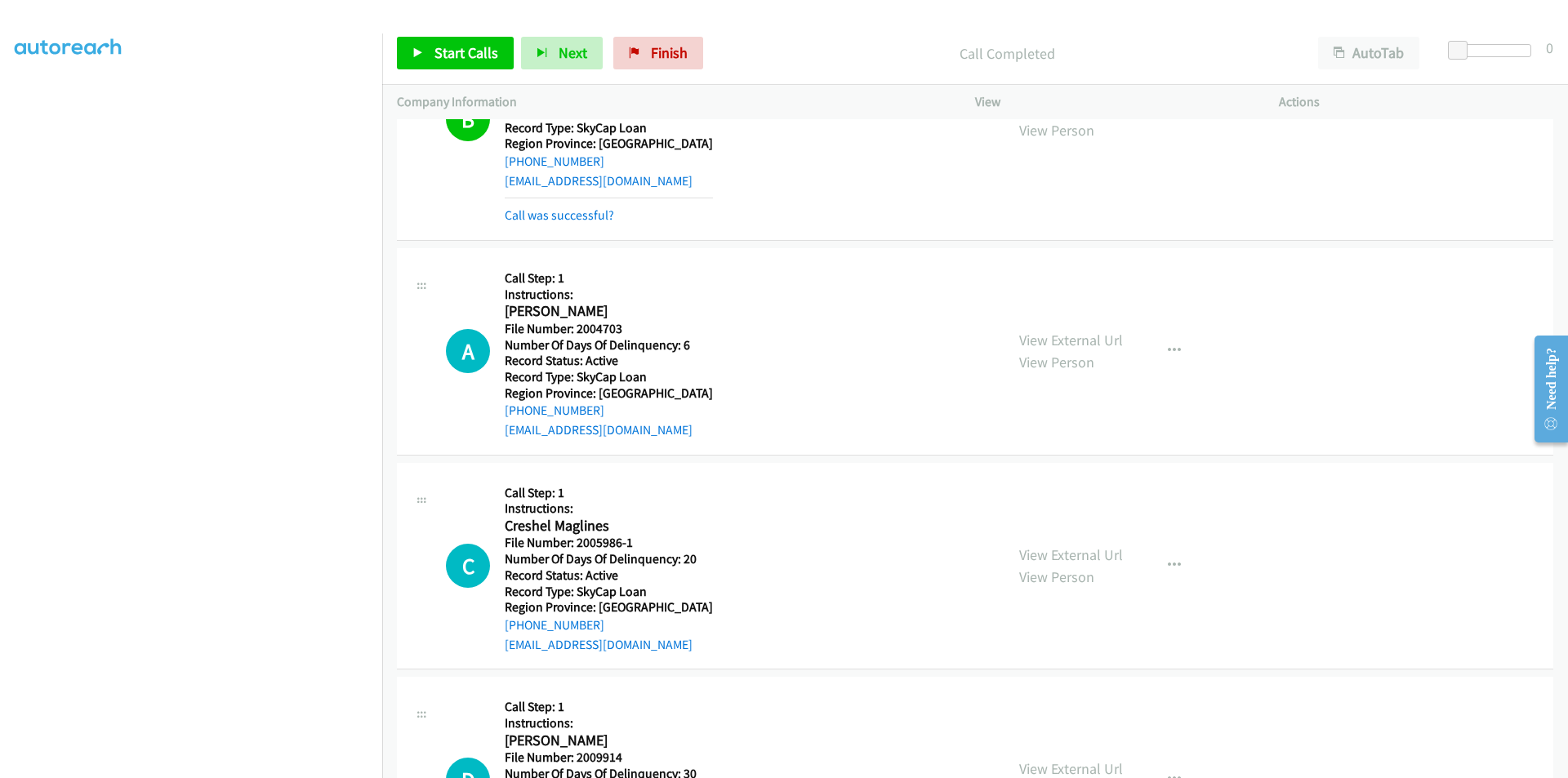
scroll to position [5478, 0]
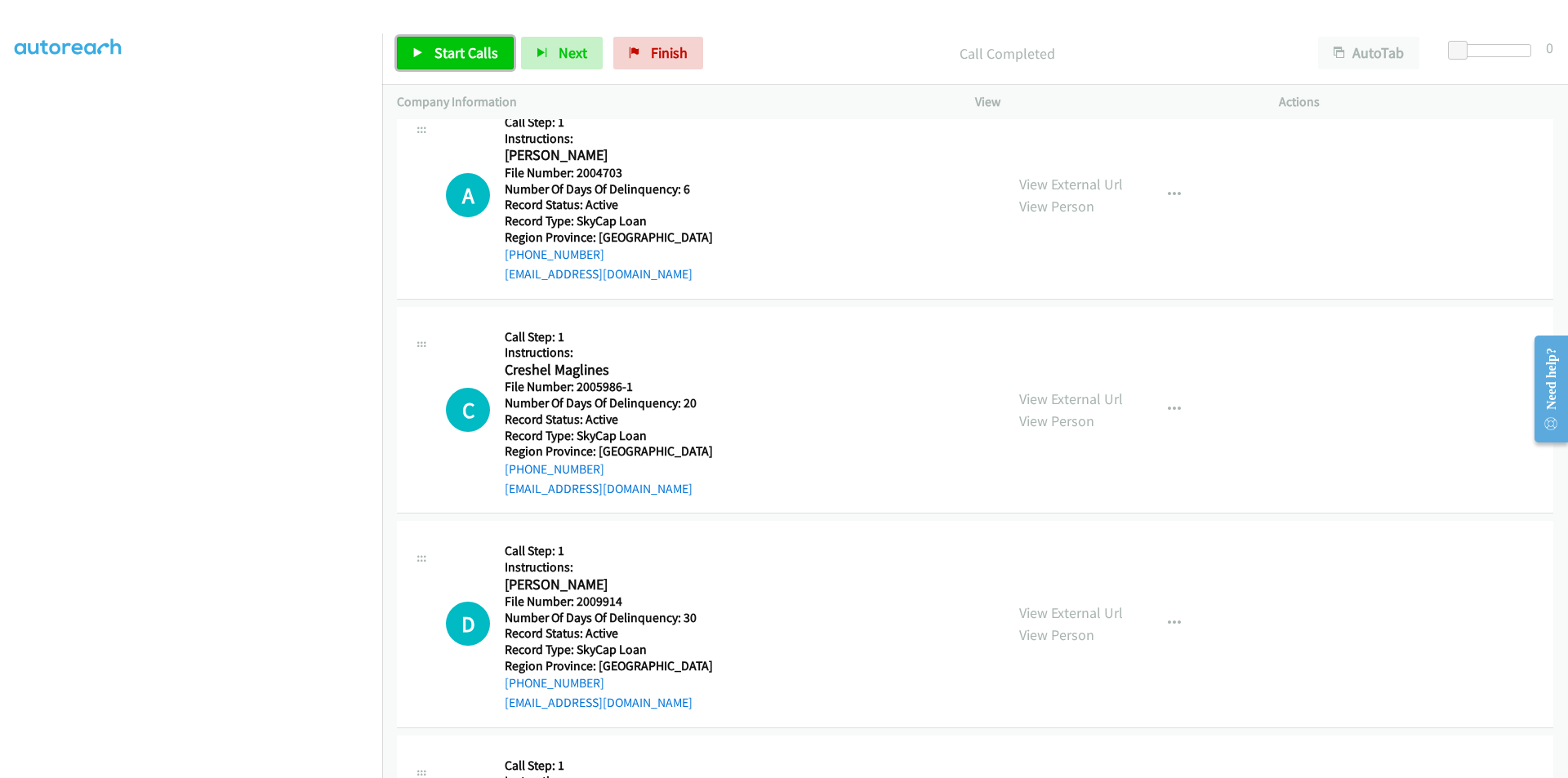
click at [462, 52] on span "Start Calls" at bounding box center [466, 53] width 64 height 19
click at [462, 52] on span "Pause" at bounding box center [452, 53] width 37 height 19
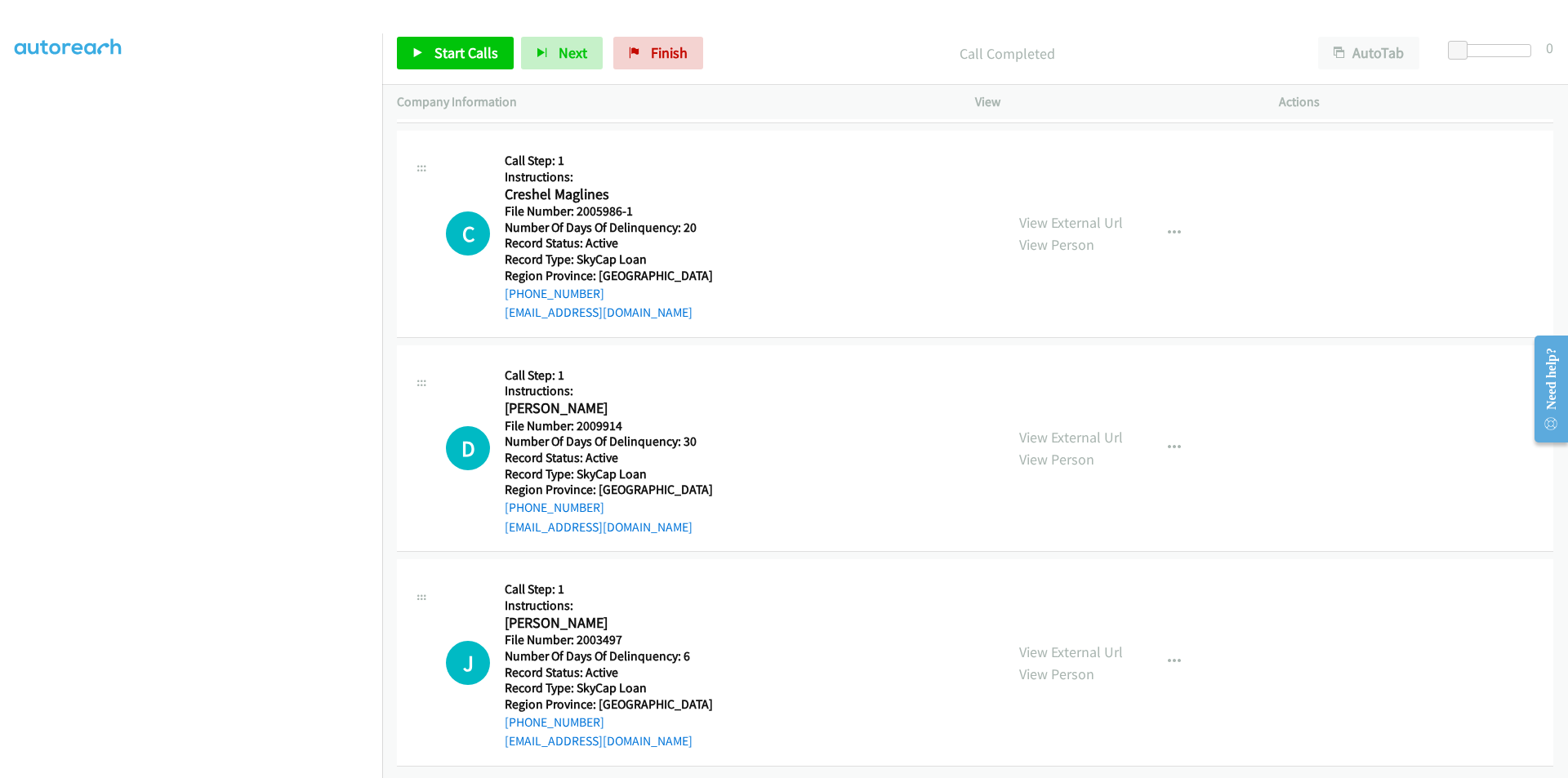
scroll to position [5701, 0]
click at [434, 50] on span "Start Calls" at bounding box center [466, 53] width 64 height 19
click at [454, 60] on span "Pause" at bounding box center [452, 53] width 37 height 19
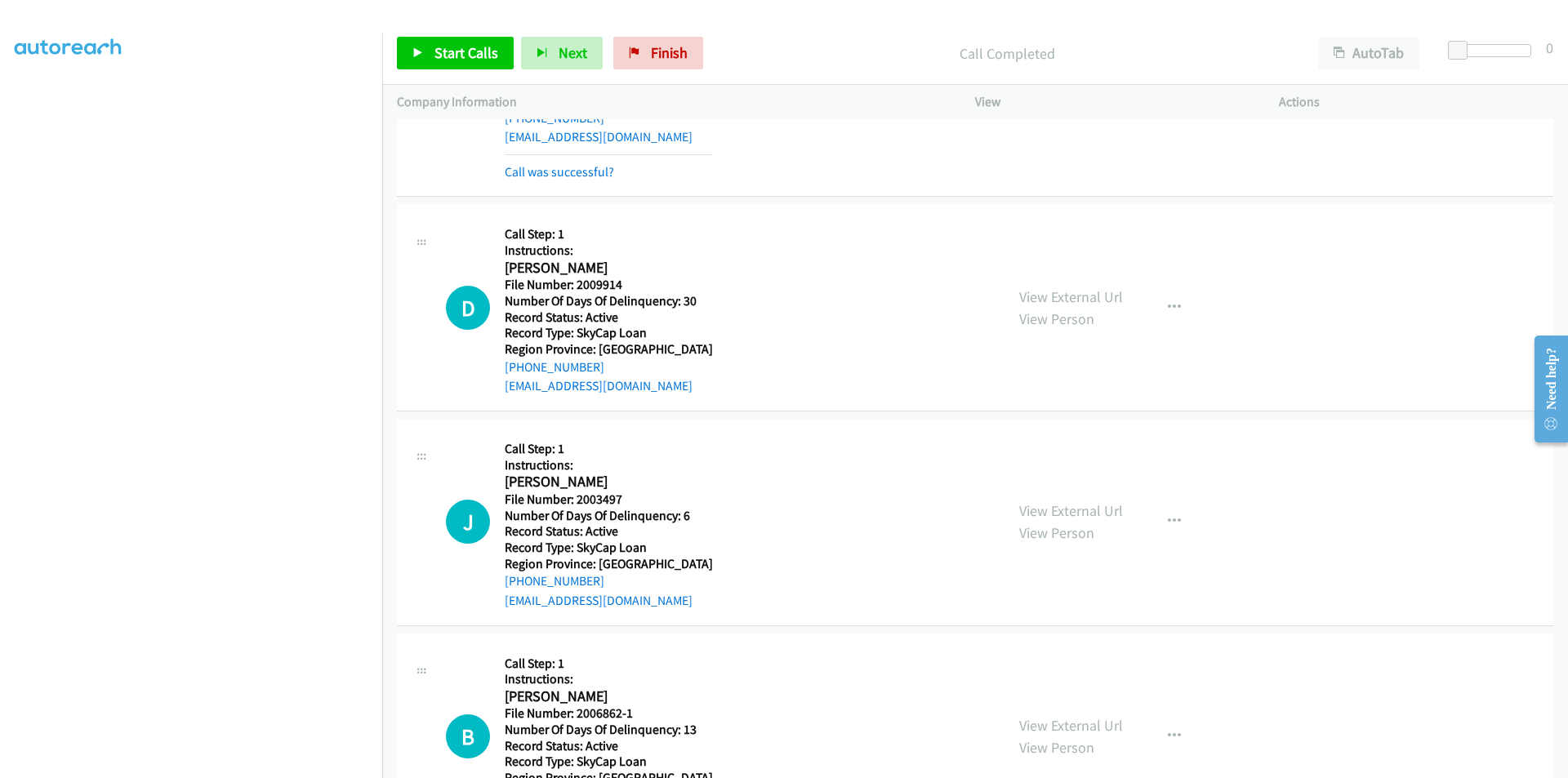
scroll to position [5946, 0]
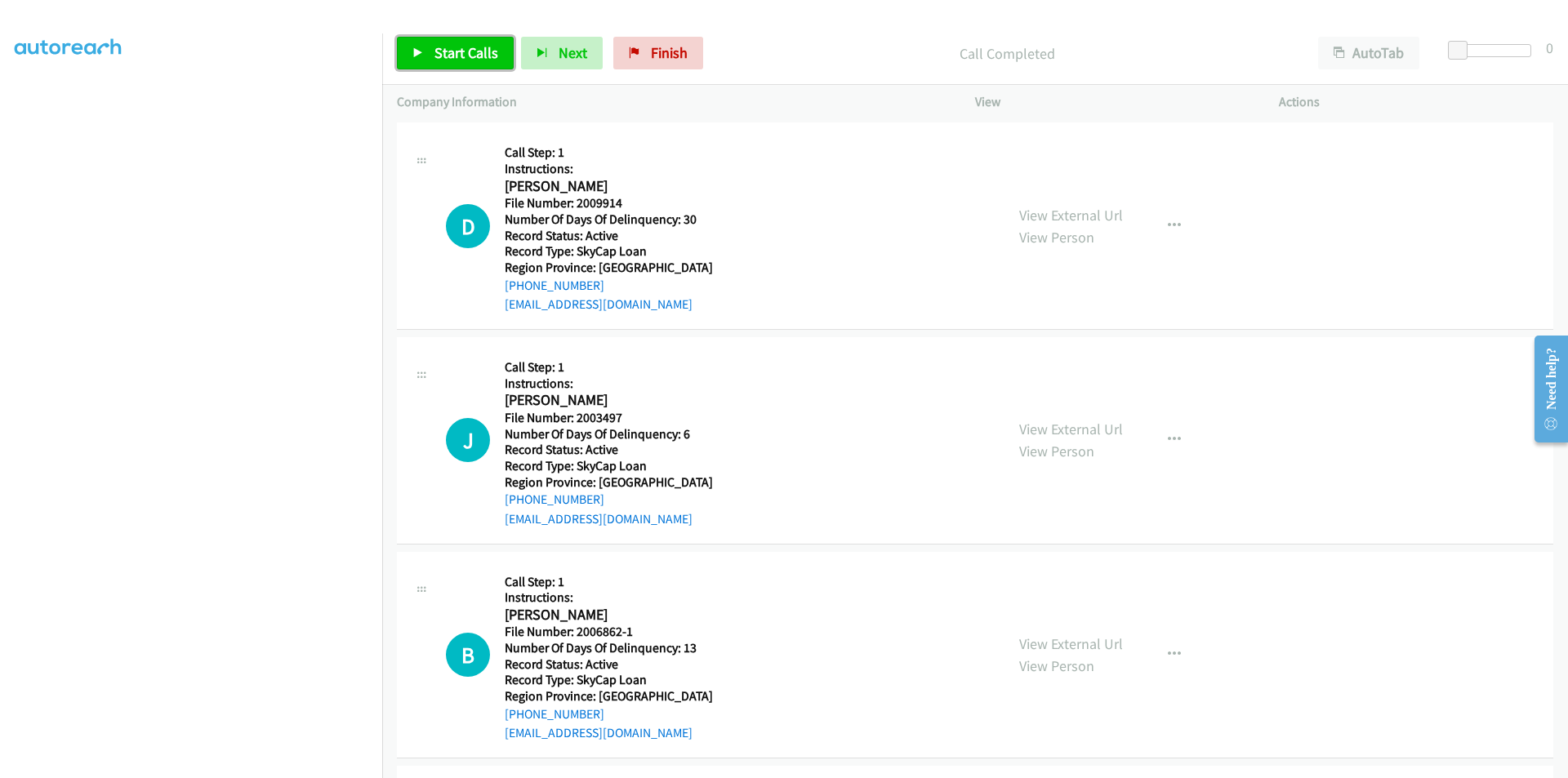
click at [457, 62] on link "Start Calls" at bounding box center [455, 53] width 117 height 33
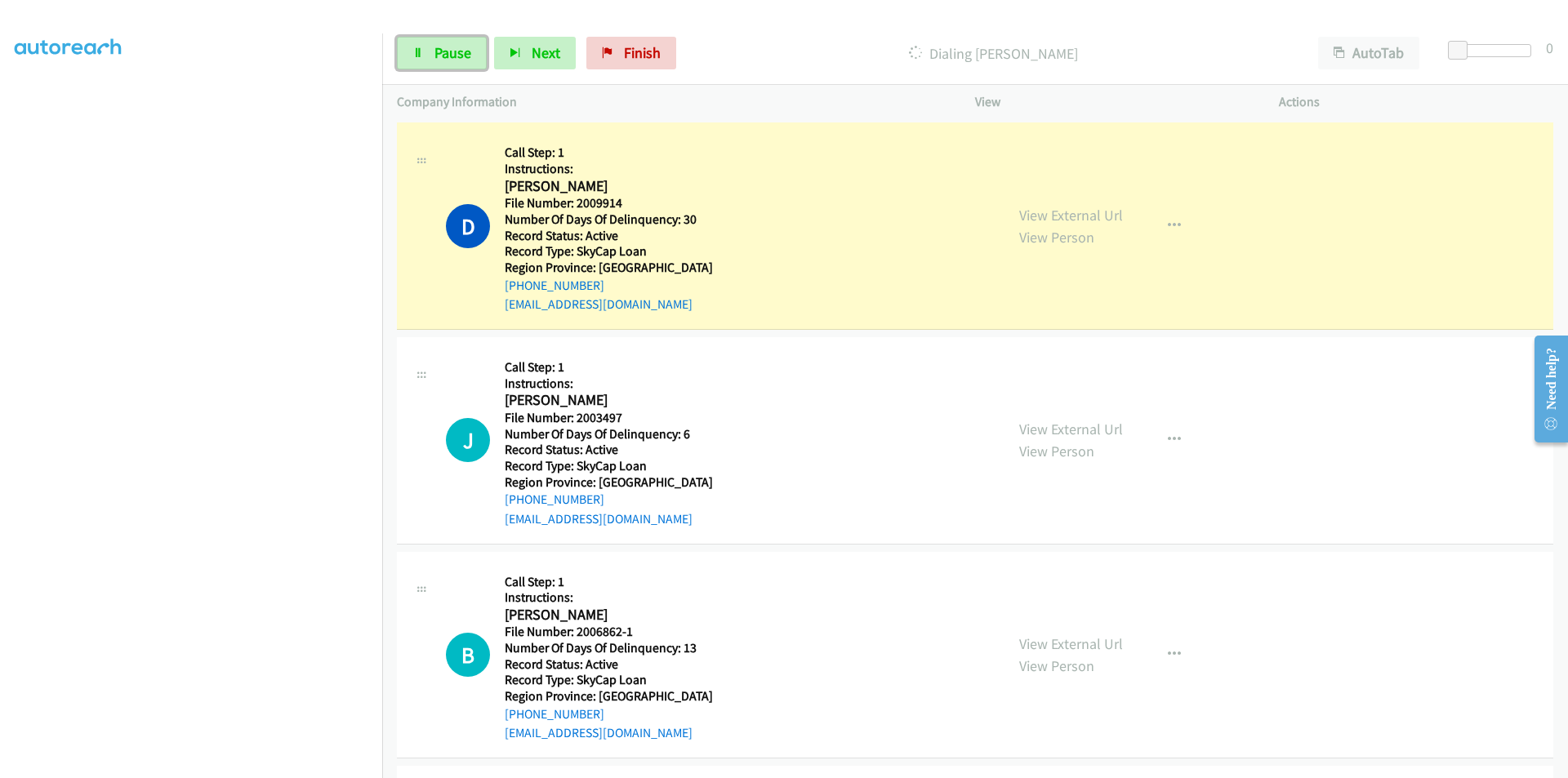
click at [457, 62] on link "Pause" at bounding box center [441, 53] width 90 height 33
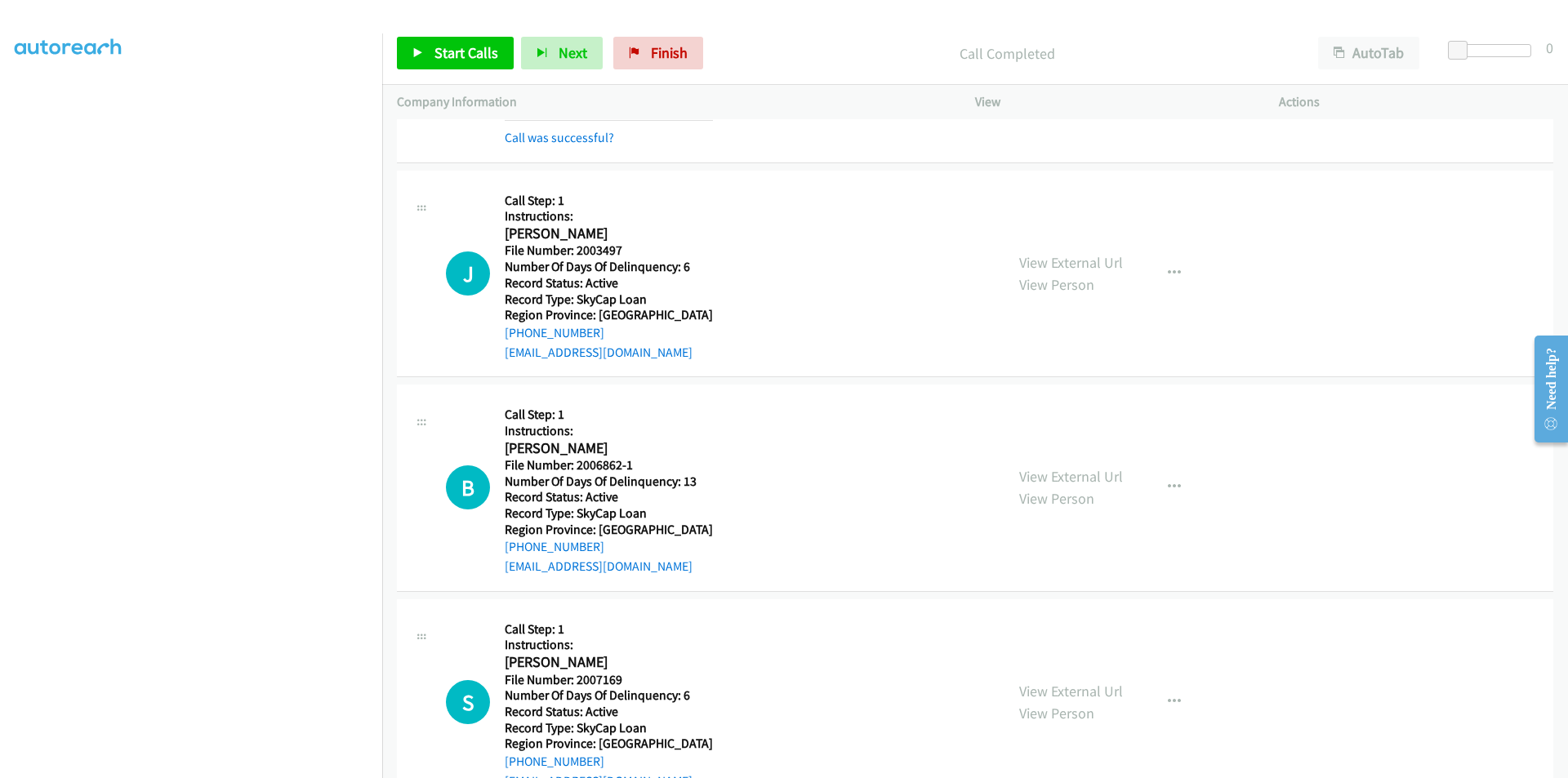
scroll to position [6191, 0]
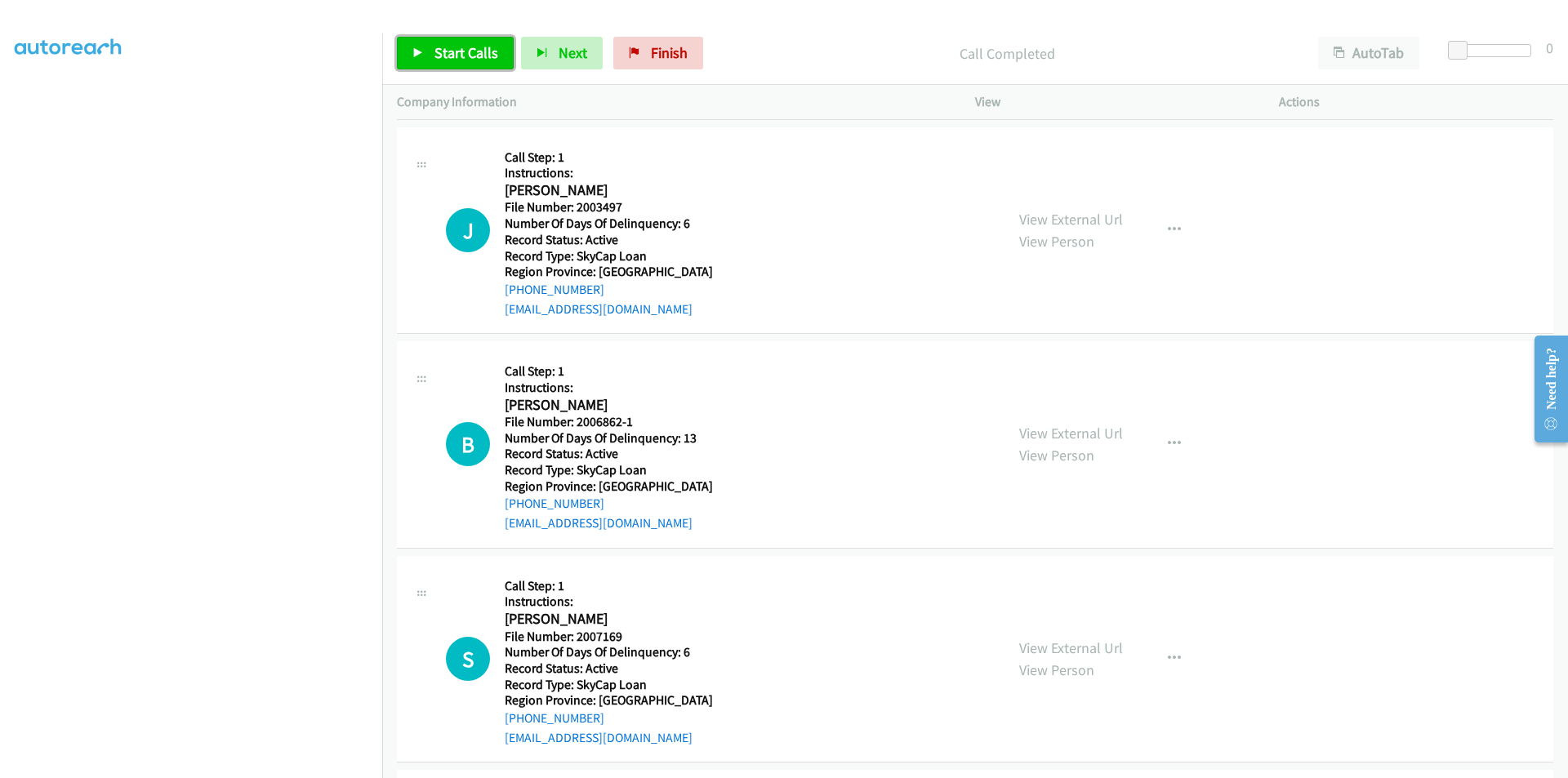
click at [455, 50] on span "Start Calls" at bounding box center [466, 53] width 64 height 19
click at [455, 50] on span "Pause" at bounding box center [452, 53] width 37 height 19
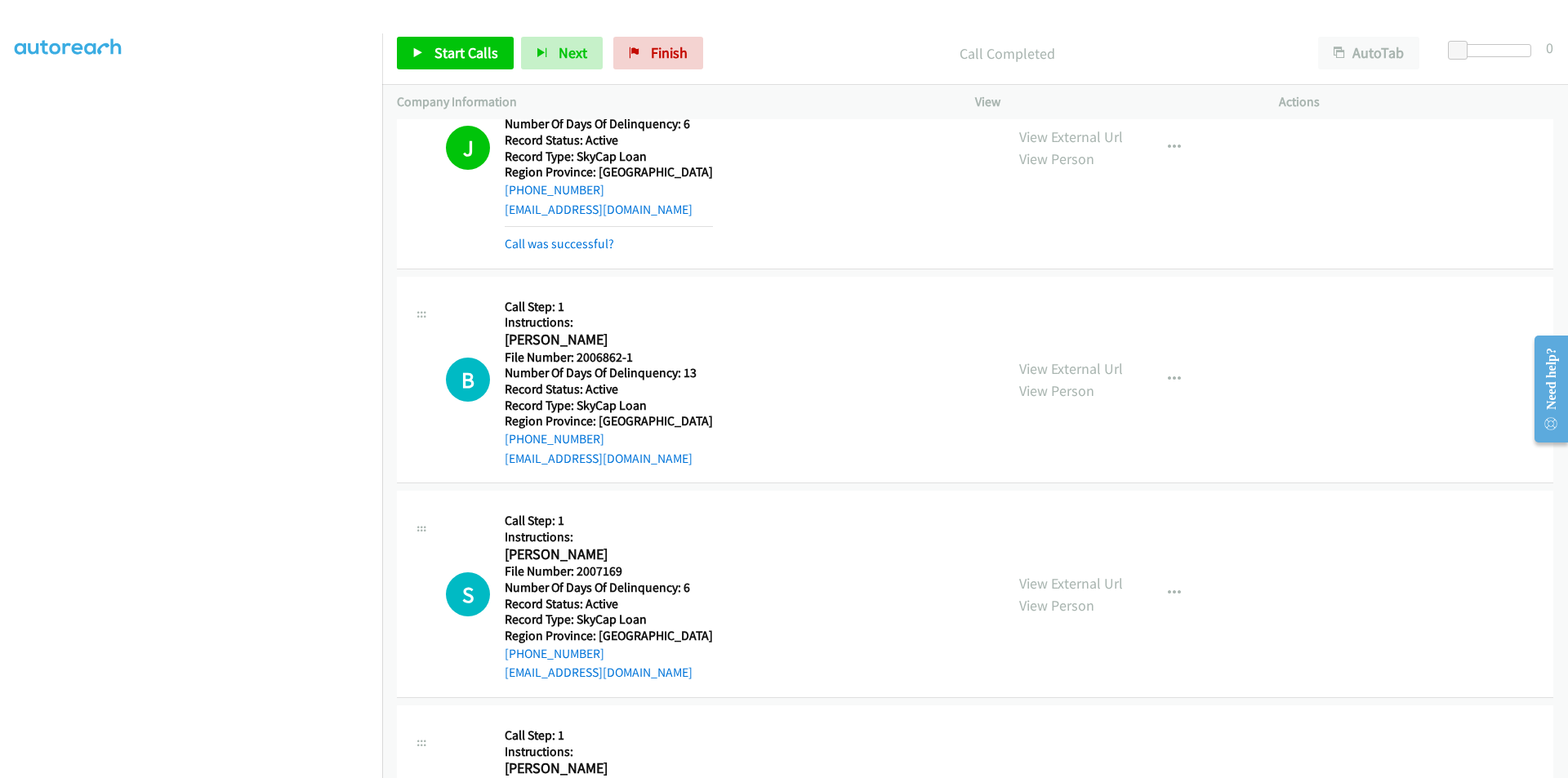
scroll to position [6436, 0]
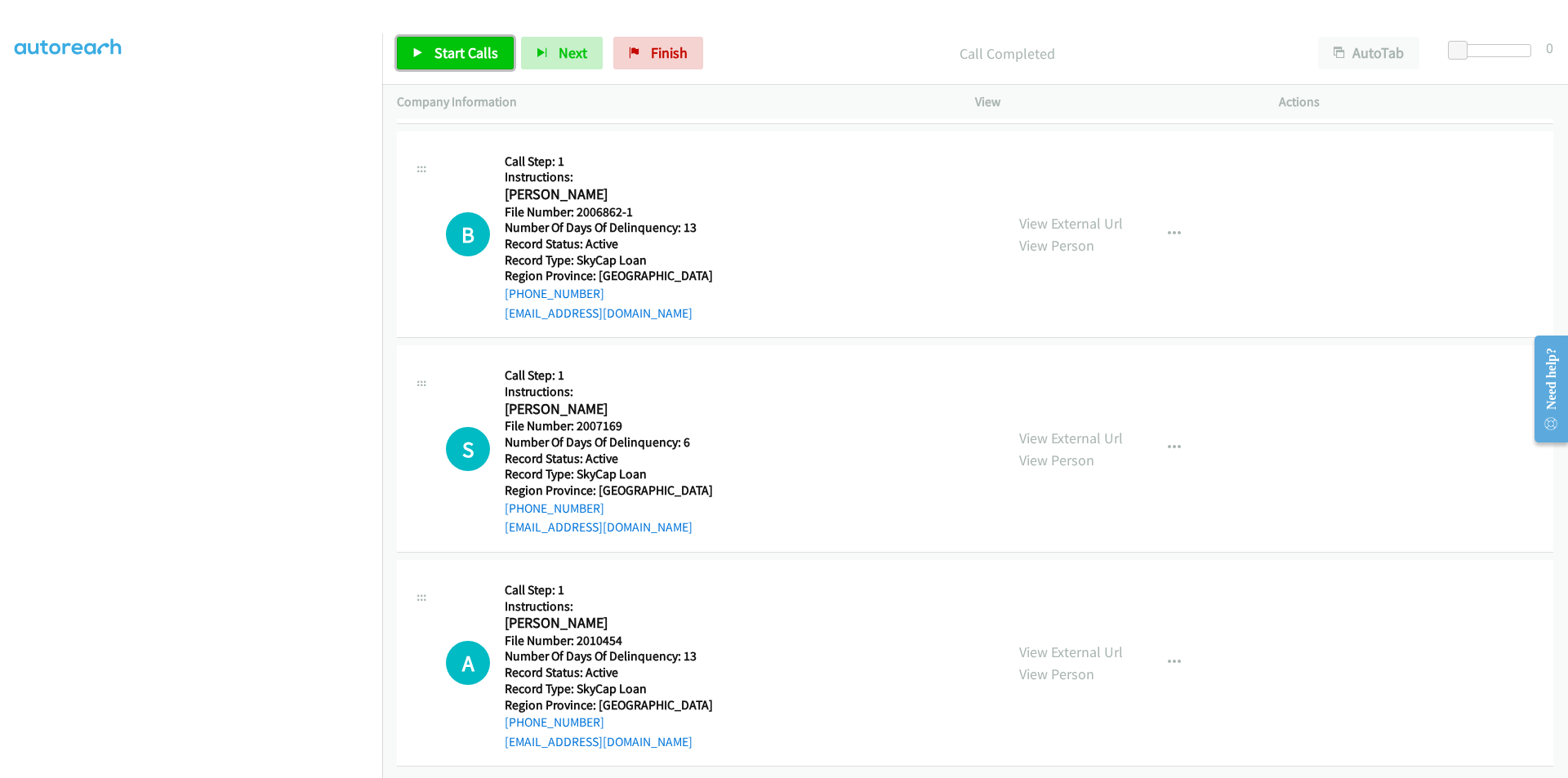
click at [481, 42] on link "Start Calls" at bounding box center [455, 53] width 117 height 33
click at [472, 44] on link "Pause" at bounding box center [441, 53] width 90 height 33
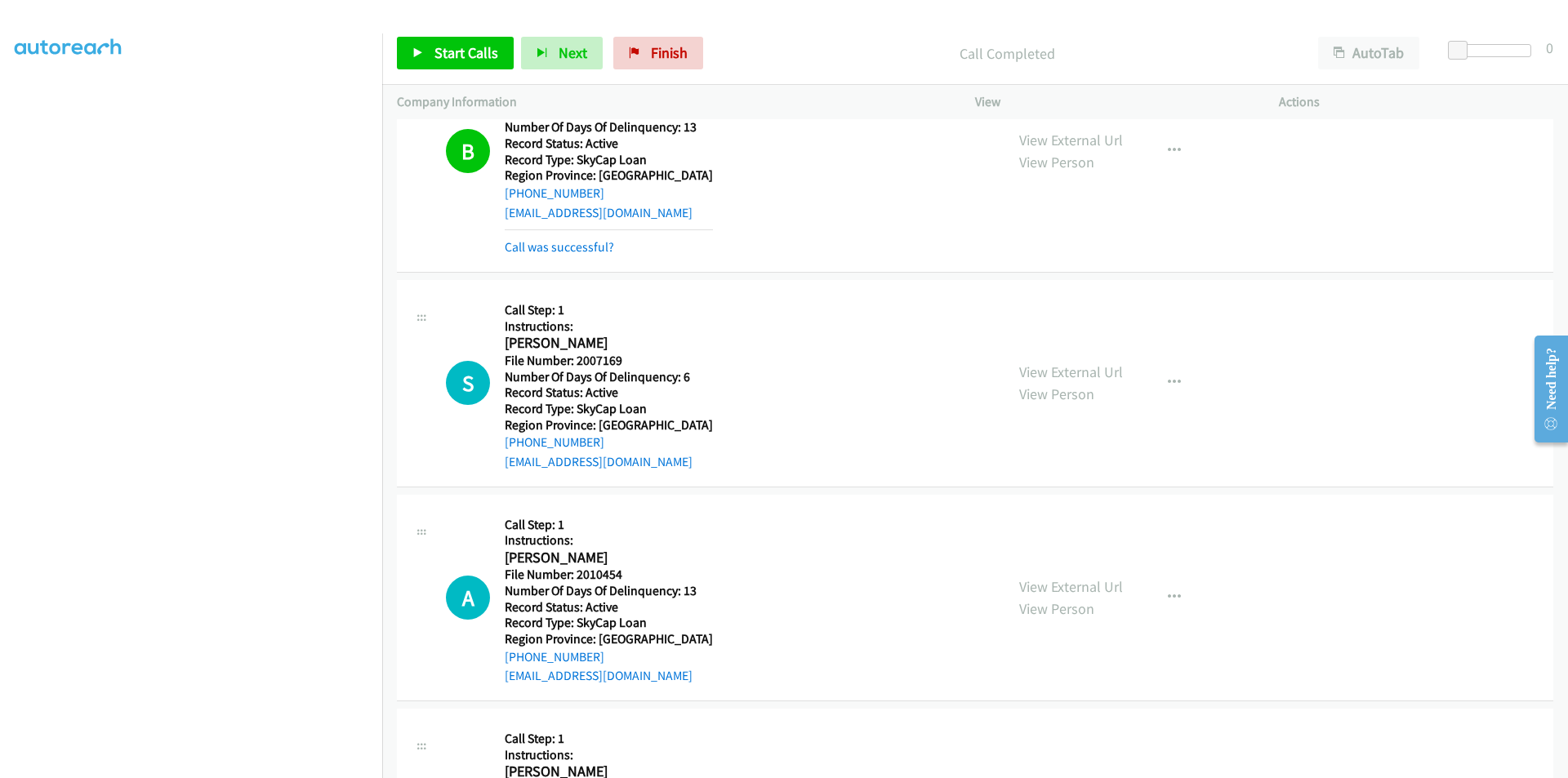
scroll to position [6681, 0]
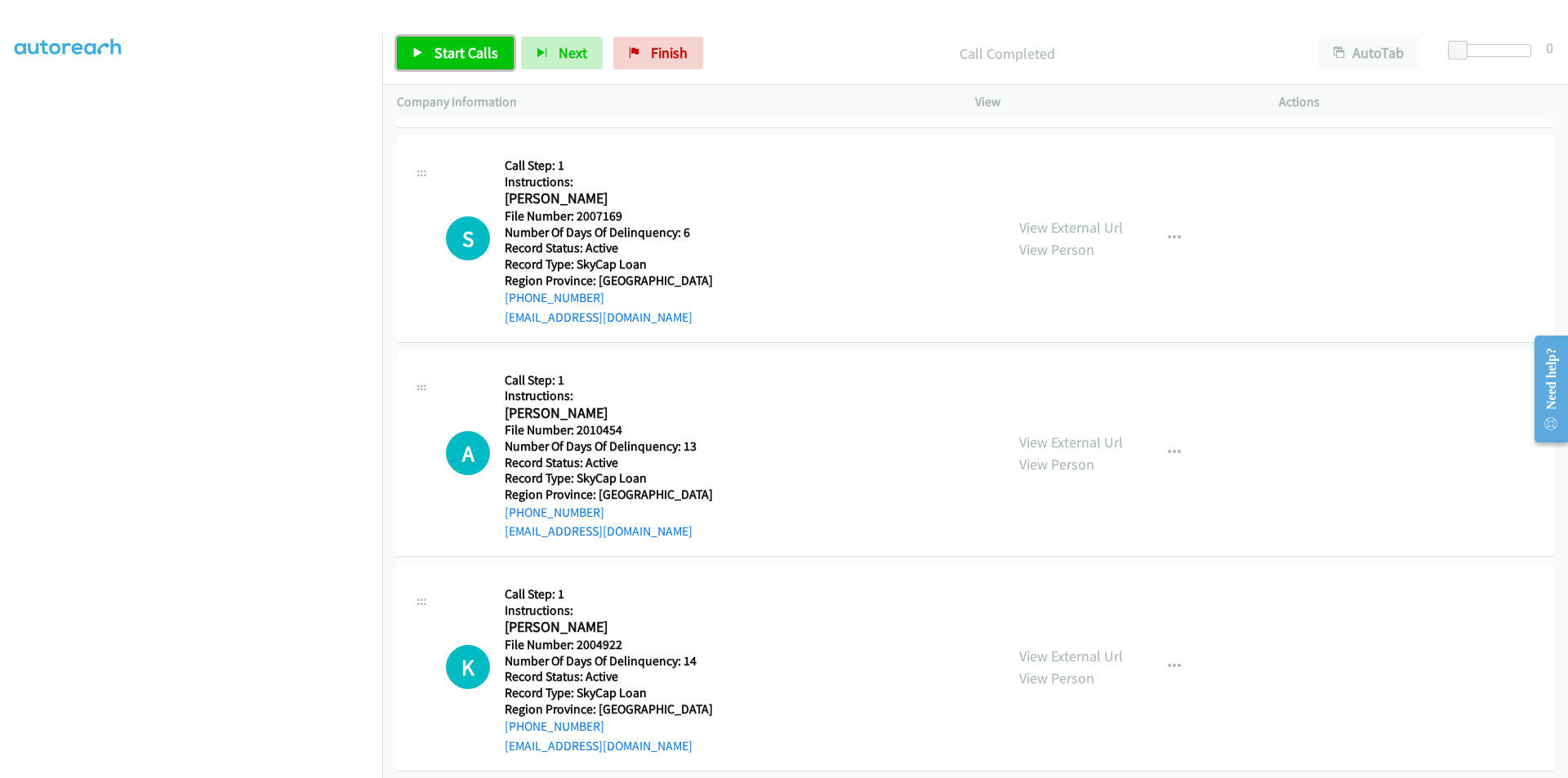
click at [449, 48] on span "Start Calls" at bounding box center [466, 53] width 64 height 19
click at [449, 48] on span "Pause" at bounding box center [452, 53] width 37 height 19
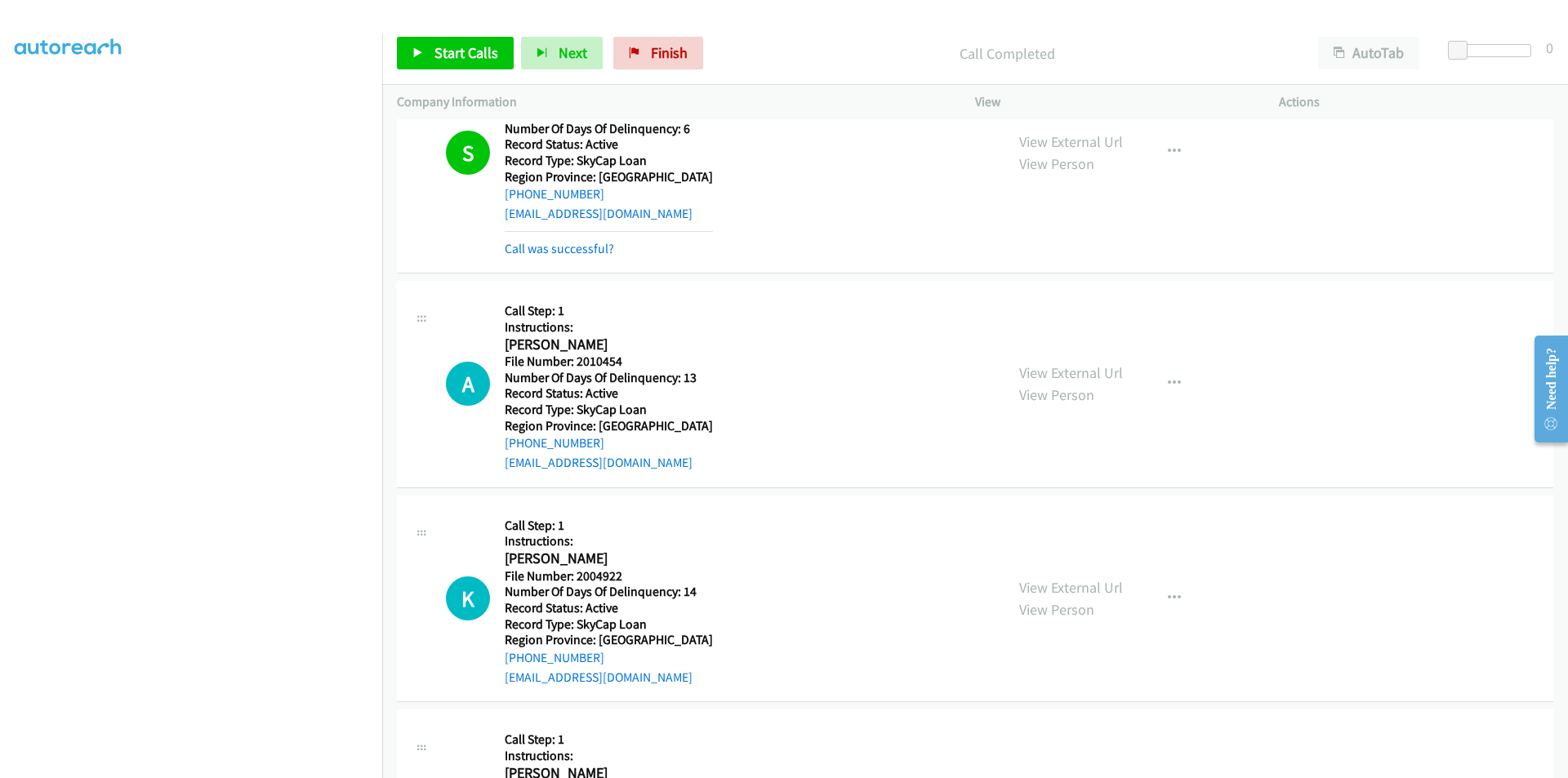
scroll to position [6926, 0]
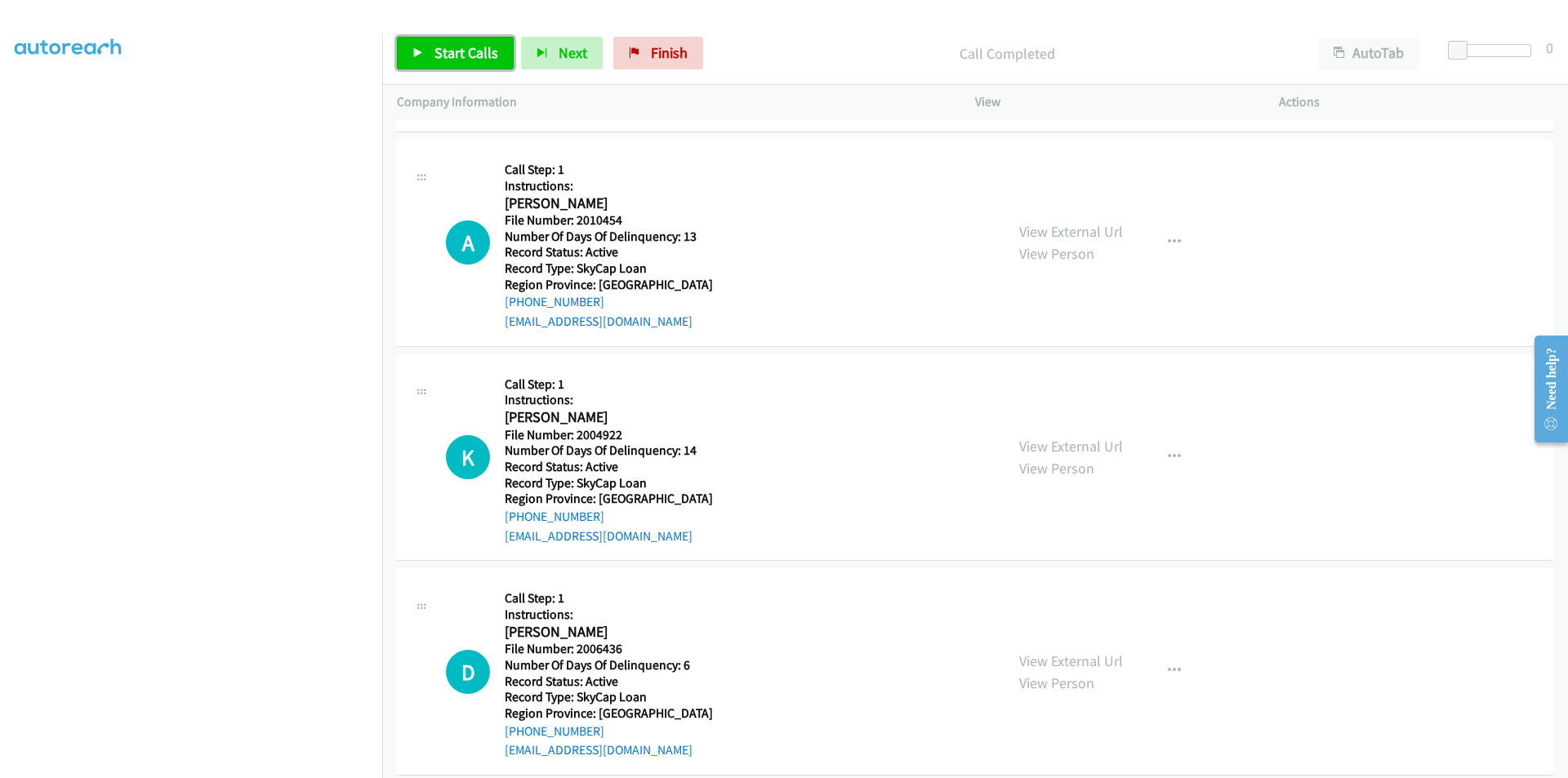
click at [452, 48] on span "Start Calls" at bounding box center [466, 53] width 64 height 19
click at [452, 48] on span "Pause" at bounding box center [452, 53] width 37 height 19
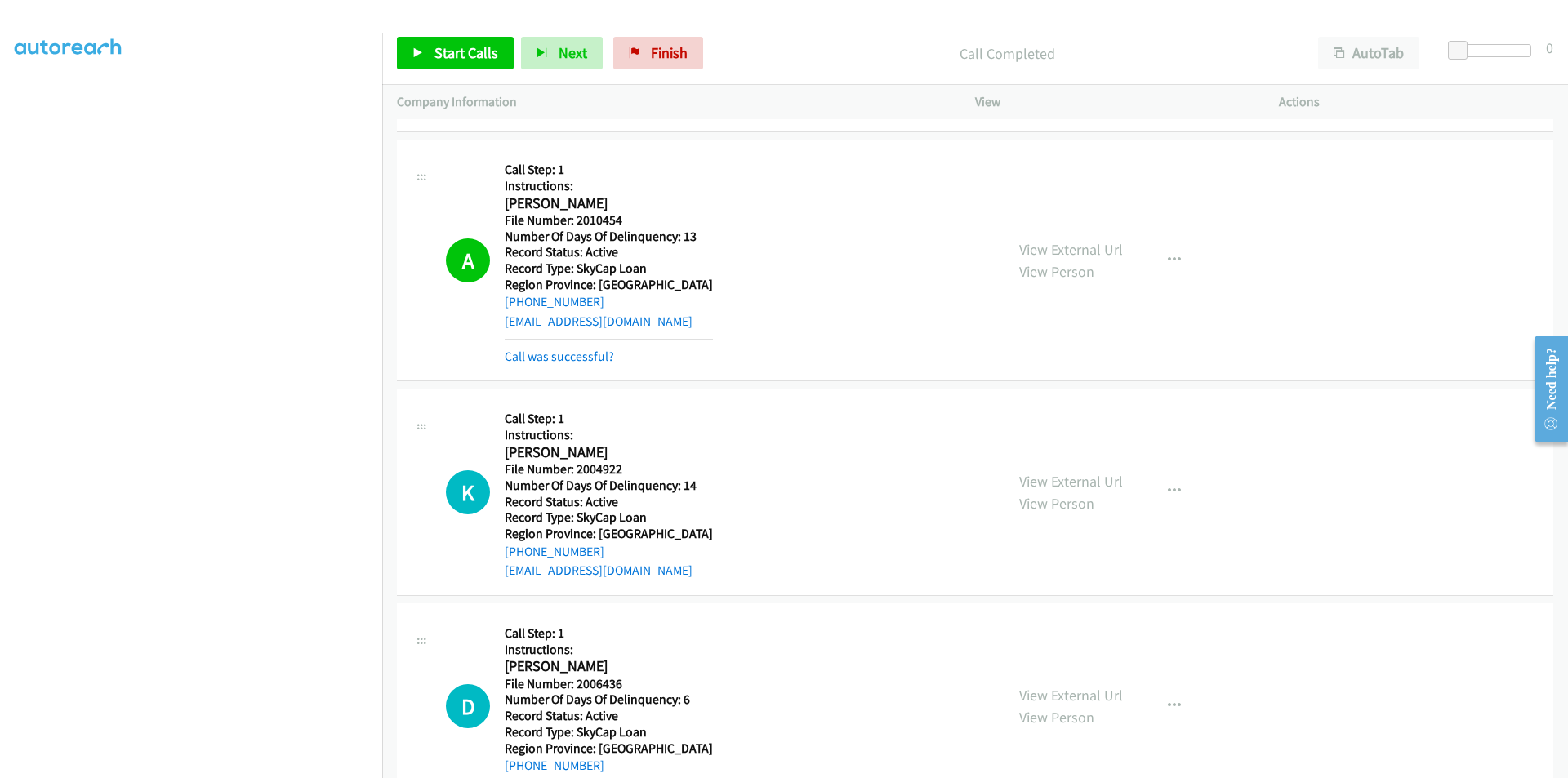
scroll to position [7171, 0]
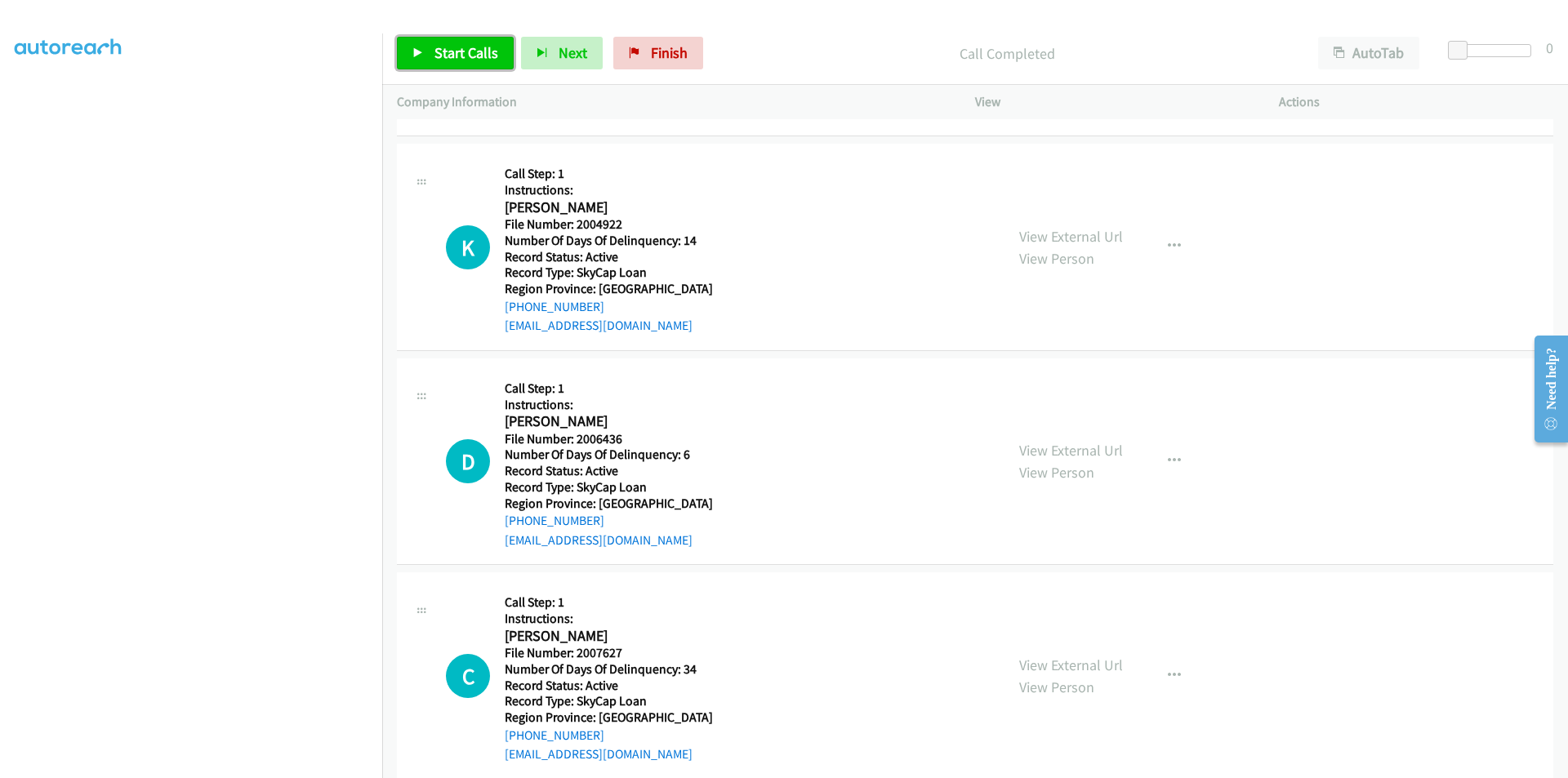
click at [466, 51] on span "Start Calls" at bounding box center [466, 53] width 64 height 19
click at [466, 51] on span "Pause" at bounding box center [452, 53] width 37 height 19
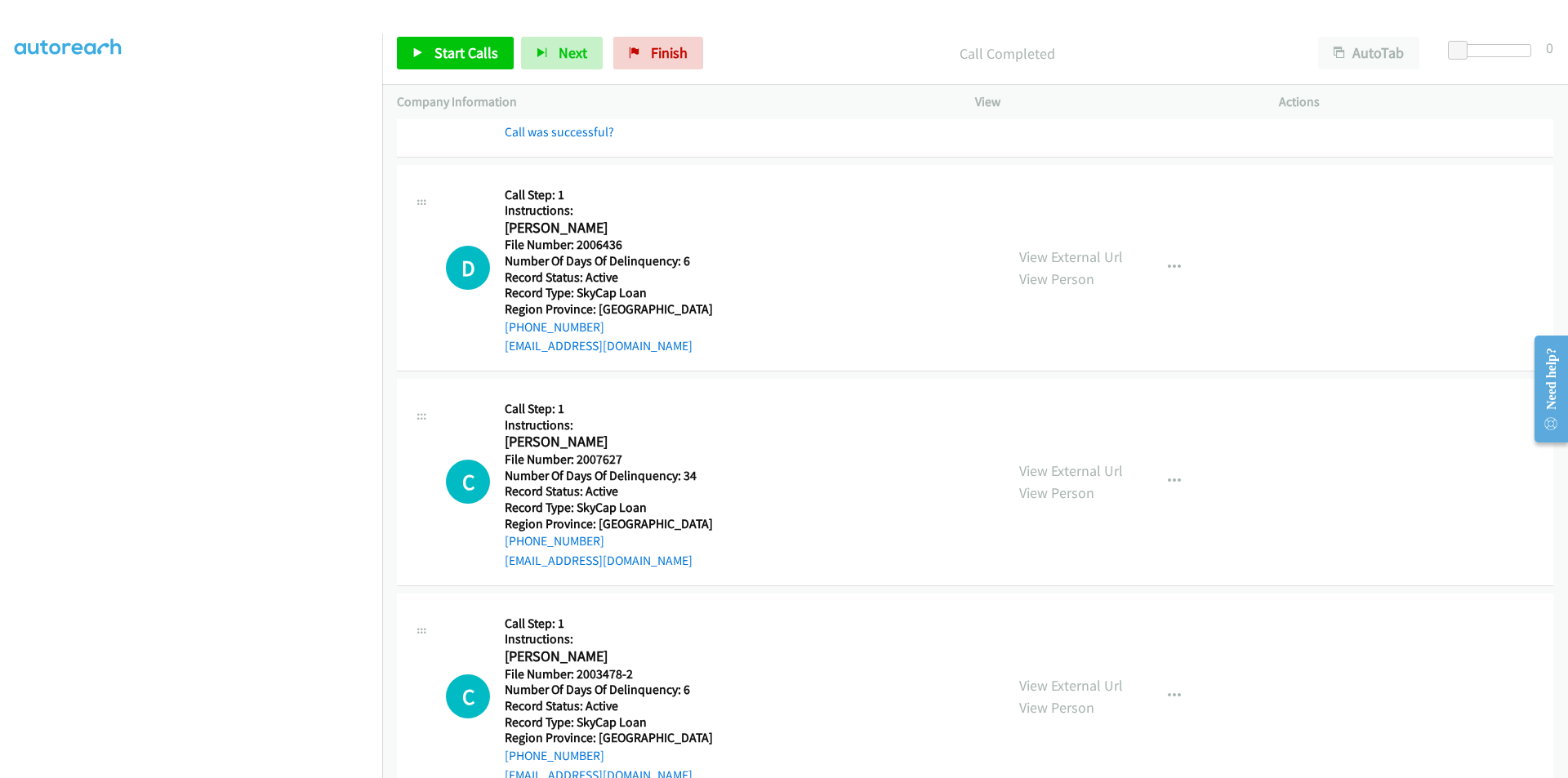
scroll to position [7415, 0]
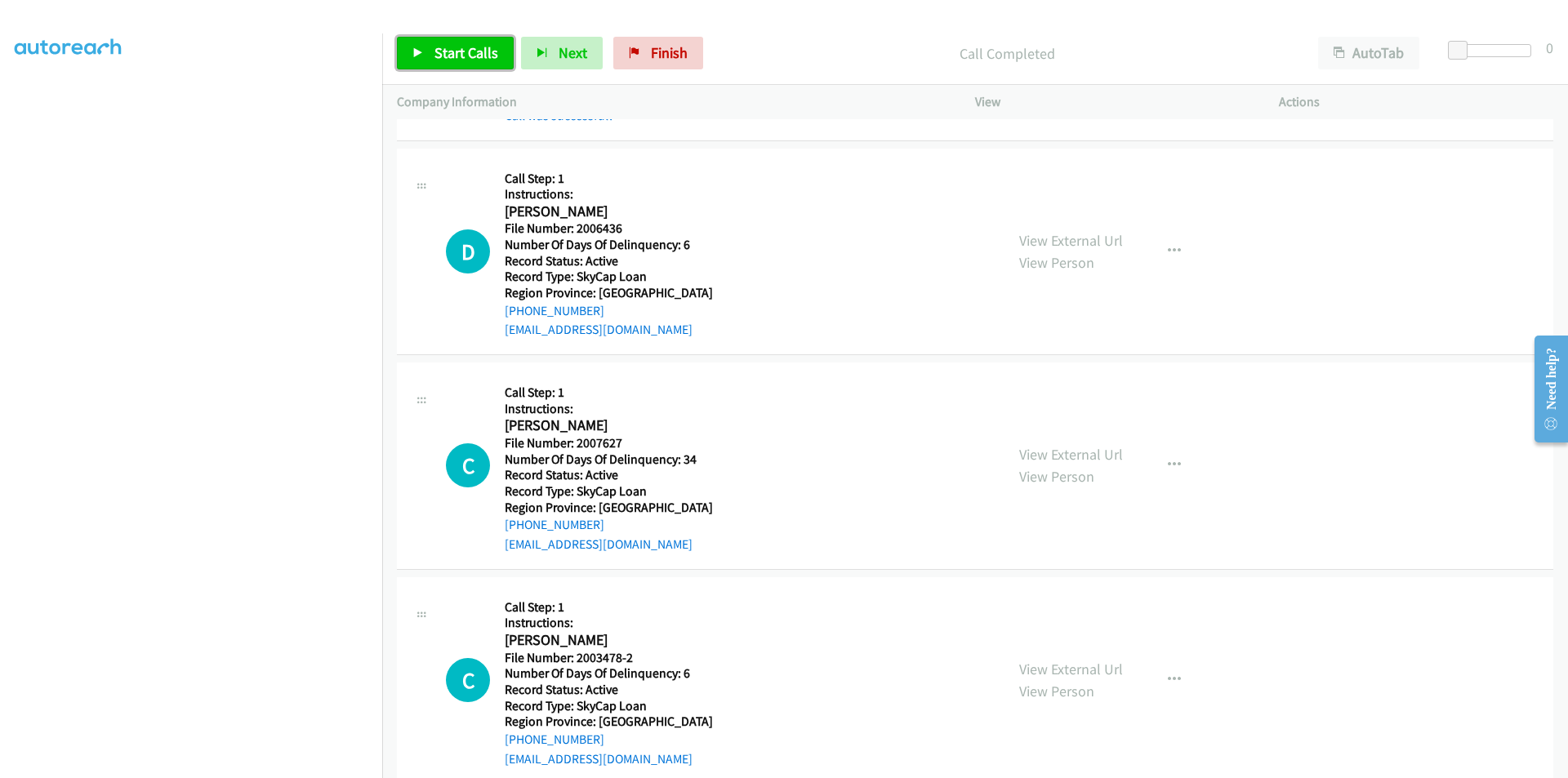
click at [451, 50] on span "Start Calls" at bounding box center [466, 53] width 64 height 19
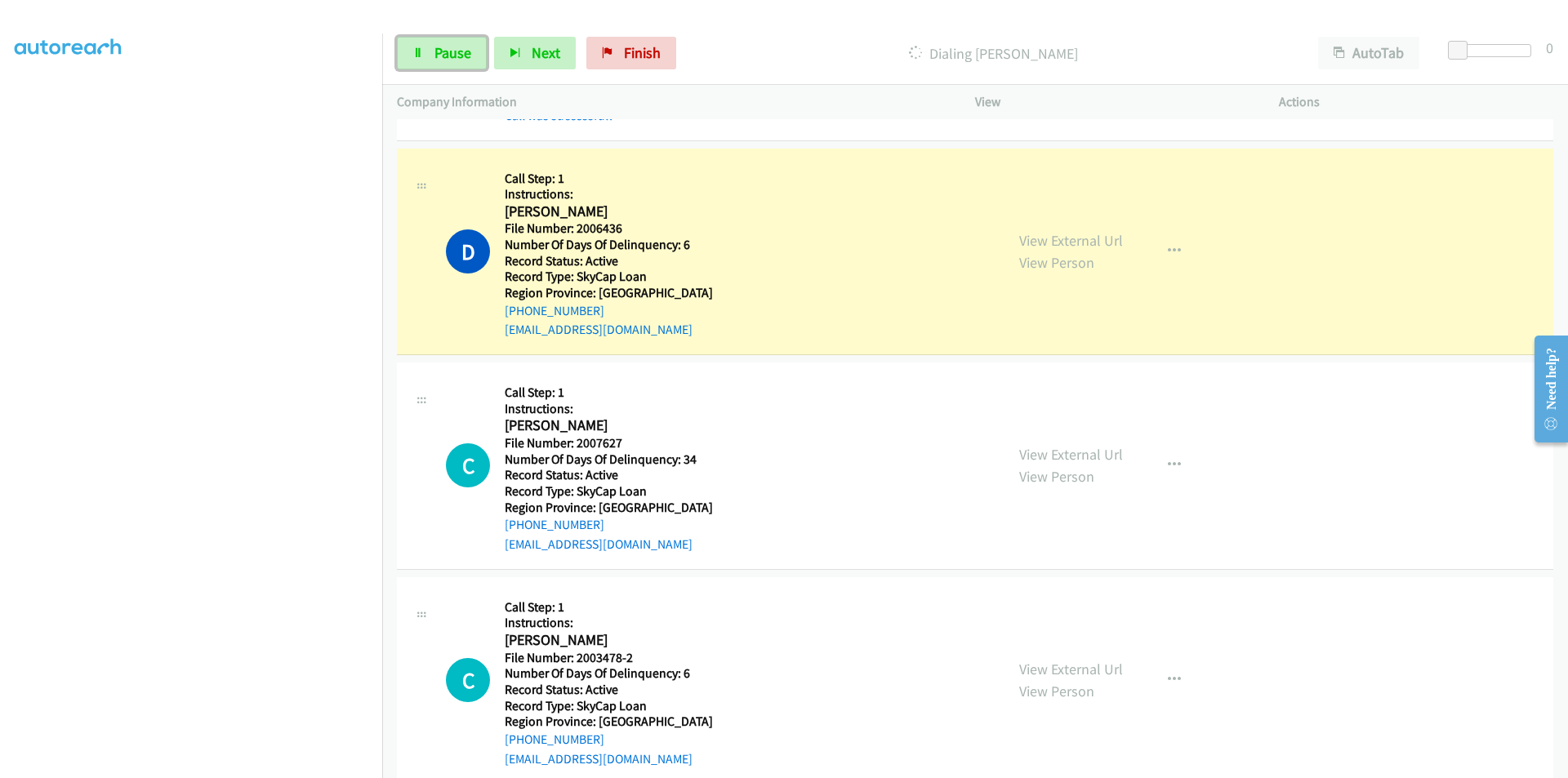
click at [451, 50] on span "Pause" at bounding box center [452, 53] width 37 height 19
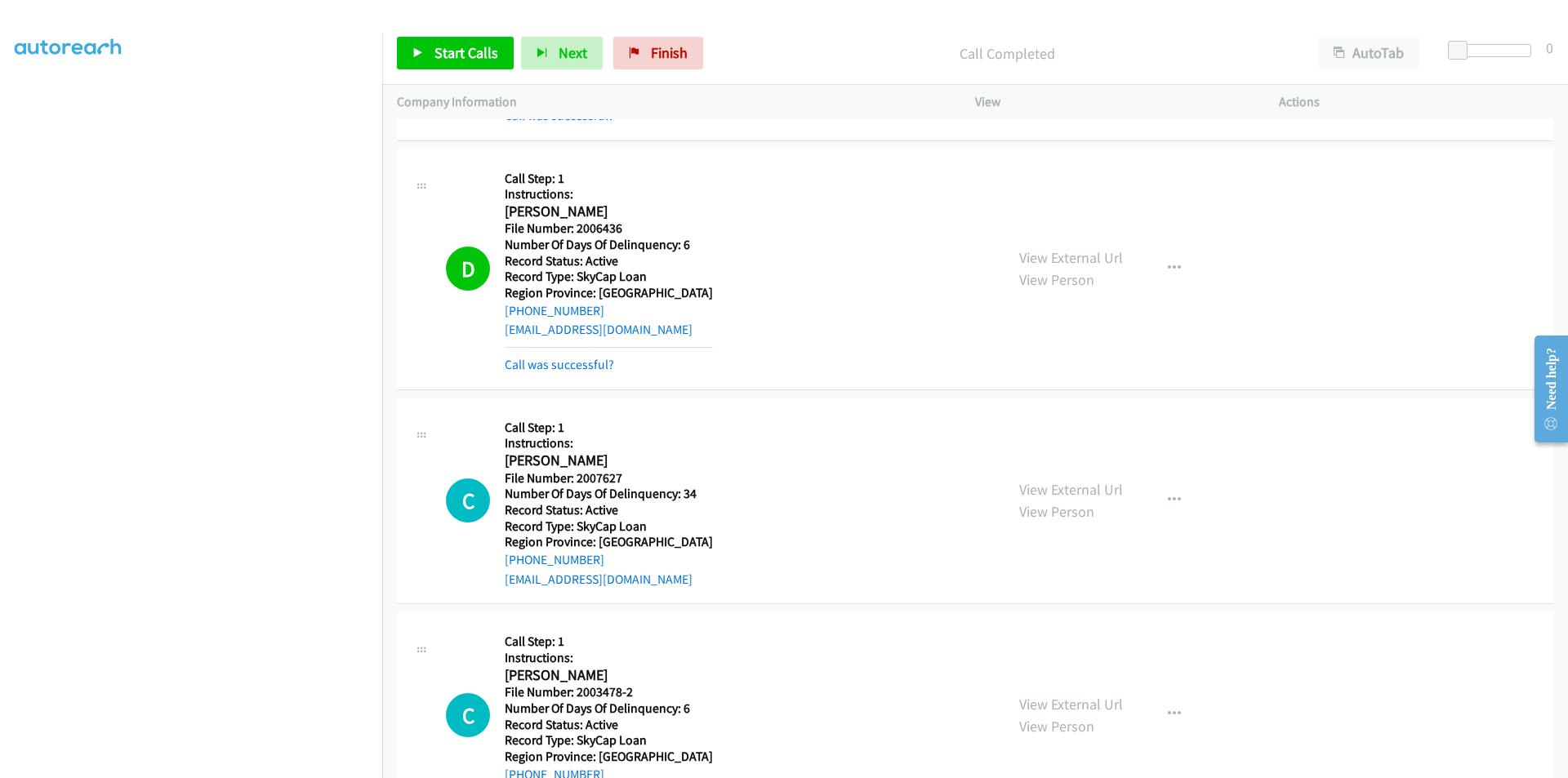
scroll to position [7660, 0]
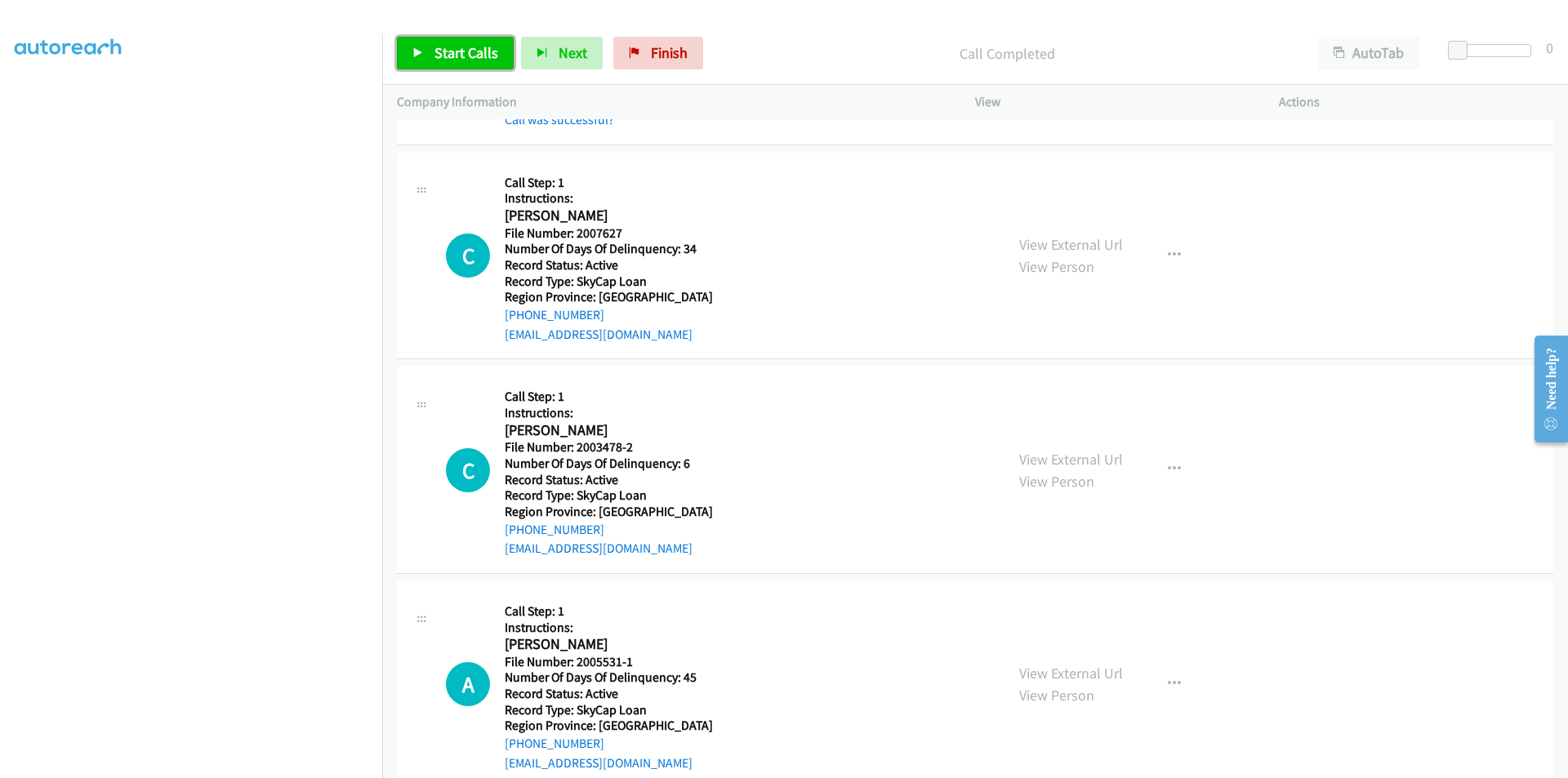
click at [464, 50] on span "Start Calls" at bounding box center [466, 53] width 64 height 19
click at [464, 50] on span "Pause" at bounding box center [452, 53] width 37 height 19
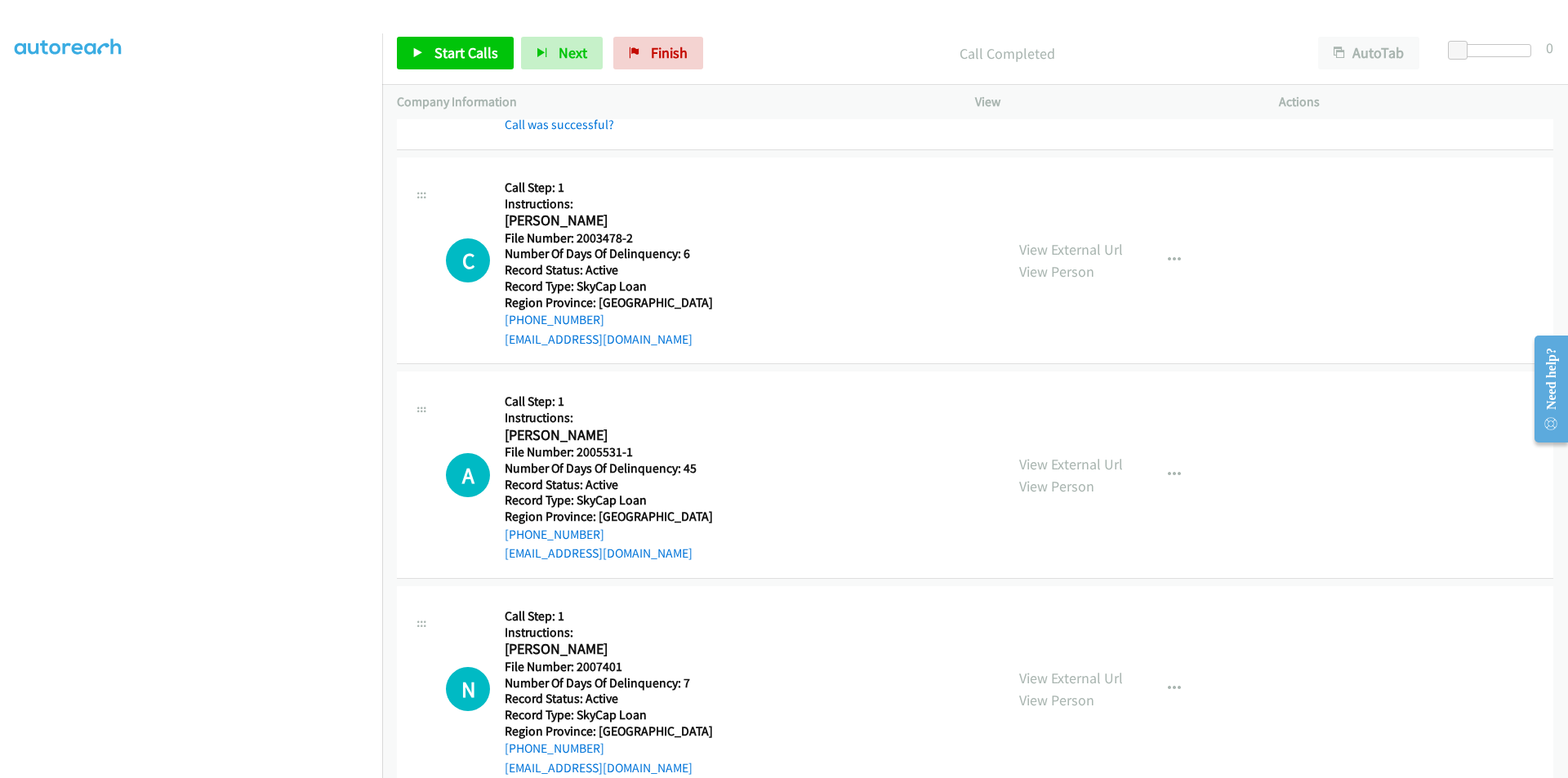
scroll to position [7905, 0]
click at [474, 50] on span "Start Calls" at bounding box center [466, 53] width 64 height 19
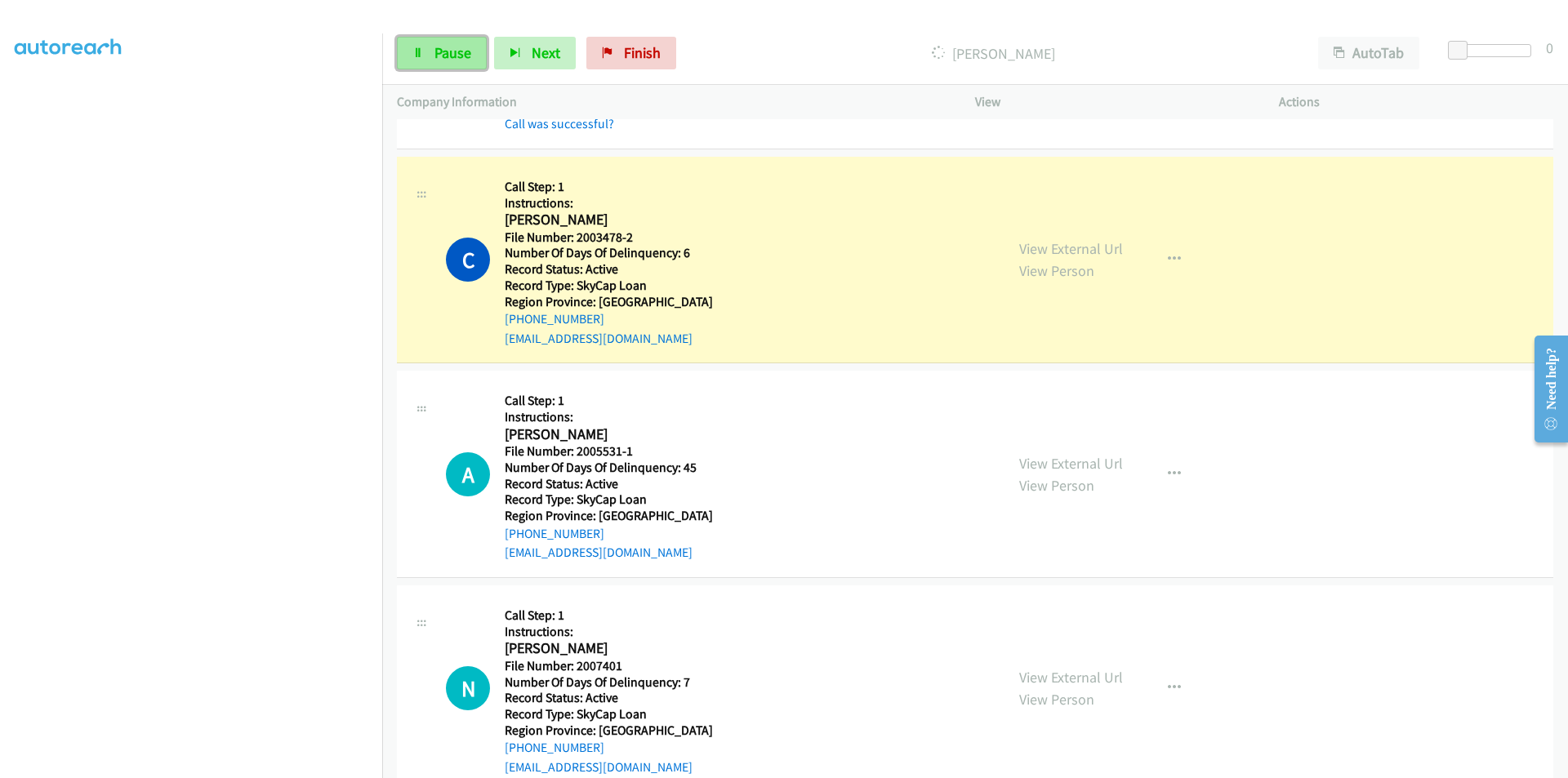
click at [450, 52] on span "Pause" at bounding box center [452, 53] width 37 height 19
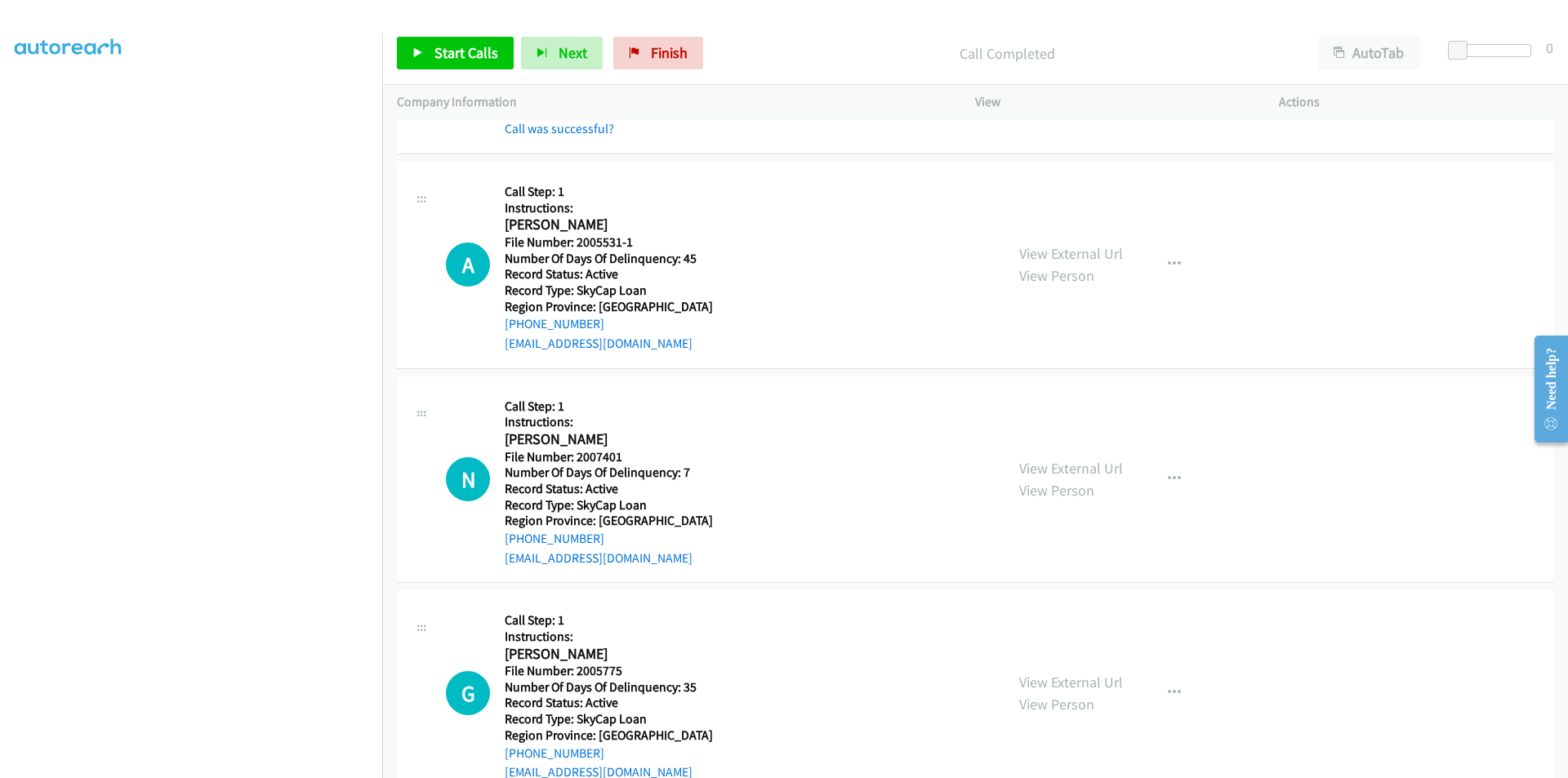
scroll to position [8151, 0]
click at [473, 51] on span "Start Calls" at bounding box center [466, 53] width 64 height 19
click at [473, 51] on link "Pause" at bounding box center [441, 53] width 90 height 33
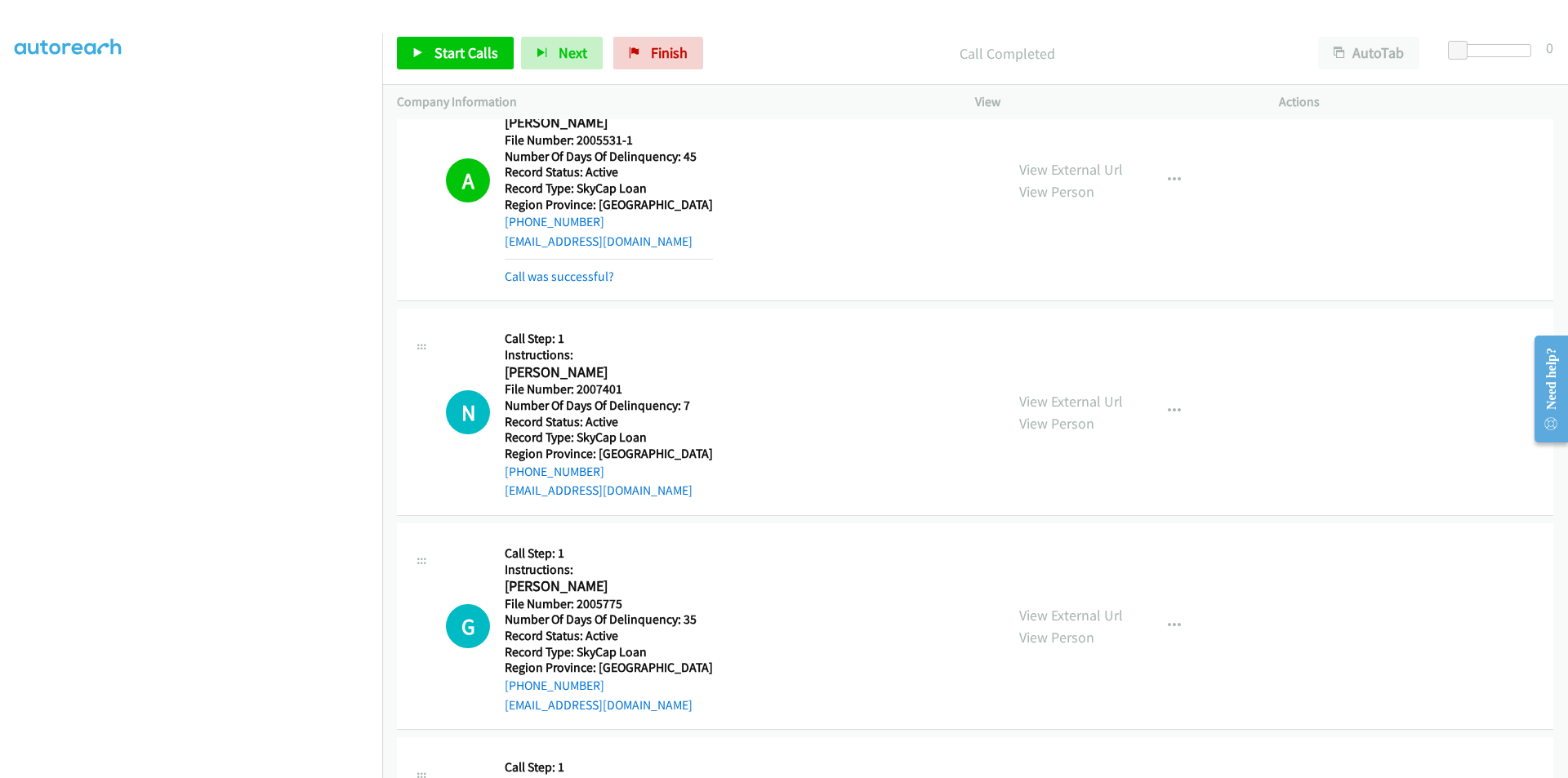
scroll to position [8396, 0]
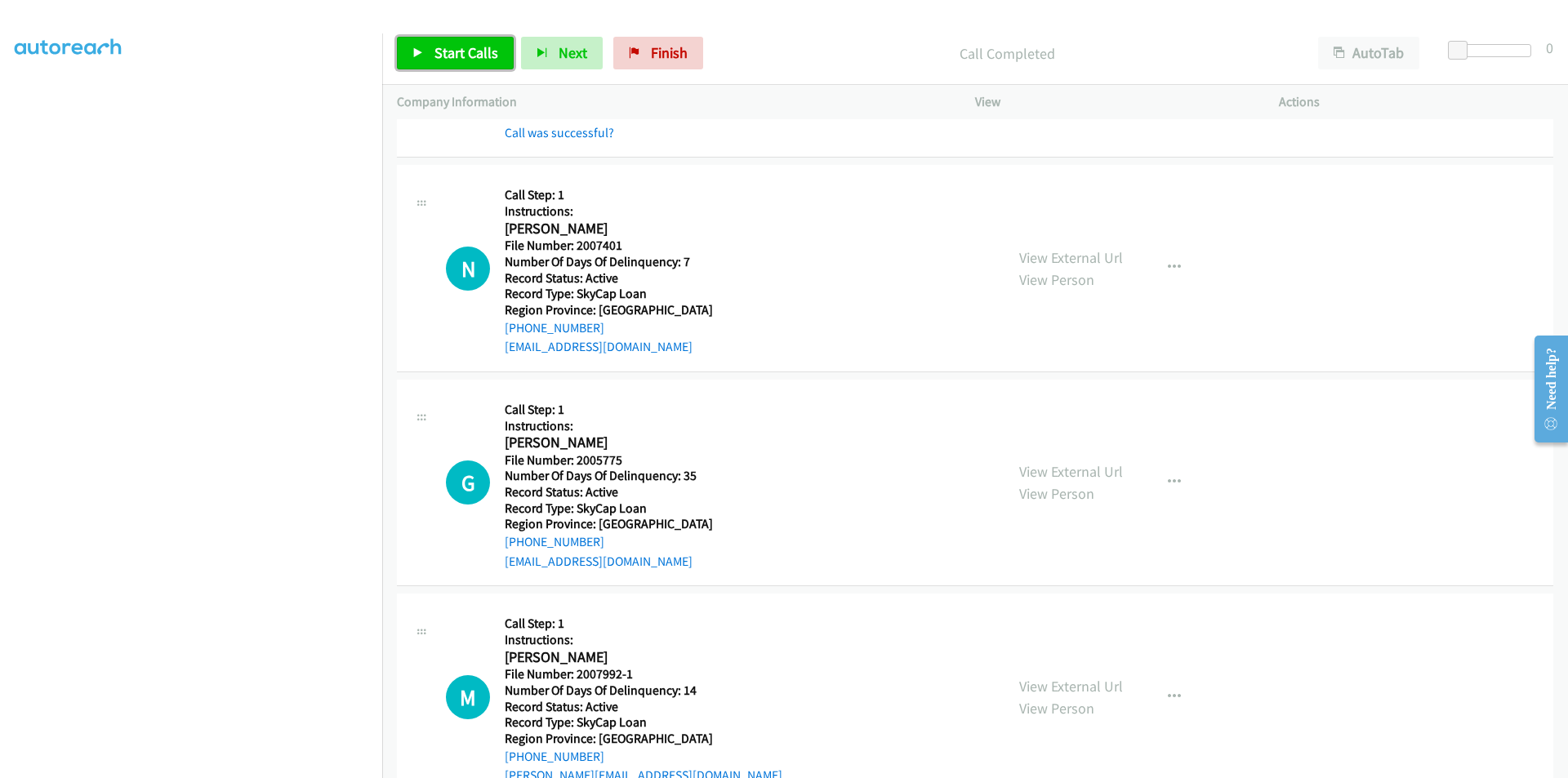
click at [456, 47] on span "Start Calls" at bounding box center [466, 53] width 64 height 19
click at [456, 47] on span "Pause" at bounding box center [452, 53] width 37 height 19
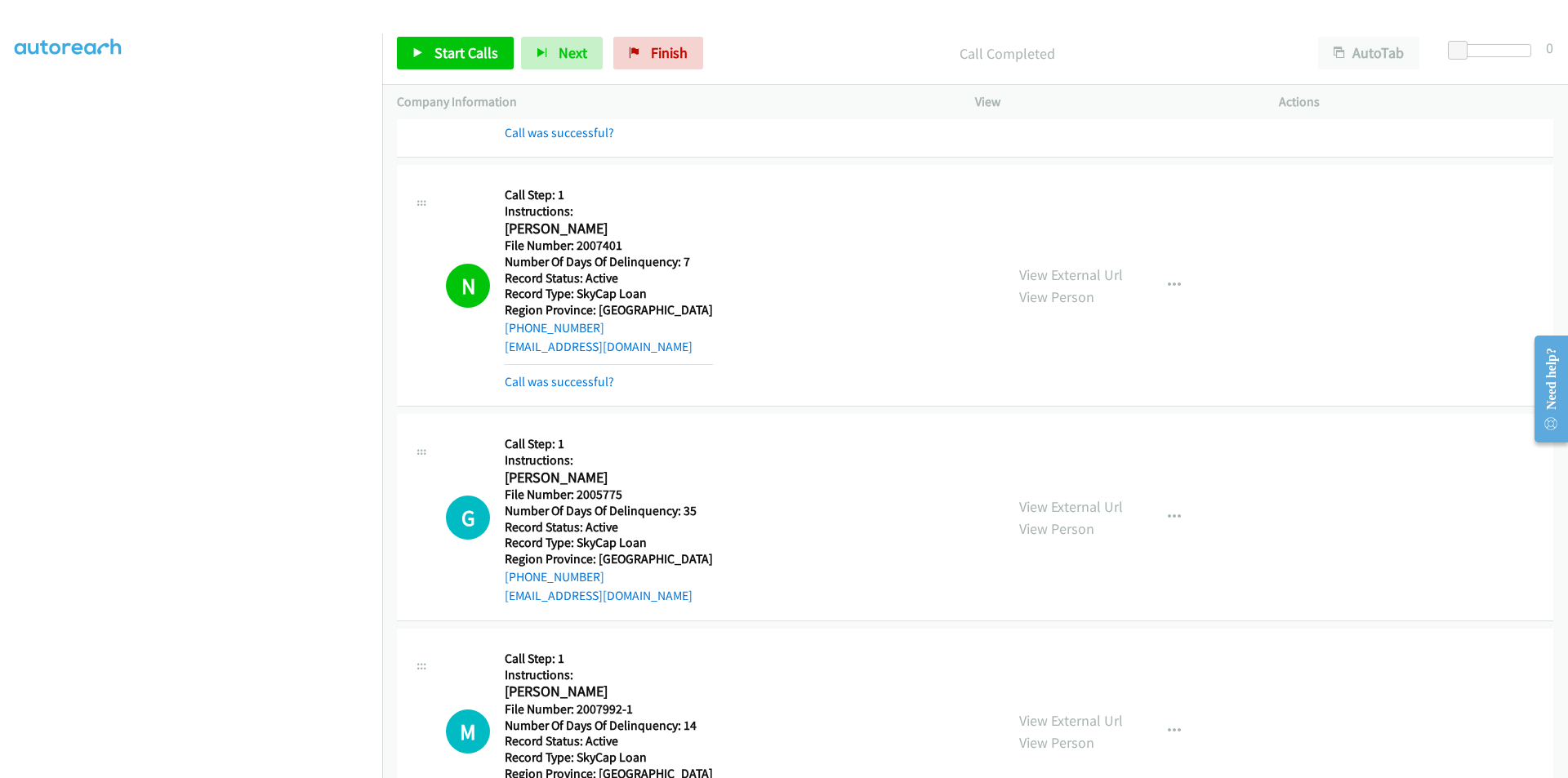
scroll to position [8641, 0]
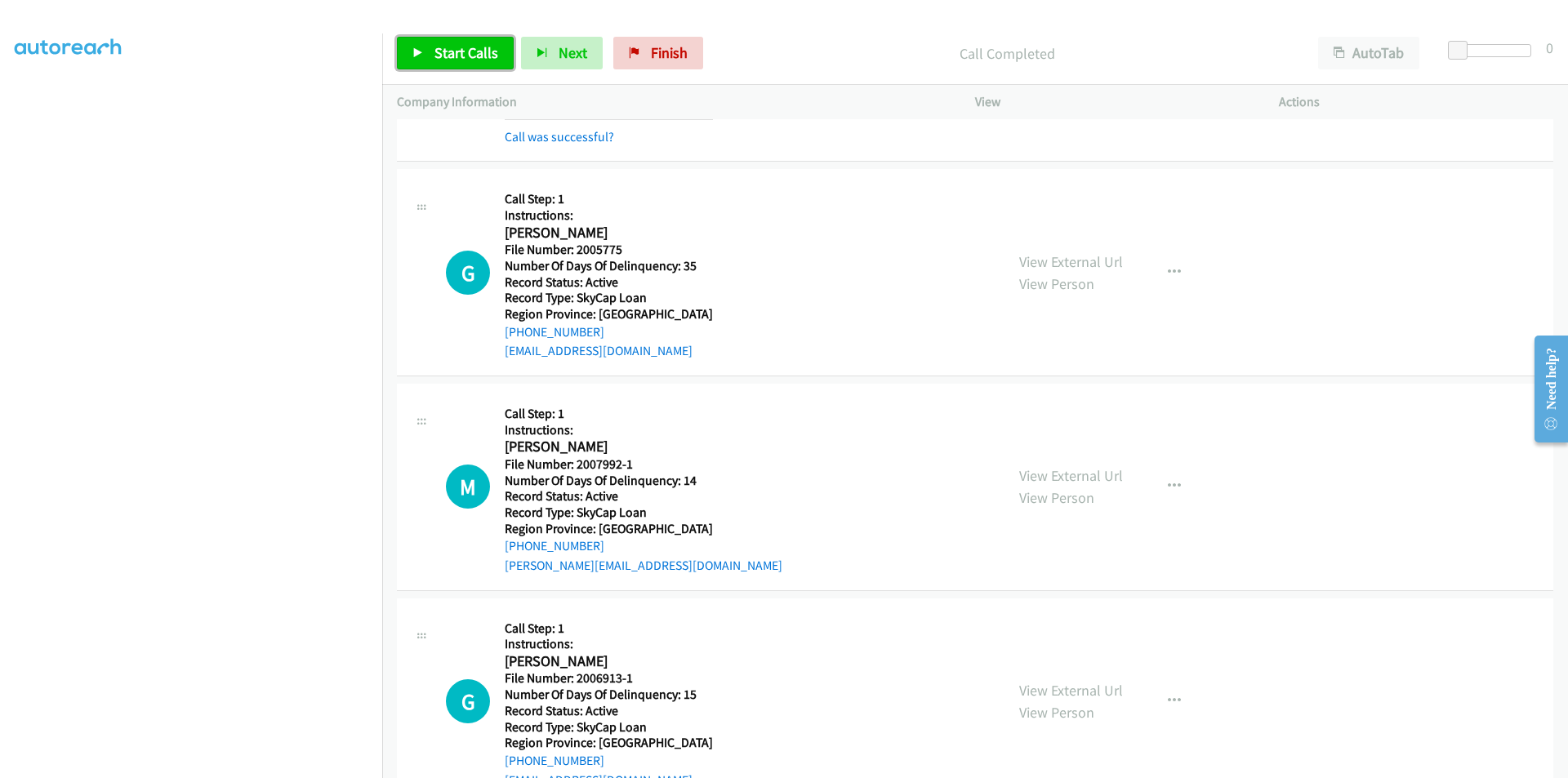
click at [452, 69] on link "Start Calls" at bounding box center [455, 53] width 117 height 33
click at [461, 53] on span "Pause" at bounding box center [452, 53] width 37 height 19
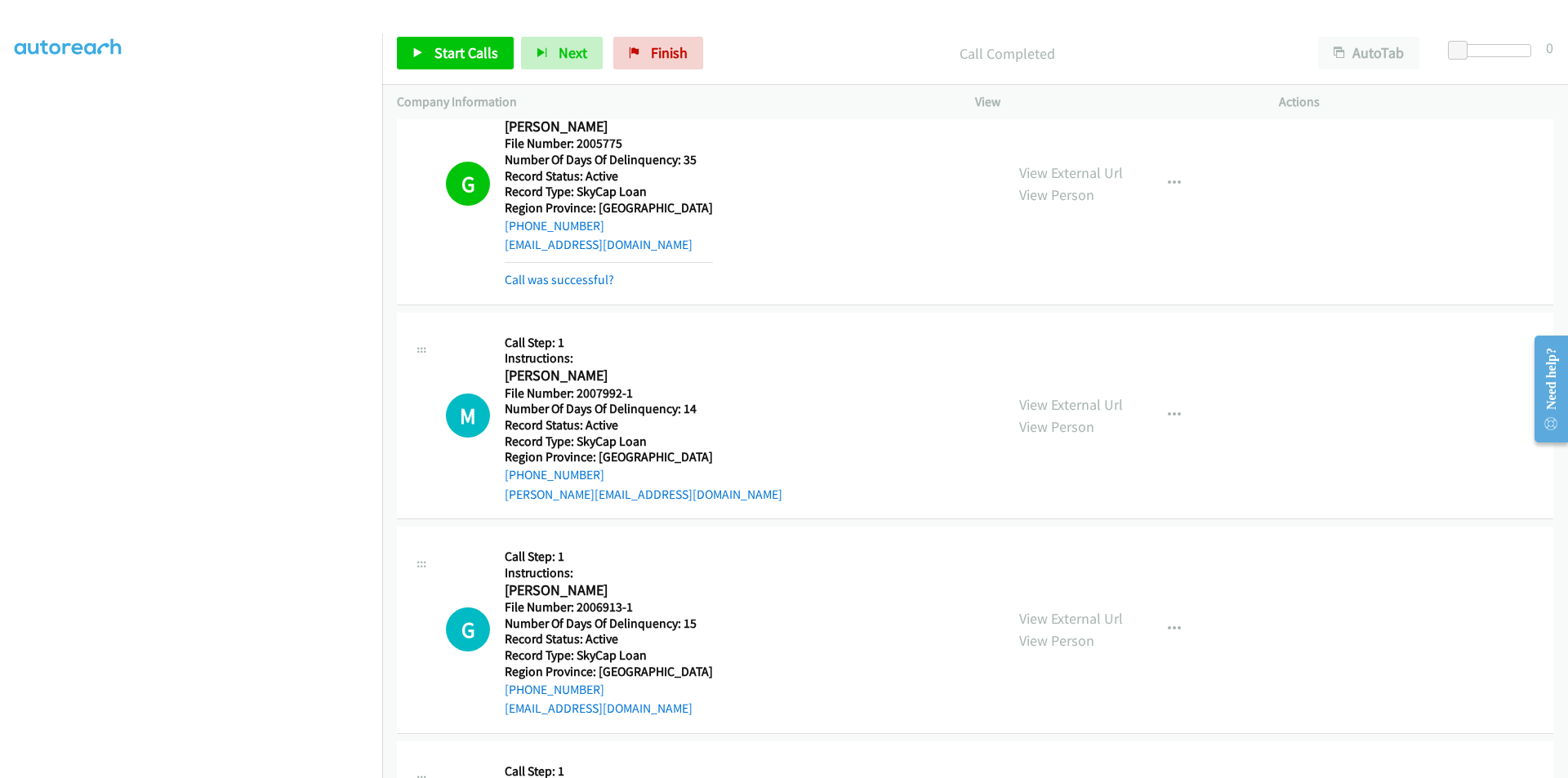
scroll to position [8886, 0]
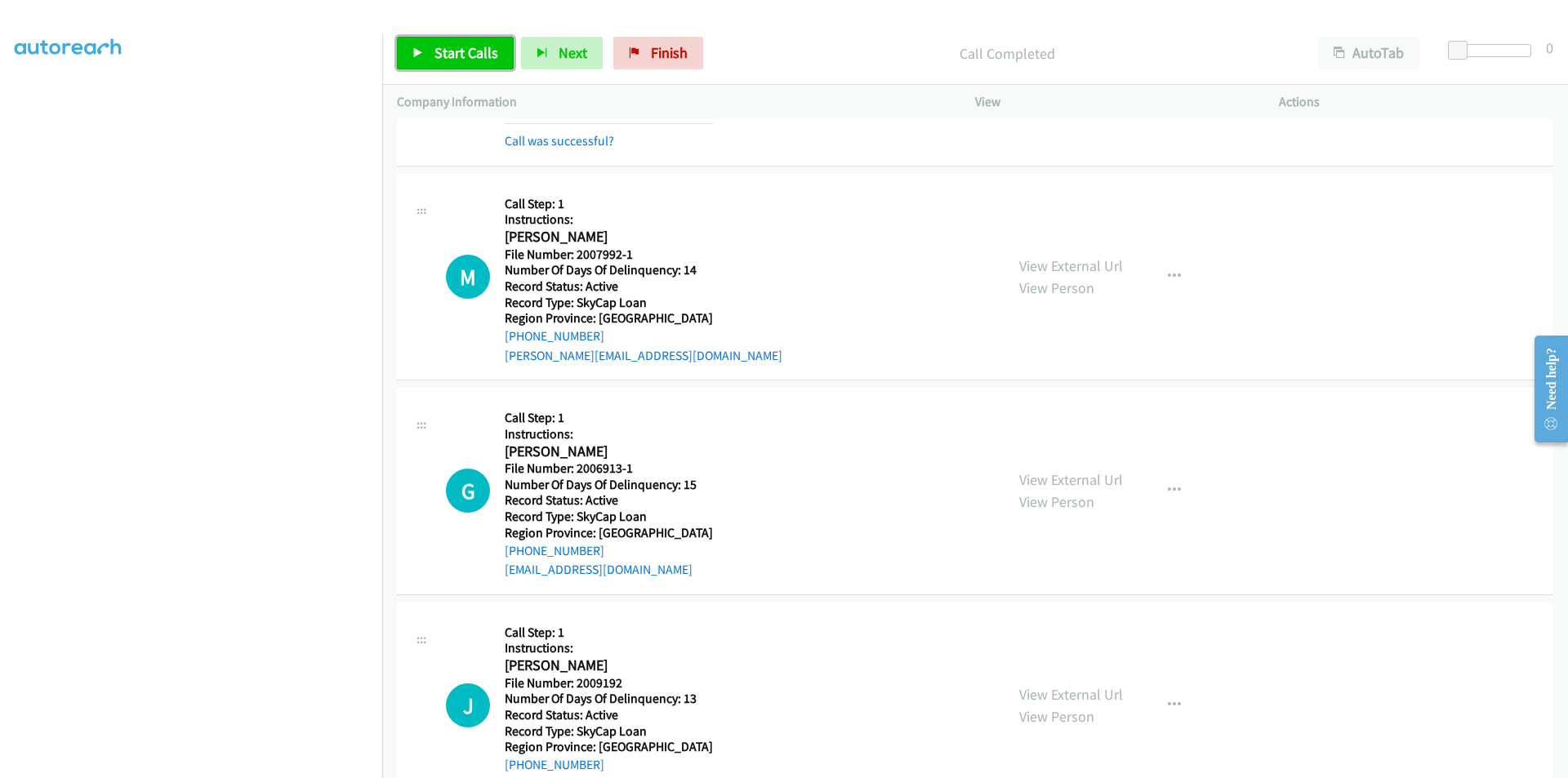
click at [466, 49] on span "Start Calls" at bounding box center [466, 53] width 64 height 19
click at [466, 49] on span "Pause" at bounding box center [452, 53] width 37 height 19
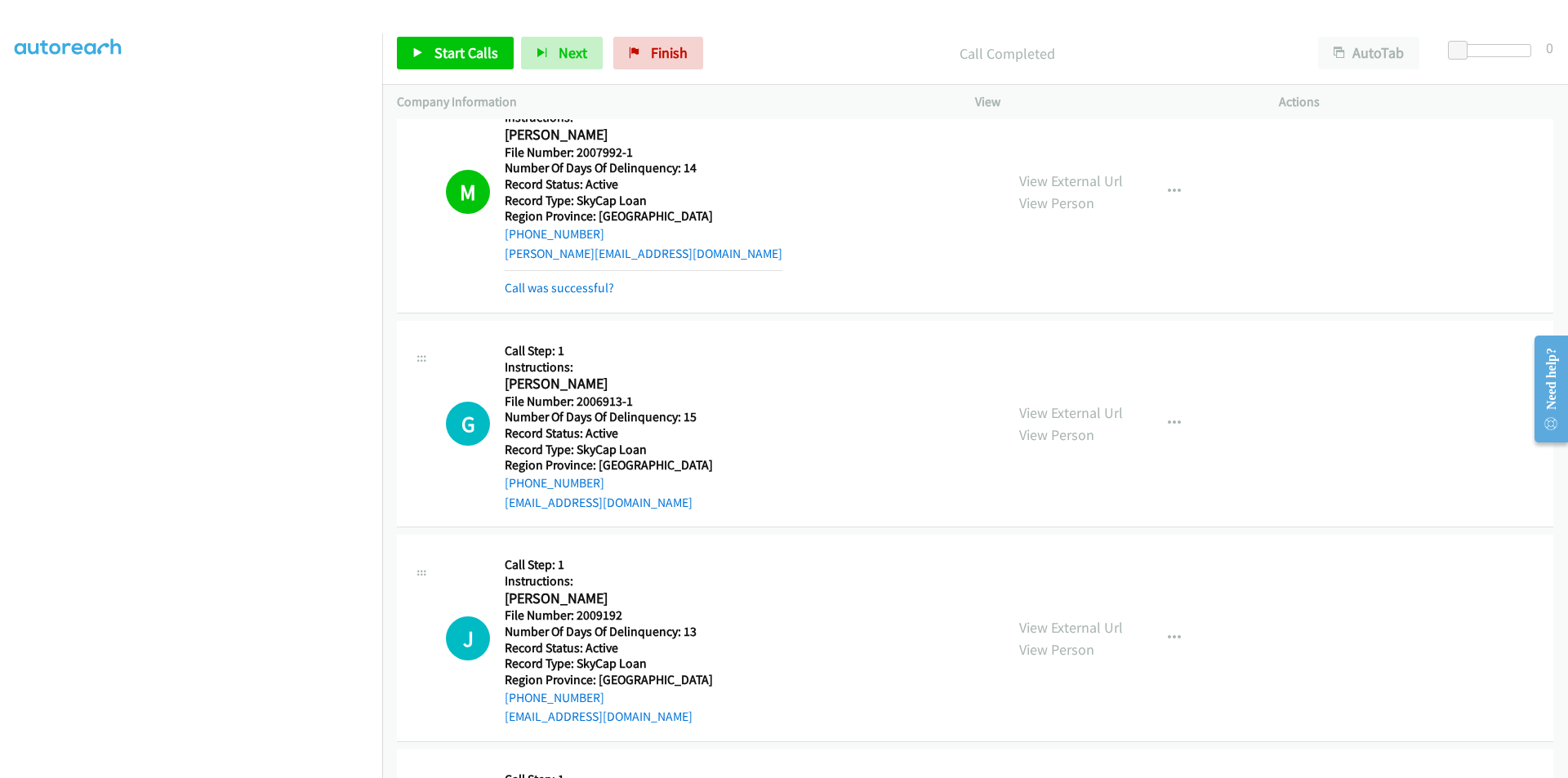
scroll to position [9131, 0]
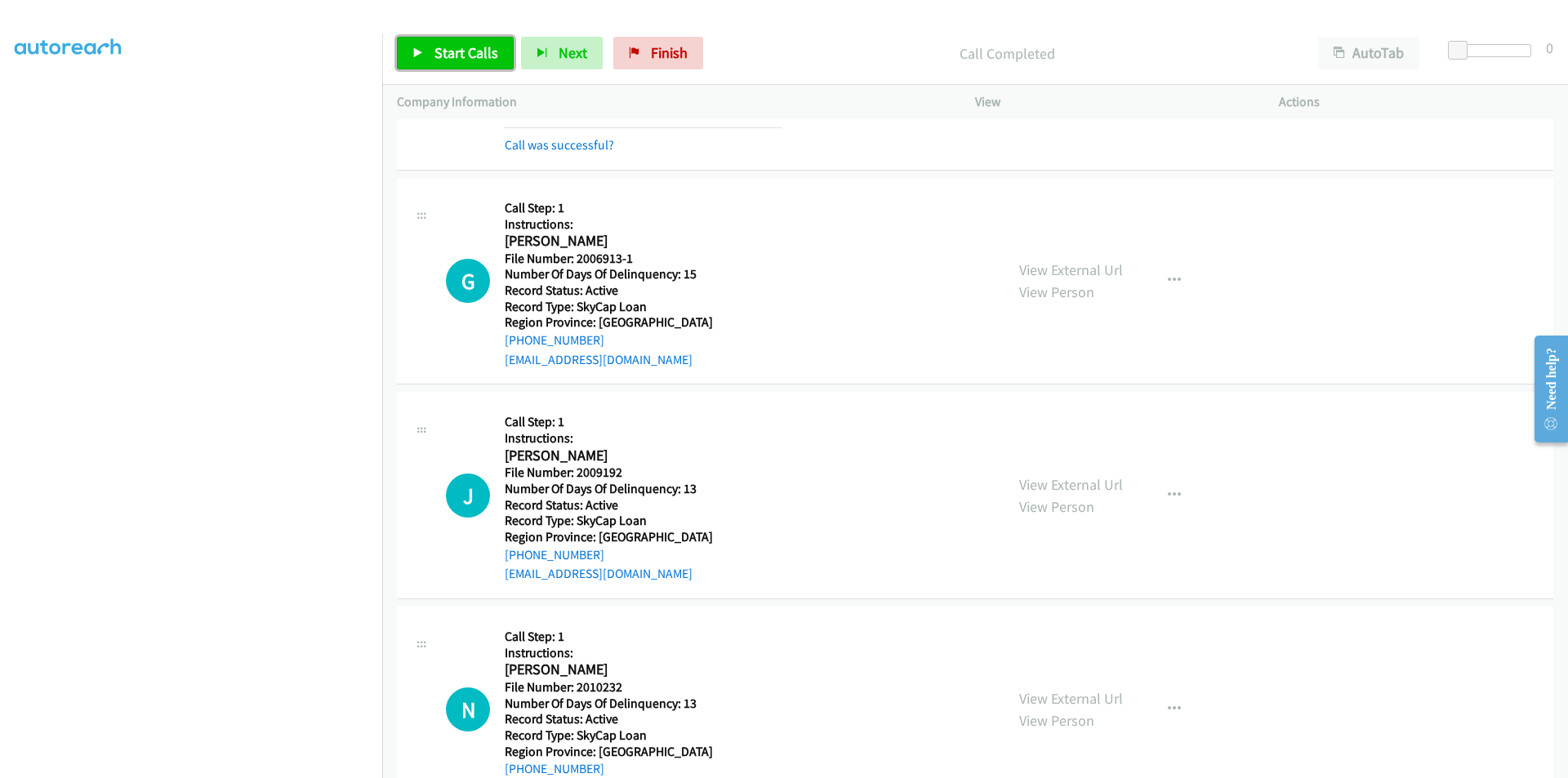
click at [454, 47] on span "Start Calls" at bounding box center [466, 53] width 64 height 19
click at [454, 47] on span "Pause" at bounding box center [452, 53] width 37 height 19
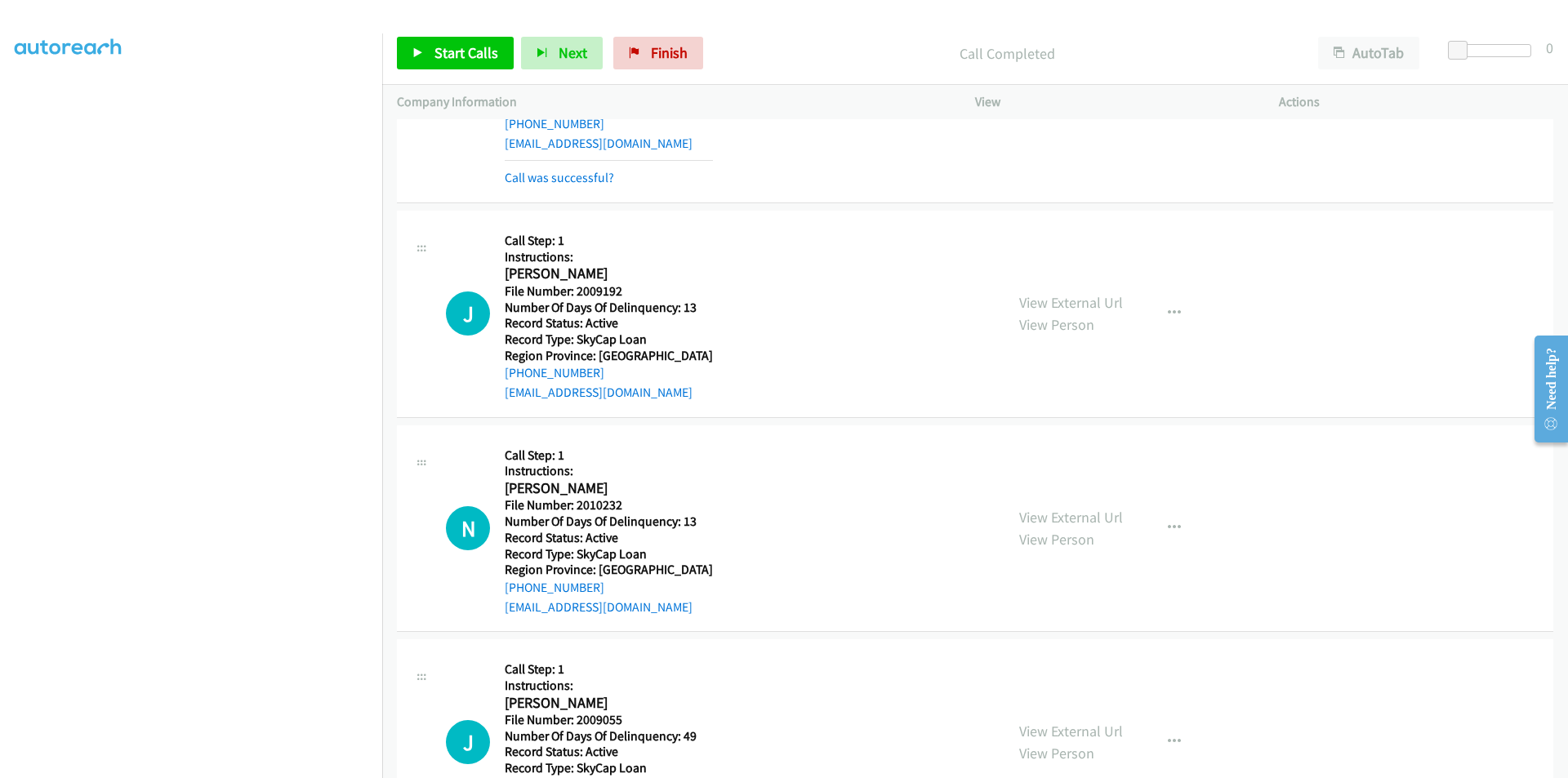
scroll to position [9376, 0]
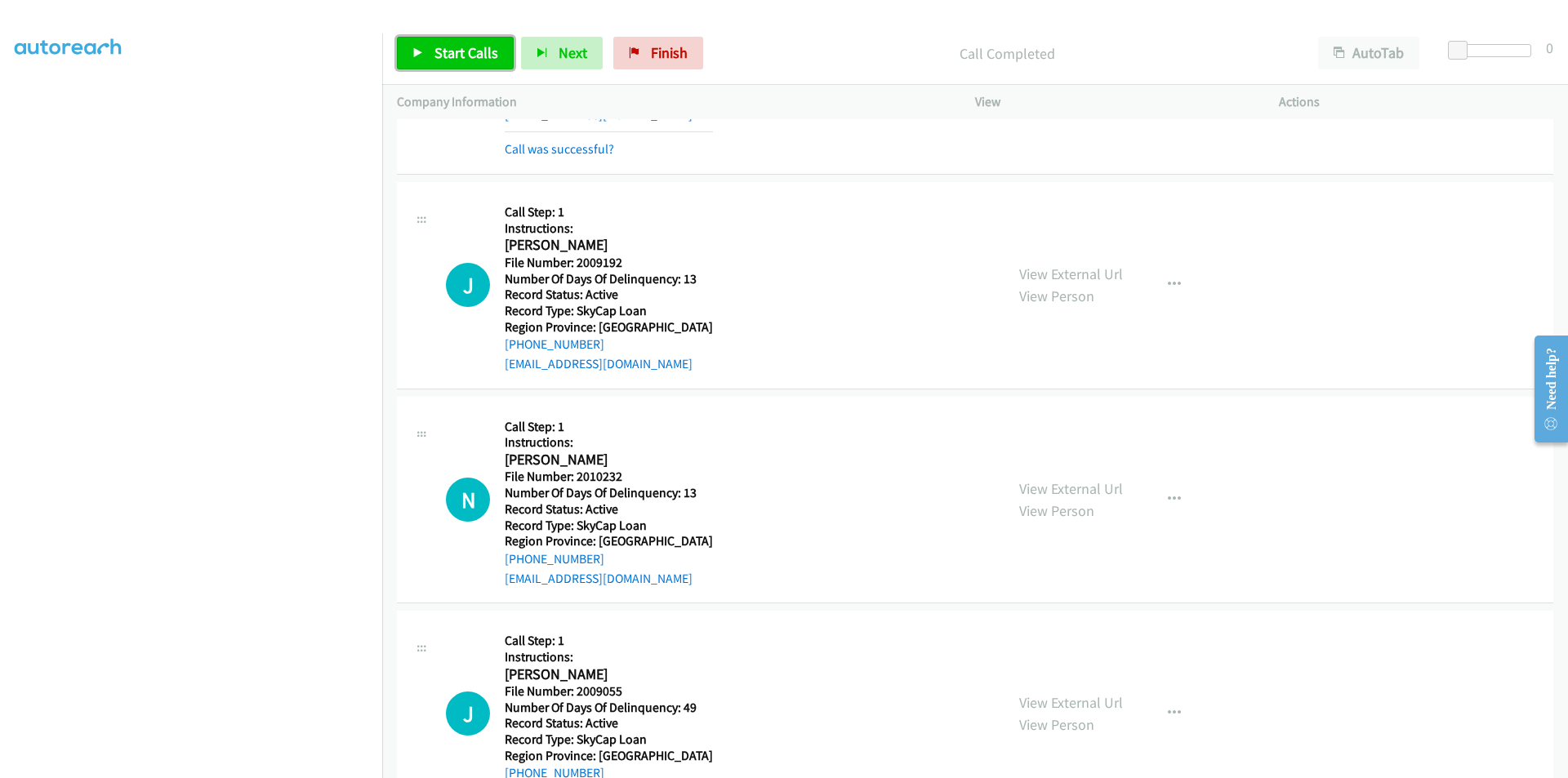
click at [433, 48] on link "Start Calls" at bounding box center [455, 53] width 117 height 33
click at [433, 48] on link "Pause" at bounding box center [441, 53] width 90 height 33
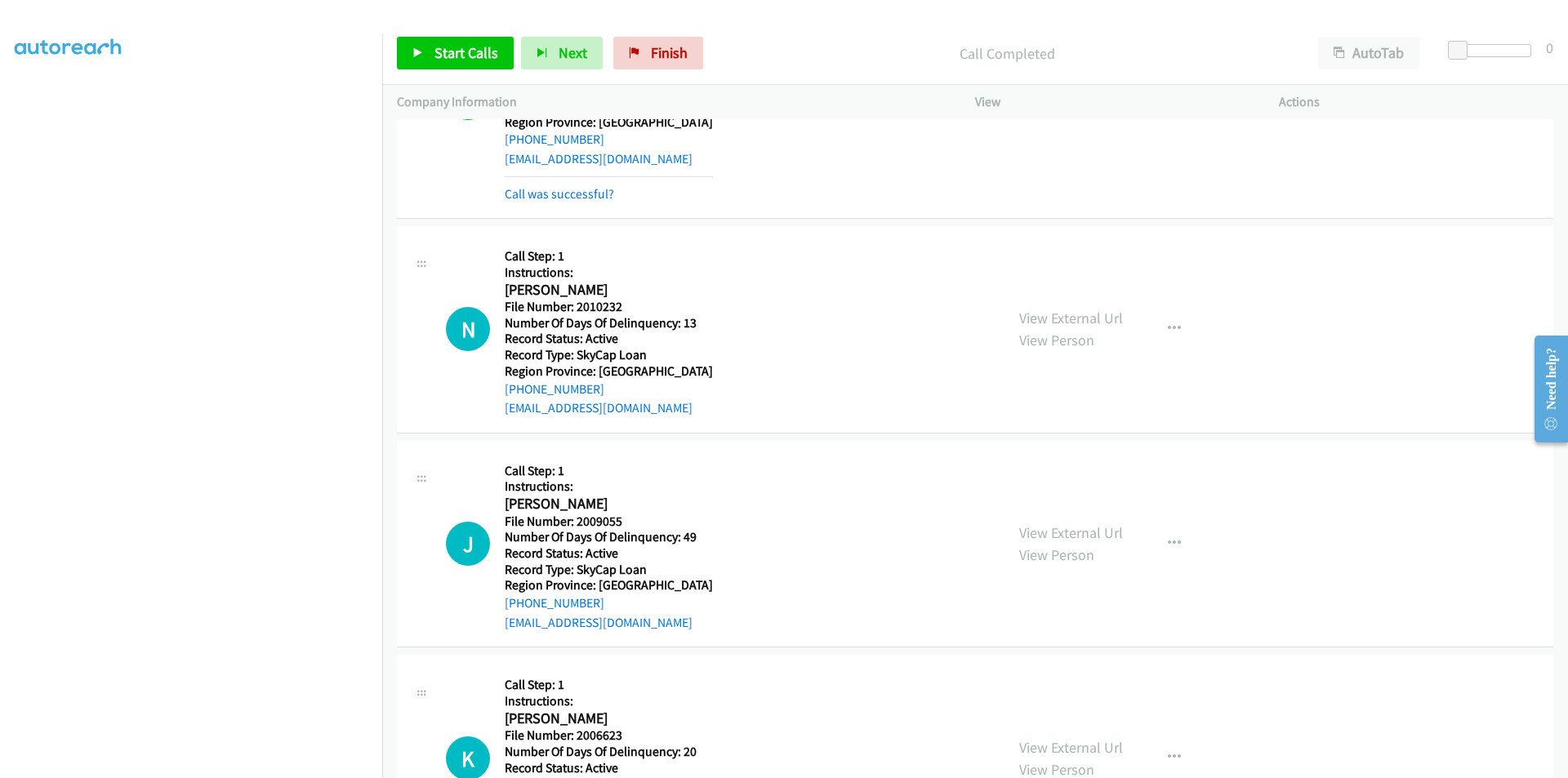
scroll to position [9620, 0]
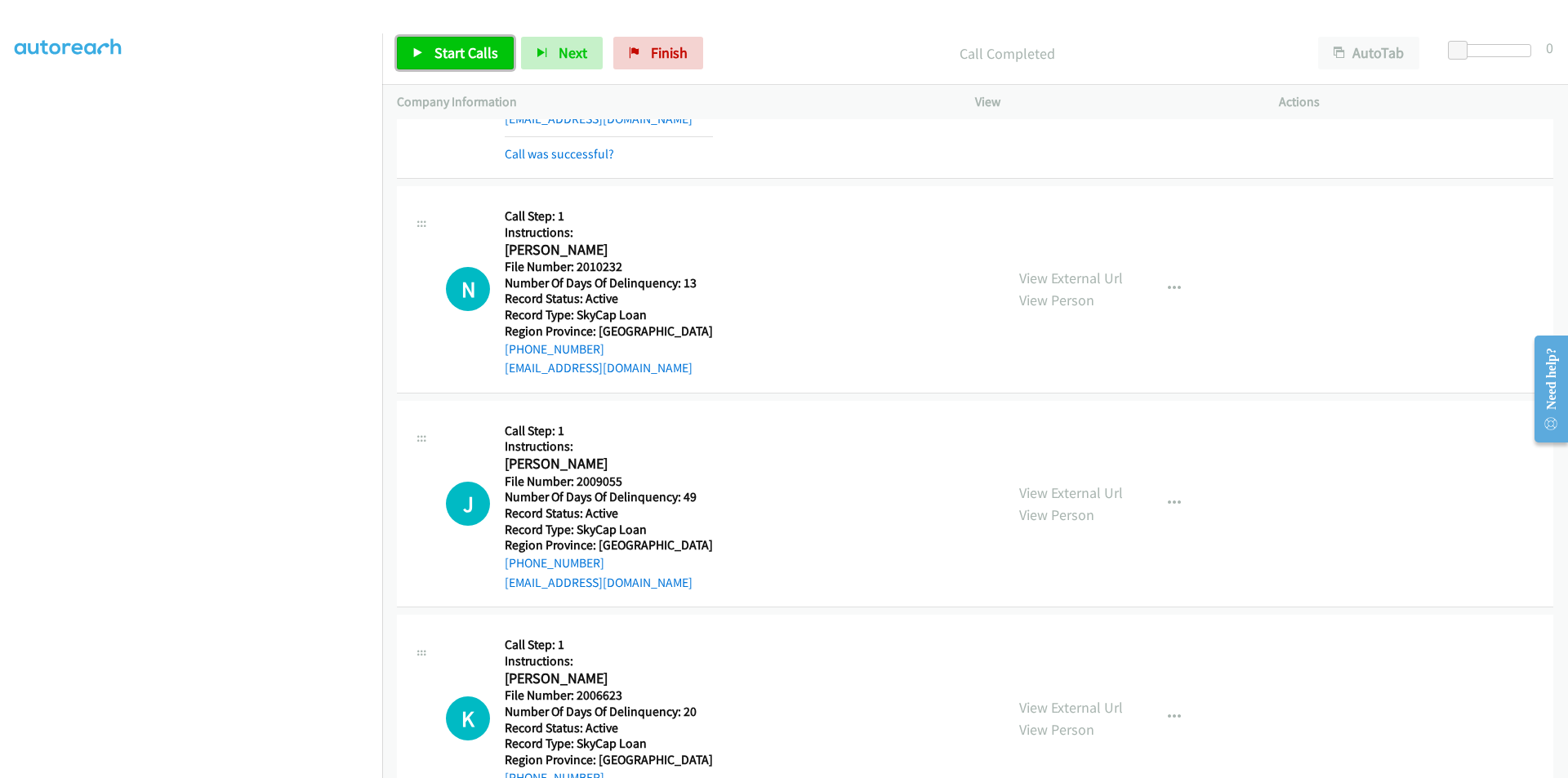
click at [484, 50] on span "Start Calls" at bounding box center [466, 53] width 64 height 19
click at [423, 54] on icon at bounding box center [418, 54] width 11 height 11
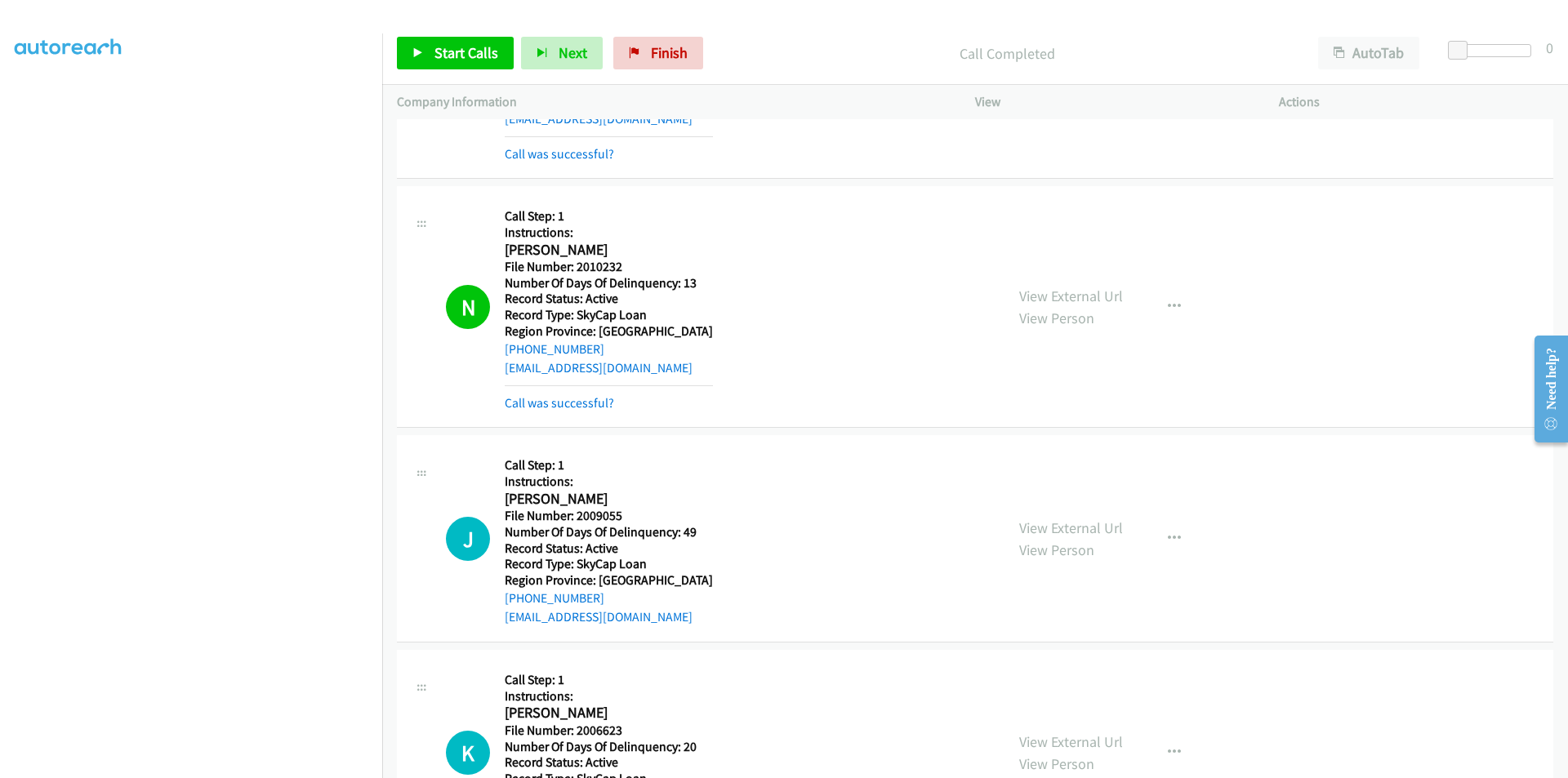
scroll to position [9865, 0]
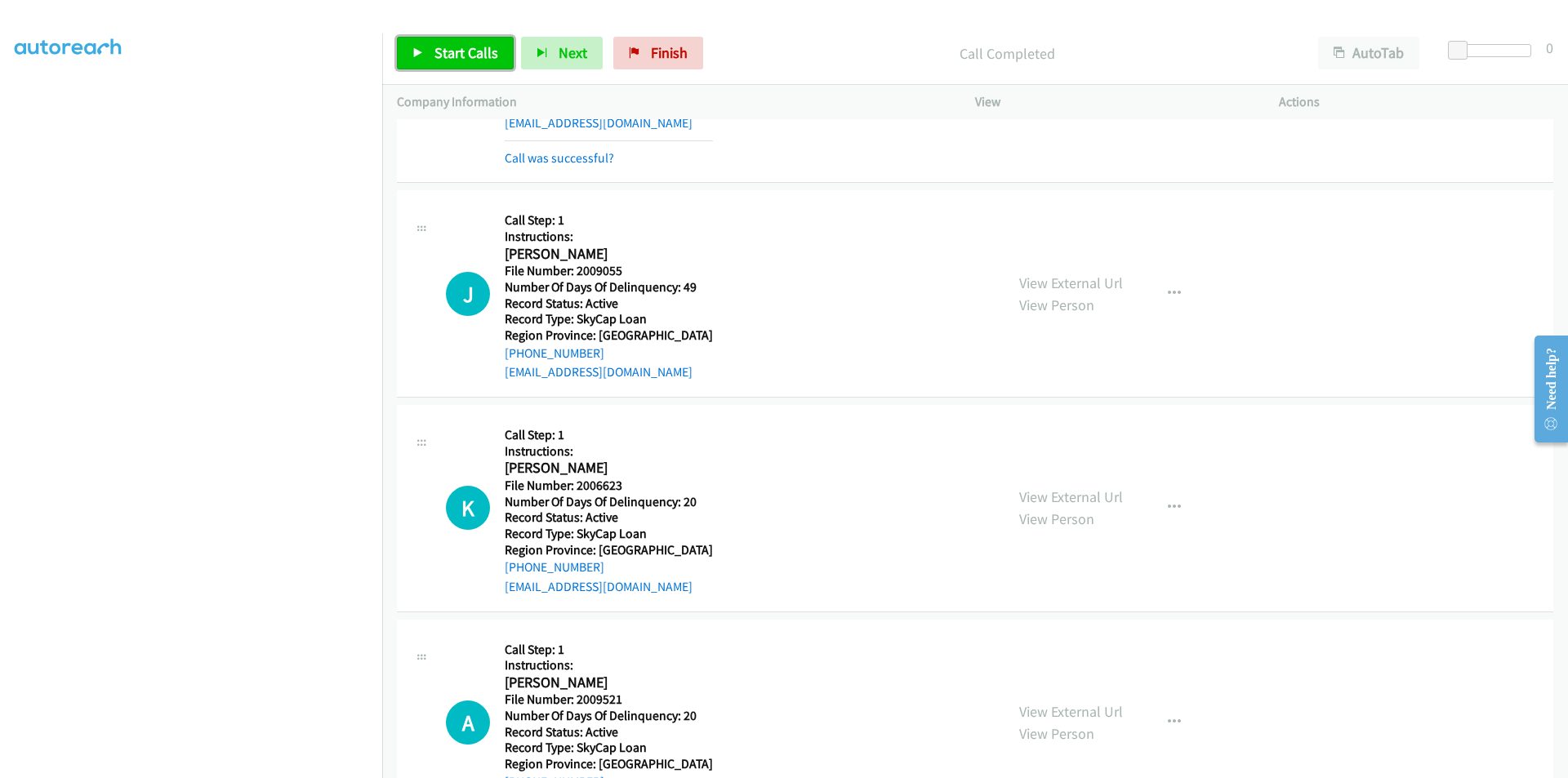
click at [478, 55] on span "Start Calls" at bounding box center [466, 53] width 64 height 19
click at [467, 49] on span "Pause" at bounding box center [452, 53] width 37 height 19
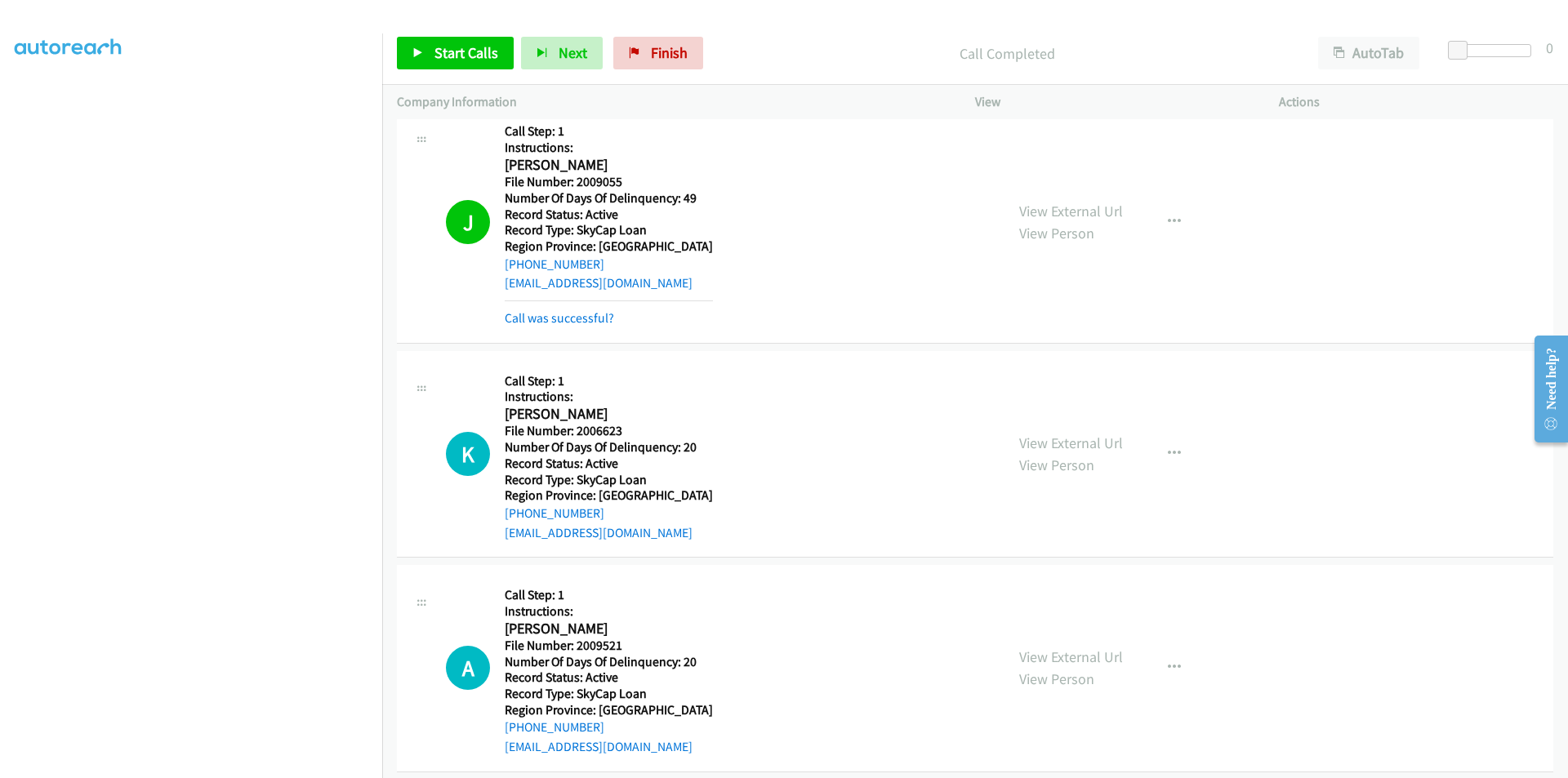
scroll to position [10110, 0]
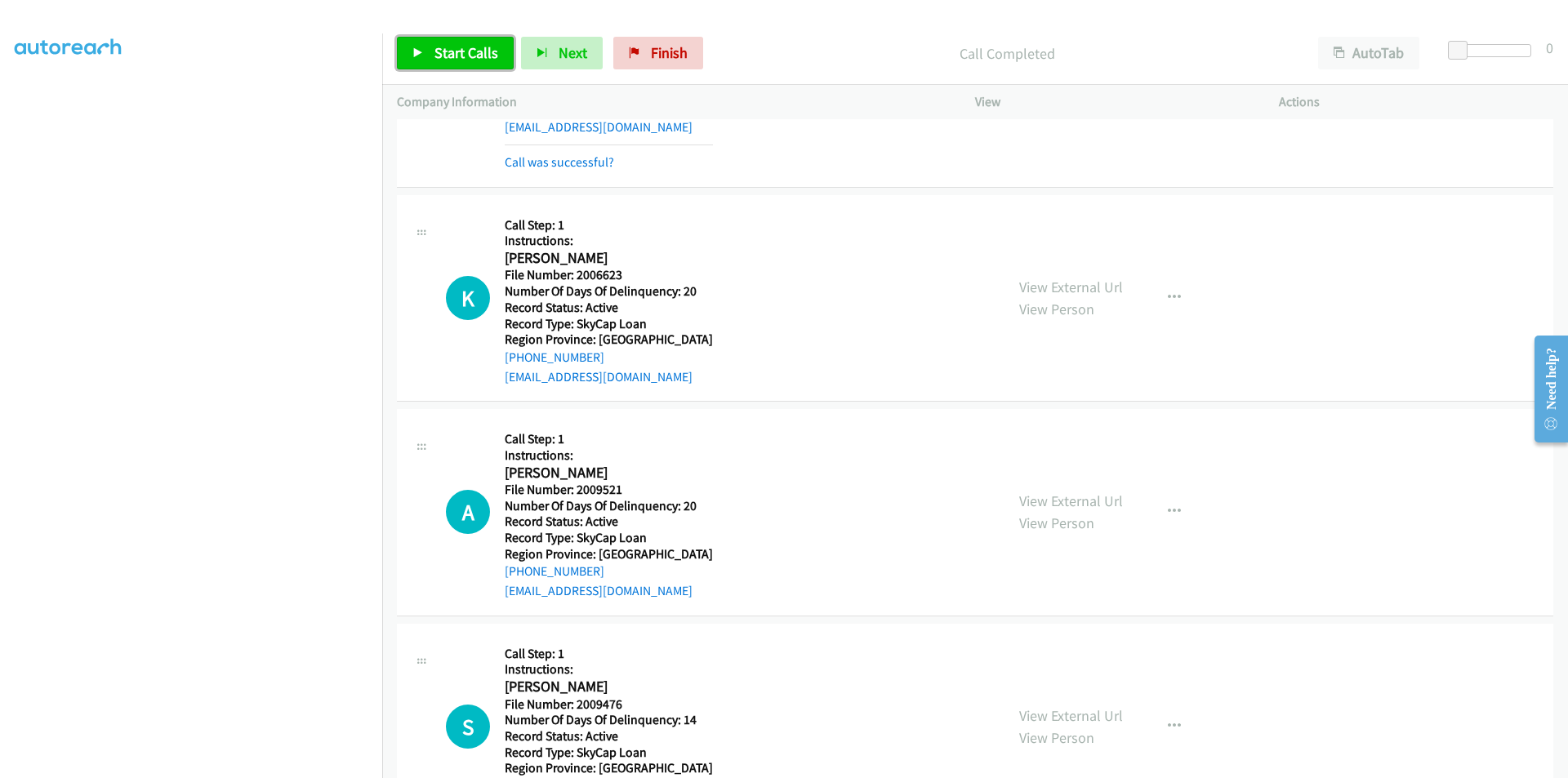
click at [442, 46] on span "Start Calls" at bounding box center [466, 53] width 64 height 19
click at [459, 46] on span "Pause" at bounding box center [452, 53] width 37 height 19
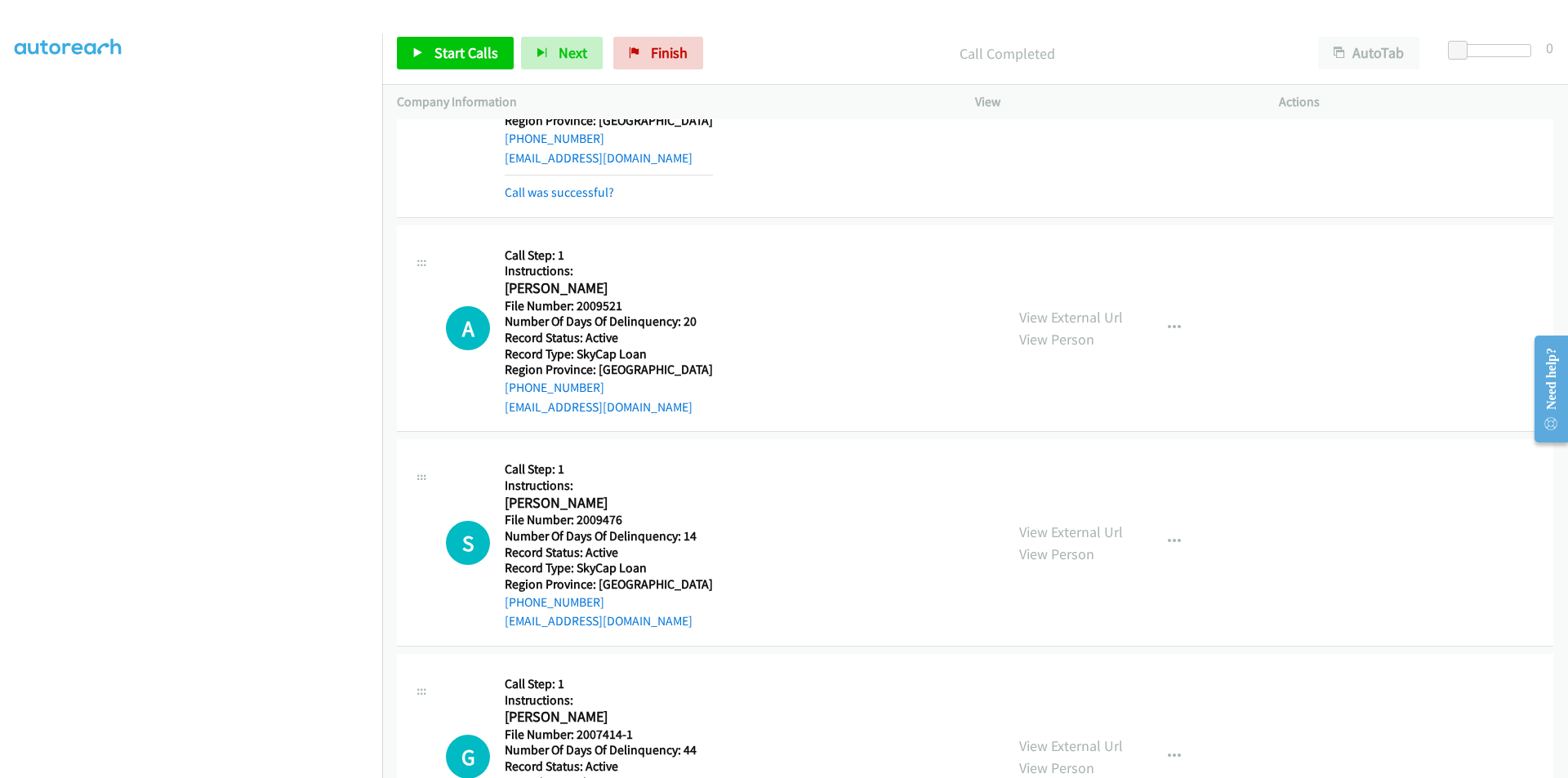
scroll to position [10355, 0]
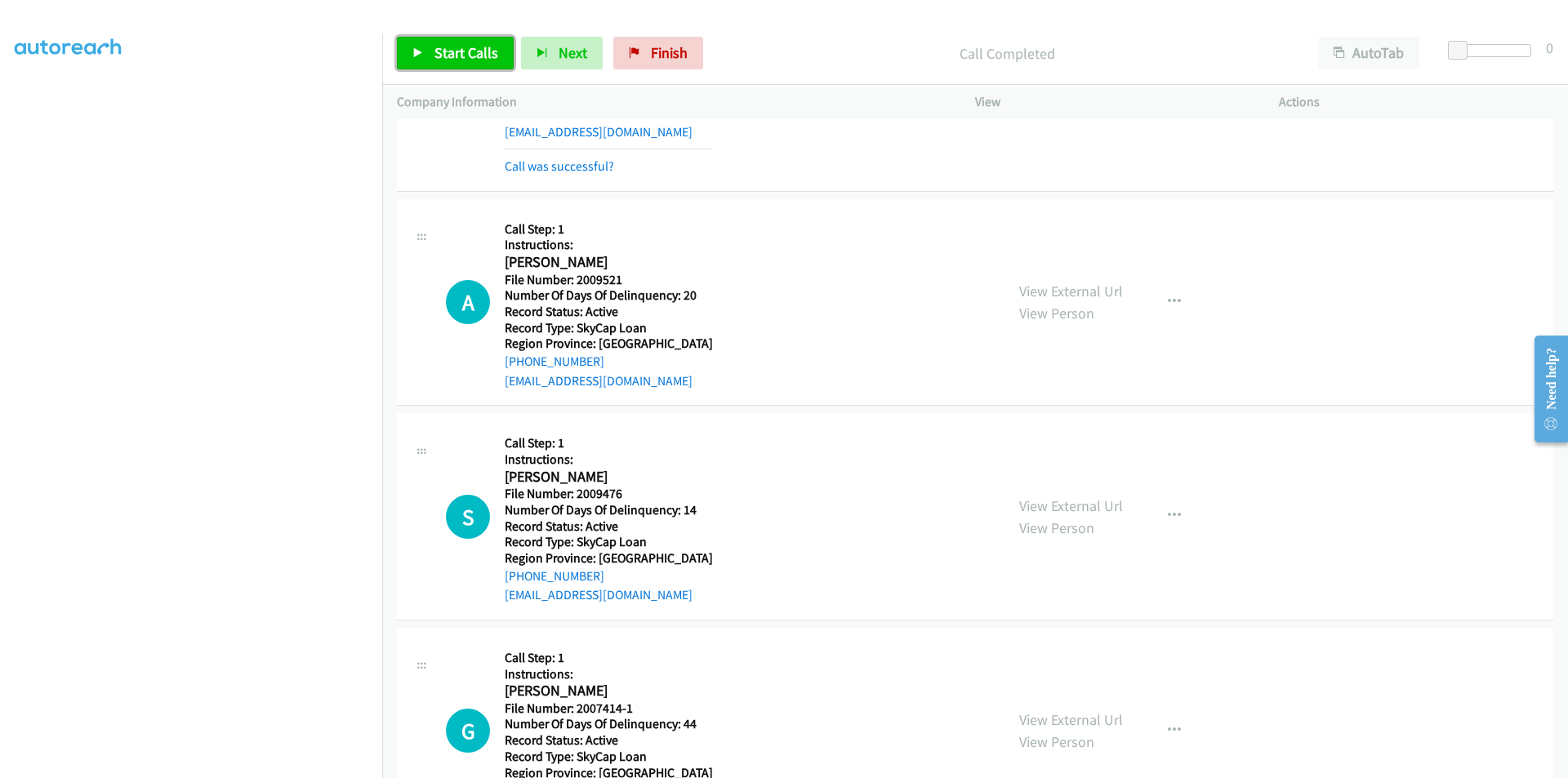
click at [476, 46] on span "Start Calls" at bounding box center [466, 53] width 64 height 19
click at [469, 48] on span "Pause" at bounding box center [452, 53] width 37 height 19
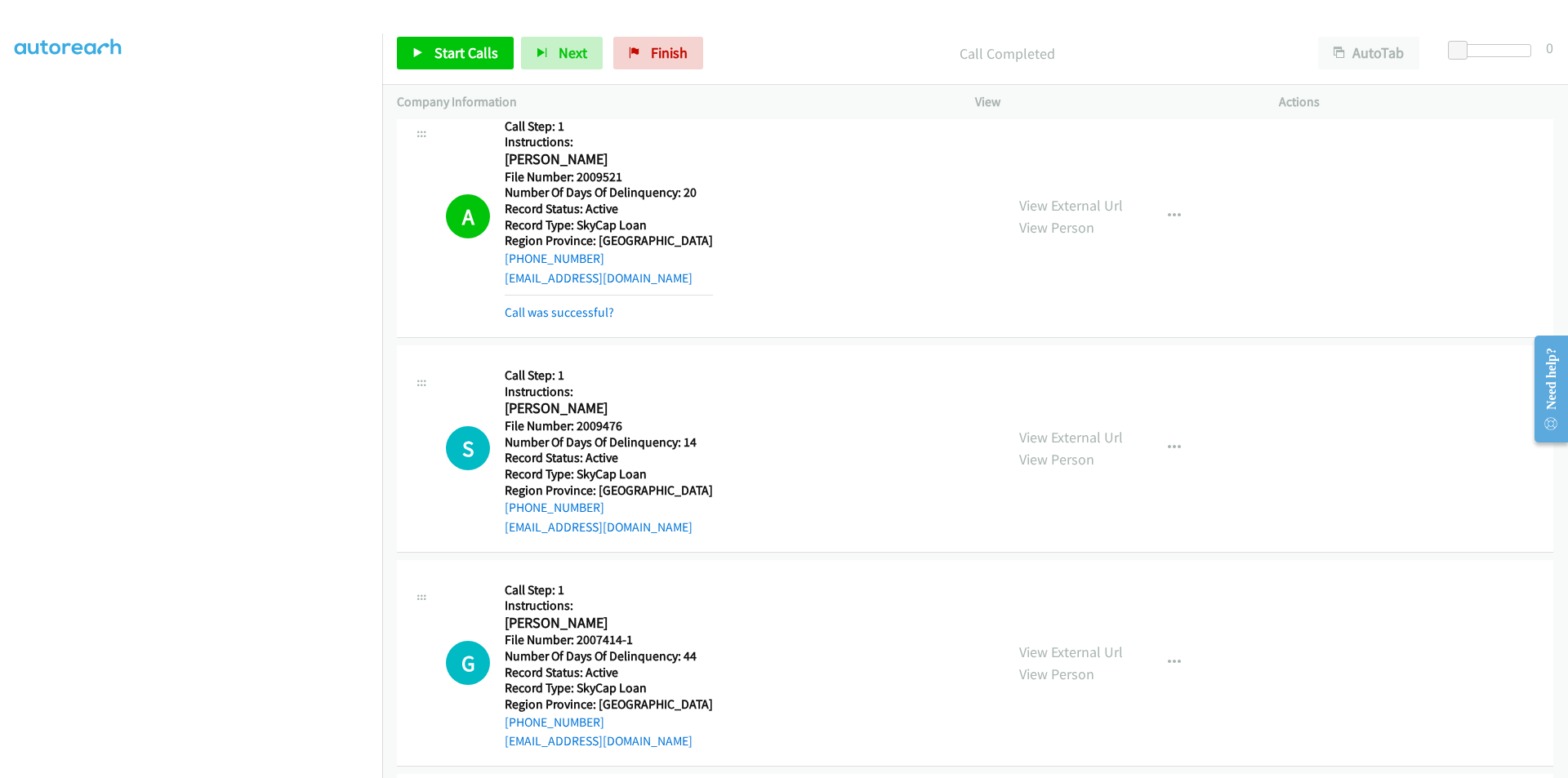
scroll to position [10682, 0]
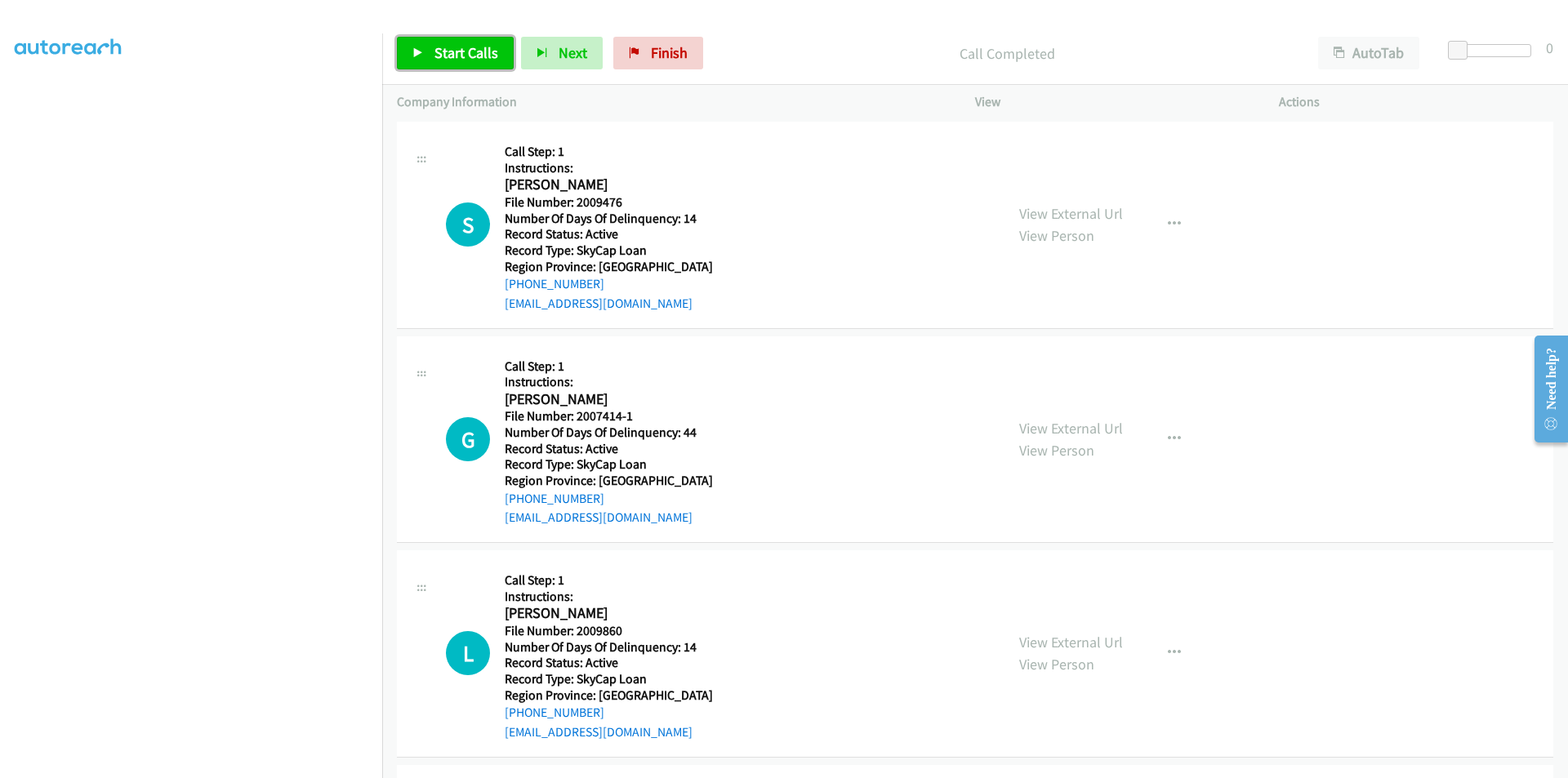
click at [450, 48] on span "Start Calls" at bounding box center [466, 53] width 64 height 19
click at [450, 48] on span "Pause" at bounding box center [452, 53] width 37 height 19
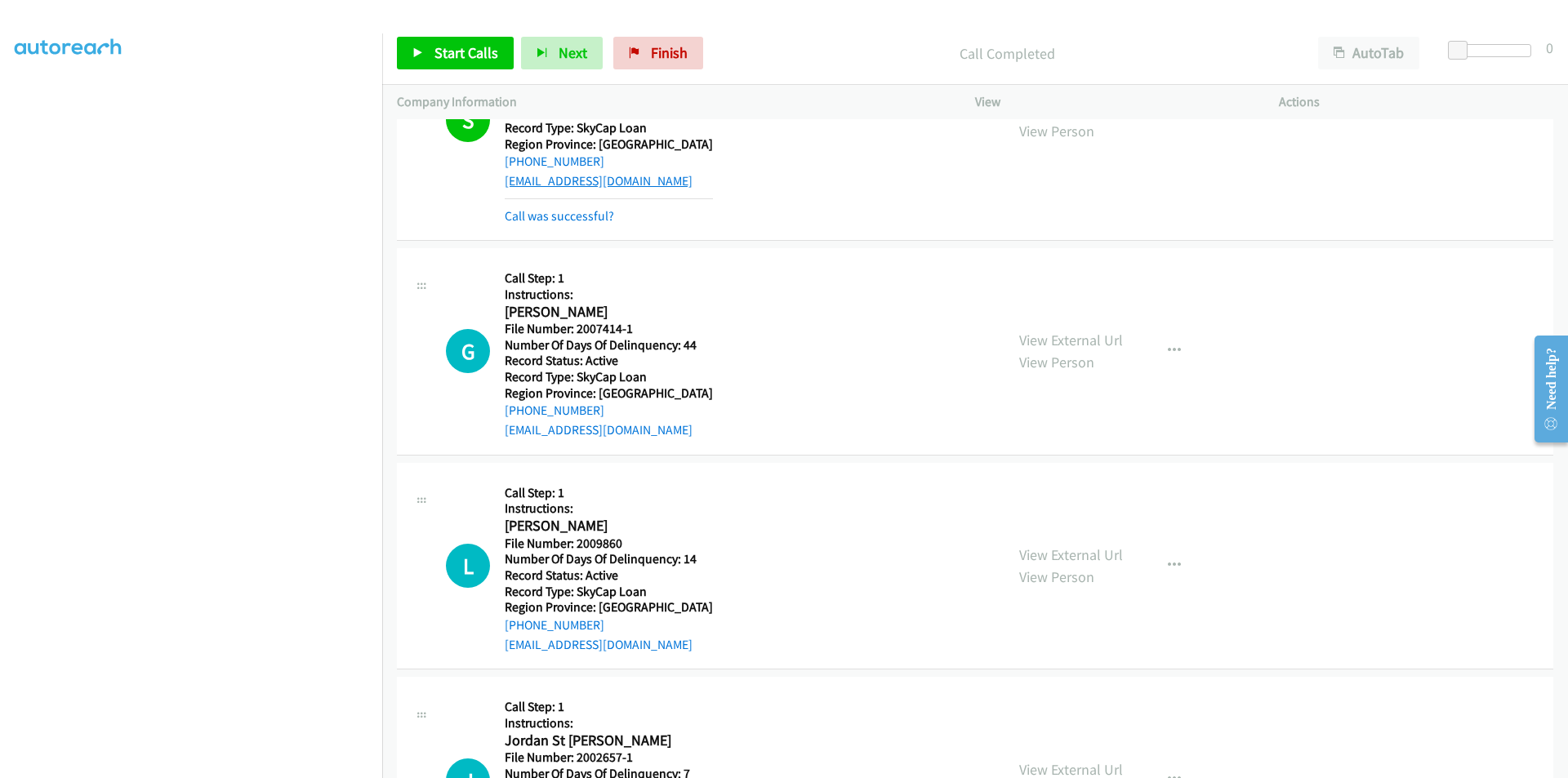
scroll to position [10927, 0]
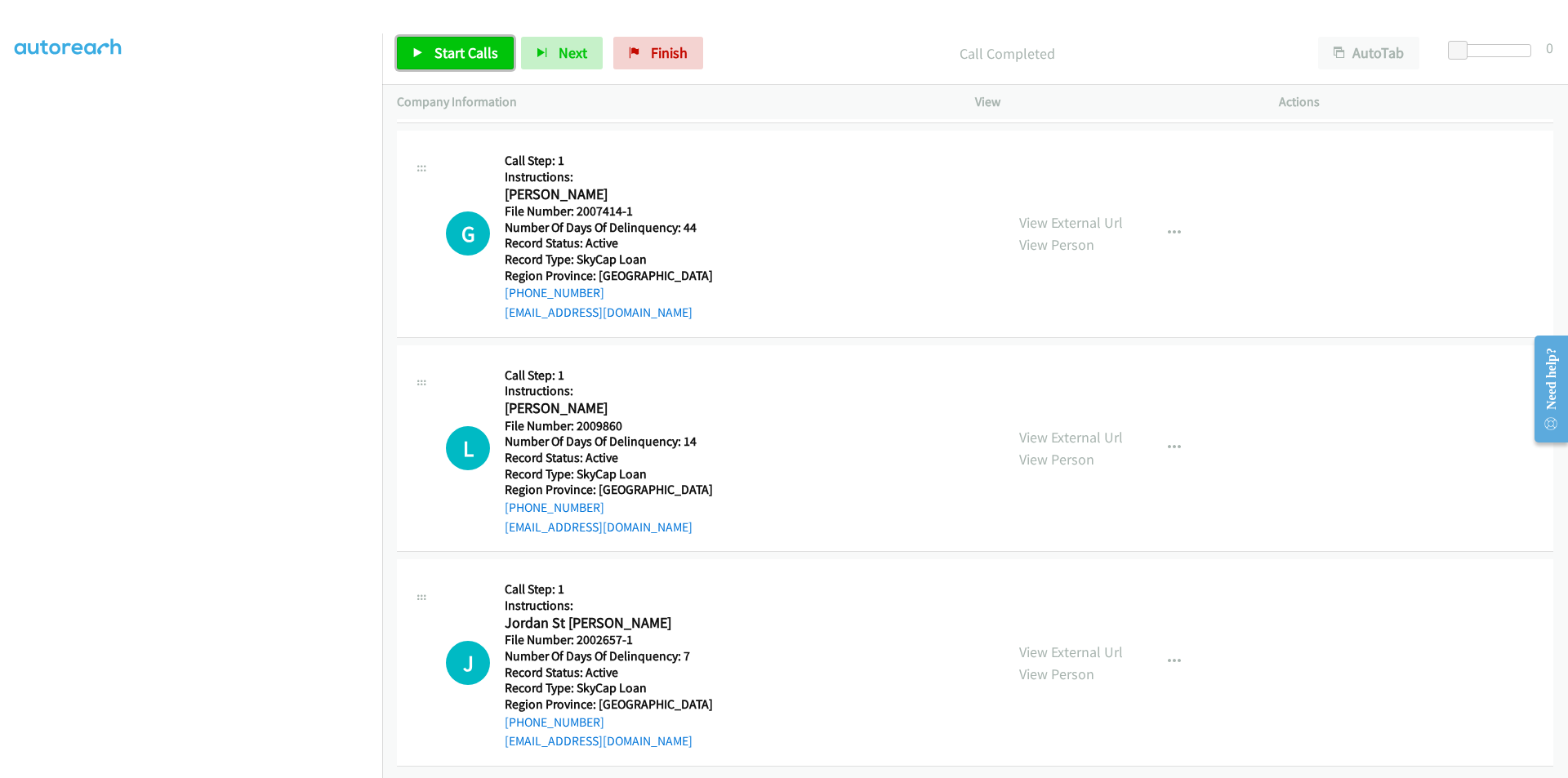
click at [458, 60] on span "Start Calls" at bounding box center [466, 53] width 64 height 19
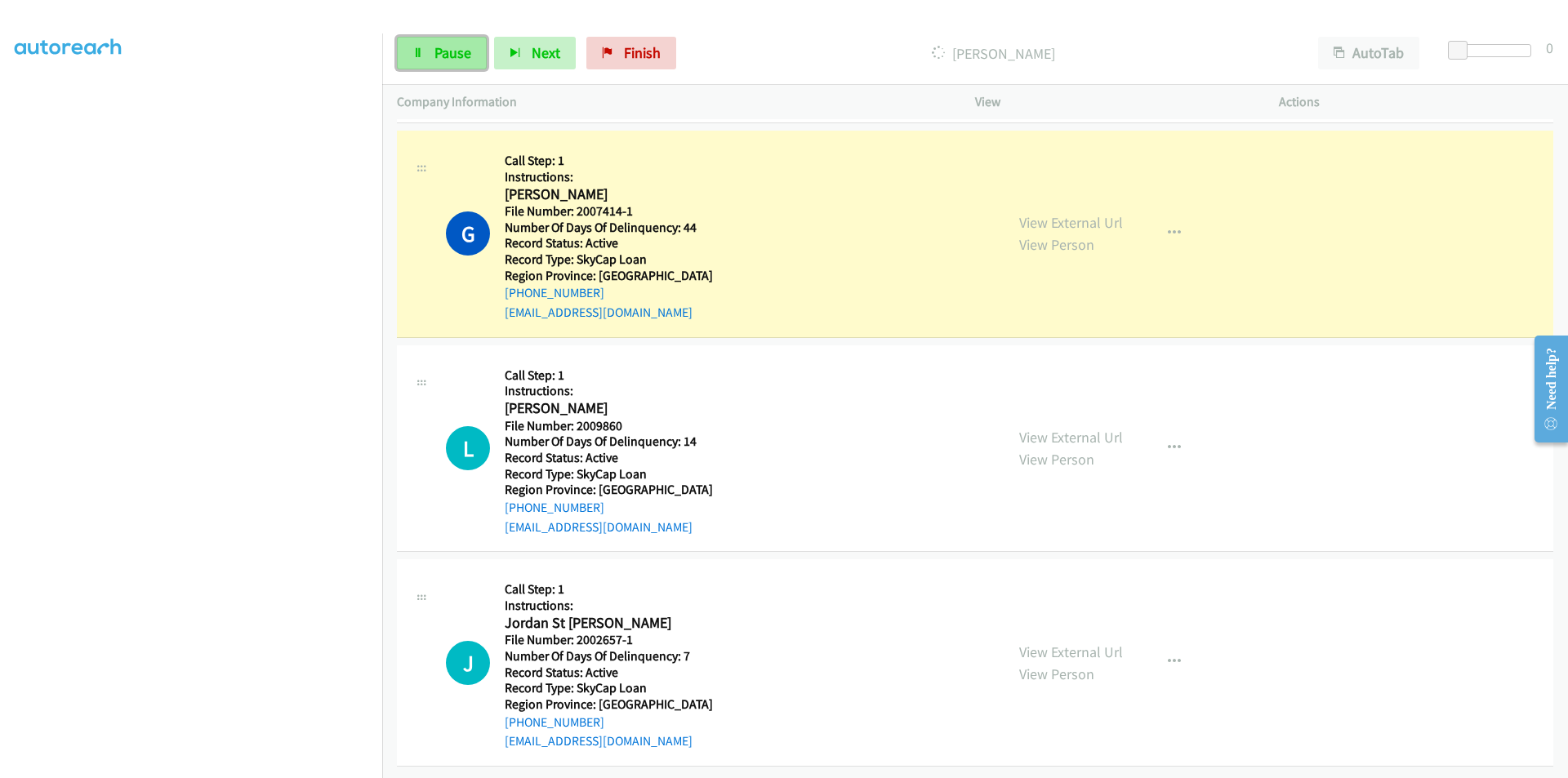
click at [451, 54] on span "Pause" at bounding box center [452, 53] width 37 height 19
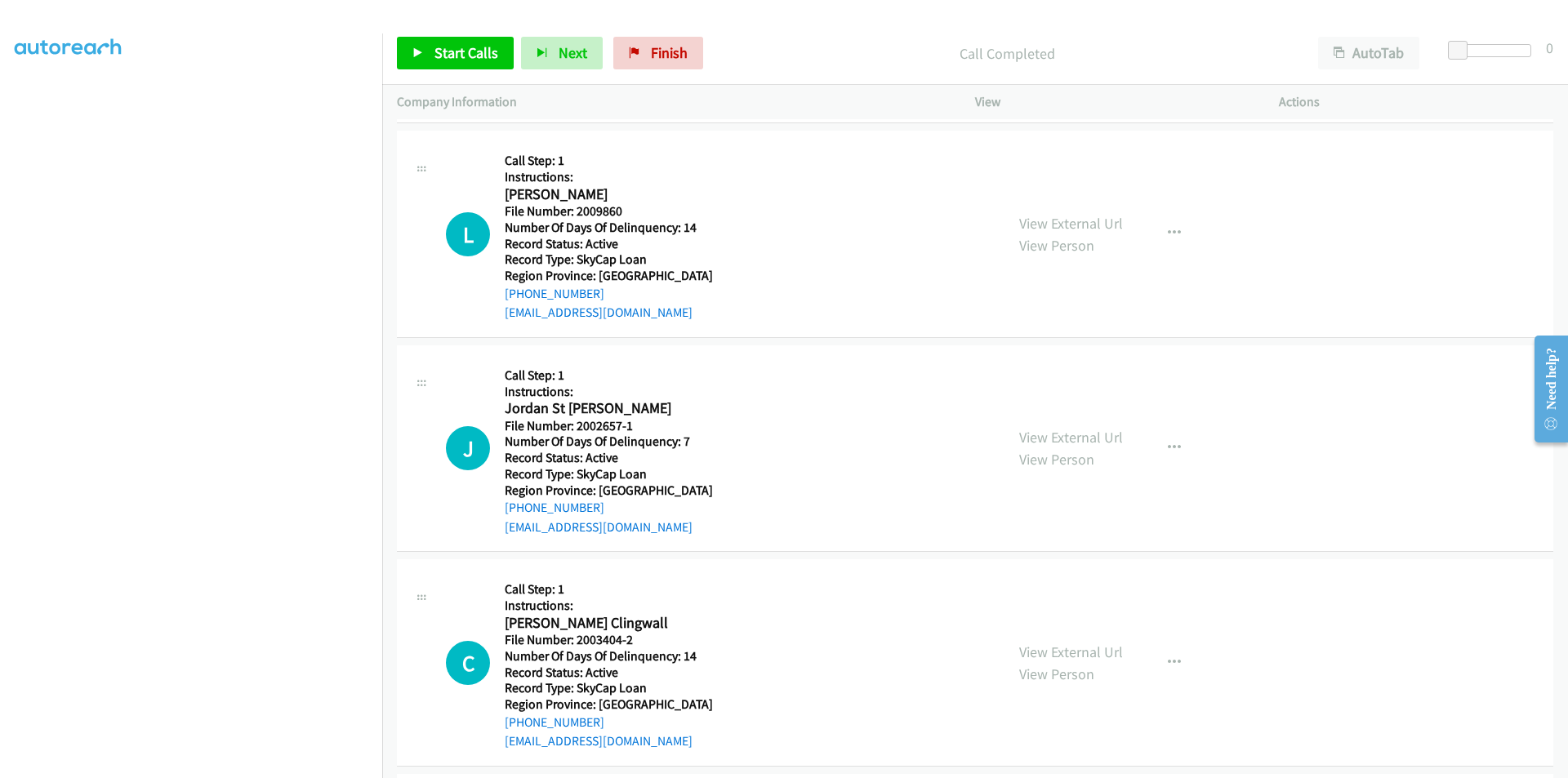
scroll to position [11172, 0]
click at [461, 49] on span "Start Calls" at bounding box center [466, 53] width 64 height 19
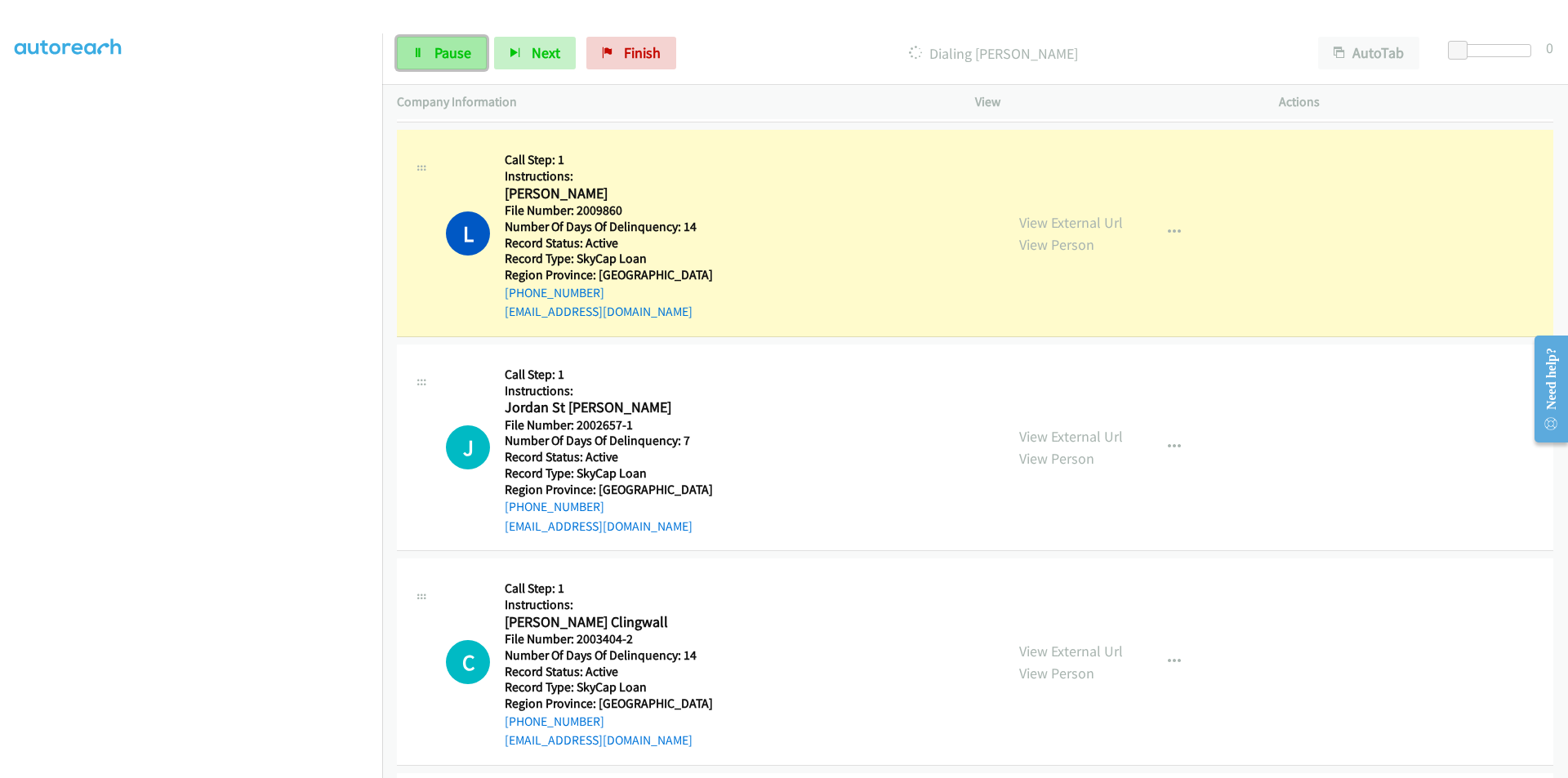
click at [461, 49] on span "Pause" at bounding box center [452, 53] width 37 height 19
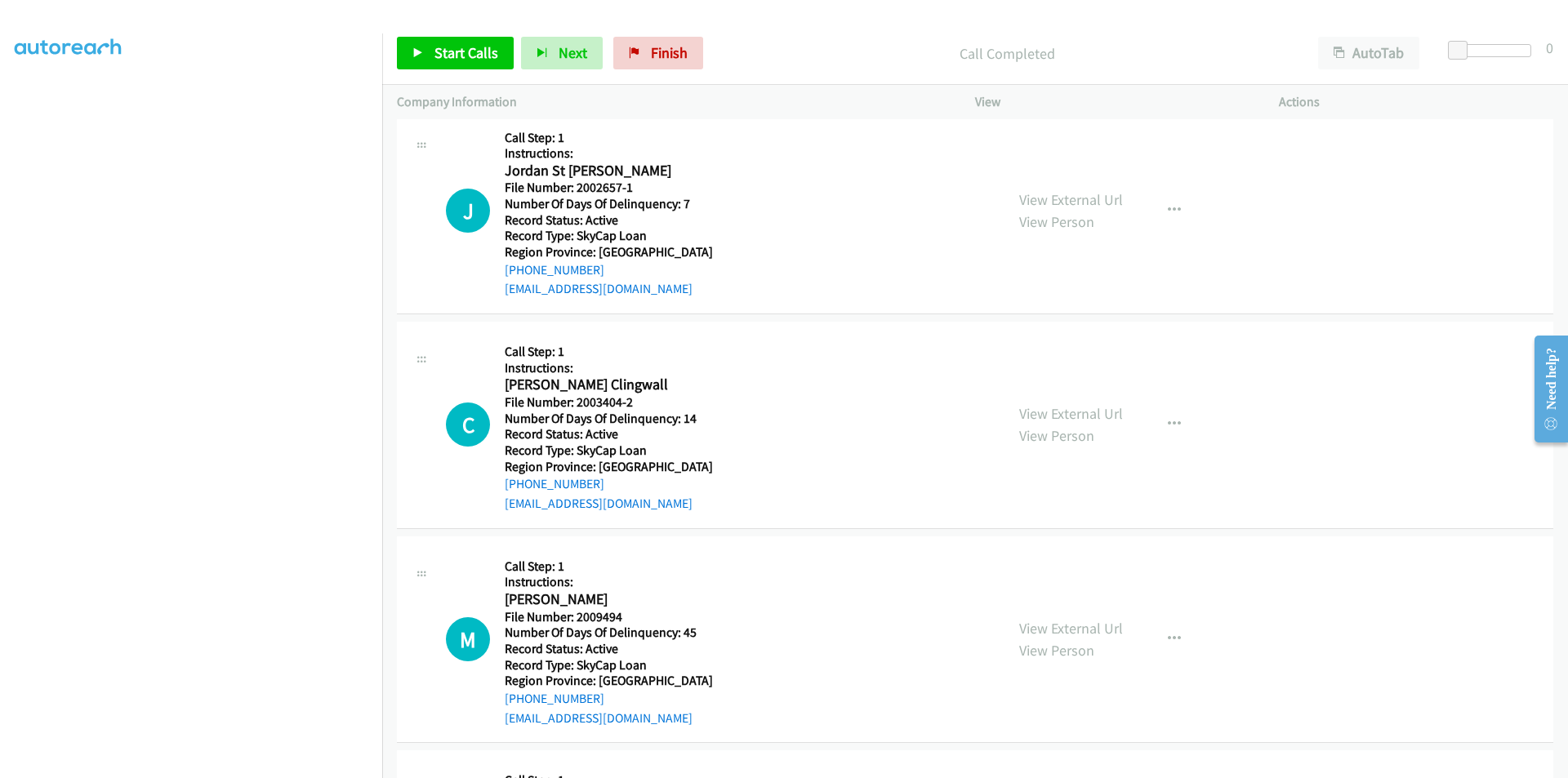
scroll to position [11417, 0]
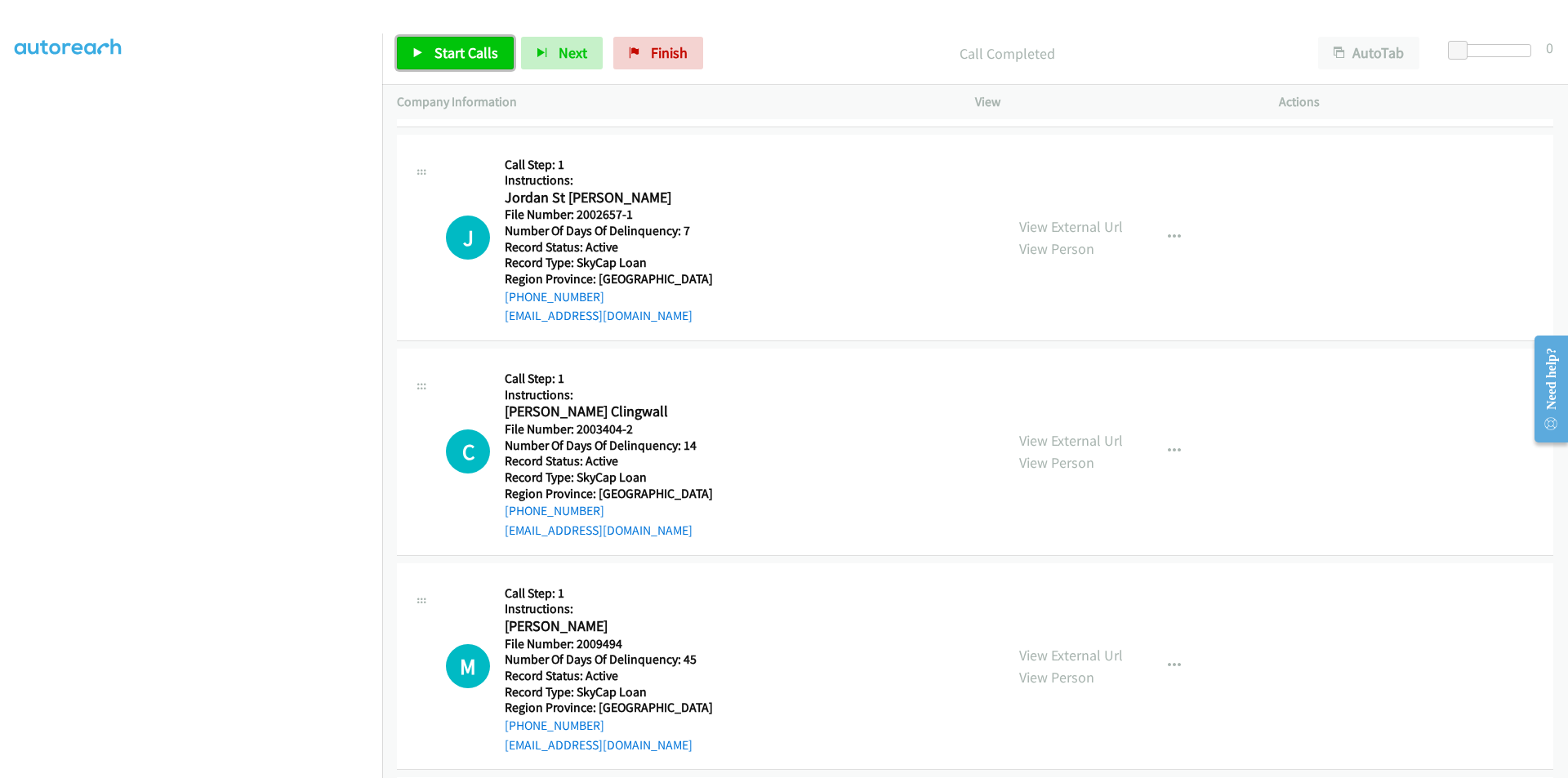
click at [471, 54] on span "Start Calls" at bounding box center [466, 53] width 64 height 19
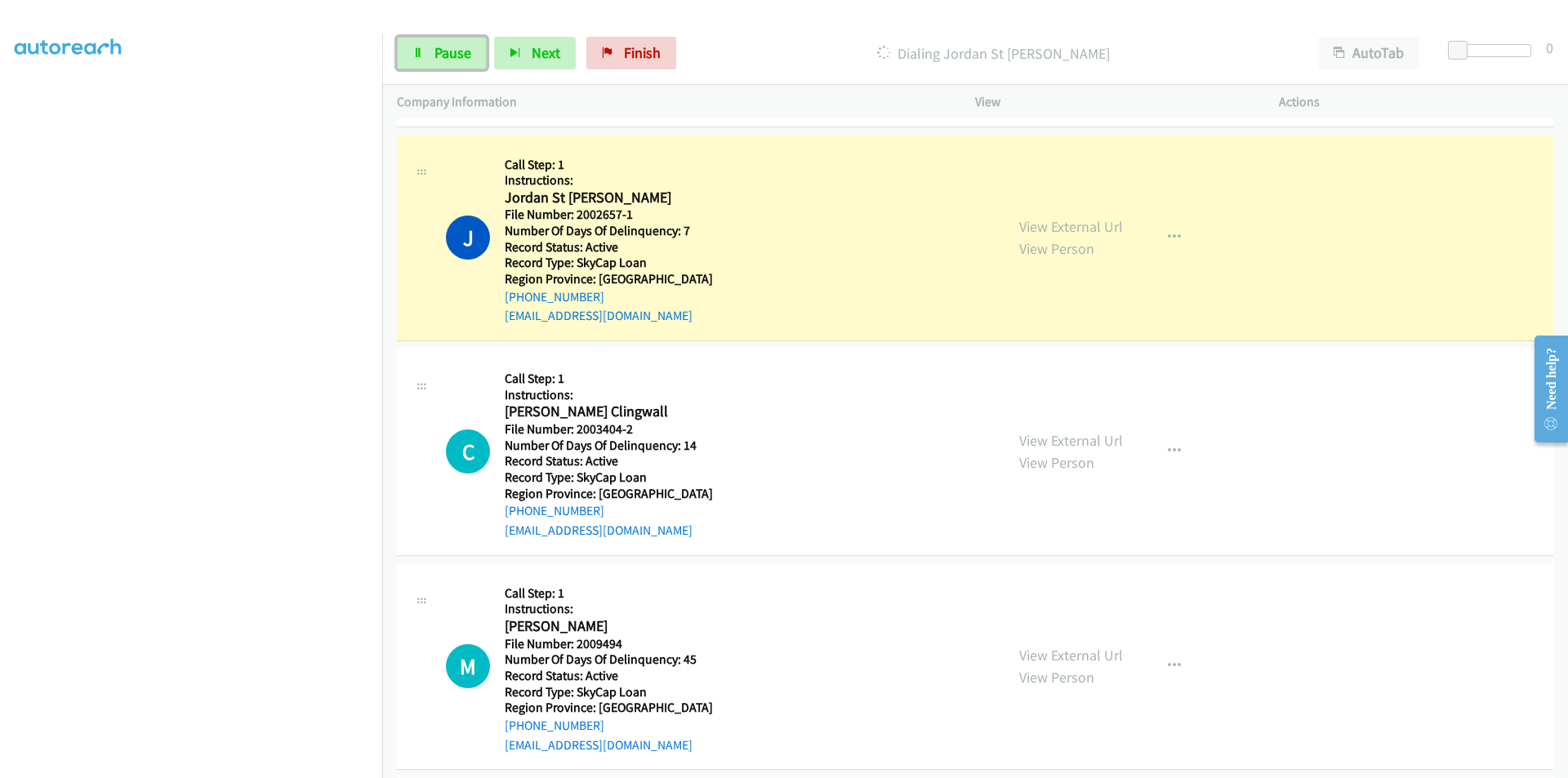
click at [471, 54] on link "Pause" at bounding box center [441, 53] width 90 height 33
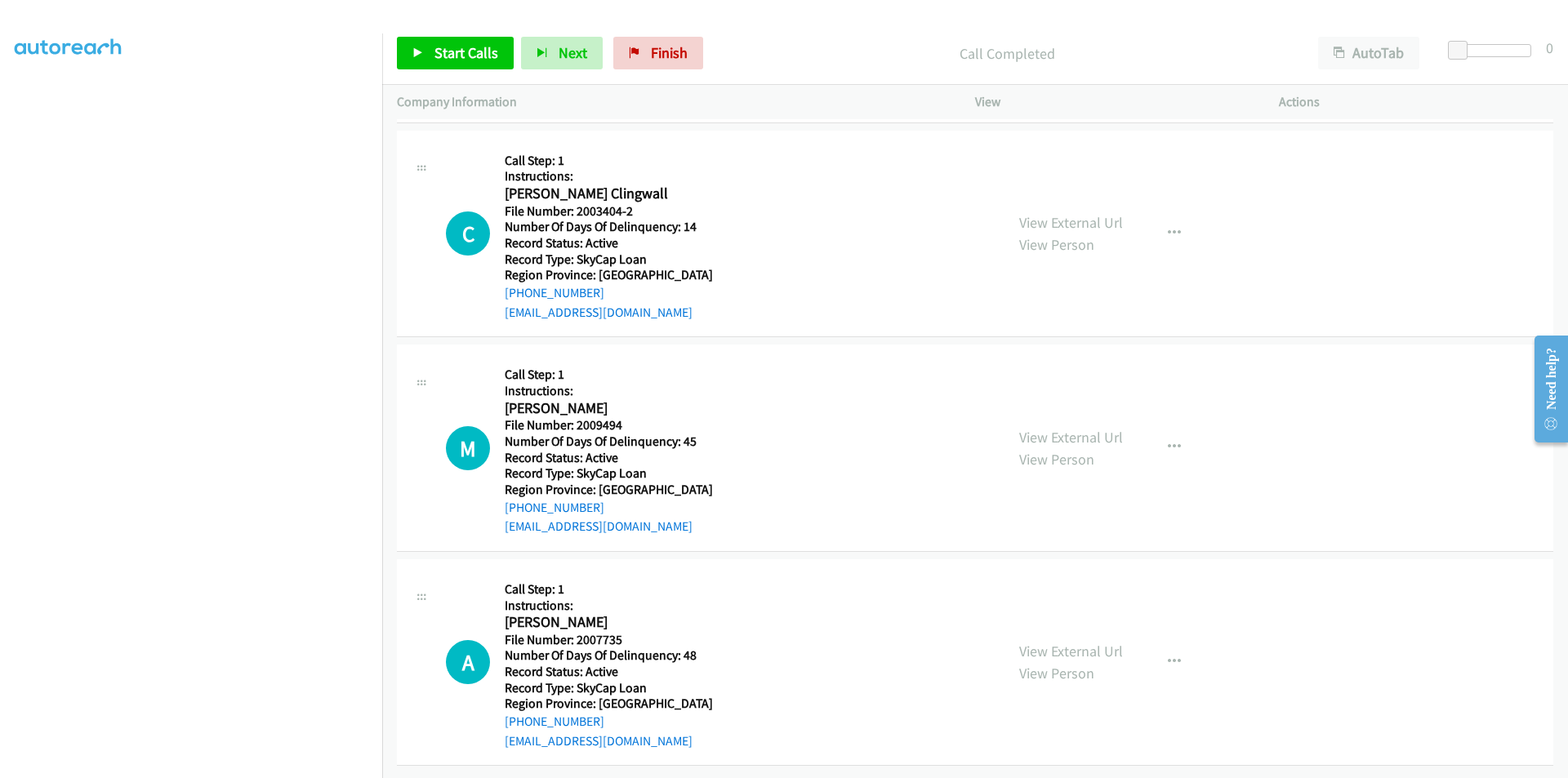
scroll to position [11682, 0]
click at [495, 54] on span "Start Calls" at bounding box center [466, 53] width 64 height 19
click at [462, 52] on span "Pause" at bounding box center [452, 53] width 37 height 19
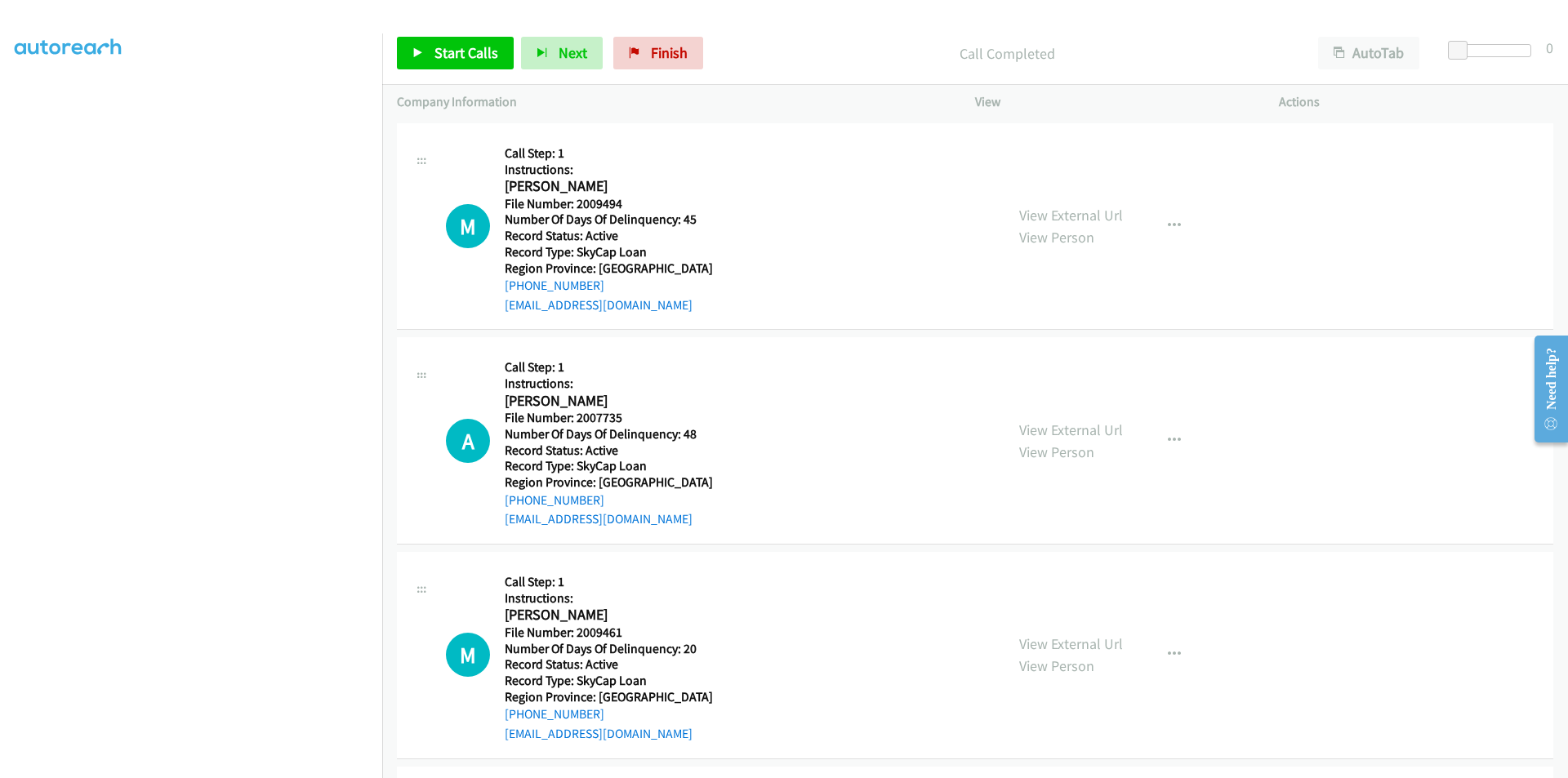
scroll to position [11927, 0]
click at [477, 47] on span "Start Calls" at bounding box center [466, 53] width 64 height 19
click at [457, 52] on span "Pause" at bounding box center [452, 53] width 37 height 19
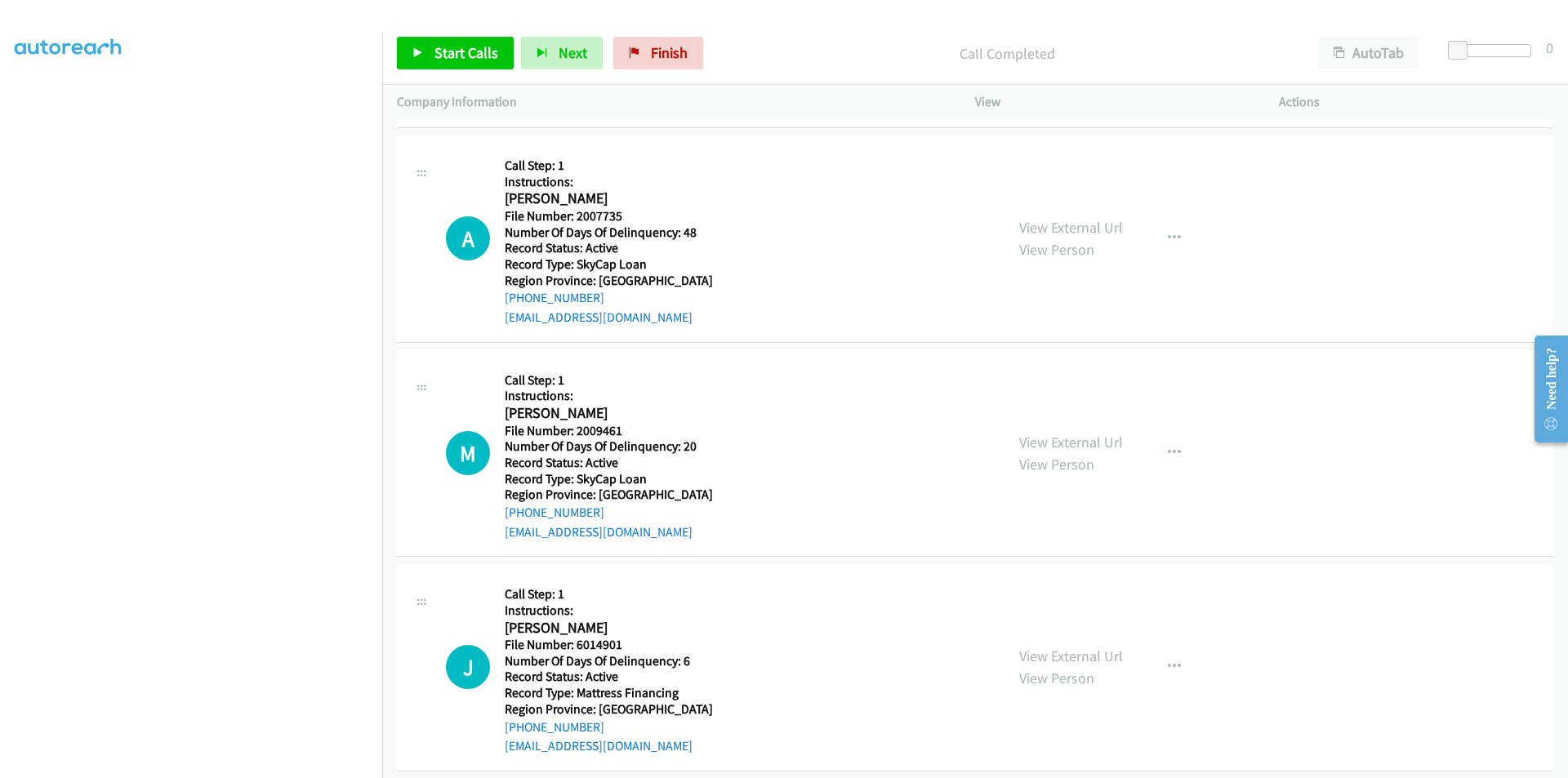
scroll to position [12172, 0]
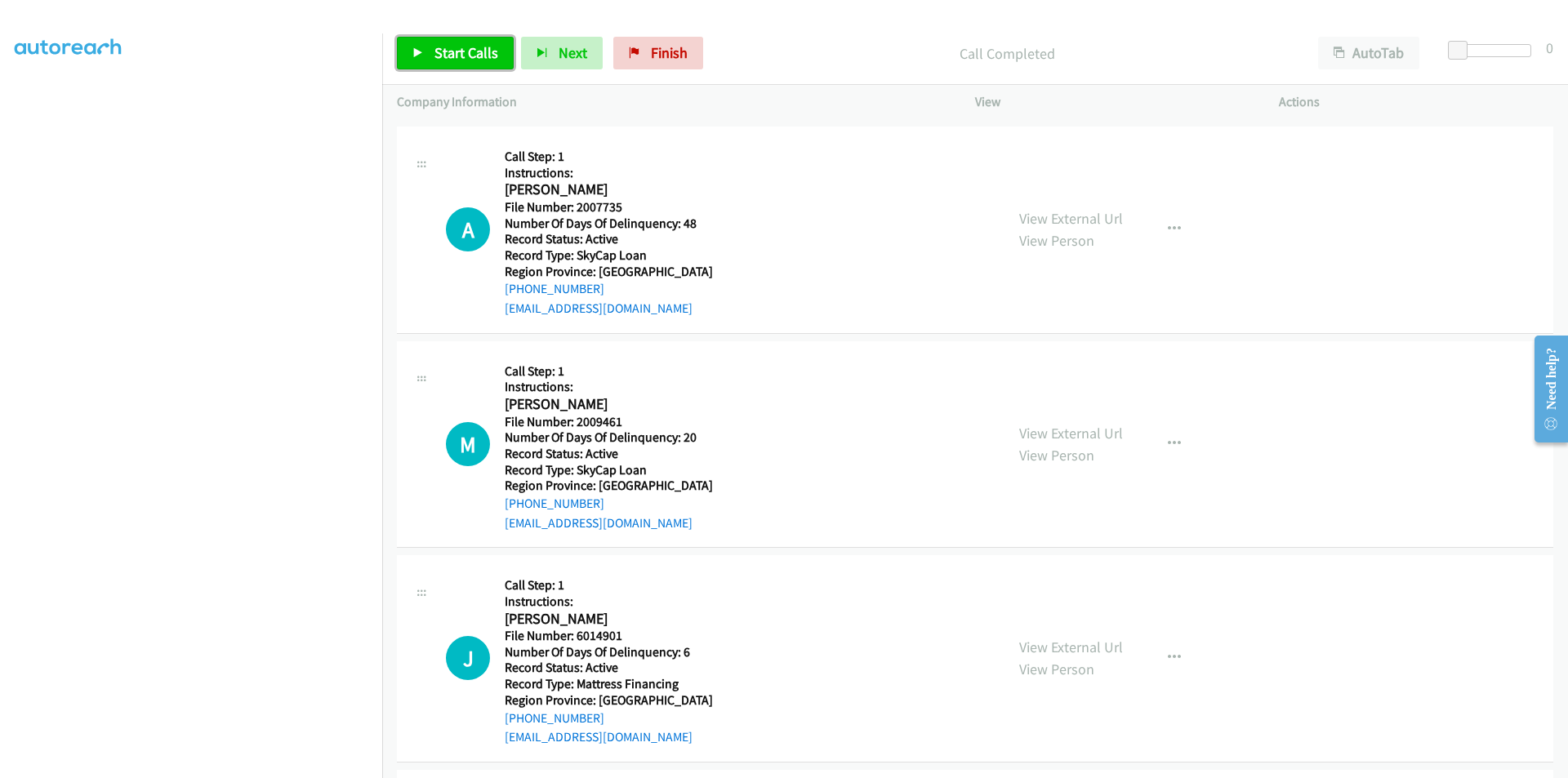
click at [454, 41] on link "Start Calls" at bounding box center [455, 53] width 117 height 33
click at [453, 42] on link "Pause" at bounding box center [441, 53] width 90 height 33
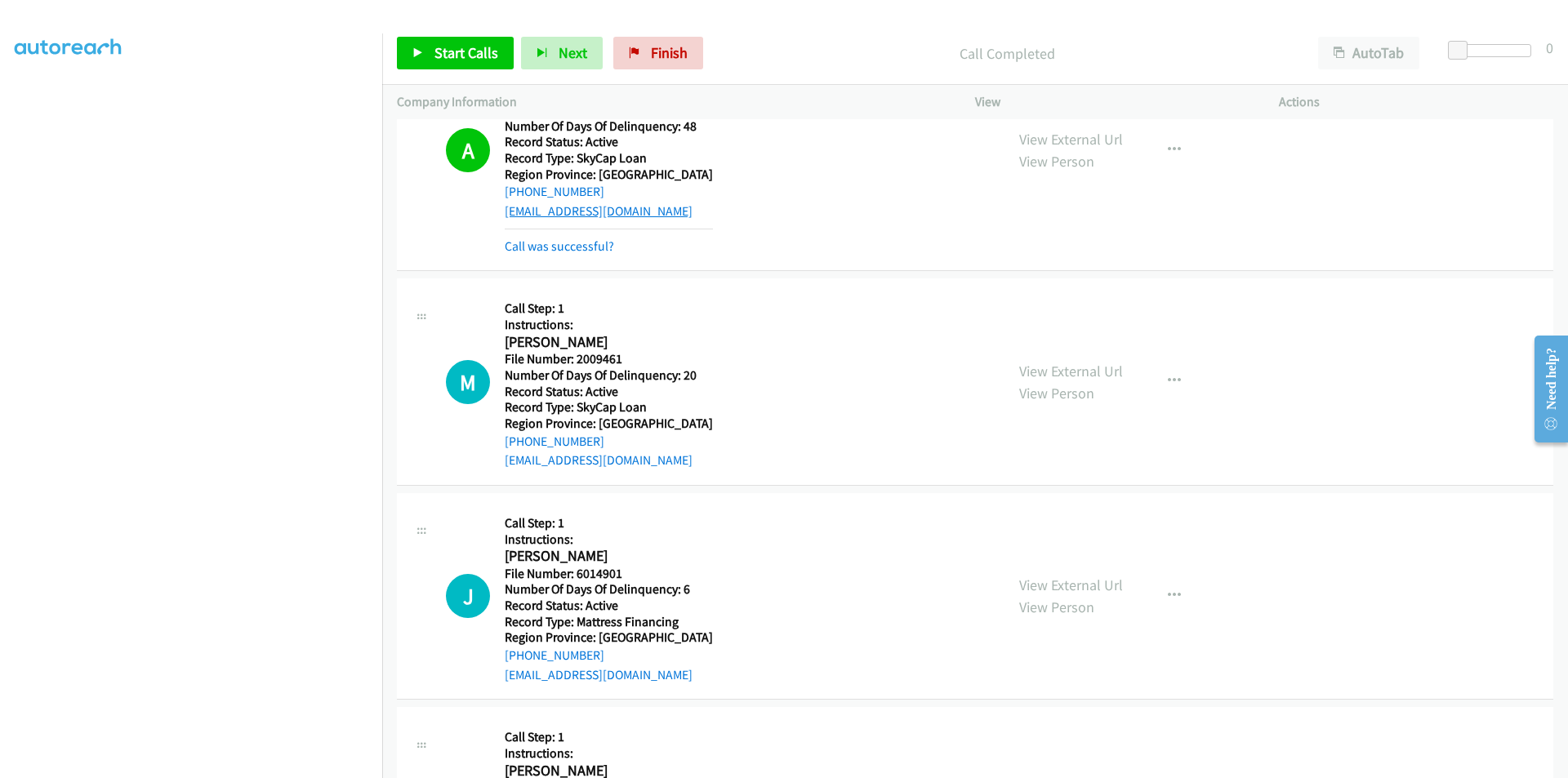
scroll to position [12417, 0]
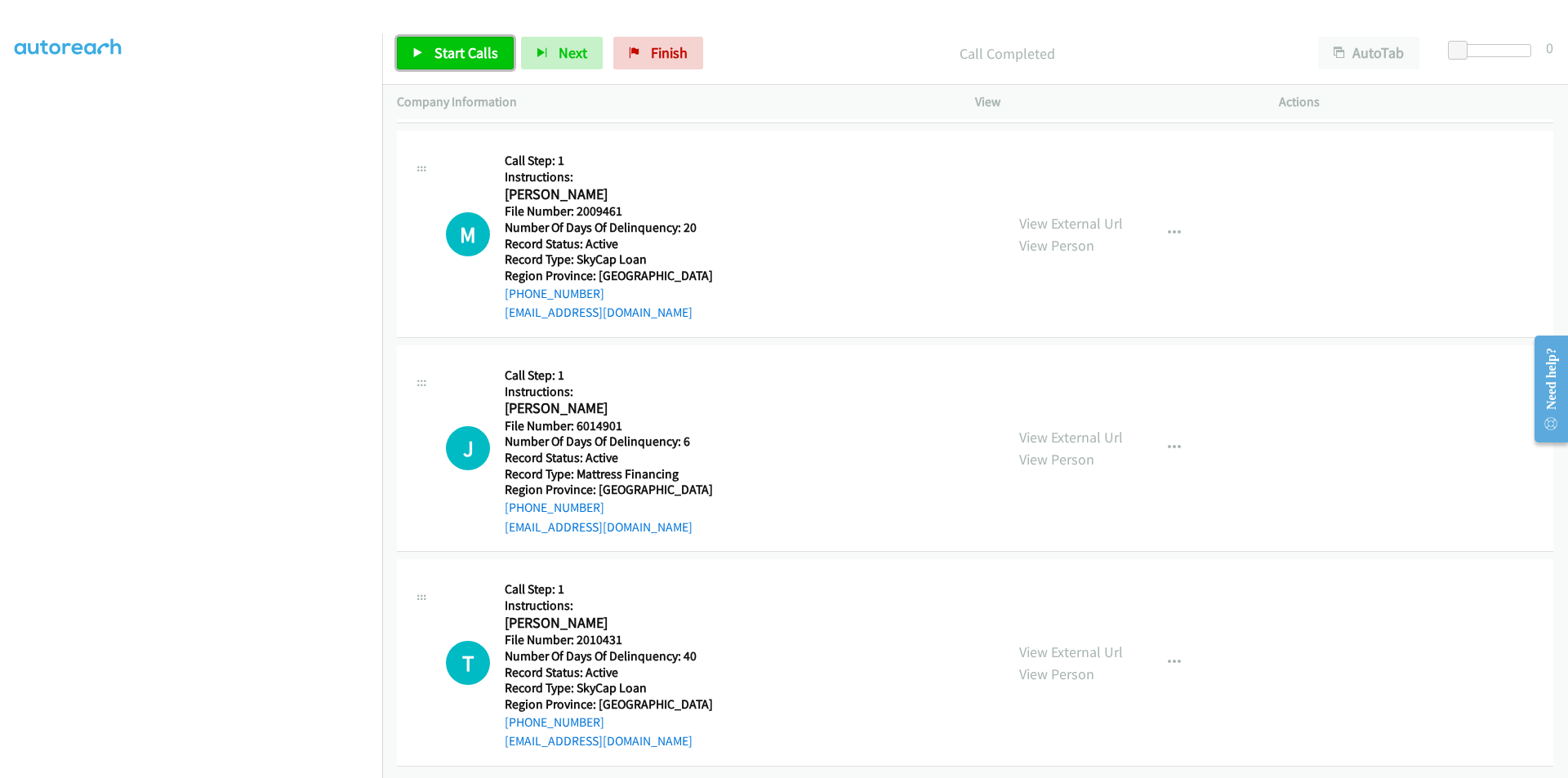
click at [451, 48] on span "Start Calls" at bounding box center [466, 53] width 64 height 19
click at [451, 48] on span "Pause" at bounding box center [452, 53] width 37 height 19
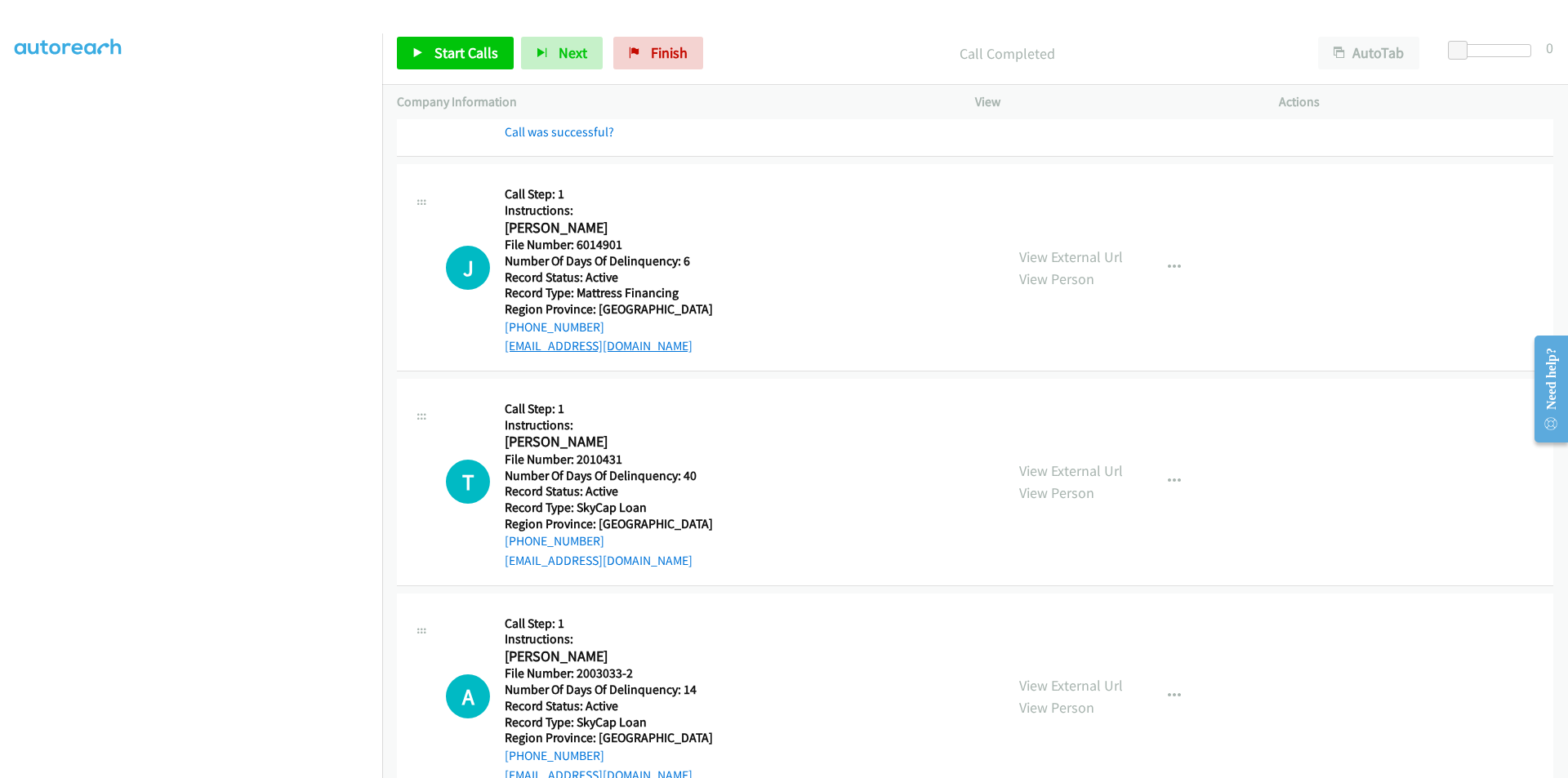
scroll to position [12662, 0]
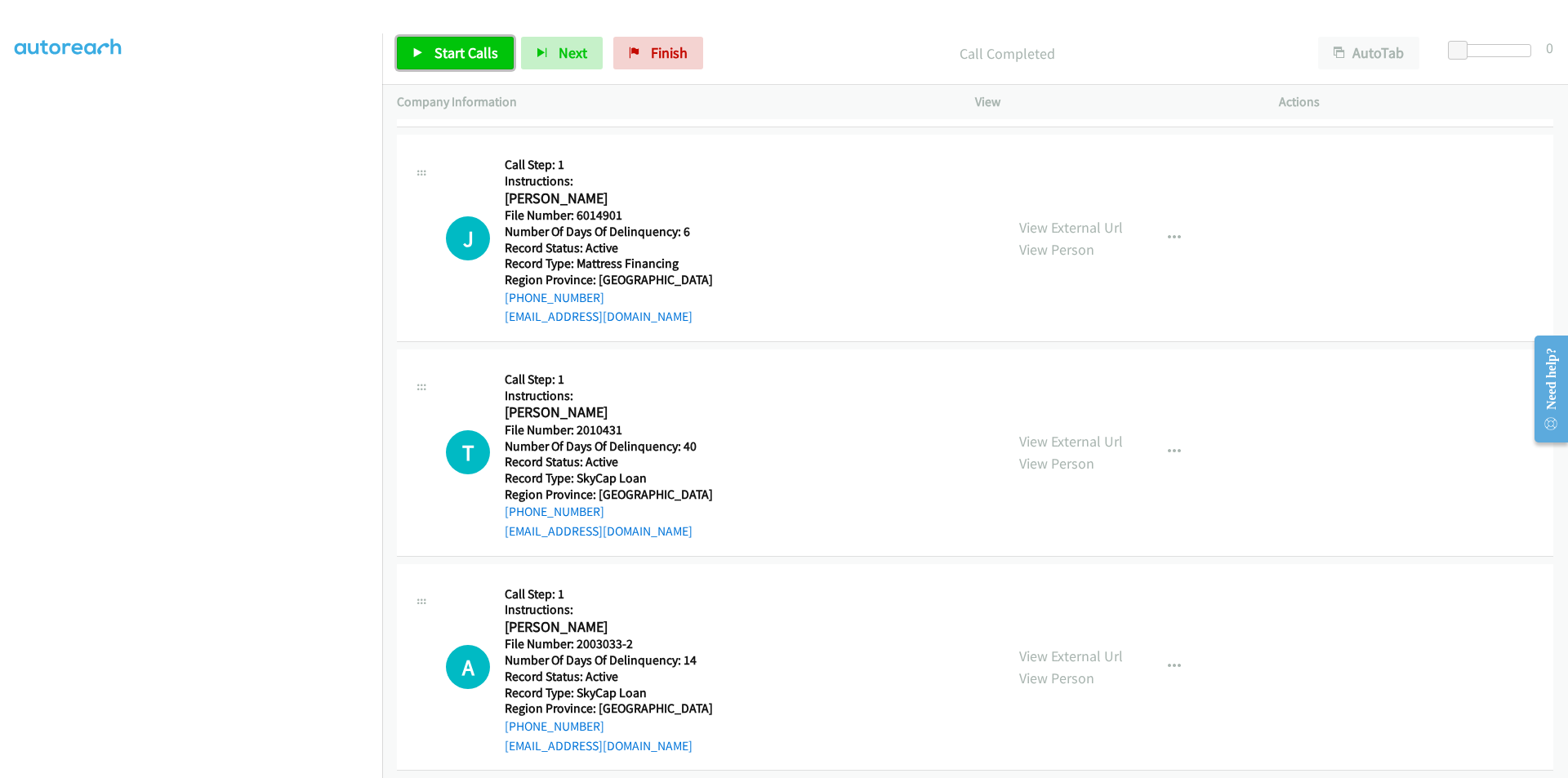
click at [451, 53] on span "Start Calls" at bounding box center [466, 53] width 64 height 19
click at [451, 53] on span "Pause" at bounding box center [452, 53] width 37 height 19
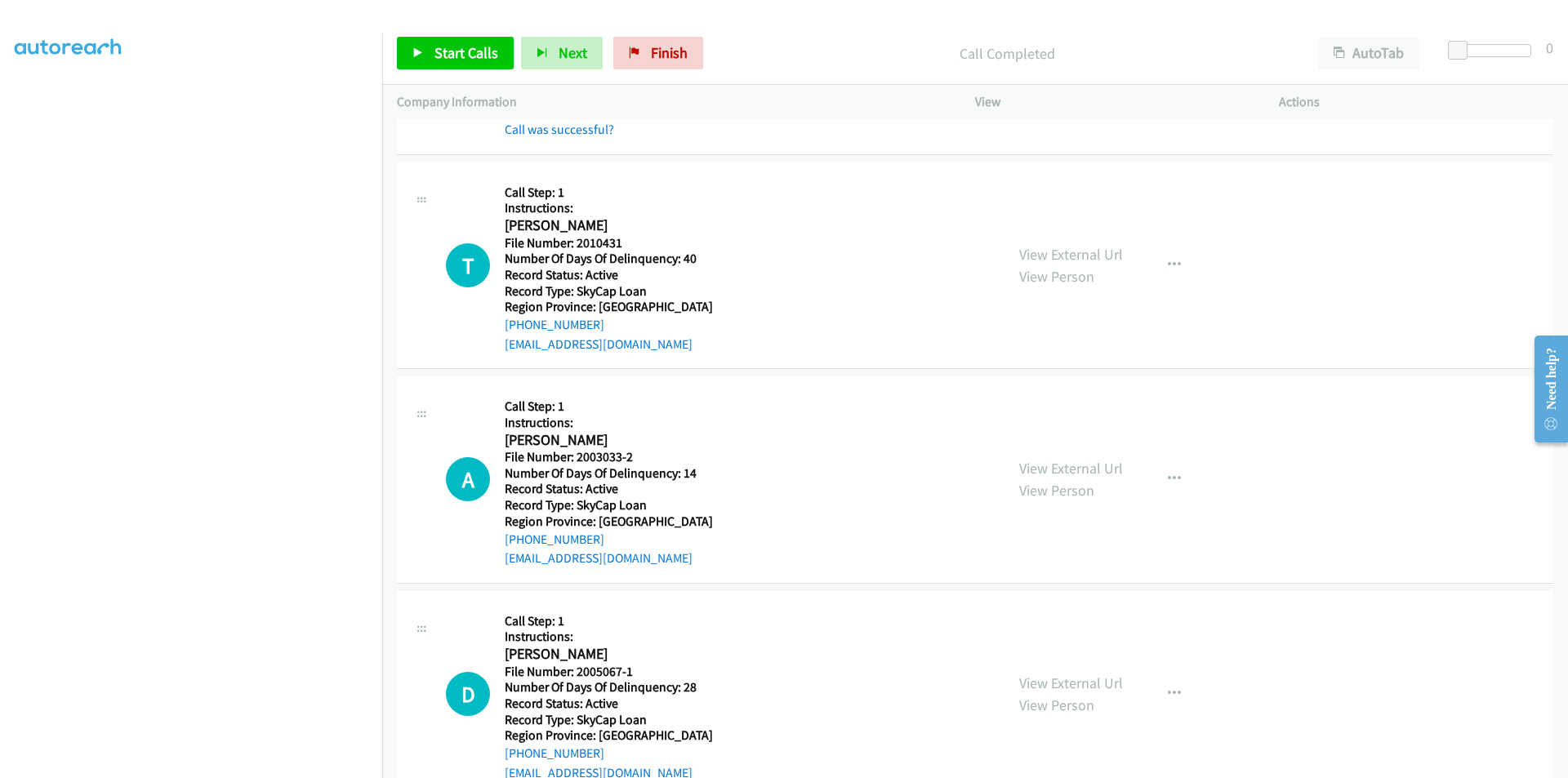
scroll to position [12907, 0]
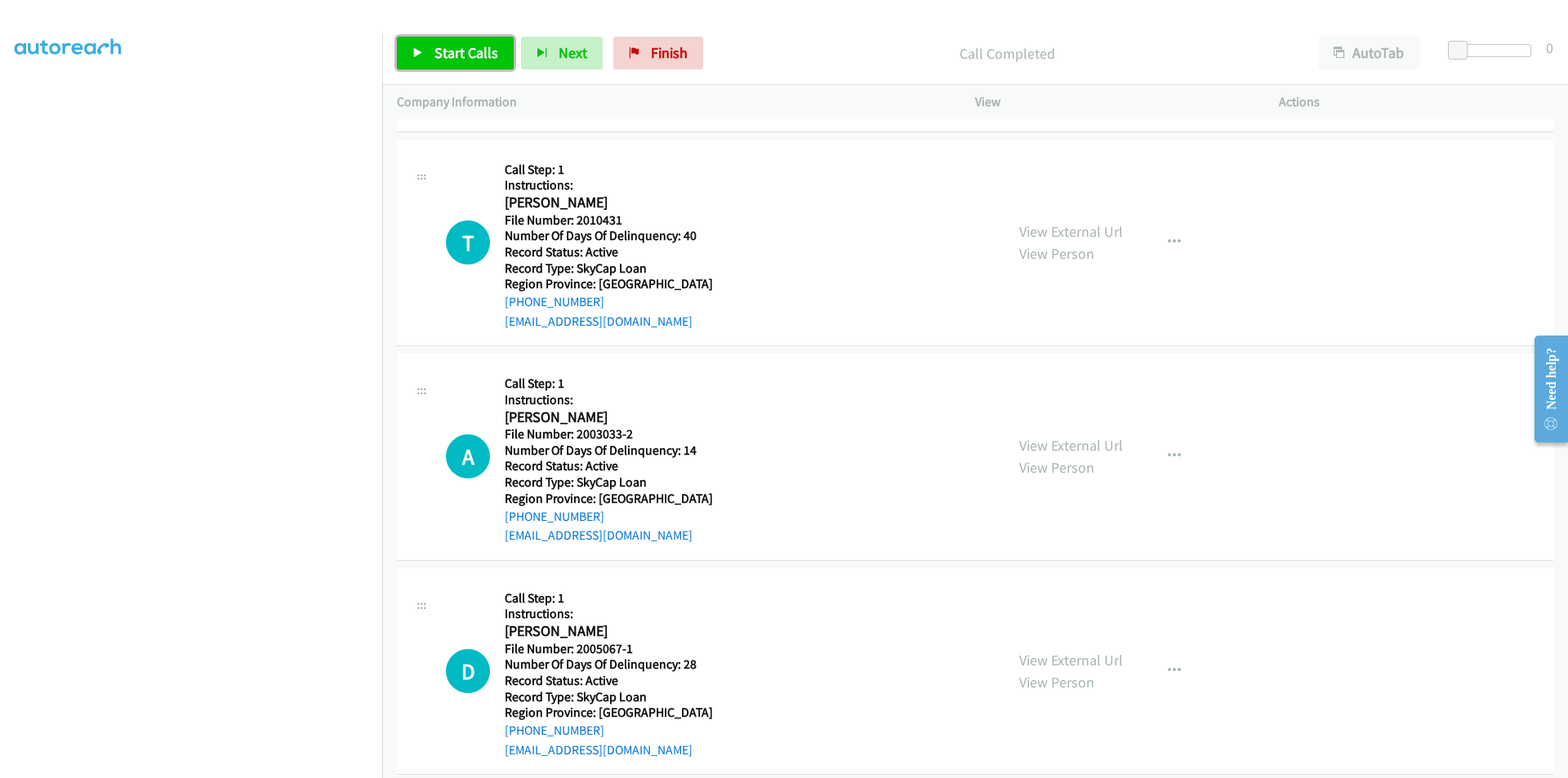
click at [461, 55] on span "Start Calls" at bounding box center [466, 53] width 64 height 19
click at [461, 44] on span "Pause" at bounding box center [452, 53] width 37 height 19
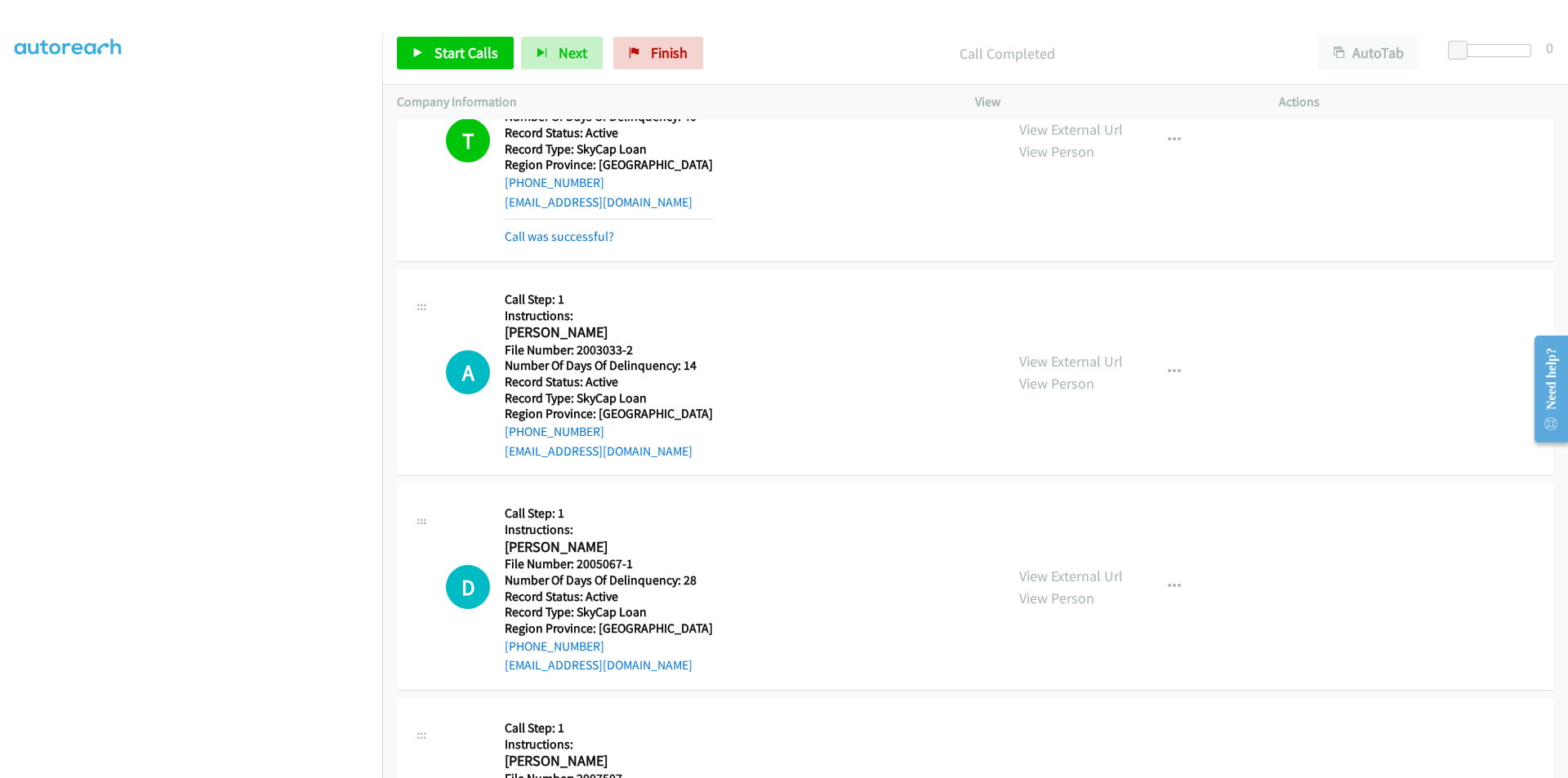
scroll to position [13152, 0]
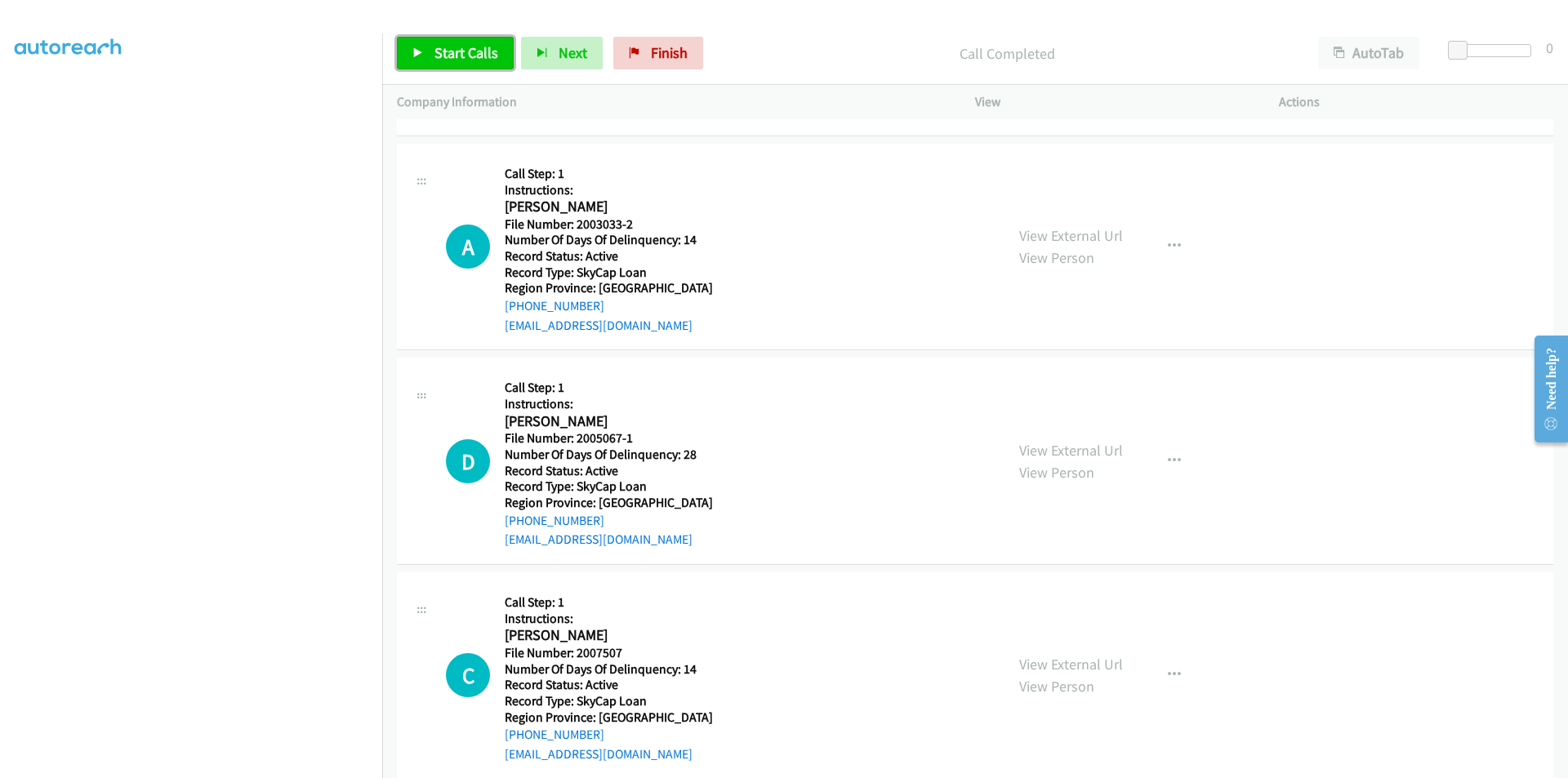
click at [460, 47] on span "Start Calls" at bounding box center [466, 53] width 64 height 19
click at [459, 47] on span "Pause" at bounding box center [452, 53] width 37 height 19
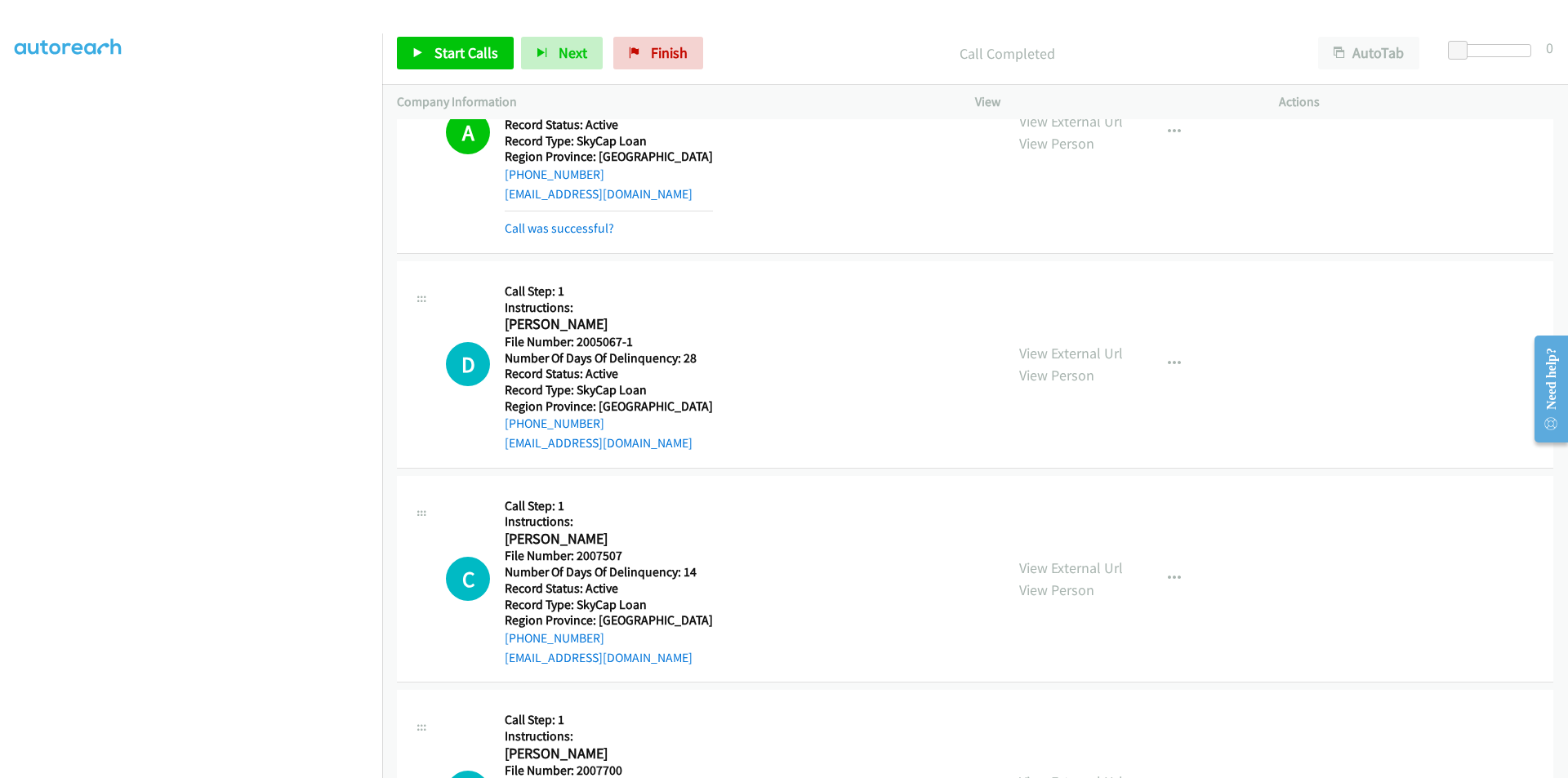
scroll to position [13396, 0]
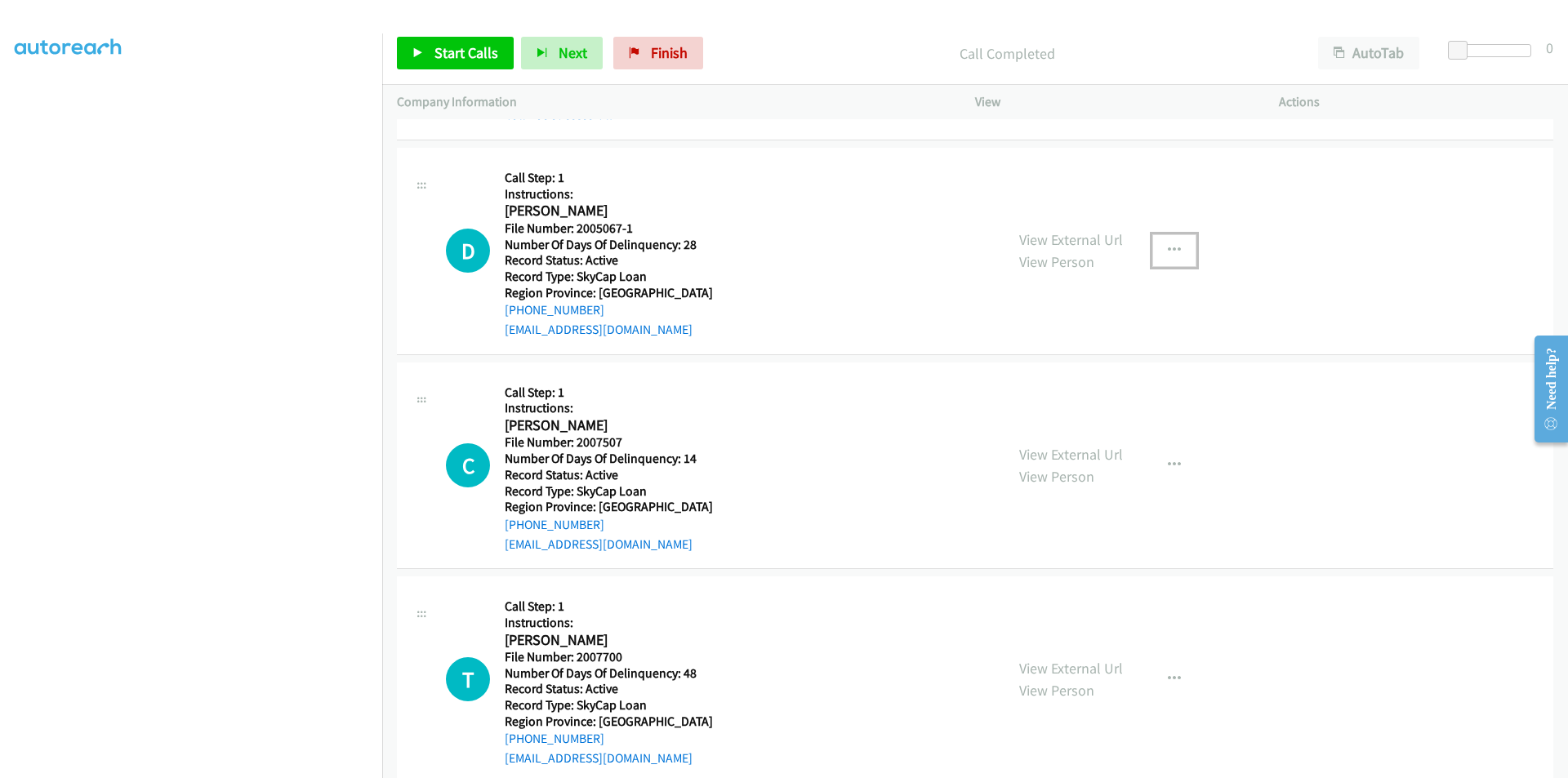
click at [1160, 251] on button "button" at bounding box center [1174, 251] width 44 height 33
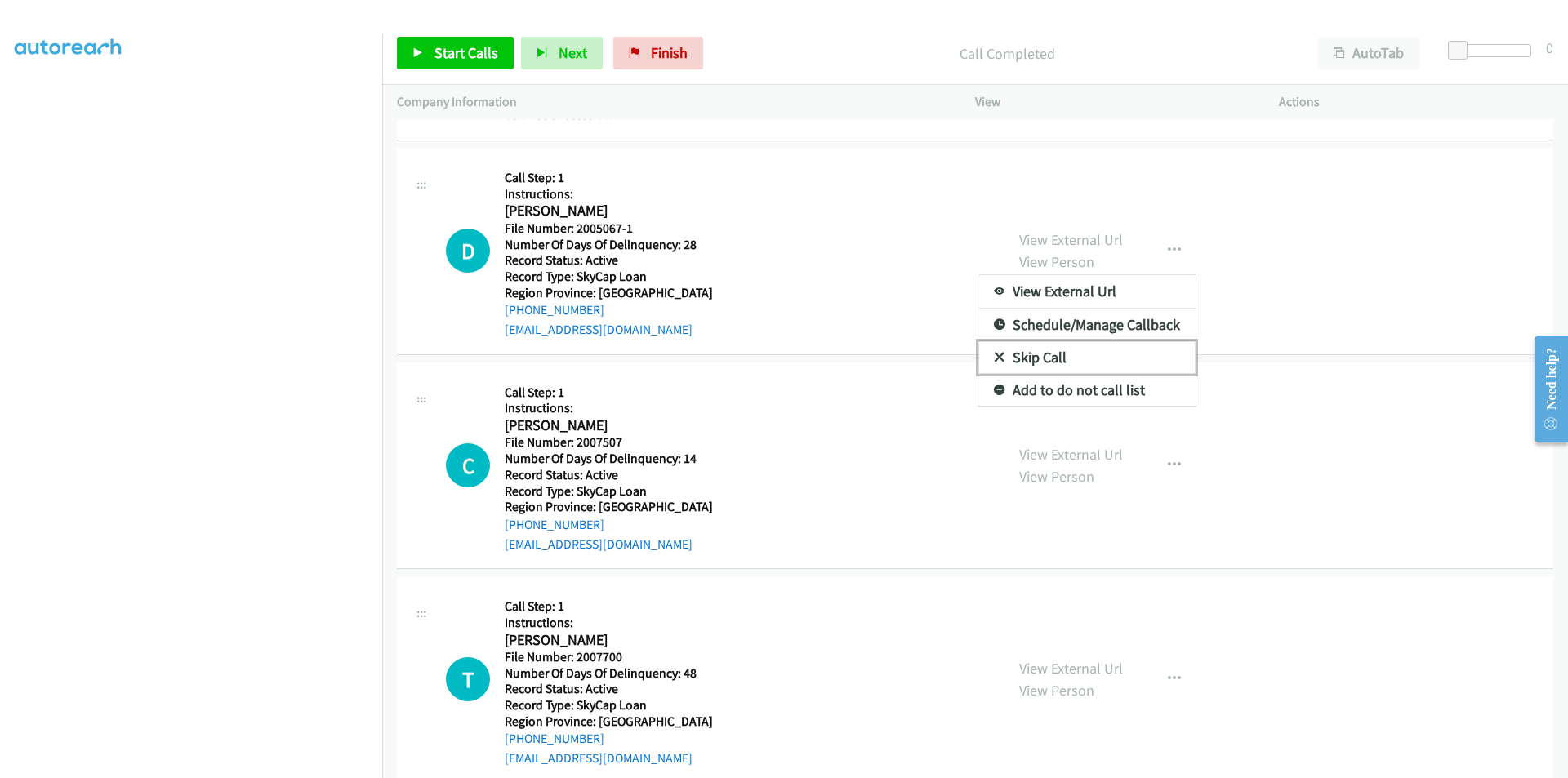
click at [1058, 356] on link "Skip Call" at bounding box center [1087, 357] width 218 height 33
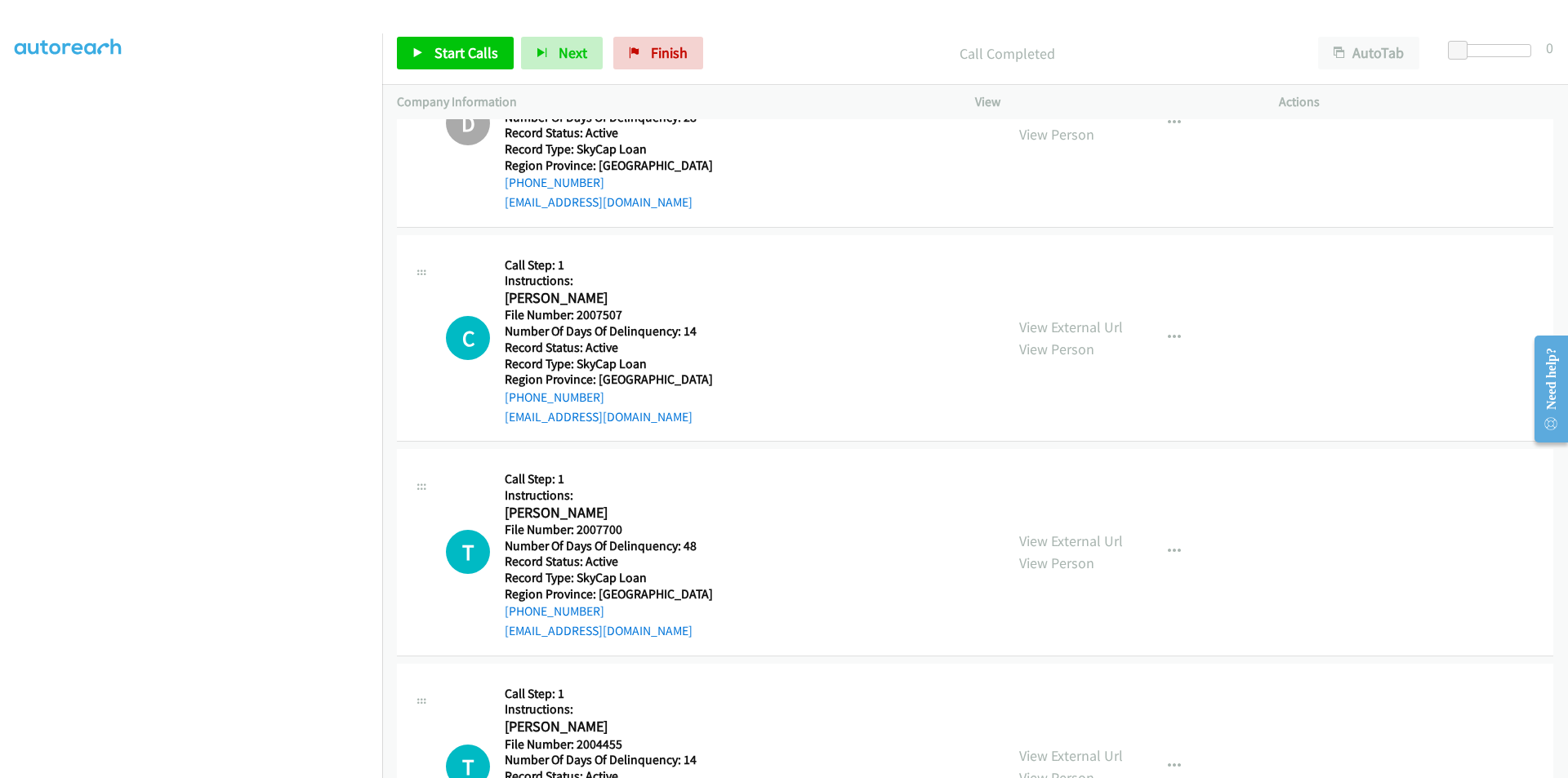
scroll to position [13642, 0]
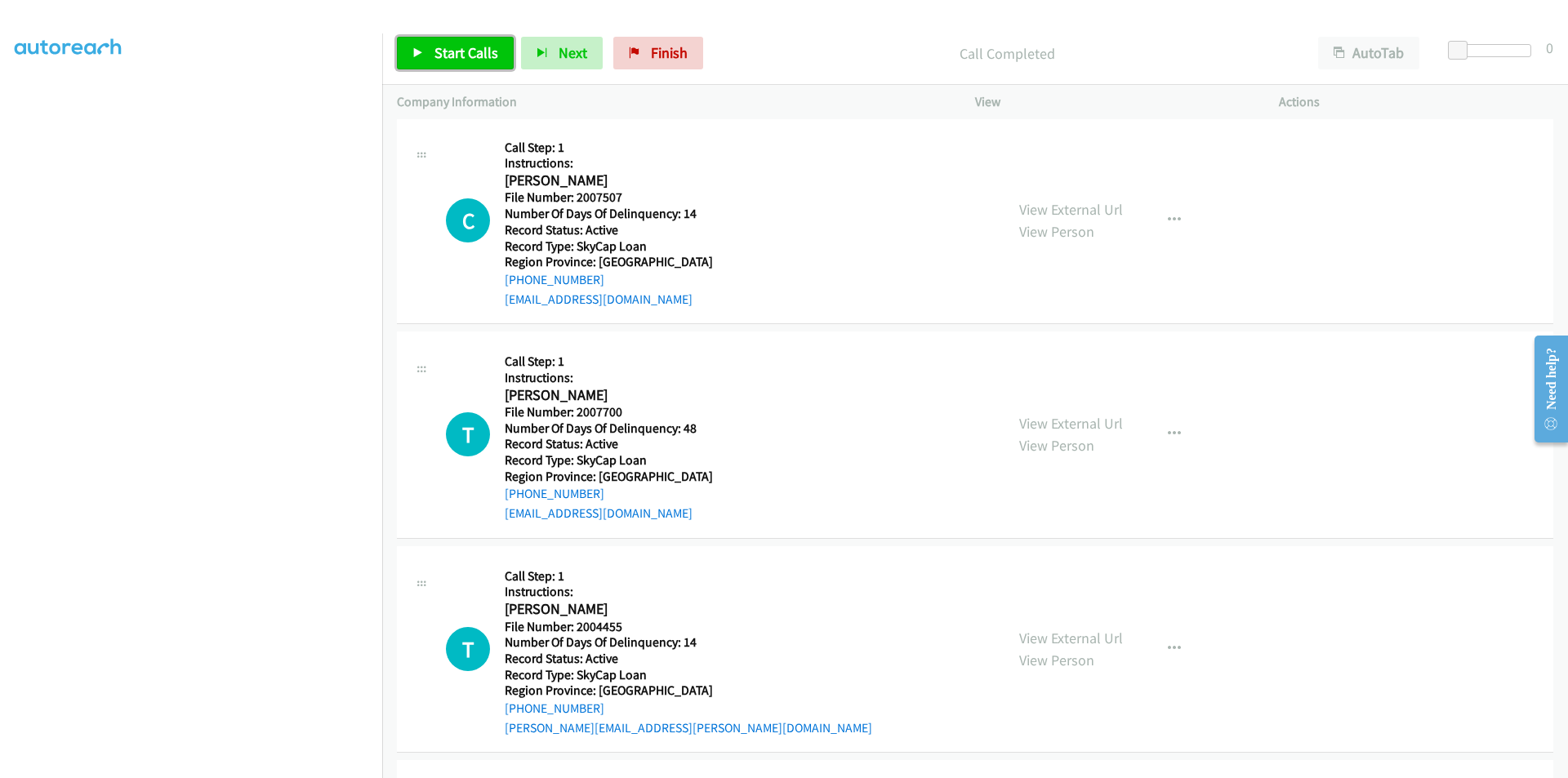
click at [439, 59] on span "Start Calls" at bounding box center [466, 53] width 64 height 19
click at [439, 59] on span "Pause" at bounding box center [452, 53] width 37 height 19
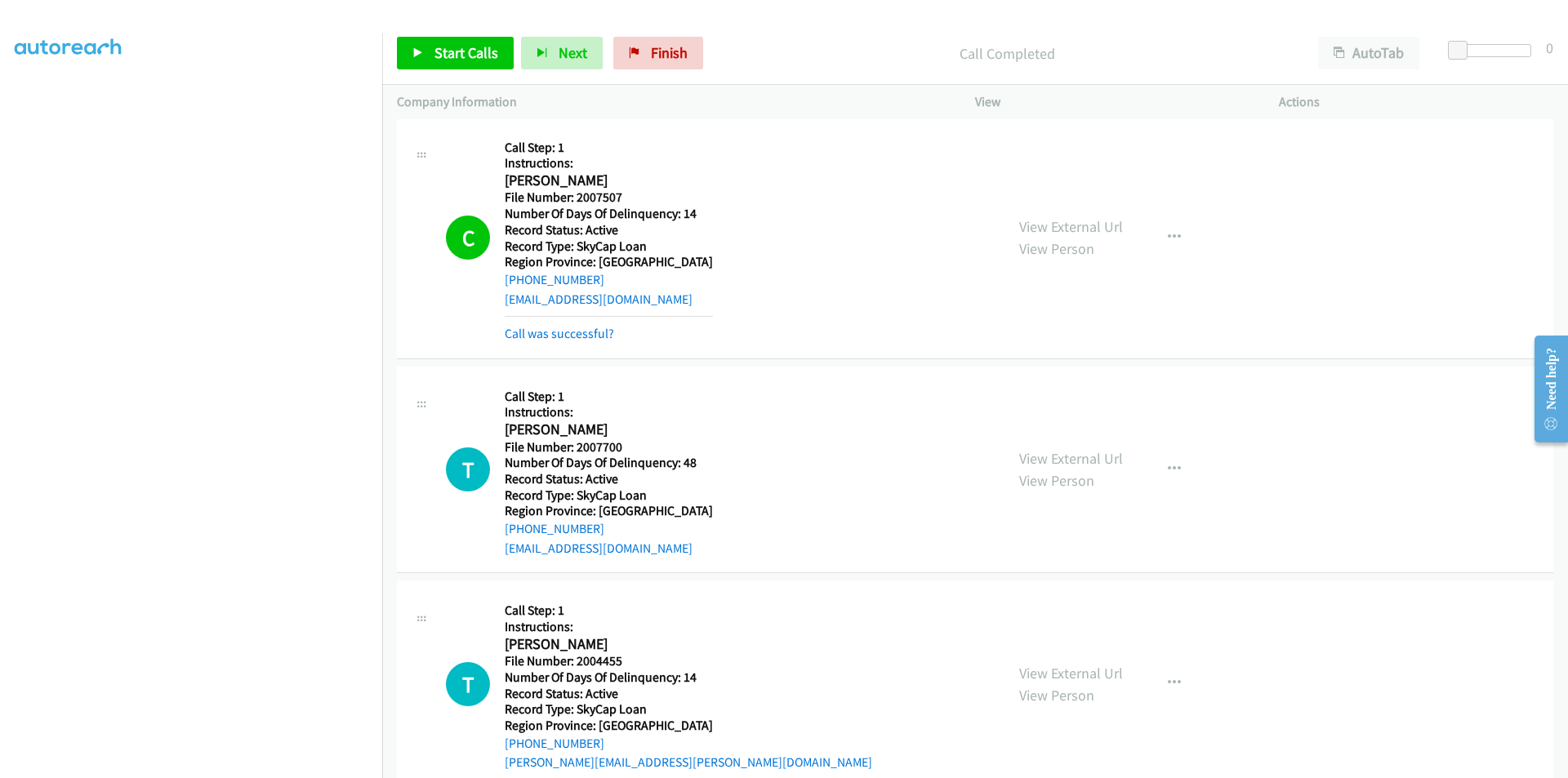
scroll to position [13887, 0]
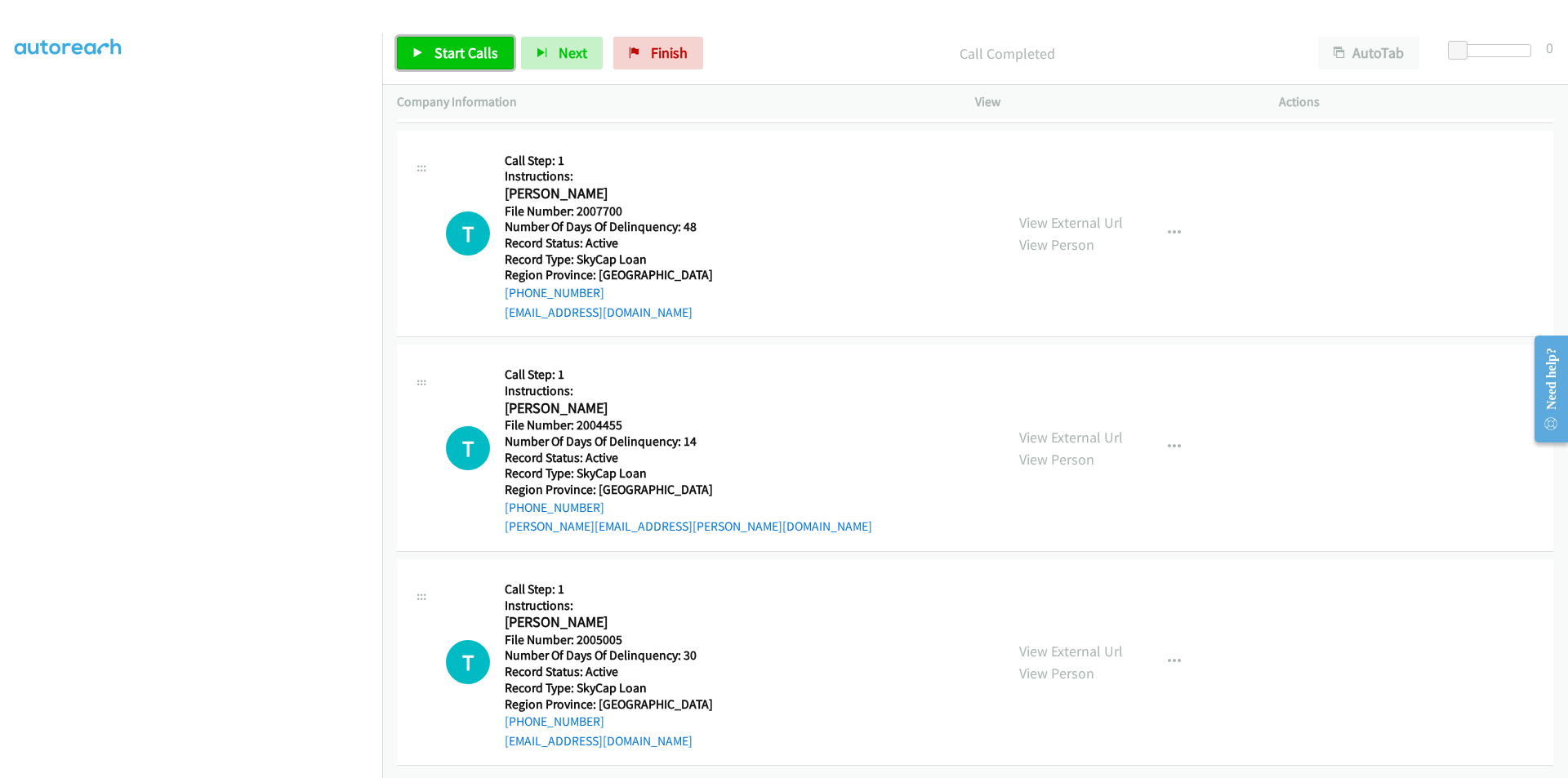
click at [462, 52] on span "Start Calls" at bounding box center [466, 53] width 64 height 19
click at [457, 52] on span "Pause" at bounding box center [452, 53] width 37 height 19
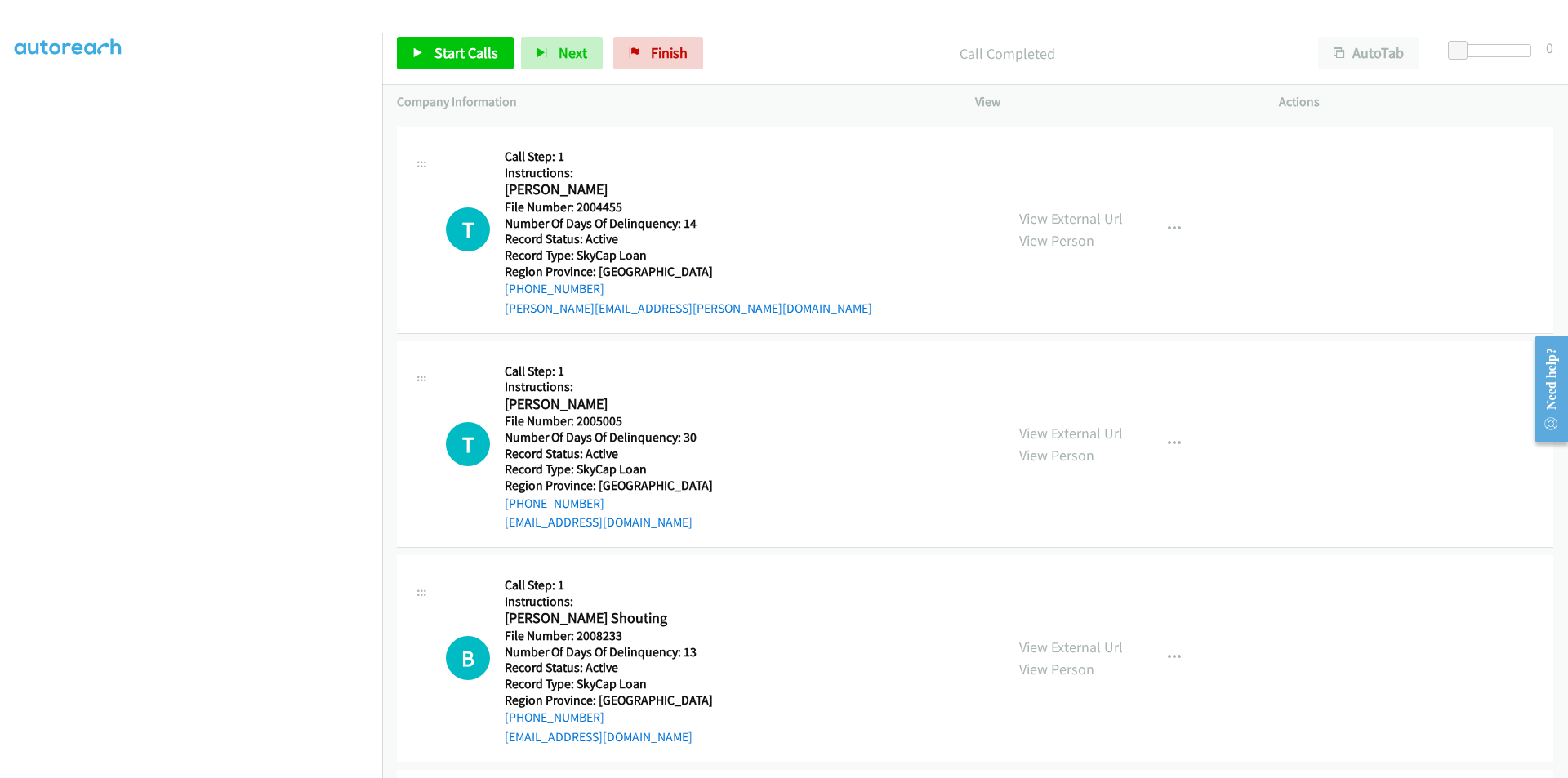
scroll to position [14132, 0]
click at [466, 52] on span "Start Calls" at bounding box center [466, 53] width 64 height 19
click at [466, 52] on span "Pause" at bounding box center [452, 53] width 37 height 19
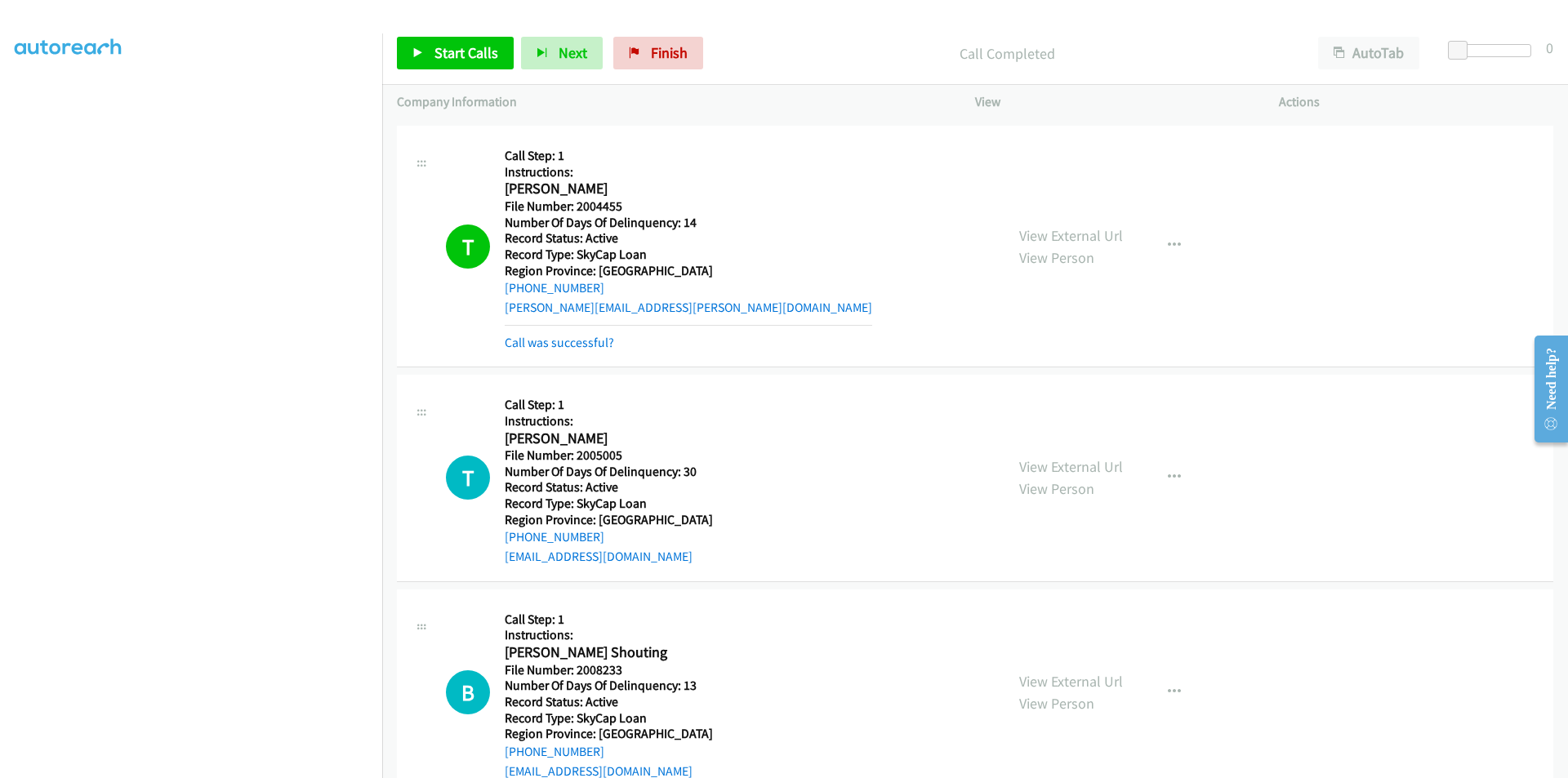
scroll to position [14377, 0]
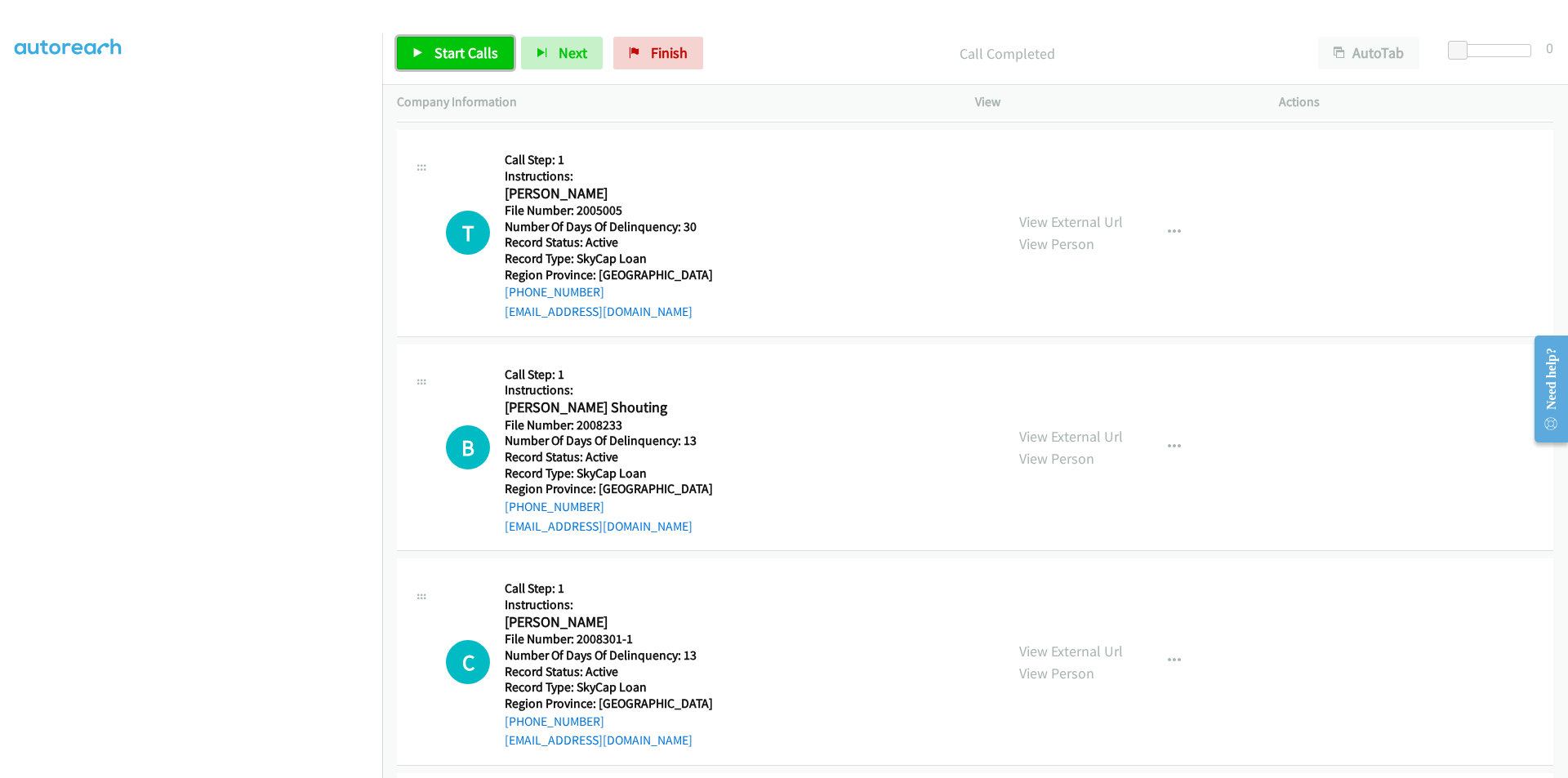
click at [451, 48] on span "Start Calls" at bounding box center [466, 53] width 64 height 19
click at [451, 48] on span "Pause" at bounding box center [452, 53] width 37 height 19
click at [457, 48] on span "Start Calls" at bounding box center [466, 53] width 64 height 19
click at [457, 48] on span "Pause" at bounding box center [452, 53] width 37 height 19
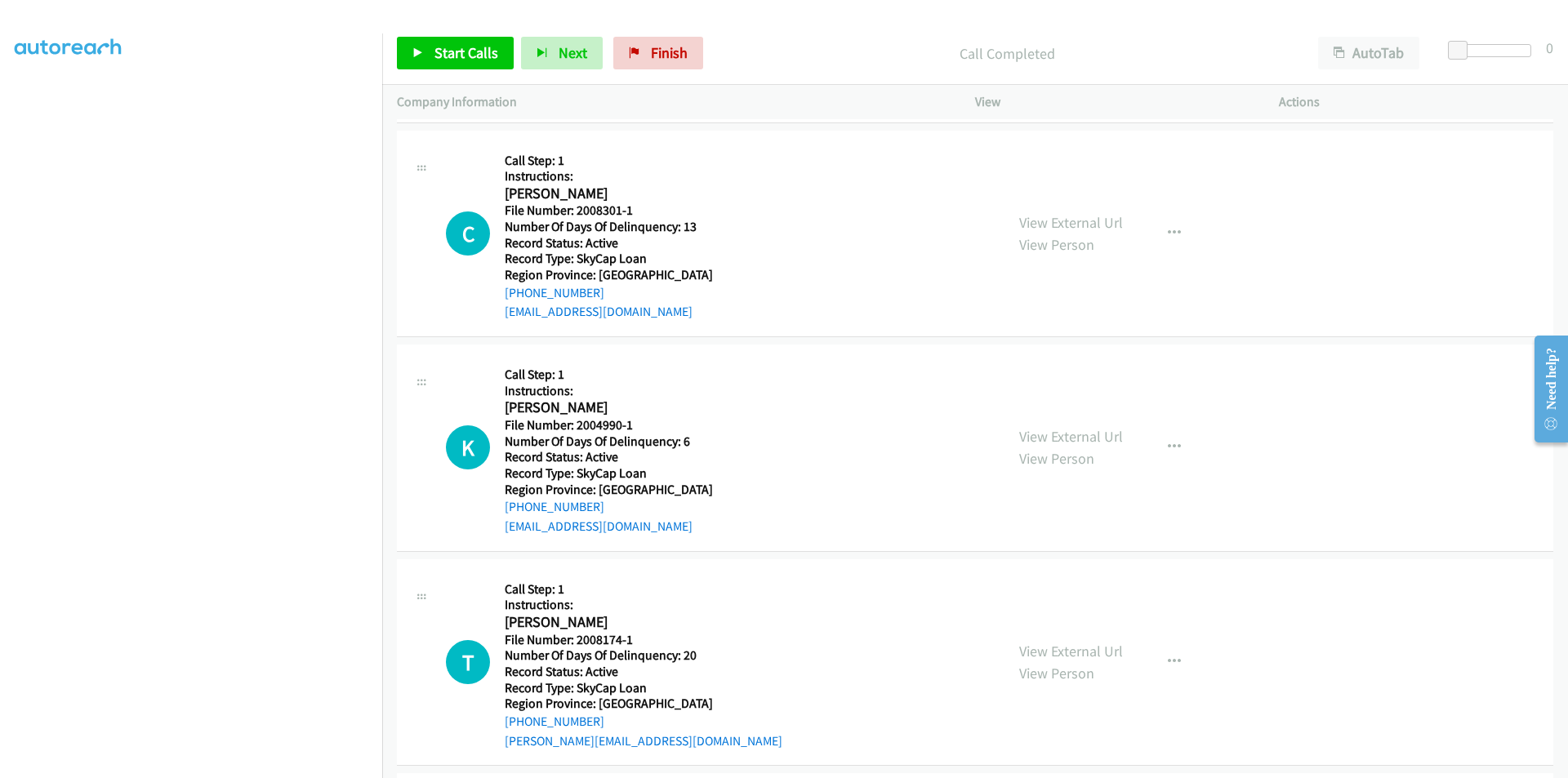
scroll to position [14883, 0]
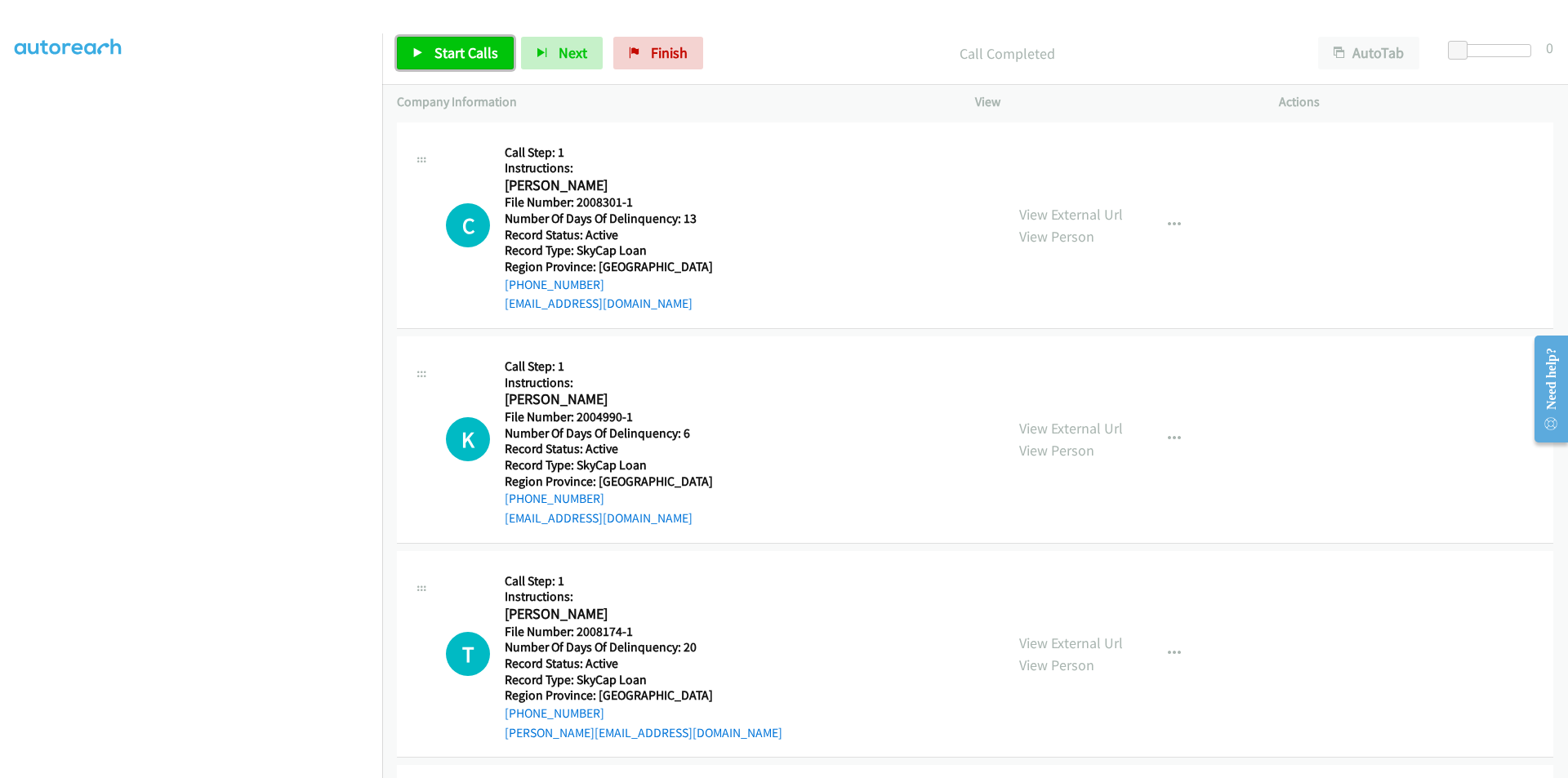
click at [453, 57] on span "Start Calls" at bounding box center [466, 53] width 64 height 19
click at [439, 45] on span "Pause" at bounding box center [452, 53] width 37 height 19
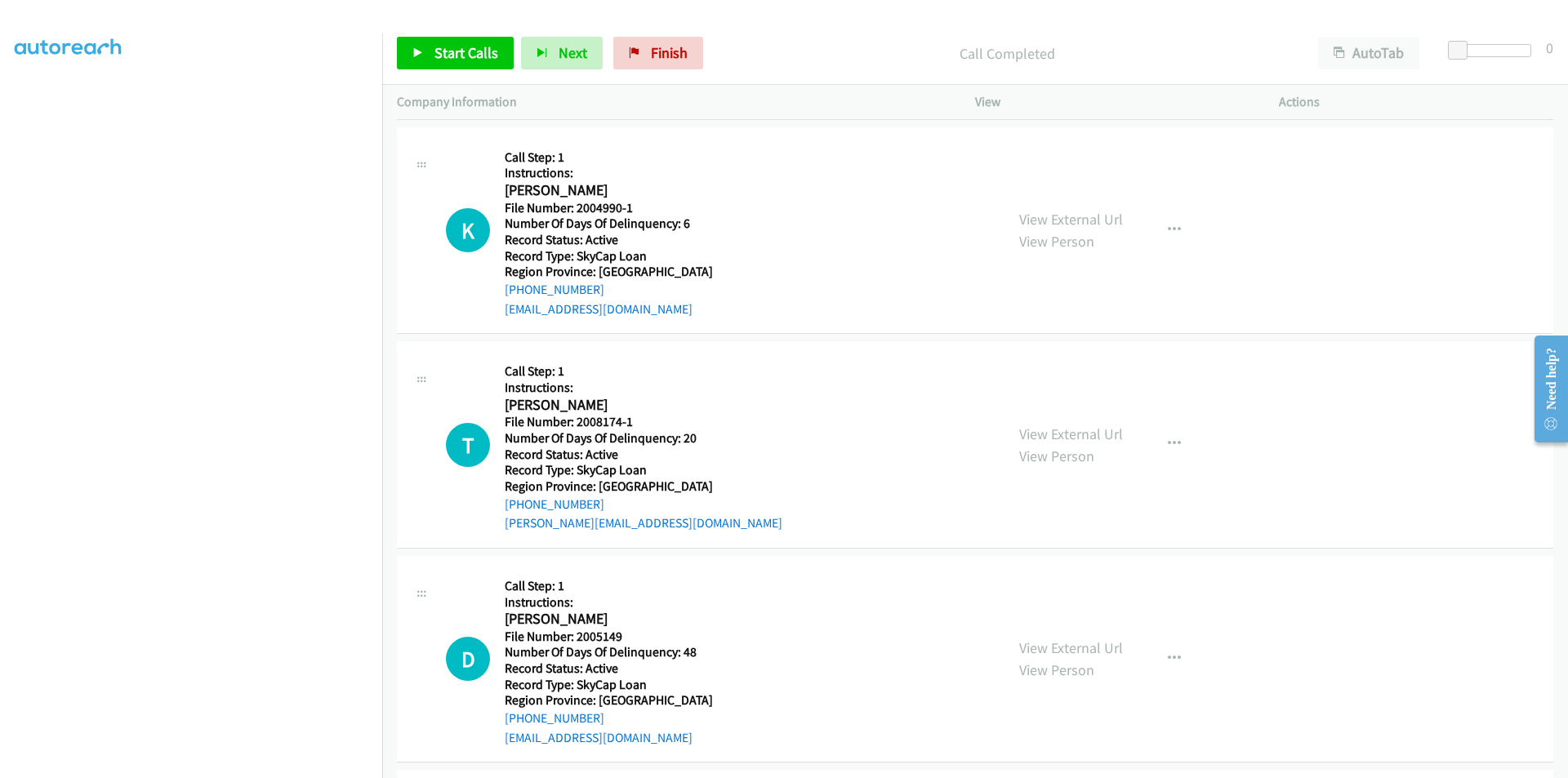
scroll to position [15128, 0]
click at [455, 46] on span "Start Calls" at bounding box center [466, 53] width 64 height 19
click at [455, 46] on span "Pause" at bounding box center [452, 53] width 37 height 19
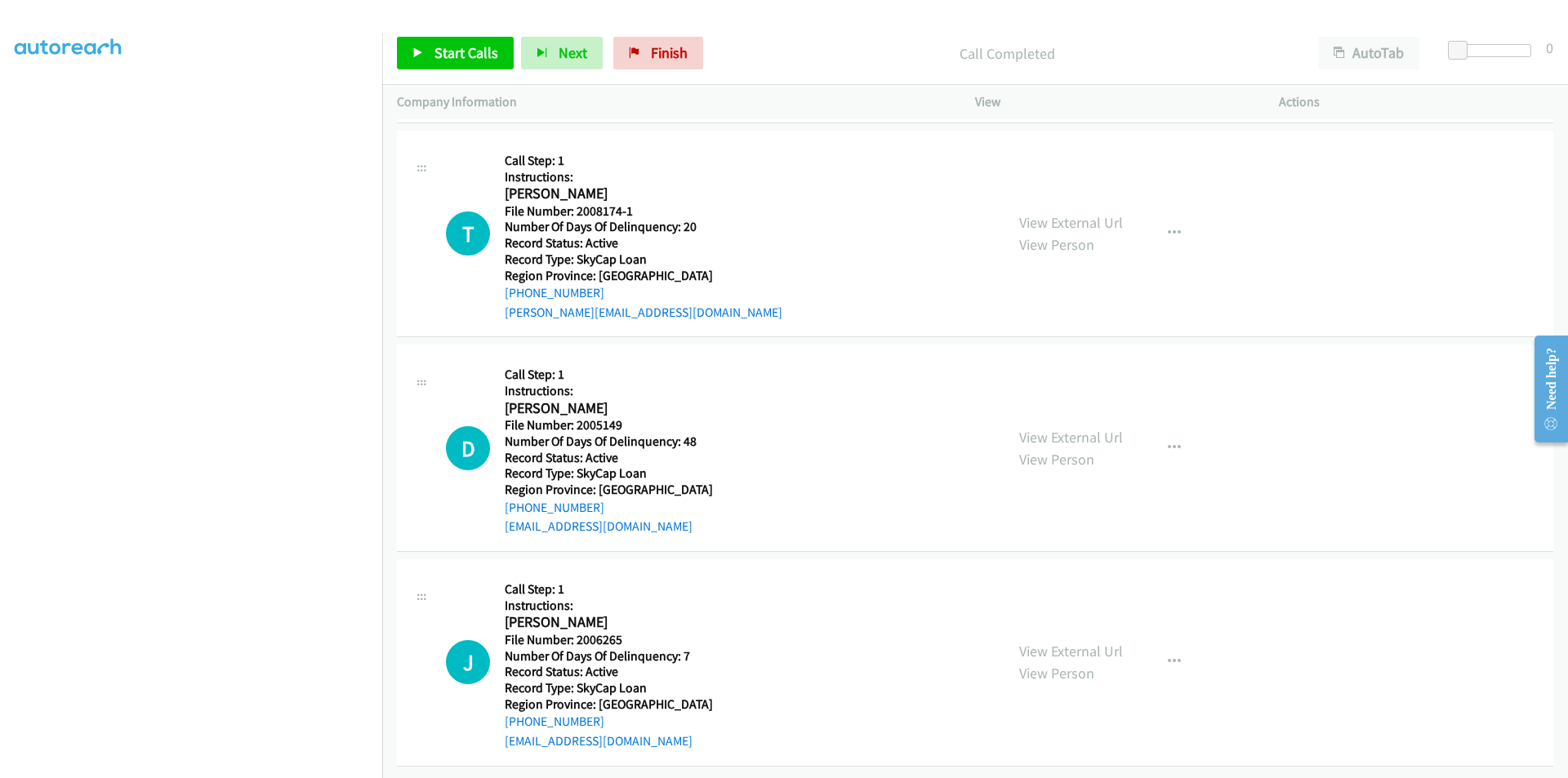
scroll to position [15385, 0]
click at [458, 60] on span "Start Calls" at bounding box center [466, 53] width 64 height 19
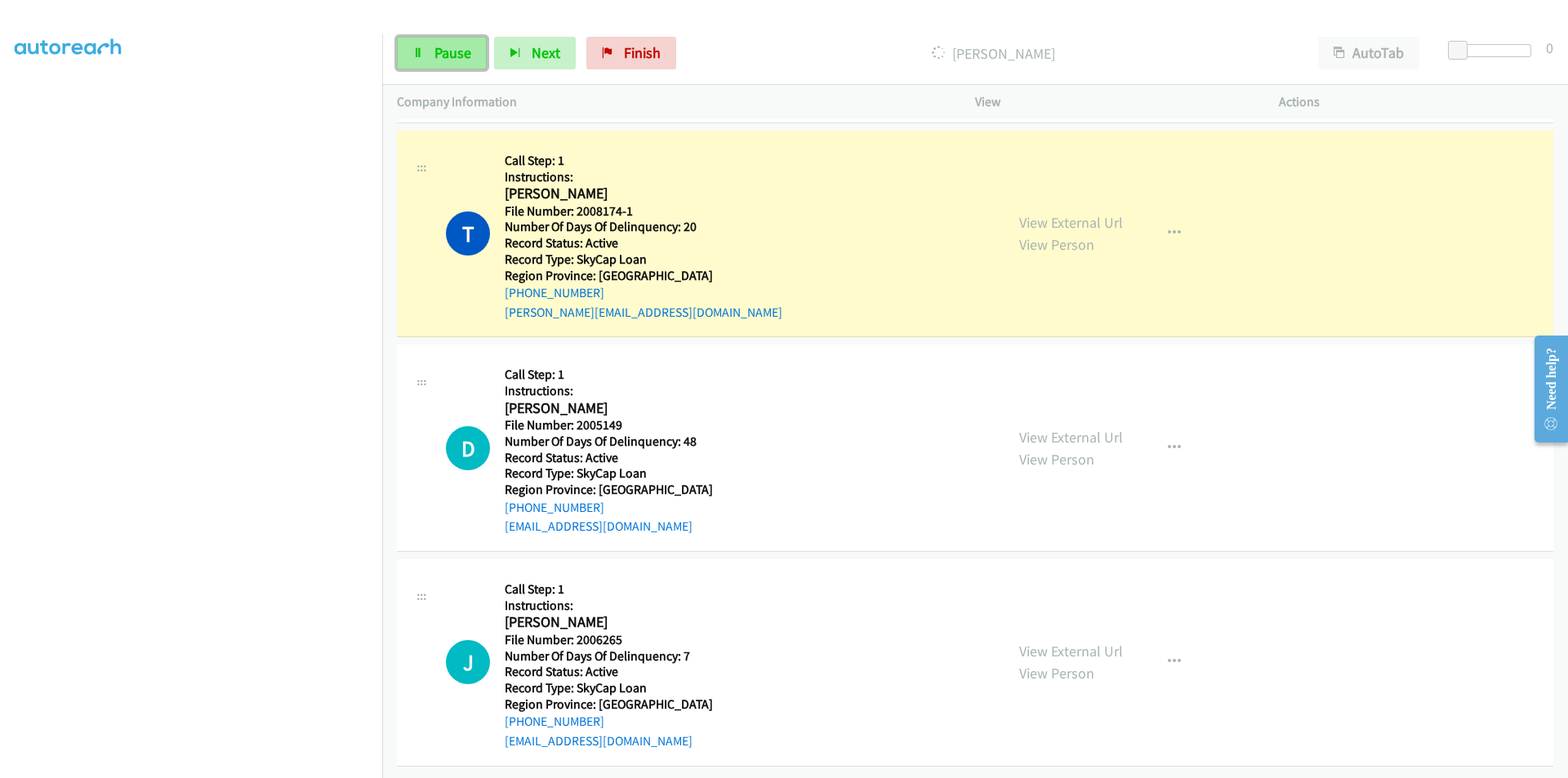
click at [463, 53] on span "Pause" at bounding box center [452, 53] width 37 height 19
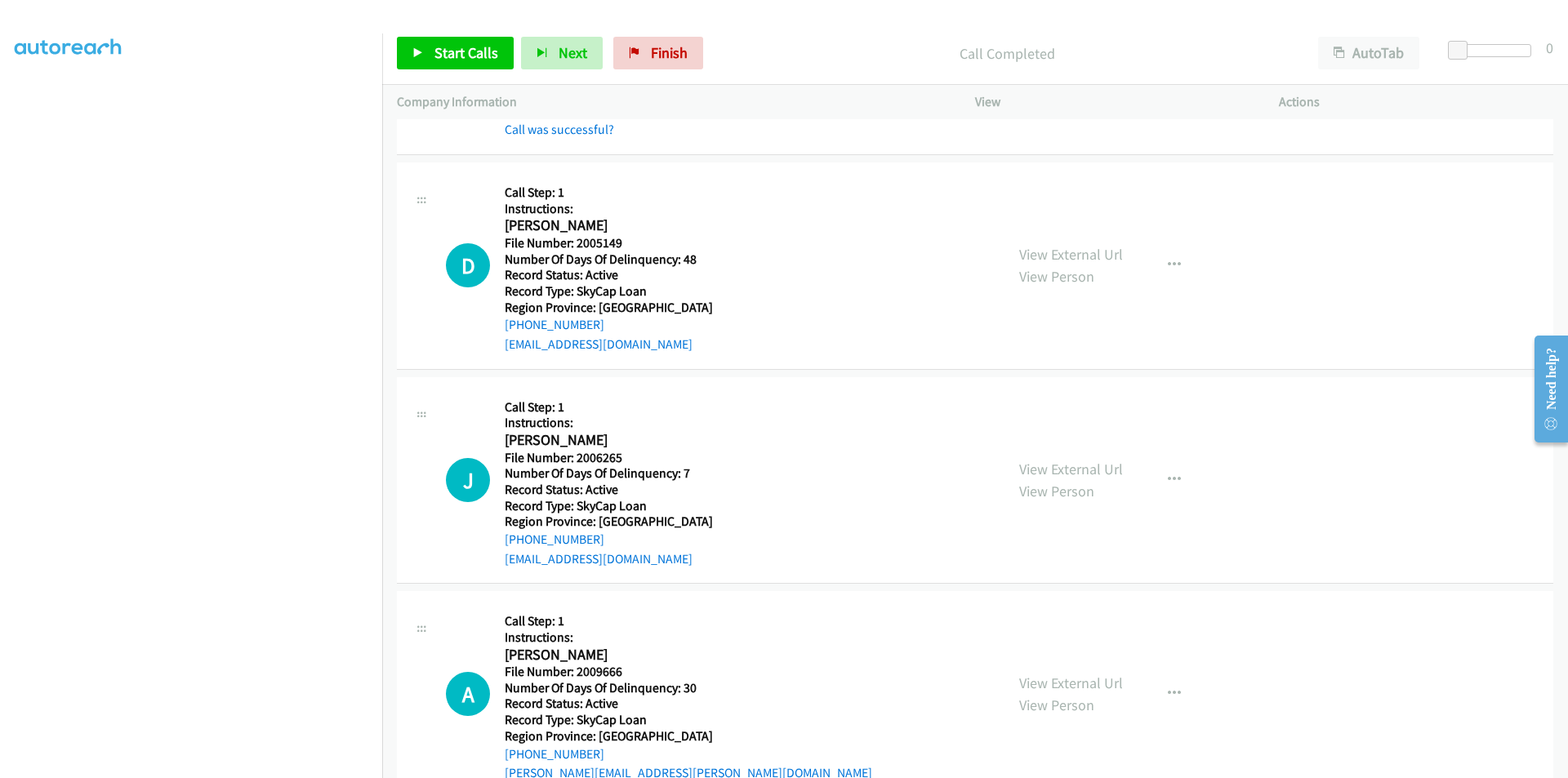
scroll to position [15630, 0]
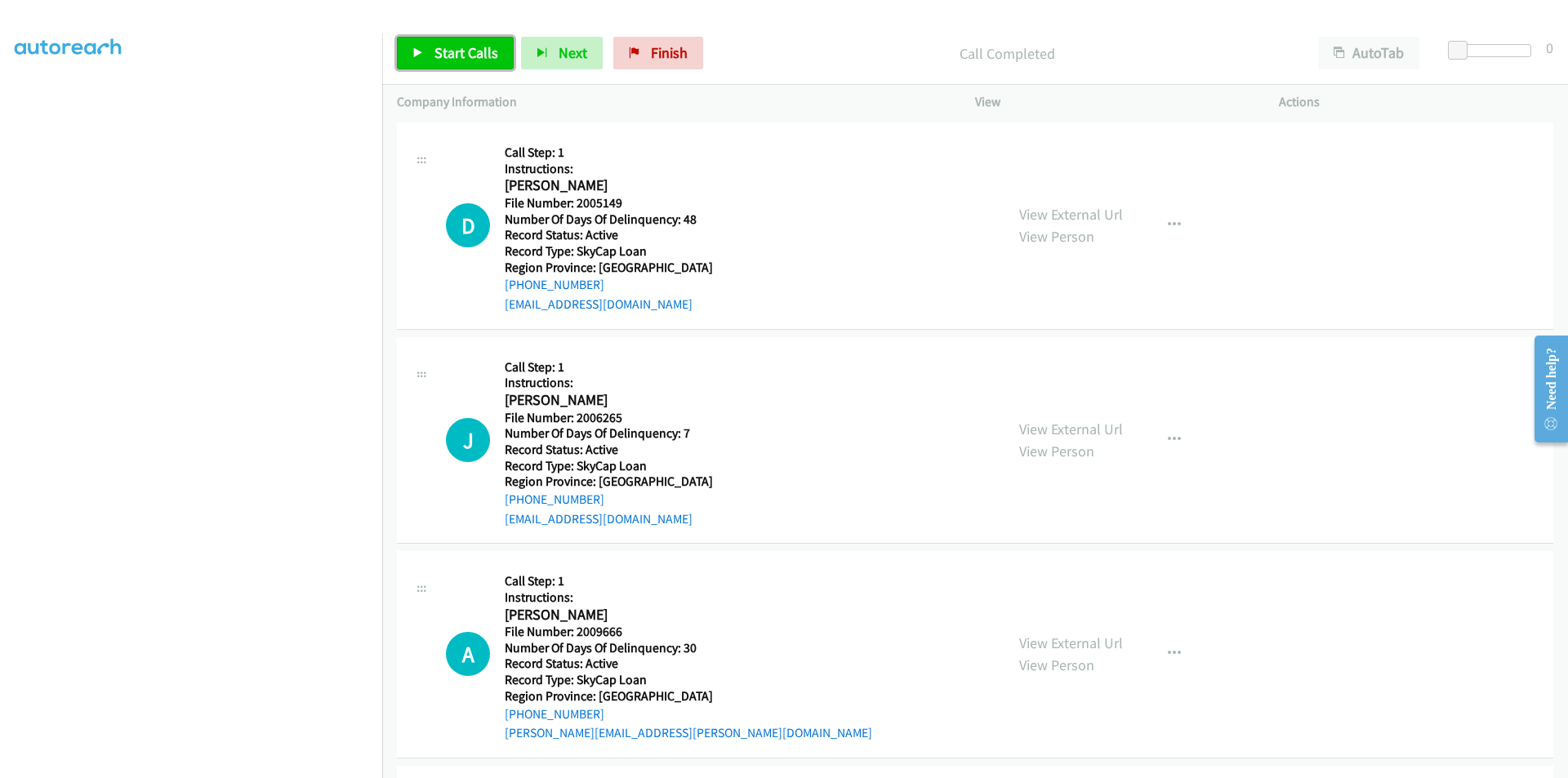
click at [476, 51] on span "Start Calls" at bounding box center [466, 53] width 64 height 19
click at [470, 49] on link "Pause" at bounding box center [441, 53] width 90 height 33
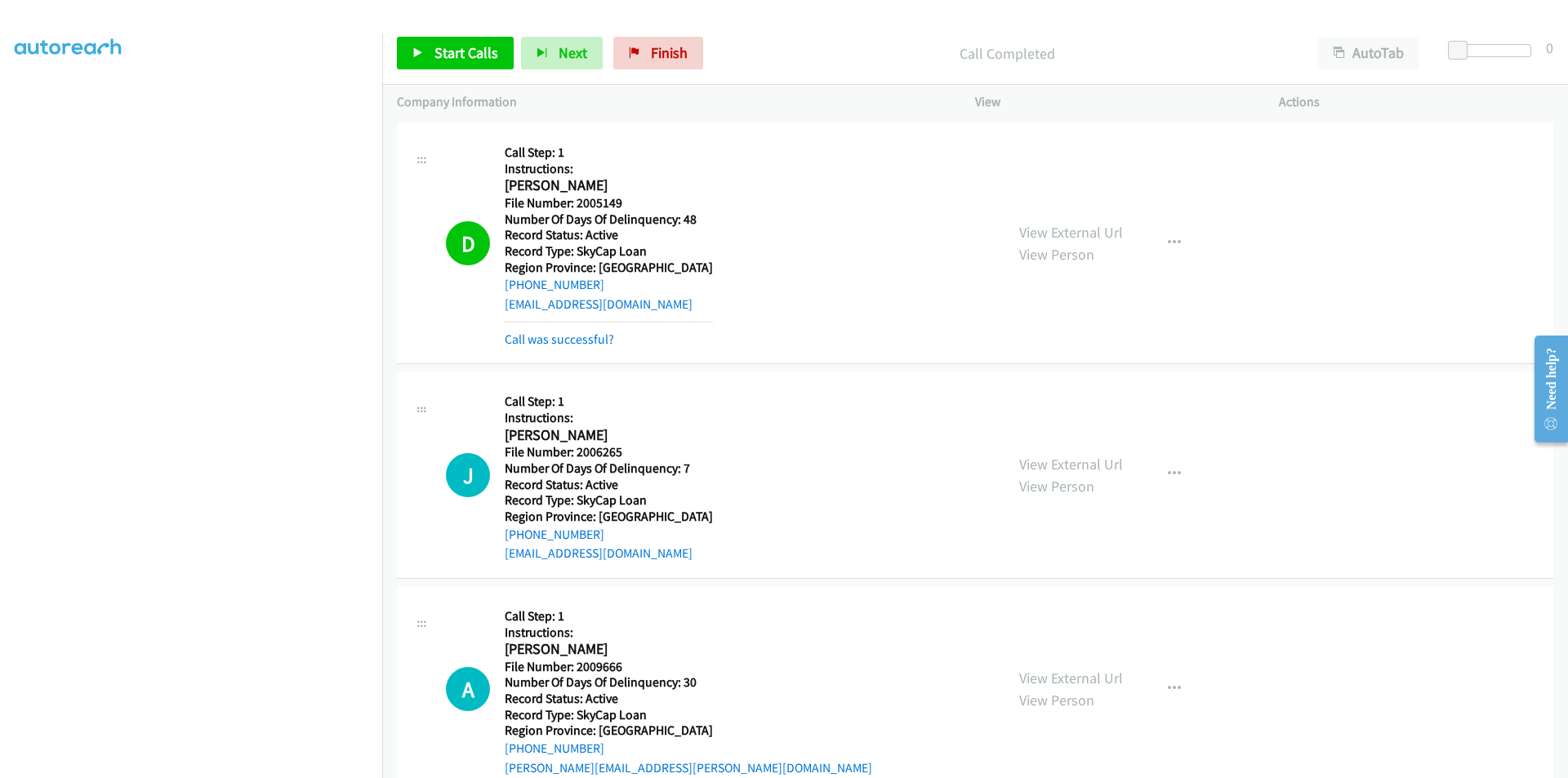
scroll to position [15876, 0]
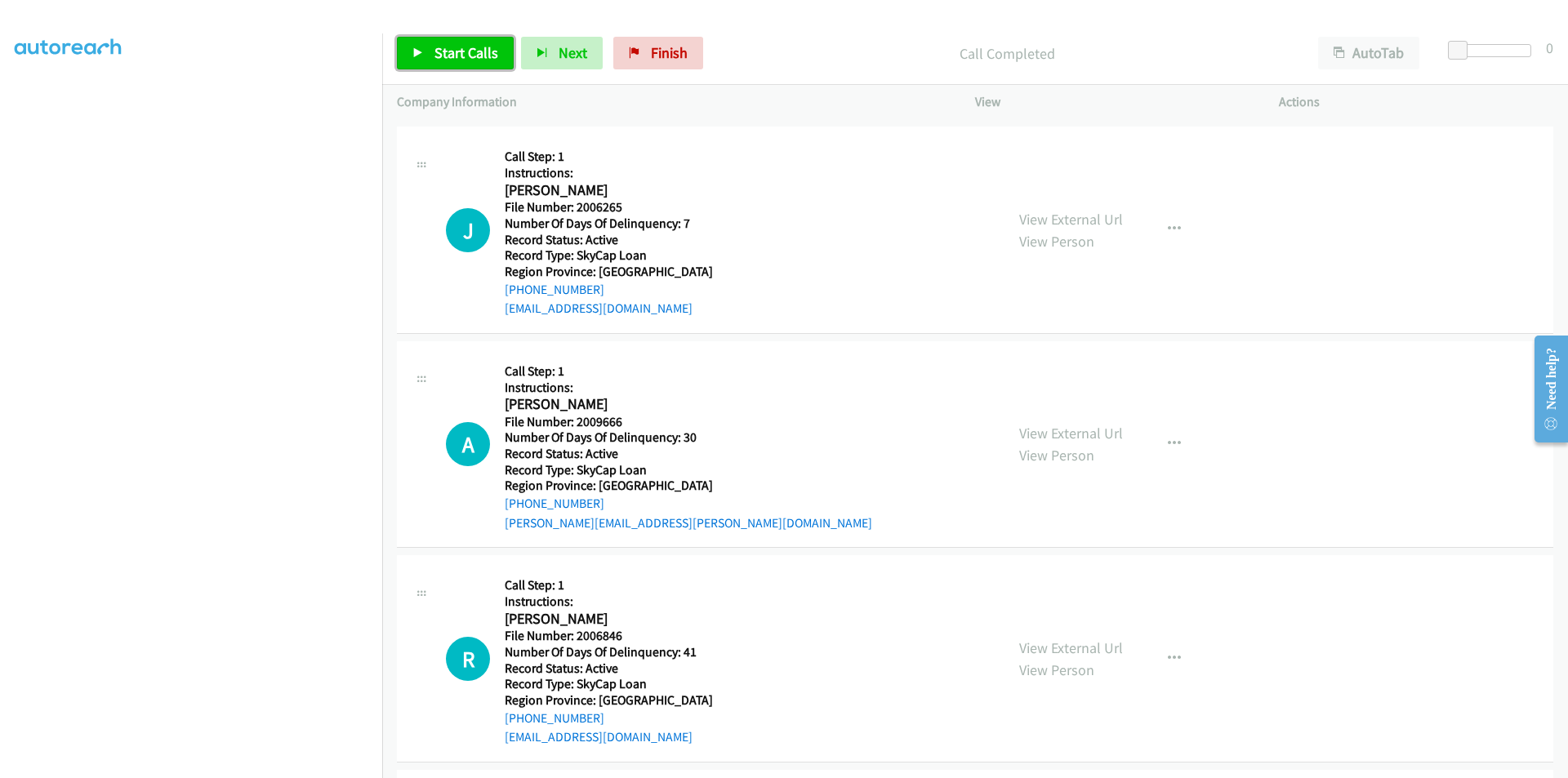
click at [458, 46] on span "Start Calls" at bounding box center [466, 53] width 64 height 19
click at [451, 46] on span "Pause" at bounding box center [452, 53] width 37 height 19
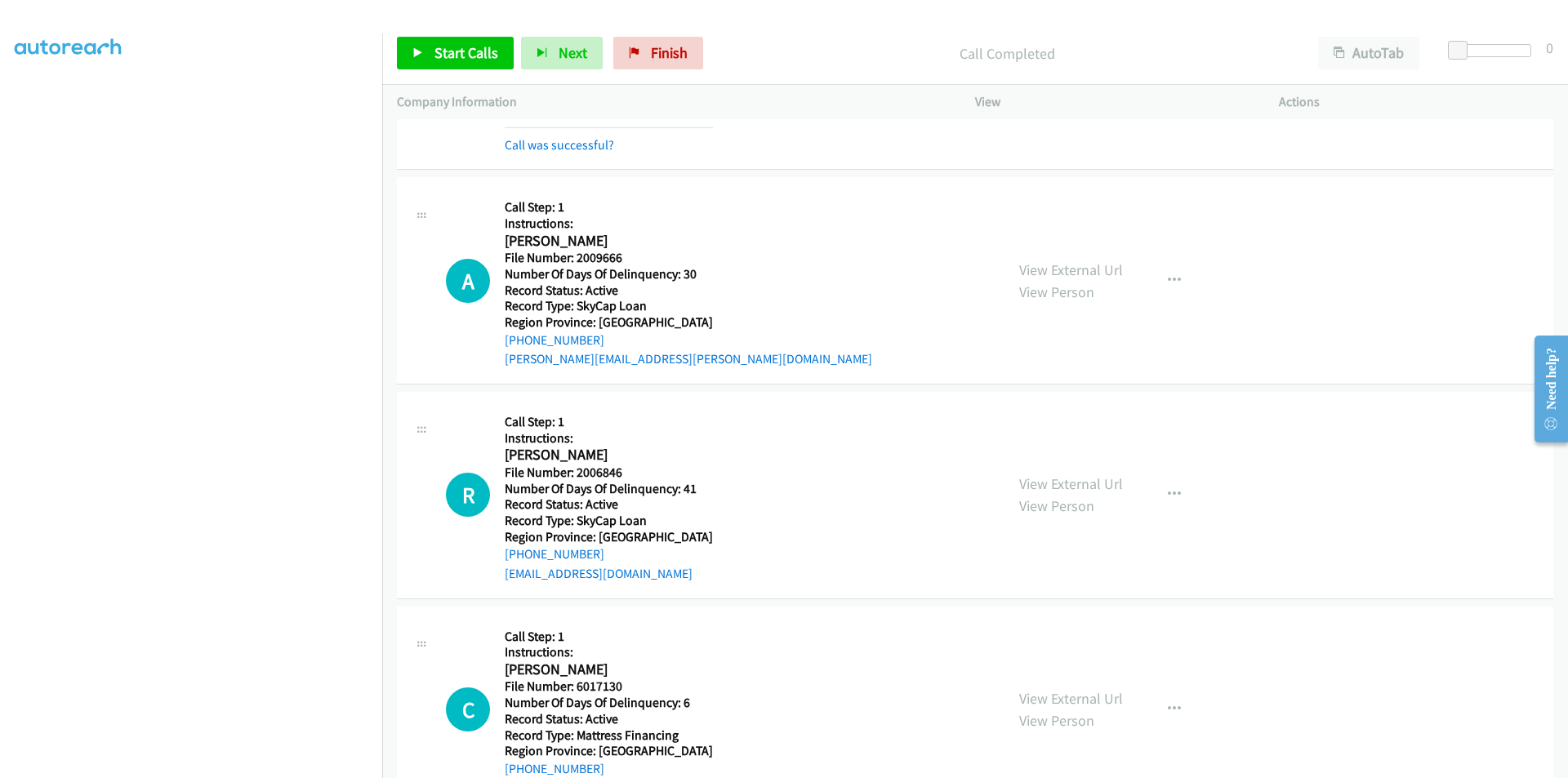
scroll to position [16120, 0]
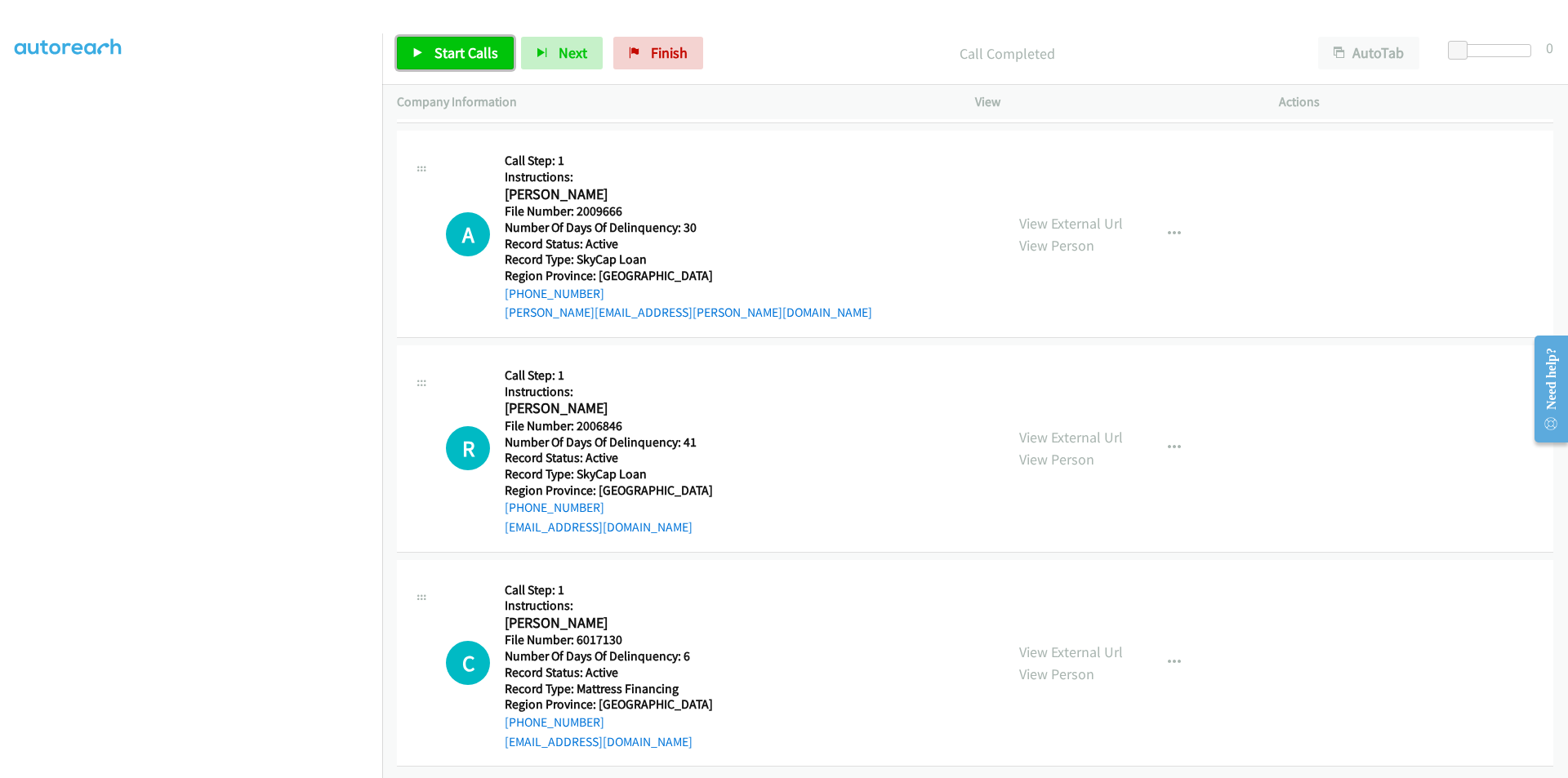
click at [469, 51] on span "Start Calls" at bounding box center [466, 53] width 64 height 19
click at [469, 51] on span "Pause" at bounding box center [452, 53] width 37 height 19
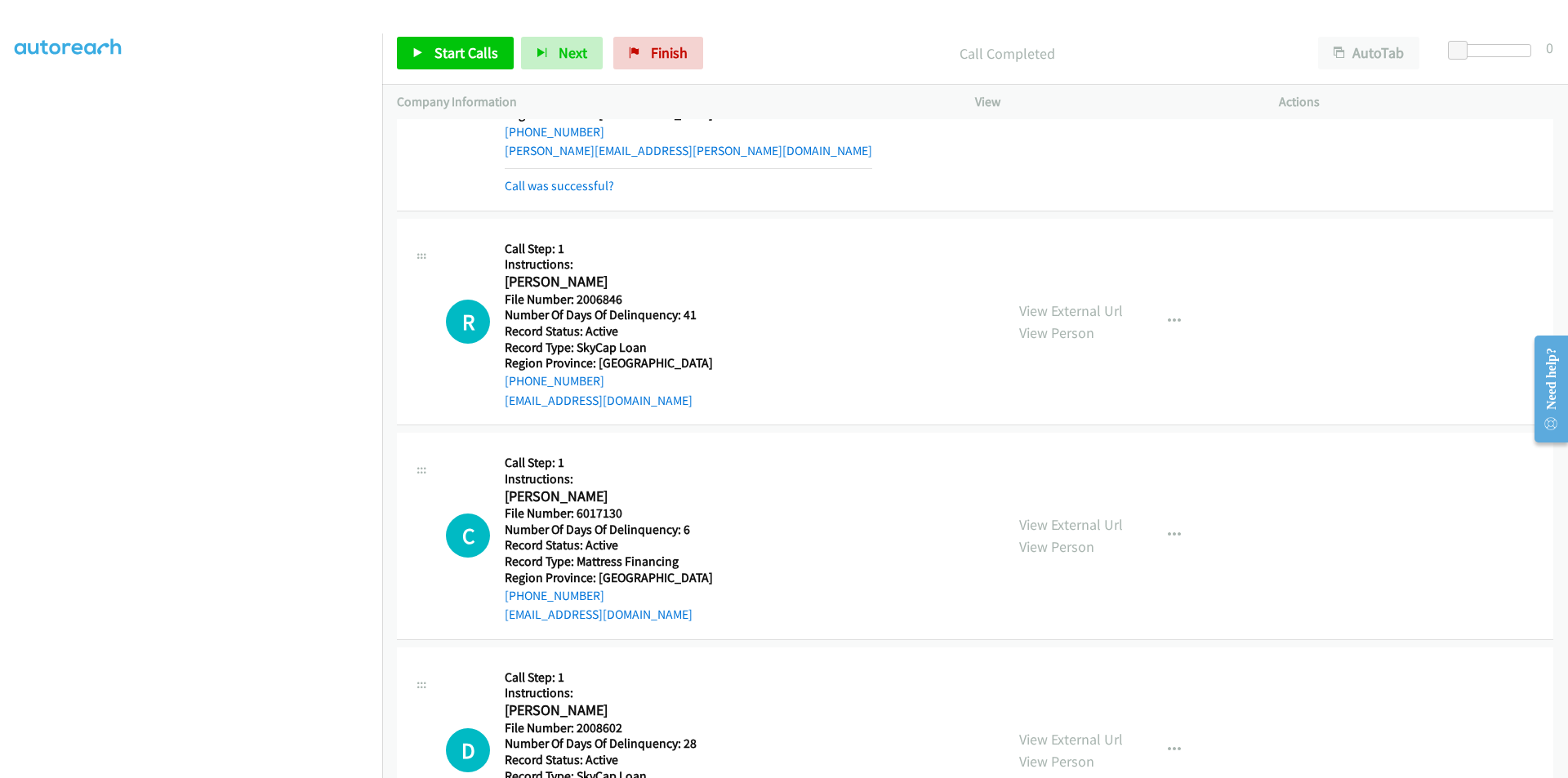
scroll to position [16283, 0]
click at [448, 57] on span "Start Calls" at bounding box center [466, 53] width 64 height 19
click at [450, 54] on span "Pause" at bounding box center [452, 53] width 37 height 19
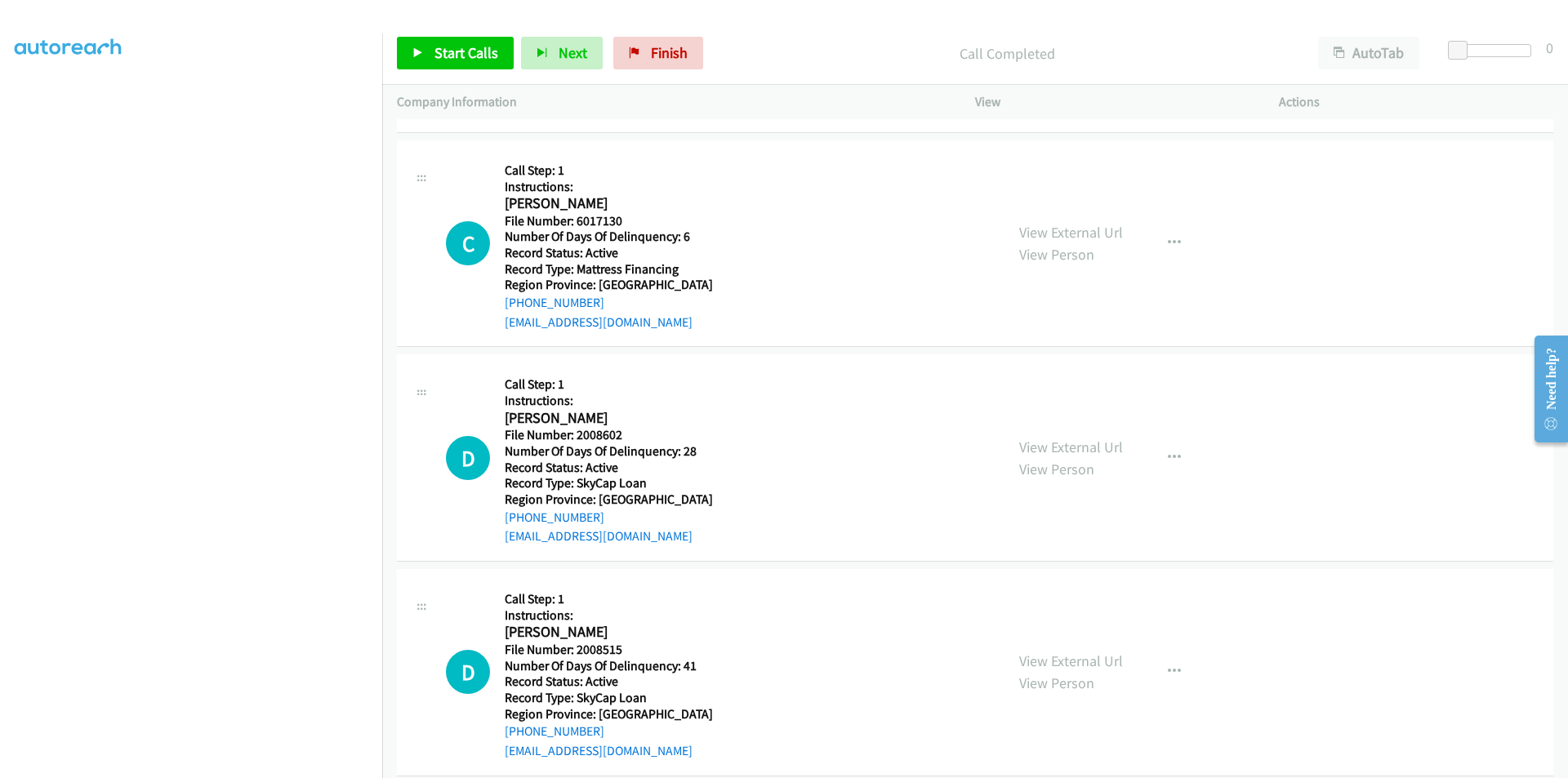
scroll to position [16610, 0]
click at [464, 57] on span "Start Calls" at bounding box center [466, 53] width 64 height 19
click at [464, 57] on span "Pause" at bounding box center [452, 53] width 37 height 19
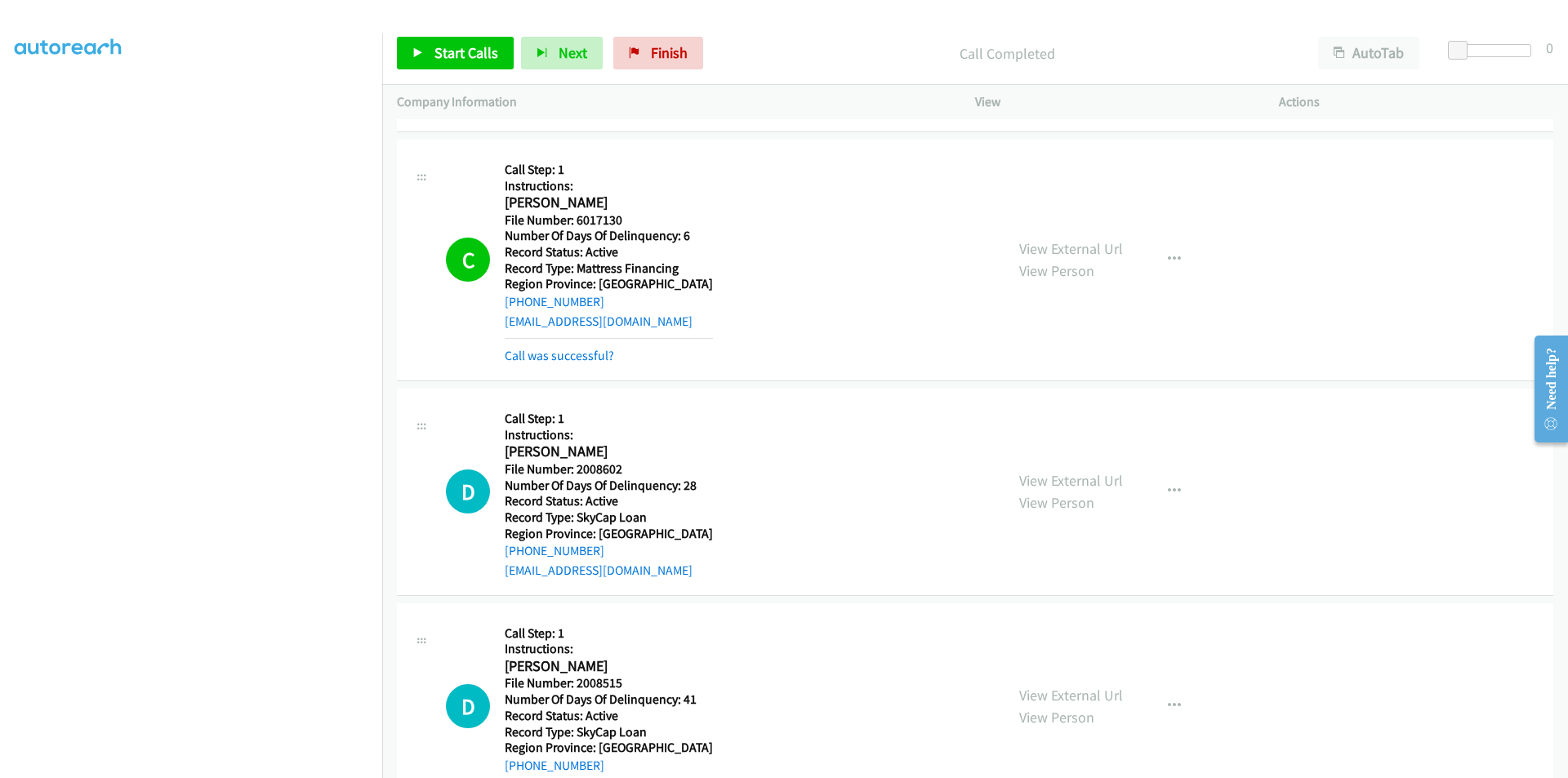
scroll to position [16855, 0]
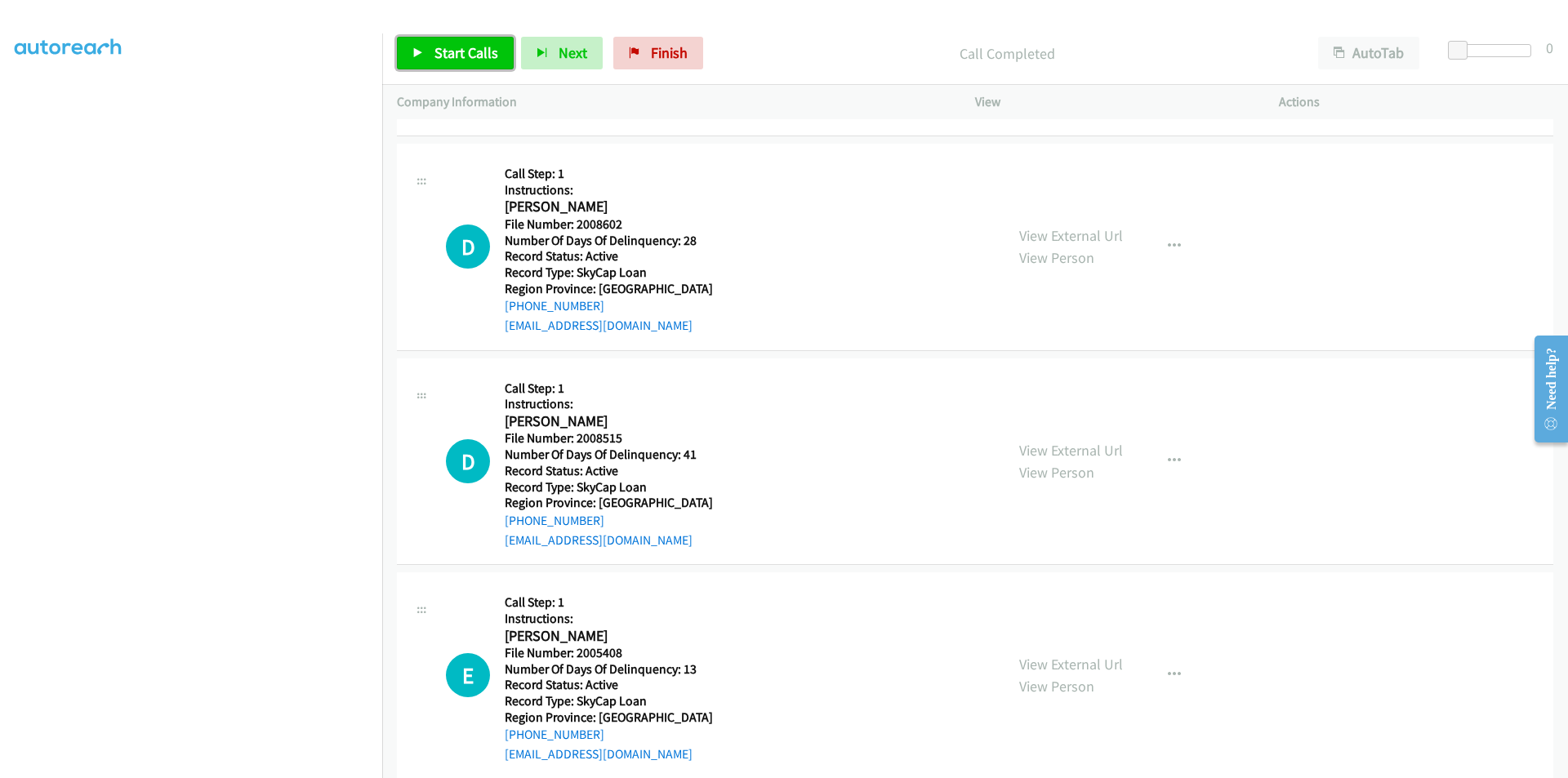
click at [488, 58] on span "Start Calls" at bounding box center [466, 53] width 64 height 19
click at [457, 58] on span "Pause" at bounding box center [452, 53] width 37 height 19
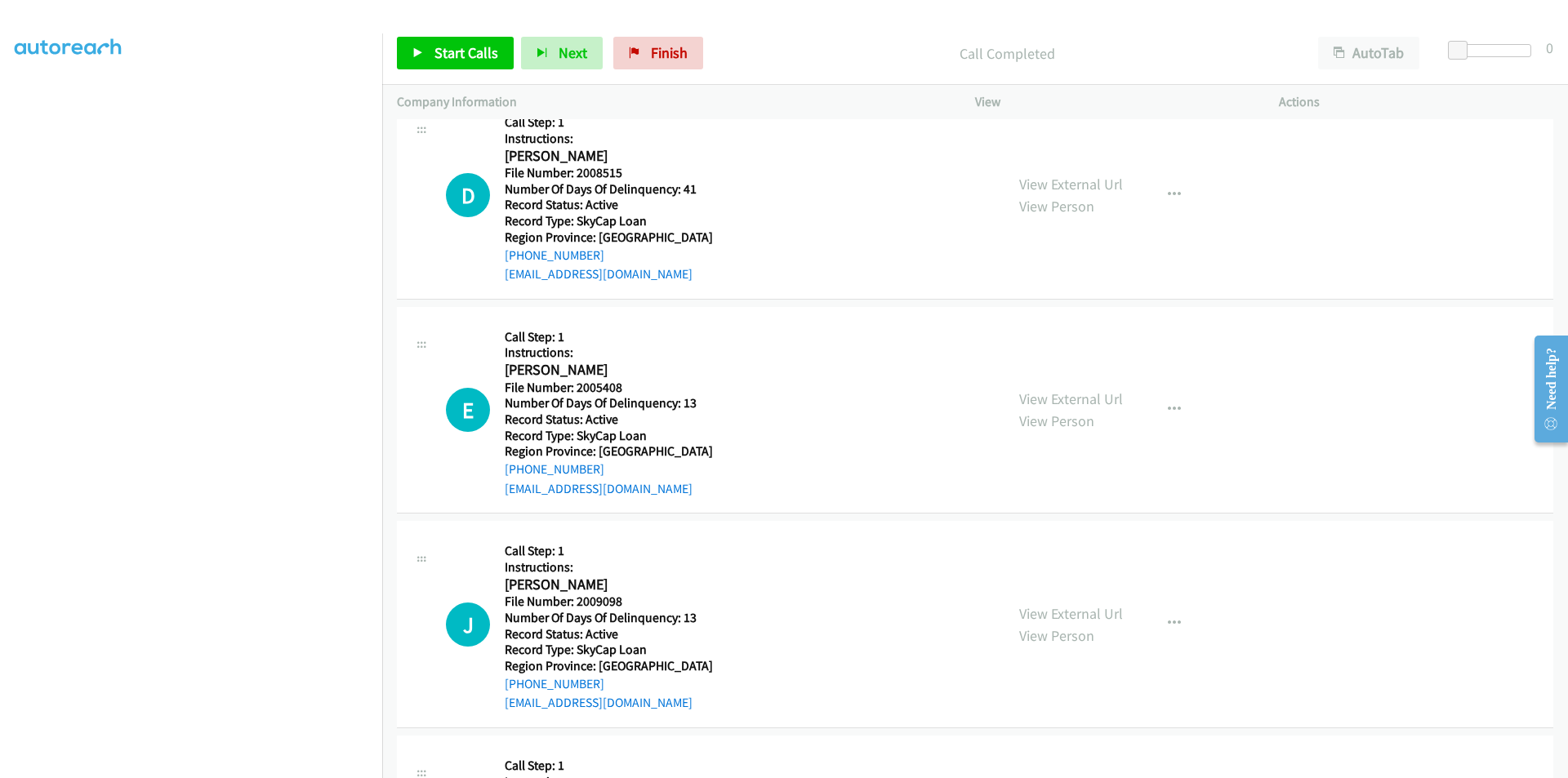
scroll to position [17182, 0]
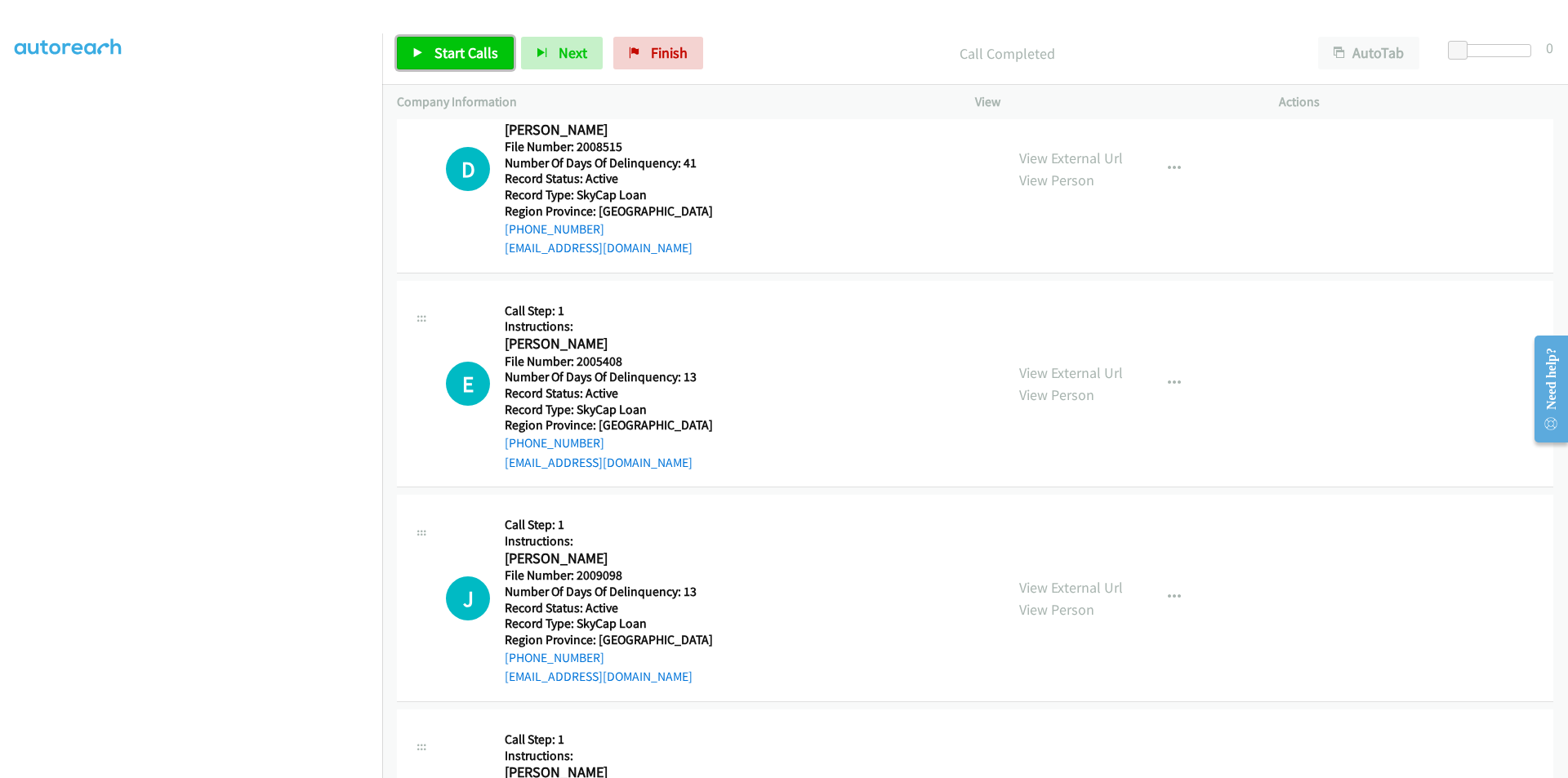
click at [462, 54] on span "Start Calls" at bounding box center [466, 53] width 64 height 19
click at [462, 54] on span "Pause" at bounding box center [452, 53] width 37 height 19
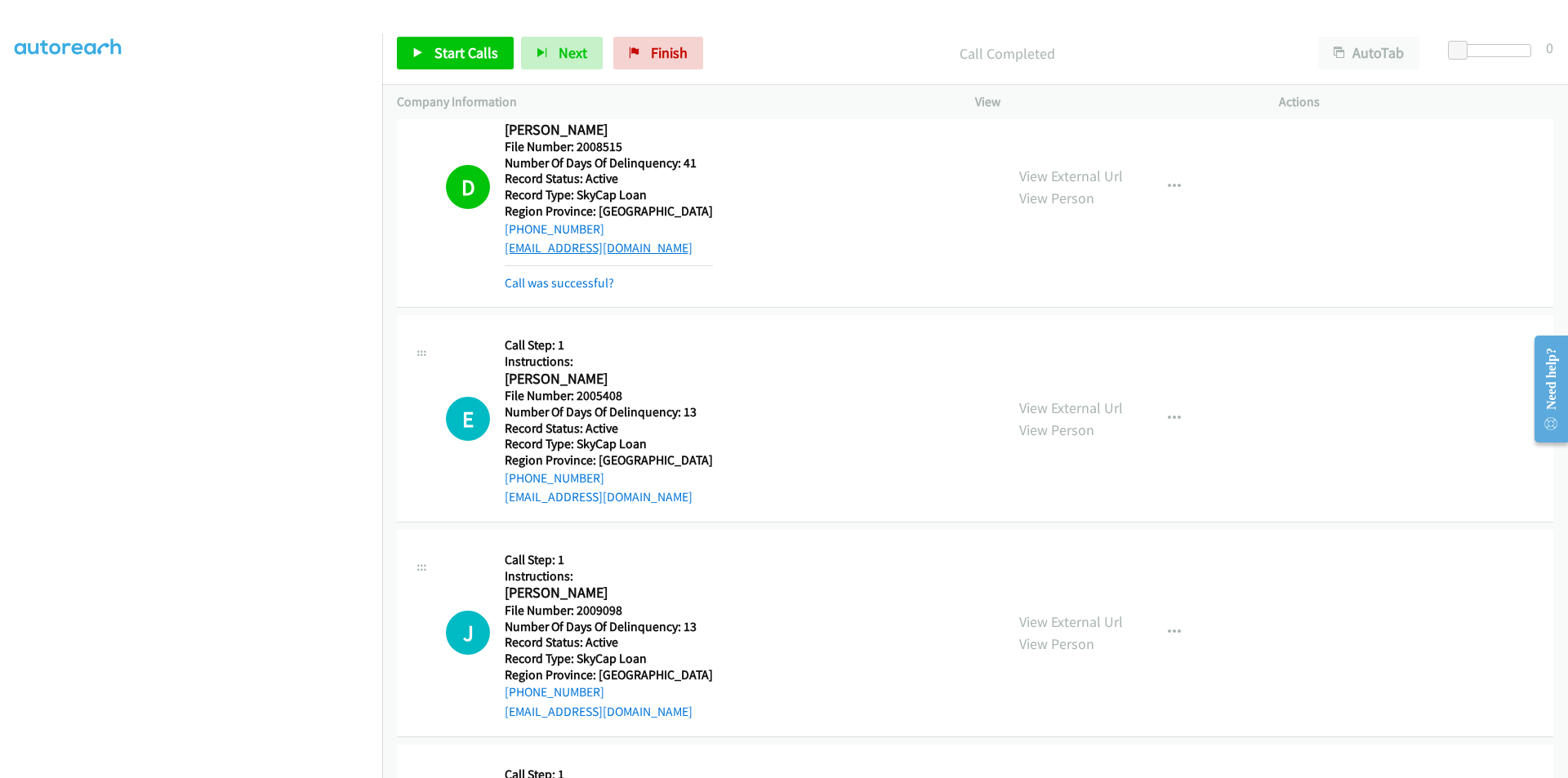
scroll to position [17427, 0]
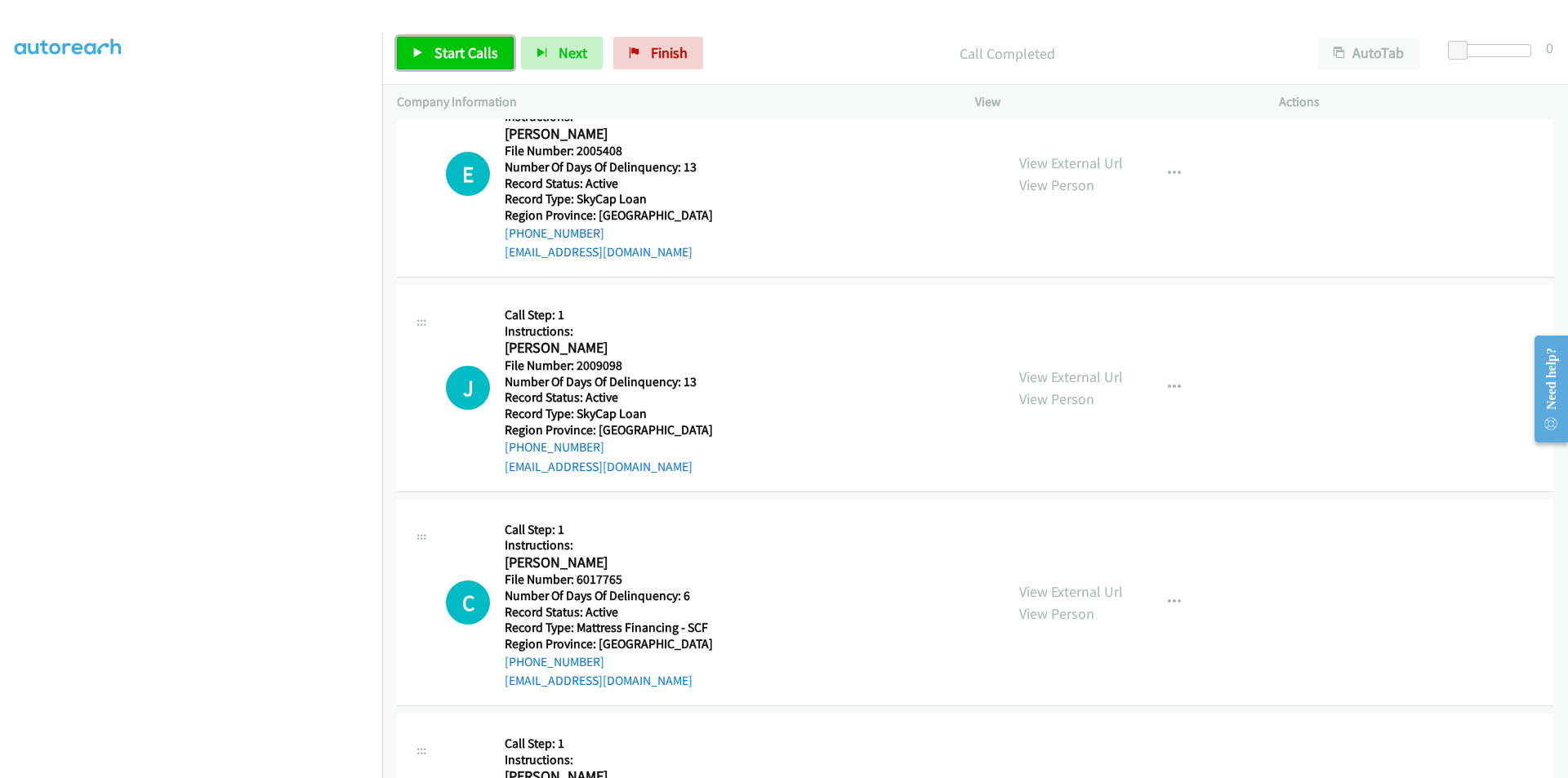
click at [456, 49] on span "Start Calls" at bounding box center [466, 53] width 64 height 19
click at [456, 49] on span "Pause" at bounding box center [452, 53] width 37 height 19
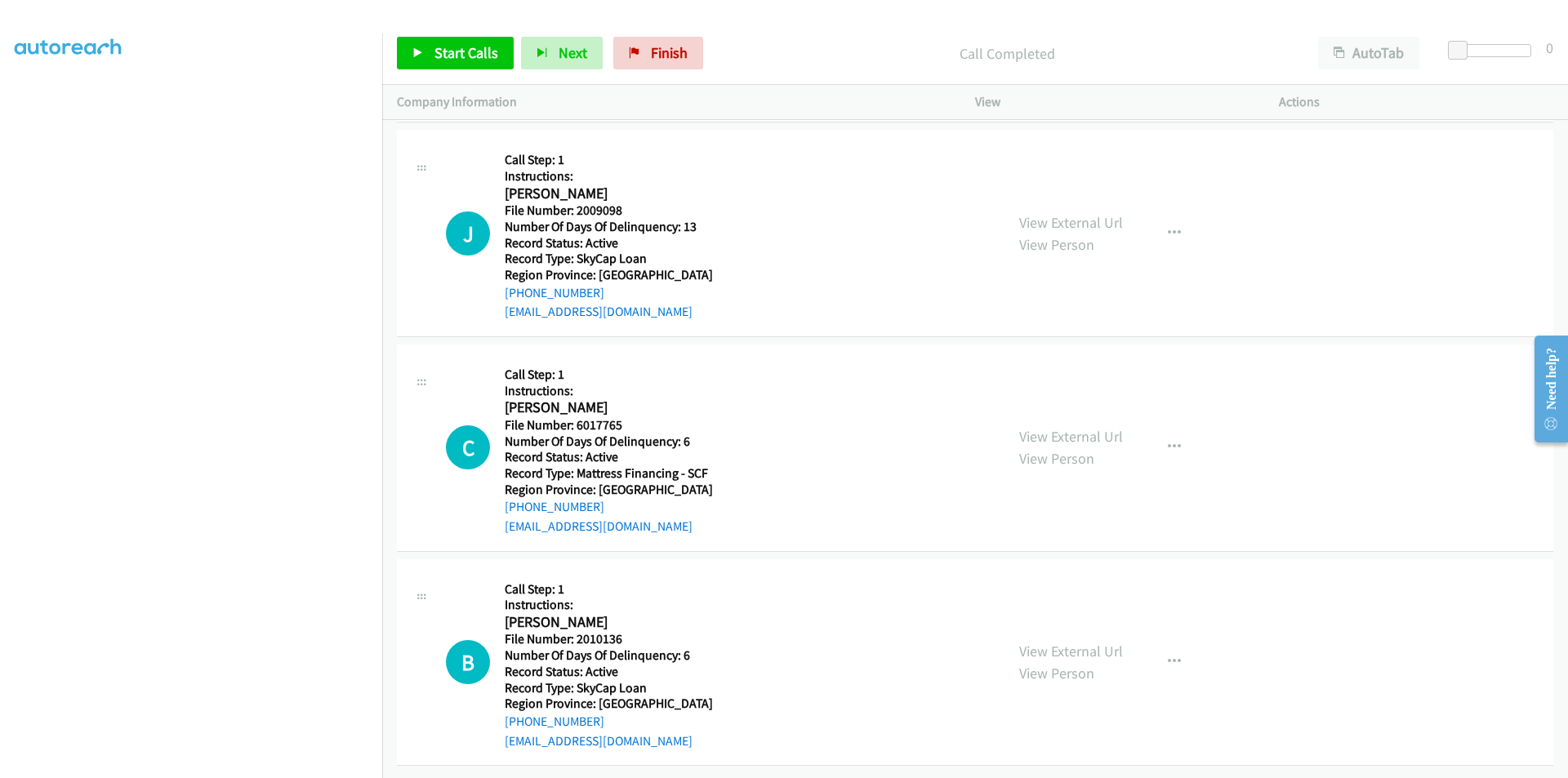
scroll to position [17595, 0]
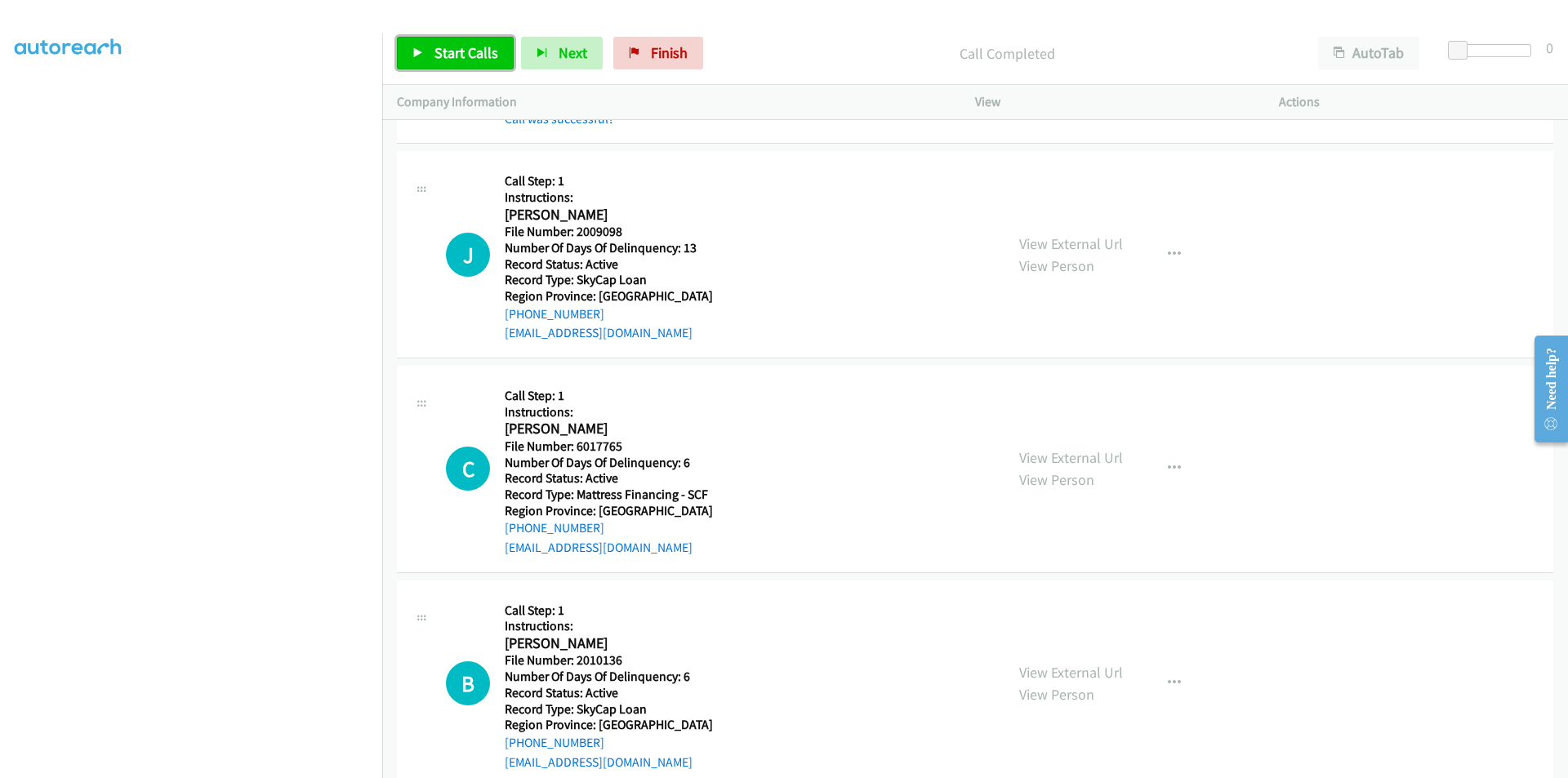
click at [455, 46] on span "Start Calls" at bounding box center [466, 53] width 64 height 19
click at [455, 46] on span "Pause" at bounding box center [452, 53] width 37 height 19
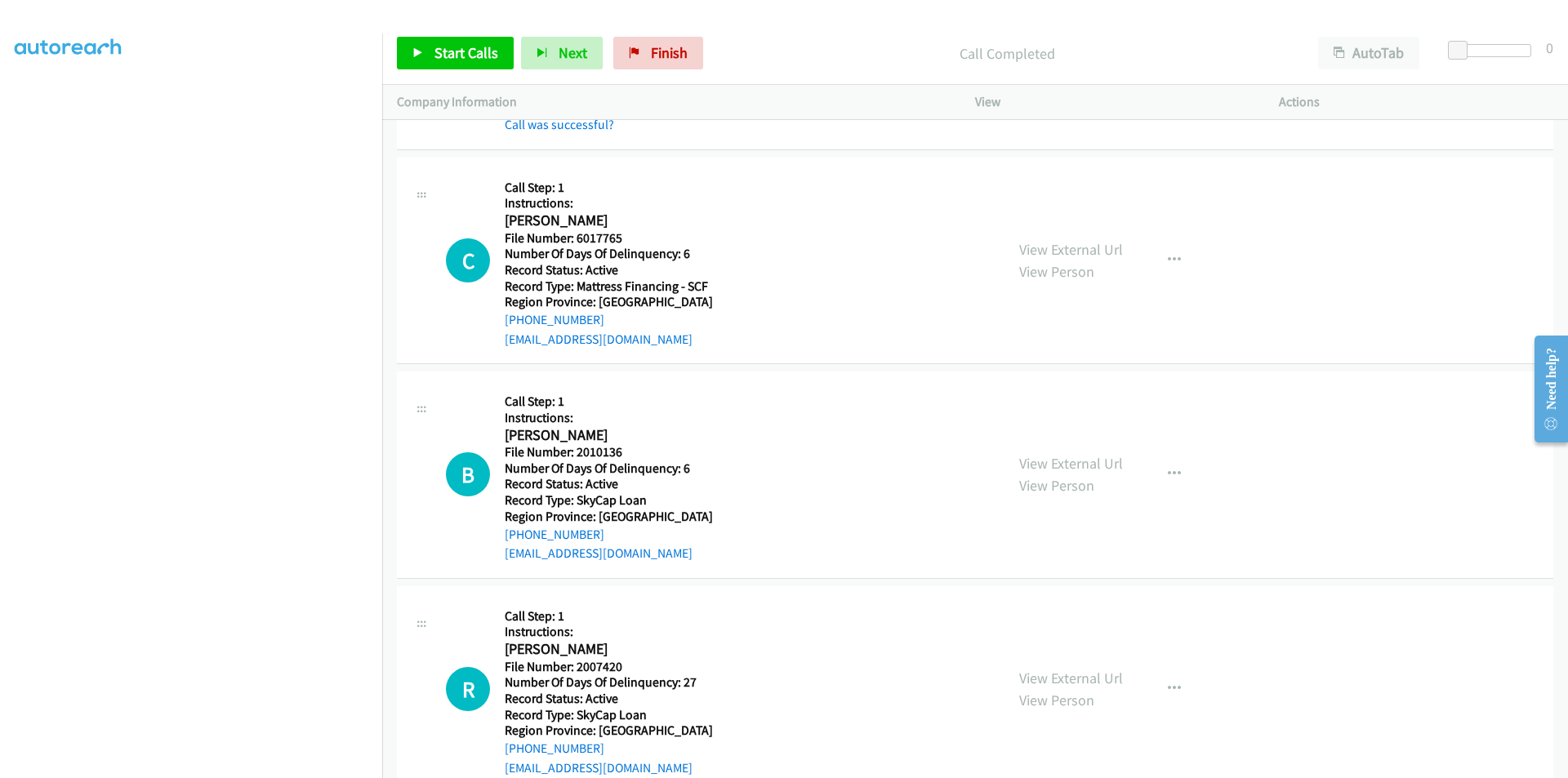
scroll to position [17840, 0]
click at [1157, 259] on button "button" at bounding box center [1174, 258] width 44 height 33
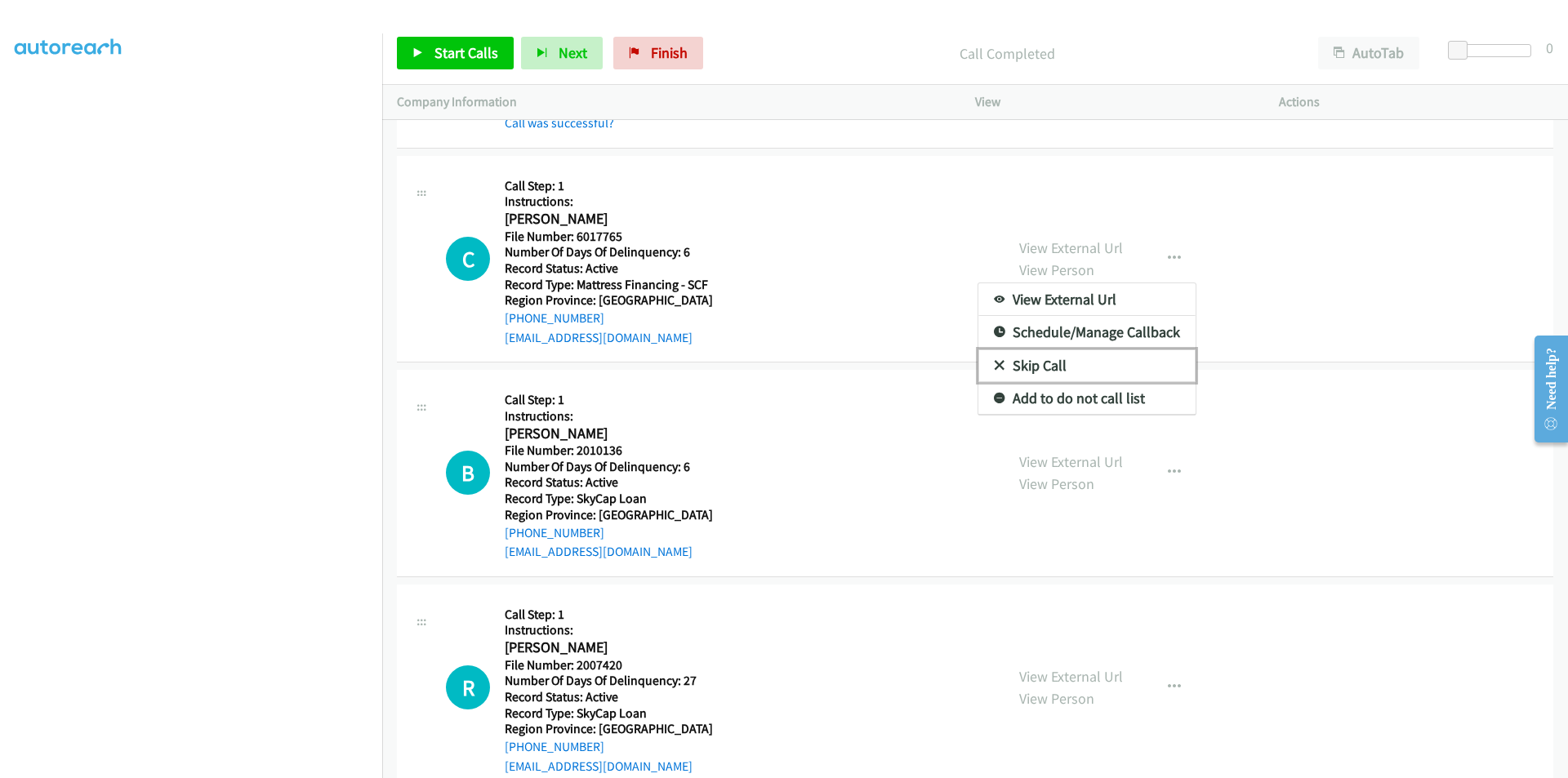
click at [1045, 365] on link "Skip Call" at bounding box center [1087, 365] width 218 height 33
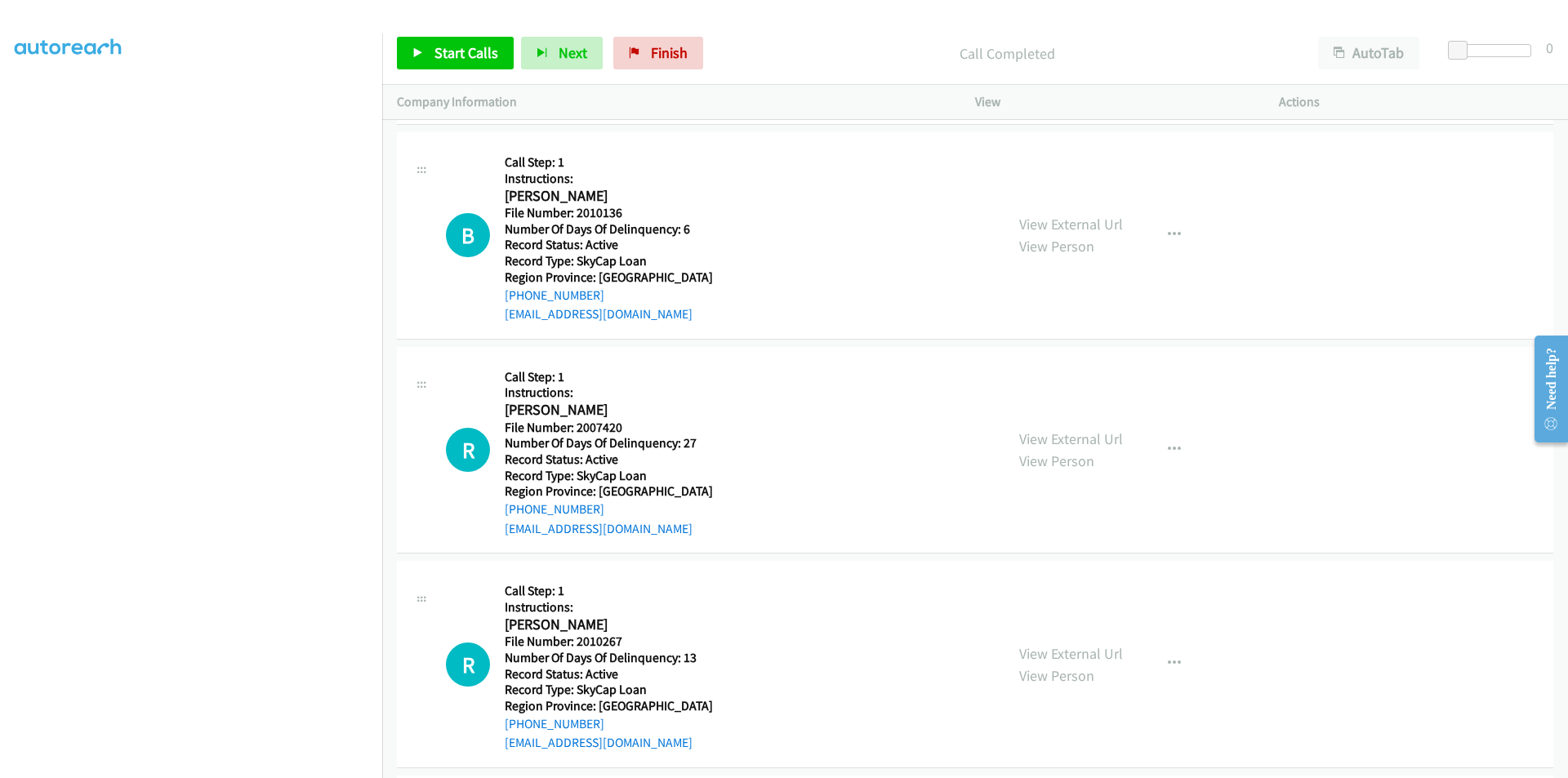
scroll to position [18085, 0]
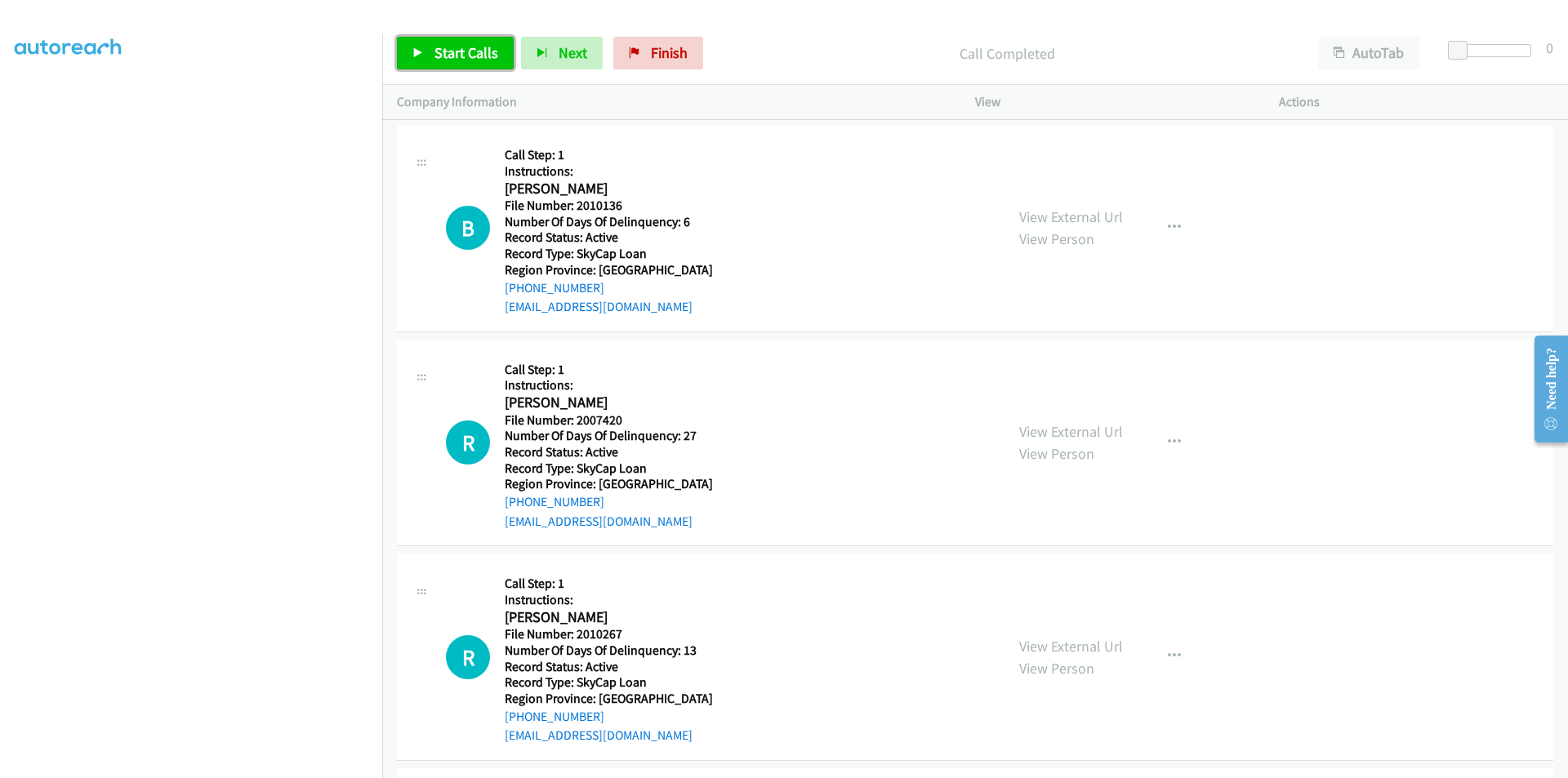
click at [451, 50] on span "Start Calls" at bounding box center [466, 53] width 64 height 19
click at [447, 47] on span "Pause" at bounding box center [452, 53] width 37 height 19
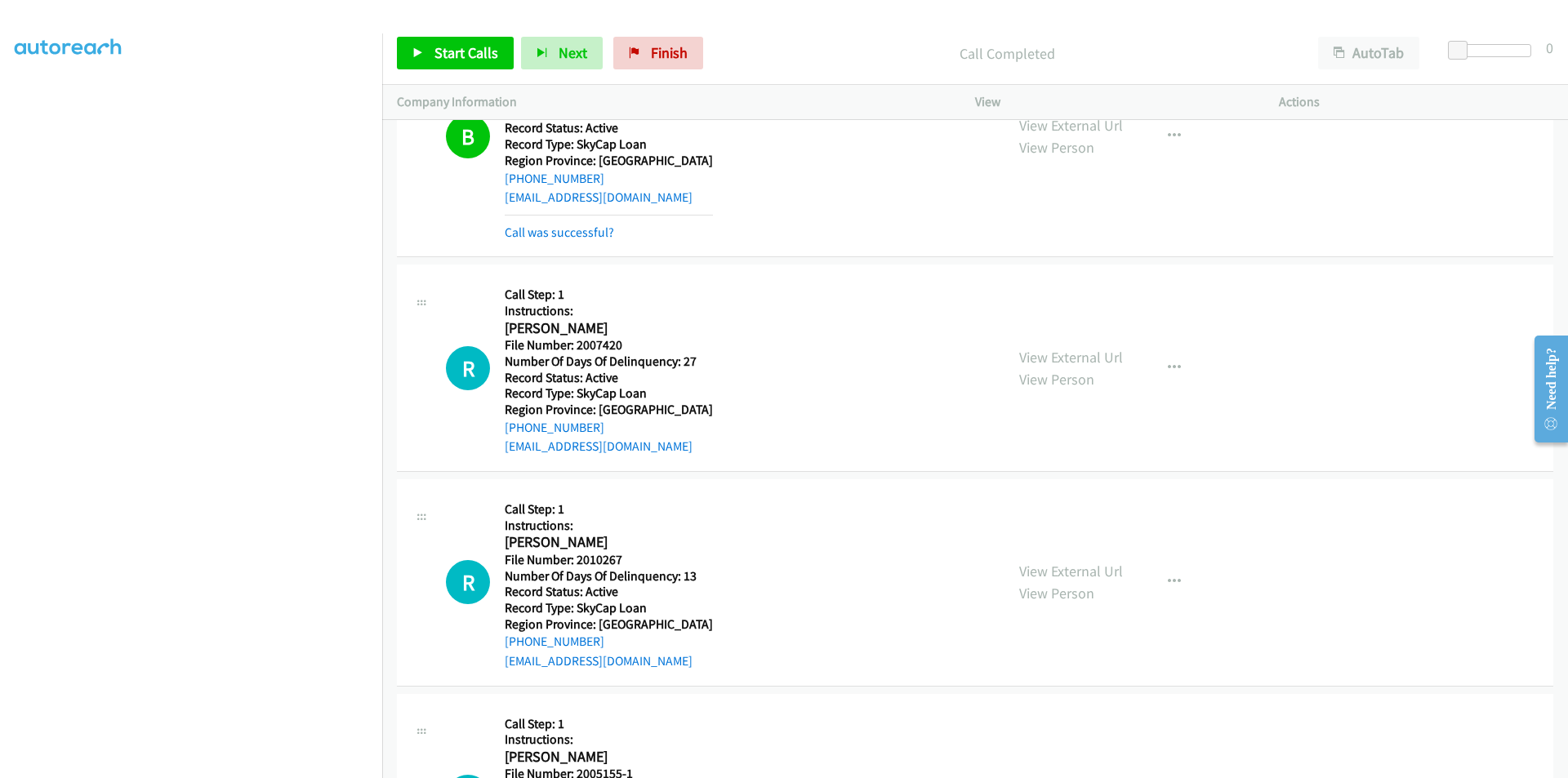
scroll to position [18330, 0]
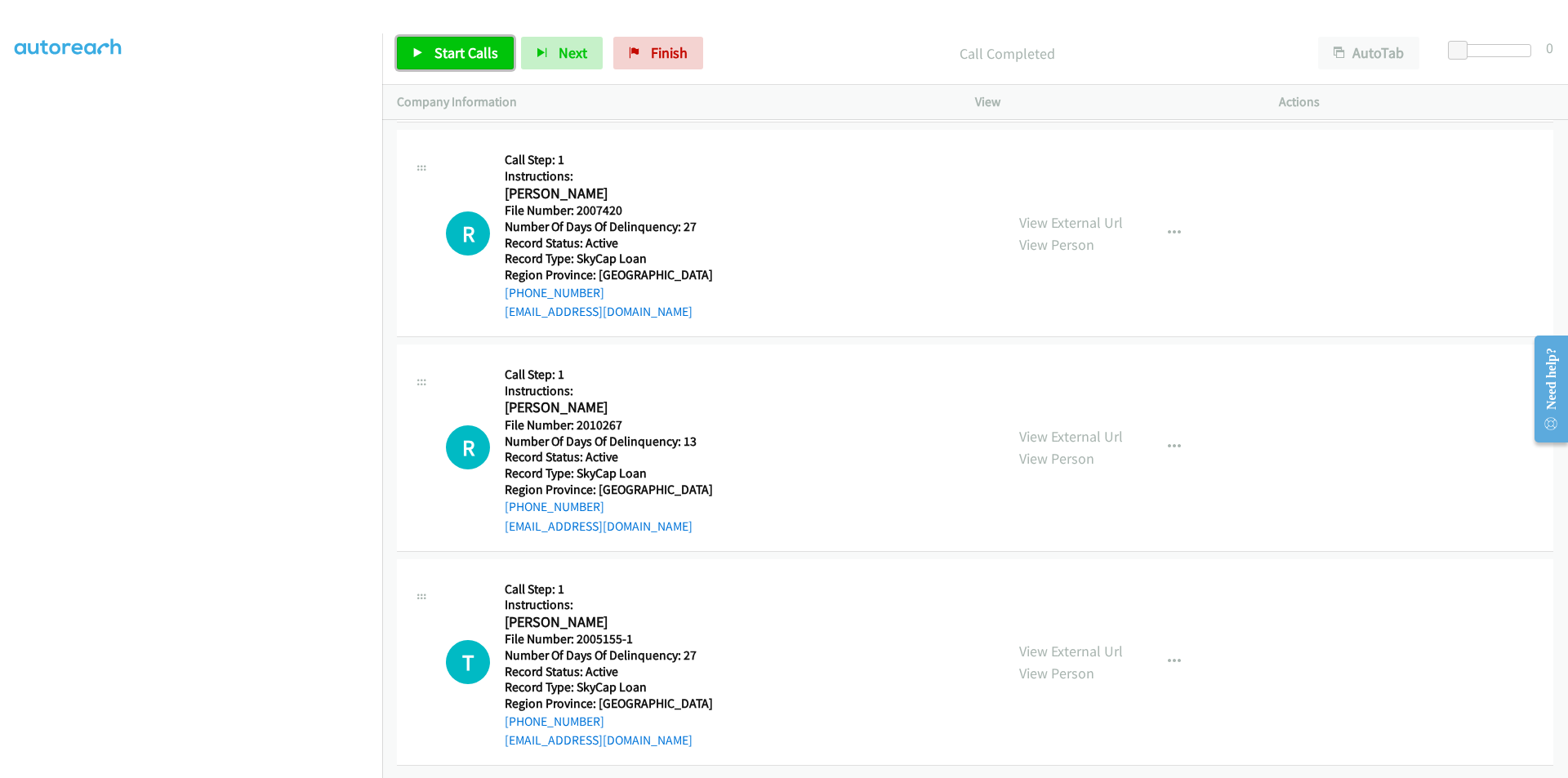
click at [455, 44] on span "Start Calls" at bounding box center [466, 53] width 64 height 19
click at [455, 44] on span "Pause" at bounding box center [452, 53] width 37 height 19
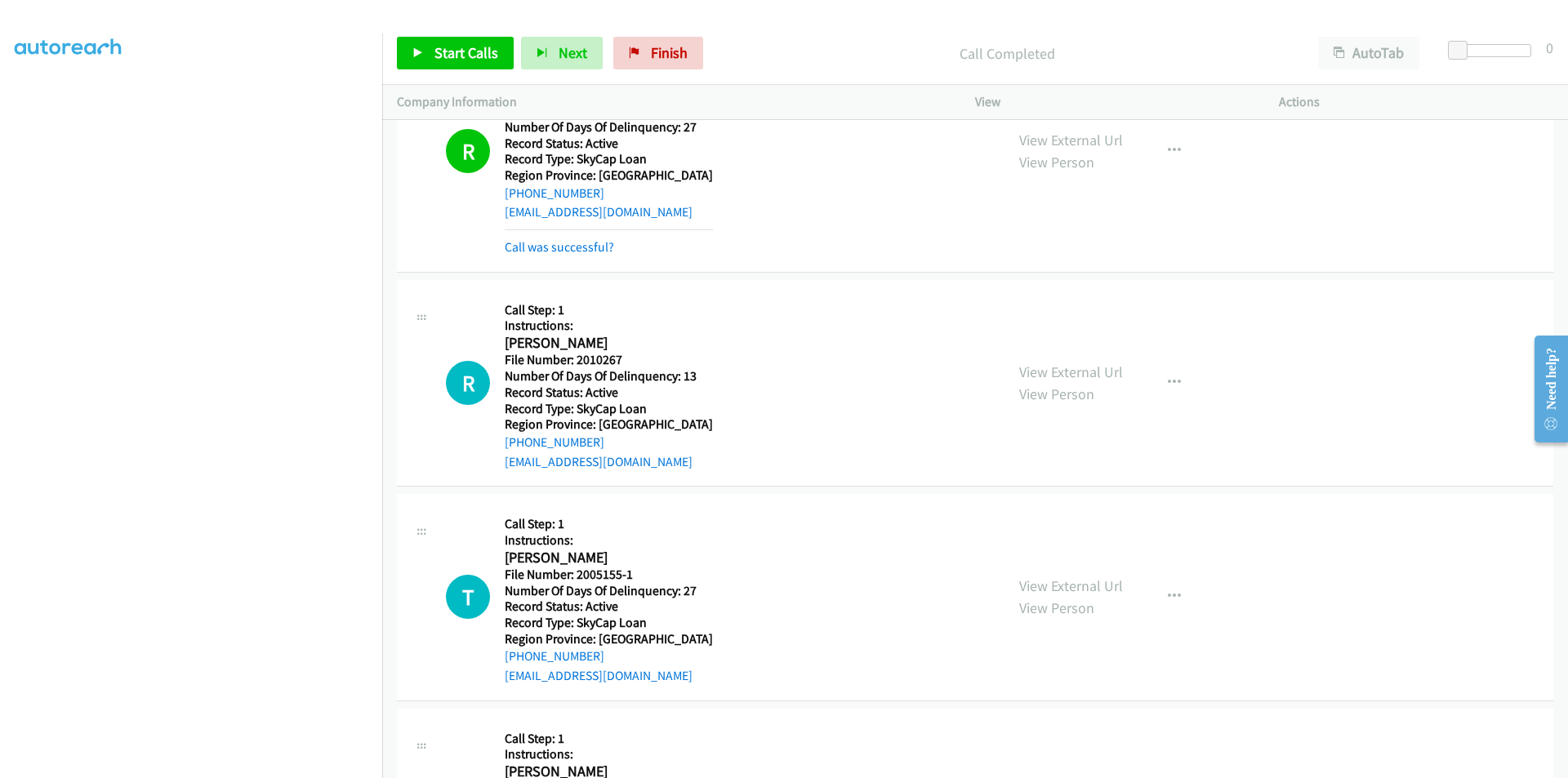
scroll to position [18575, 0]
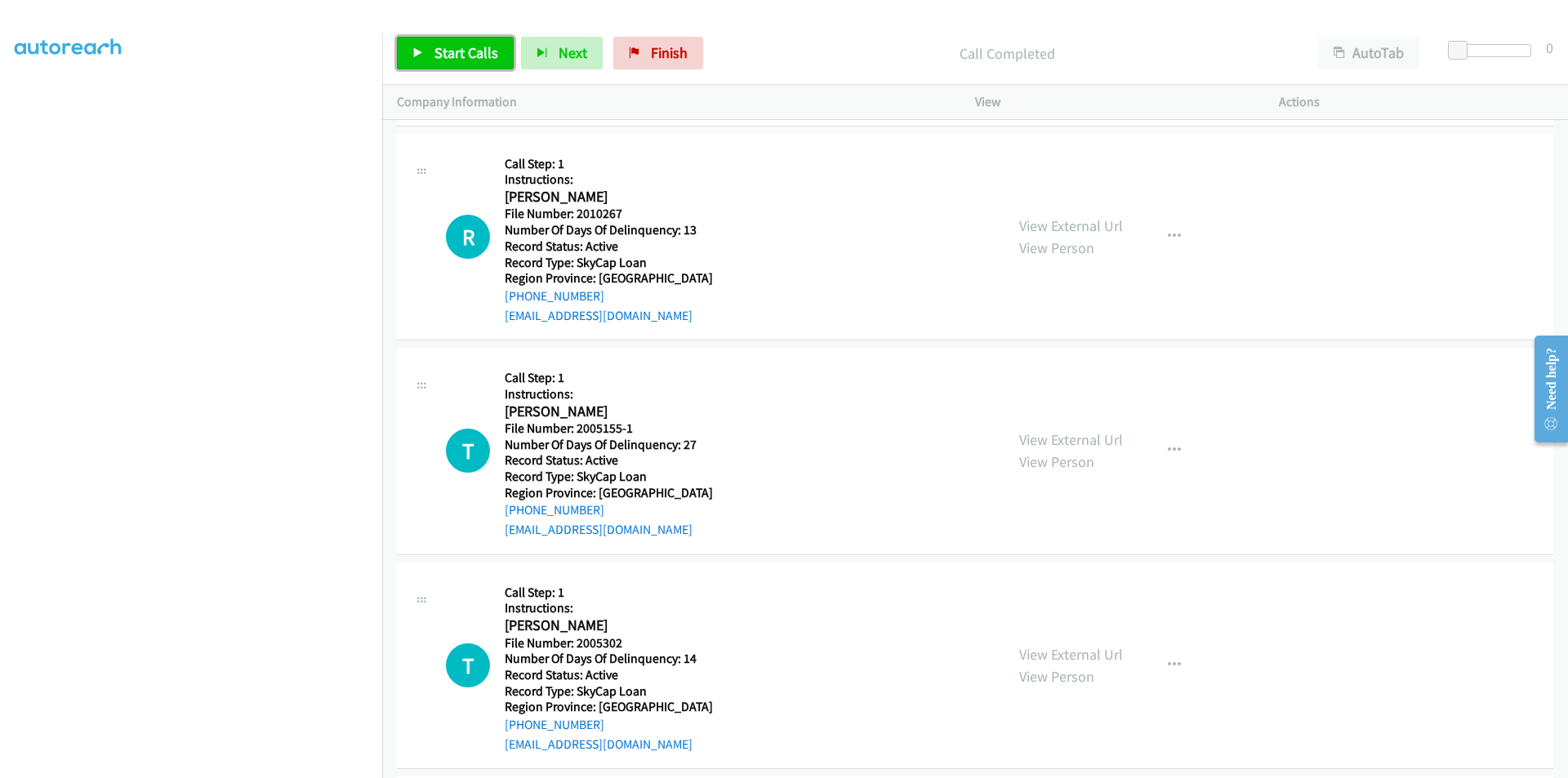
click at [468, 47] on span "Start Calls" at bounding box center [466, 53] width 64 height 19
click at [447, 42] on link "Pause" at bounding box center [441, 53] width 90 height 33
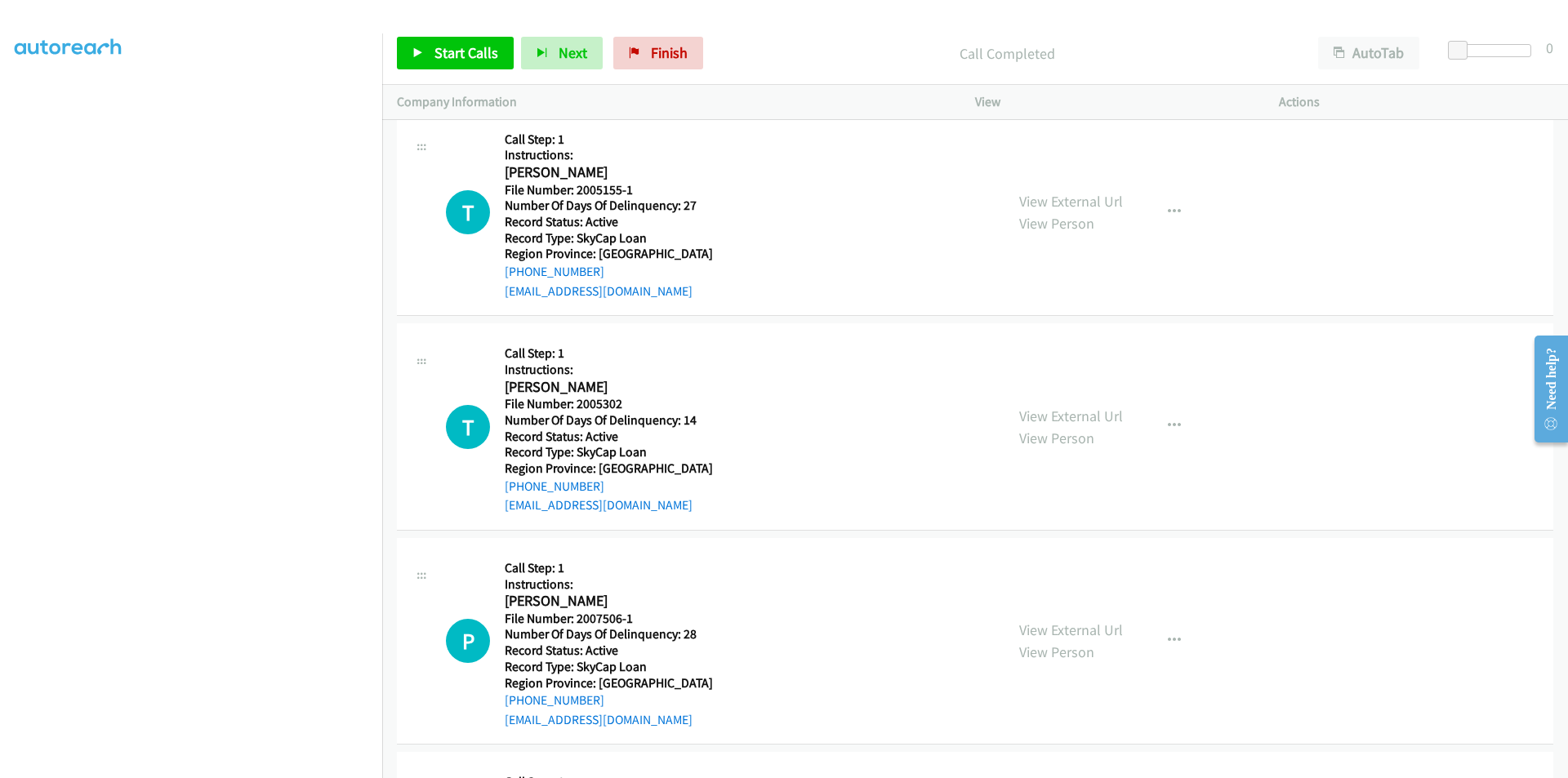
scroll to position [18820, 0]
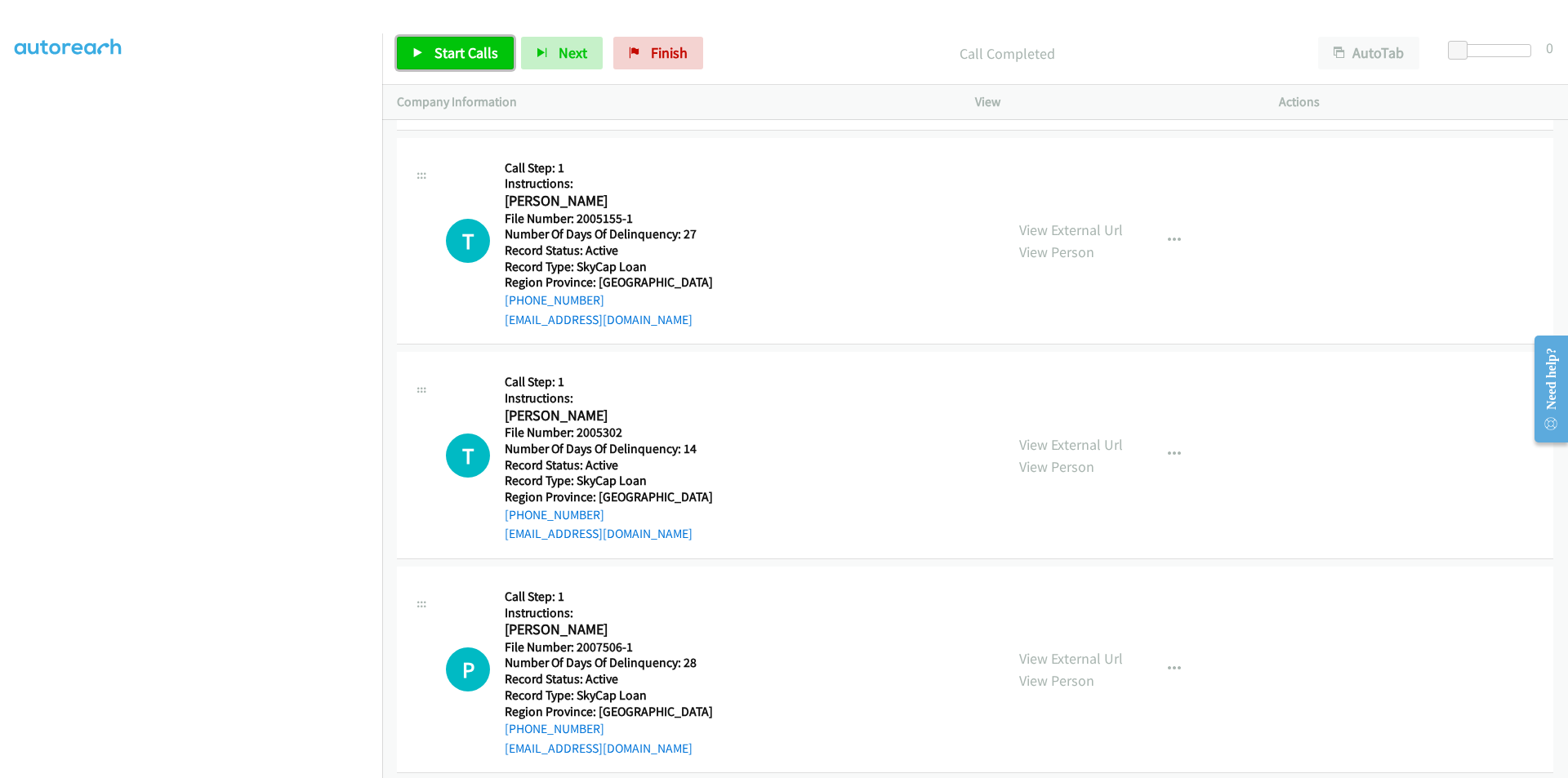
click at [446, 46] on span "Start Calls" at bounding box center [466, 53] width 64 height 19
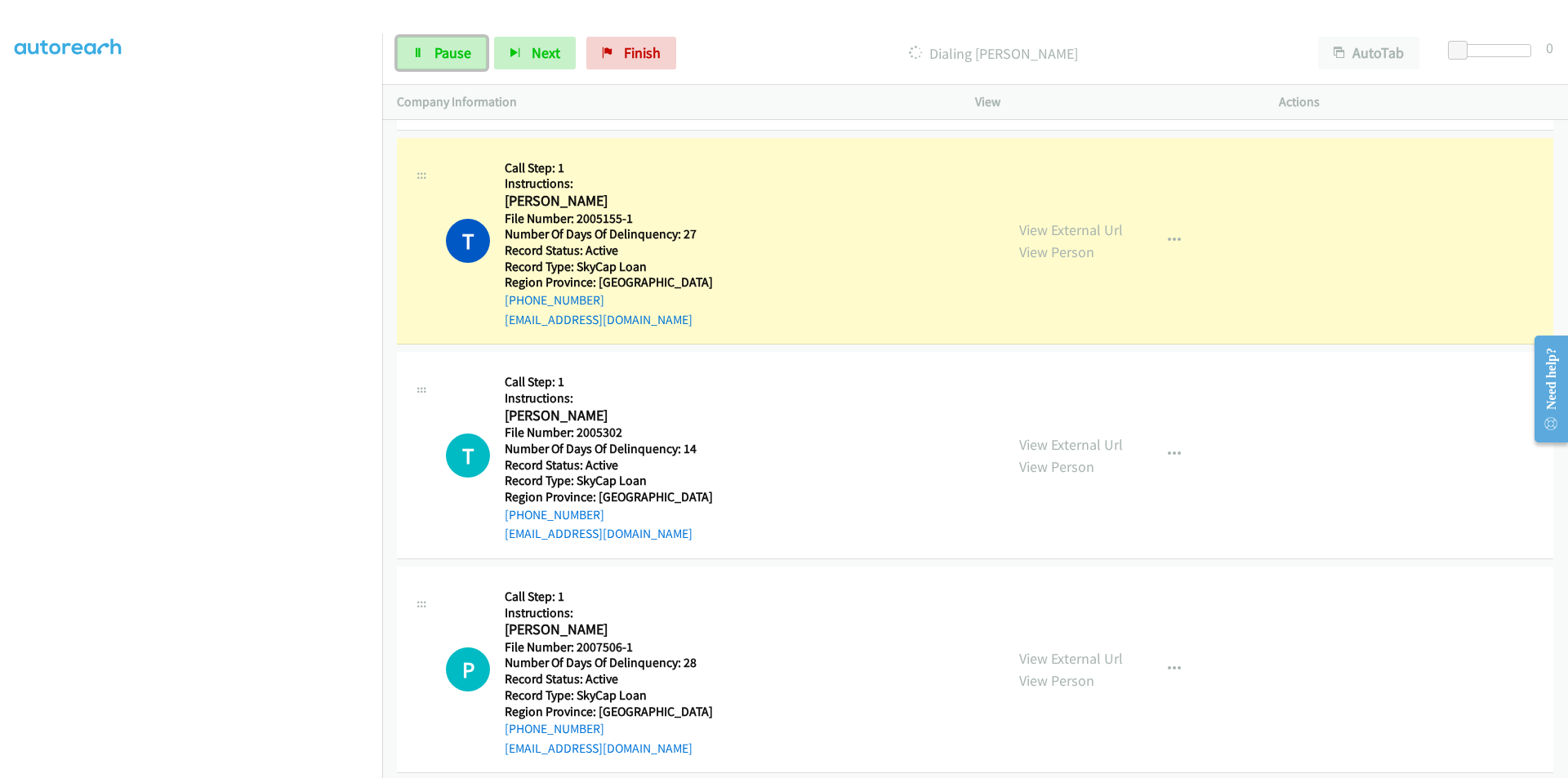
click at [446, 46] on span "Pause" at bounding box center [452, 53] width 37 height 19
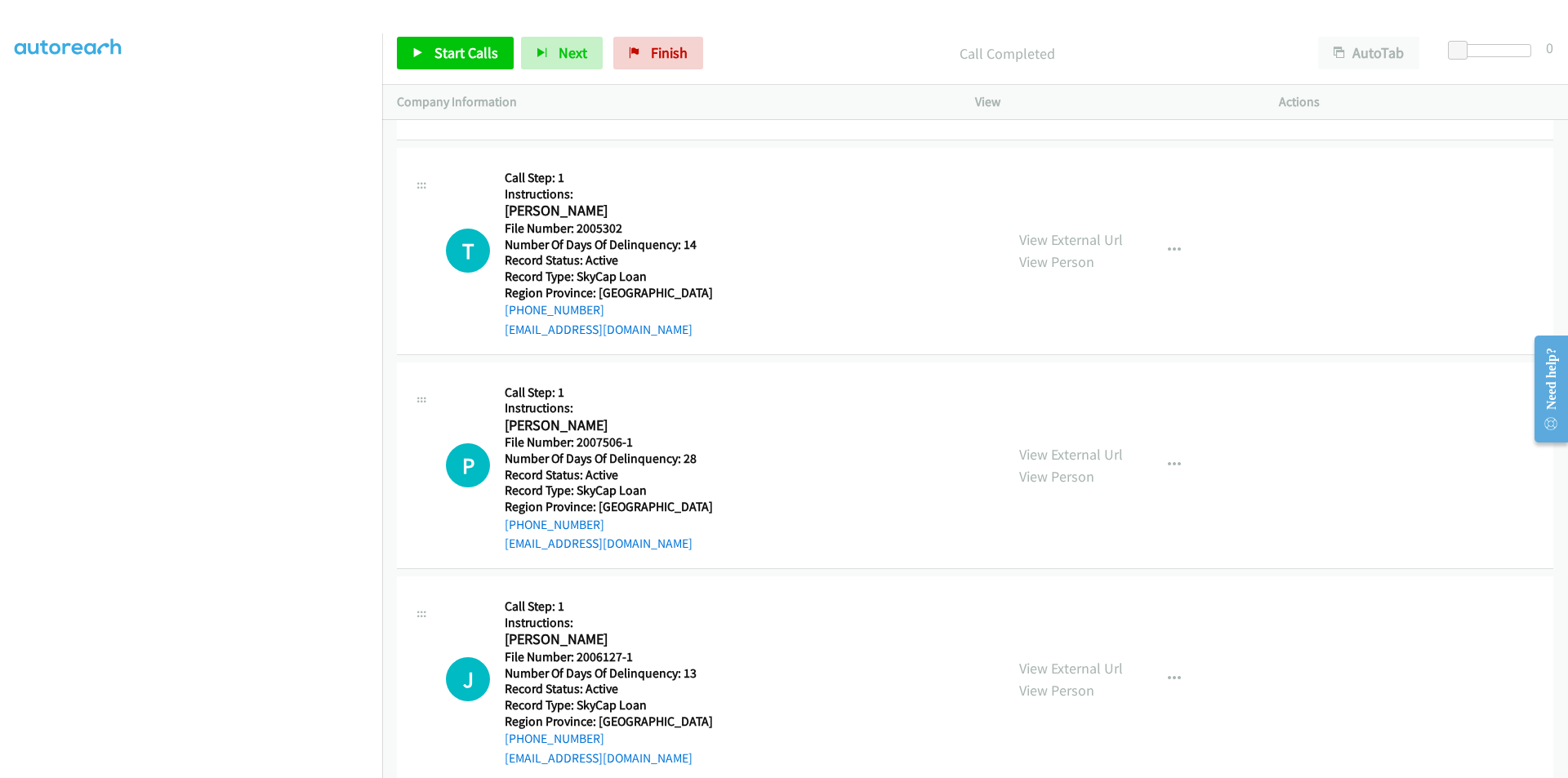
scroll to position [19066, 0]
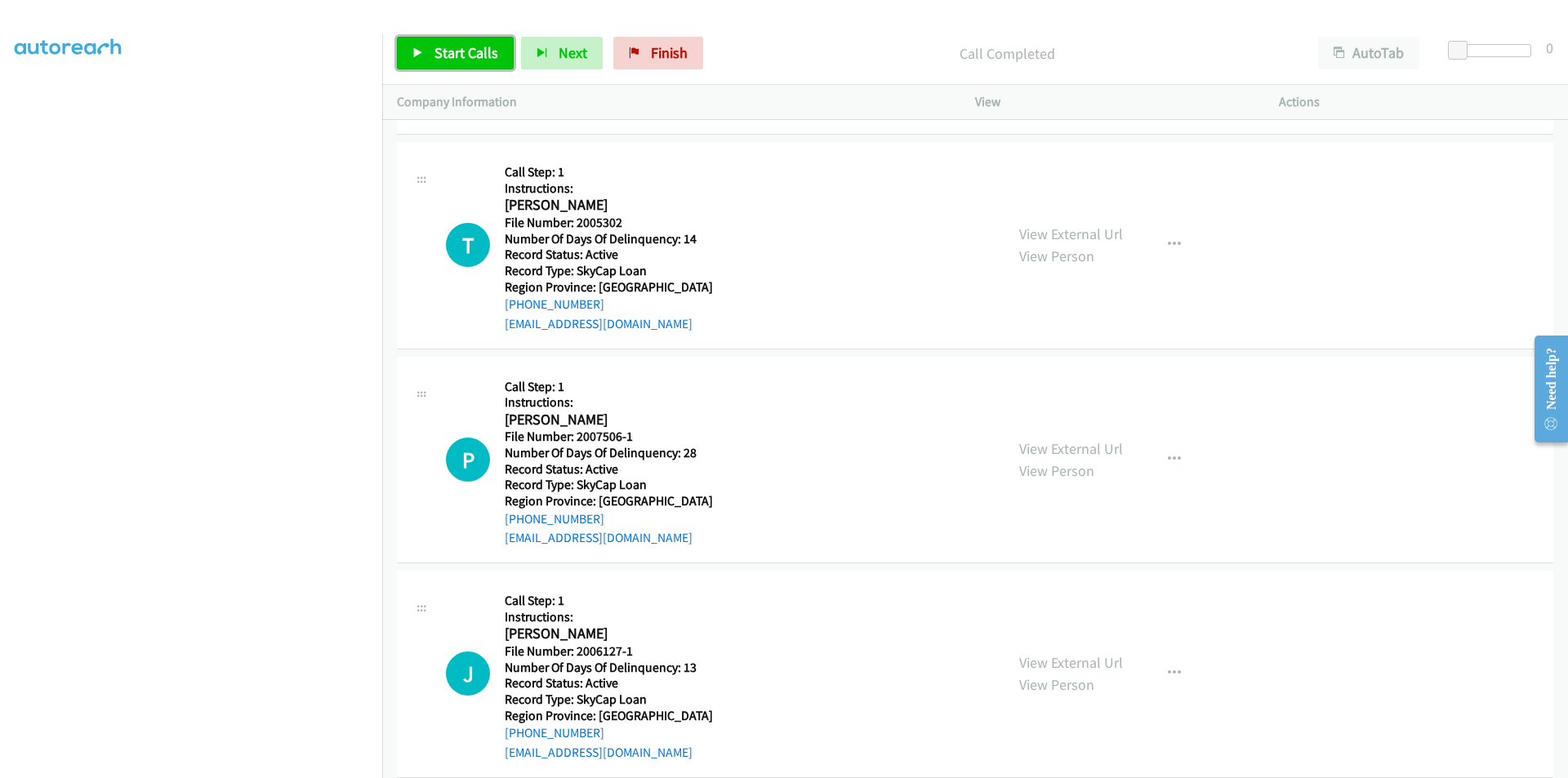
click at [455, 49] on span "Start Calls" at bounding box center [466, 53] width 64 height 19
click at [455, 49] on span "Pause" at bounding box center [452, 53] width 37 height 19
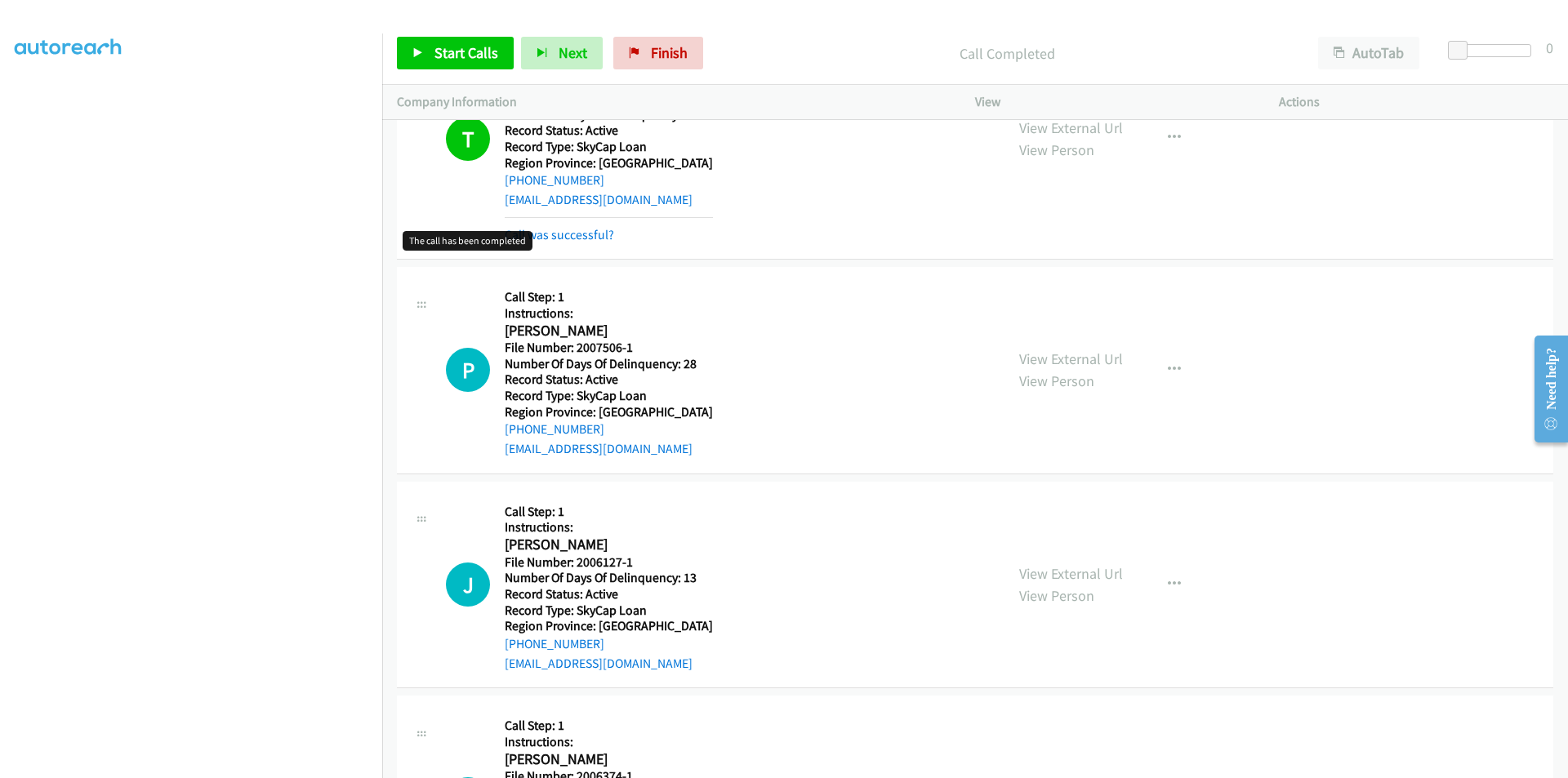
scroll to position [19311, 0]
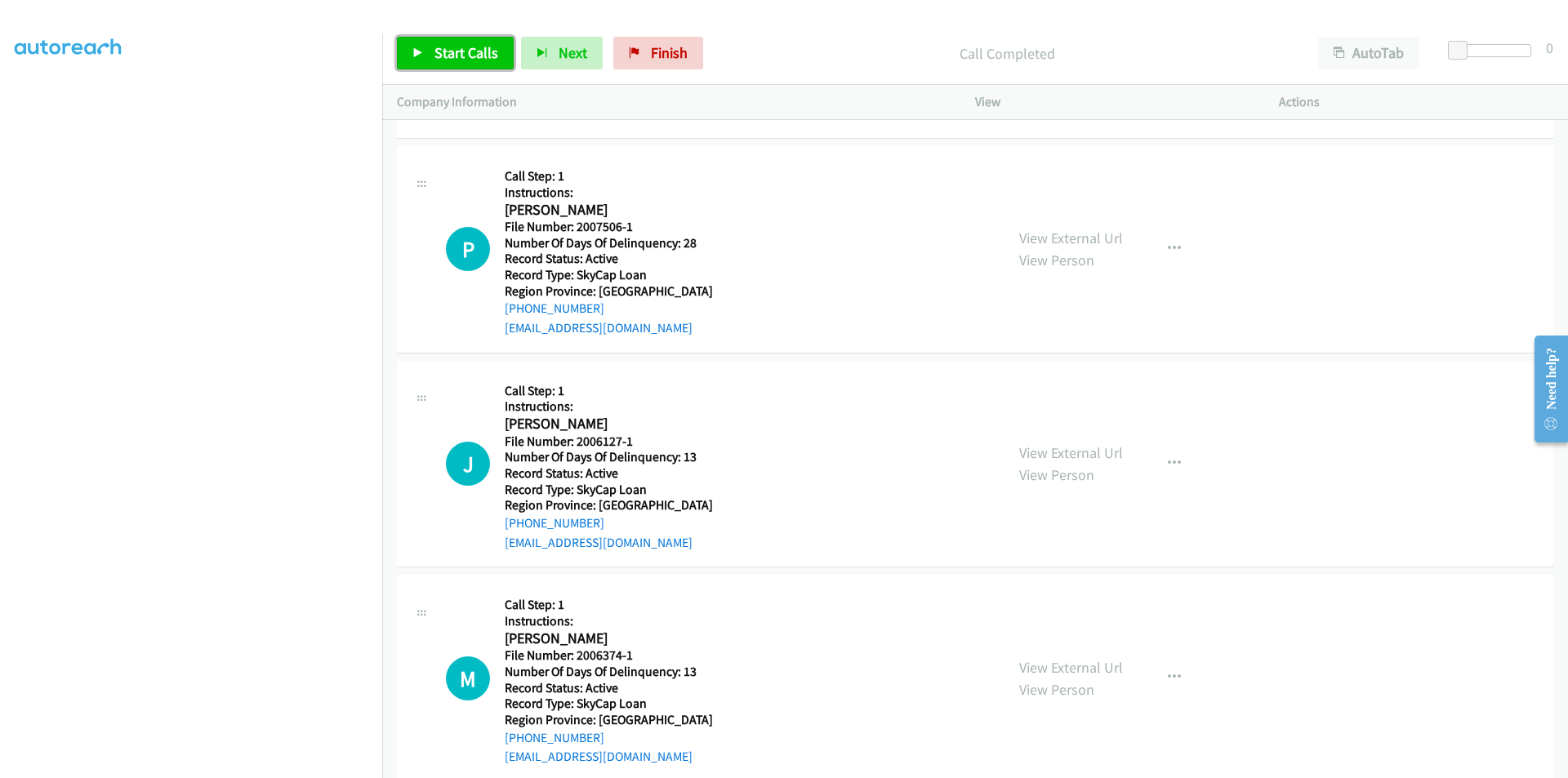
click at [450, 52] on span "Start Calls" at bounding box center [466, 53] width 64 height 19
click at [450, 51] on span "Pause" at bounding box center [452, 53] width 37 height 19
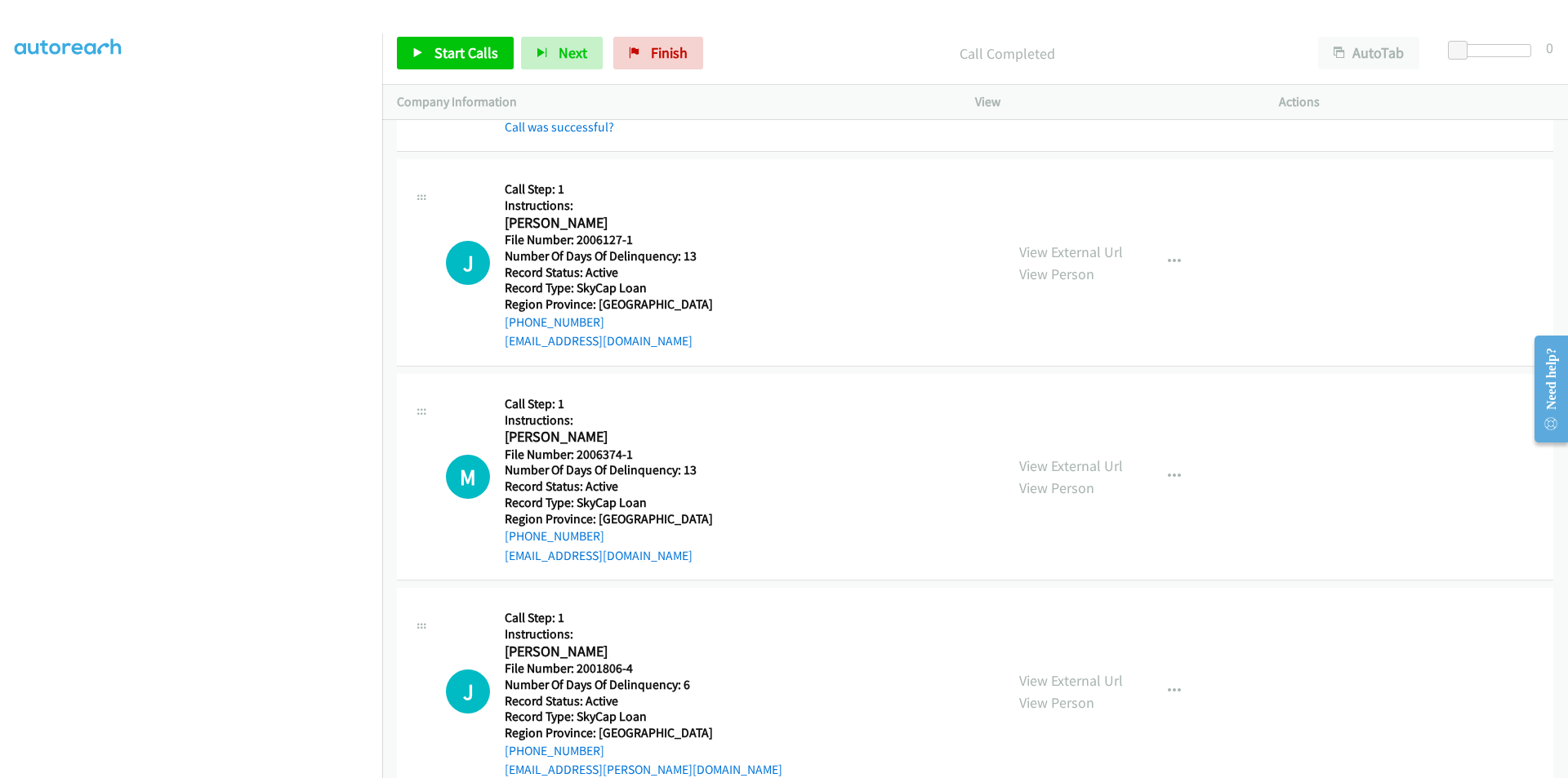
scroll to position [19555, 0]
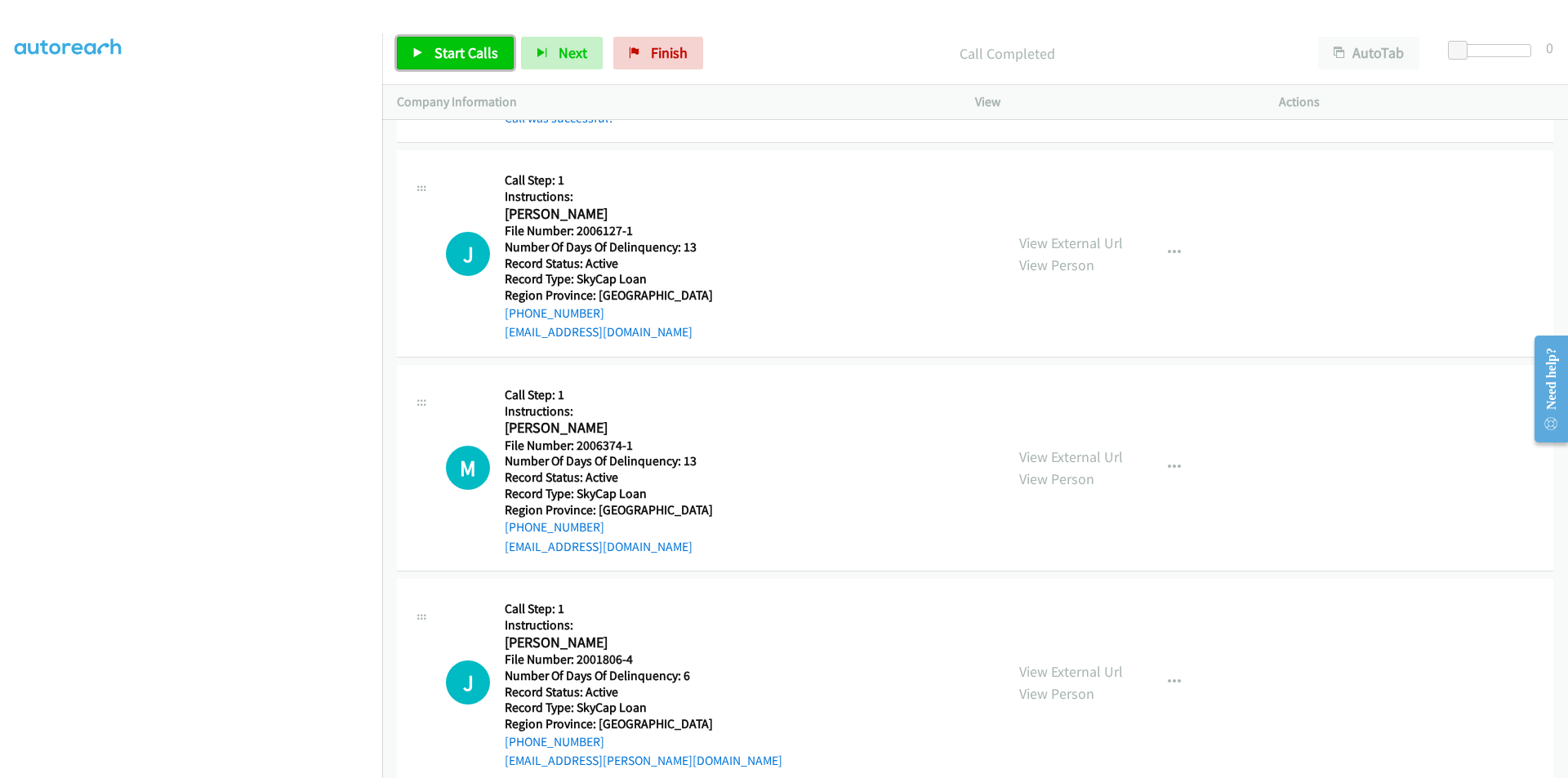
click at [466, 52] on span "Start Calls" at bounding box center [466, 53] width 64 height 19
click at [466, 52] on span "Pause" at bounding box center [452, 53] width 37 height 19
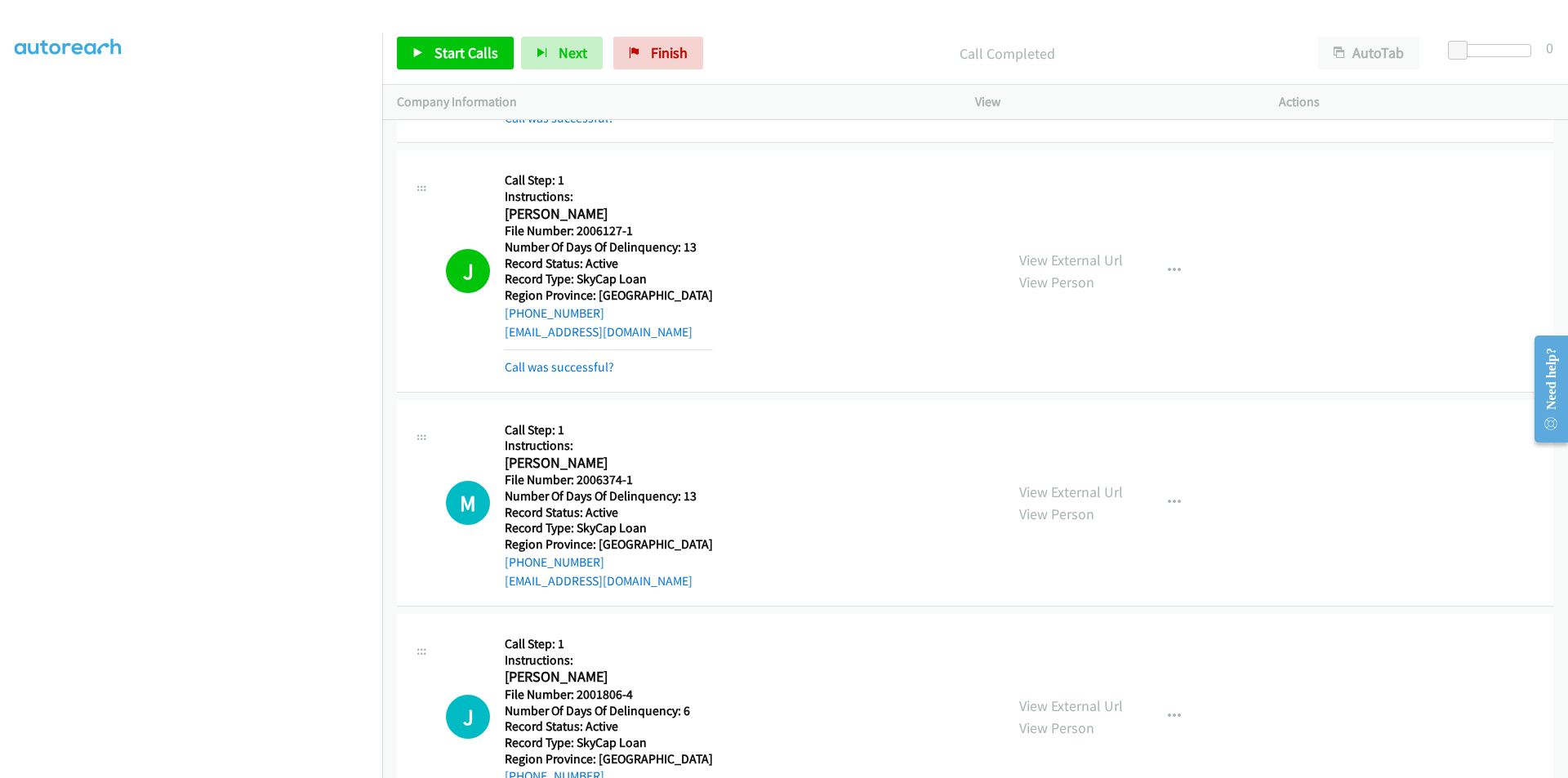
scroll to position [19800, 0]
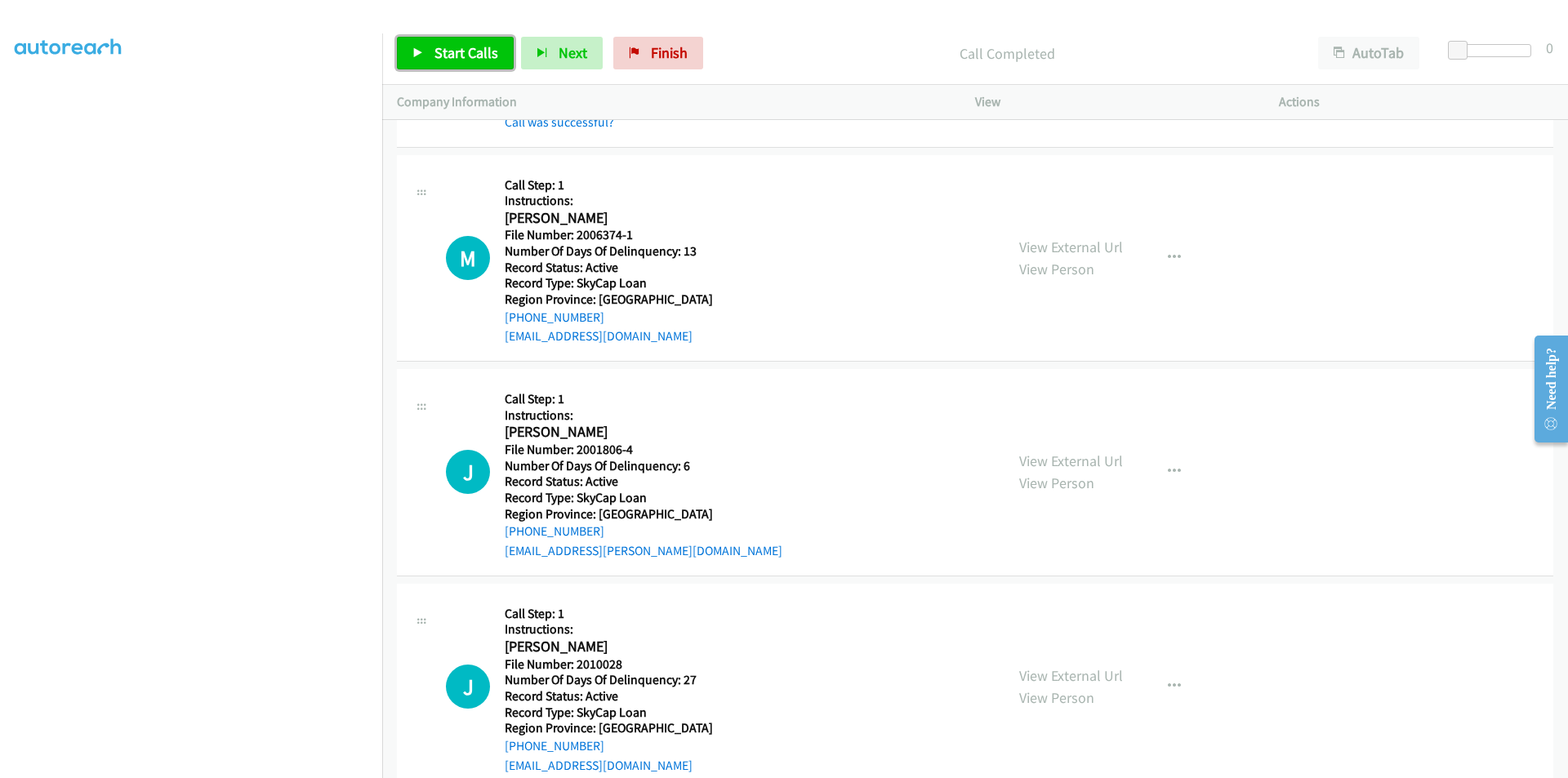
click at [439, 55] on span "Start Calls" at bounding box center [466, 53] width 64 height 19
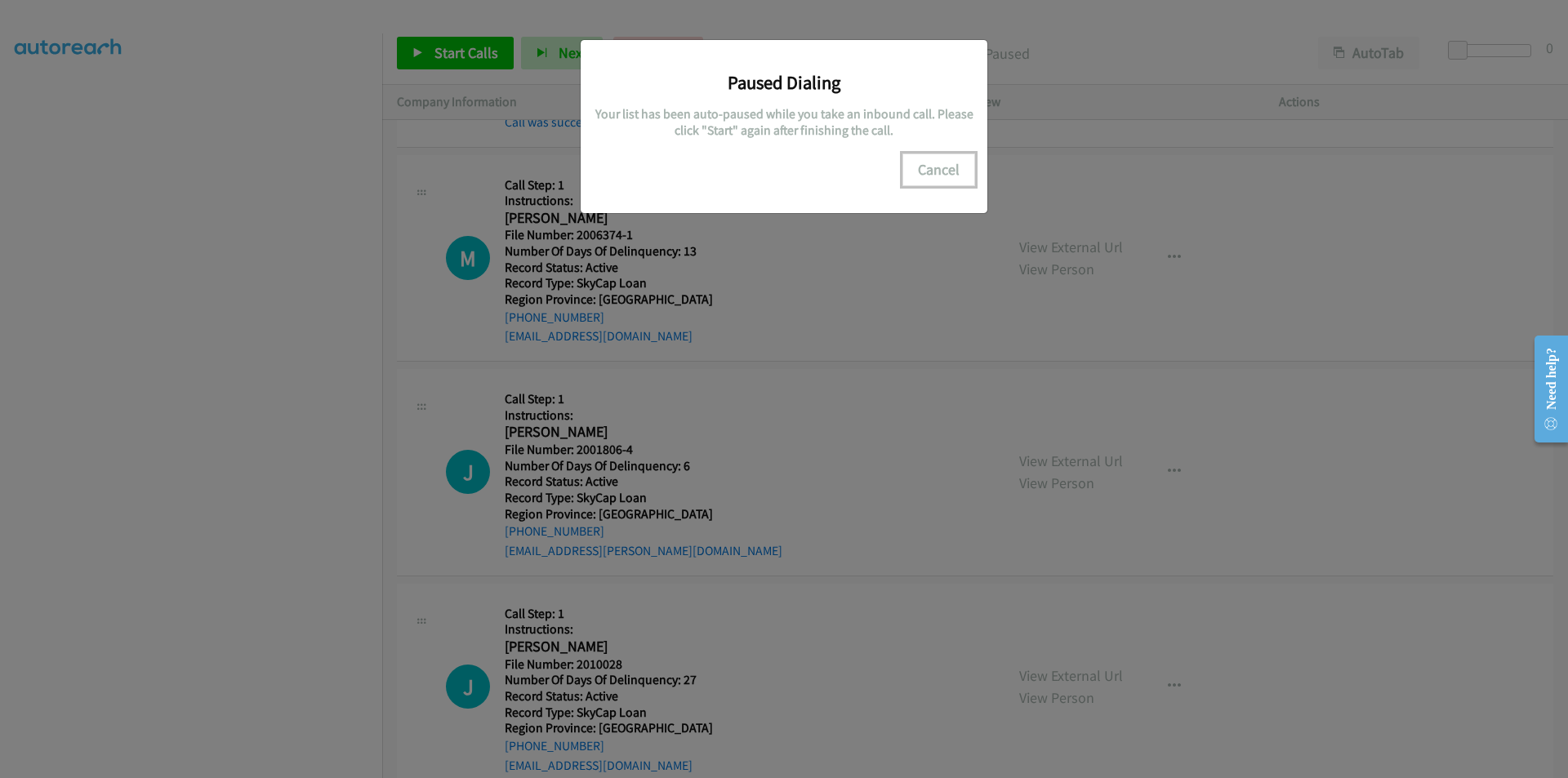
click at [930, 167] on button "Cancel" at bounding box center [939, 170] width 73 height 33
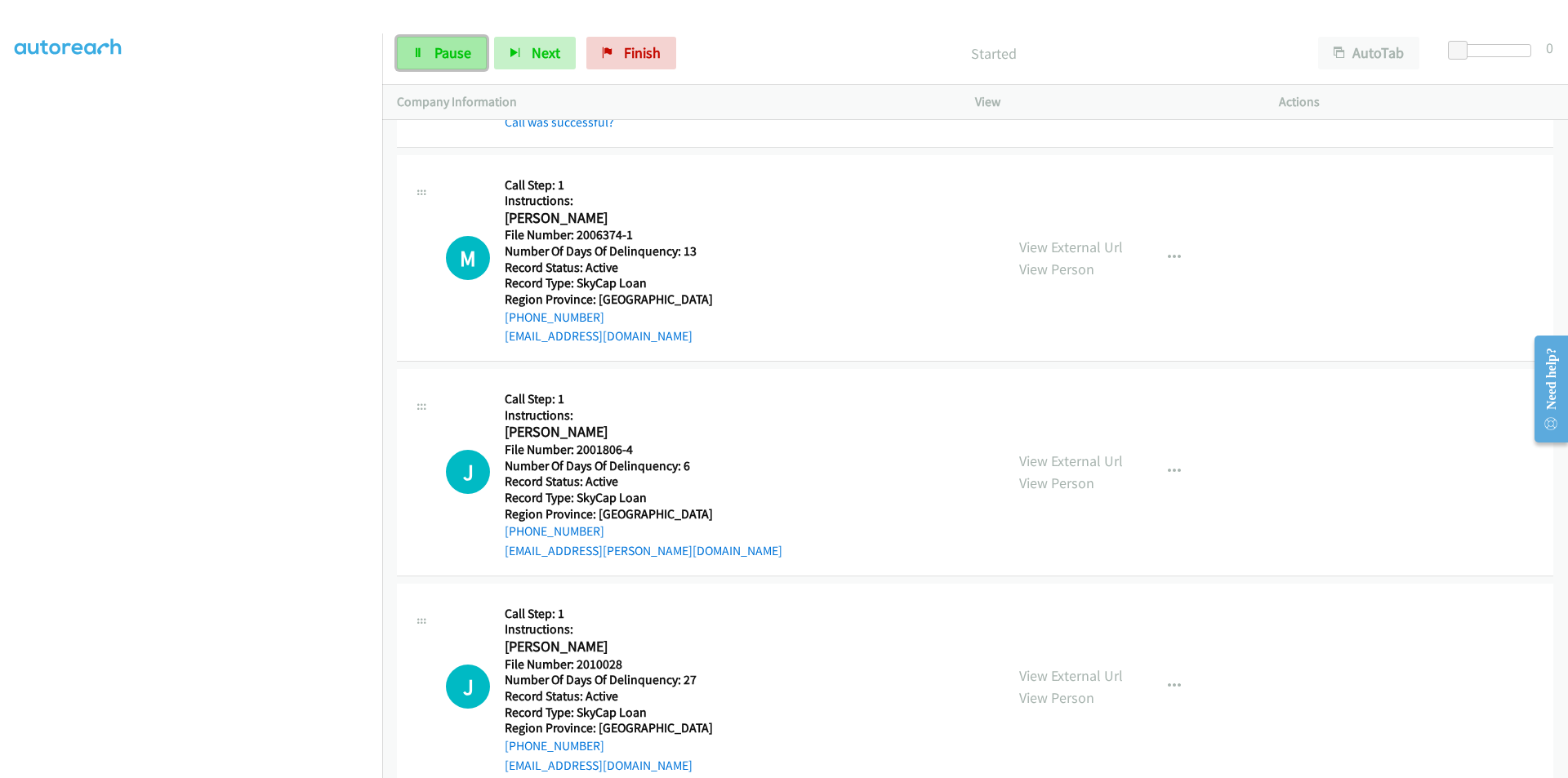
click at [451, 46] on span "Pause" at bounding box center [452, 53] width 37 height 19
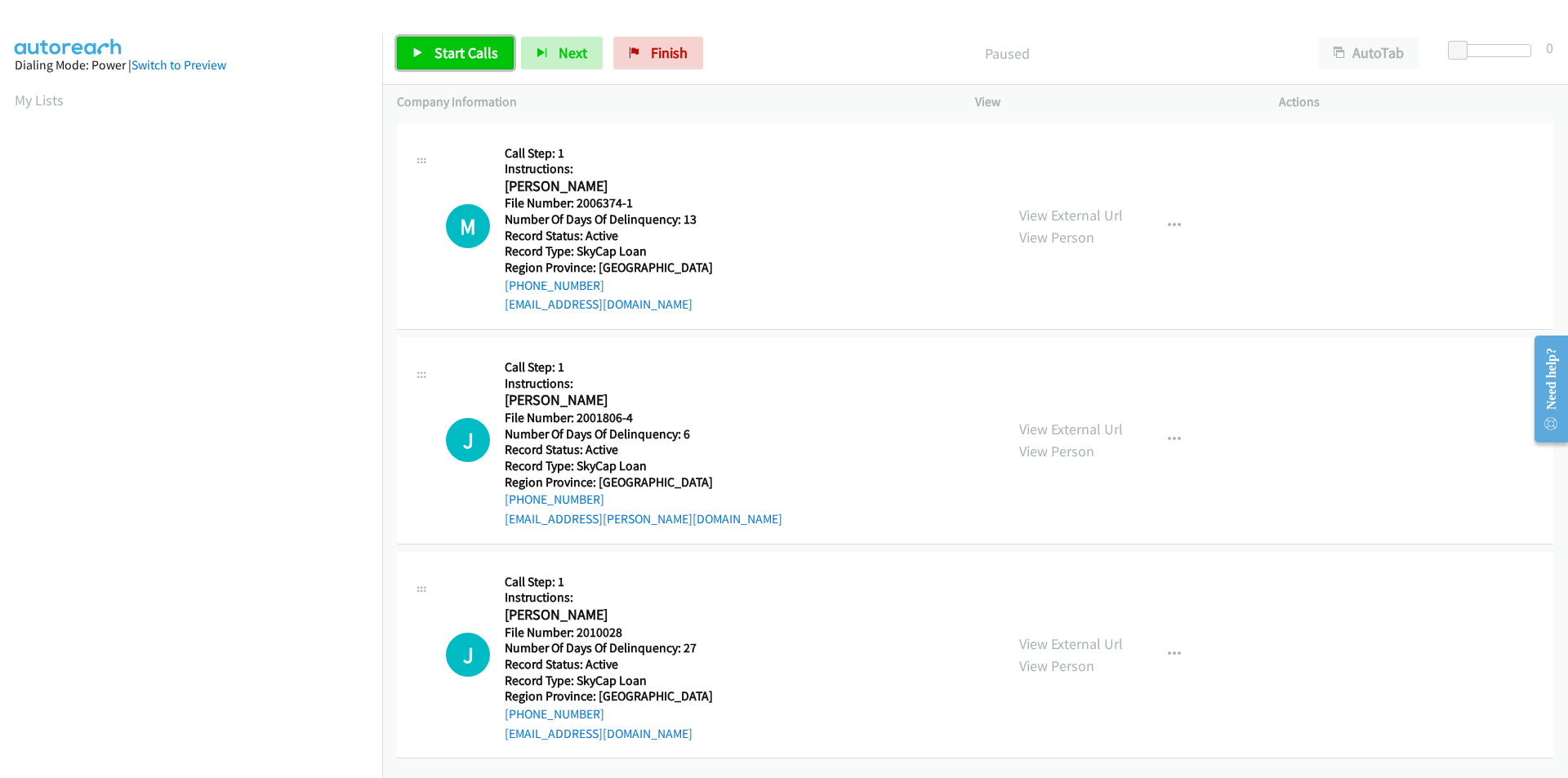
click at [467, 44] on span "Start Calls" at bounding box center [466, 53] width 64 height 19
click at [467, 44] on span "Pause" at bounding box center [452, 53] width 37 height 19
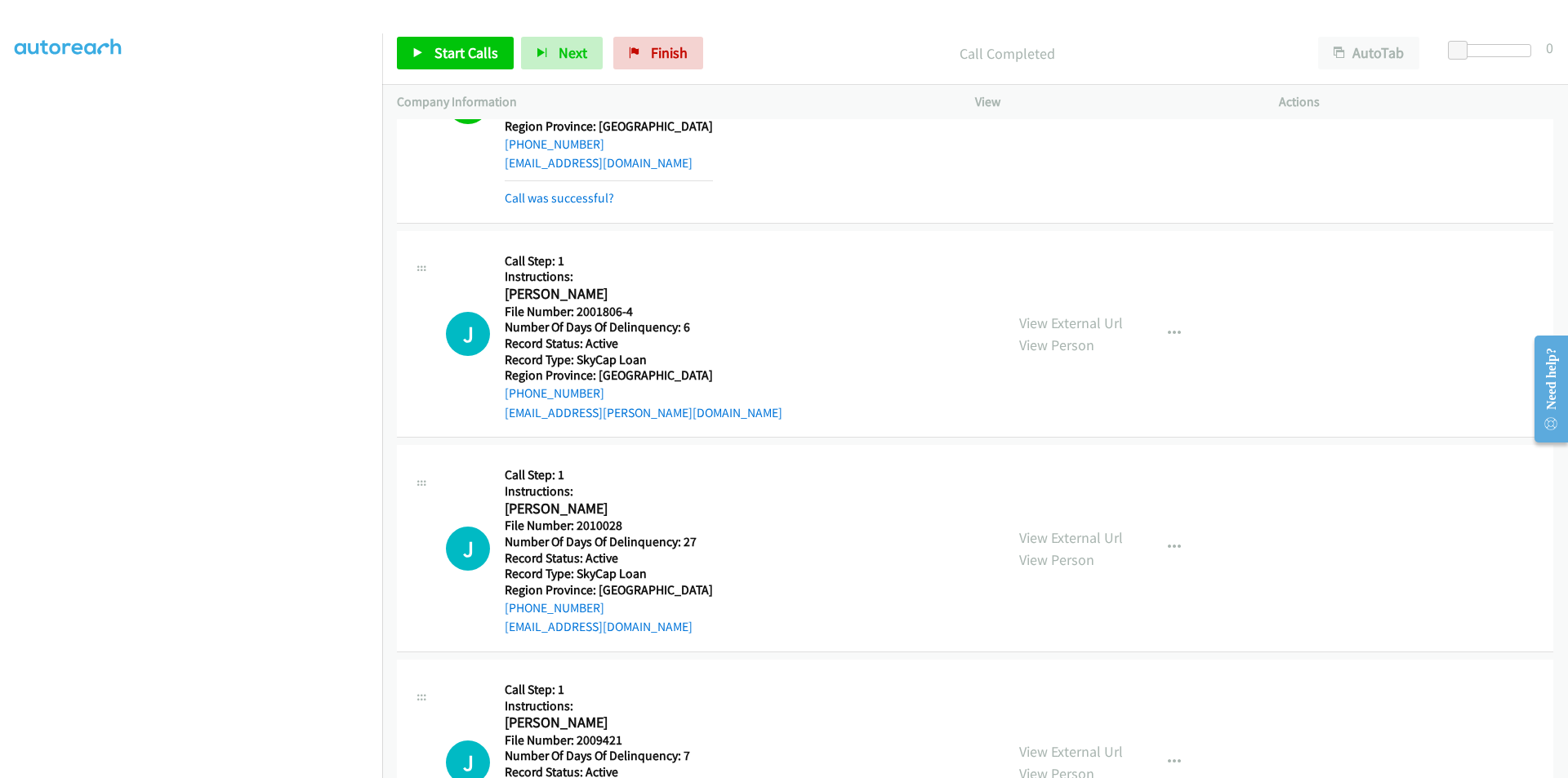
scroll to position [245, 0]
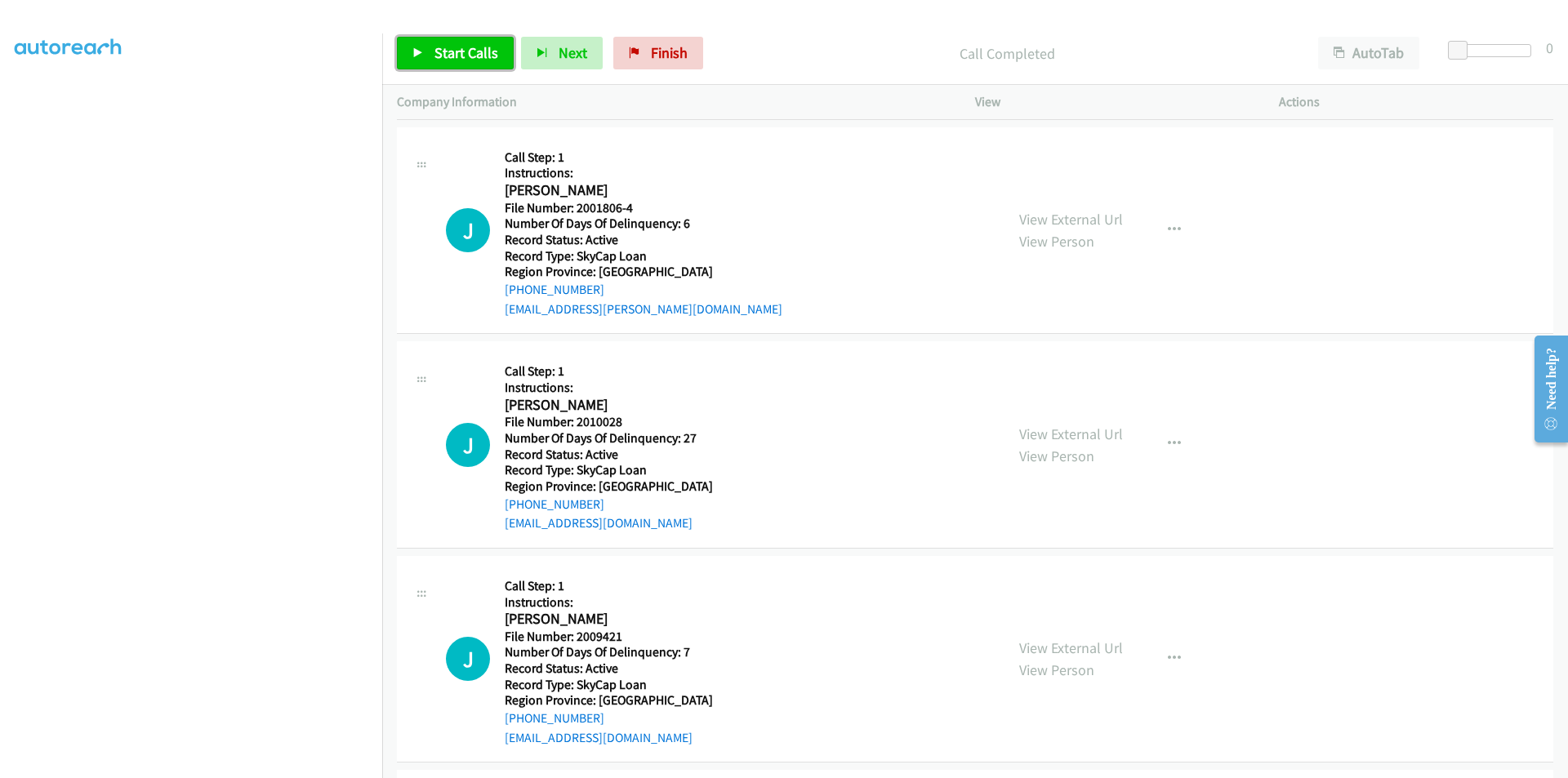
click at [457, 53] on span "Start Calls" at bounding box center [466, 53] width 64 height 19
click at [457, 53] on span "Pause" at bounding box center [452, 53] width 37 height 19
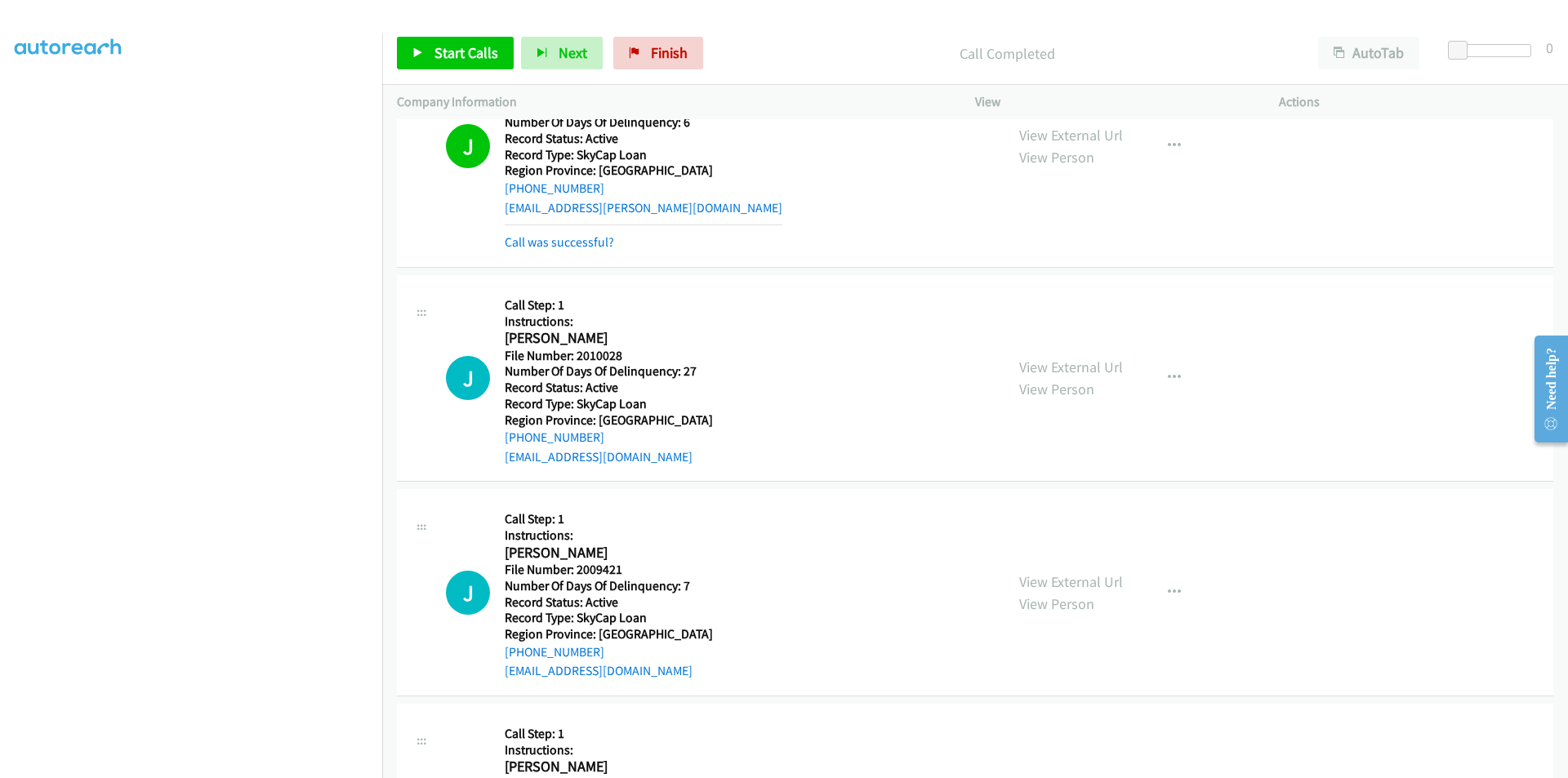
scroll to position [490, 0]
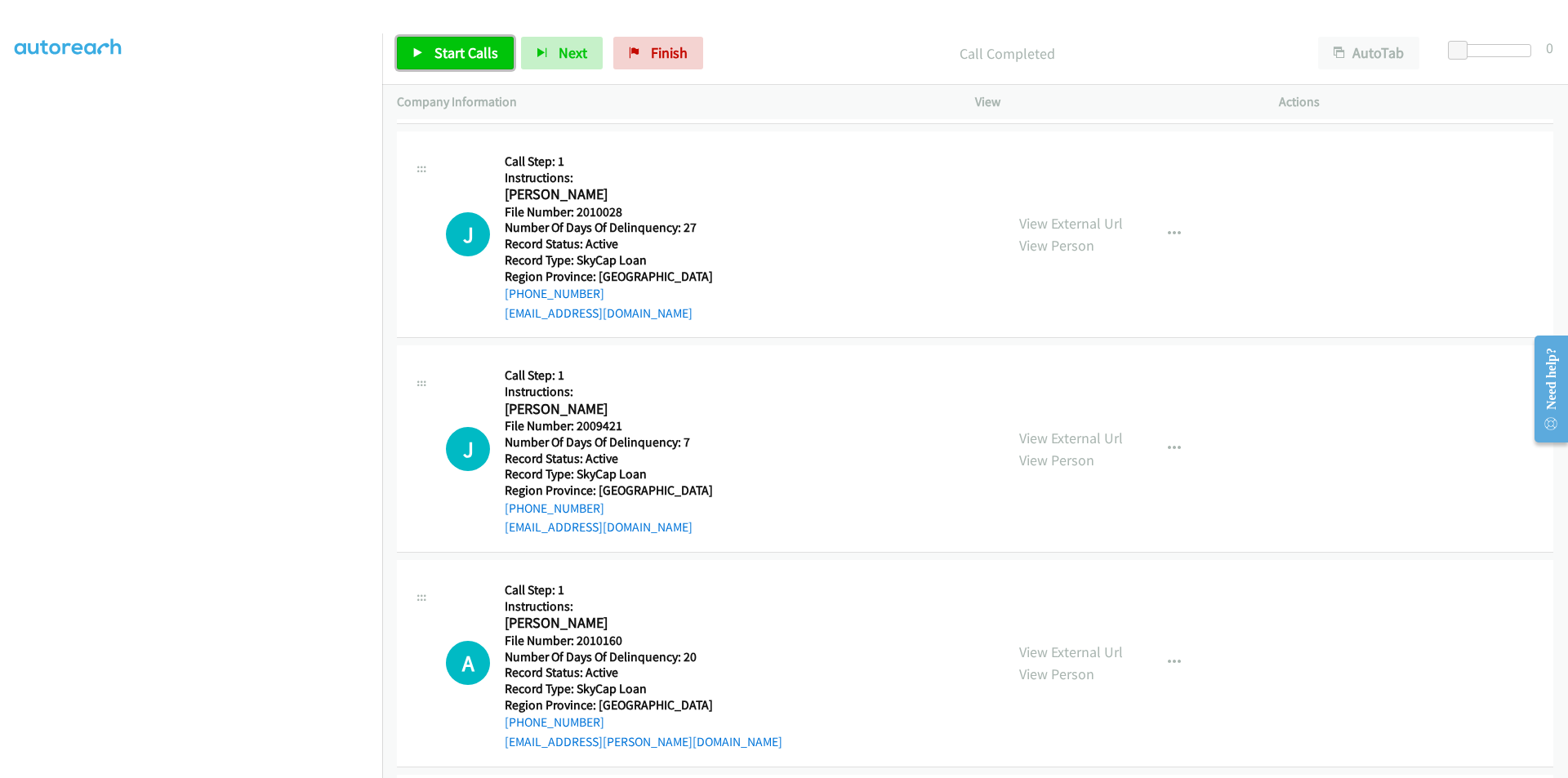
click at [434, 49] on span "Start Calls" at bounding box center [466, 53] width 64 height 19
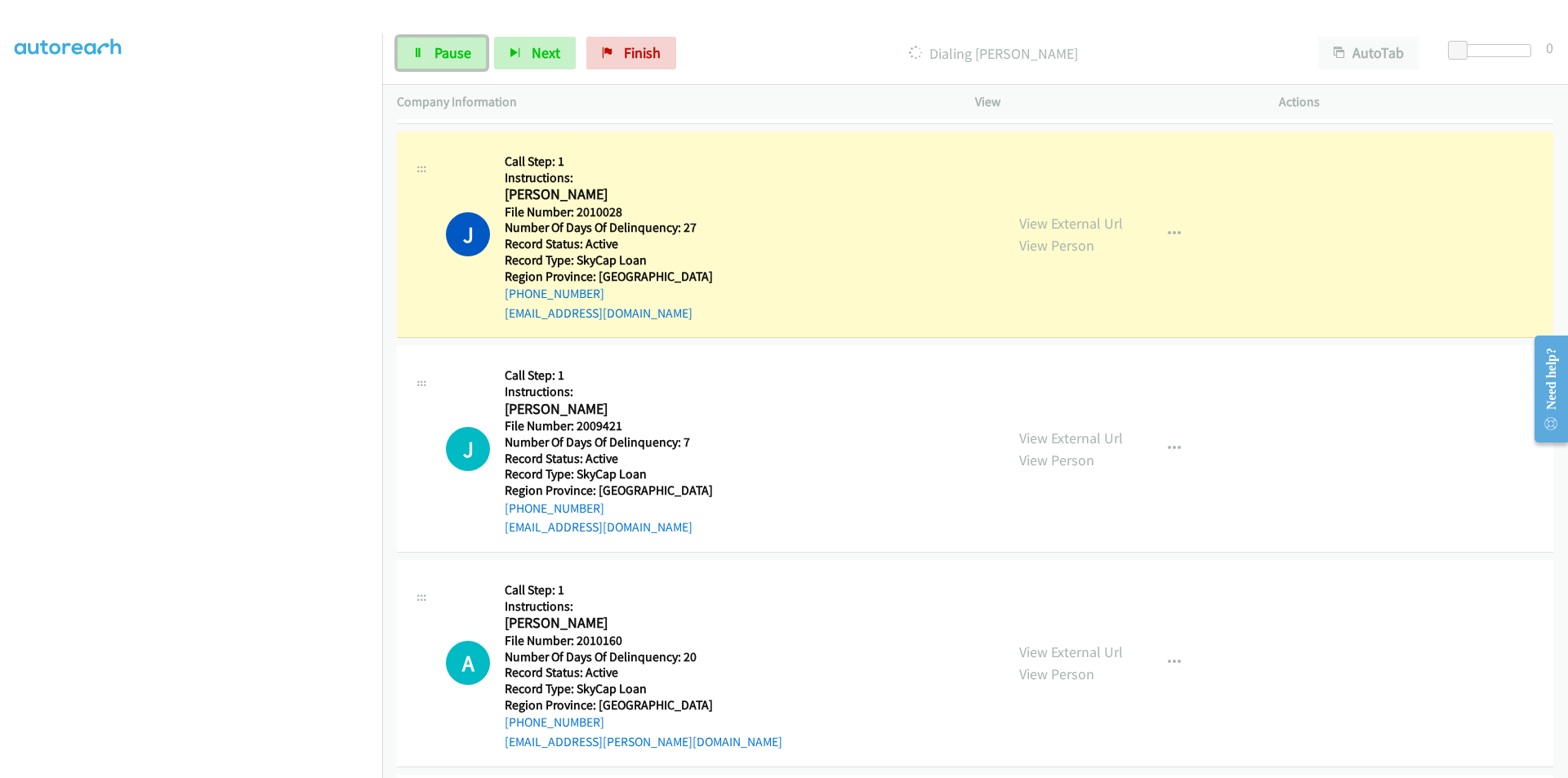
click at [434, 49] on span "Pause" at bounding box center [452, 53] width 37 height 19
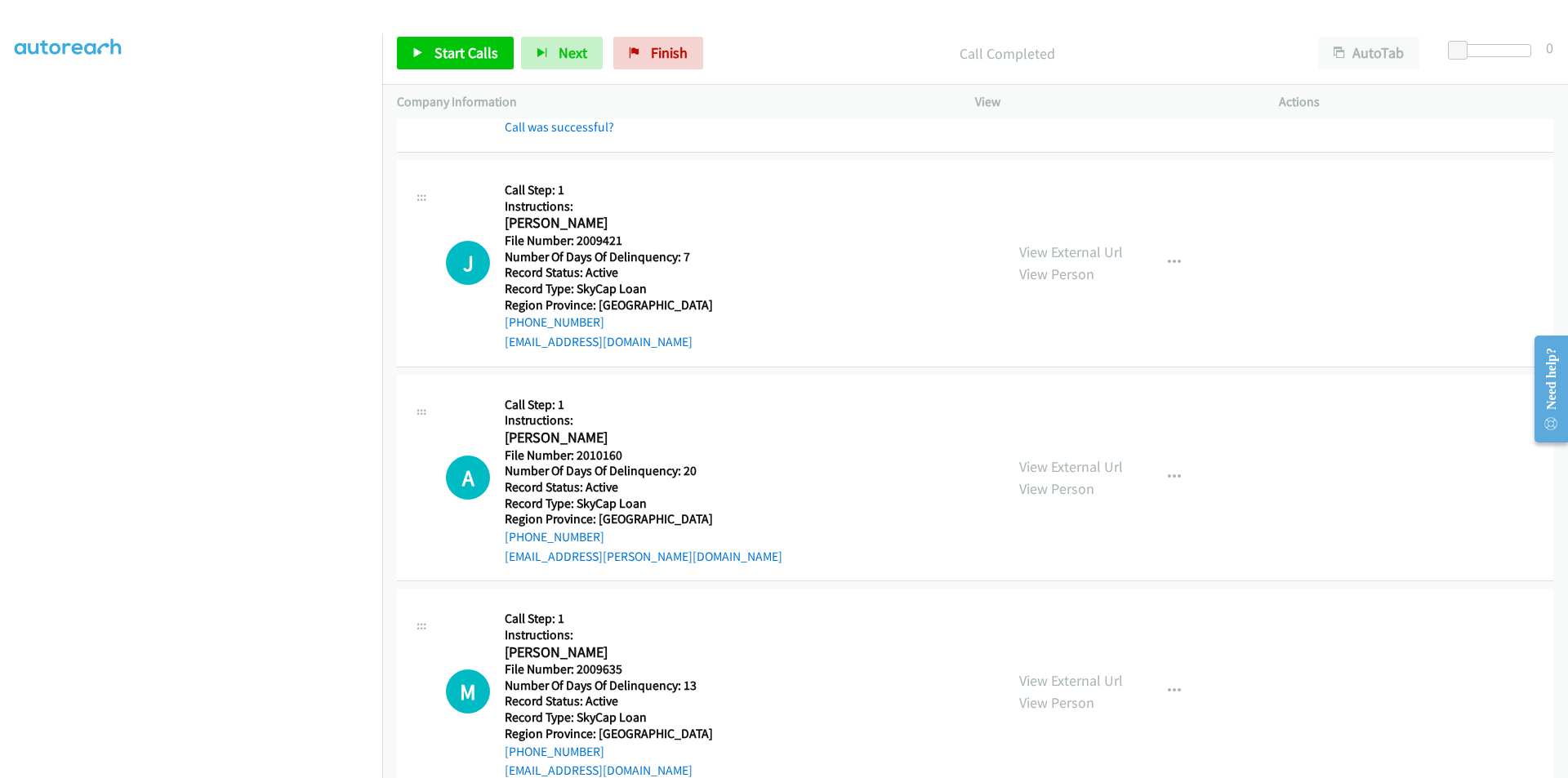
scroll to position [735, 0]
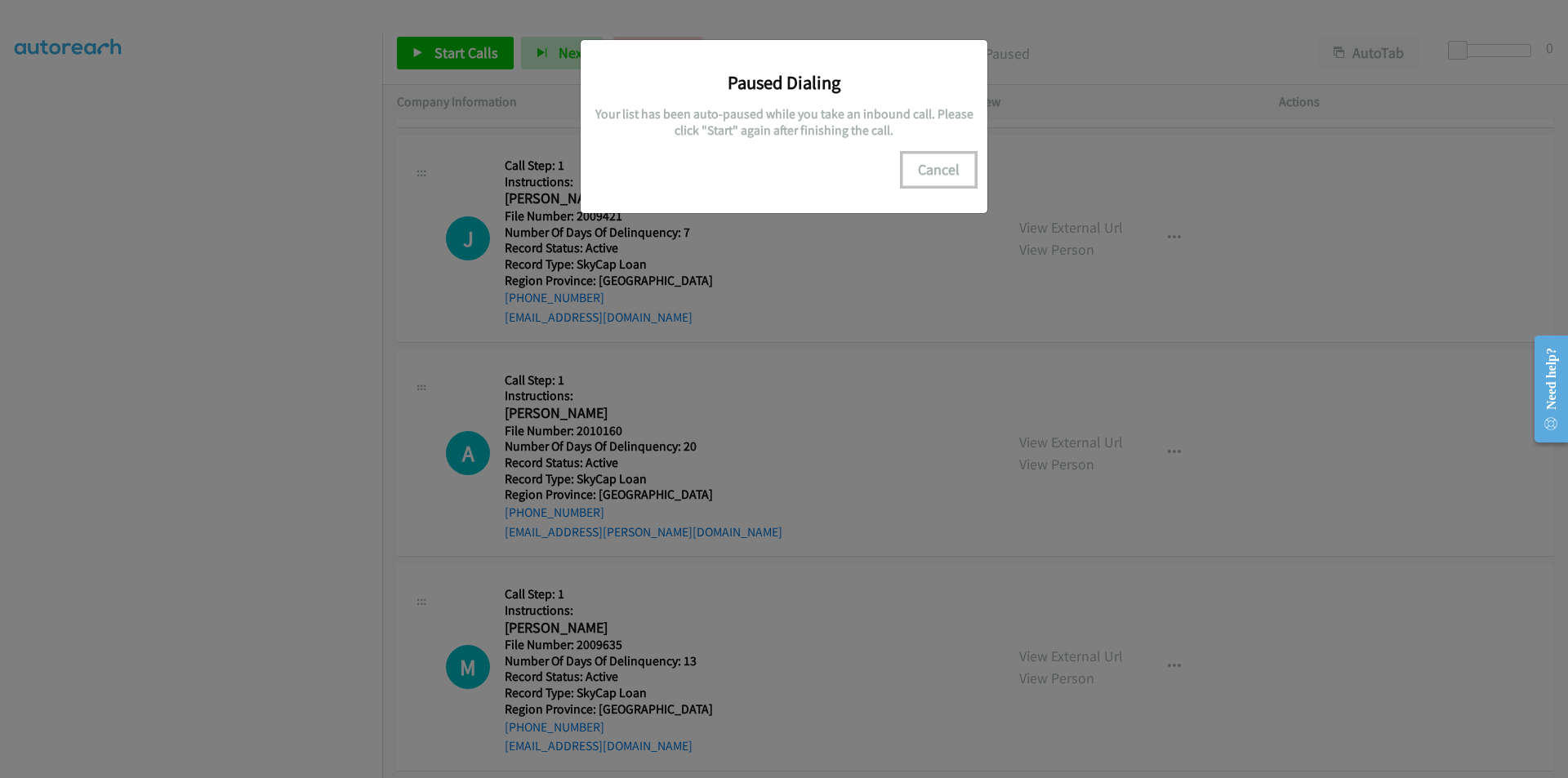
click at [948, 169] on button "Cancel" at bounding box center [939, 170] width 73 height 33
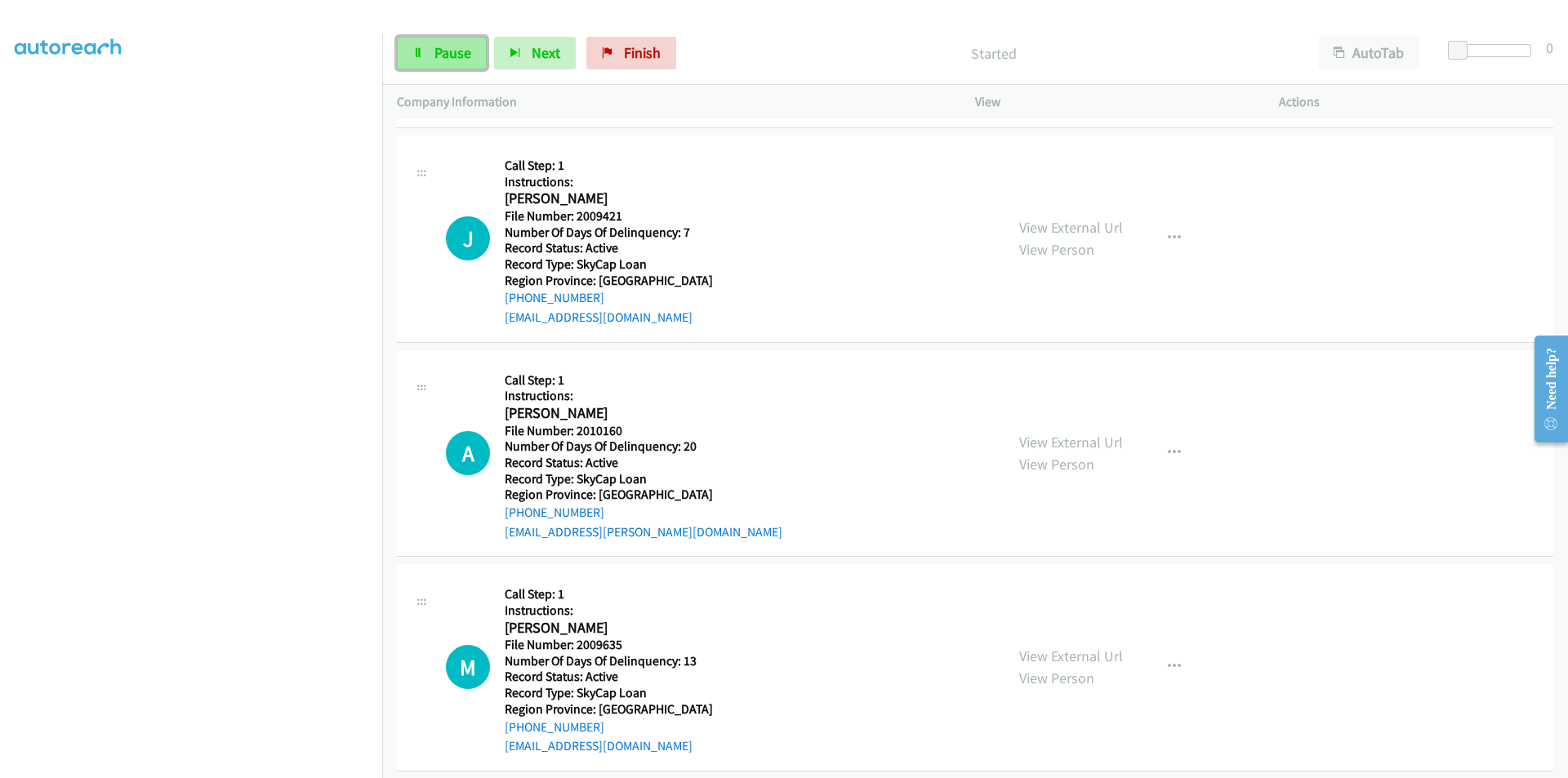
click at [434, 50] on span "Pause" at bounding box center [452, 53] width 37 height 19
click at [449, 58] on span "Start Calls" at bounding box center [466, 53] width 64 height 19
click at [446, 50] on span "Pause" at bounding box center [452, 53] width 37 height 19
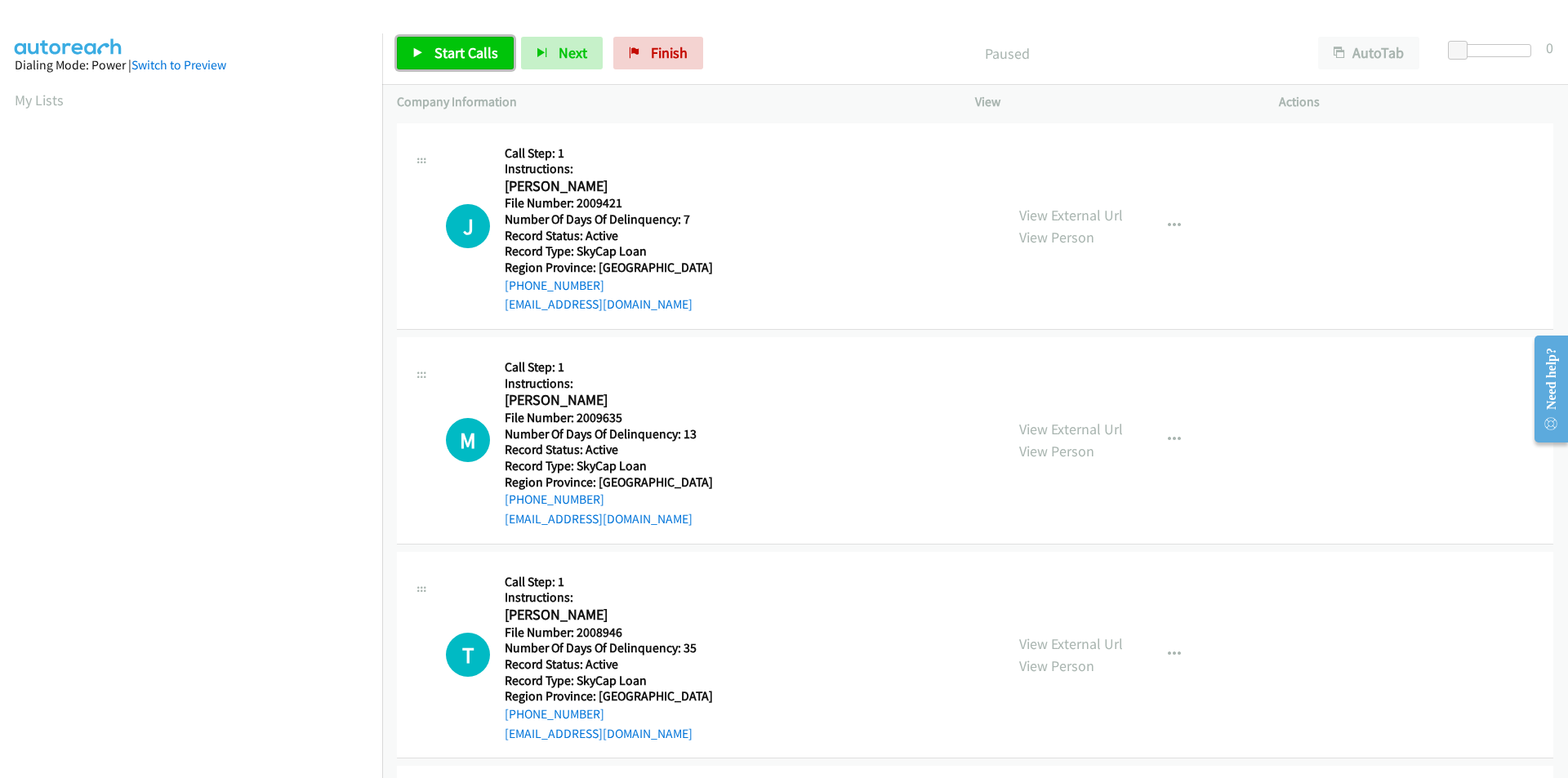
click at [445, 54] on span "Start Calls" at bounding box center [466, 53] width 64 height 19
click at [445, 54] on span "Pause" at bounding box center [452, 53] width 37 height 19
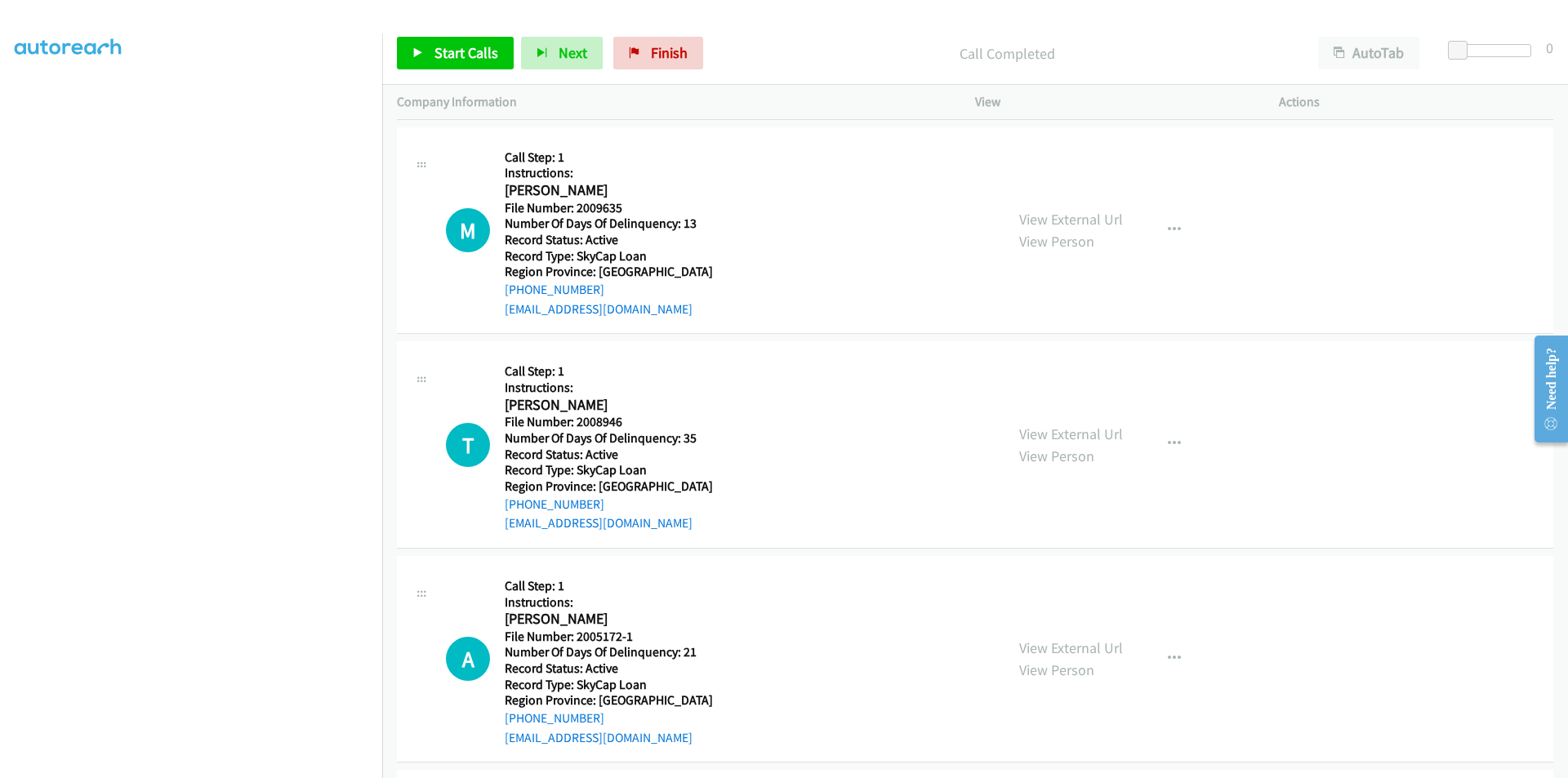
scroll to position [103, 0]
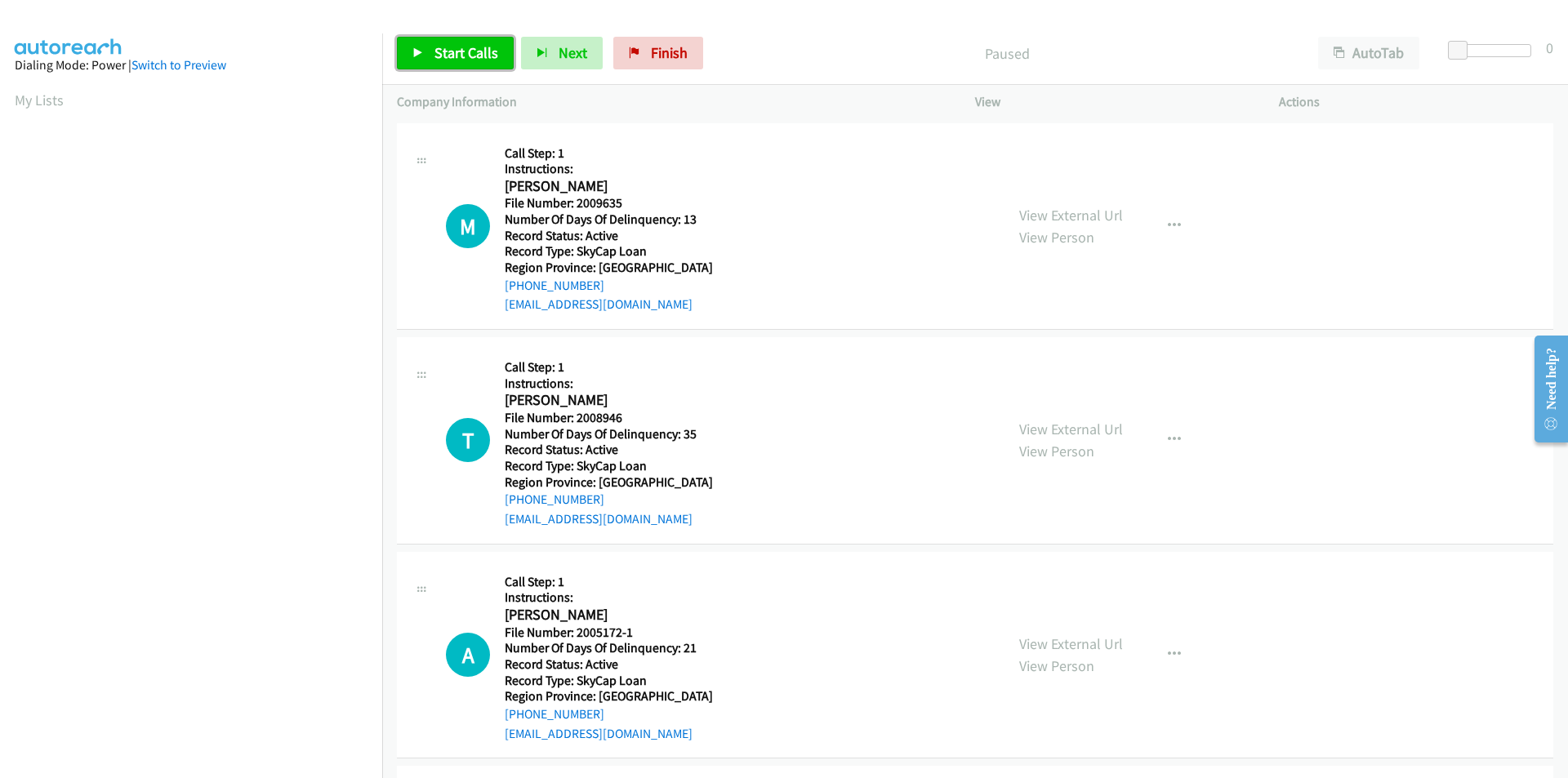
click at [442, 47] on span "Start Calls" at bounding box center [466, 53] width 64 height 19
click at [442, 47] on span "Pause" at bounding box center [452, 53] width 37 height 19
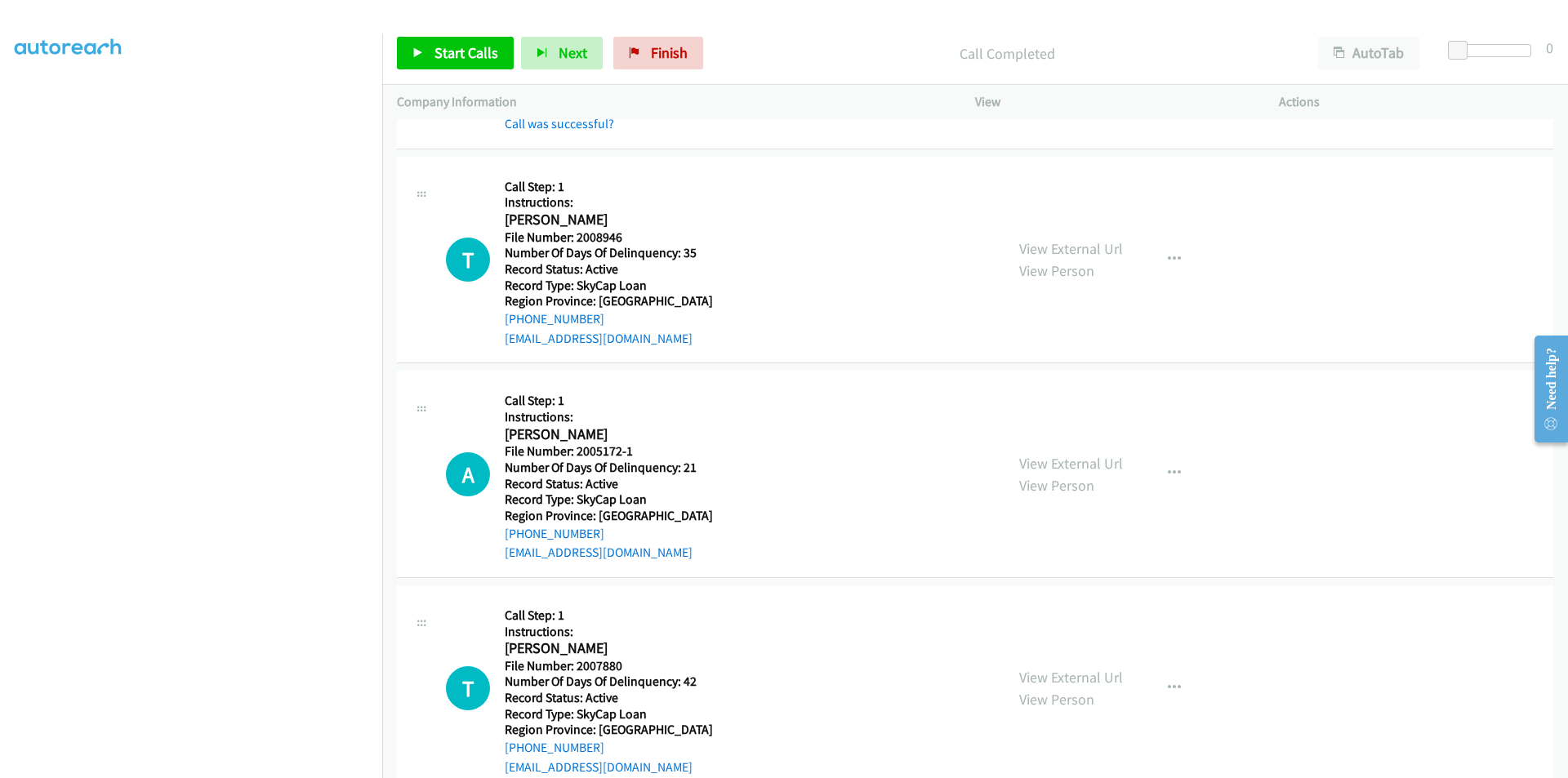
scroll to position [245, 0]
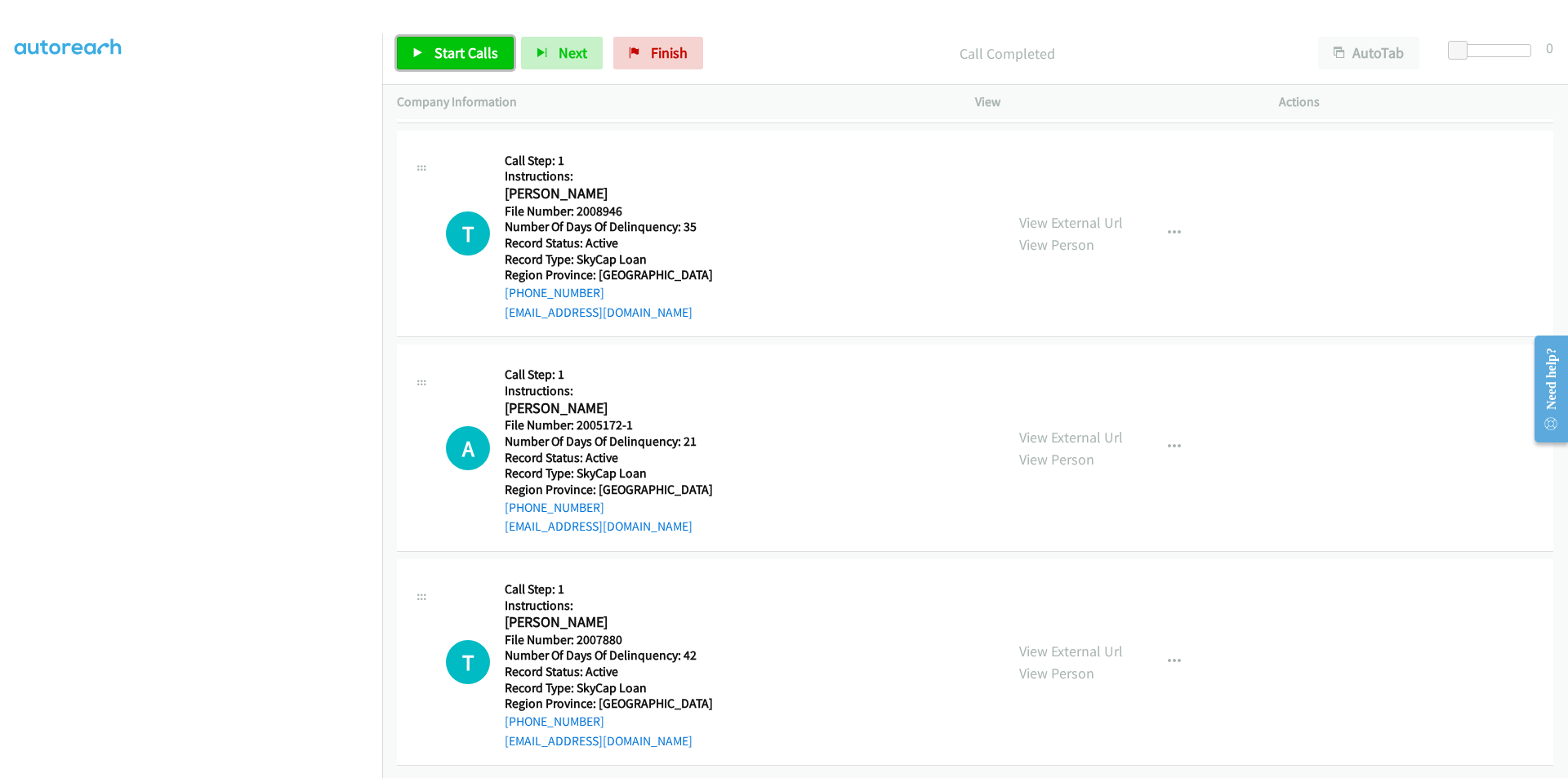
click at [464, 57] on span "Start Calls" at bounding box center [466, 53] width 64 height 19
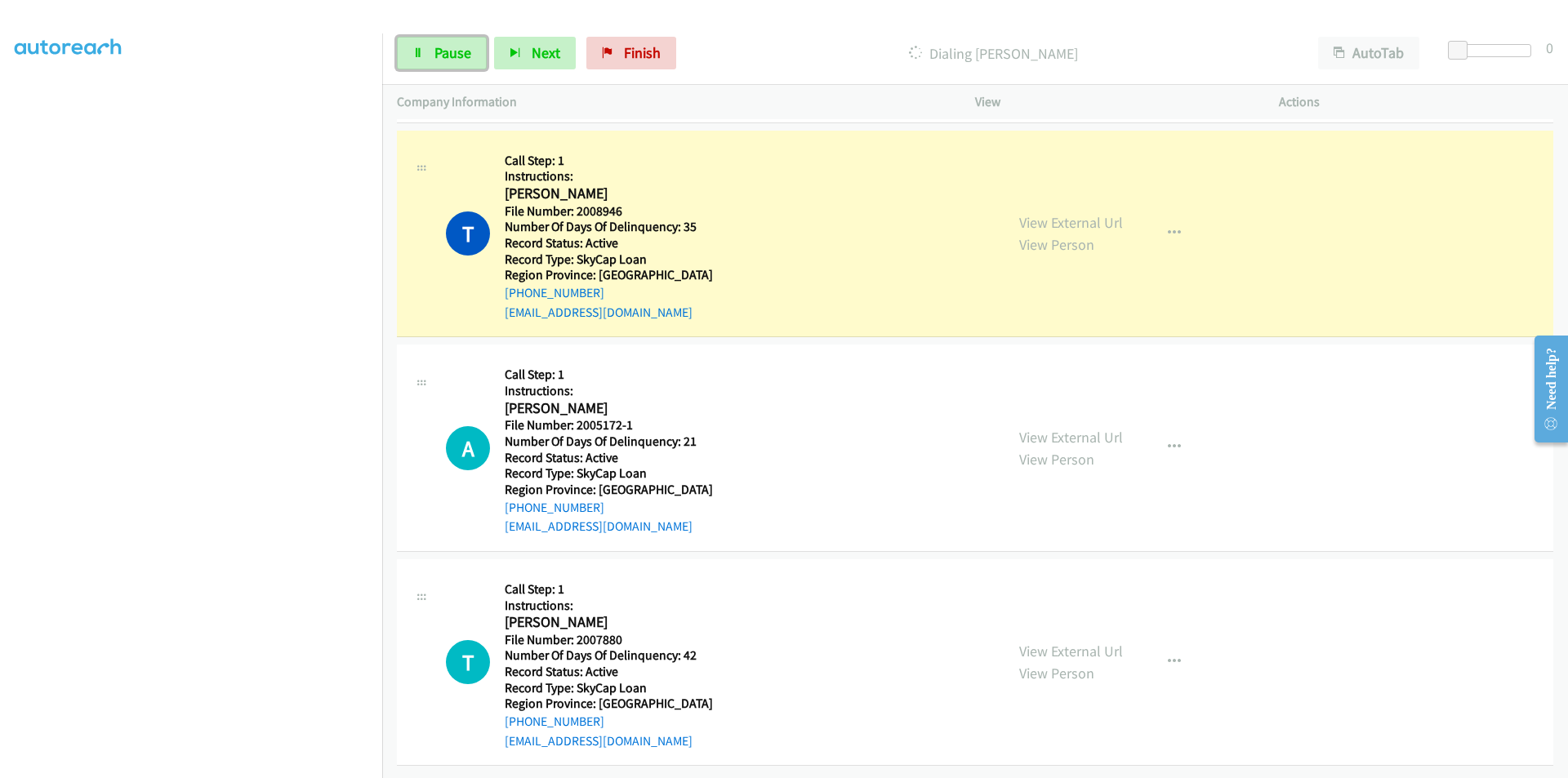
click at [464, 57] on span "Pause" at bounding box center [452, 53] width 37 height 19
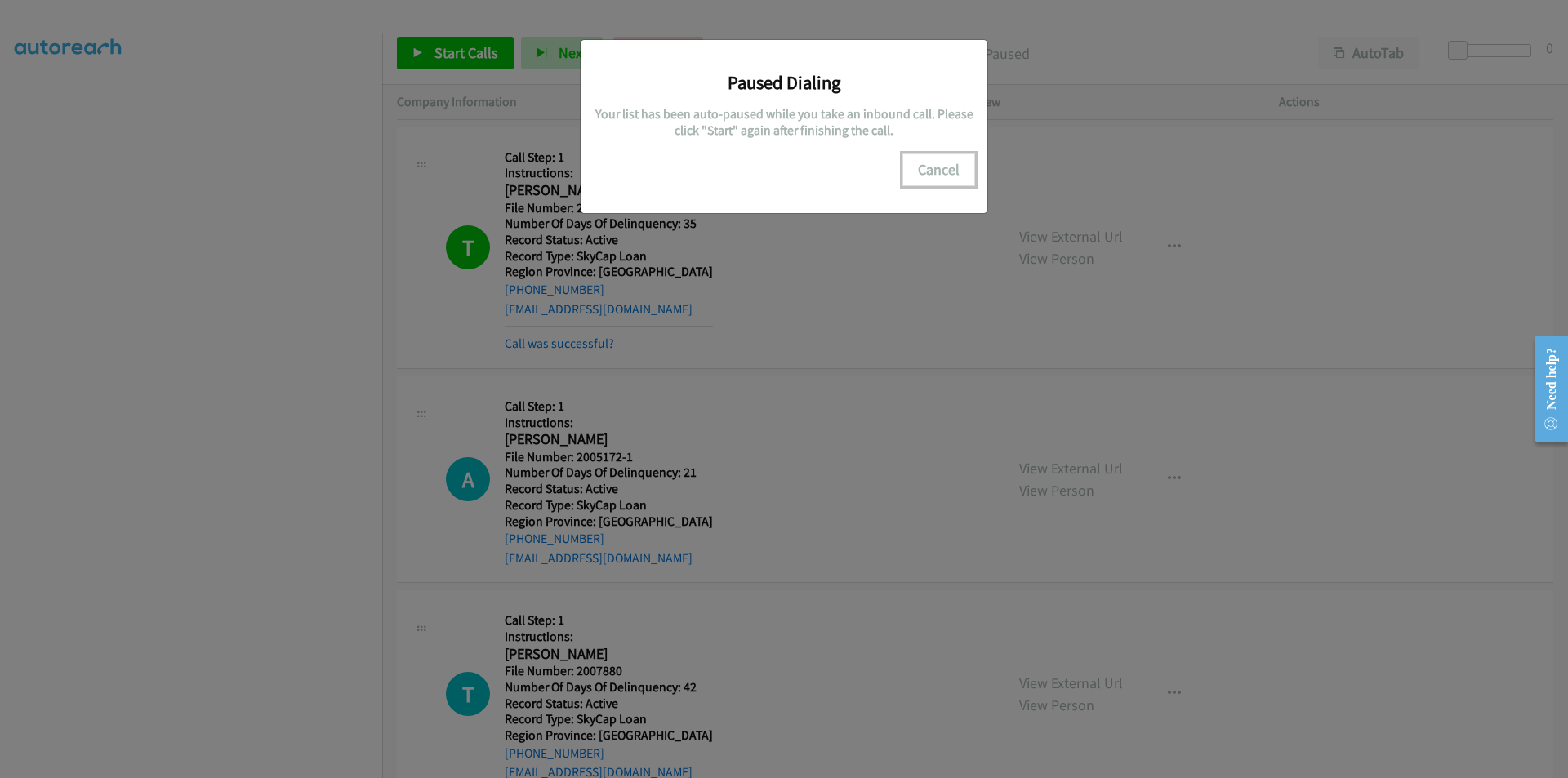
click at [932, 171] on button "Cancel" at bounding box center [939, 170] width 73 height 33
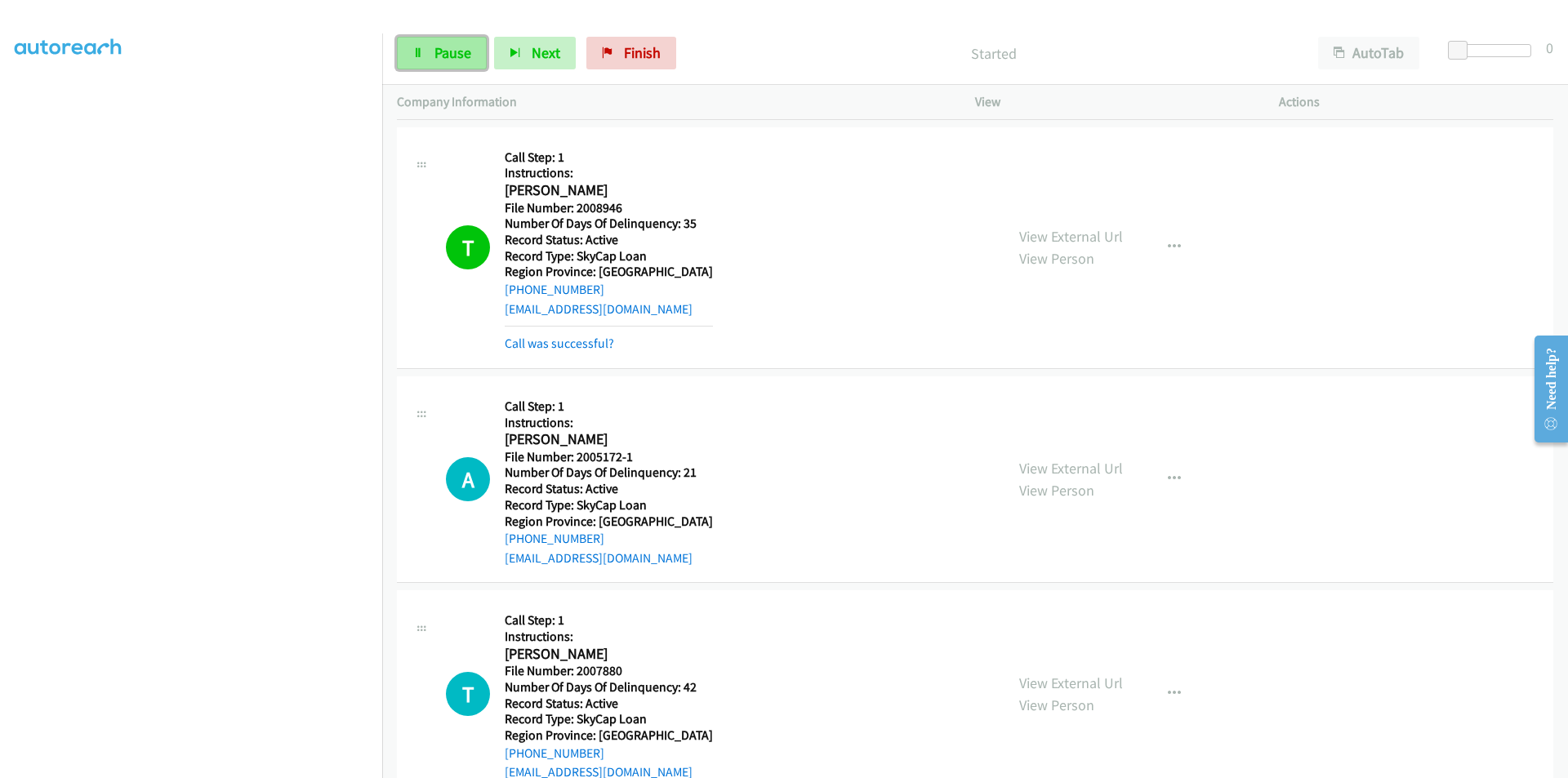
click at [457, 46] on span "Pause" at bounding box center [452, 53] width 37 height 19
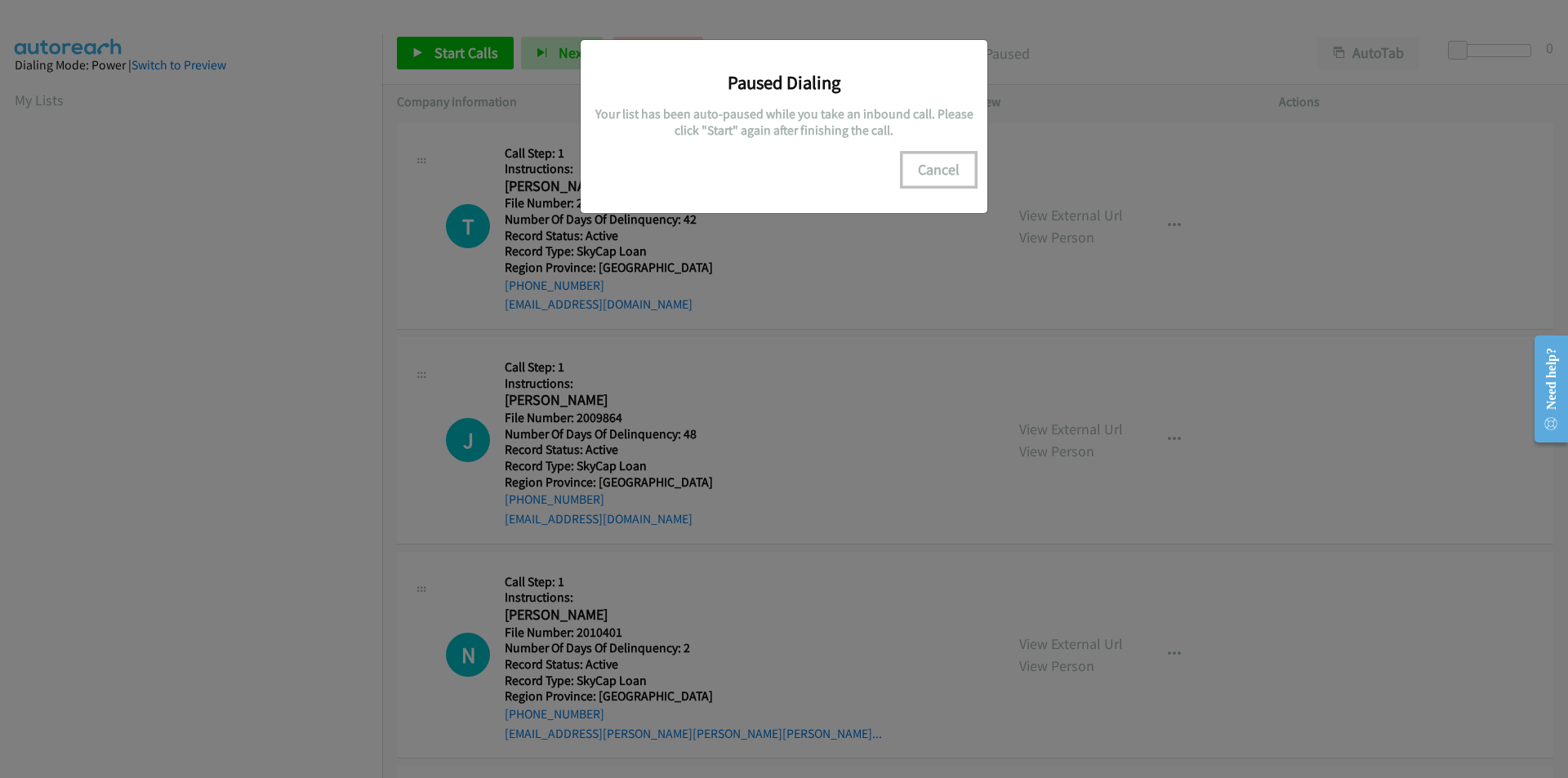
click at [951, 176] on button "Cancel" at bounding box center [939, 170] width 73 height 33
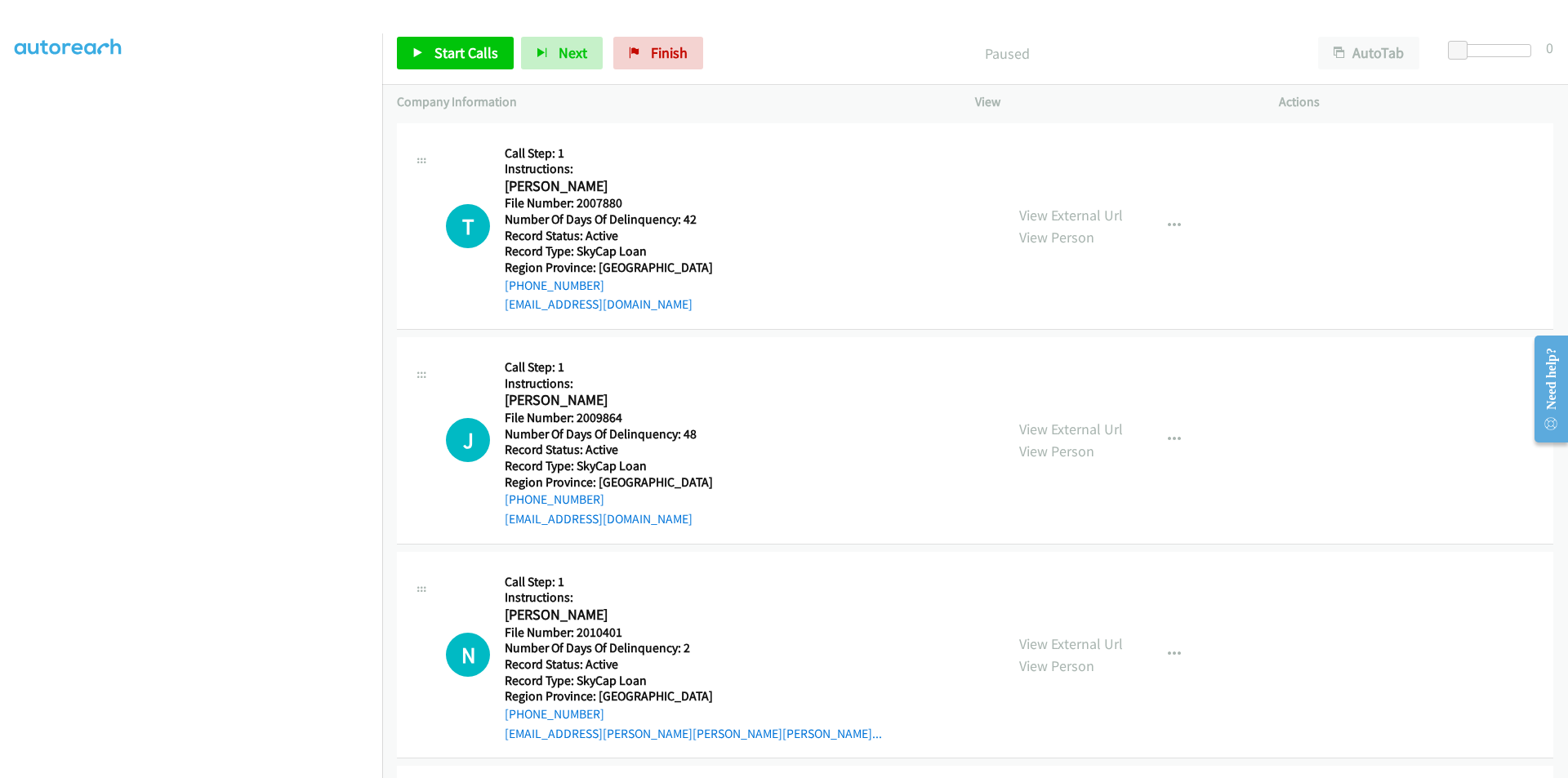
scroll to position [138, 0]
click at [445, 47] on span "Start Calls" at bounding box center [466, 53] width 64 height 19
click at [445, 47] on span "Pause" at bounding box center [452, 53] width 37 height 19
click at [471, 42] on link "Start Calls" at bounding box center [455, 53] width 117 height 33
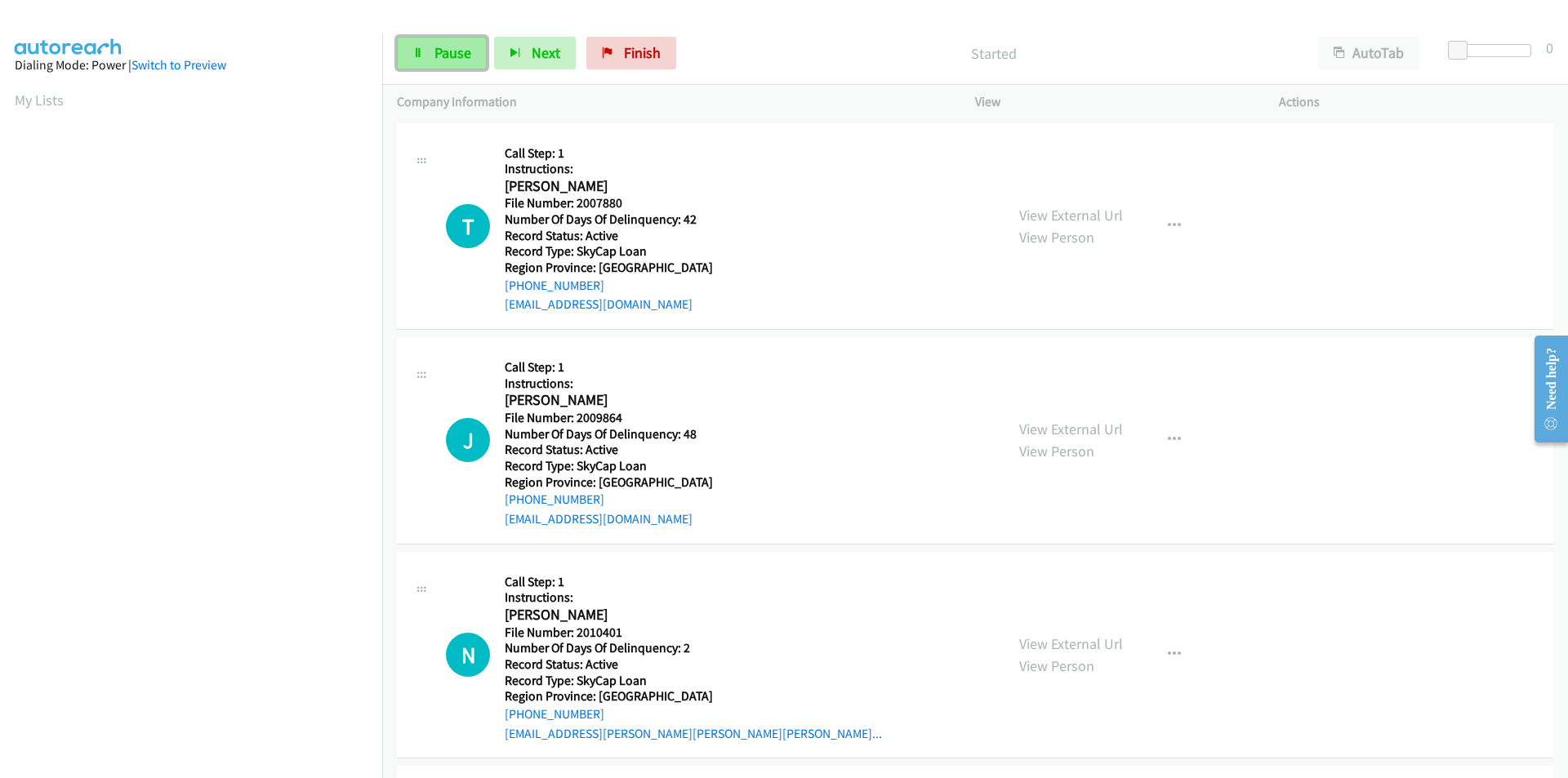
click at [452, 45] on span "Pause" at bounding box center [452, 53] width 37 height 19
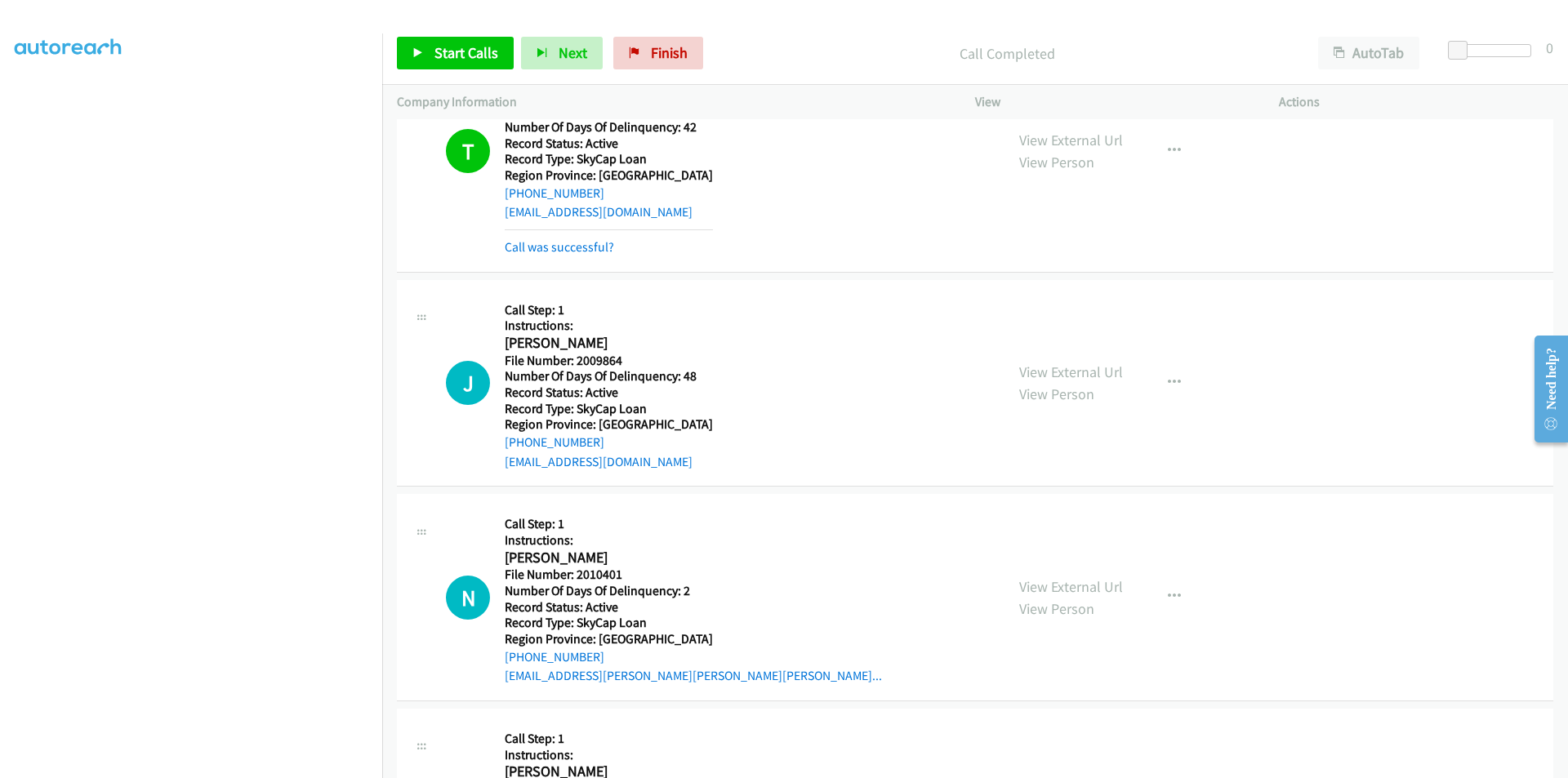
scroll to position [245, 0]
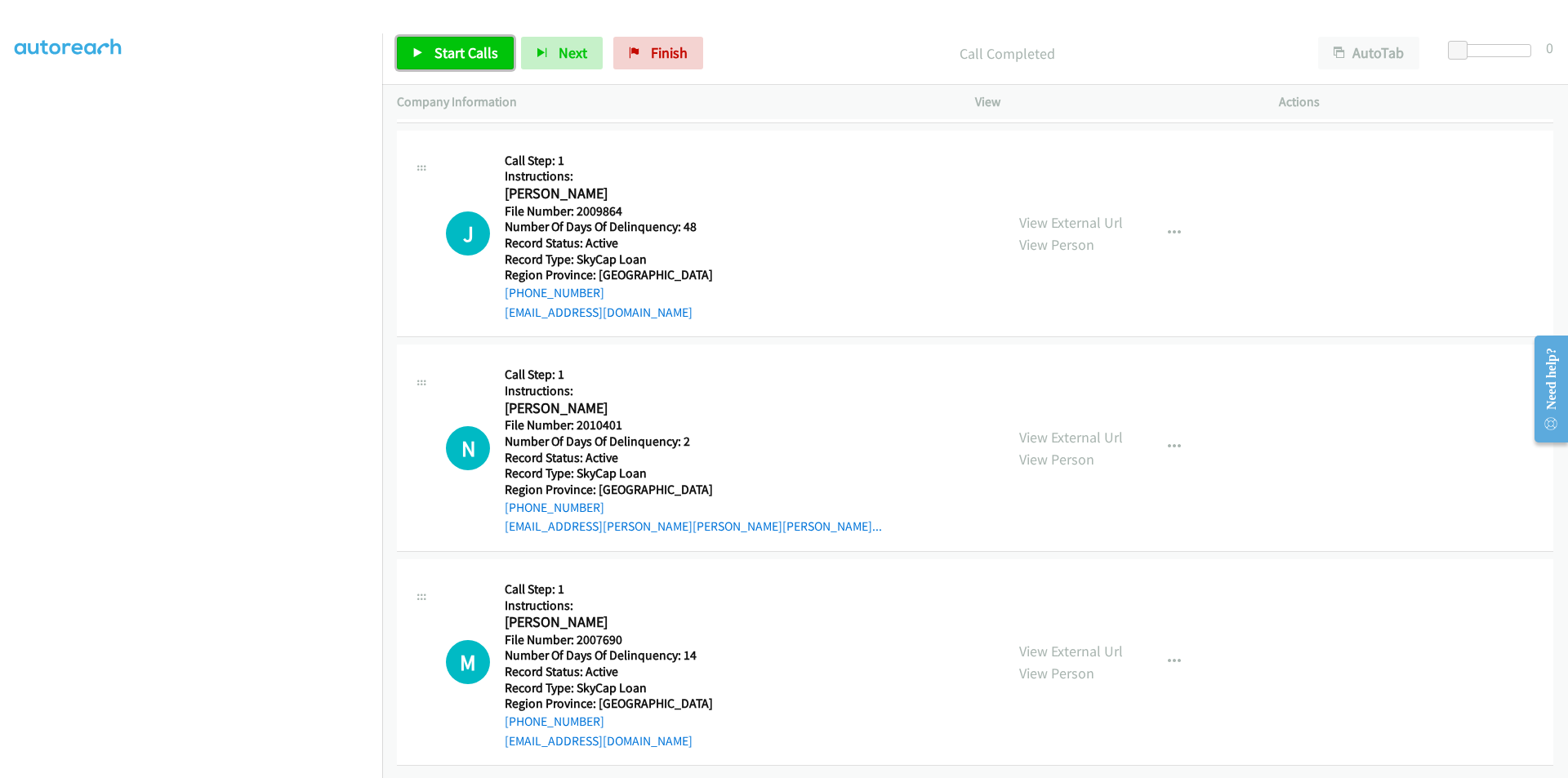
click at [489, 46] on span "Start Calls" at bounding box center [466, 53] width 64 height 19
click at [472, 46] on link "Pause" at bounding box center [441, 53] width 90 height 33
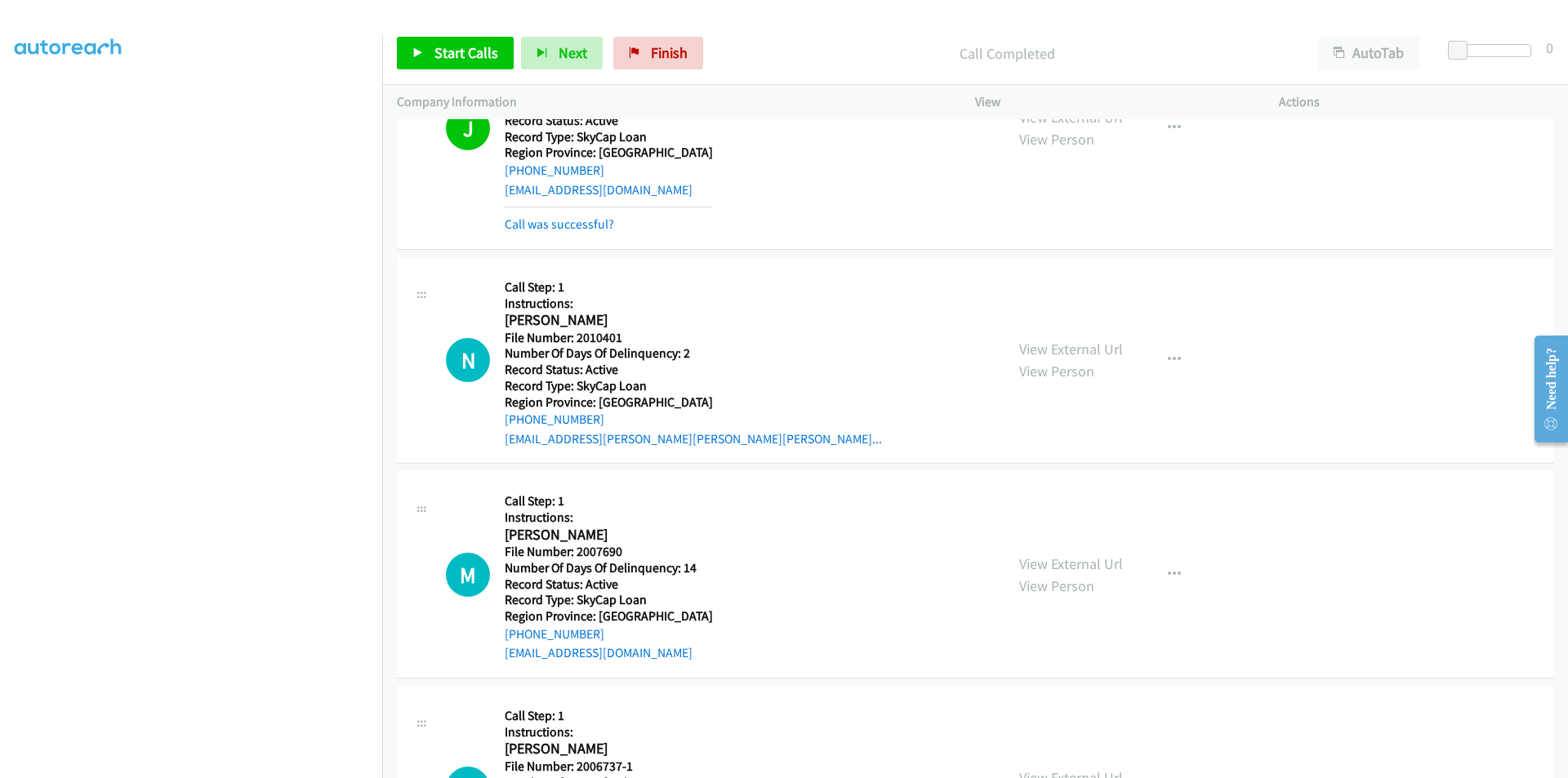
scroll to position [490, 0]
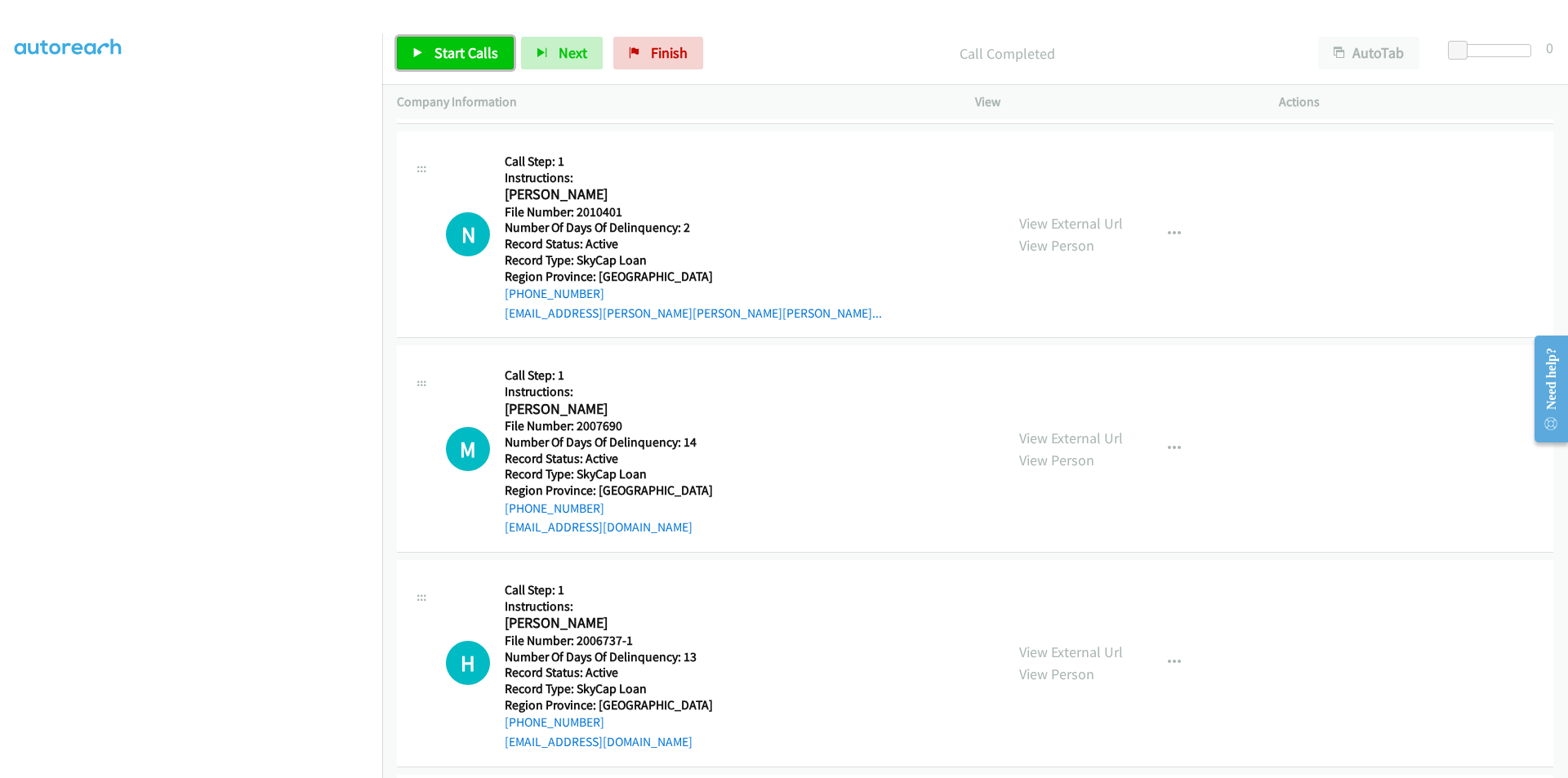
click at [450, 43] on span "Start Calls" at bounding box center [466, 53] width 64 height 19
click at [425, 46] on link "Pause" at bounding box center [441, 53] width 90 height 33
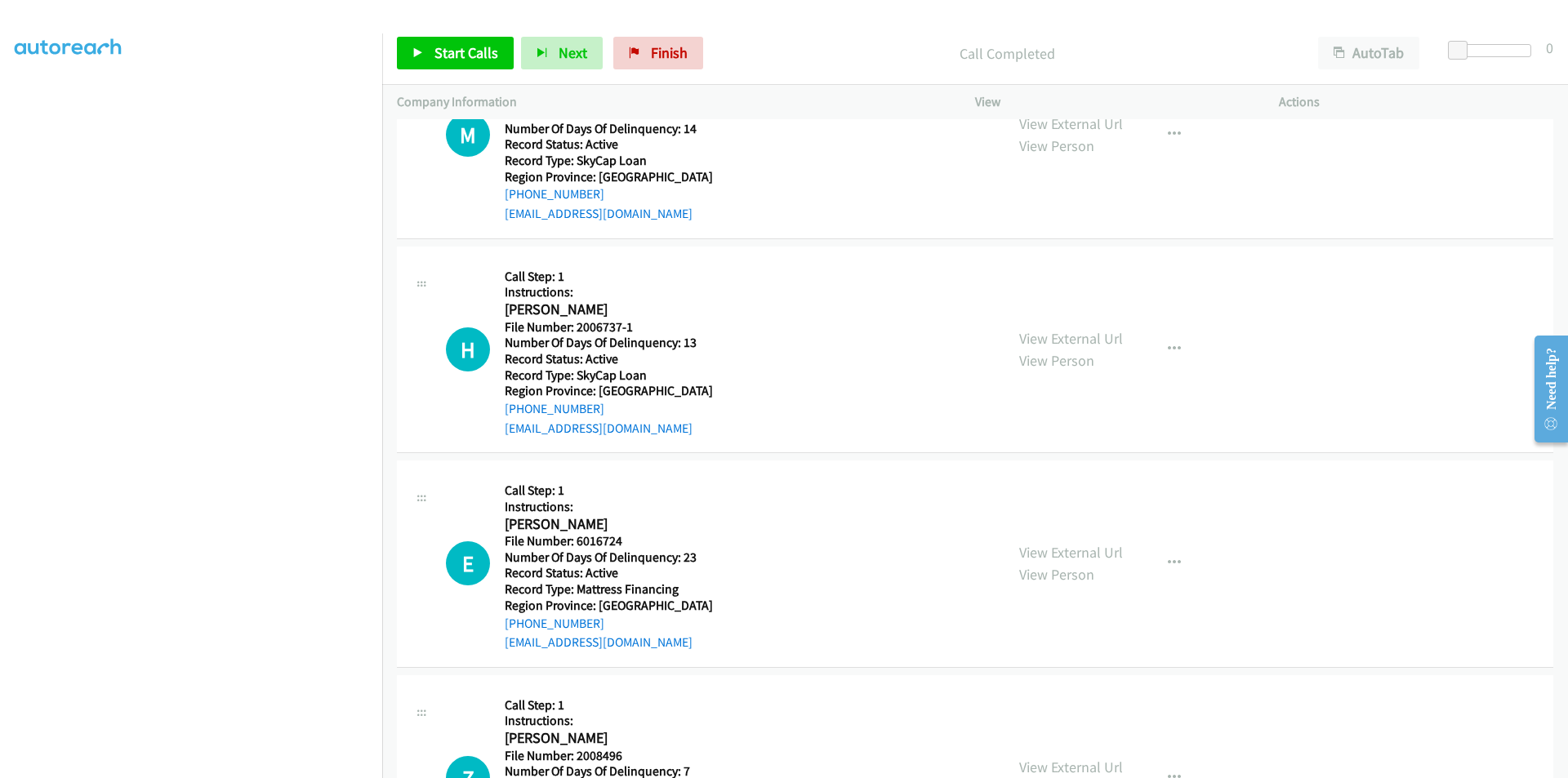
scroll to position [735, 0]
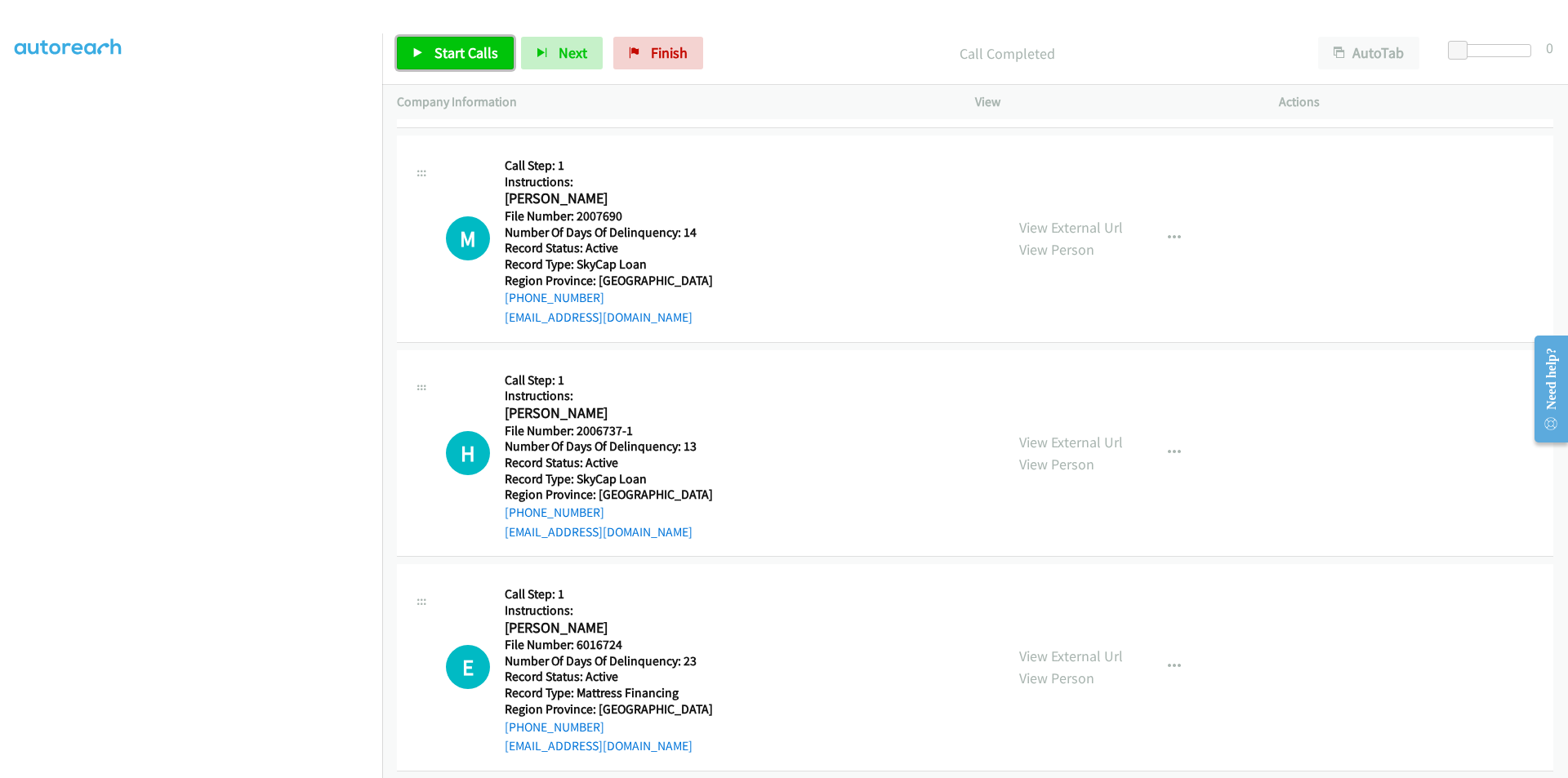
click at [437, 45] on span "Start Calls" at bounding box center [466, 53] width 64 height 19
click at [449, 47] on span "Pause" at bounding box center [452, 53] width 37 height 19
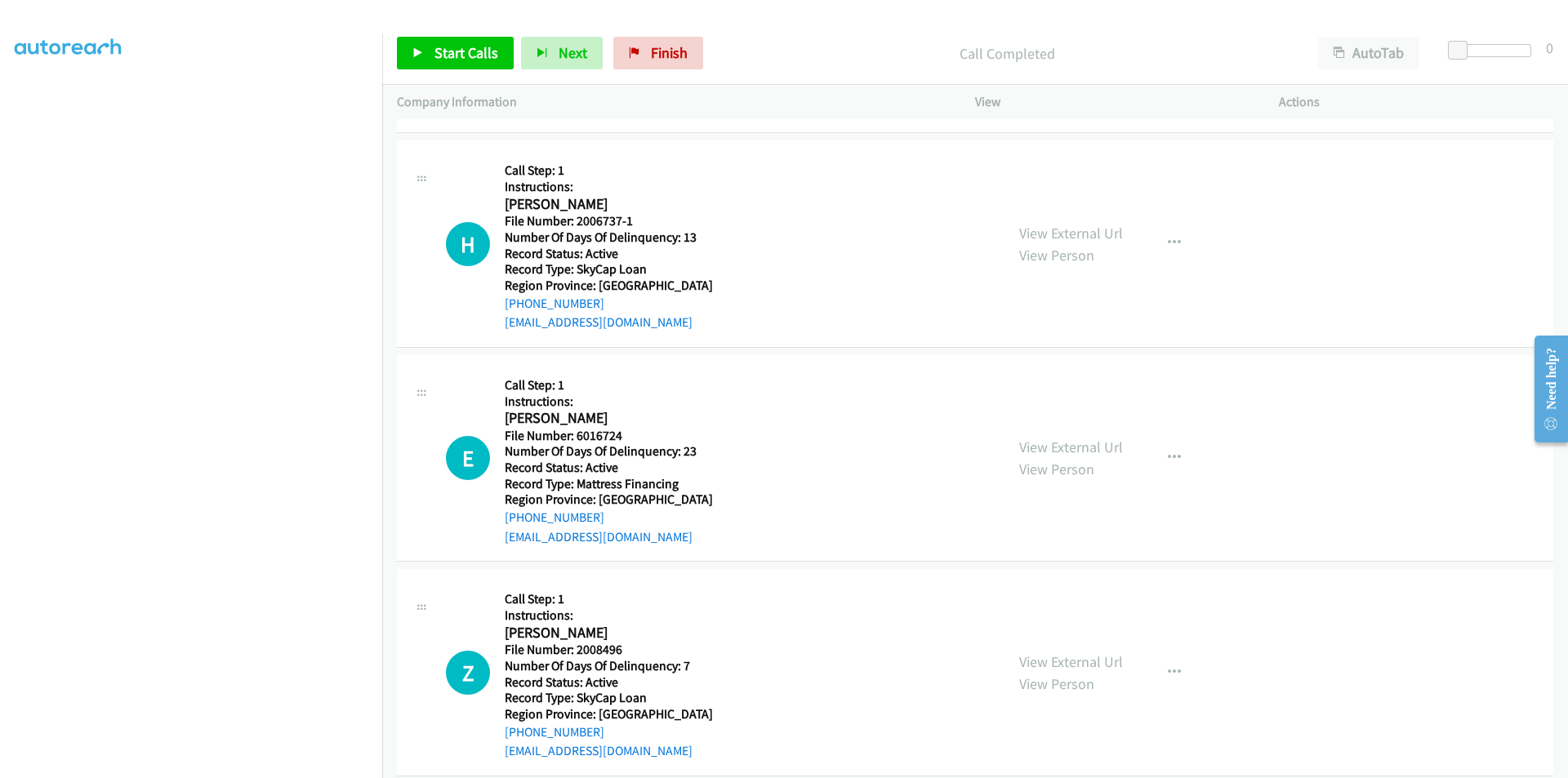
scroll to position [980, 0]
click at [1172, 238] on icon "button" at bounding box center [1175, 243] width 13 height 13
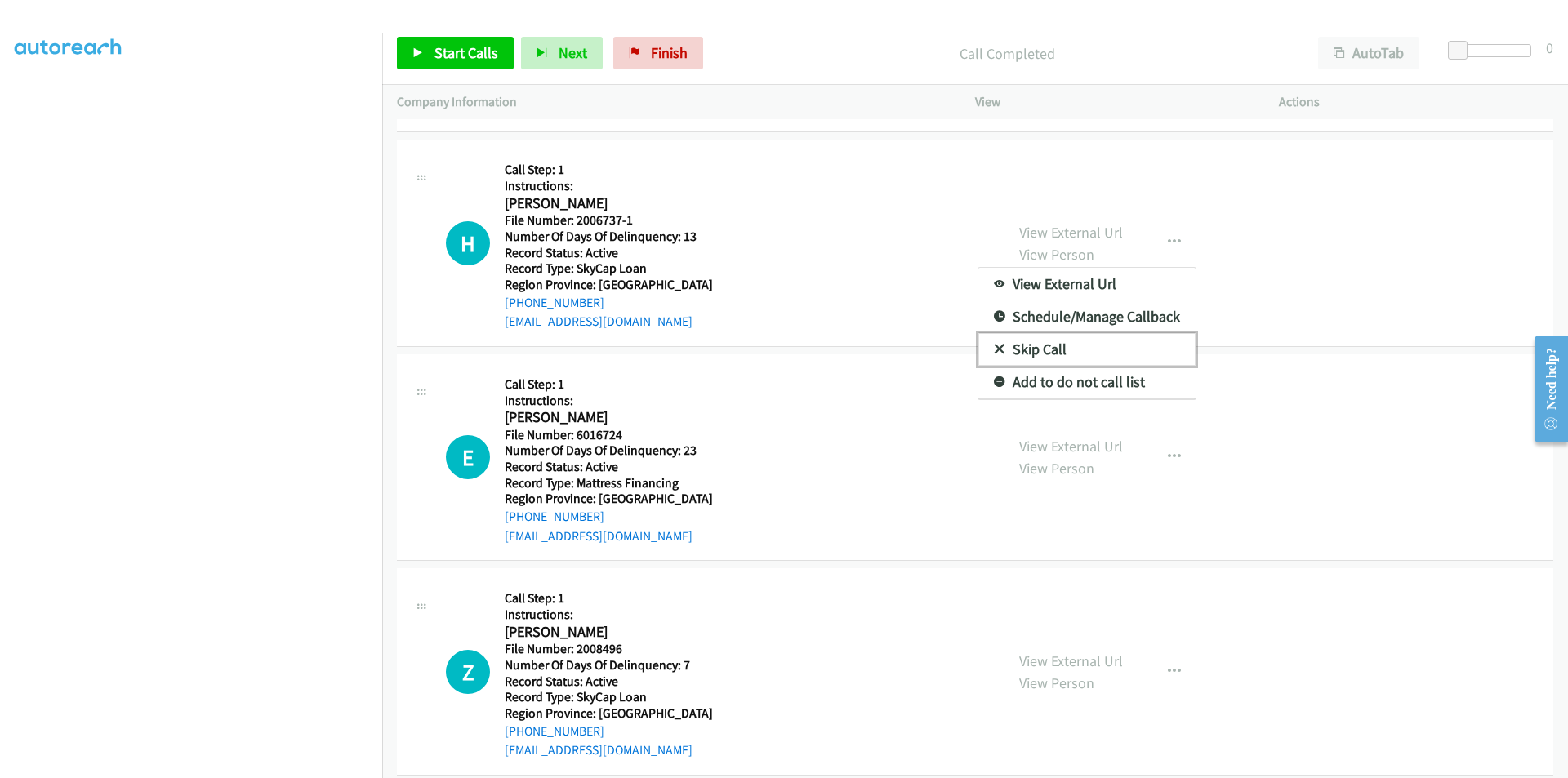
click at [1069, 353] on link "Skip Call" at bounding box center [1087, 349] width 218 height 33
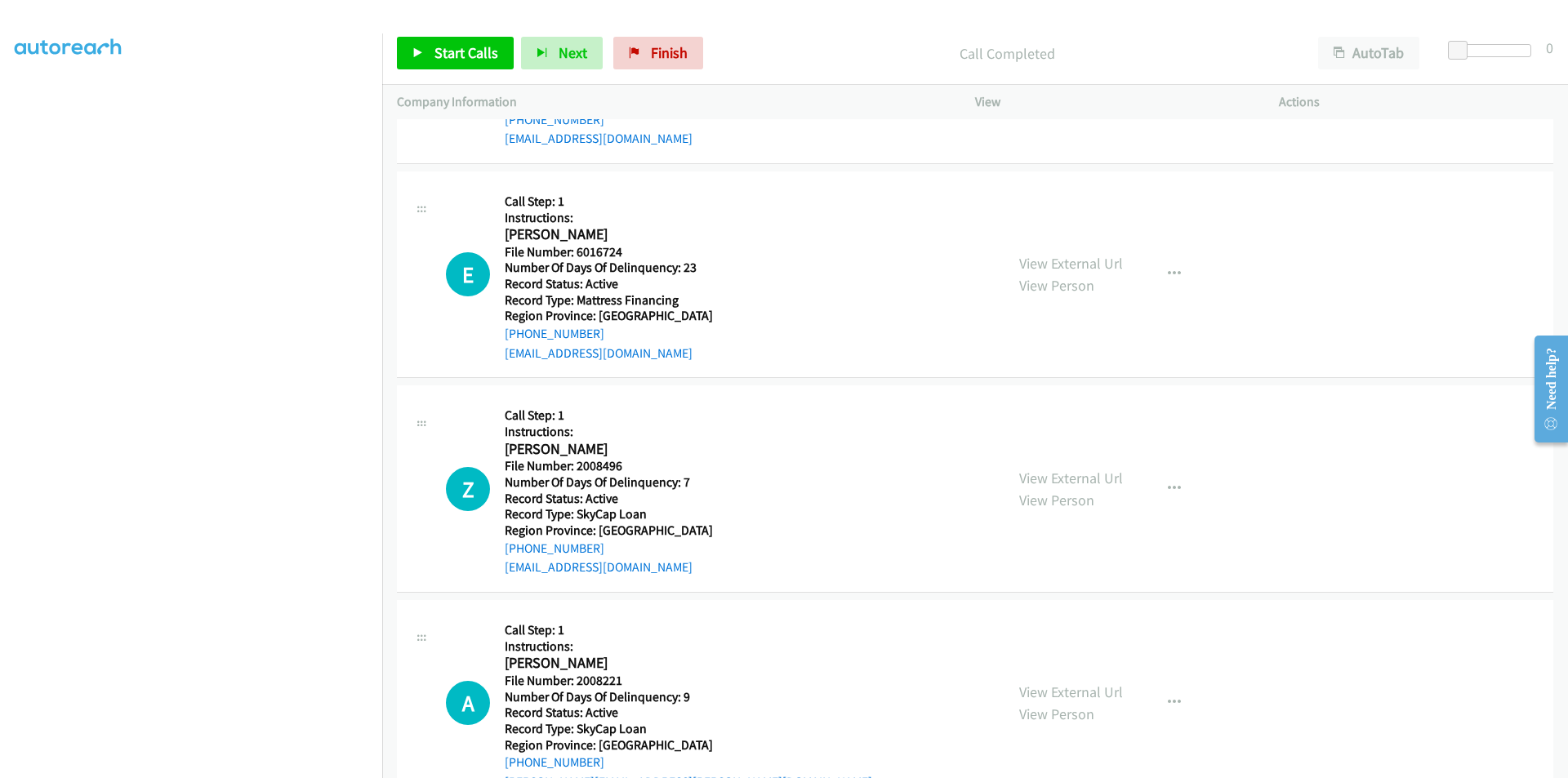
scroll to position [1164, 0]
click at [1159, 267] on button "button" at bounding box center [1174, 272] width 44 height 33
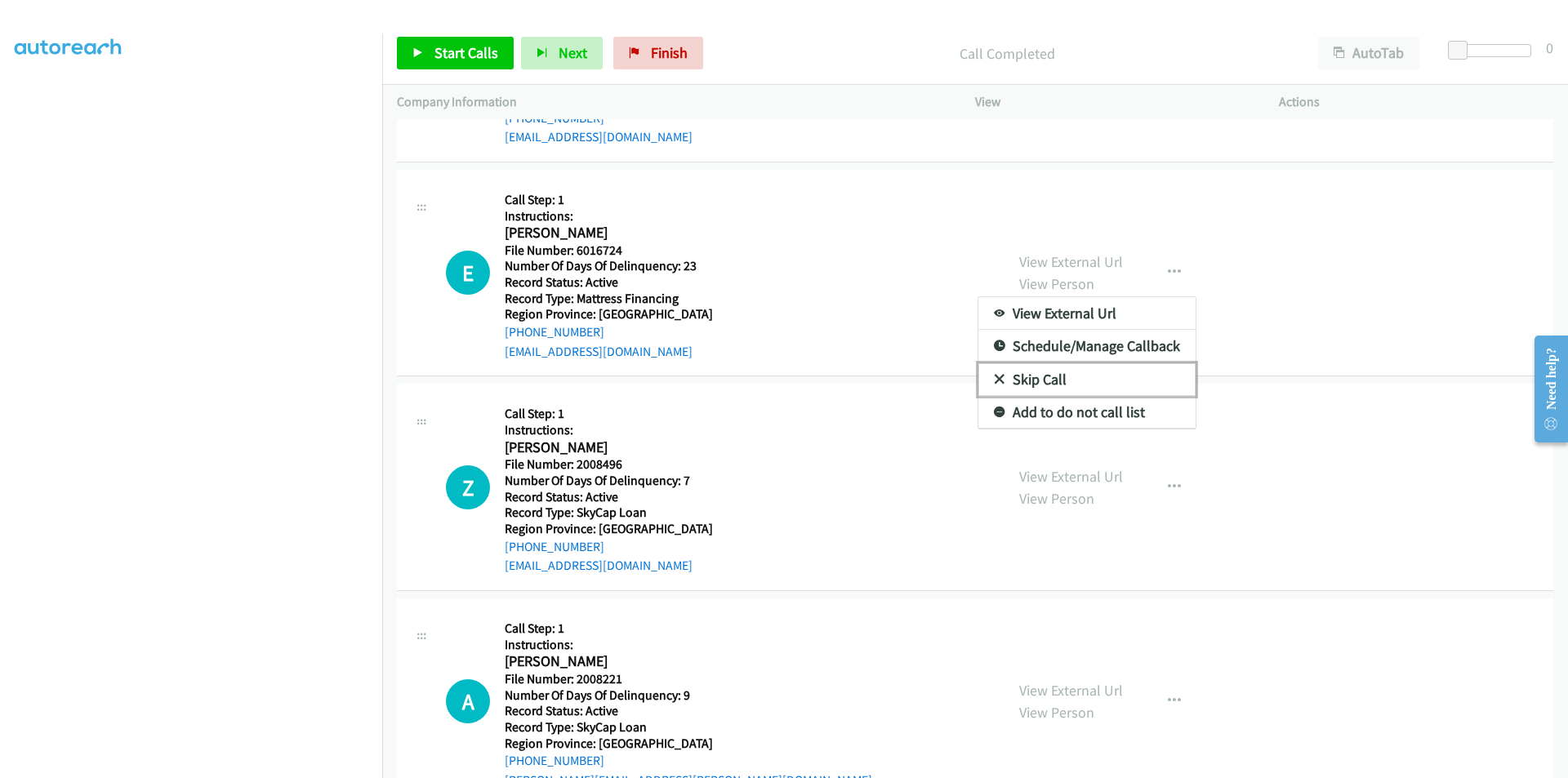
click at [1045, 390] on link "Skip Call" at bounding box center [1087, 380] width 218 height 33
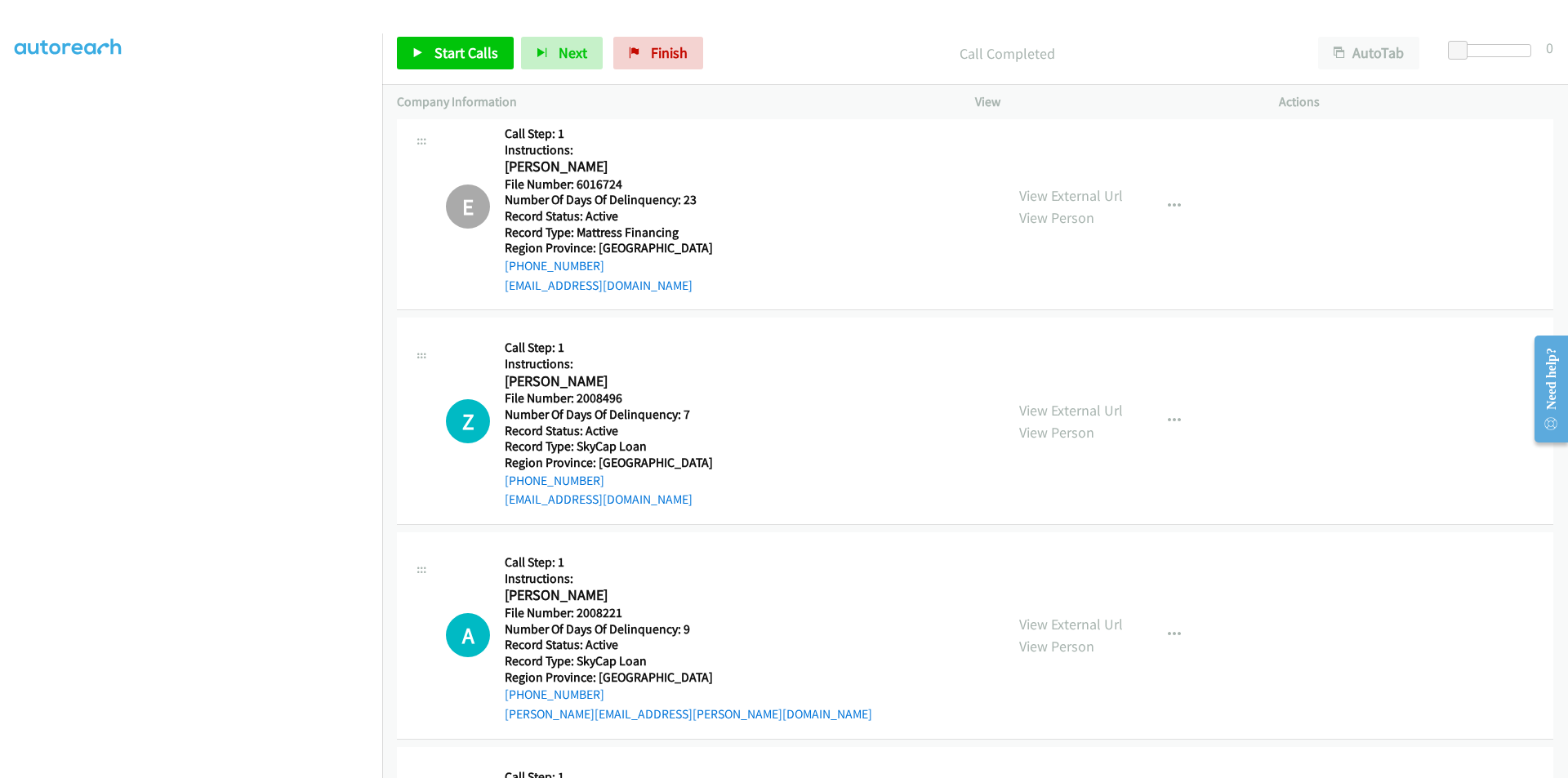
scroll to position [1409, 0]
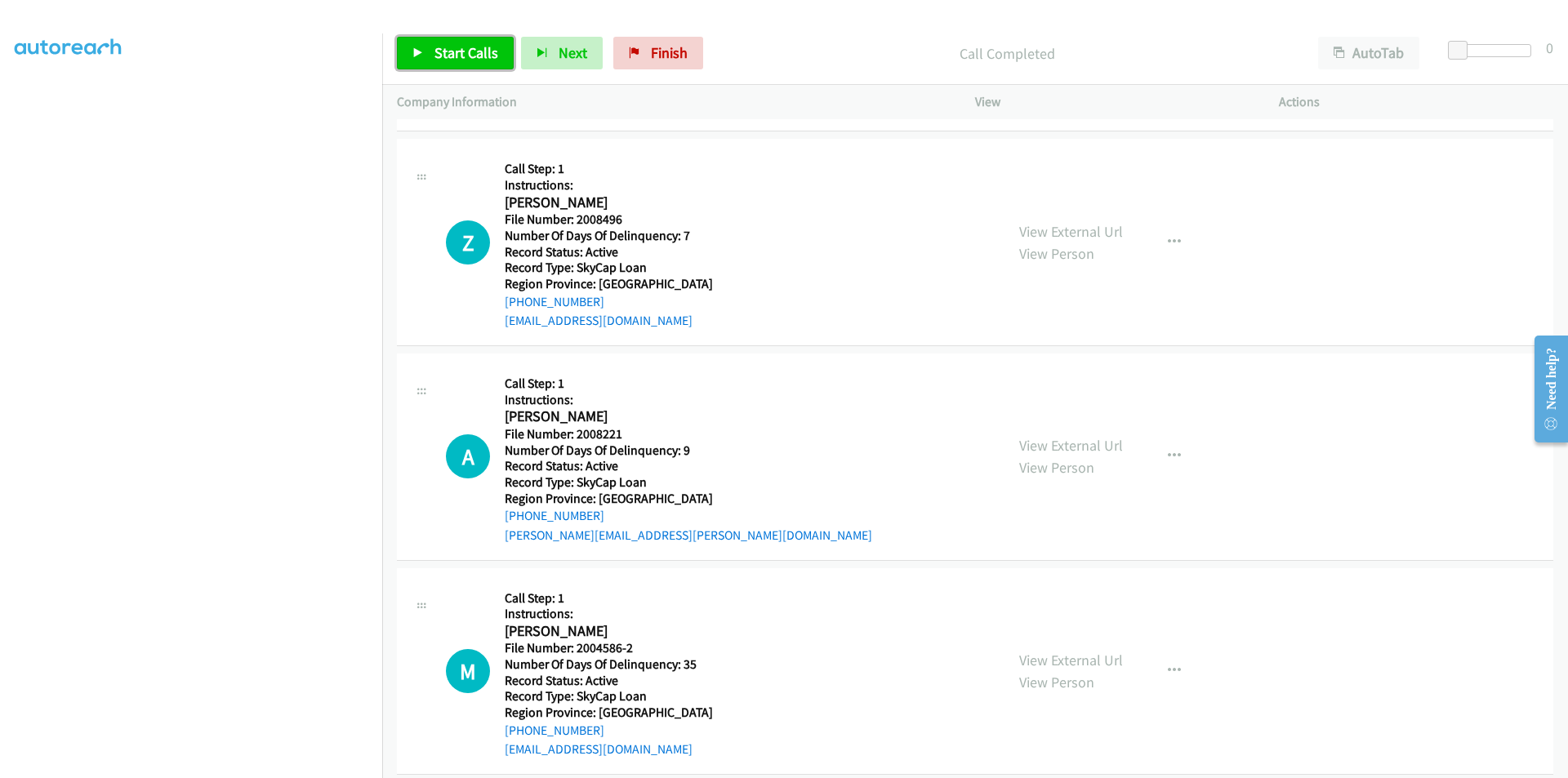
click at [452, 52] on span "Start Calls" at bounding box center [466, 53] width 64 height 19
click at [452, 50] on span "Pause" at bounding box center [452, 53] width 37 height 19
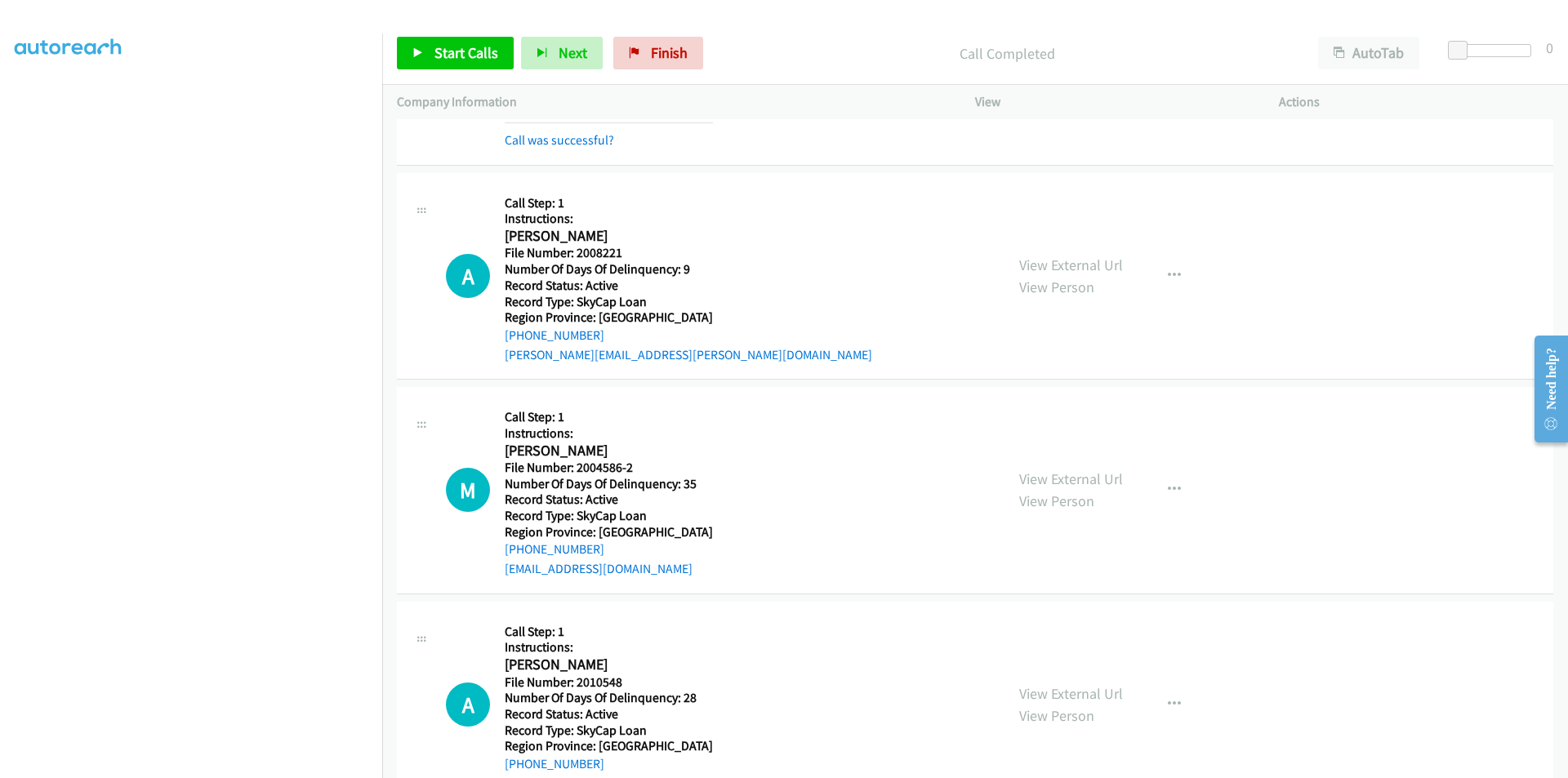
scroll to position [1654, 0]
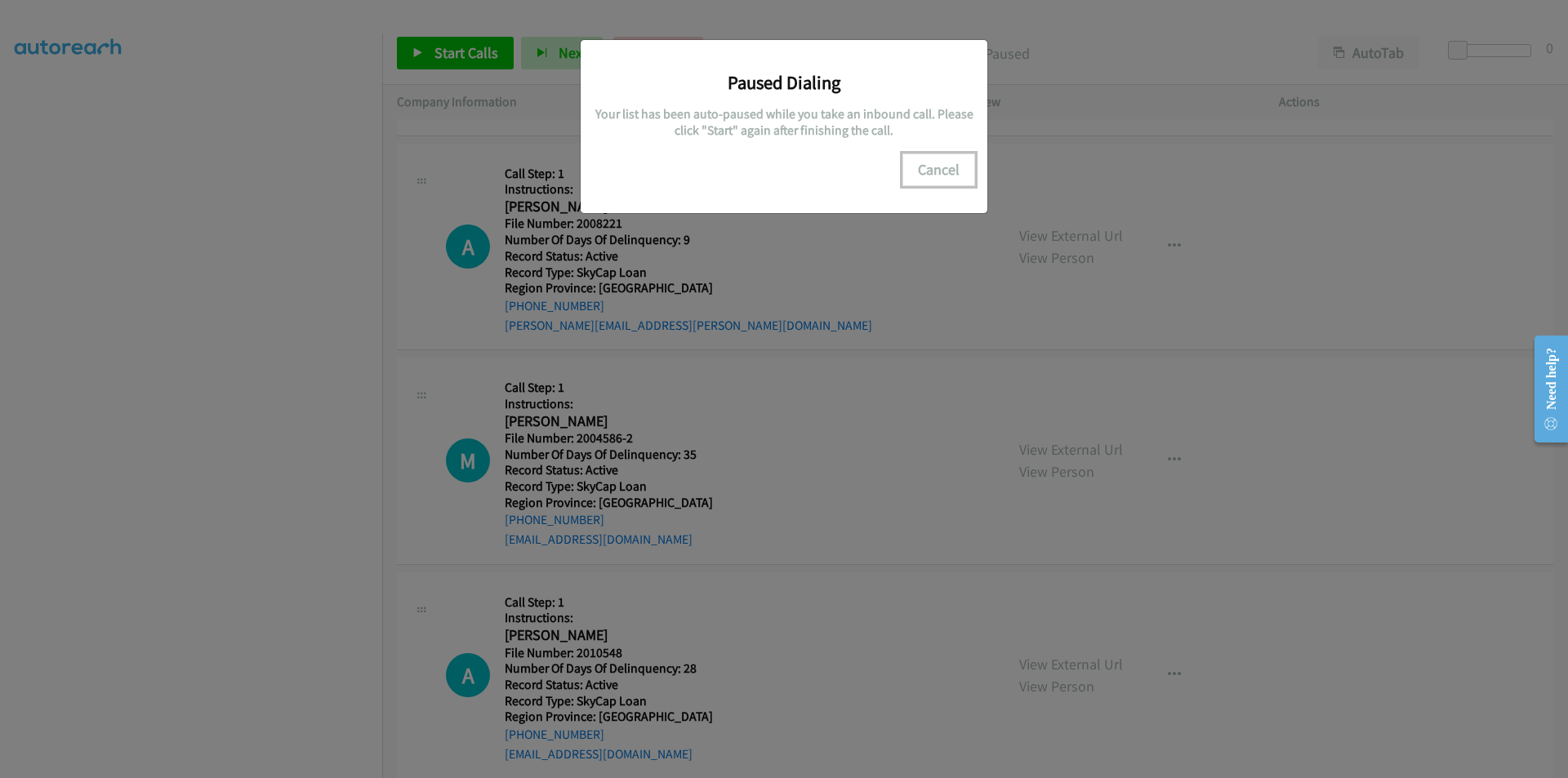
click at [928, 169] on button "Cancel" at bounding box center [939, 170] width 73 height 33
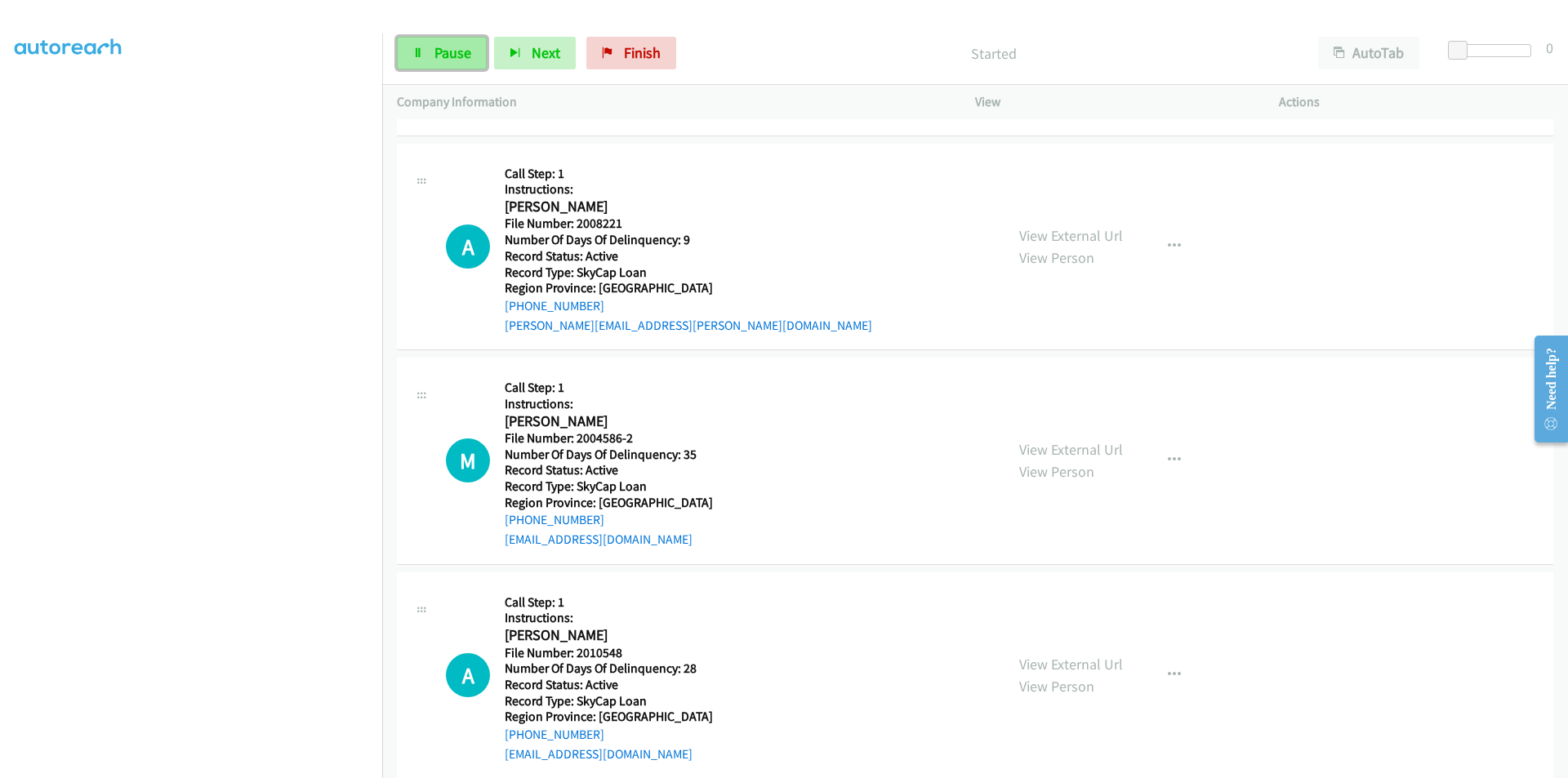
click at [453, 58] on span "Pause" at bounding box center [452, 53] width 37 height 19
click at [445, 52] on span "Pause" at bounding box center [452, 53] width 37 height 19
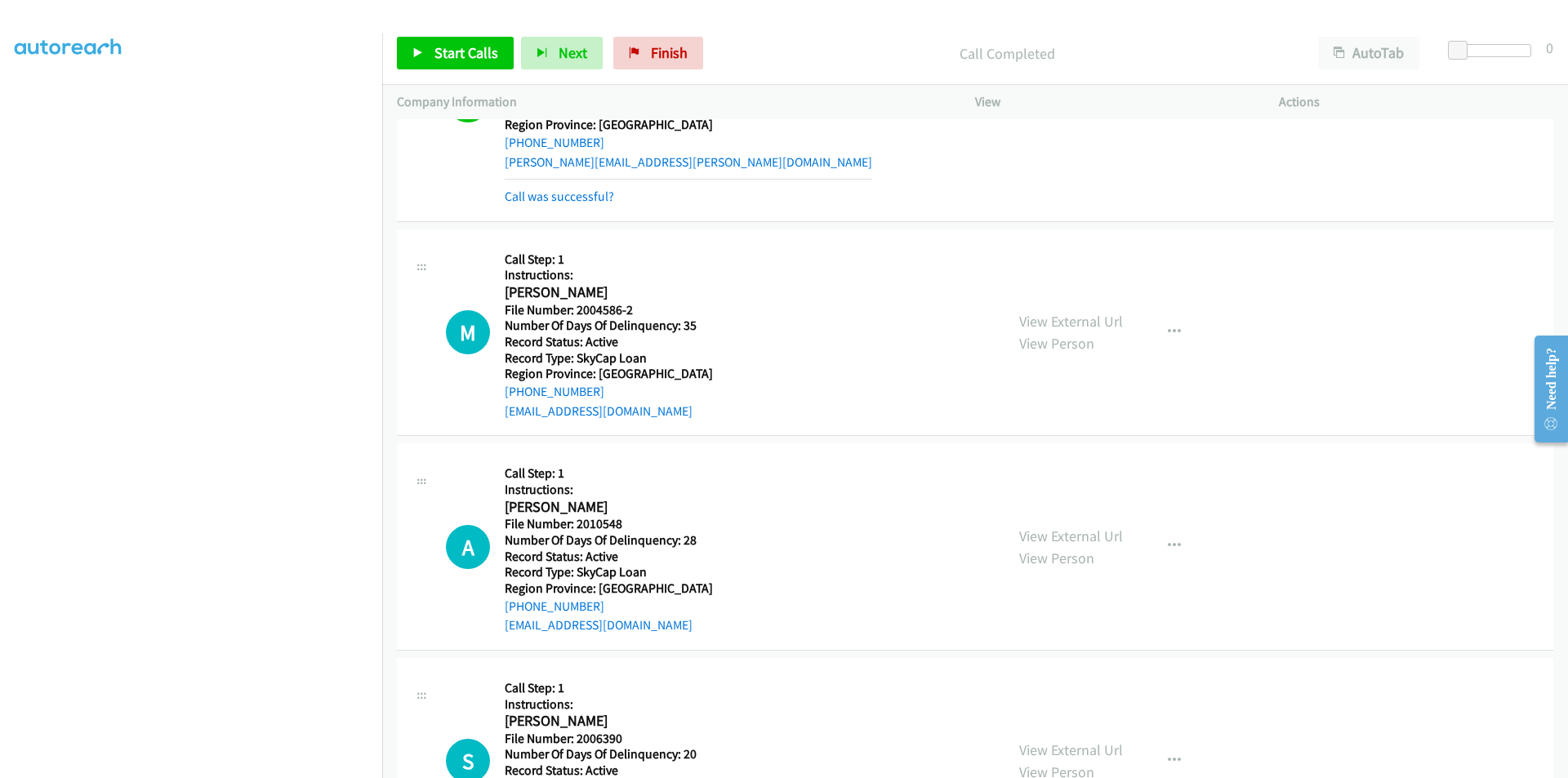
scroll to position [1899, 0]
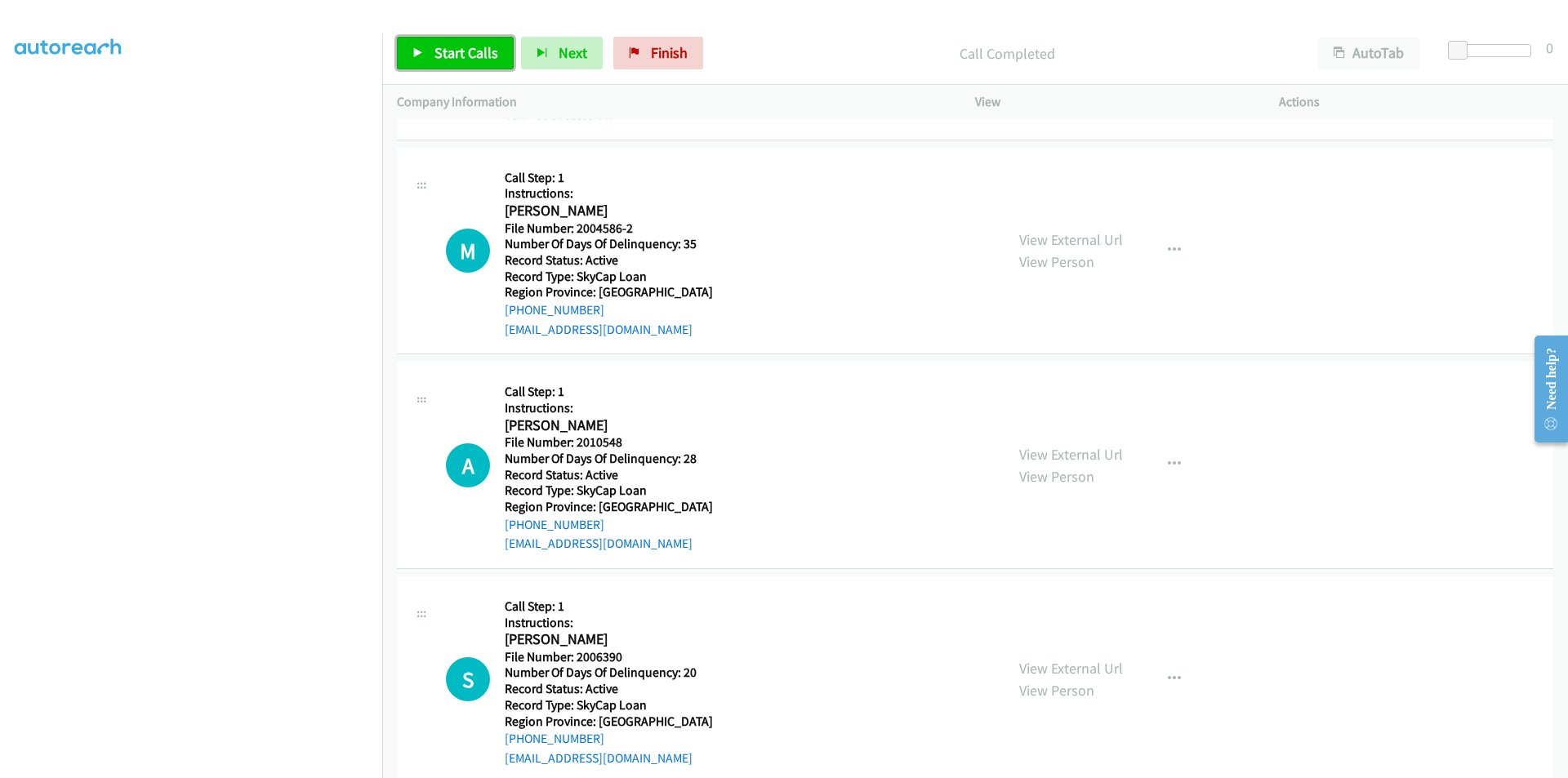
click at [467, 58] on span "Start Calls" at bounding box center [466, 53] width 64 height 19
click at [458, 57] on span "Pause" at bounding box center [452, 53] width 37 height 19
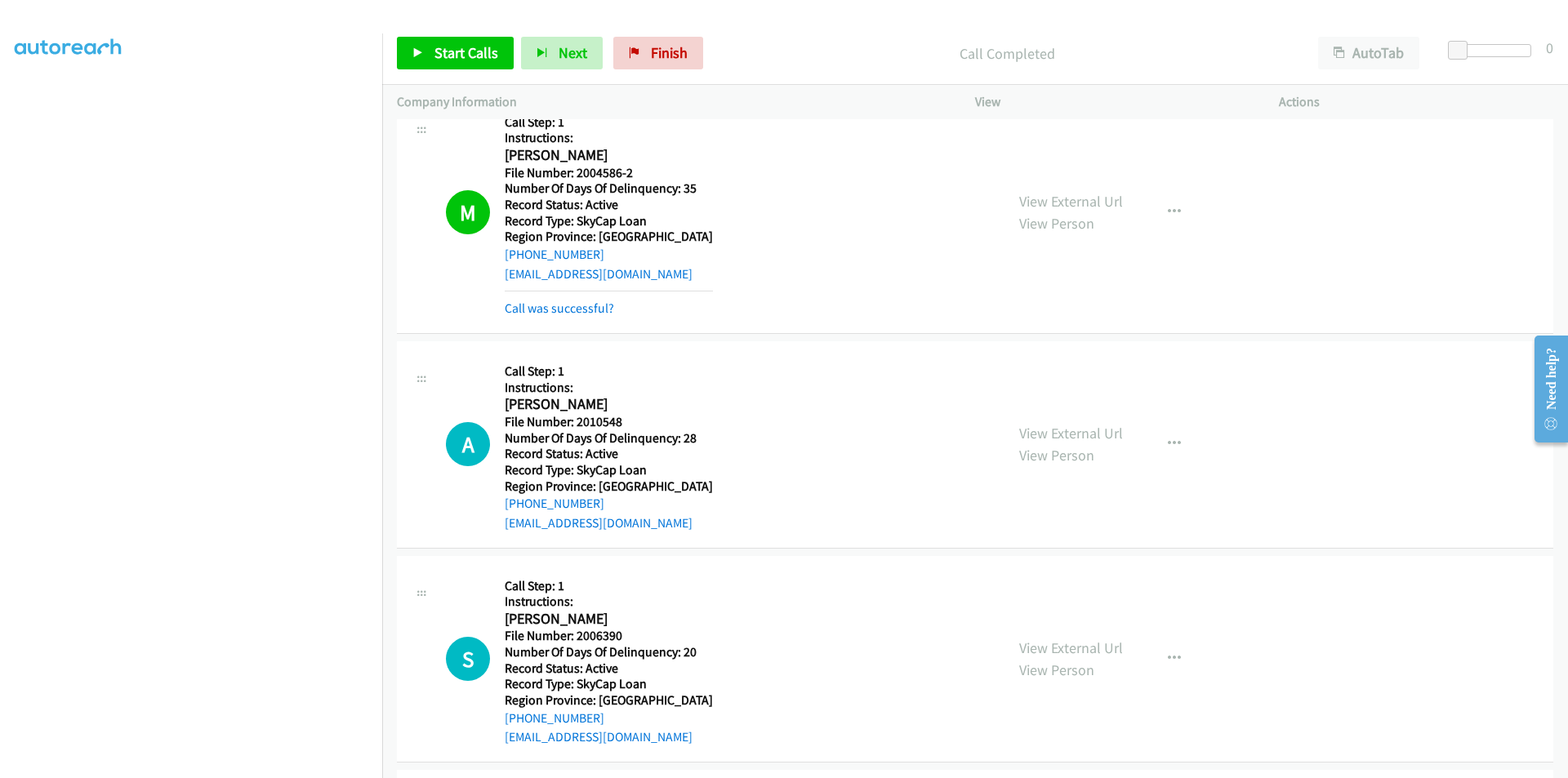
scroll to position [2145, 0]
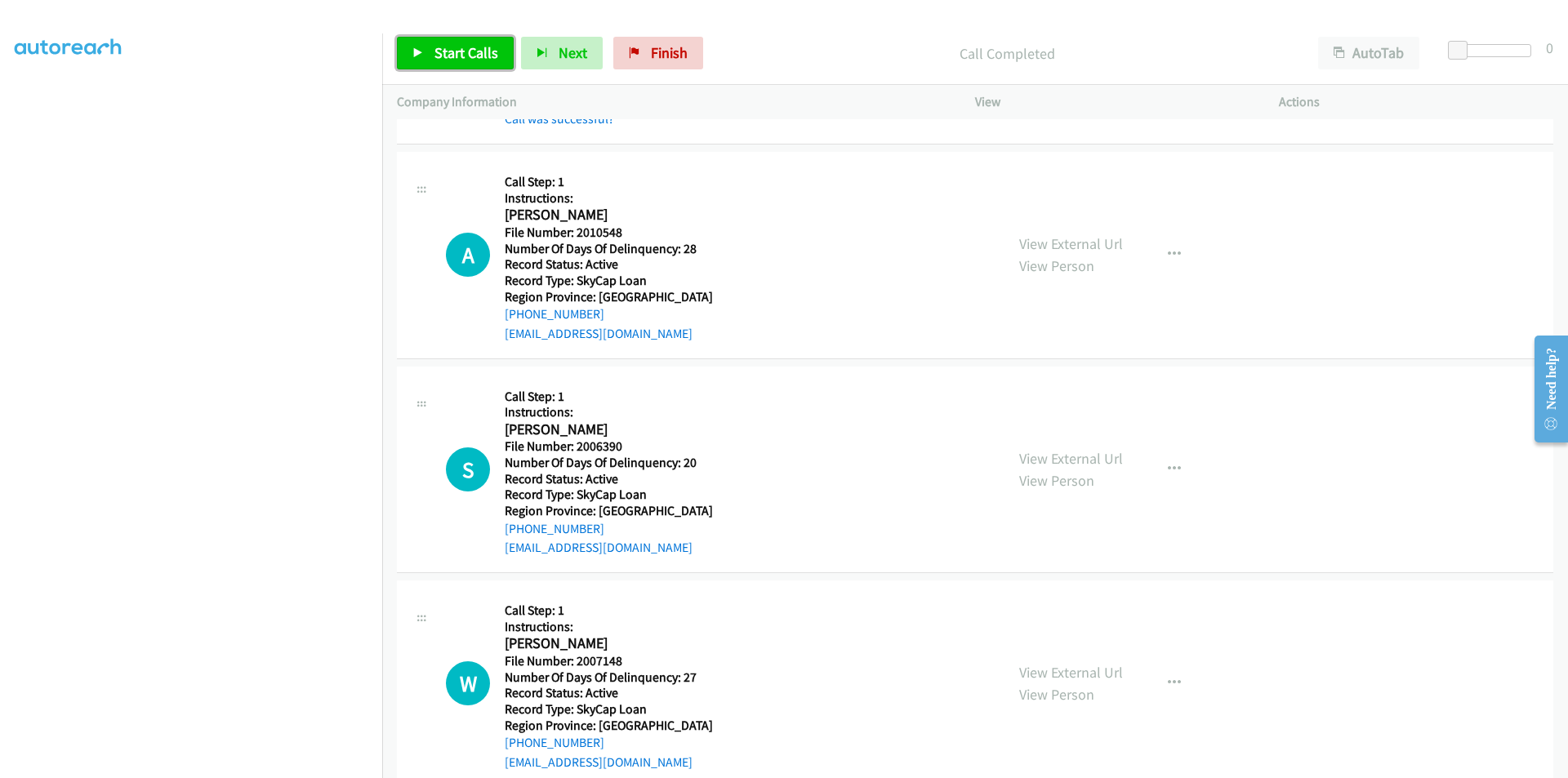
click at [452, 55] on span "Start Calls" at bounding box center [466, 53] width 64 height 19
click at [452, 55] on span "Pause" at bounding box center [452, 53] width 37 height 19
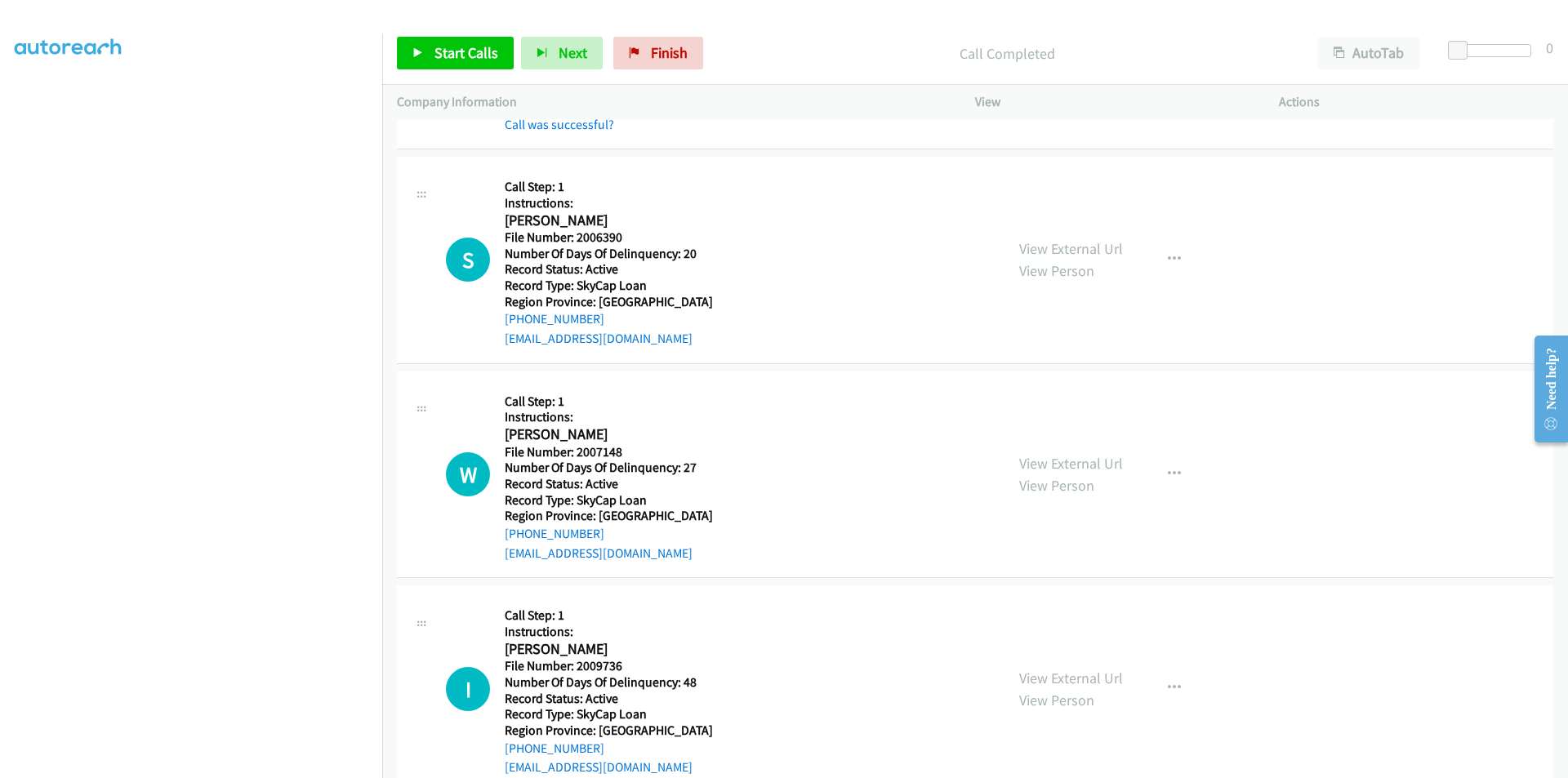
scroll to position [2390, 0]
click at [451, 46] on span "Start Calls" at bounding box center [466, 53] width 64 height 19
click at [451, 46] on span "Pause" at bounding box center [452, 53] width 37 height 19
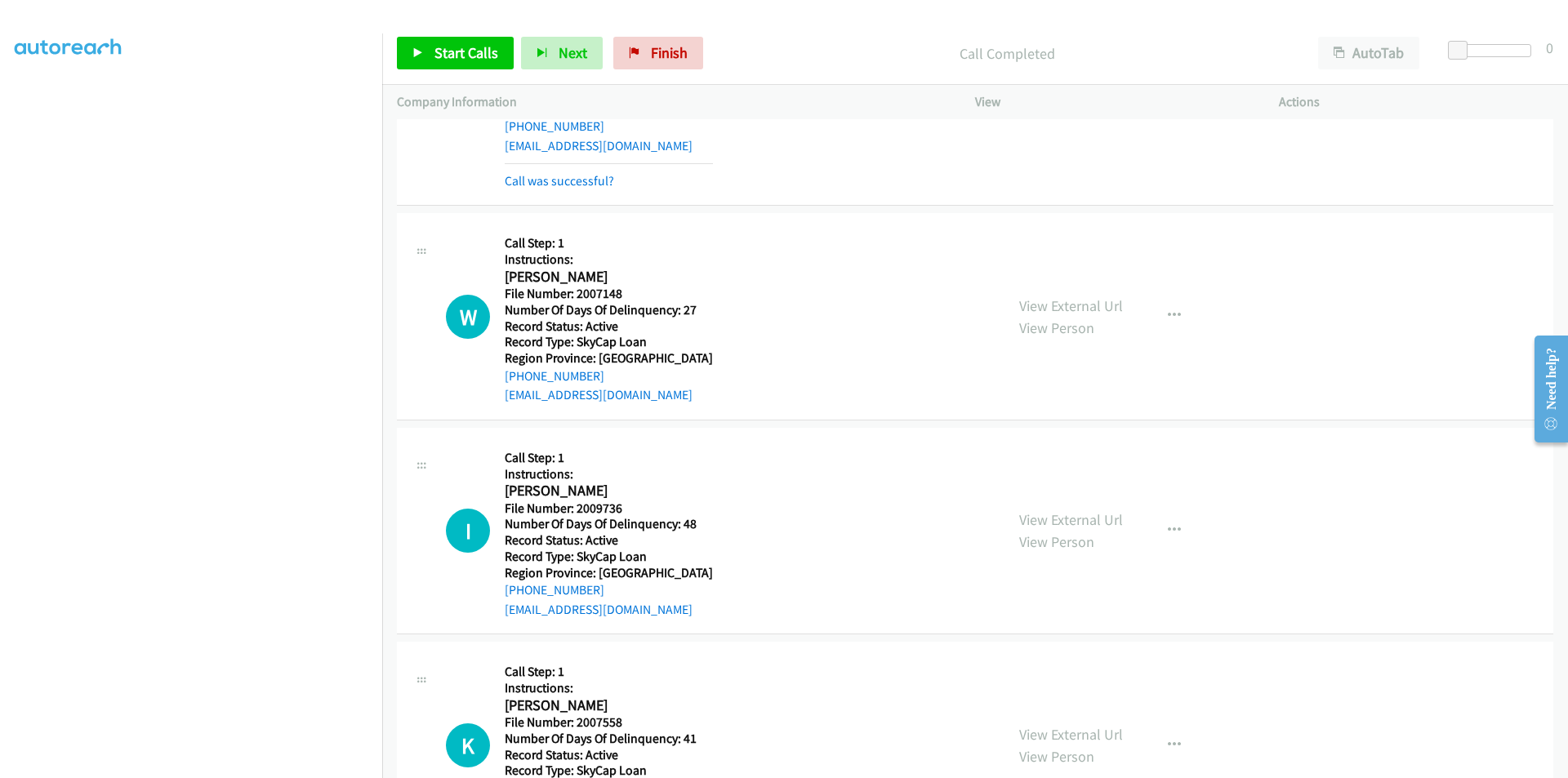
scroll to position [2634, 0]
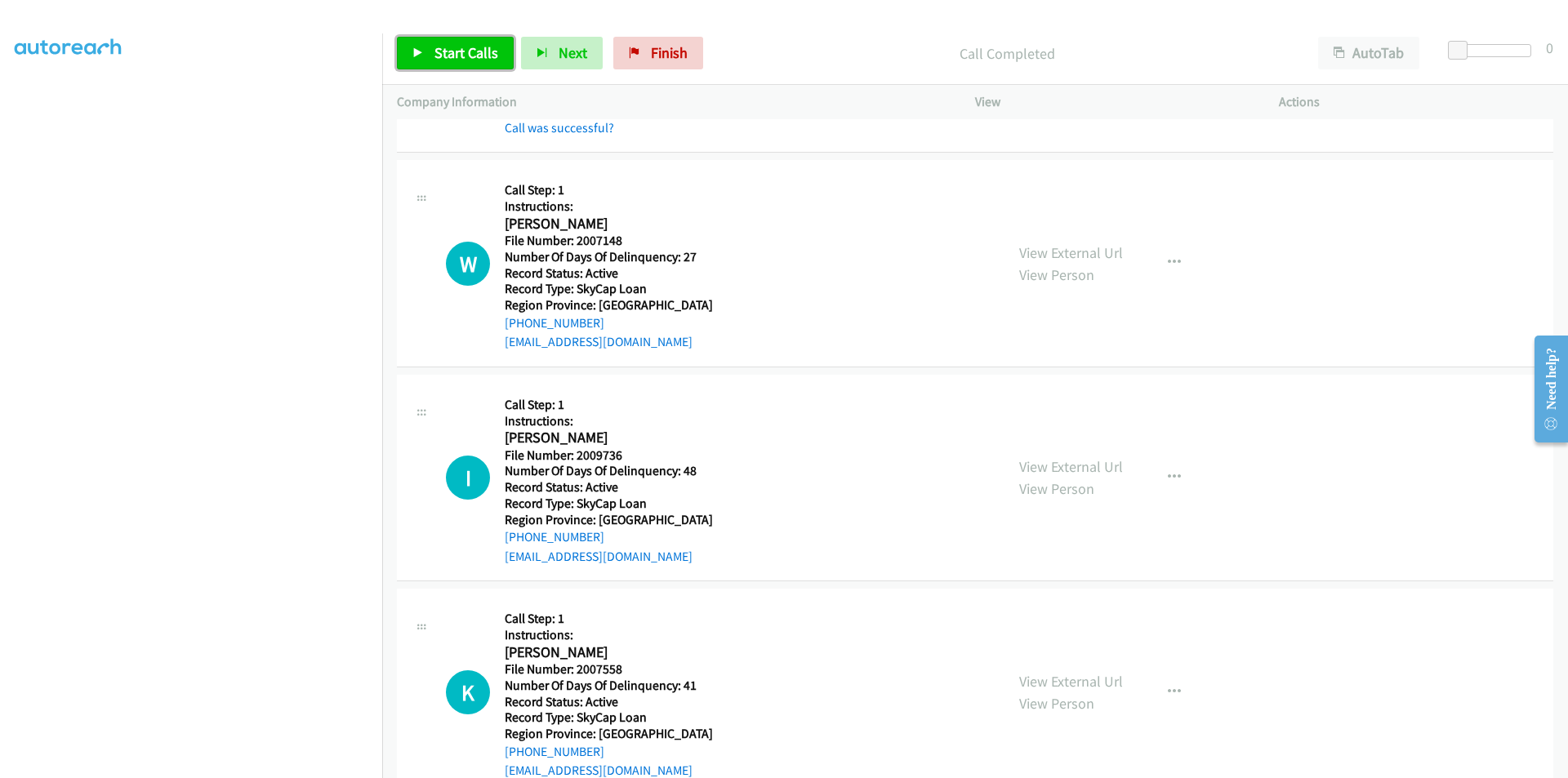
click at [464, 49] on span "Start Calls" at bounding box center [466, 53] width 64 height 19
click at [464, 49] on span "Pause" at bounding box center [452, 53] width 37 height 19
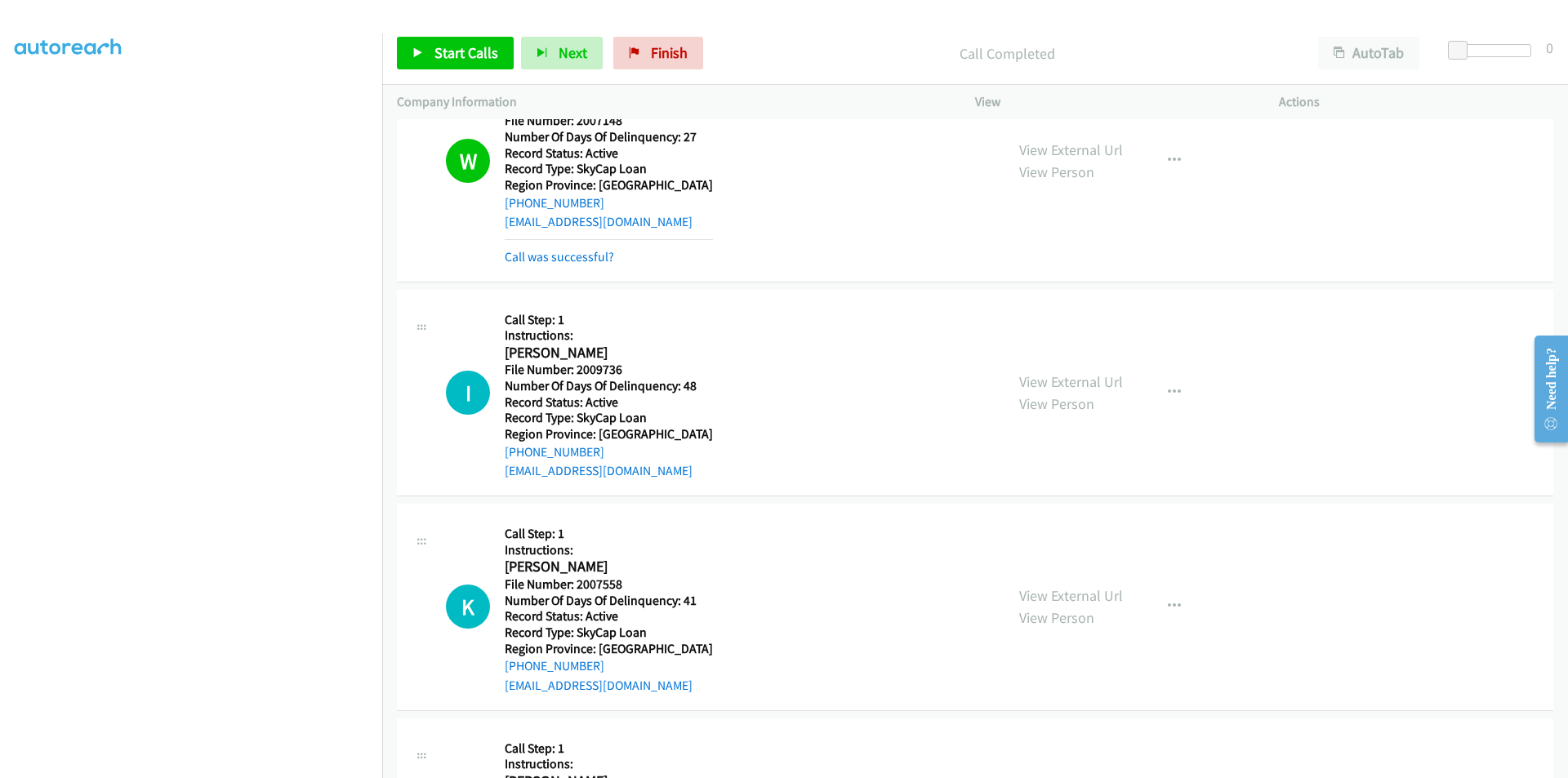
scroll to position [2879, 0]
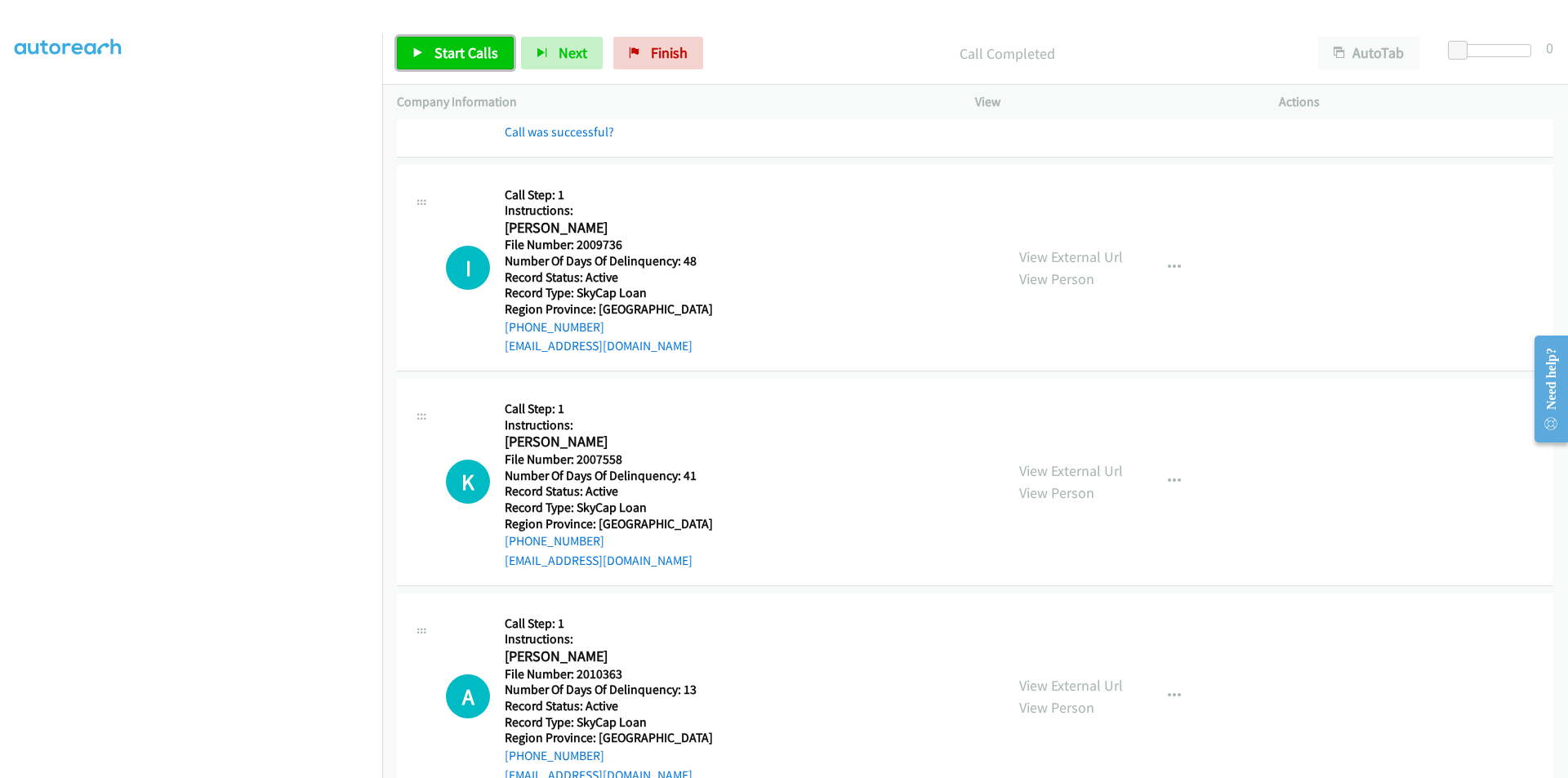
click at [466, 51] on span "Start Calls" at bounding box center [466, 53] width 64 height 19
click at [466, 51] on span "Pause" at bounding box center [452, 53] width 37 height 19
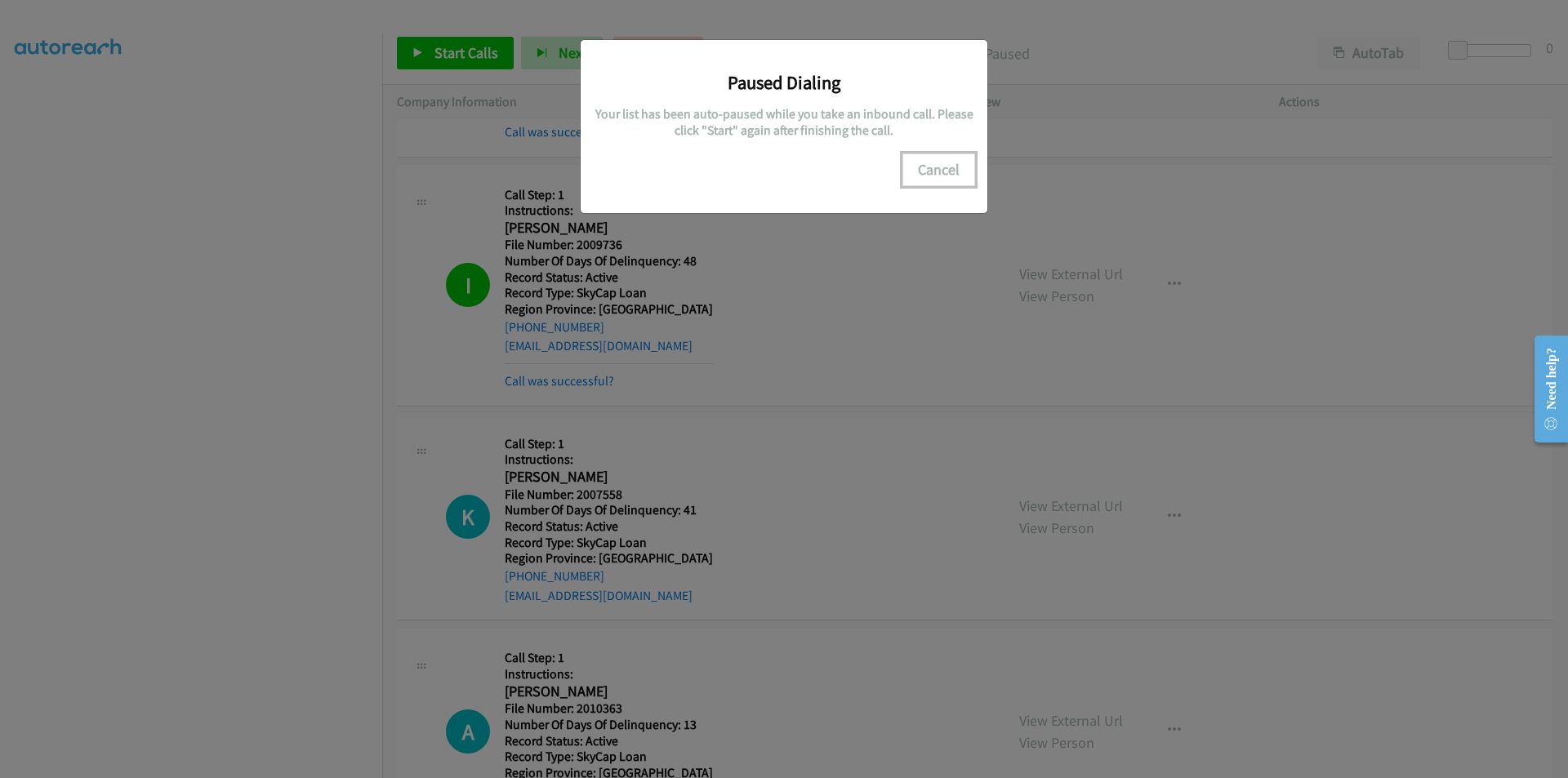
click at [945, 175] on button "Cancel" at bounding box center [939, 170] width 73 height 33
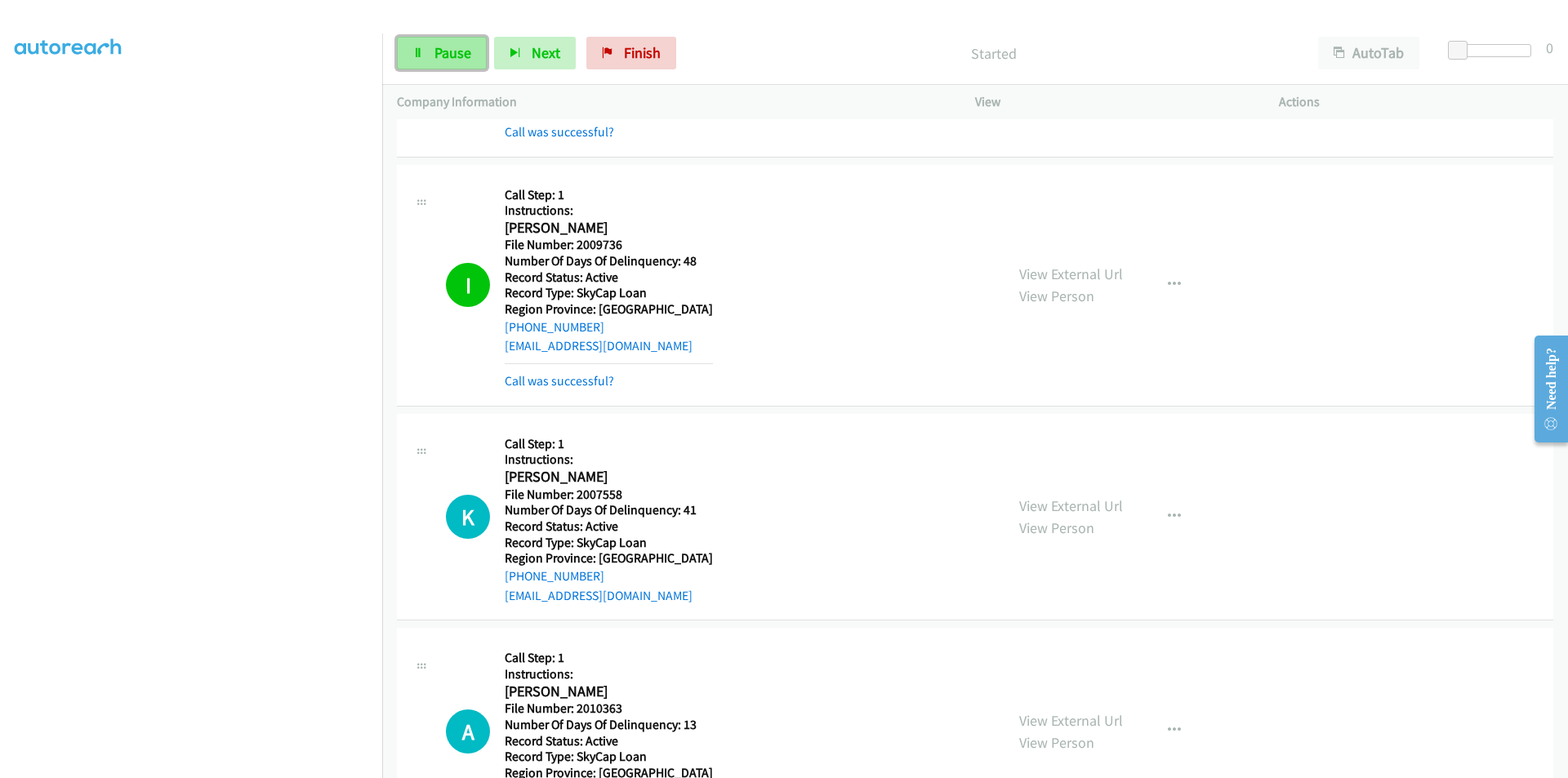
click at [448, 45] on span "Pause" at bounding box center [452, 53] width 37 height 19
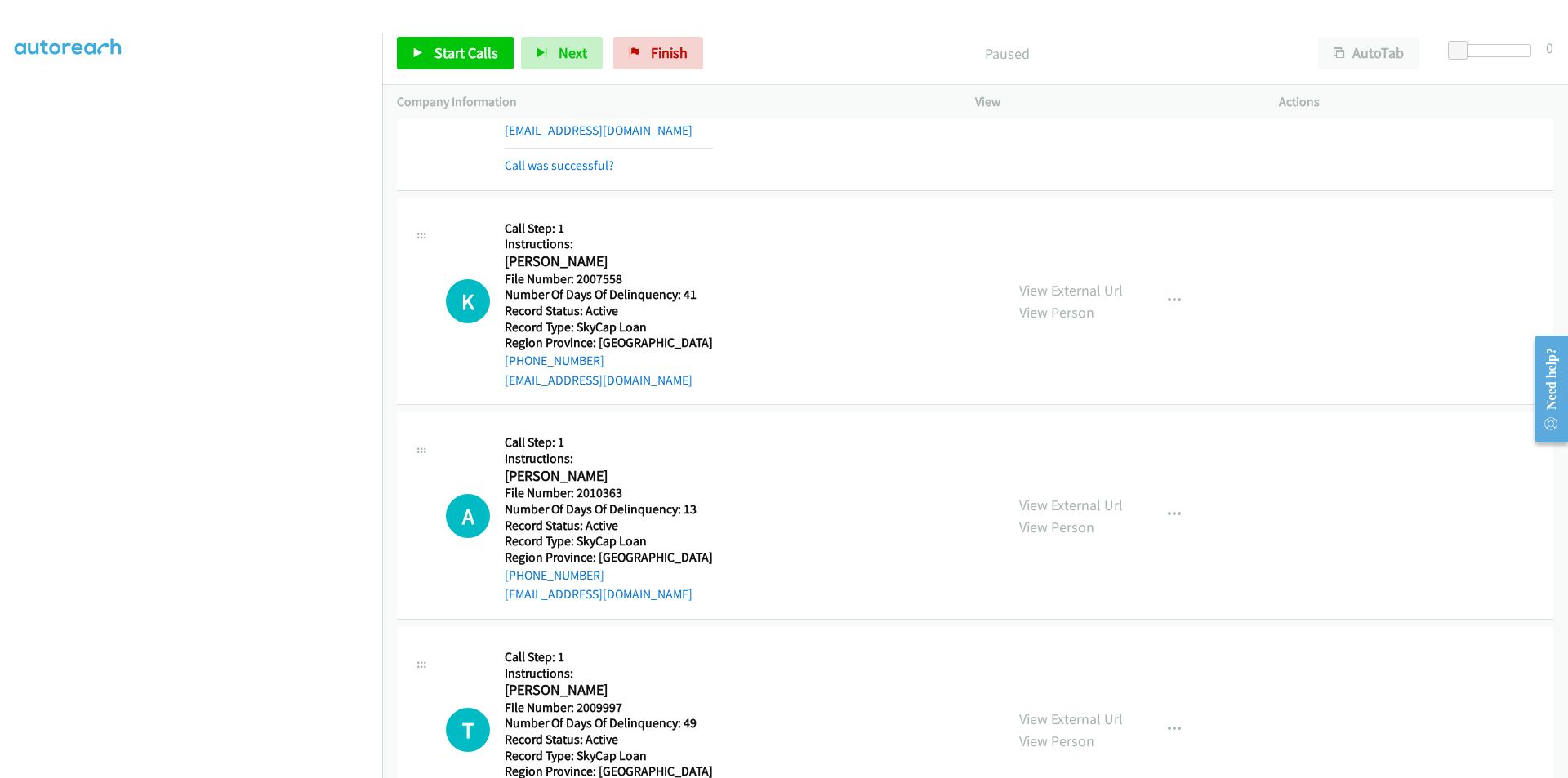
scroll to position [3124, 0]
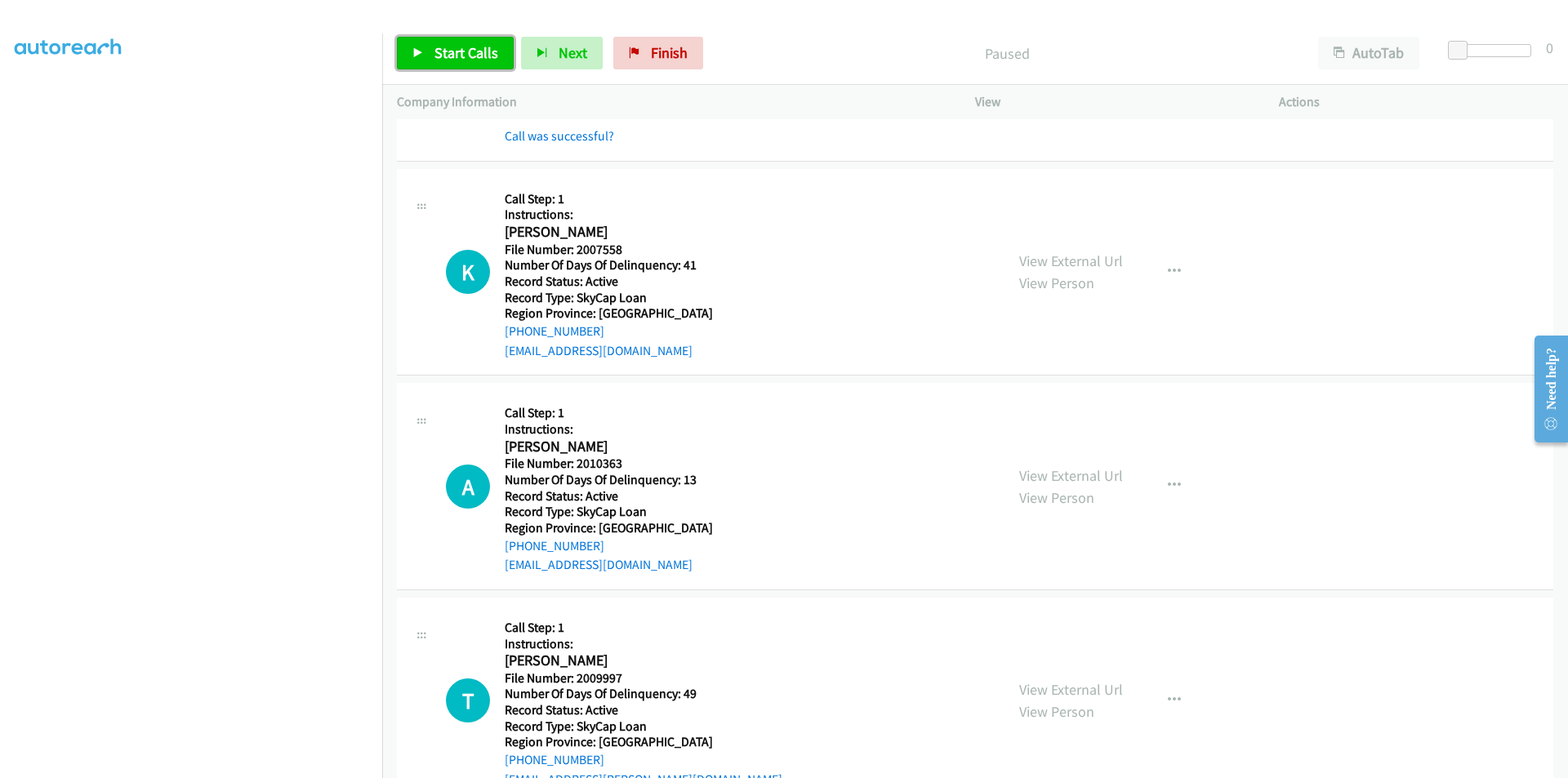
click at [494, 46] on span "Start Calls" at bounding box center [466, 53] width 64 height 19
click at [464, 51] on span "Pause" at bounding box center [452, 53] width 37 height 19
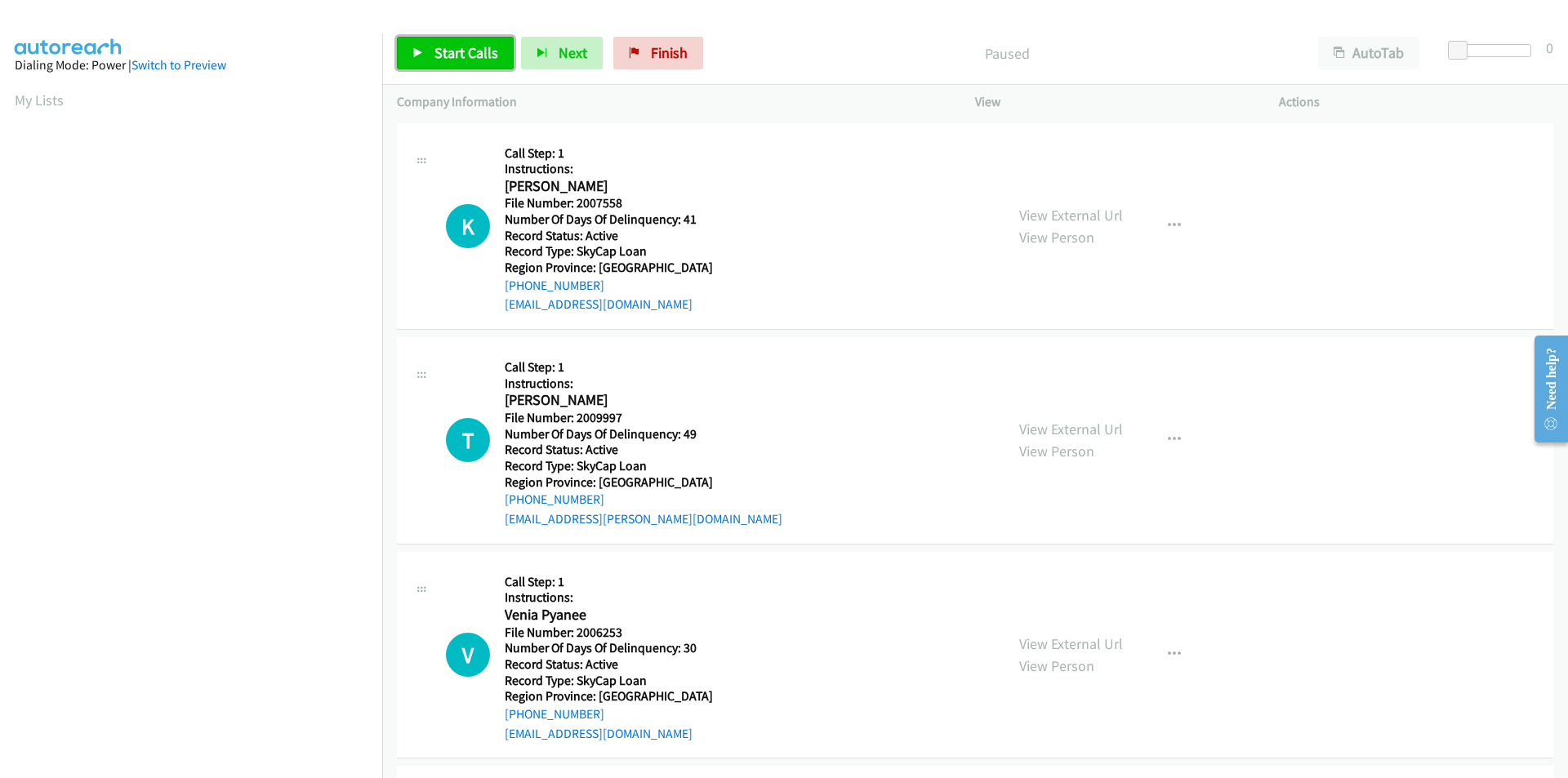
click at [462, 55] on span "Start Calls" at bounding box center [466, 53] width 64 height 19
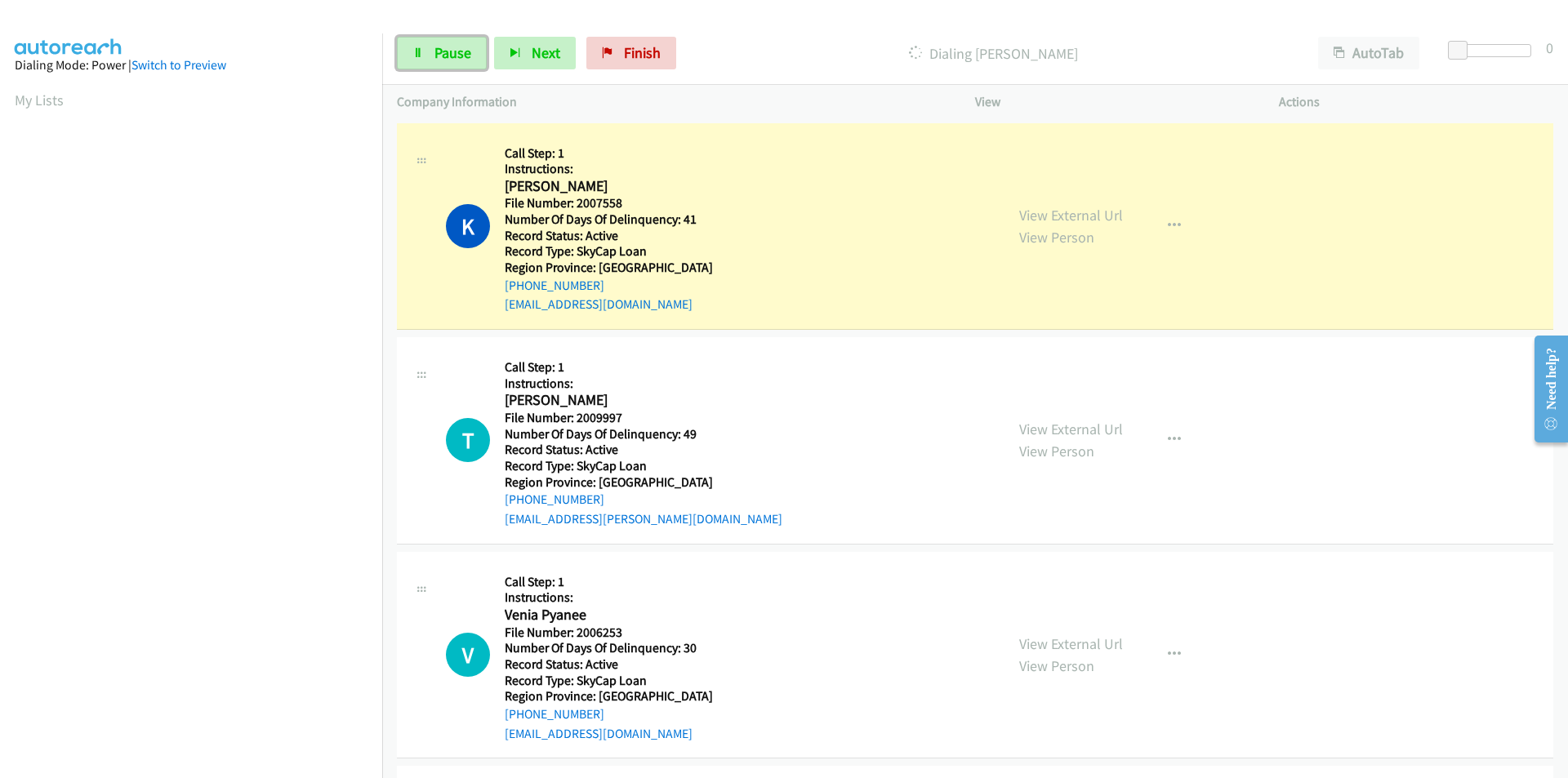
click at [462, 55] on span "Pause" at bounding box center [452, 53] width 37 height 19
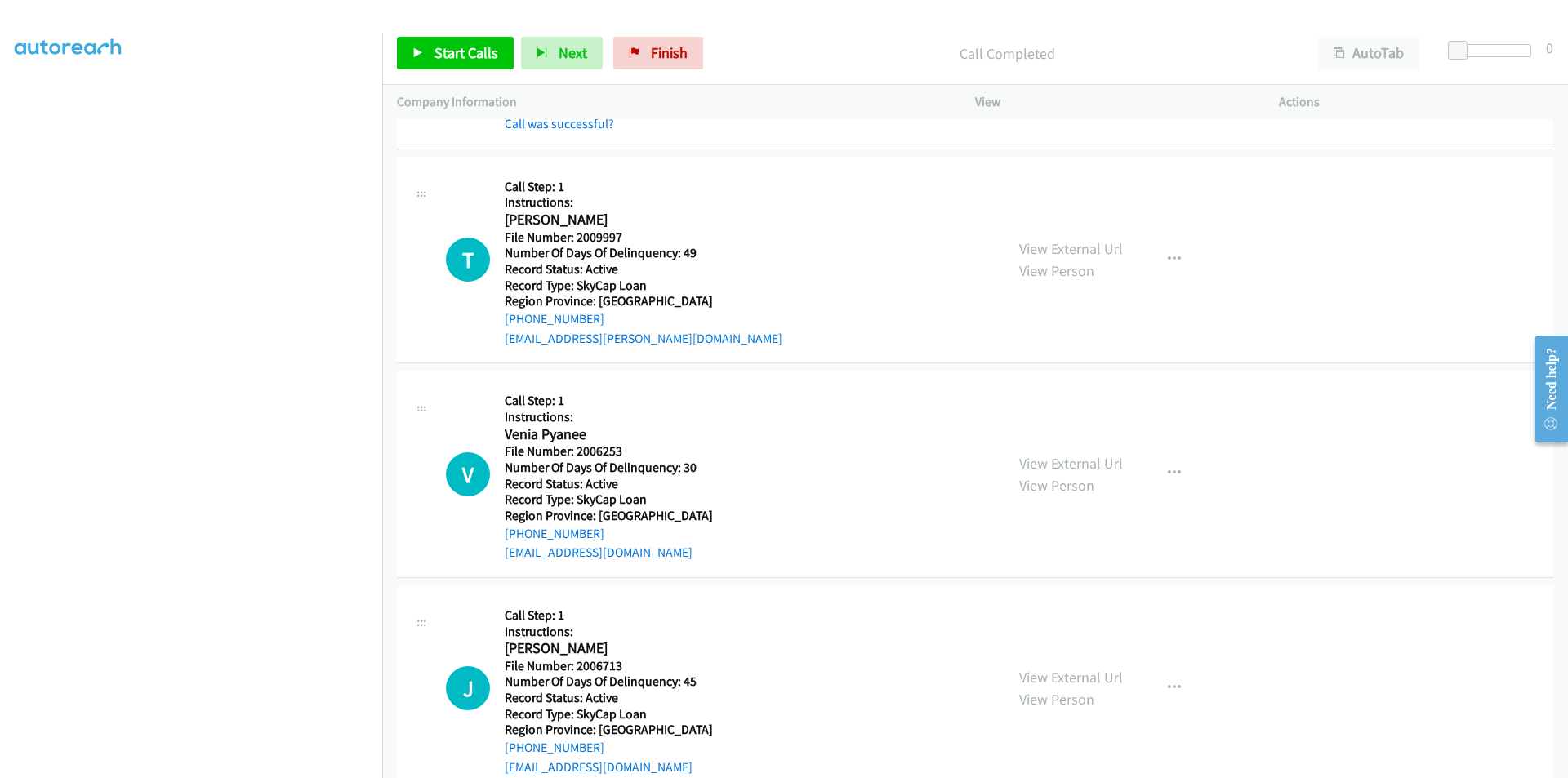
scroll to position [245, 0]
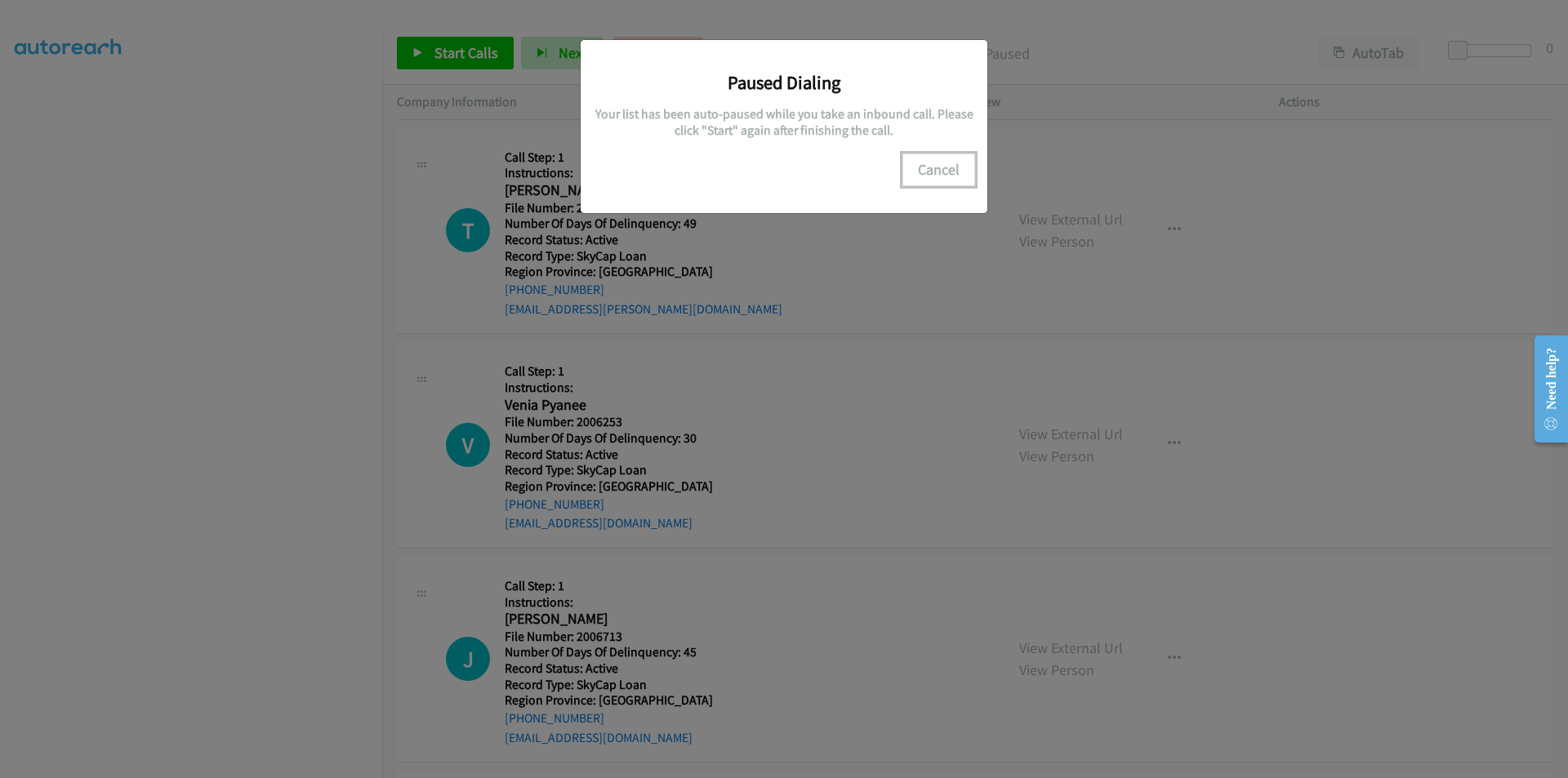
click at [951, 161] on button "Cancel" at bounding box center [939, 170] width 73 height 33
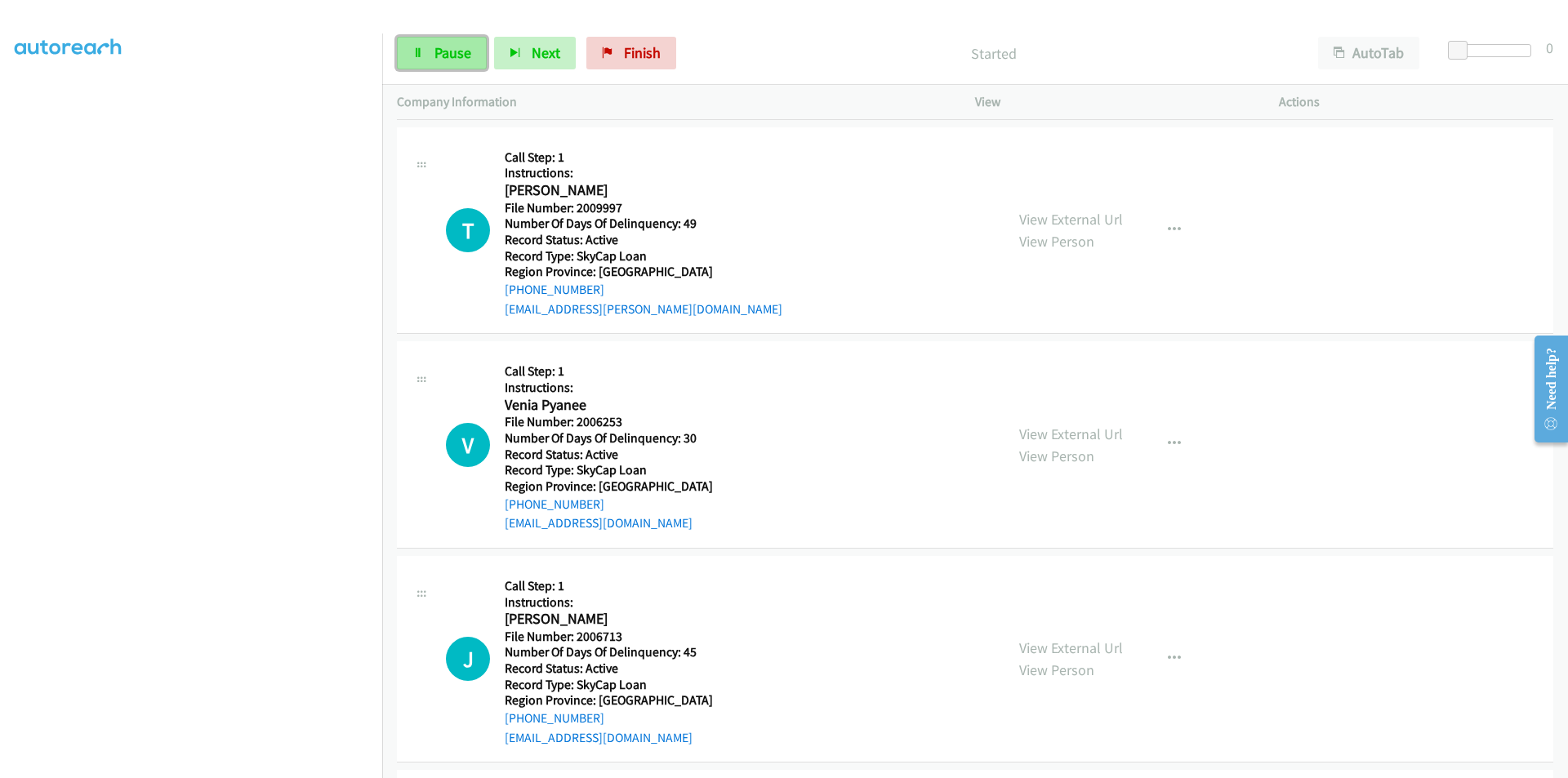
click at [458, 46] on span "Pause" at bounding box center [452, 53] width 37 height 19
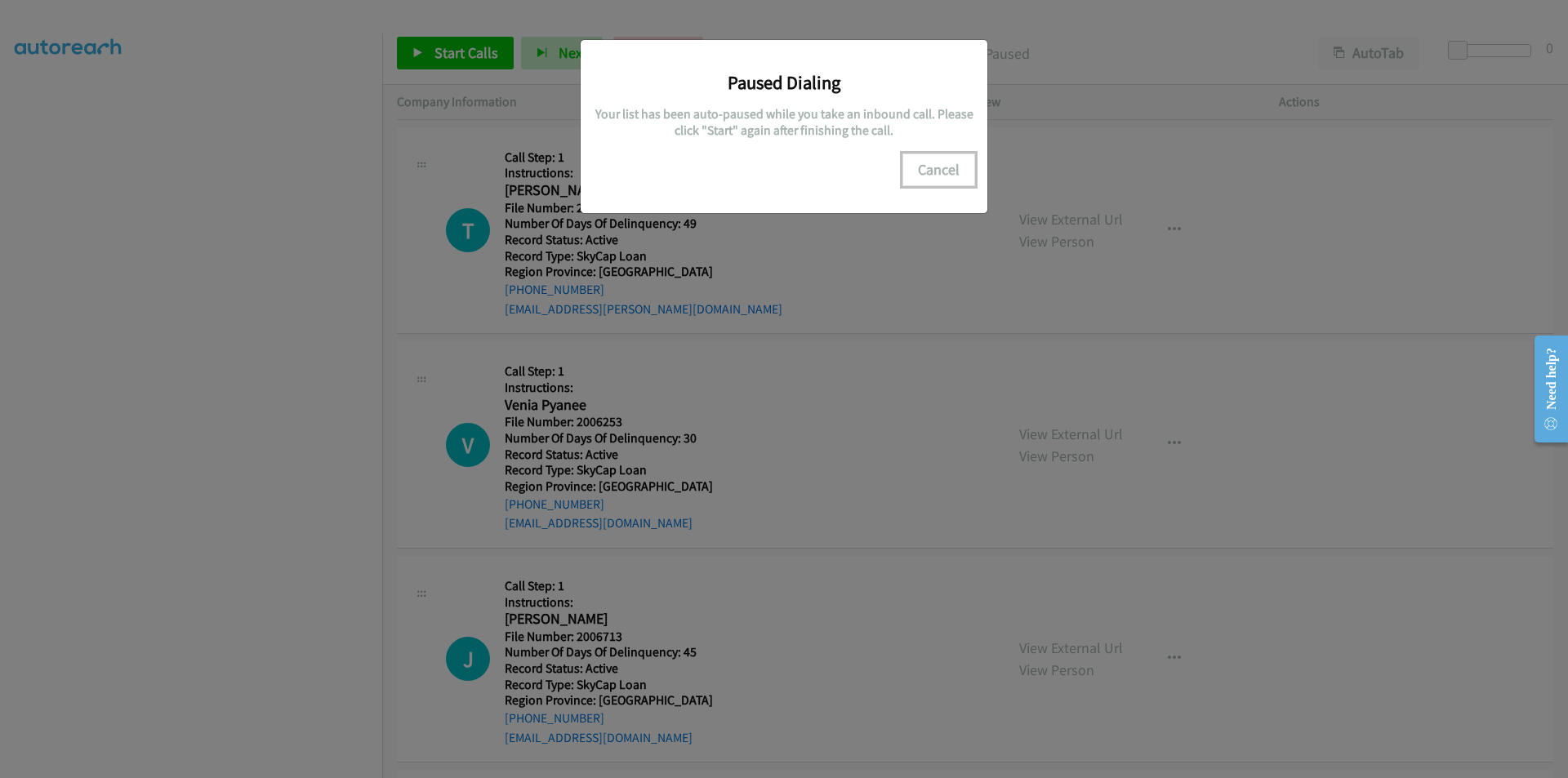
click at [952, 167] on button "Cancel" at bounding box center [939, 170] width 73 height 33
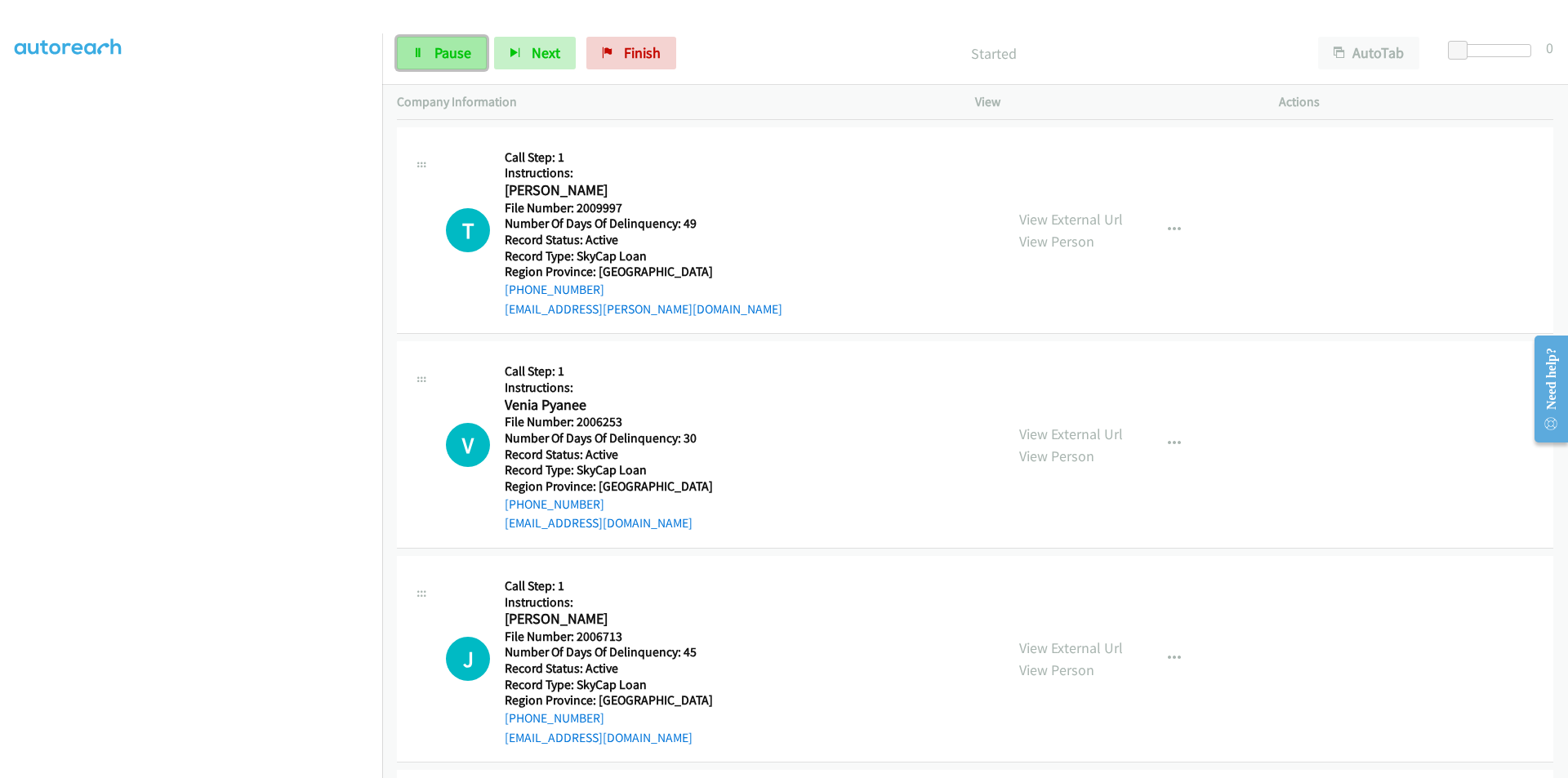
click at [467, 50] on span "Pause" at bounding box center [452, 53] width 37 height 19
